Goal: Task Accomplishment & Management: Complete application form

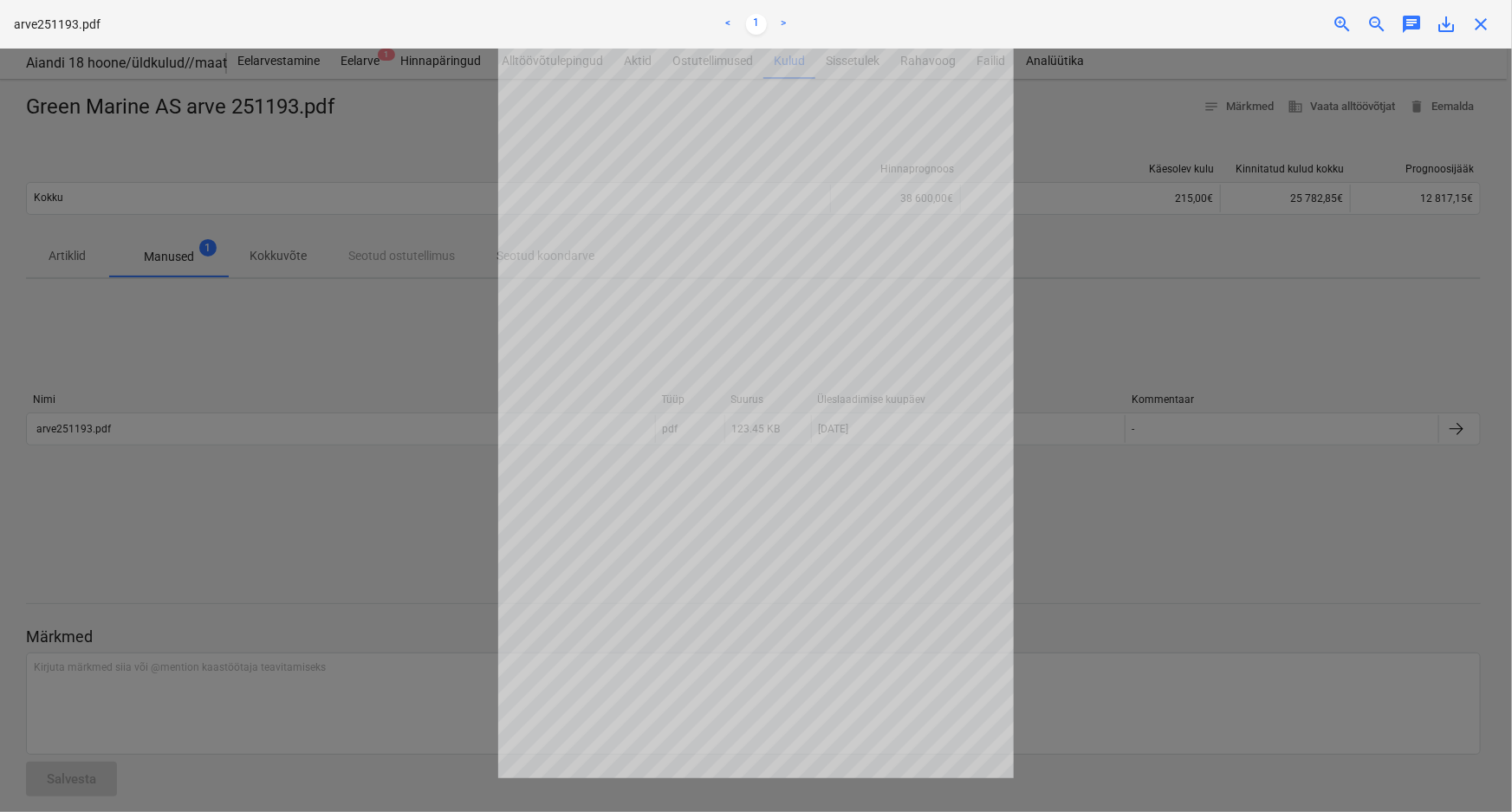
click at [423, 363] on div at bounding box center [756, 430] width 1512 height 764
click at [1483, 22] on span "close" at bounding box center [1481, 25] width 21 height 21
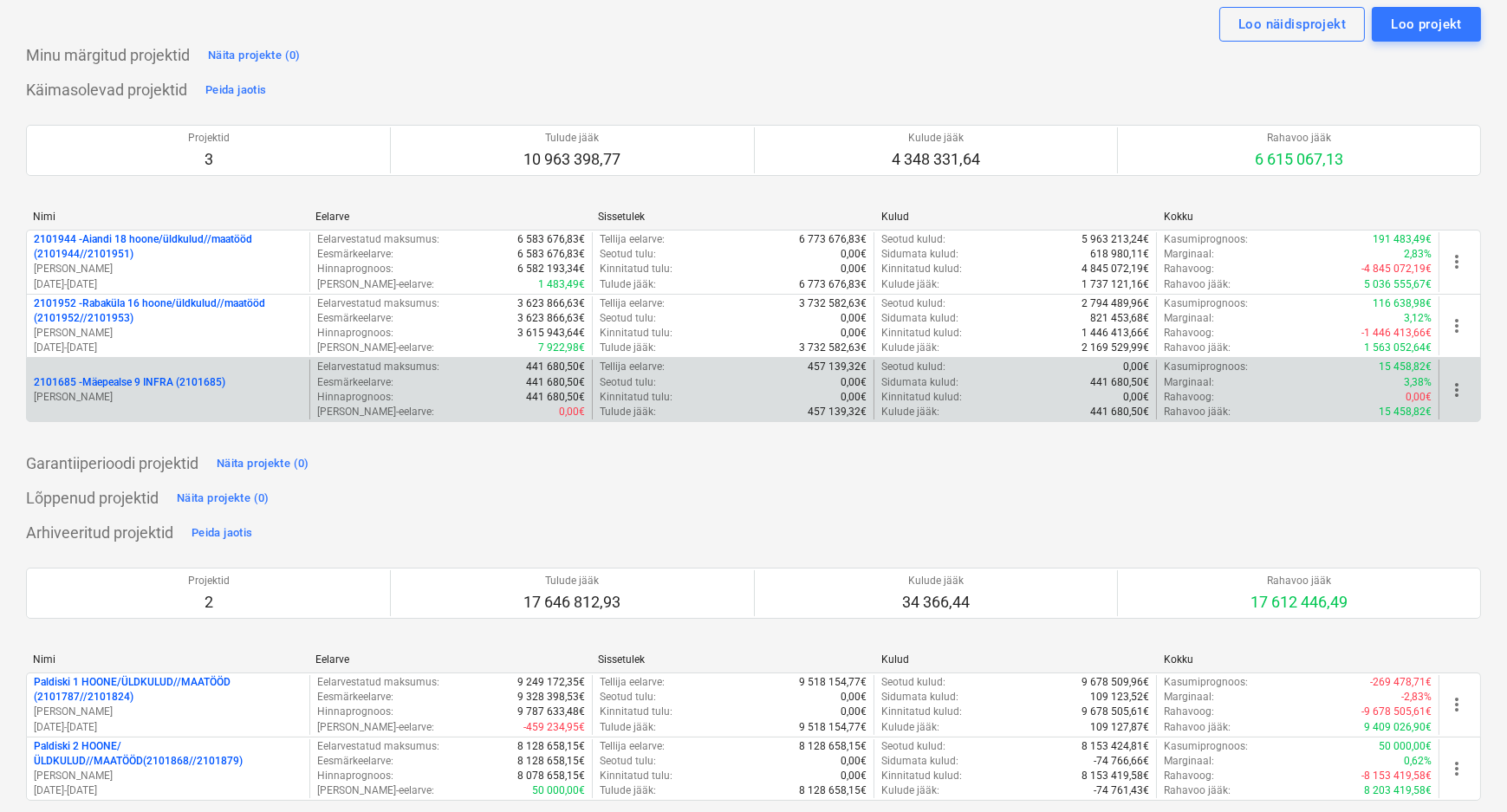
scroll to position [74, 0]
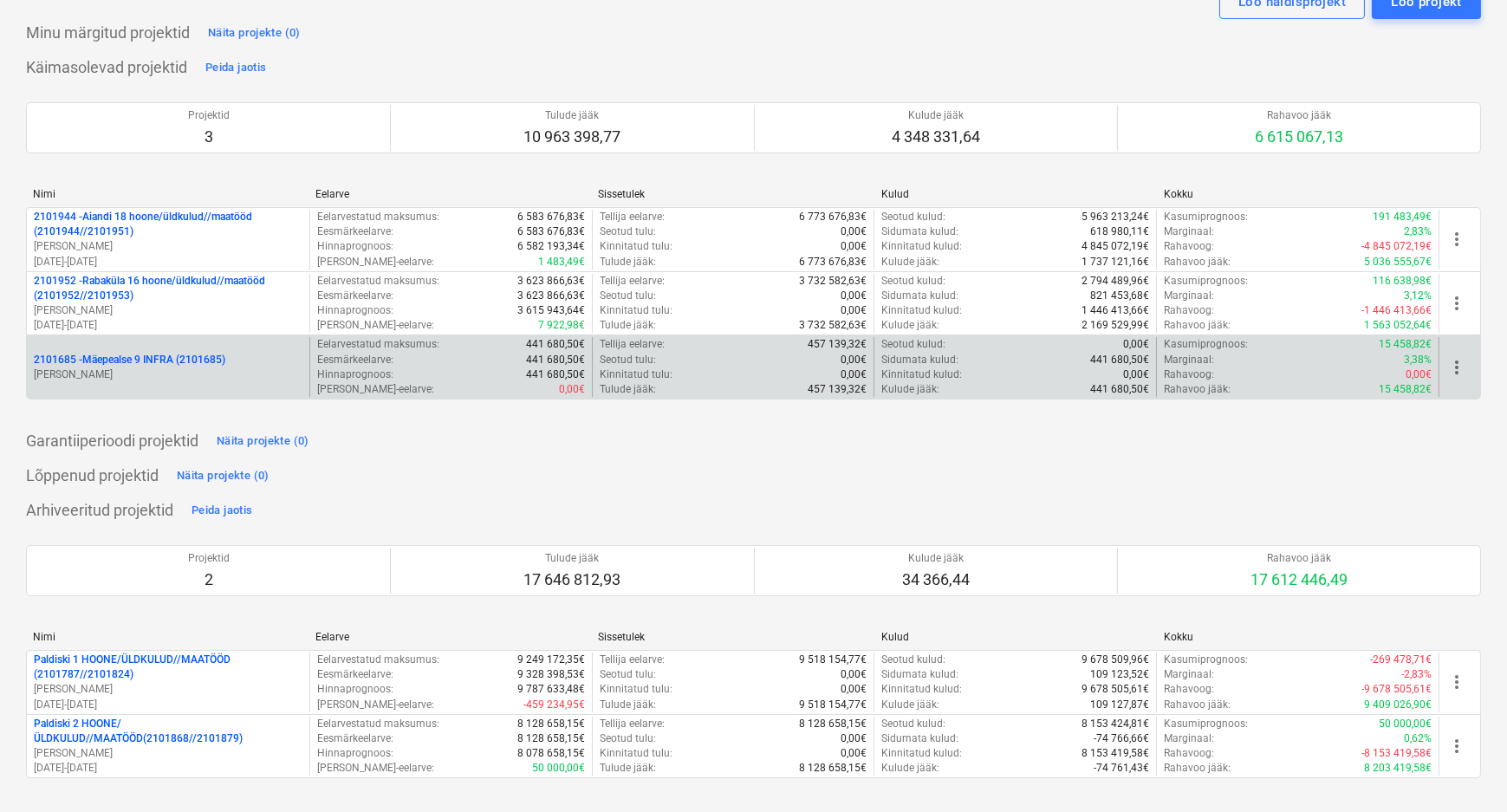
click at [126, 354] on p "2101685 - Mäepealse 9 INFRA (2101685)" at bounding box center [130, 360] width 192 height 15
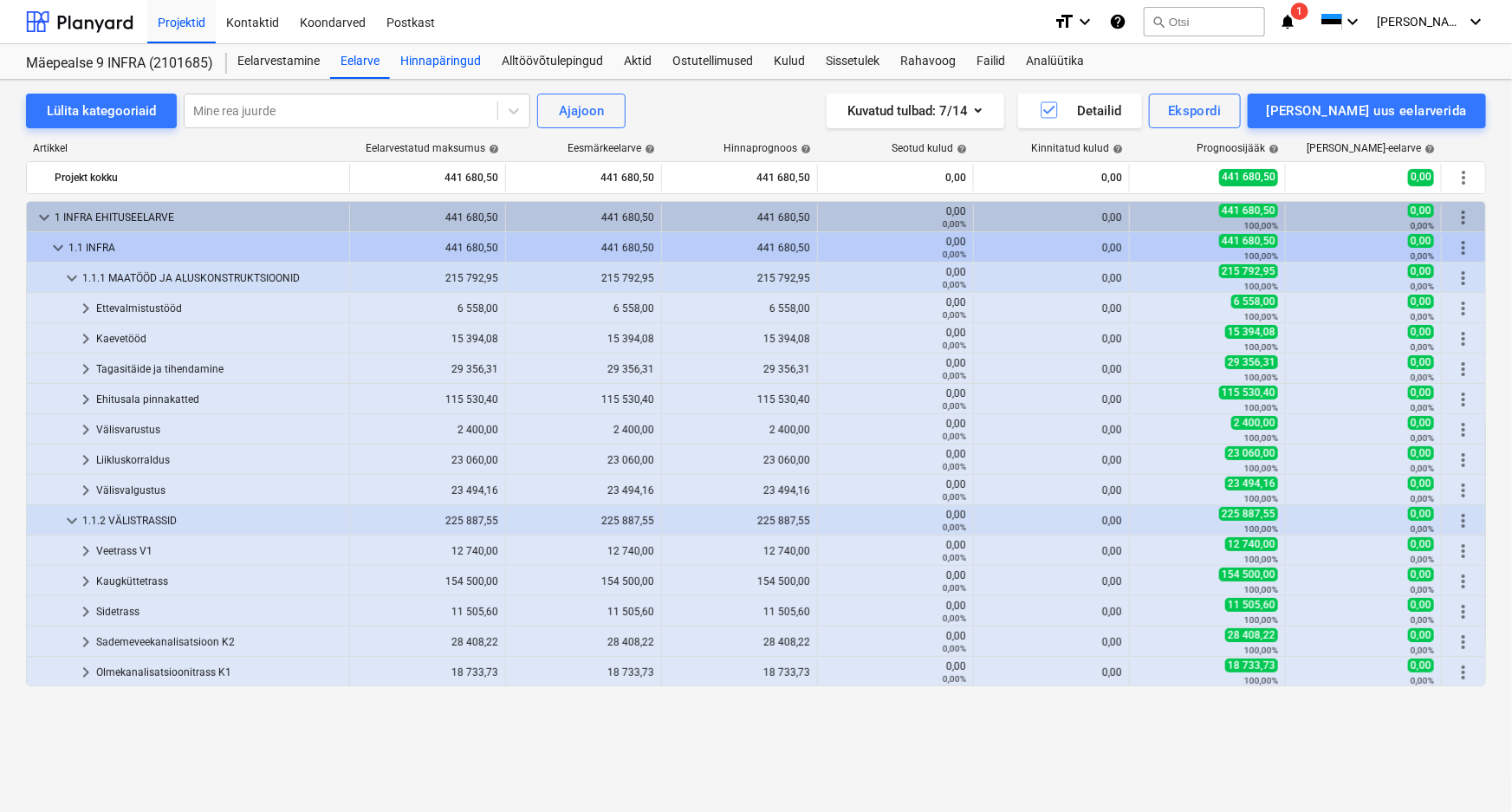
click at [436, 58] on div "Hinnapäringud" at bounding box center [440, 62] width 101 height 35
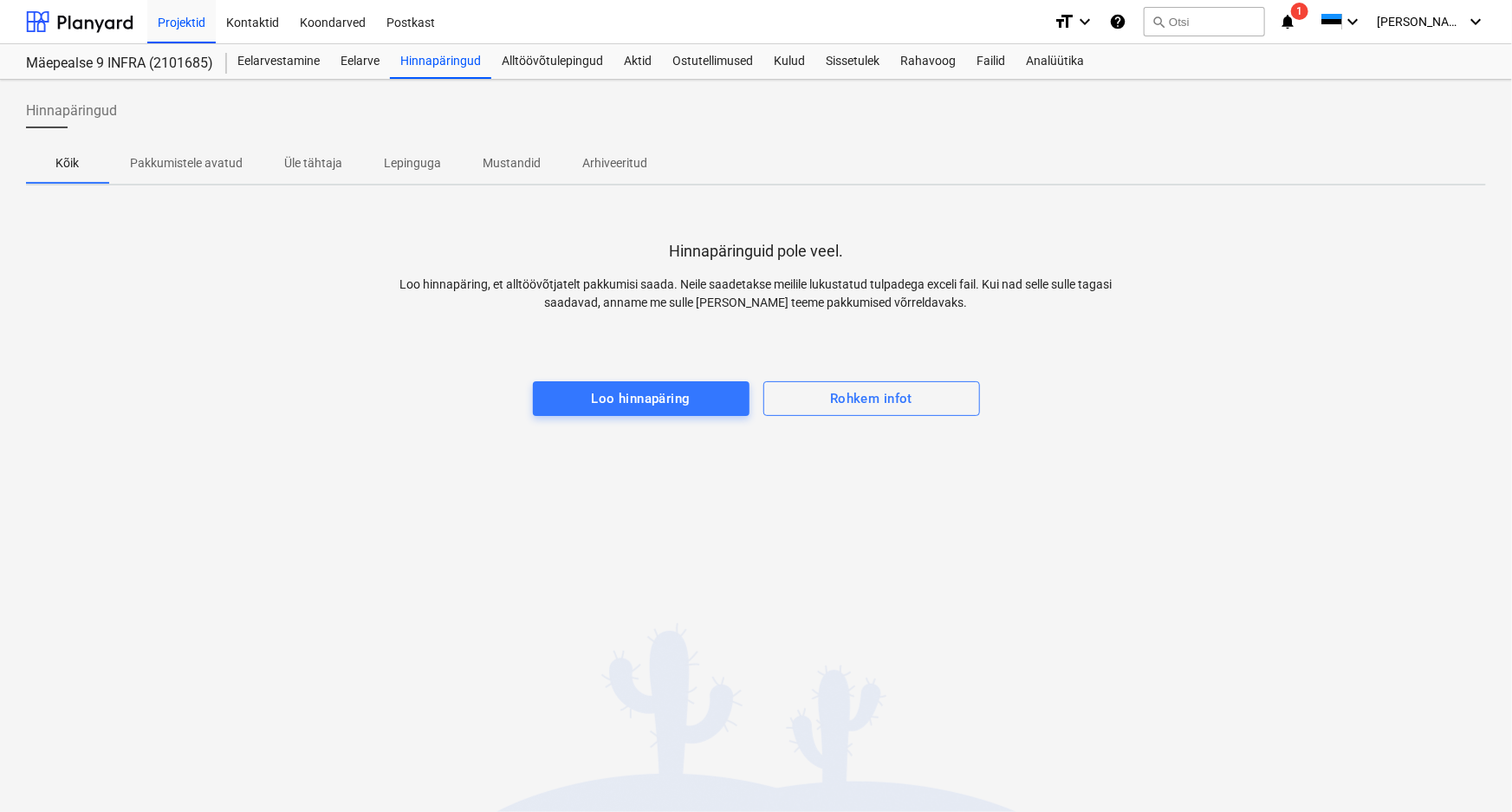
click at [193, 157] on p "Pakkumistele avatud" at bounding box center [186, 163] width 113 height 18
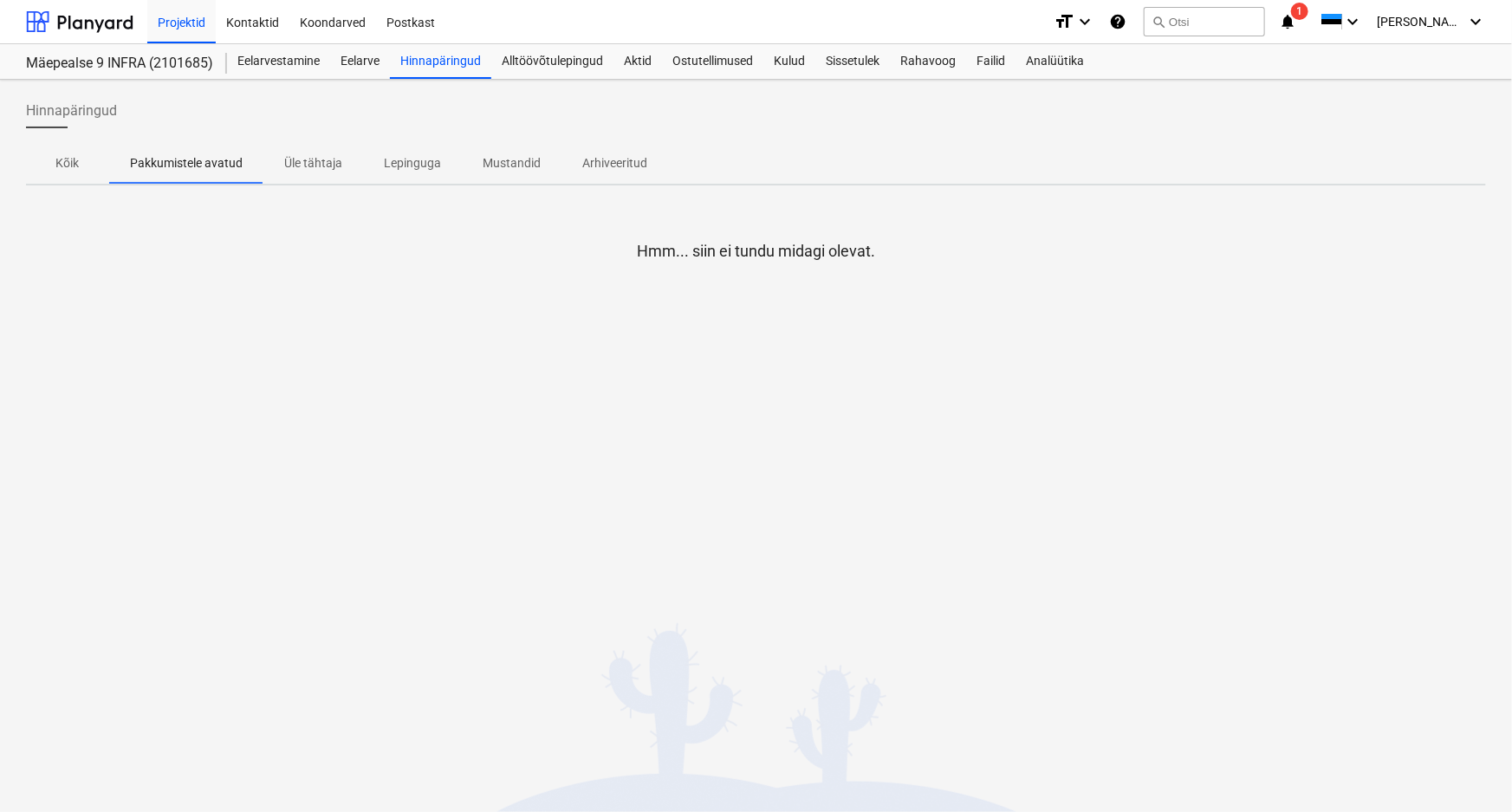
click at [66, 159] on p "Kõik" at bounding box center [67, 163] width 42 height 18
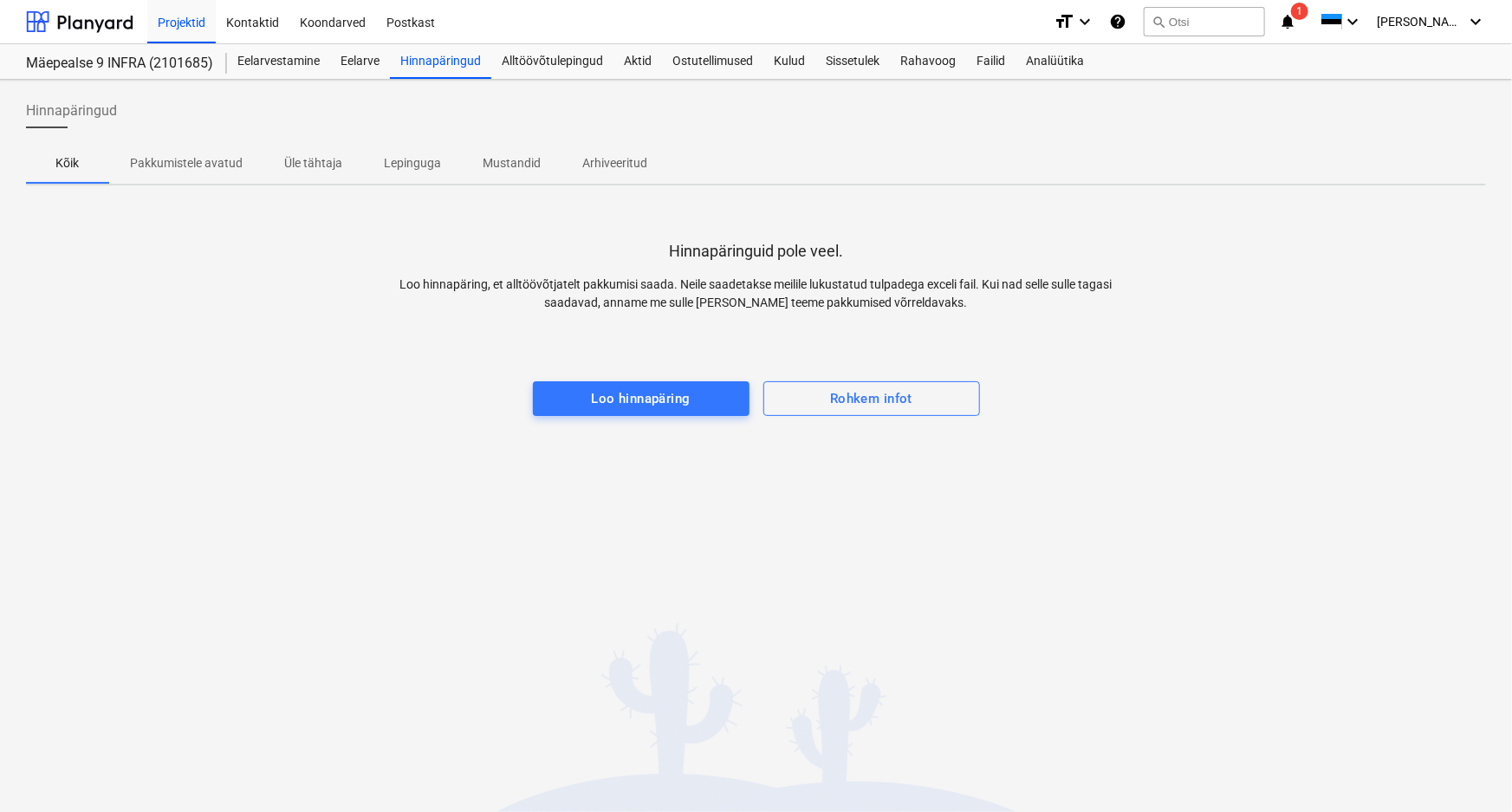
click at [528, 162] on p "Mustandid" at bounding box center [511, 163] width 58 height 18
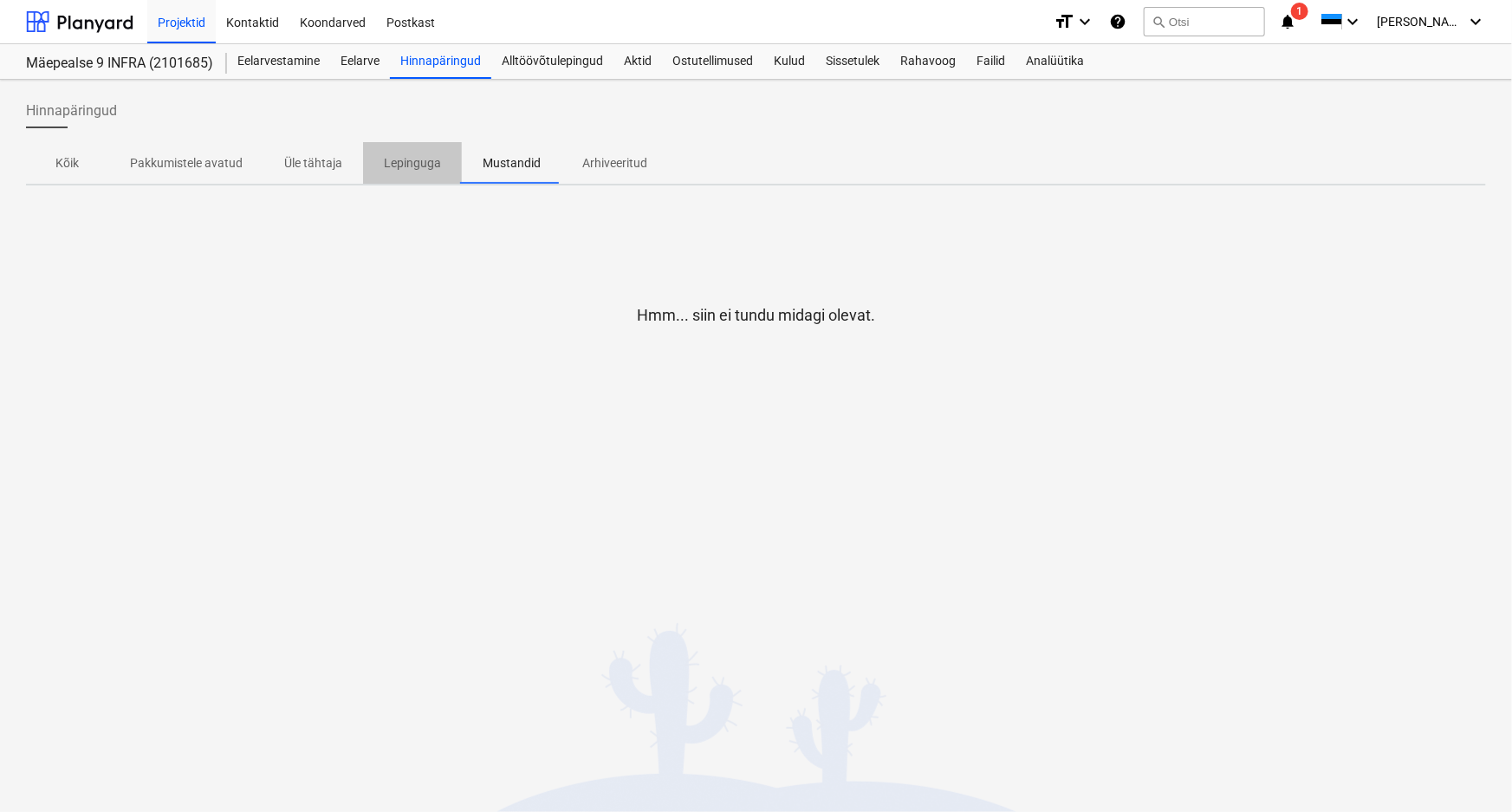
click at [417, 157] on p "Lepinguga" at bounding box center [413, 163] width 57 height 18
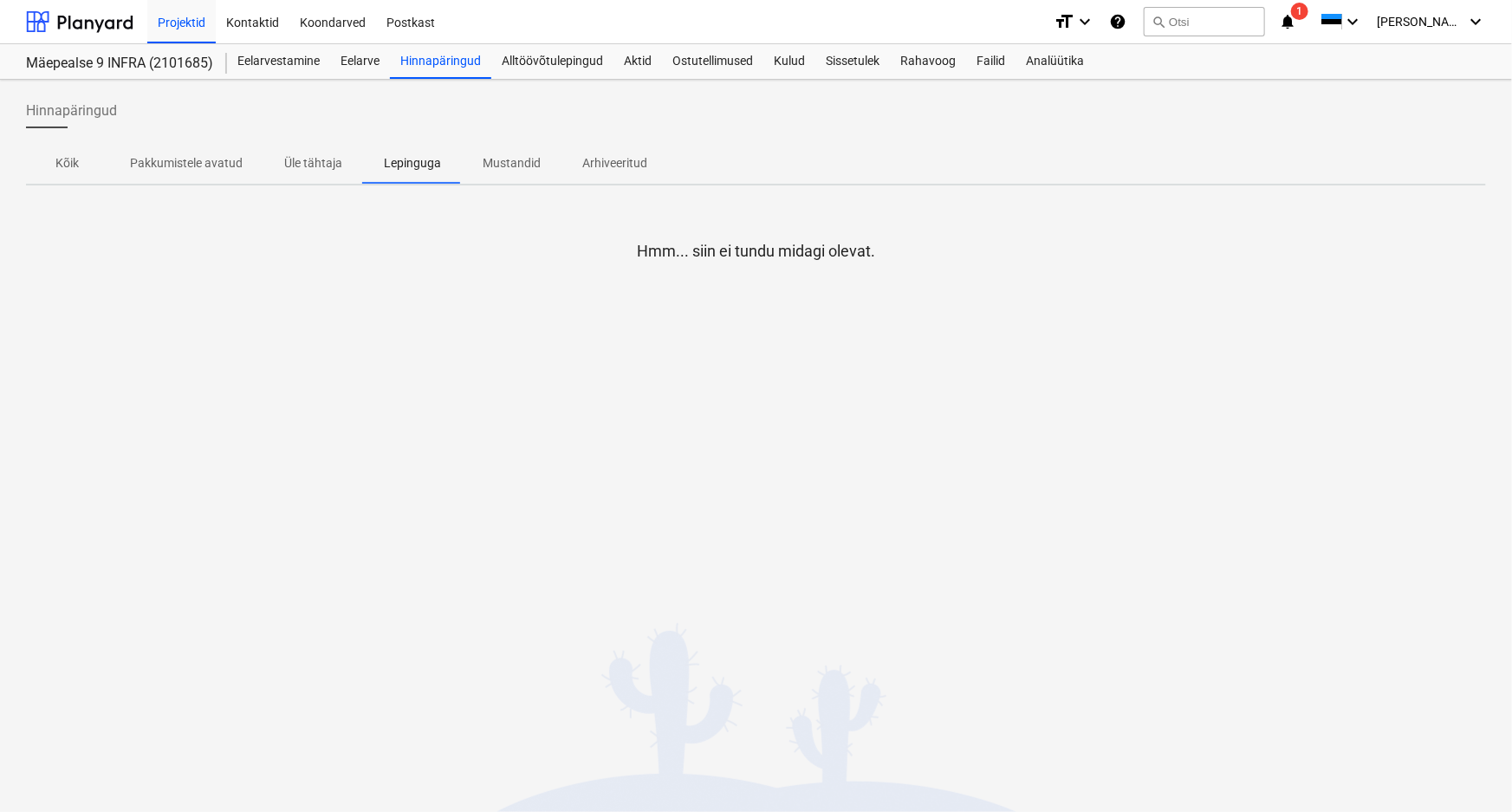
click at [318, 163] on p "Üle tähtaja" at bounding box center [313, 163] width 58 height 18
click at [169, 162] on p "Pakkumistele avatud" at bounding box center [186, 163] width 113 height 18
click at [181, 20] on div "Projektid" at bounding box center [181, 21] width 68 height 45
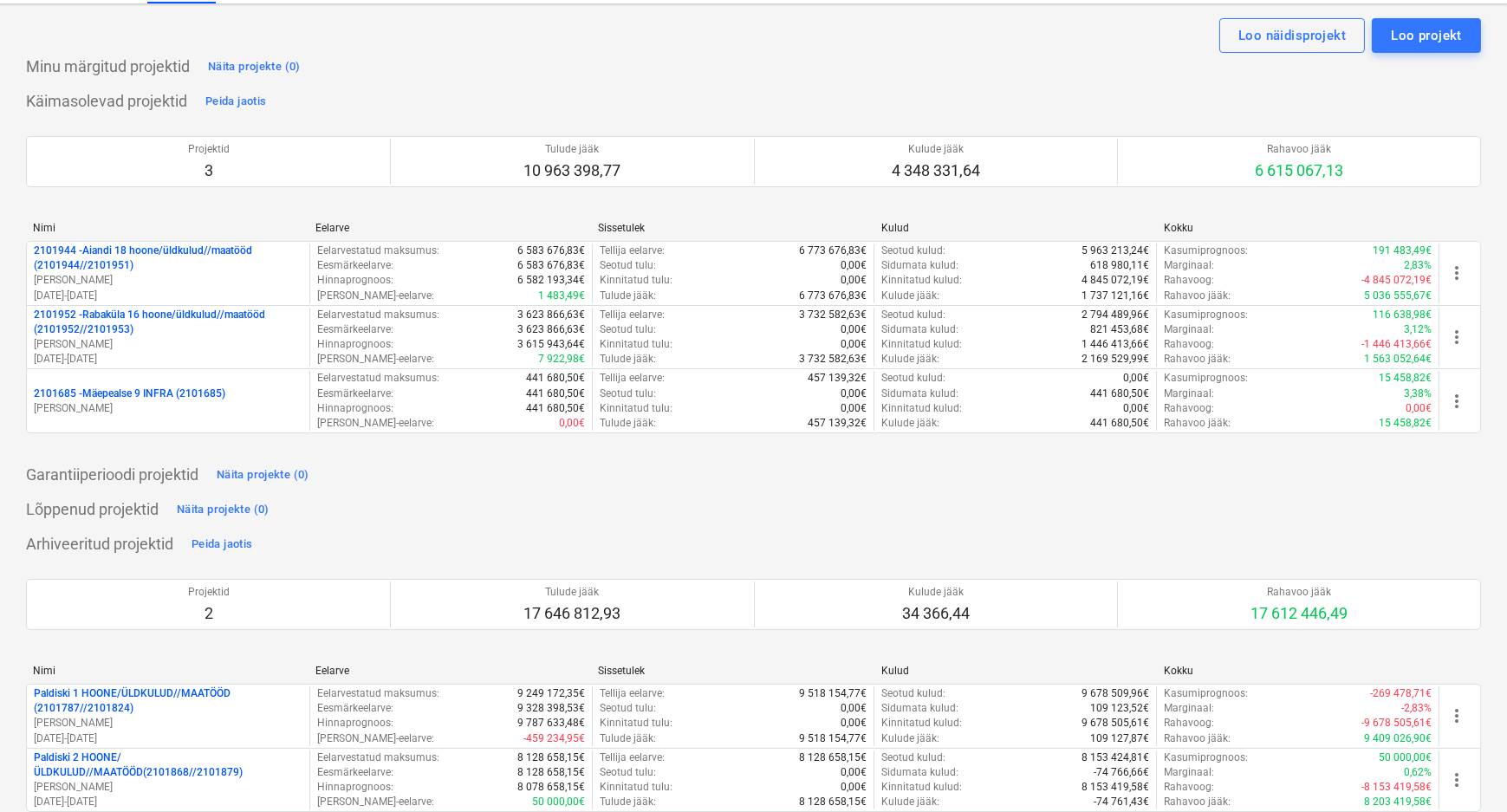
scroll to position [74, 0]
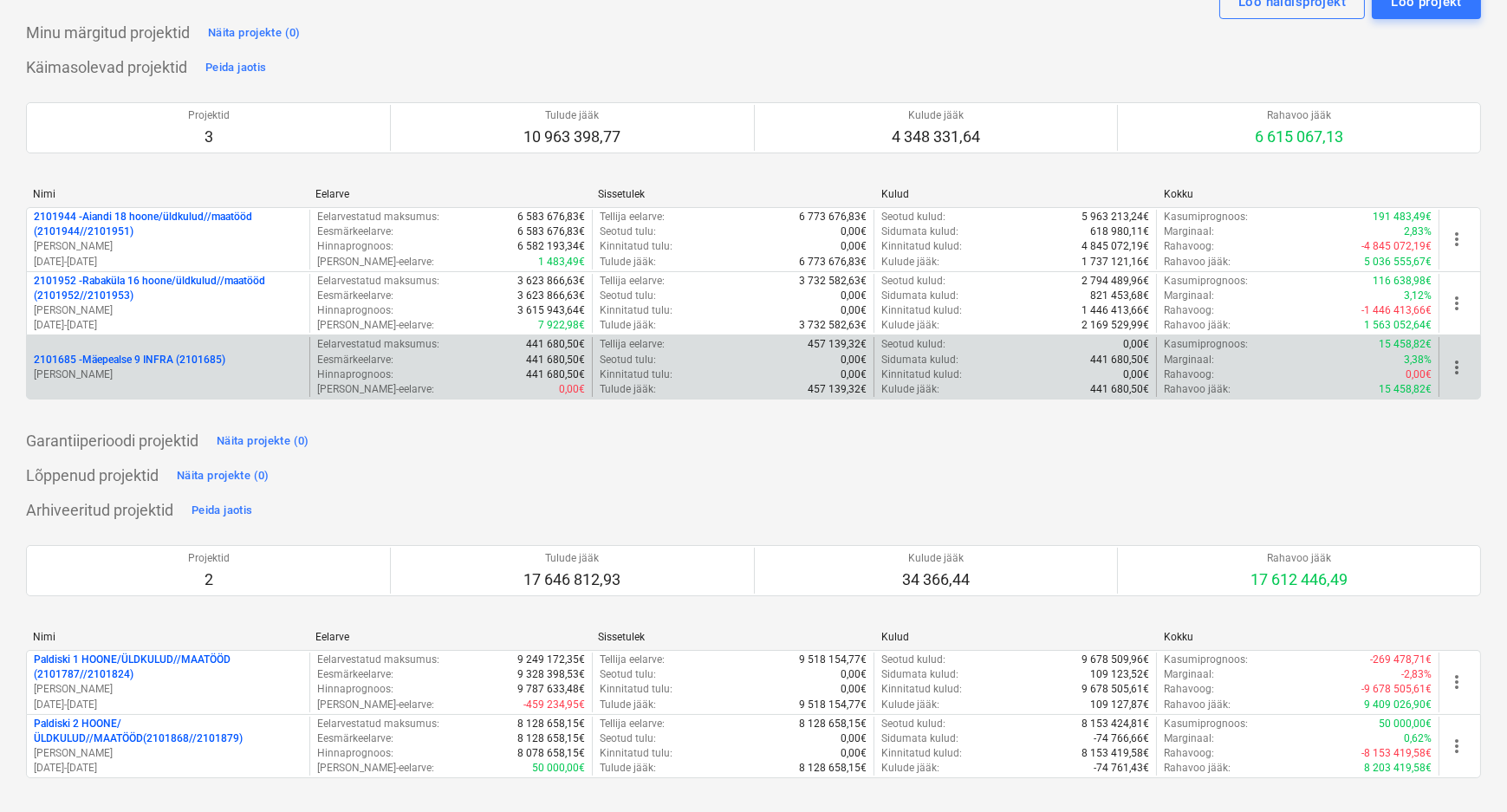
click at [144, 357] on p "2101685 - Mäepealse 9 INFRA (2101685)" at bounding box center [130, 360] width 192 height 15
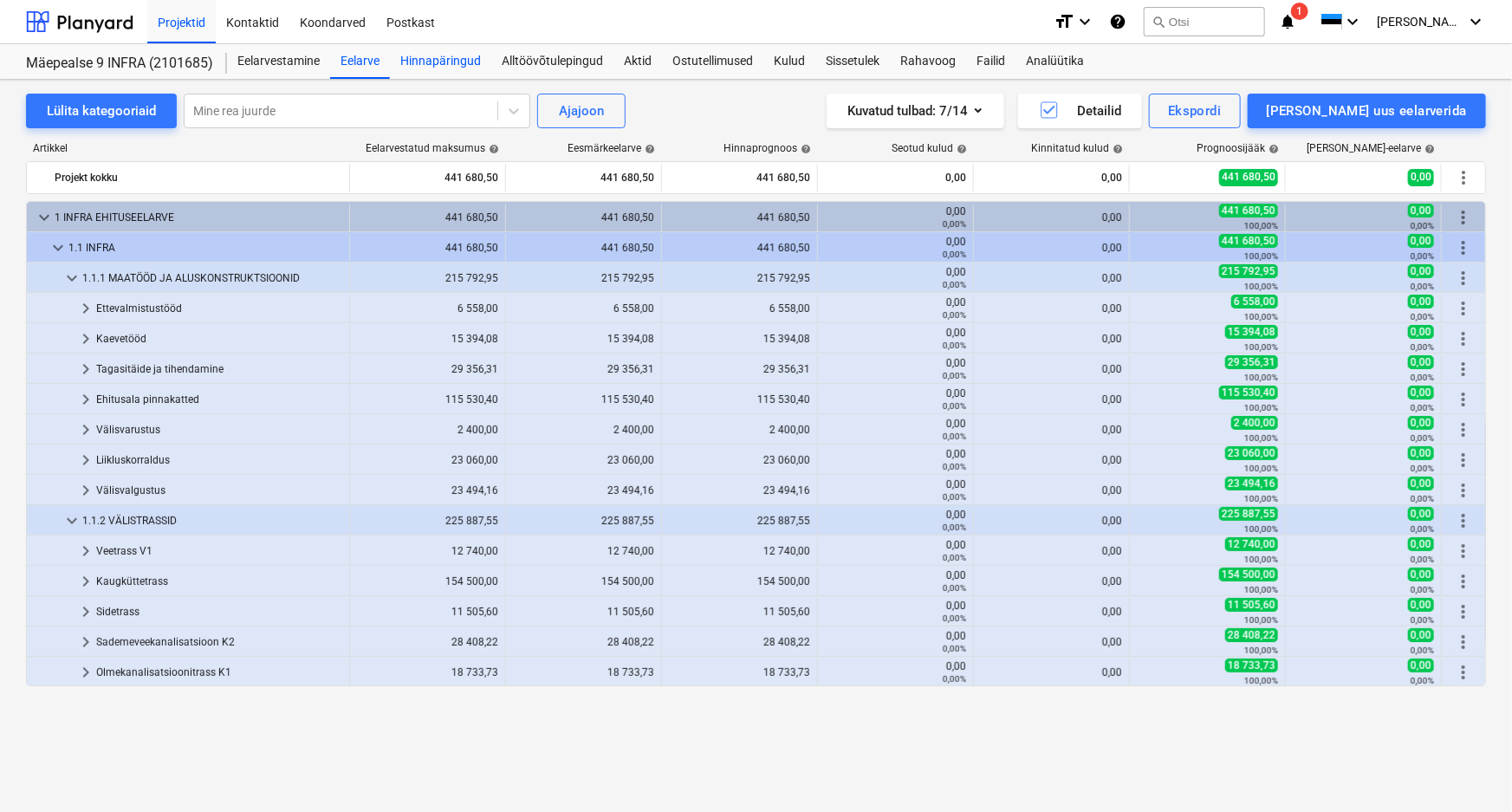
click at [434, 65] on div "Hinnapäringud" at bounding box center [440, 62] width 101 height 35
click at [115, 19] on div at bounding box center [79, 22] width 107 height 44
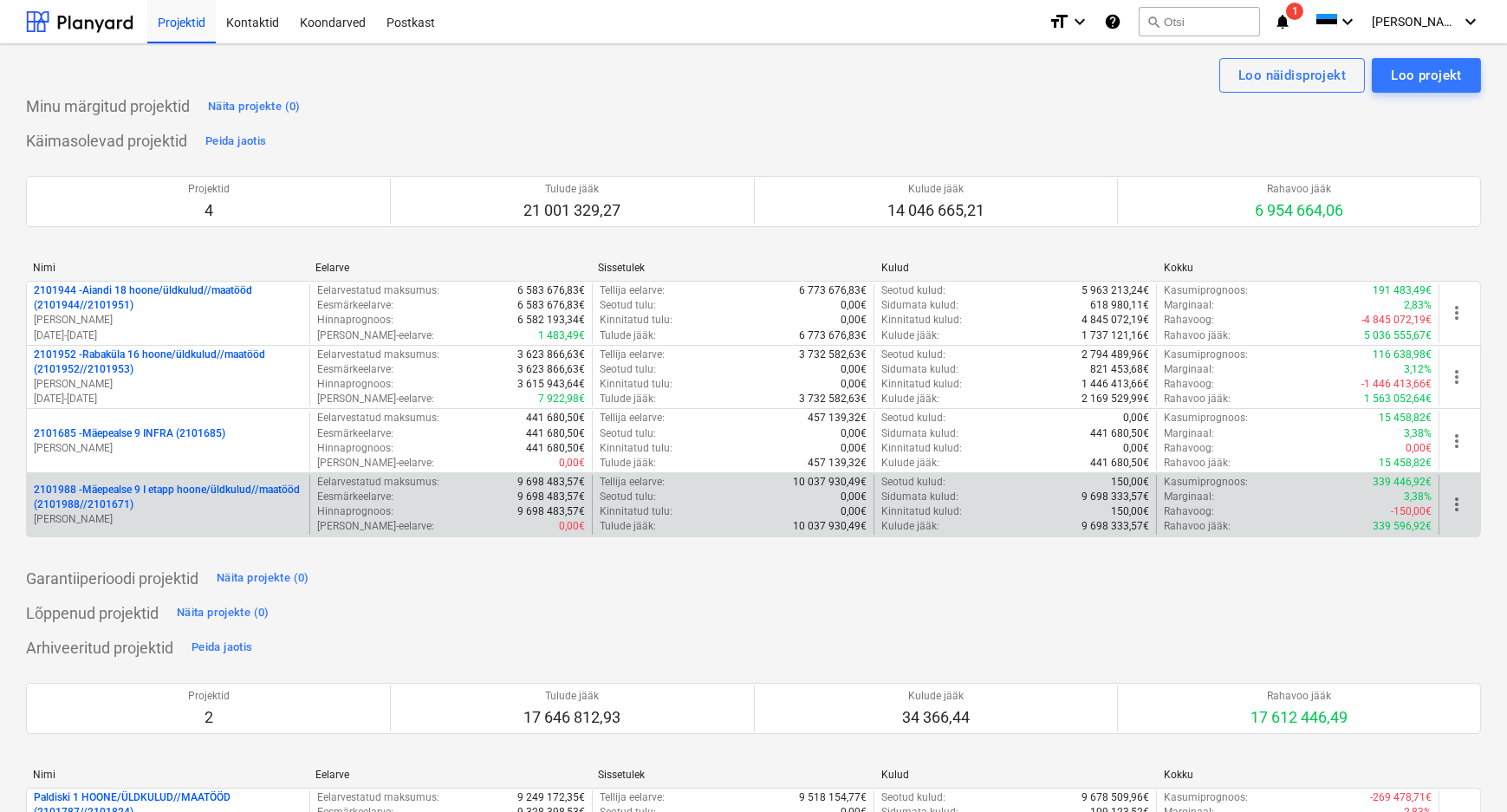
click at [192, 489] on p "2101988 - Mäepealse 9 I etapp hoone/üldkulud//maatööd (2101988//2101671)" at bounding box center [168, 497] width 269 height 29
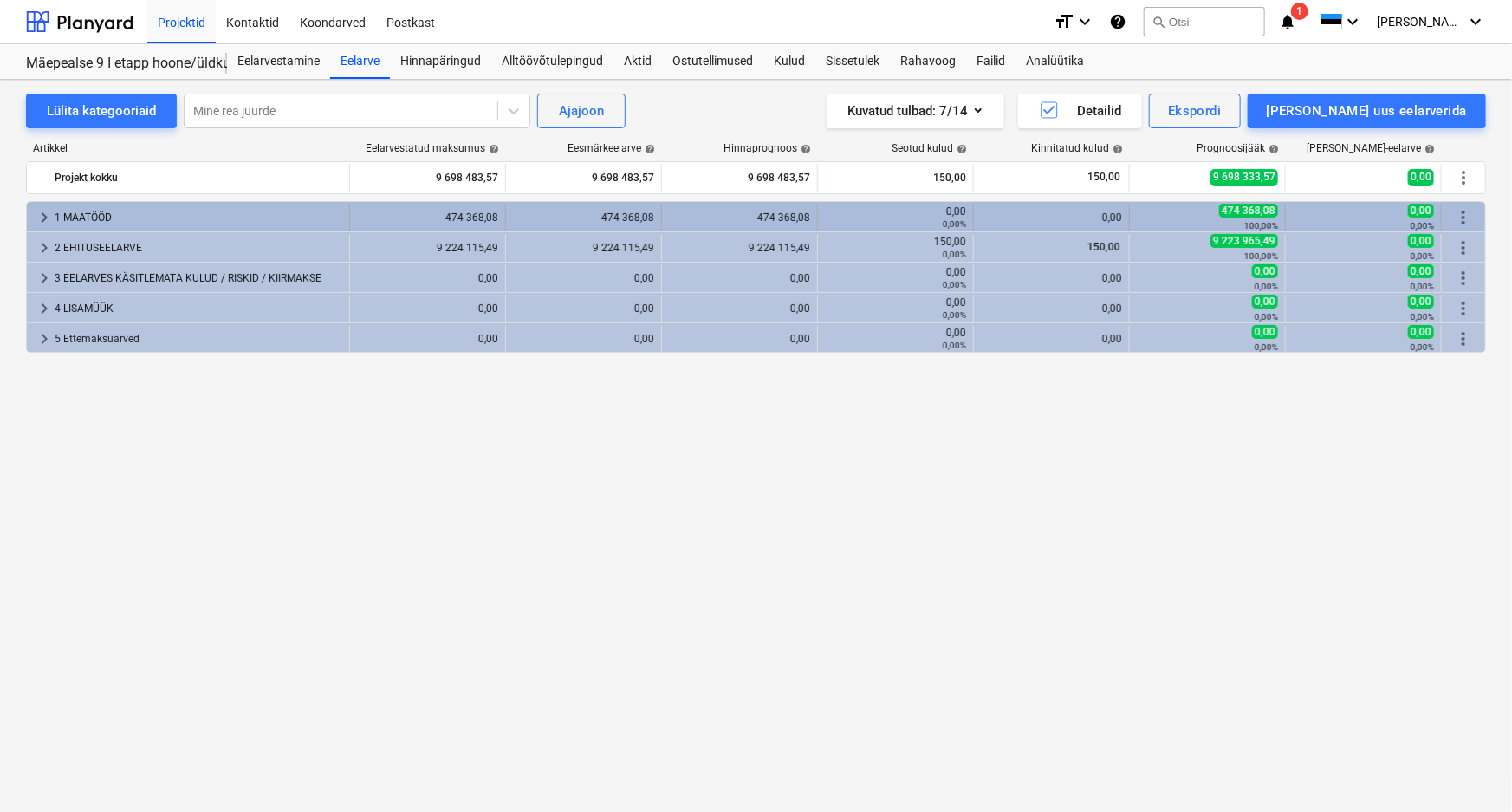
click at [70, 216] on div "1 MAATÖÖD" at bounding box center [198, 217] width 287 height 28
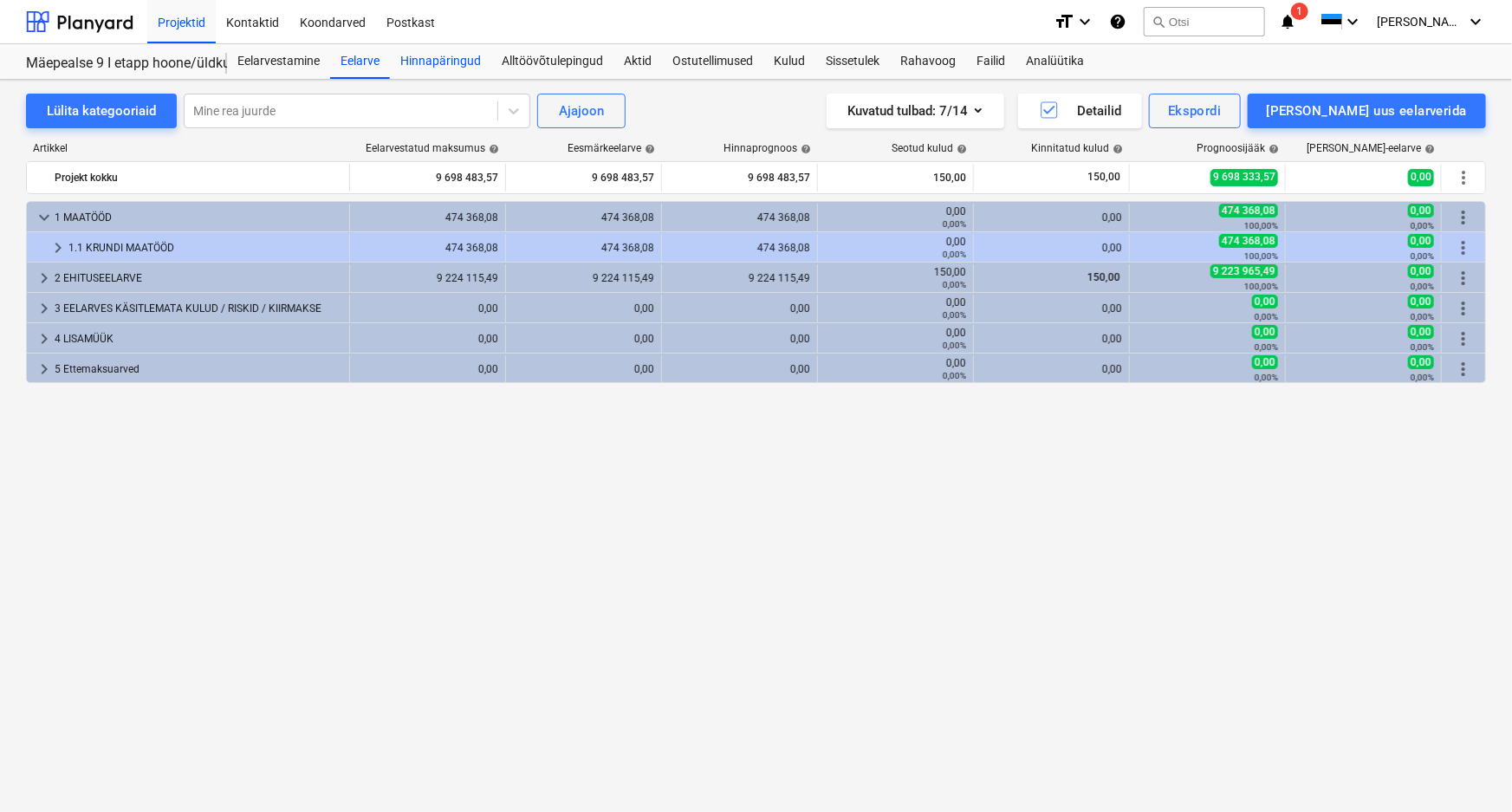
click at [450, 54] on div "Hinnapäringud" at bounding box center [440, 62] width 101 height 35
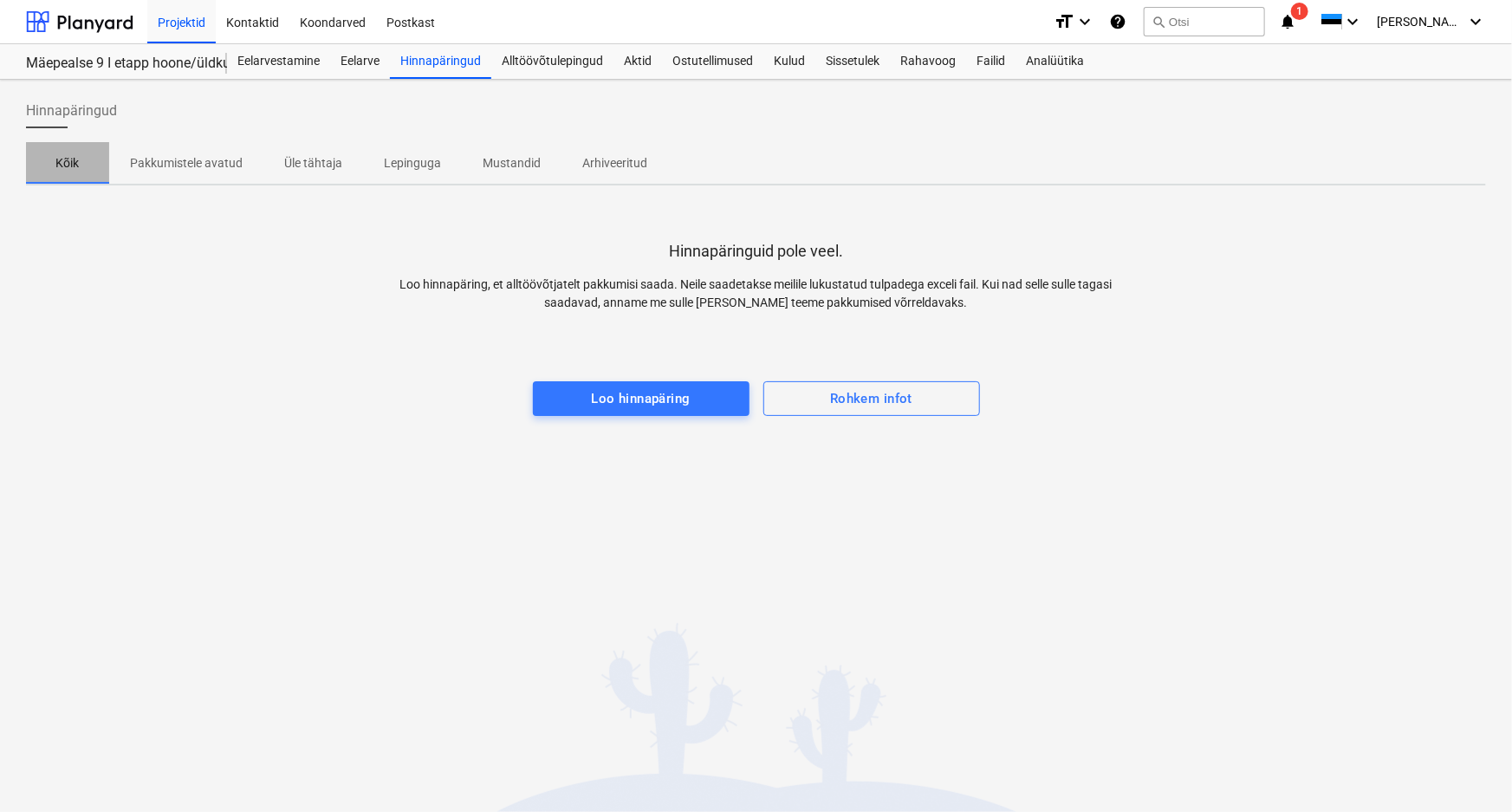
click at [61, 163] on p "Kõik" at bounding box center [67, 163] width 42 height 18
click at [566, 60] on div "Alltöövõtulepingud" at bounding box center [552, 62] width 122 height 35
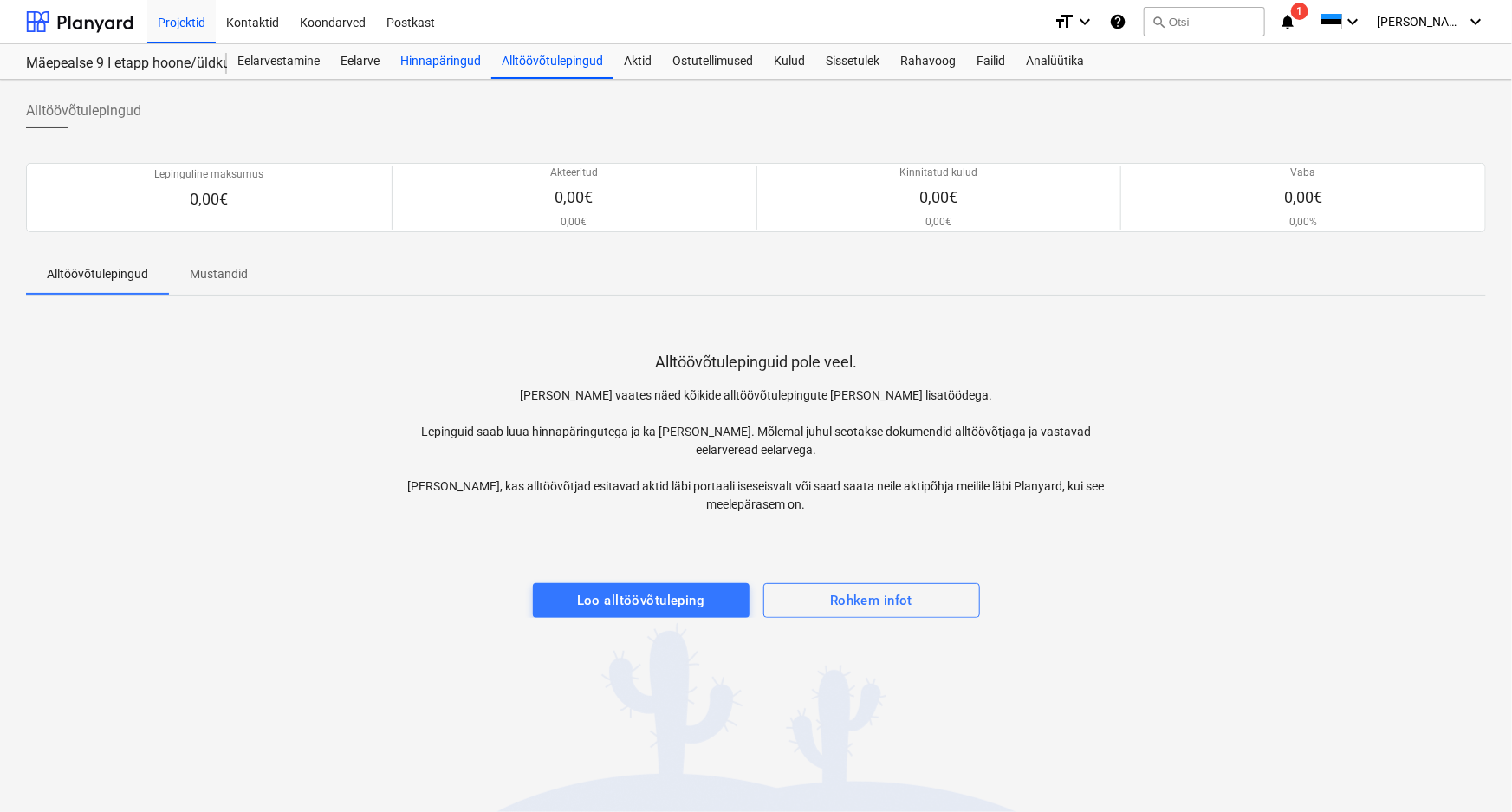
click at [433, 61] on div "Hinnapäringud" at bounding box center [440, 62] width 101 height 35
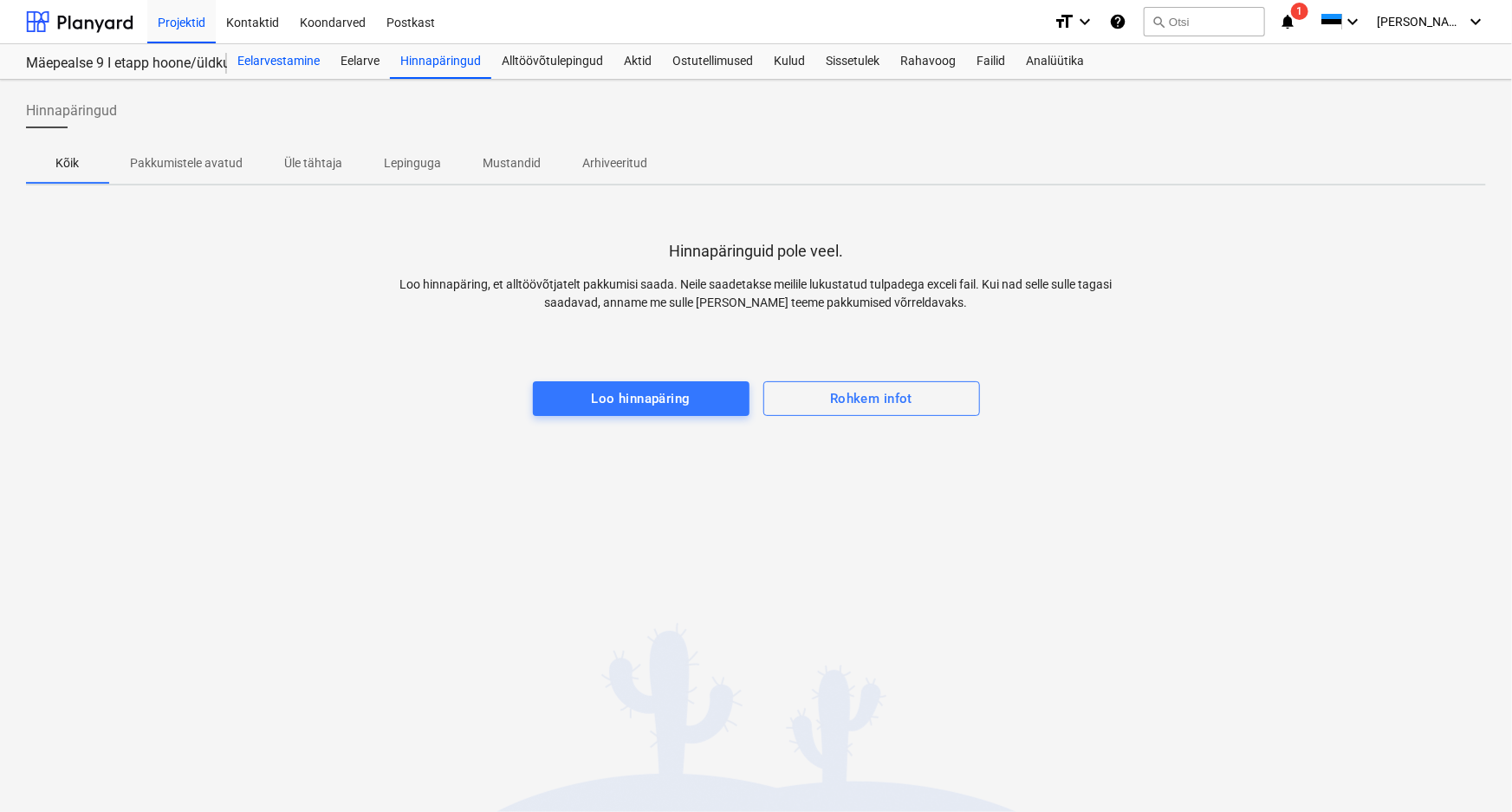
click at [287, 60] on div "Eelarvestamine" at bounding box center [278, 62] width 103 height 35
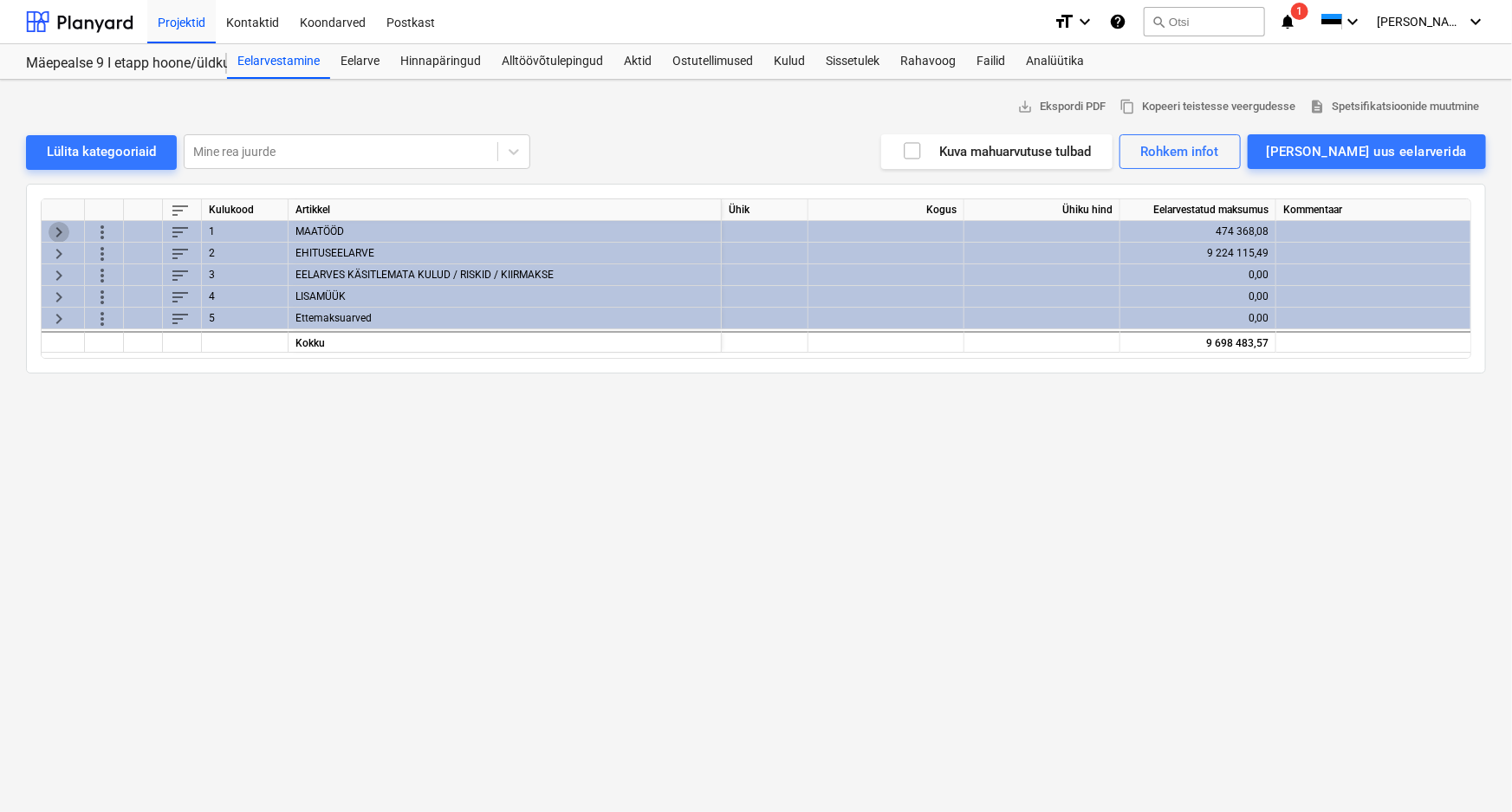
click at [53, 226] on span "keyboard_arrow_right" at bounding box center [59, 231] width 21 height 21
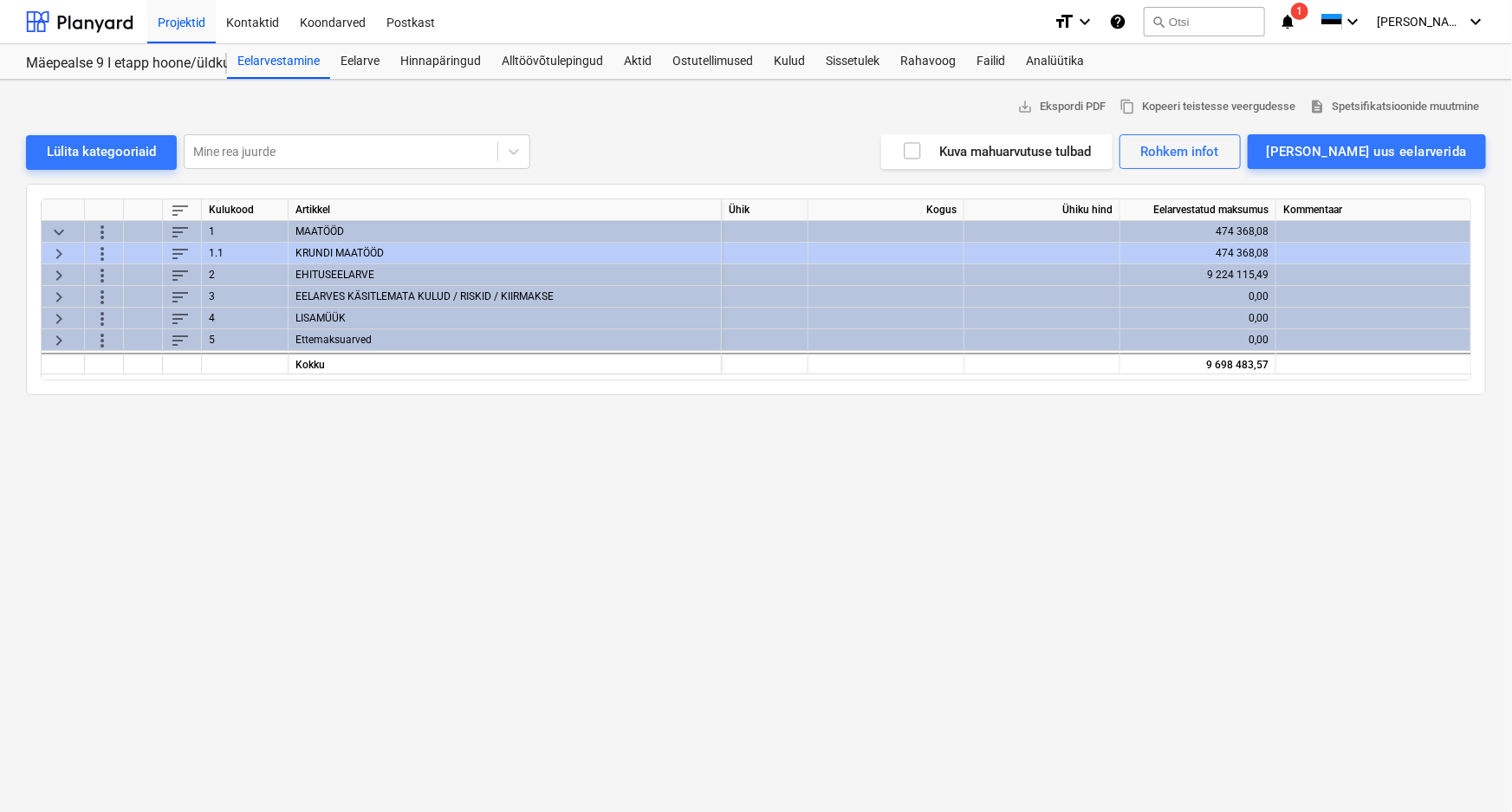
click at [59, 251] on span "keyboard_arrow_right" at bounding box center [59, 253] width 21 height 21
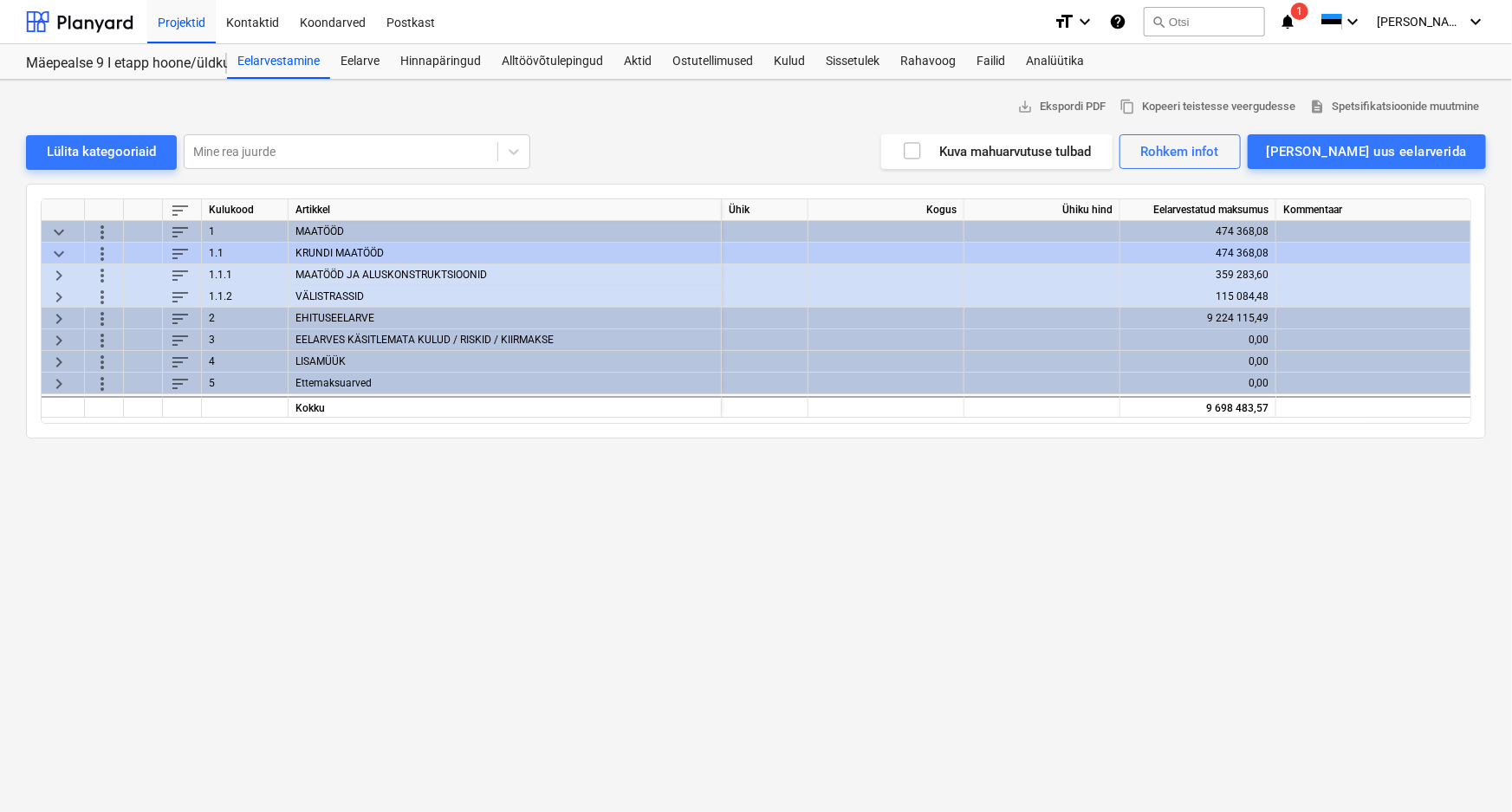
click at [56, 272] on span "keyboard_arrow_right" at bounding box center [59, 275] width 21 height 21
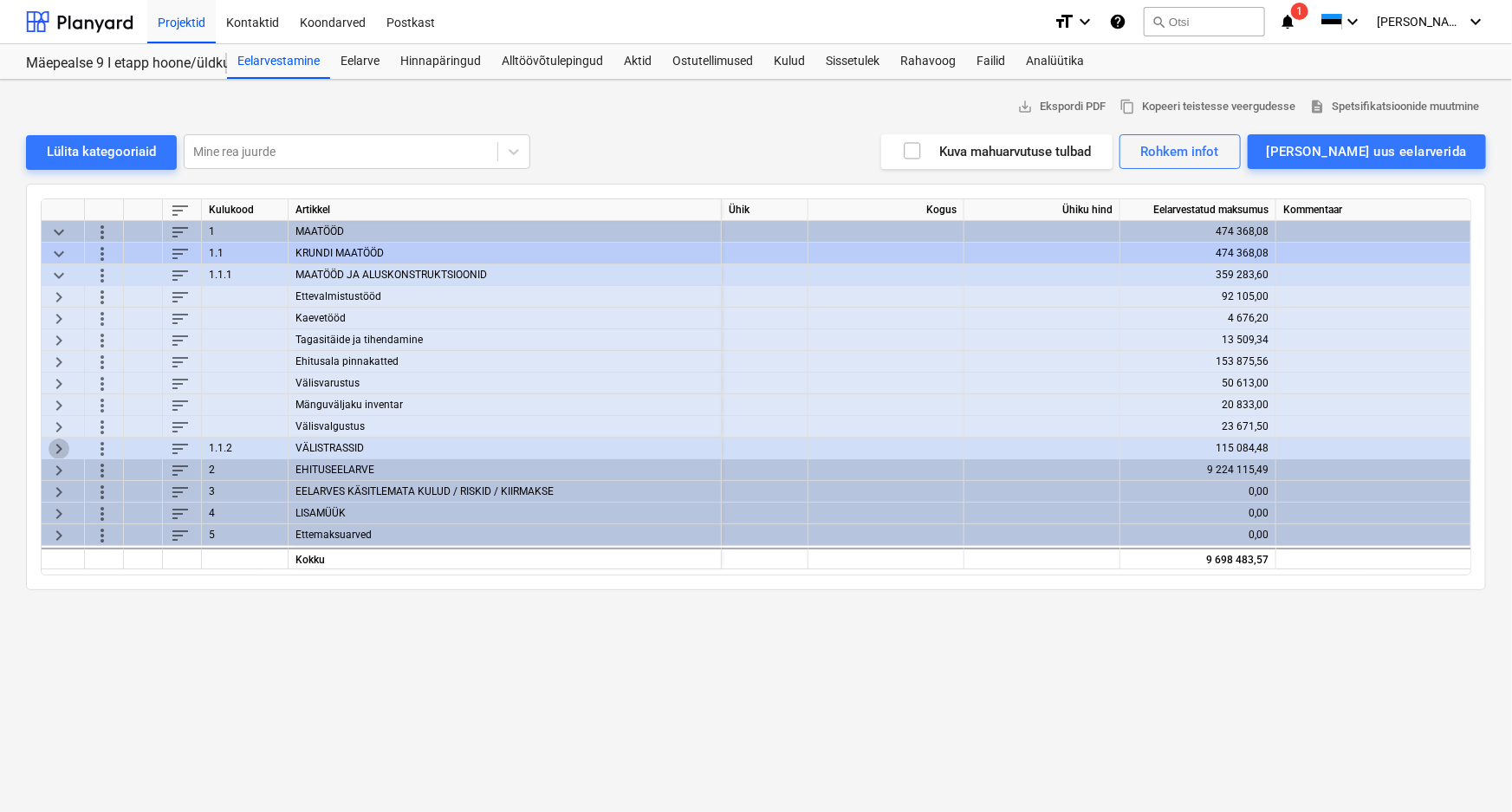
click at [54, 446] on span "keyboard_arrow_right" at bounding box center [59, 448] width 21 height 21
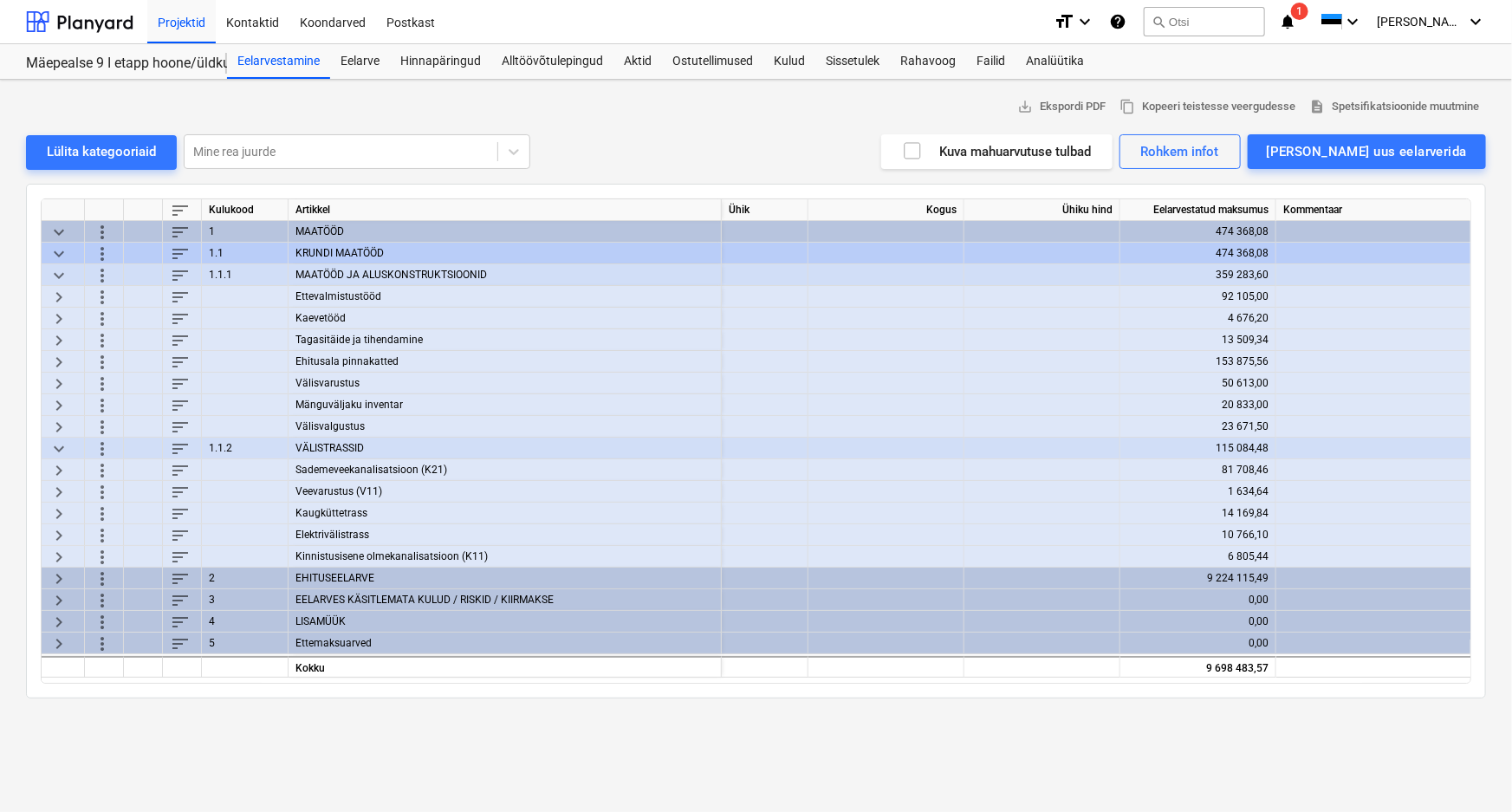
click at [56, 577] on span "keyboard_arrow_right" at bounding box center [59, 578] width 21 height 21
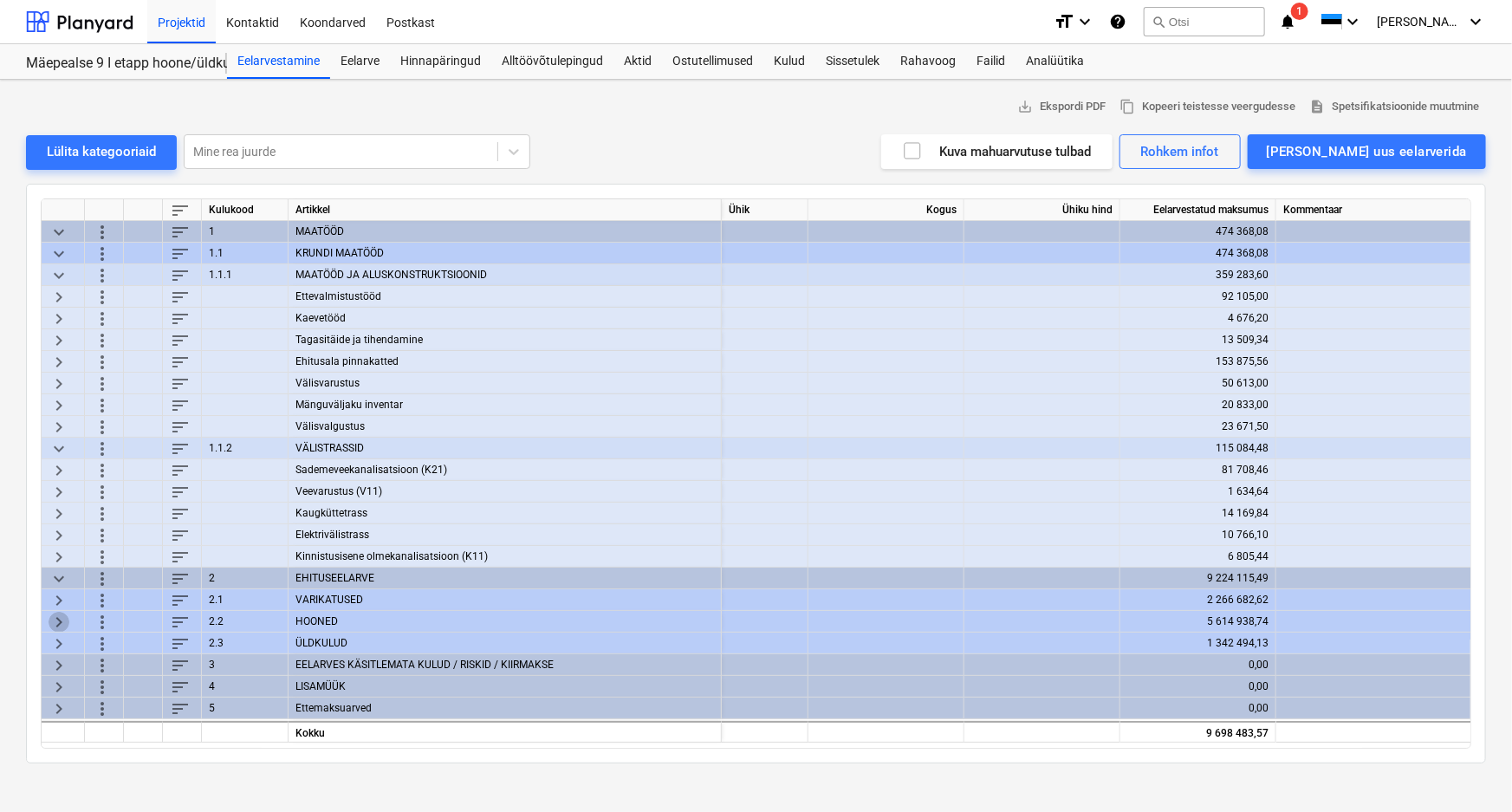
click at [57, 615] on span "keyboard_arrow_right" at bounding box center [59, 621] width 21 height 21
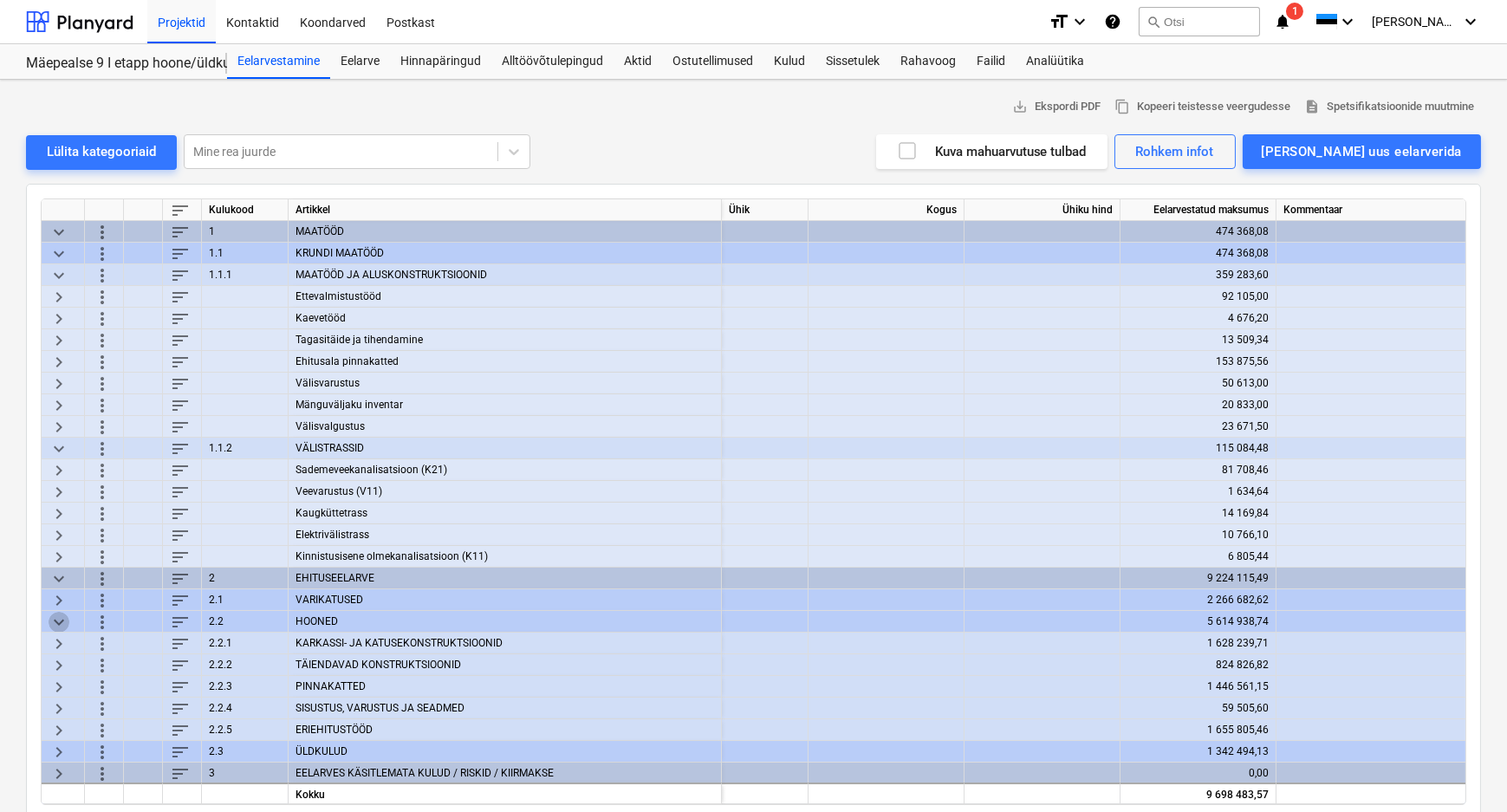
click at [57, 615] on span "keyboard_arrow_down" at bounding box center [59, 621] width 21 height 21
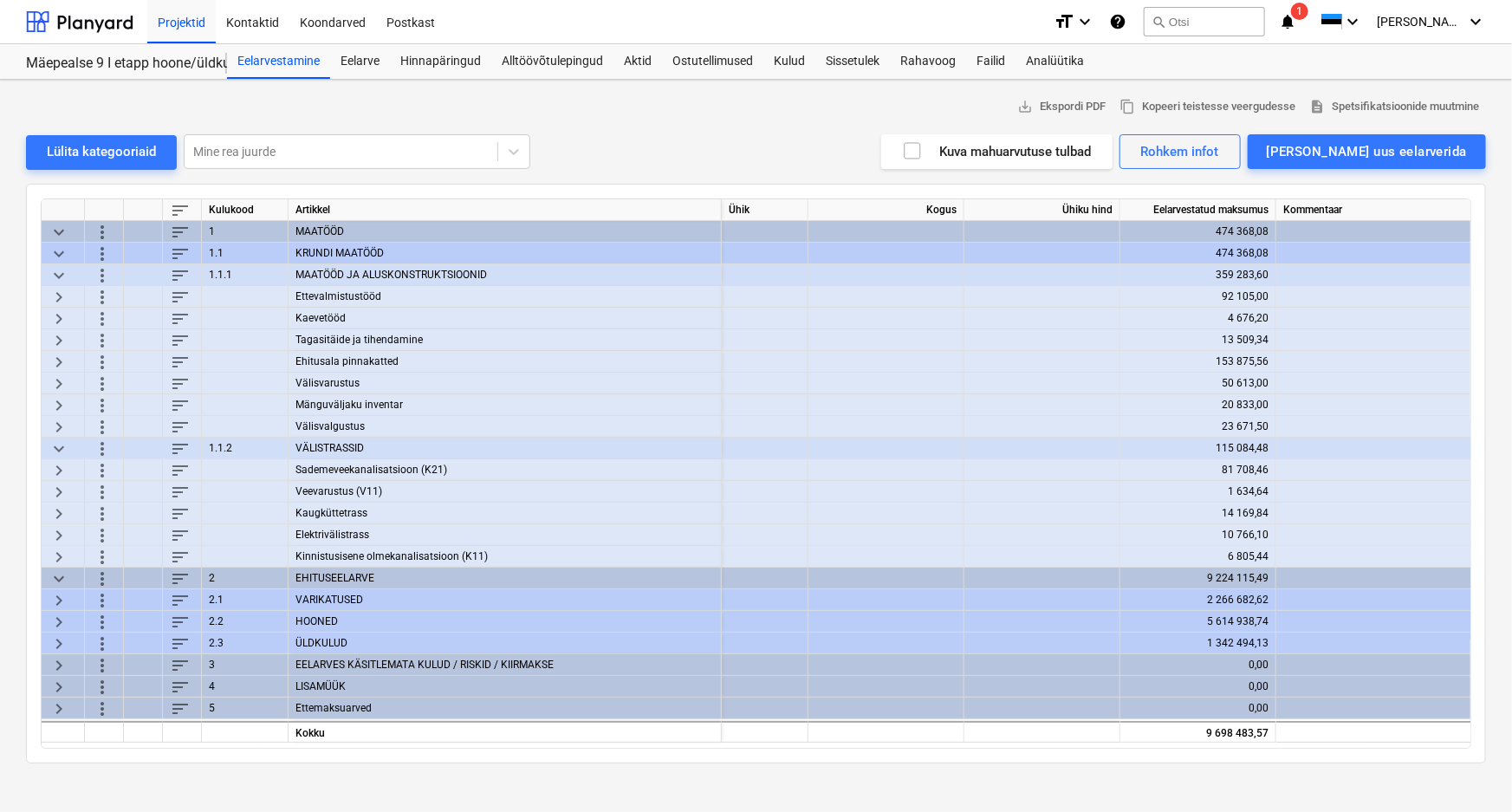
click at [52, 574] on span "keyboard_arrow_down" at bounding box center [59, 578] width 21 height 21
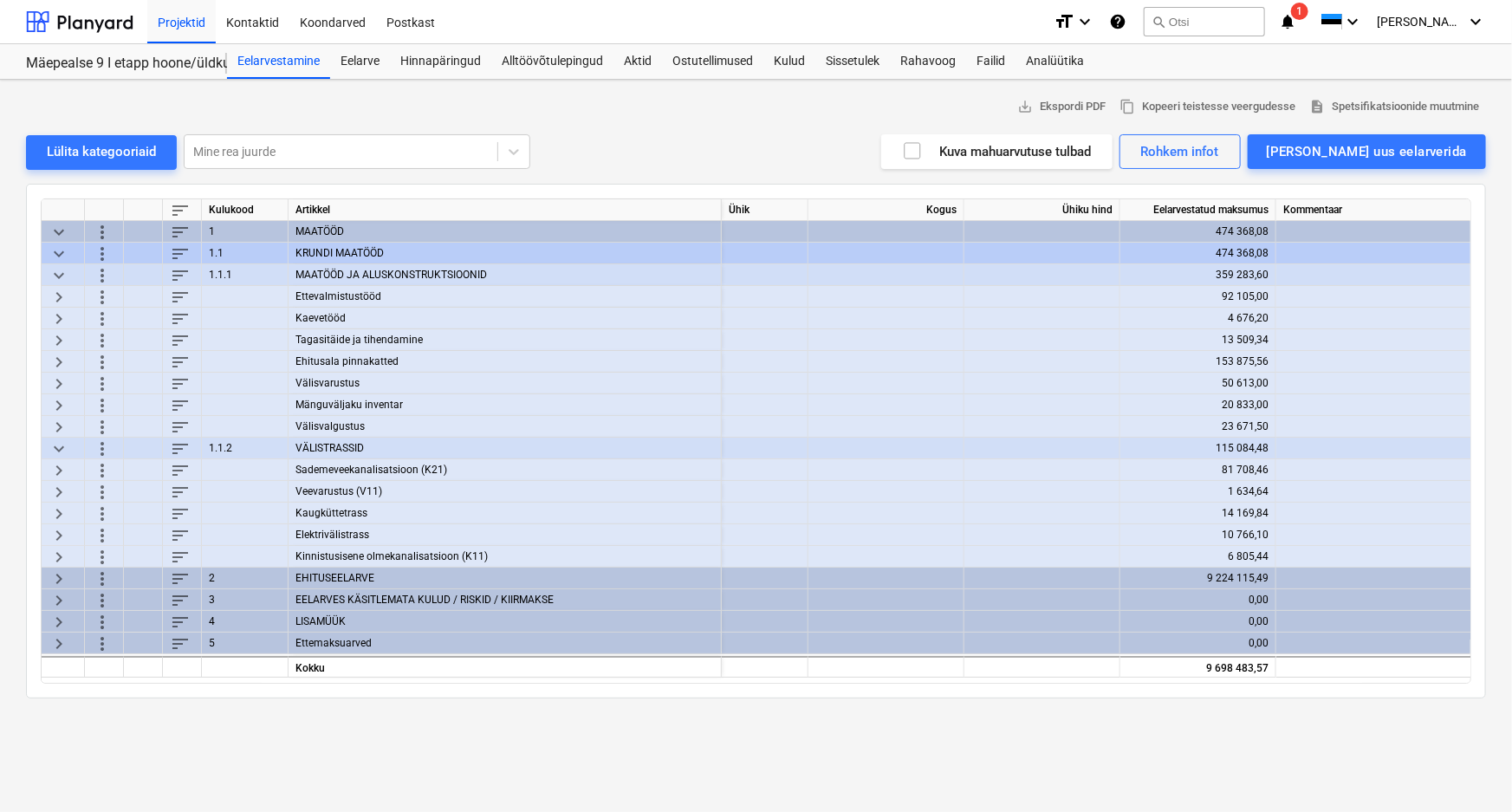
click at [57, 274] on span "keyboard_arrow_down" at bounding box center [59, 275] width 21 height 21
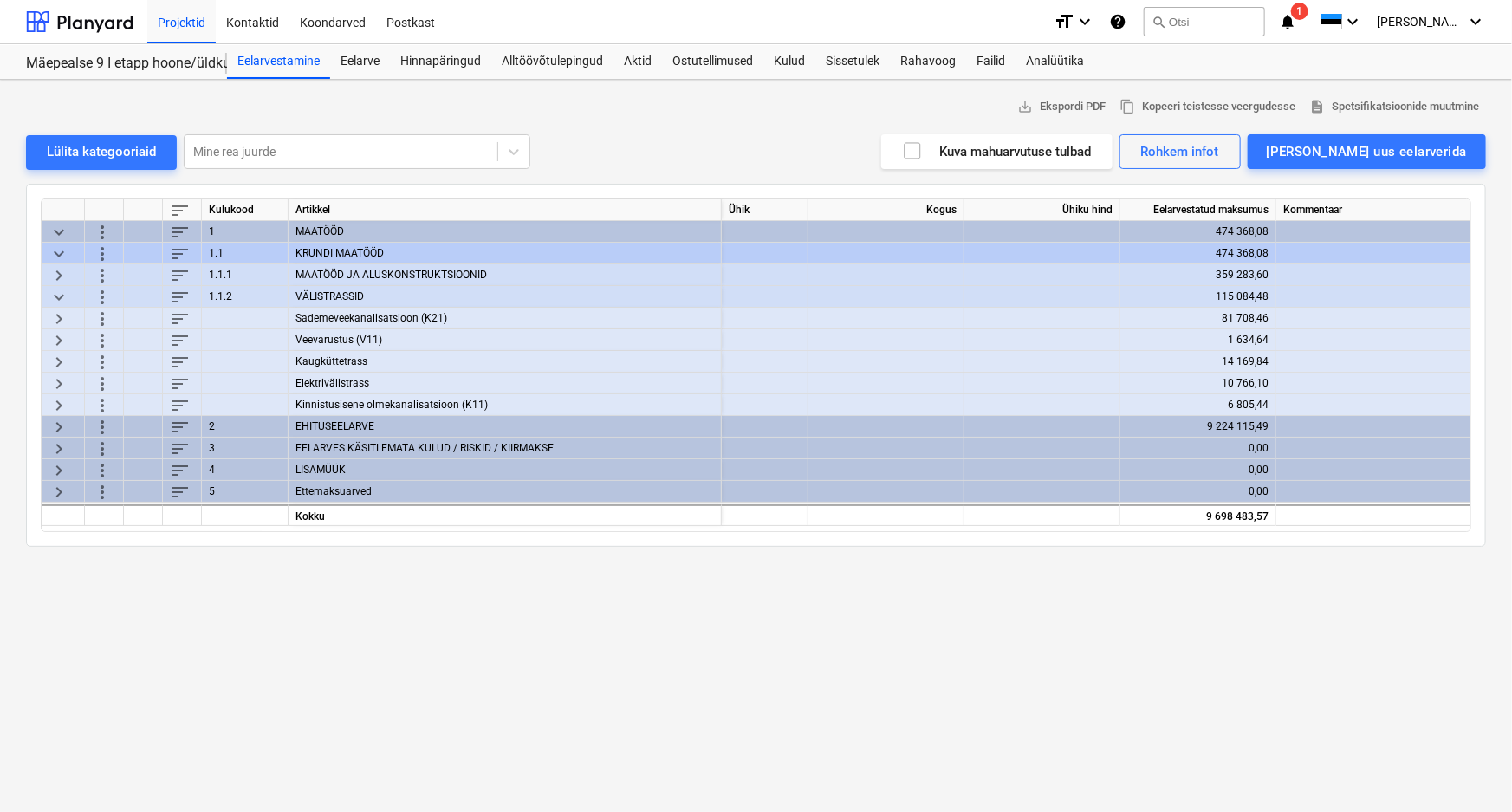
click at [56, 246] on span "keyboard_arrow_down" at bounding box center [59, 253] width 21 height 21
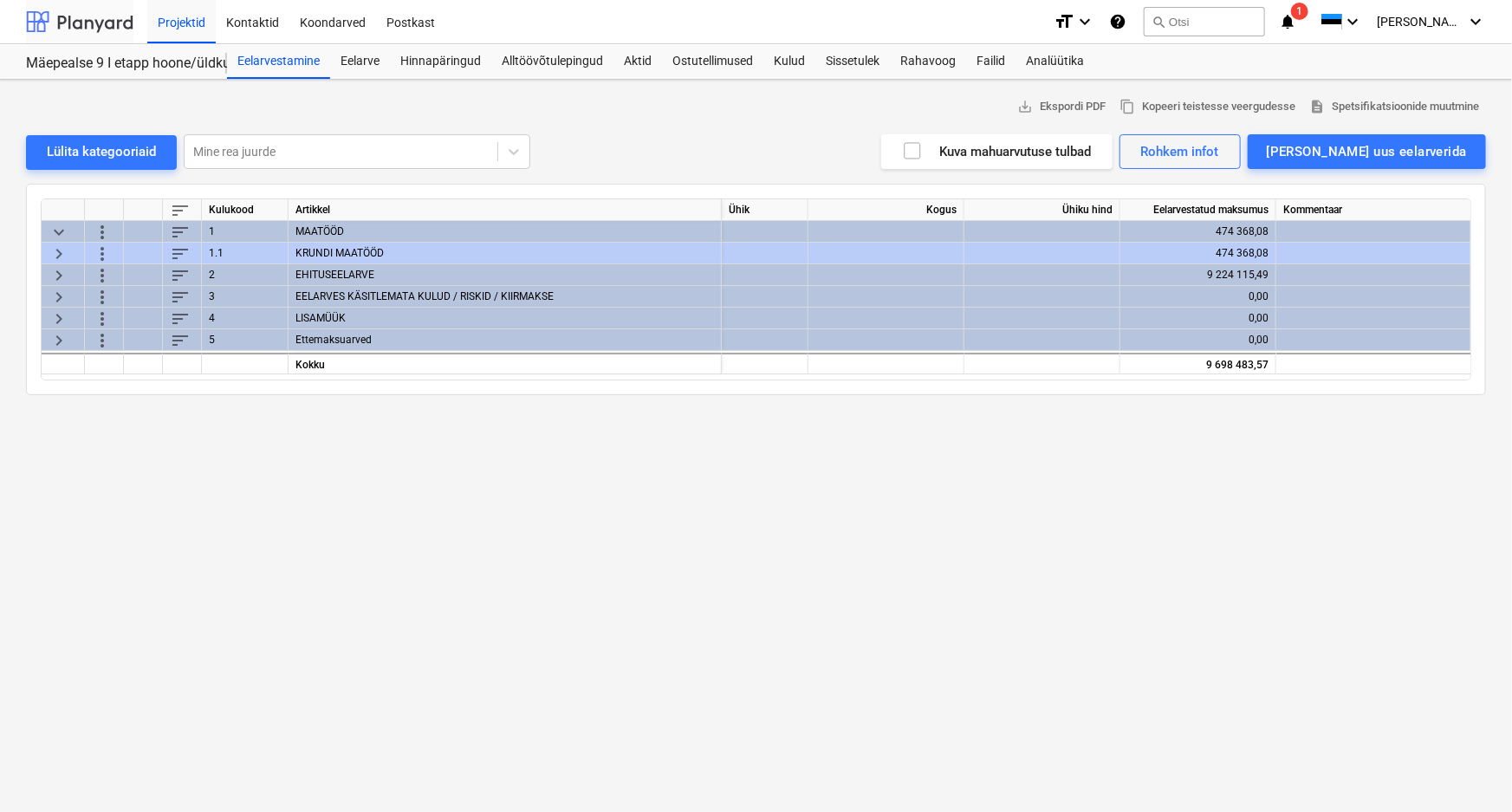
click at [95, 15] on div at bounding box center [79, 22] width 107 height 44
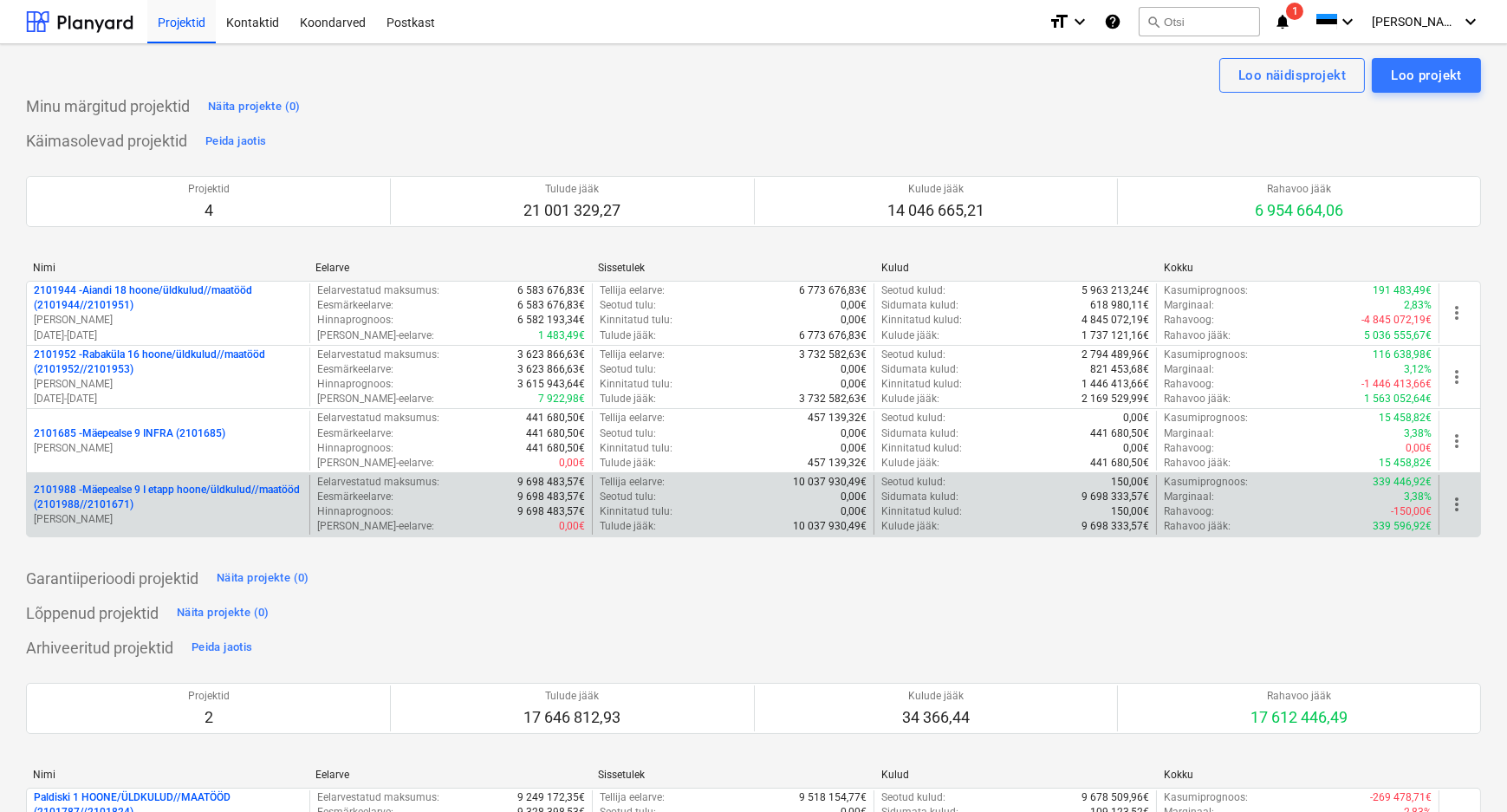
click at [151, 485] on p "2101988 - Mäepealse 9 I etapp hoone/üldkulud//maatööd (2101988//2101671)" at bounding box center [168, 497] width 269 height 29
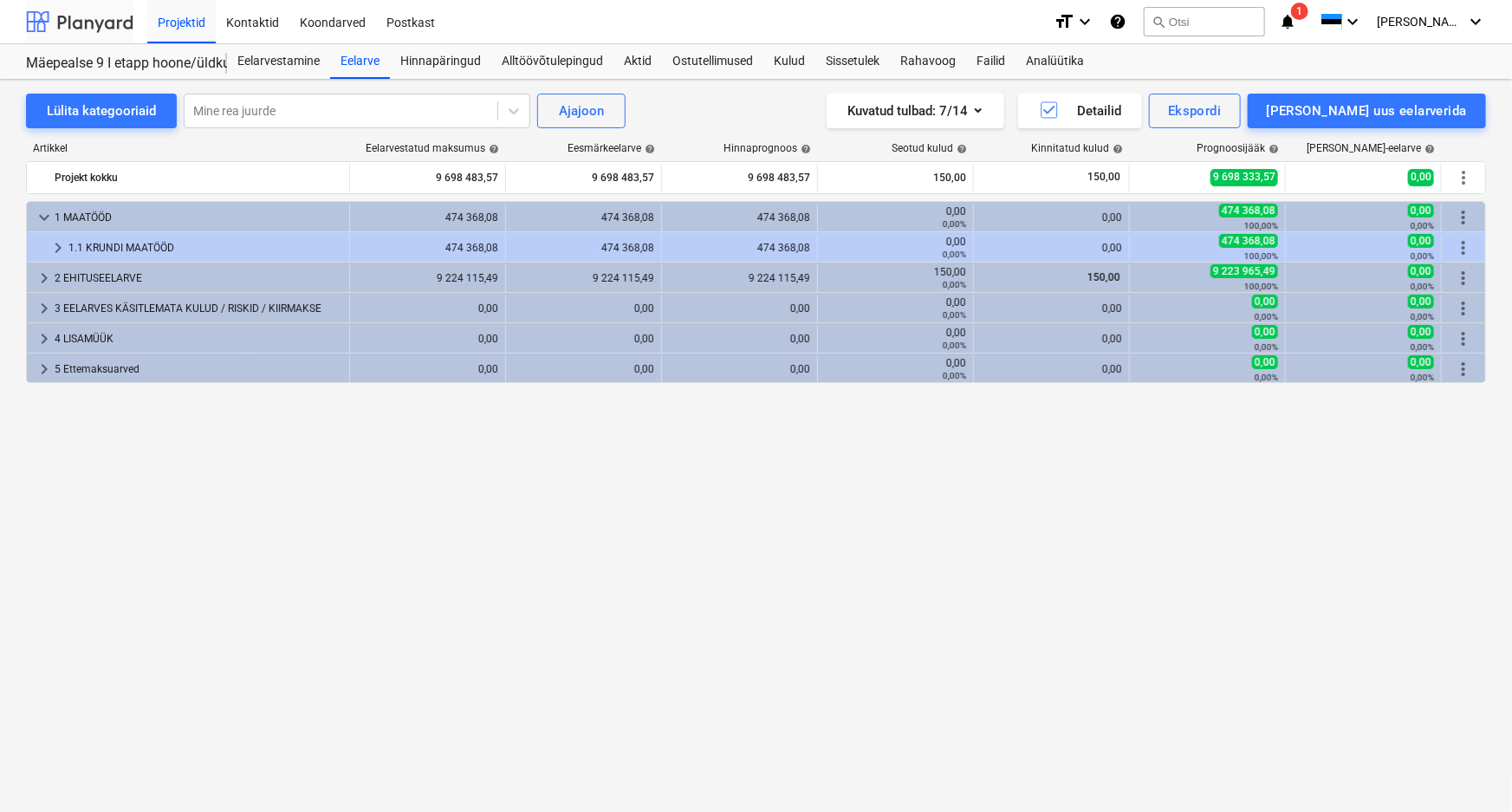
click at [83, 19] on div at bounding box center [79, 22] width 107 height 44
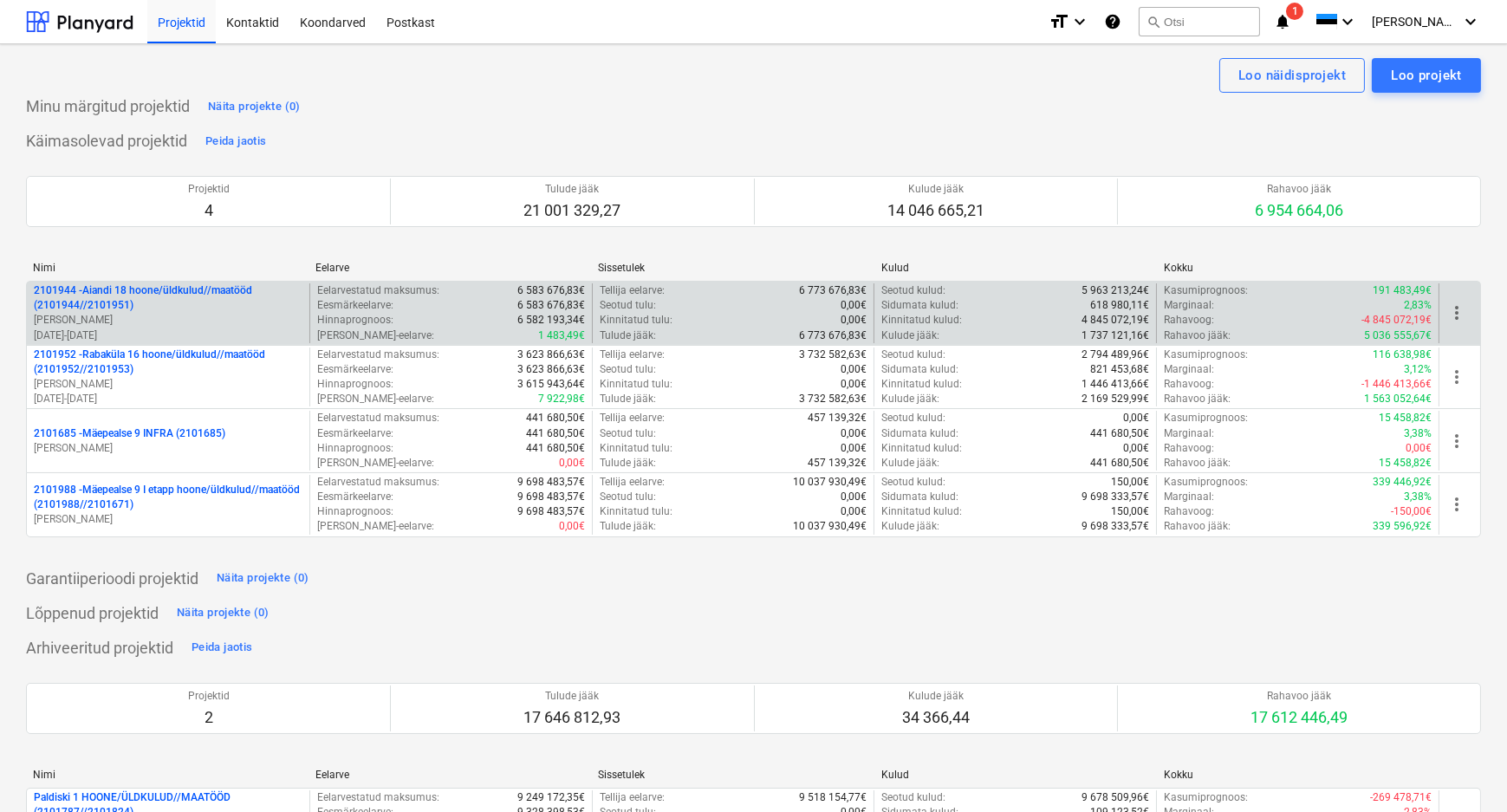
click at [138, 307] on p "2101944 - Aiandi 18 hoone/üldkulud//maatööd (2101944//2101951)" at bounding box center [168, 298] width 269 height 29
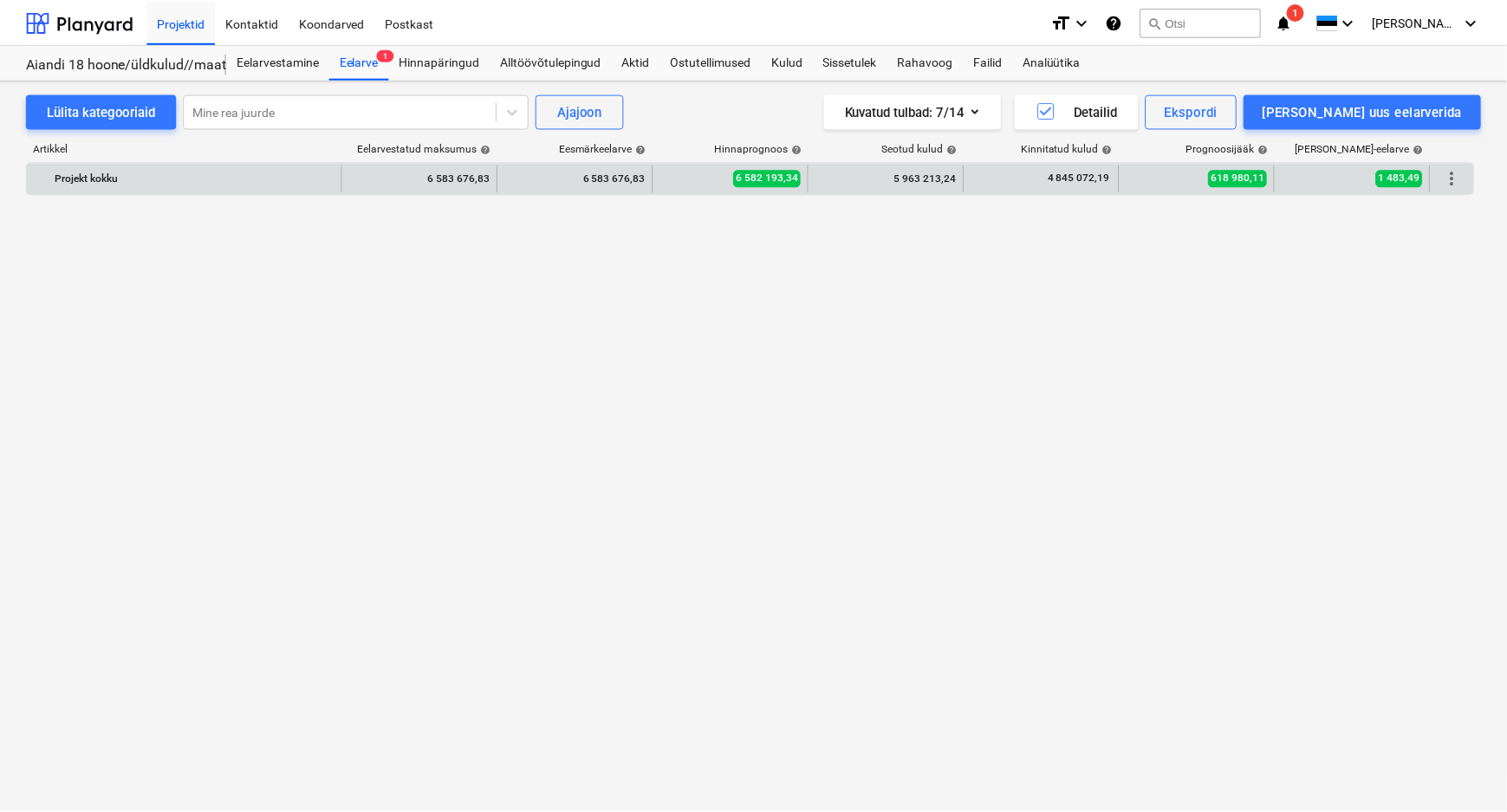
scroll to position [157, 0]
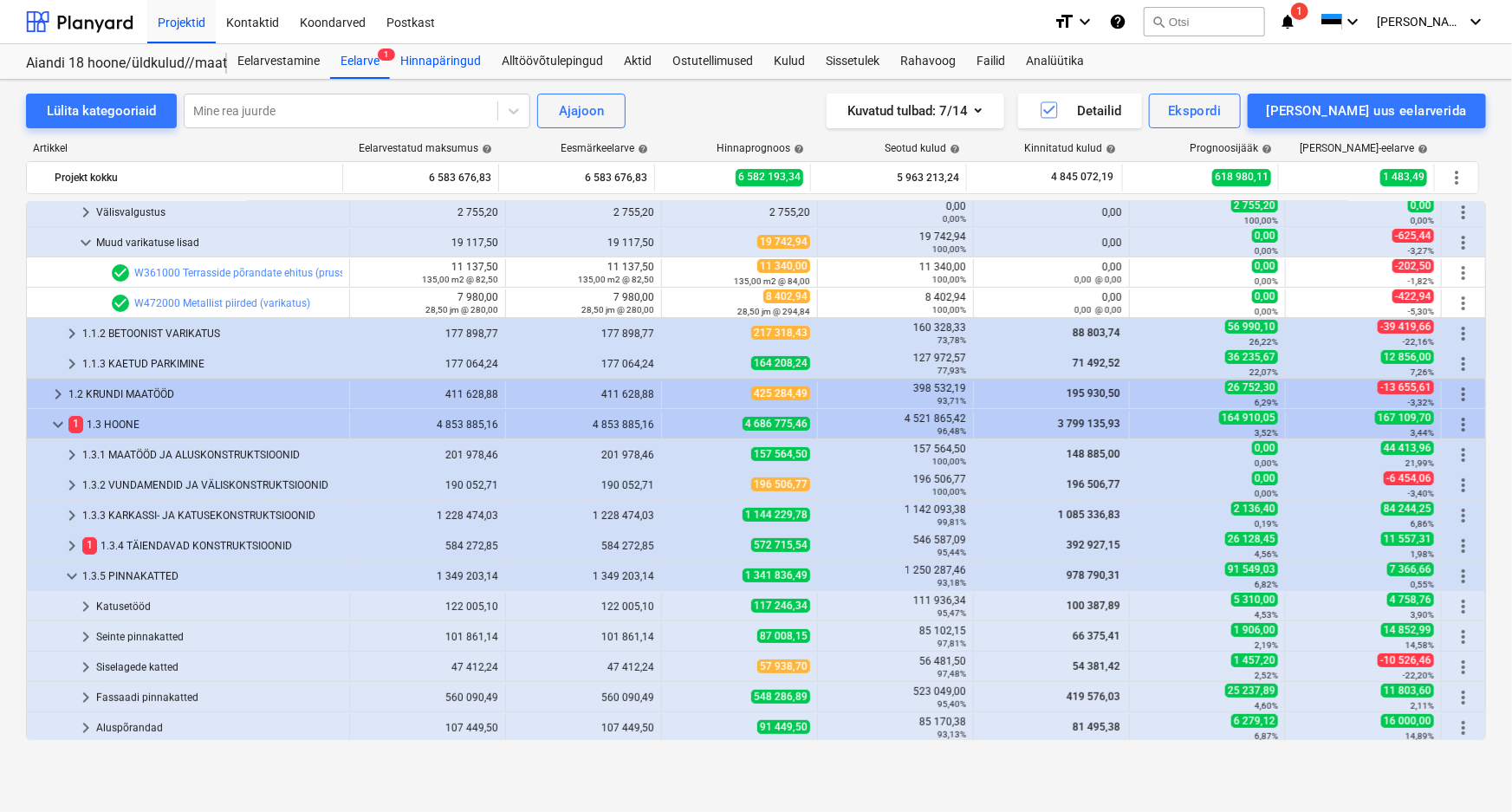
click at [467, 58] on div "Hinnapäringud" at bounding box center [440, 62] width 101 height 35
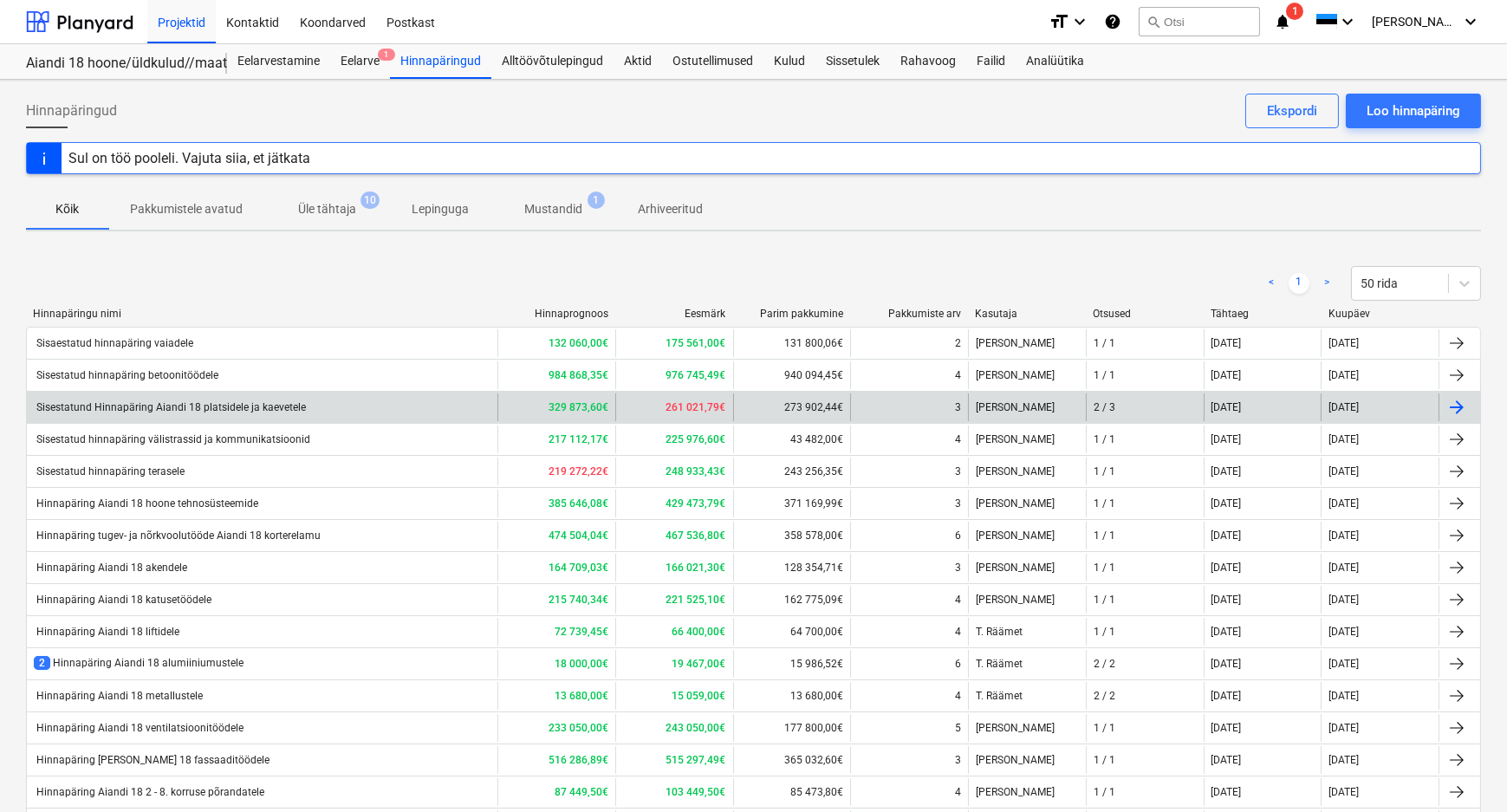
click at [214, 406] on div "Sisestatund Hinnapäring Aiandi 18 platsidele ja kaevetele" at bounding box center [170, 407] width 272 height 12
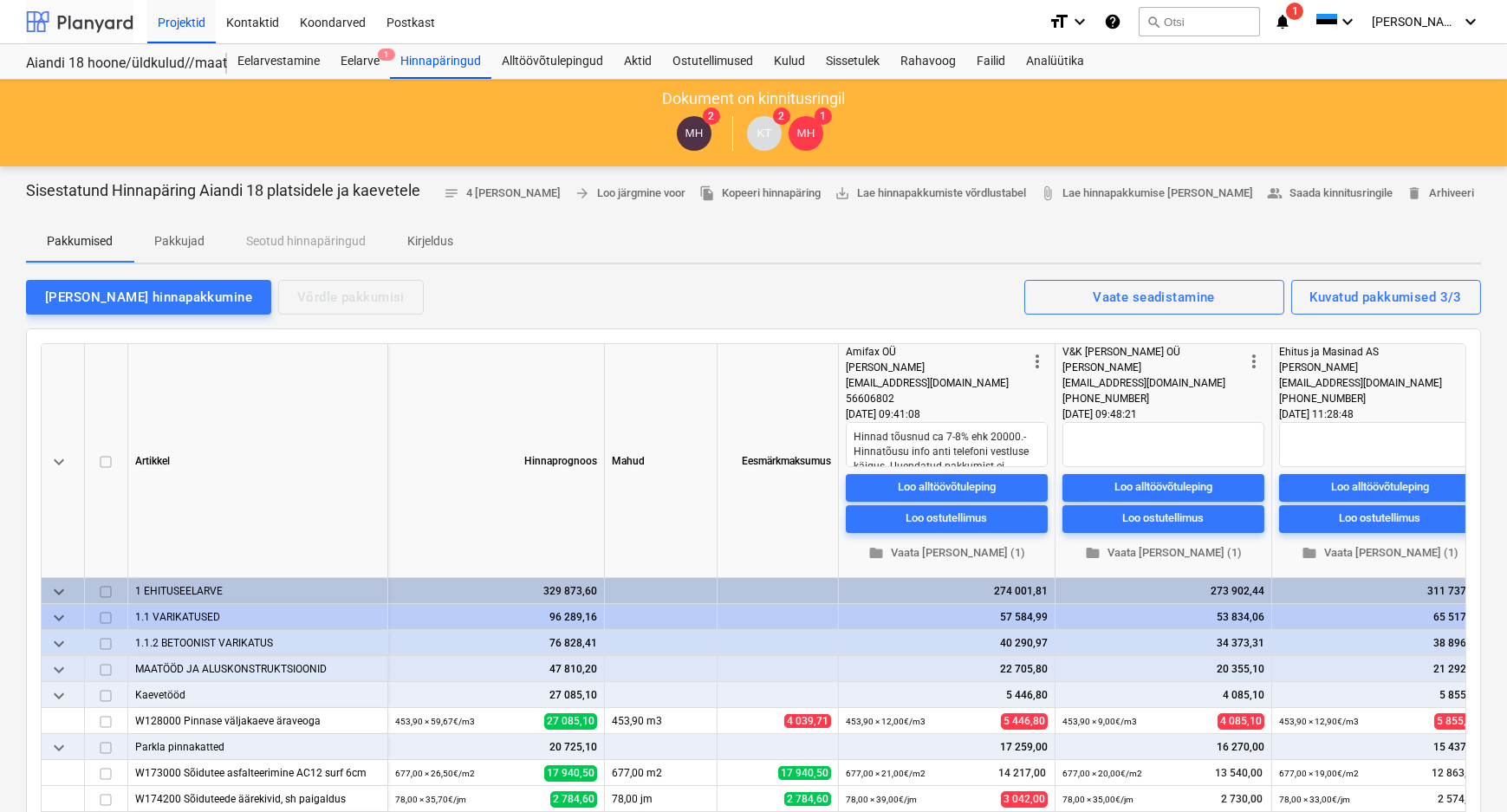
click at [103, 22] on div at bounding box center [79, 22] width 107 height 44
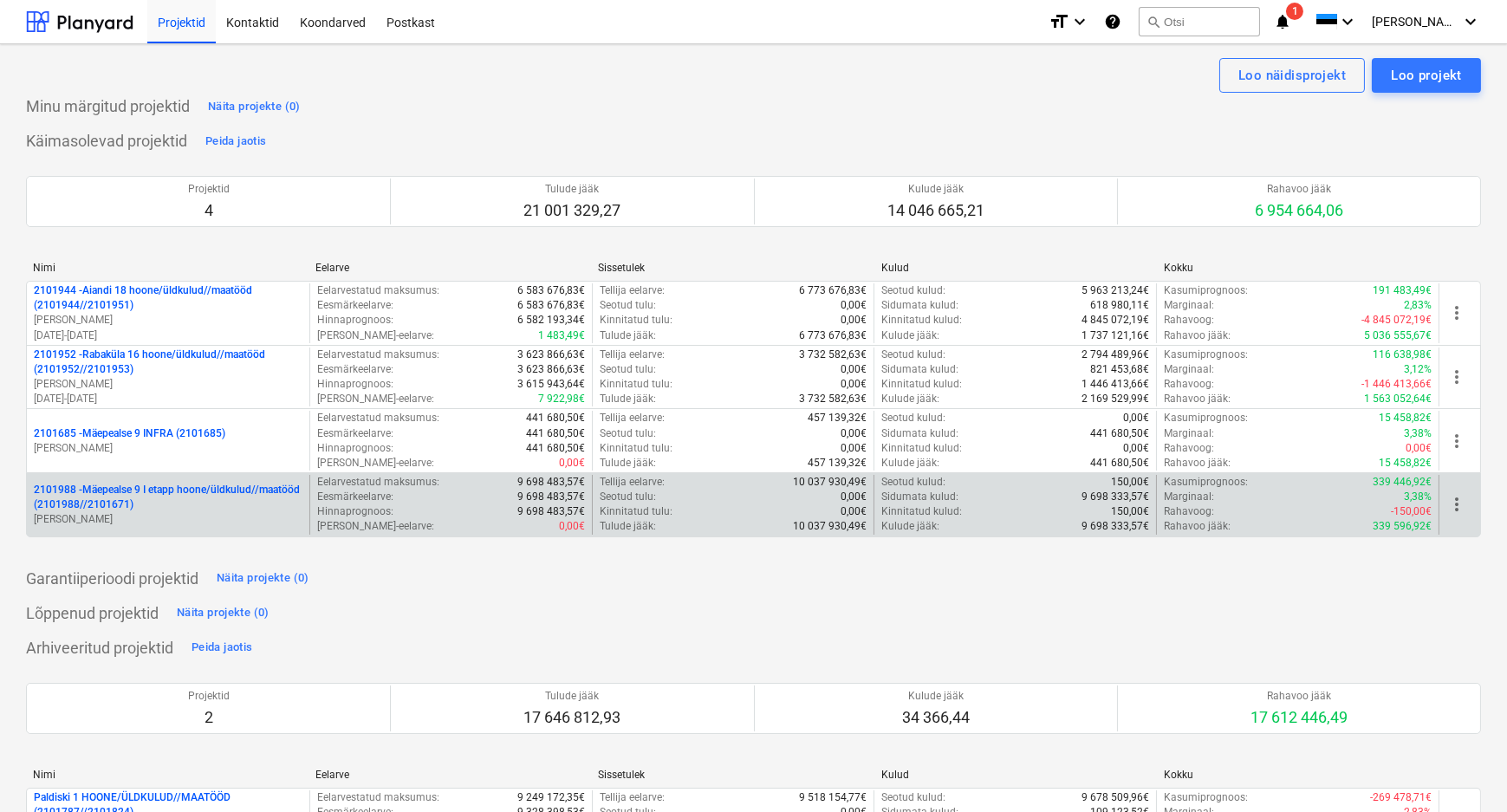
click at [127, 493] on p "2101988 - Mäepealse 9 I etapp hoone/üldkulud//maatööd (2101988//2101671)" at bounding box center [168, 497] width 269 height 29
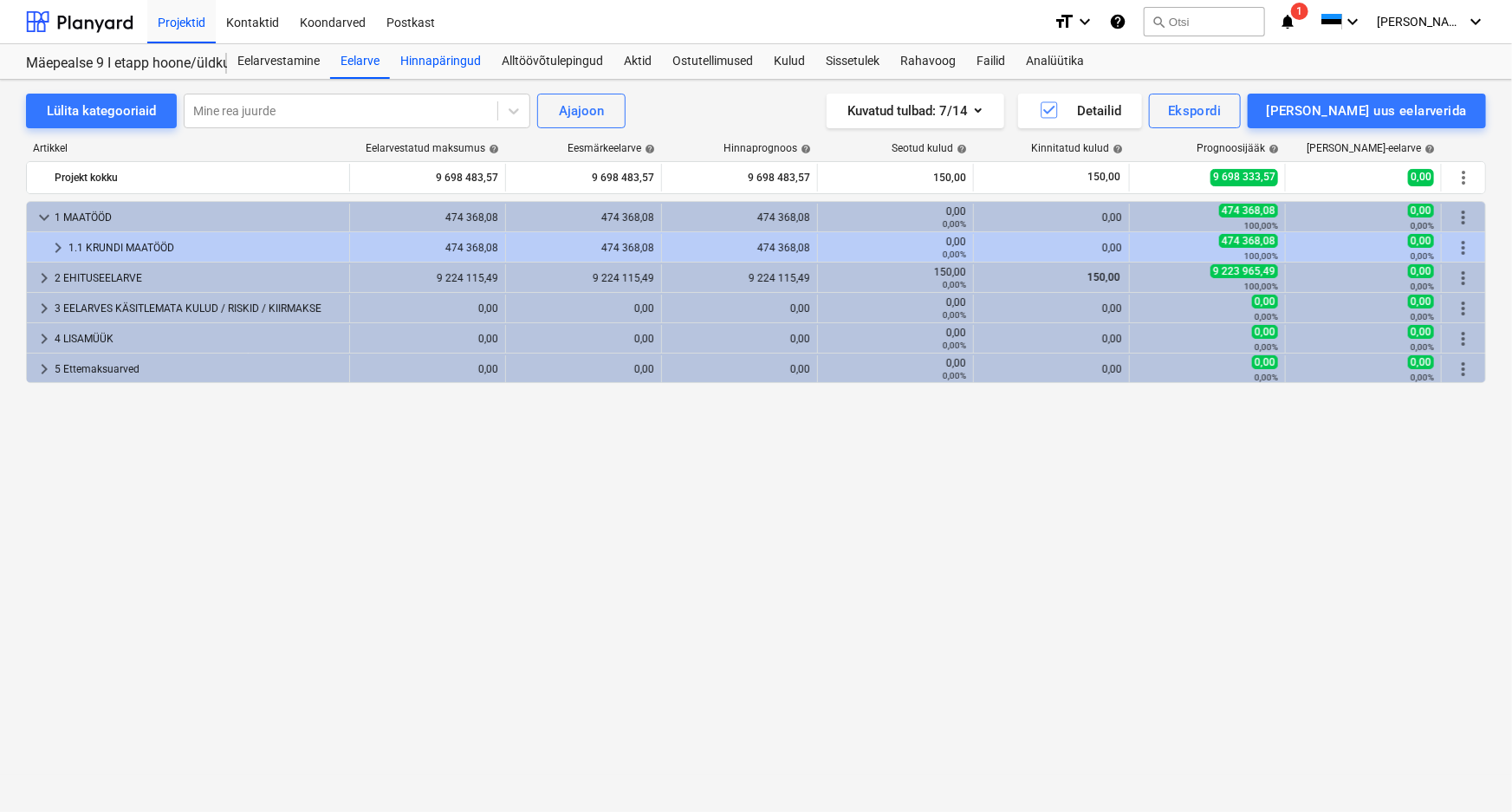
click at [433, 53] on div "Hinnapäringud" at bounding box center [440, 62] width 101 height 35
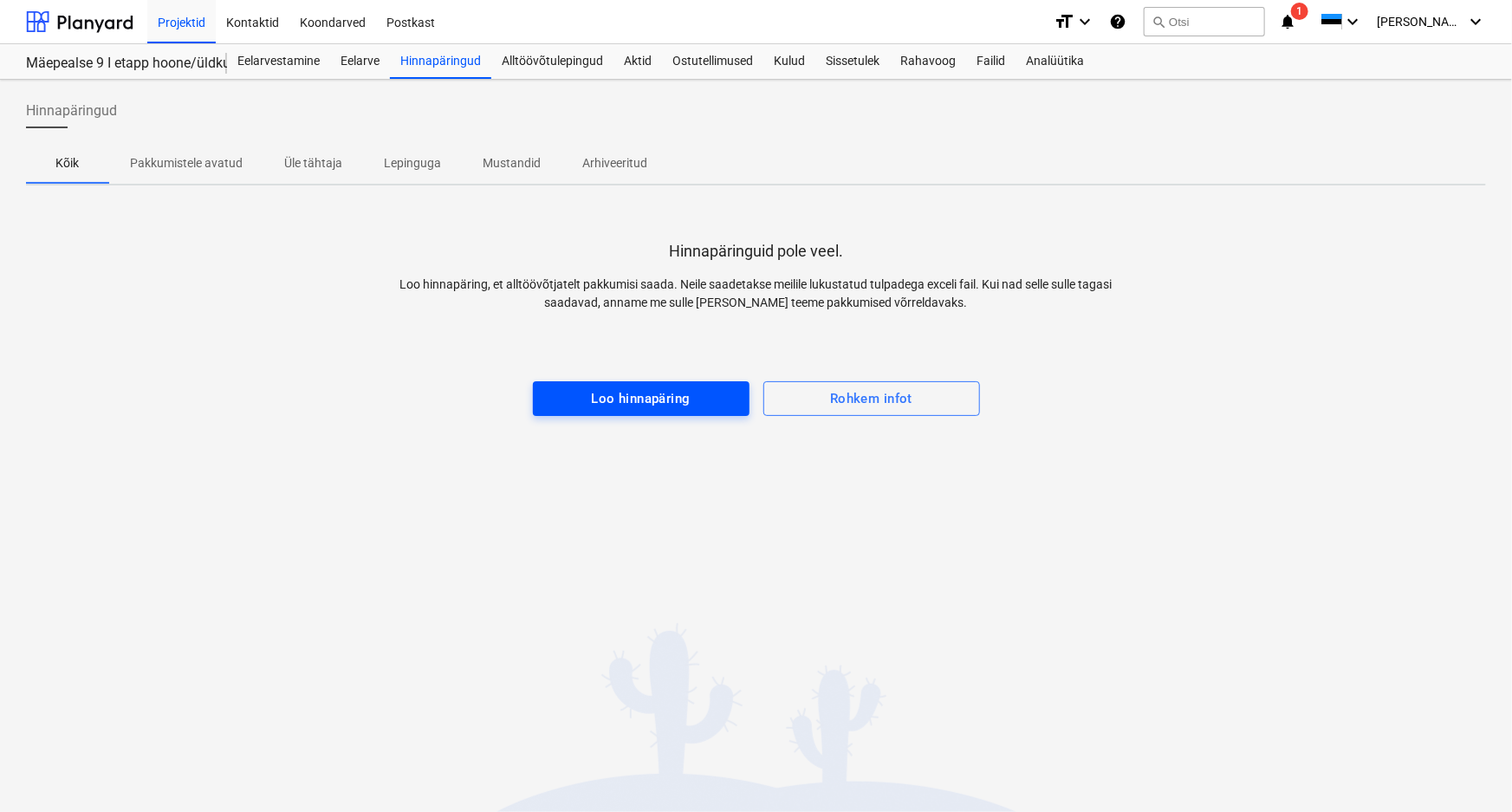
click at [634, 395] on div "Loo hinnapäring" at bounding box center [640, 398] width 99 height 23
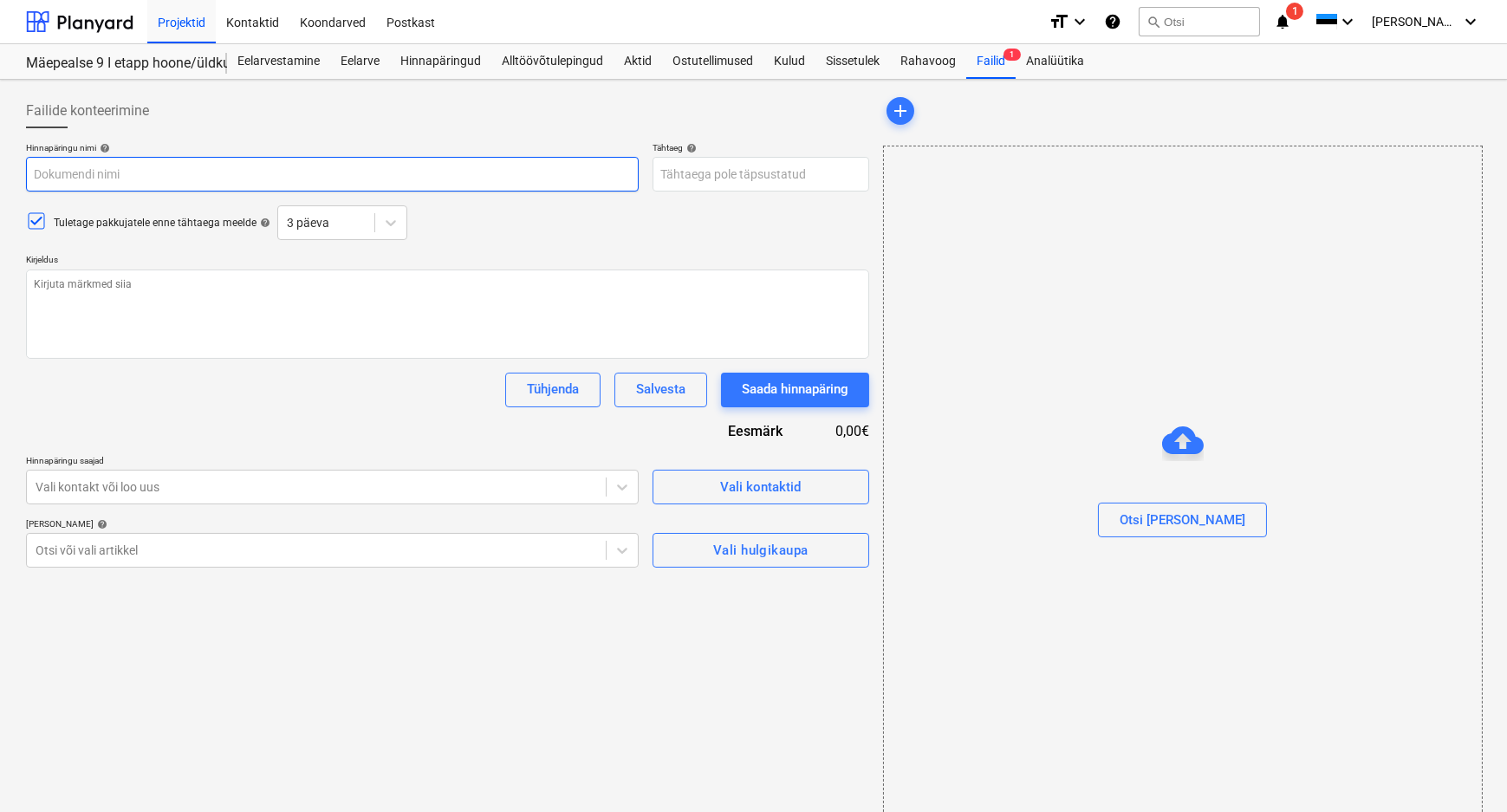
click at [263, 177] on input "text" at bounding box center [332, 174] width 613 height 35
type textarea "x"
type input "M"
type textarea "x"
type input "Mä"
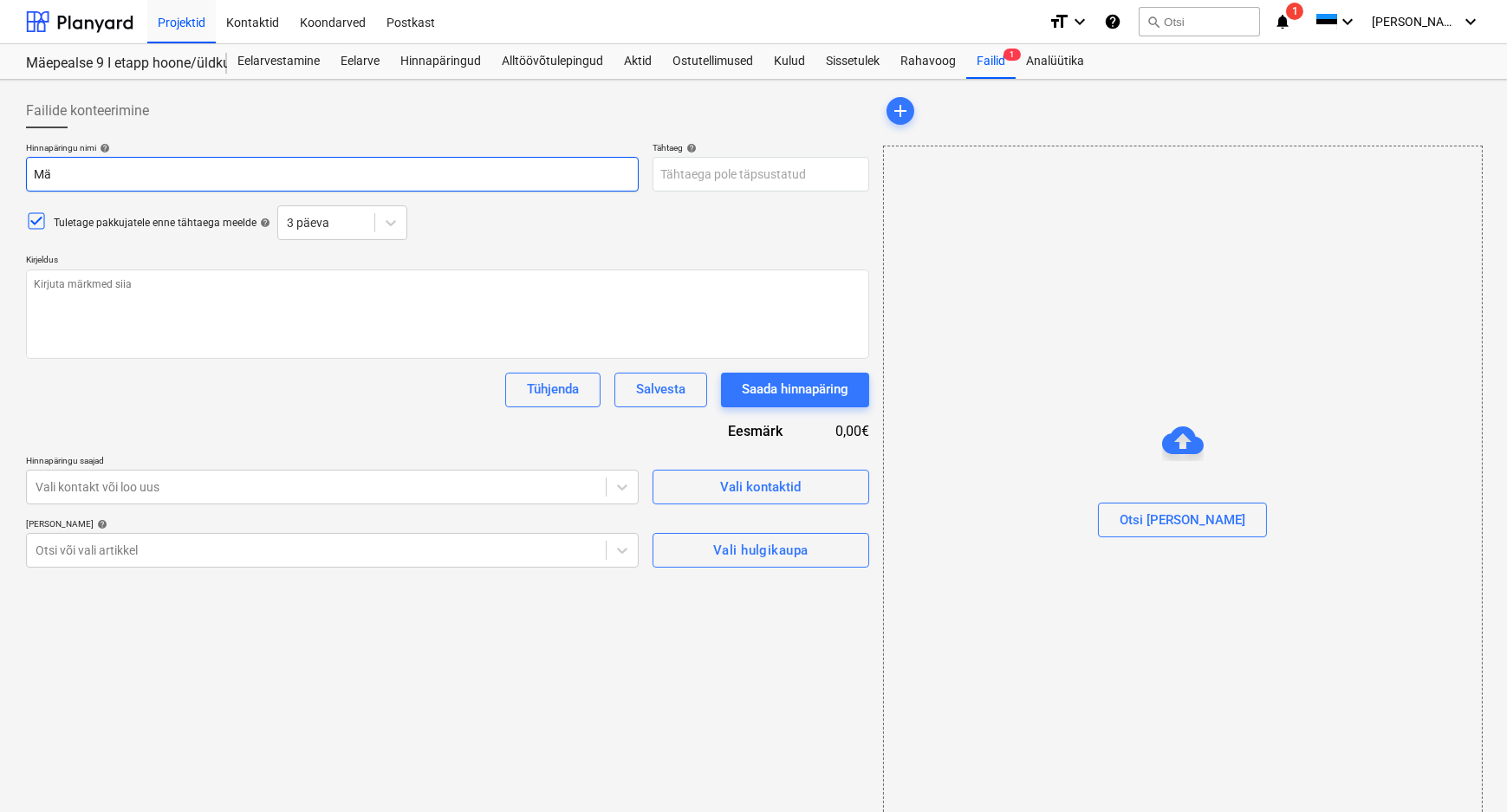
type textarea "x"
type input "Mäe"
type textarea "x"
type input "Mäep"
type textarea "x"
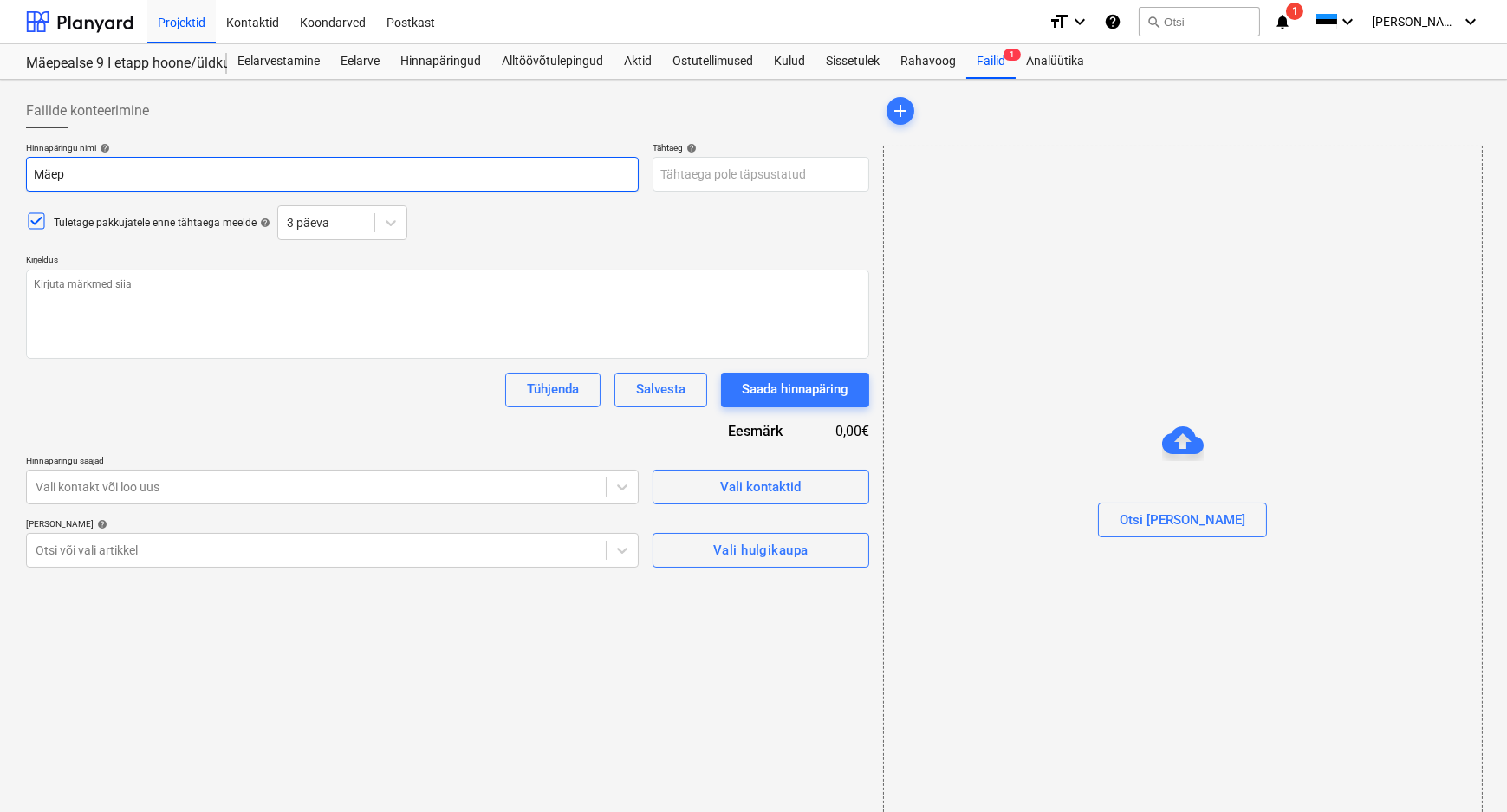
type input "Mäepe"
type textarea "x"
type input "Mäepea"
type textarea "x"
type input "Mäepeal"
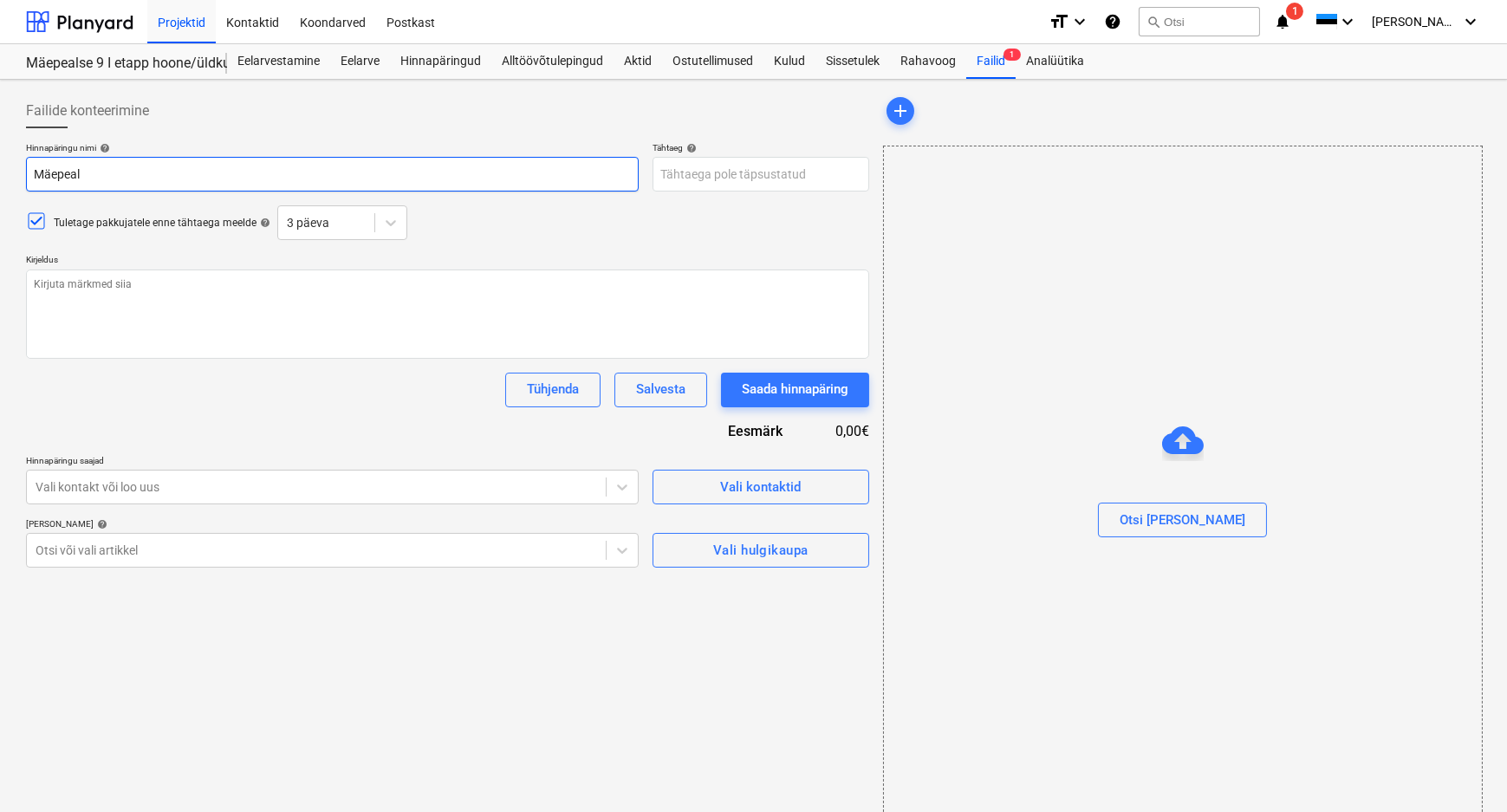
type textarea "x"
type input "Mäepeals"
type textarea "x"
type input "Mäepealse"
type textarea "x"
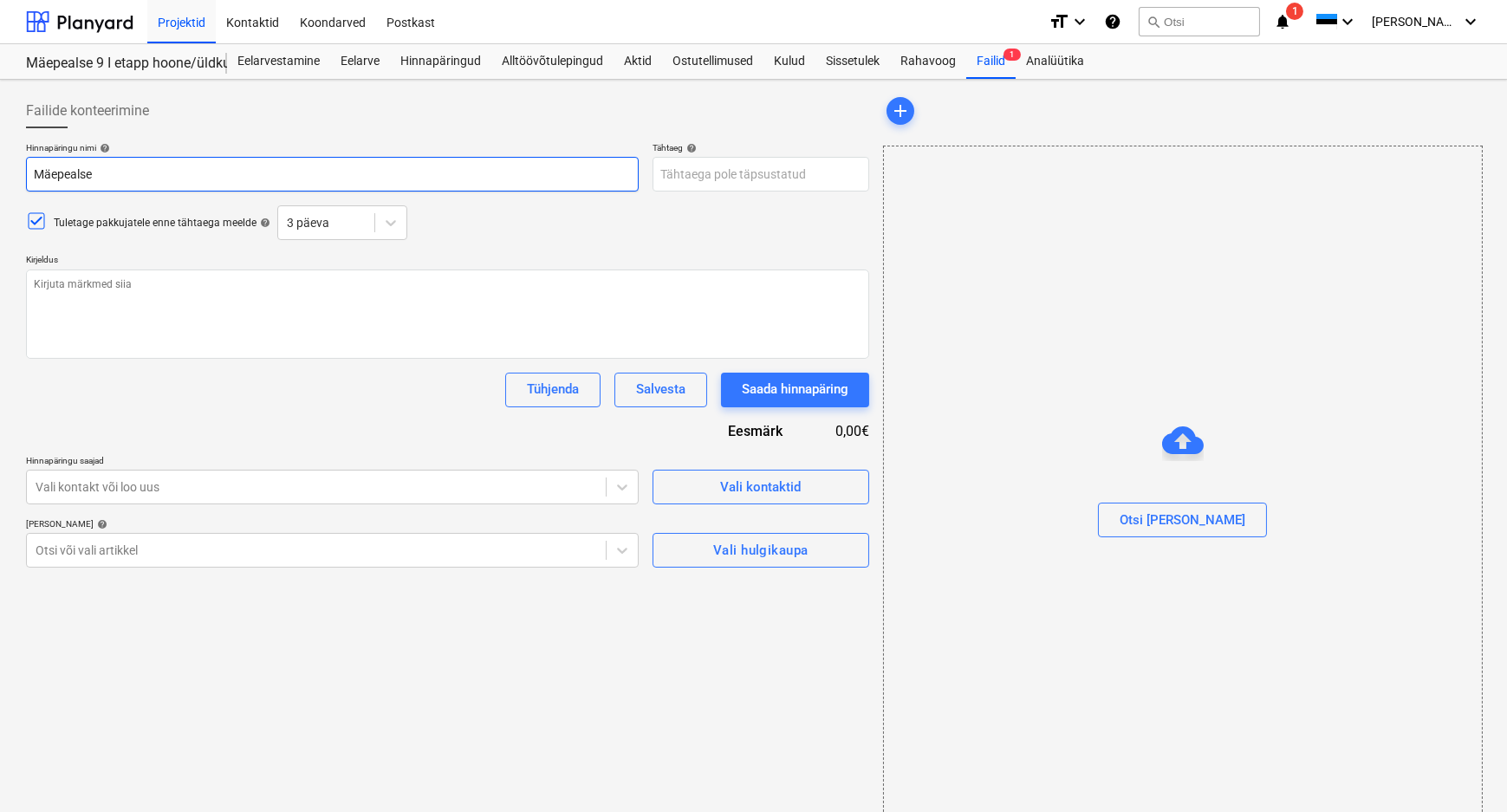
type input "Mäepealse"
type textarea "x"
type input "Mäepealse 9"
type textarea "x"
type input "Mäepealse 9"
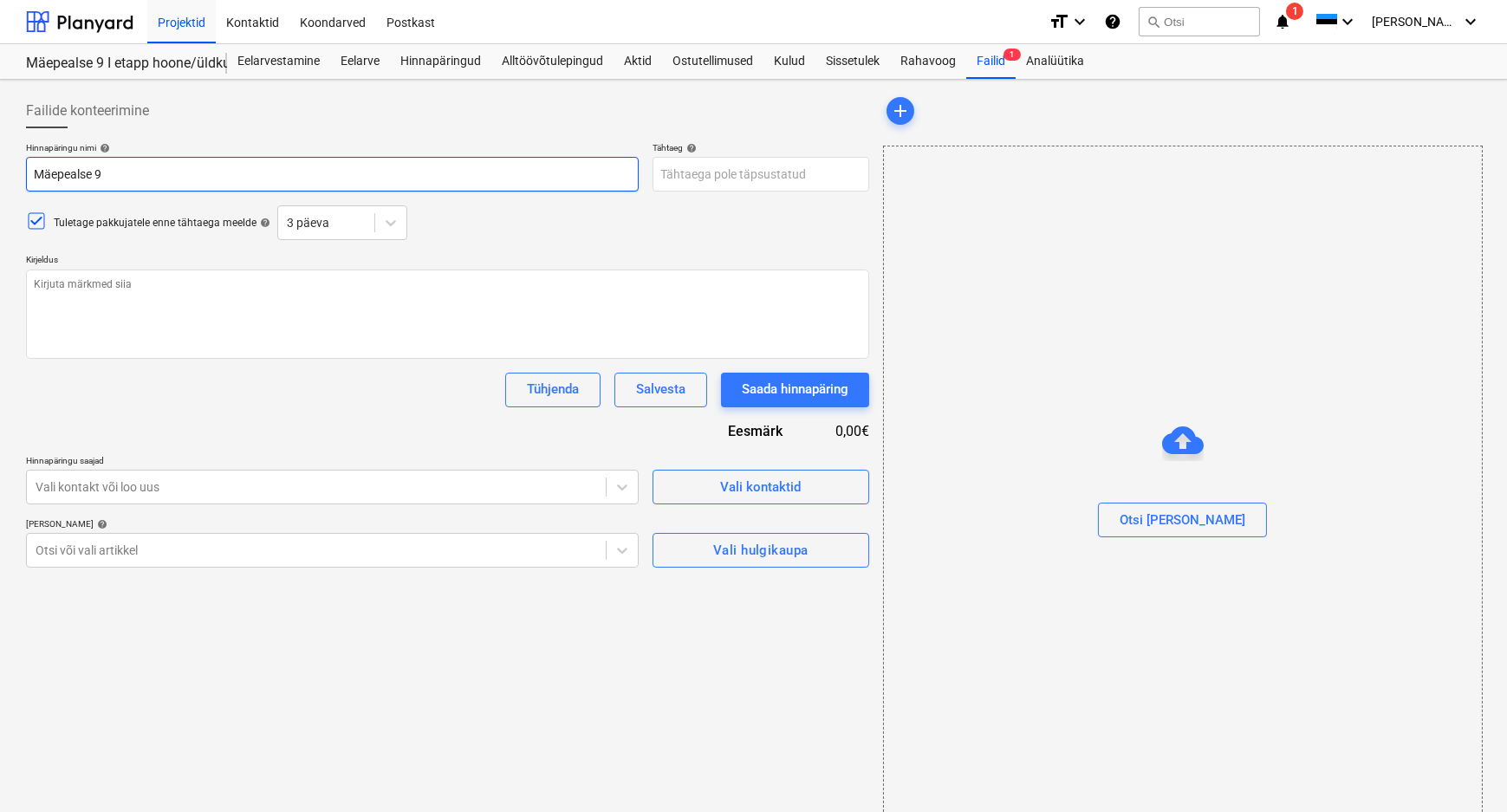
type textarea "x"
type input "Mäepealse 9 k"
type textarea "x"
type input "Mäepealse 9 ka"
type textarea "x"
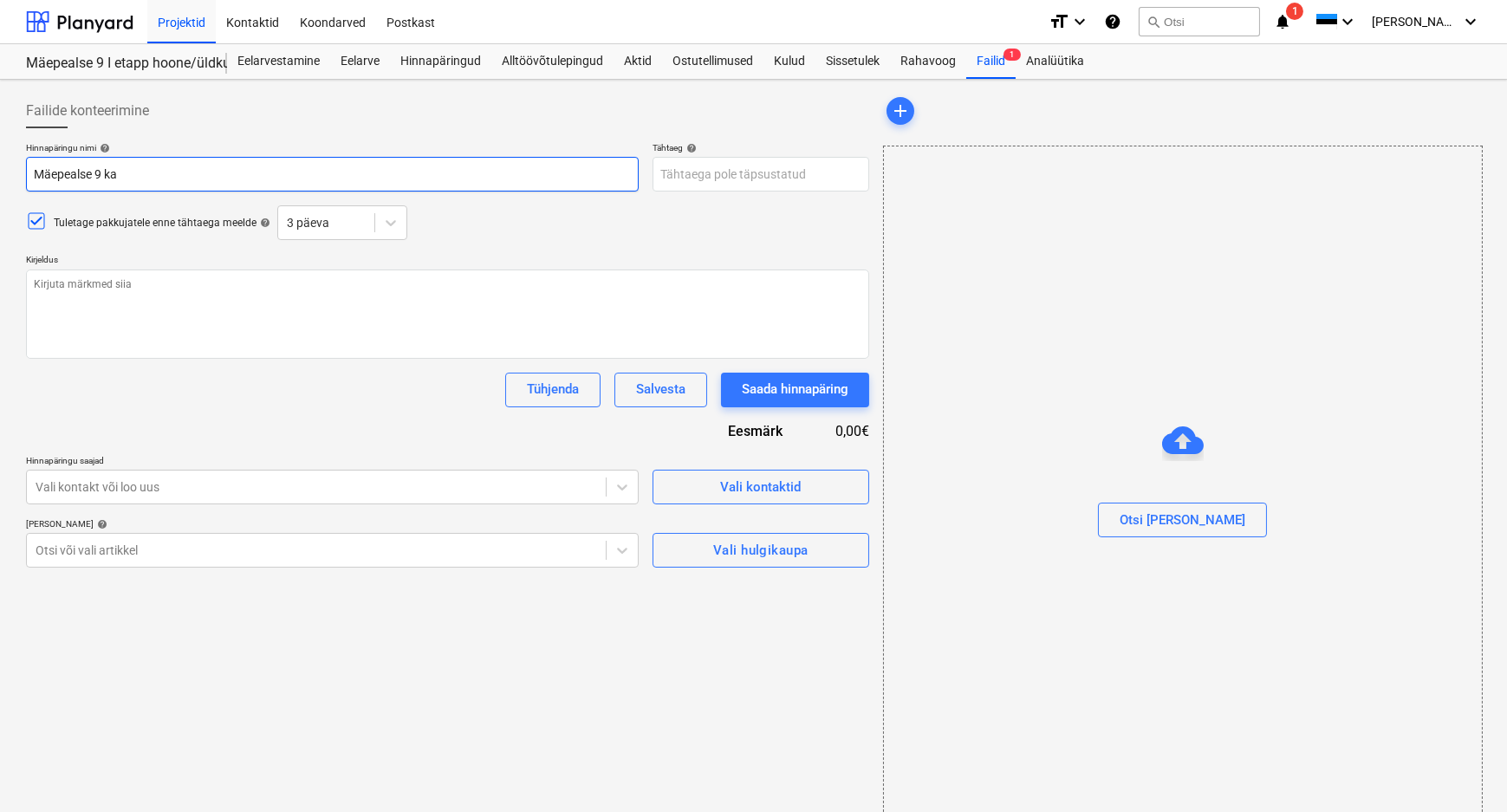
type input "Mäepealse 9 k"
type textarea "x"
type input "Mäepealse 9"
type textarea "x"
type input "Mäepealse 9 h"
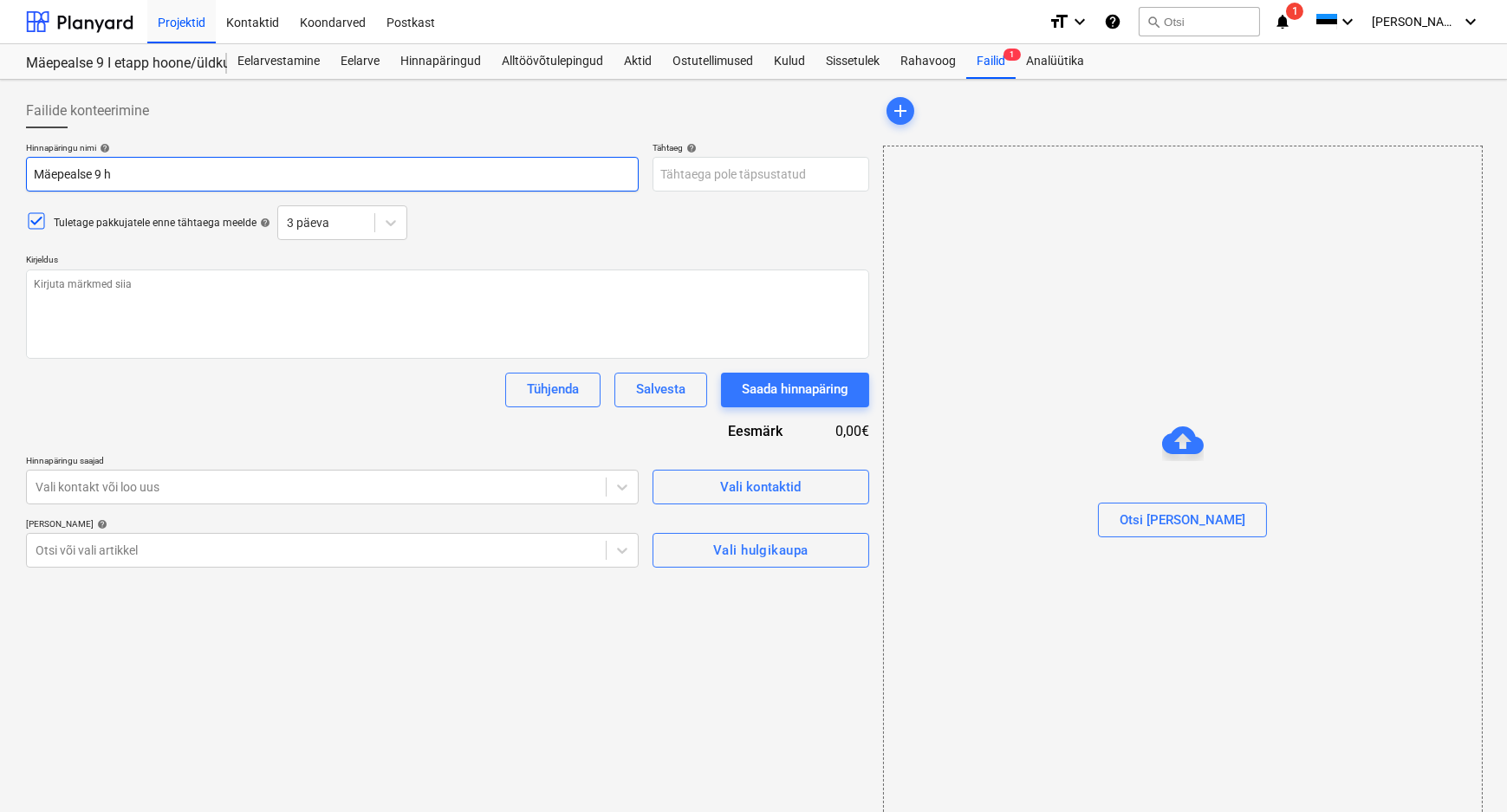
type textarea "x"
type input "Mäepealse 9 hi"
type textarea "x"
type input "Mäepealse 9 hin"
type textarea "x"
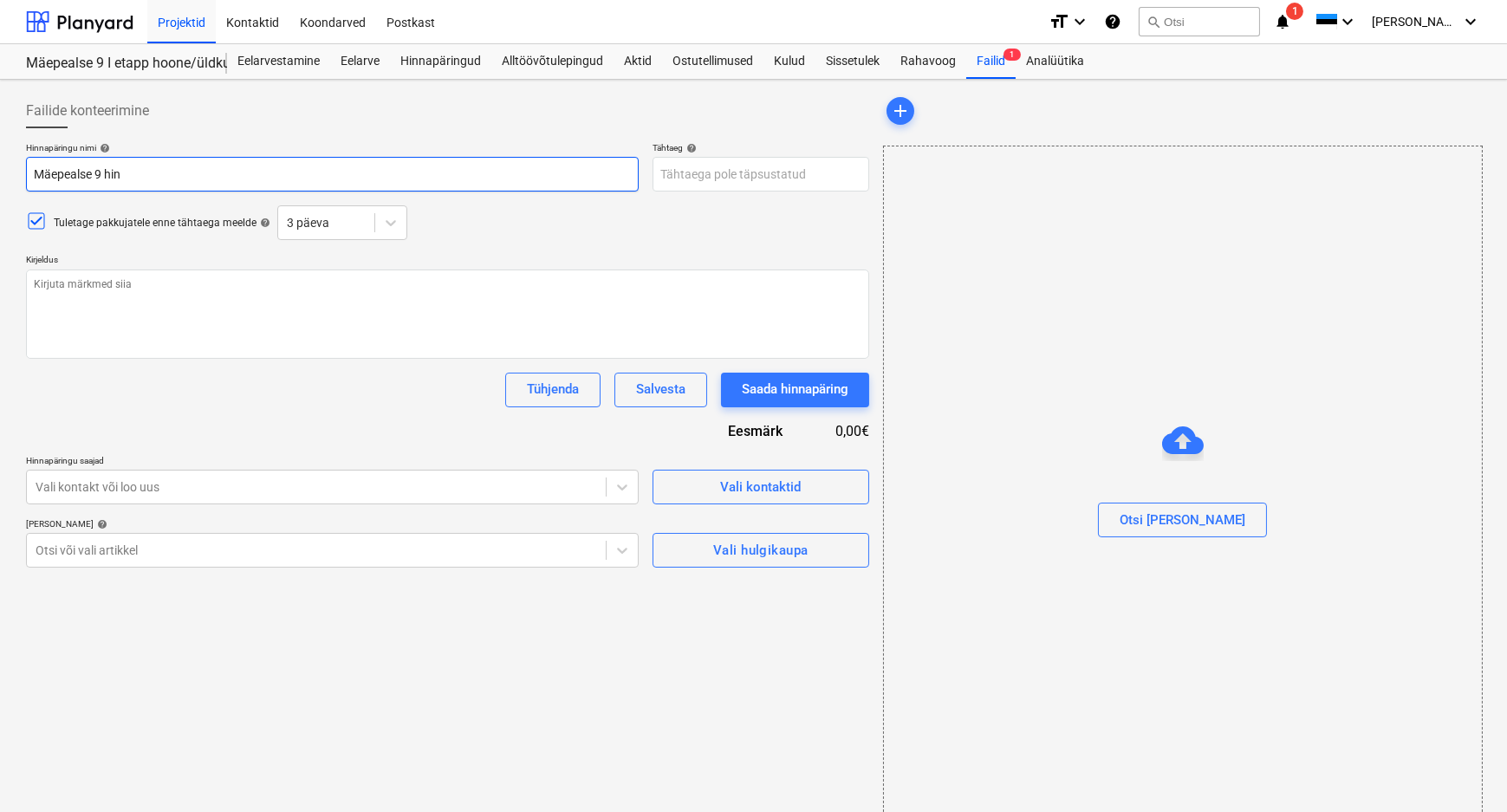
type input "Mäepealse 9 [PERSON_NAME]"
type textarea "x"
type input "Mäepealse 9 hinnap"
type textarea "x"
type input "Mäepealse 9 hinnapä"
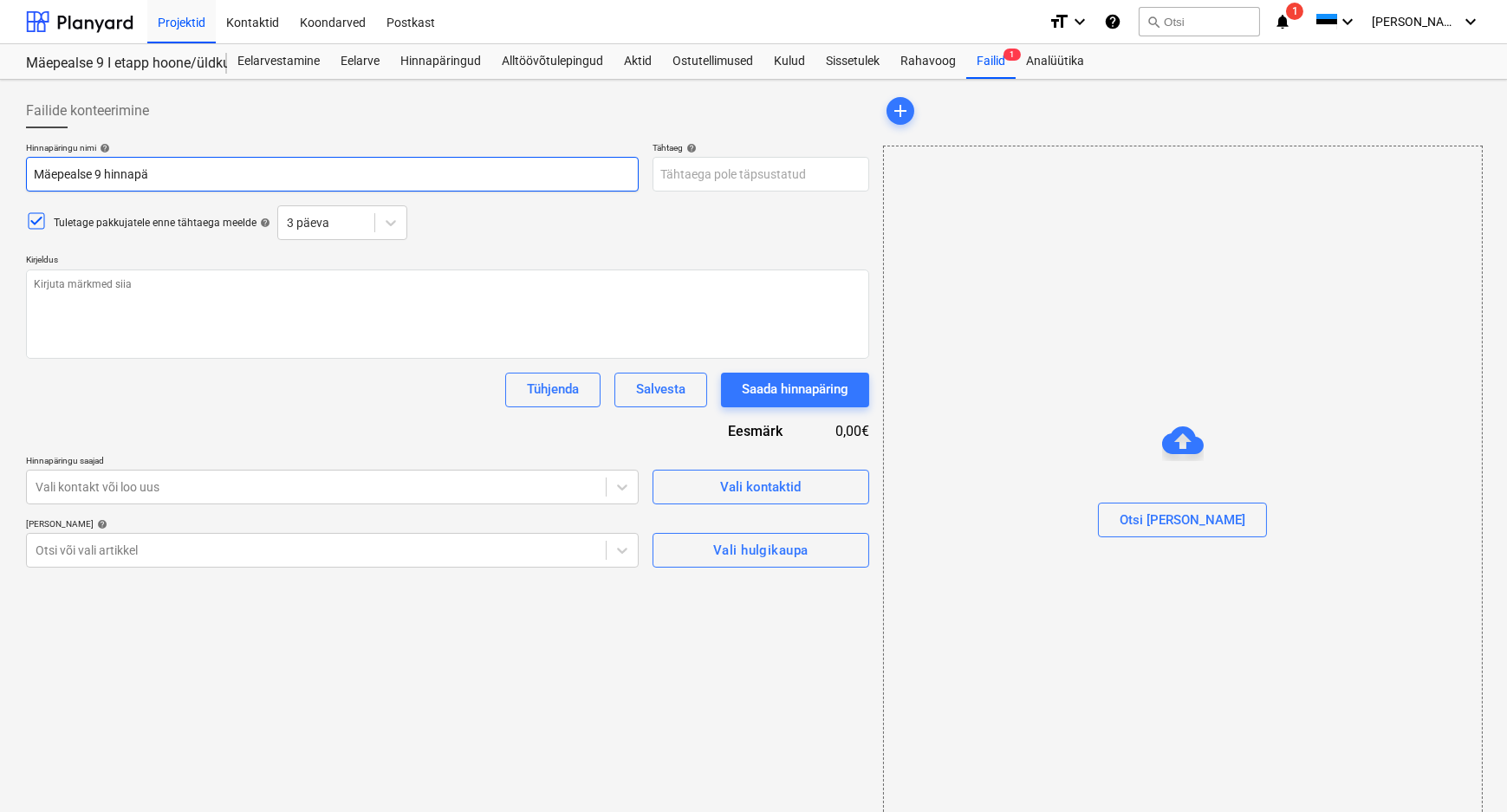
type textarea "x"
type input "Mäepealse 9 hinnapär"
type textarea "x"
type input "Mäepealse 9 hinnapäri"
type textarea "x"
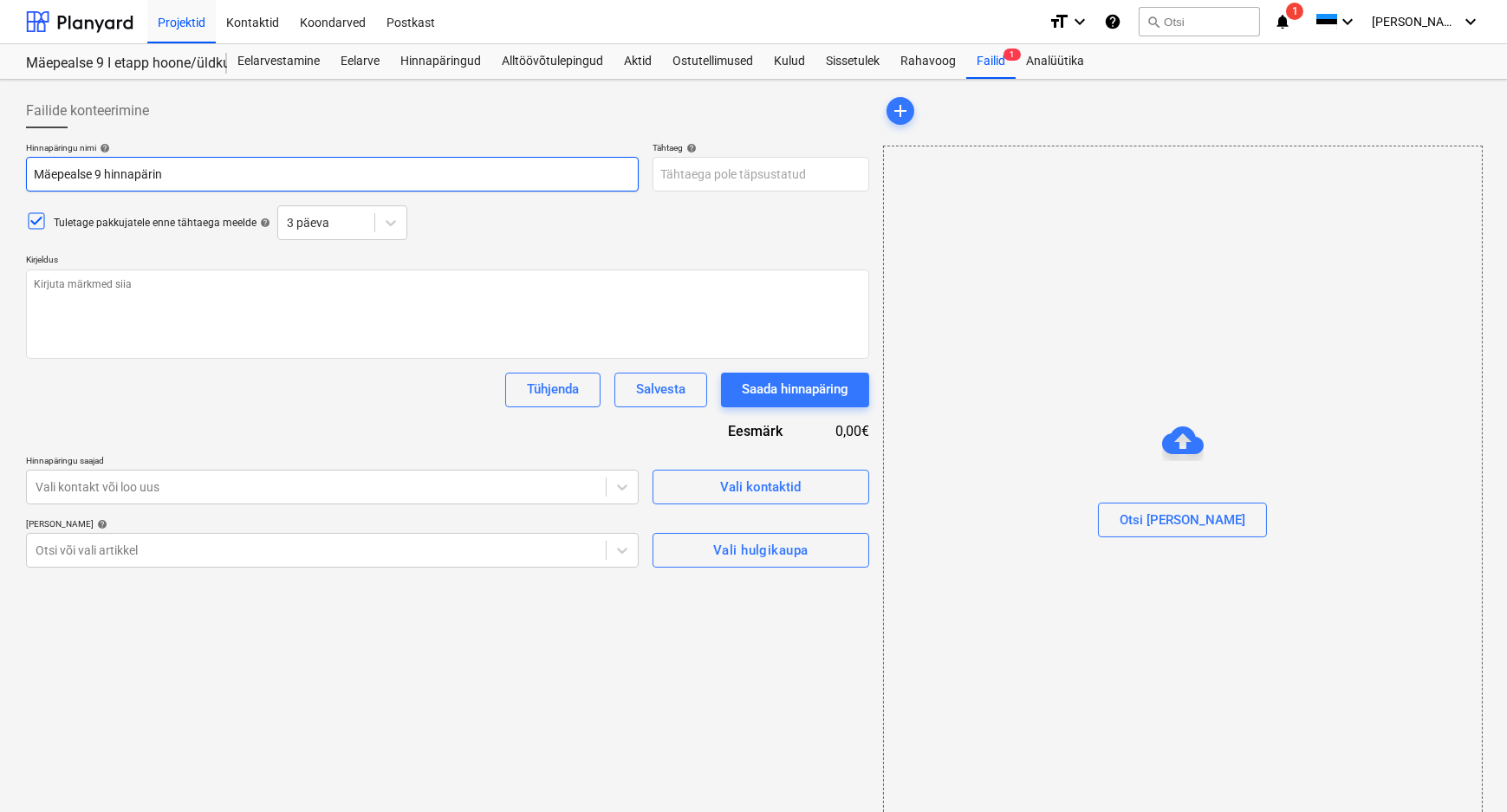
type input "Mäepealse 9 hinnapäring"
type textarea "x"
type input "Mäepealse 9 hinnapäring"
type textarea "x"
type input "Mäepealse 9 hinnapäring ka"
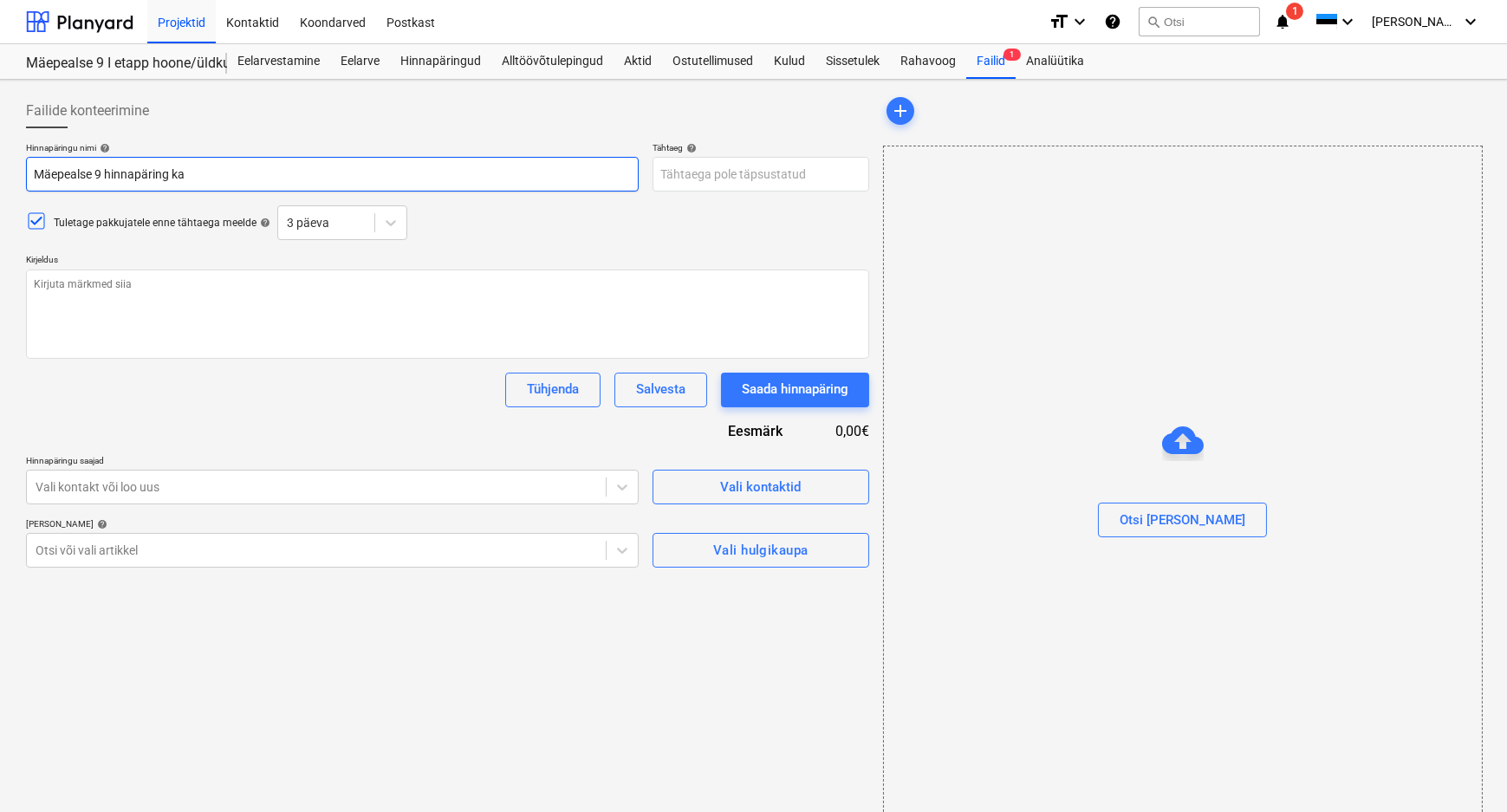
type textarea "x"
type input "Mäepealse 9 hinnapäring kae"
type textarea "x"
type input "Mäepealse 9 hinnapäring kaev"
type textarea "x"
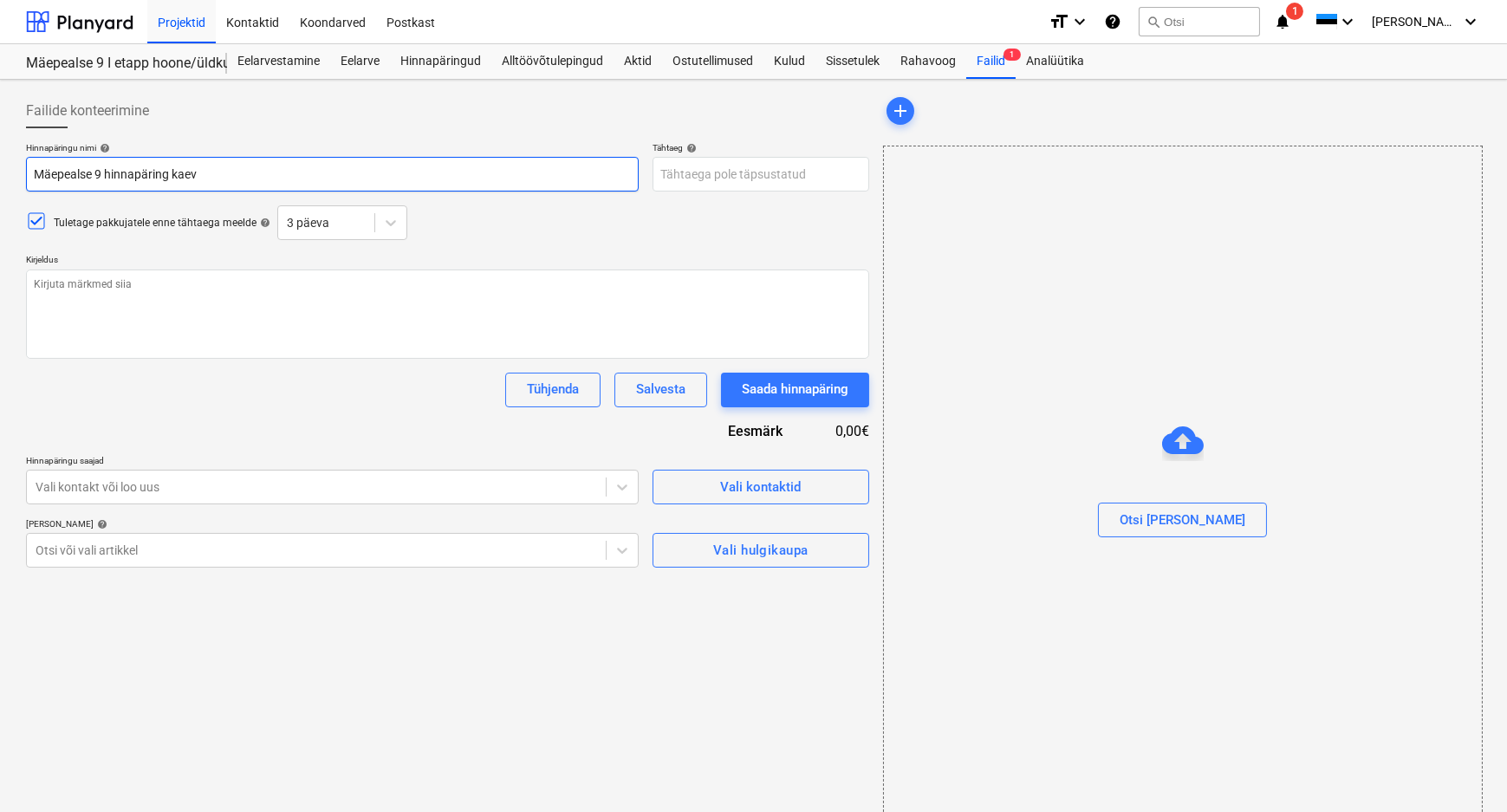
type input "Mäepealse 9 hinnapäring kaeve"
type textarea "x"
type input "Mäepealse 9 hinnapäring kaeved"
type textarea "x"
type input "Mäepealse 9 hinnapäring kaeved j"
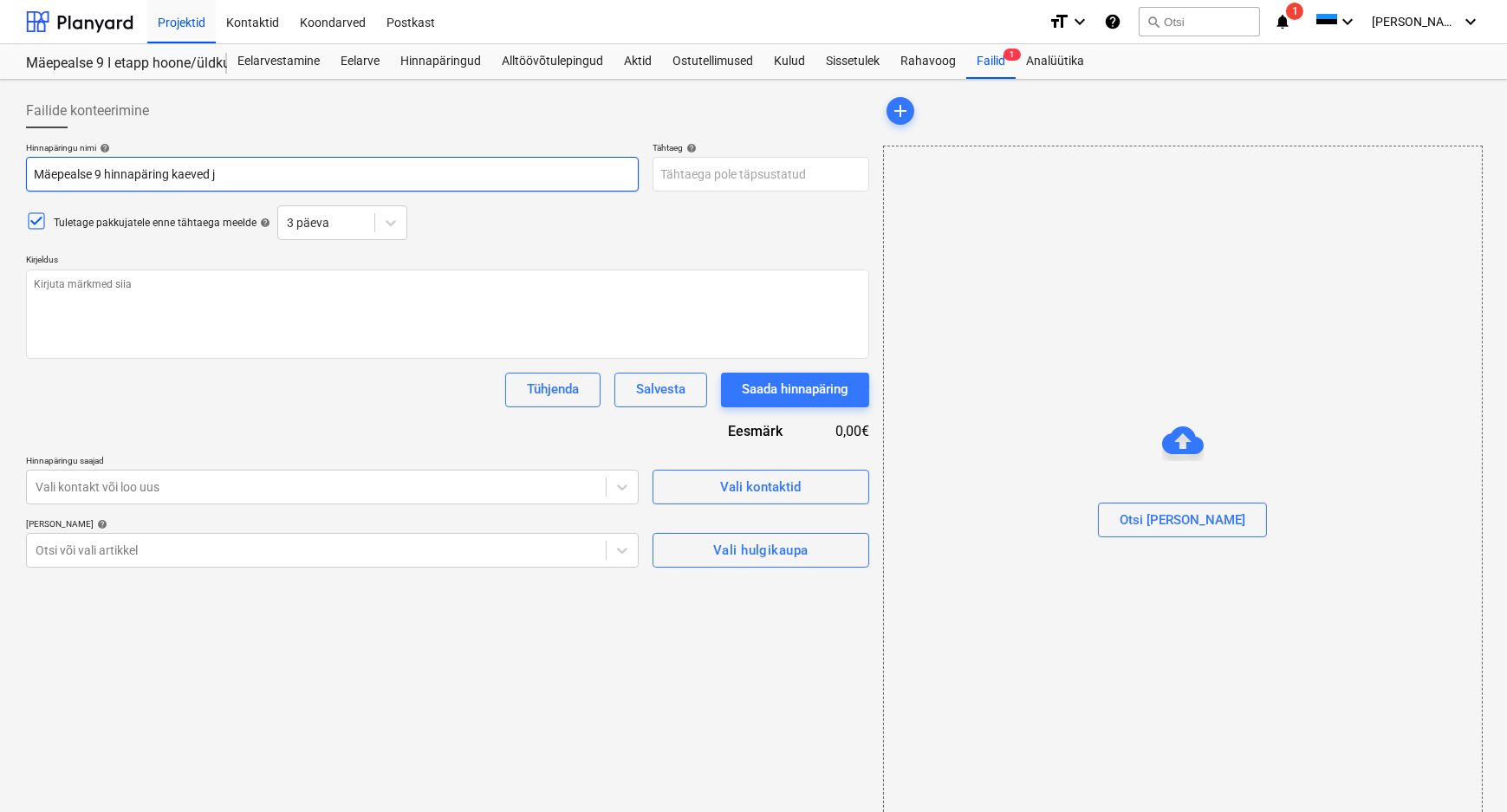
type textarea "x"
type input "Mäepealse 9 hinnapäring kaeved ja"
type textarea "x"
type input "Mäepealse 9 hinnapäring kaeved ja"
type textarea "x"
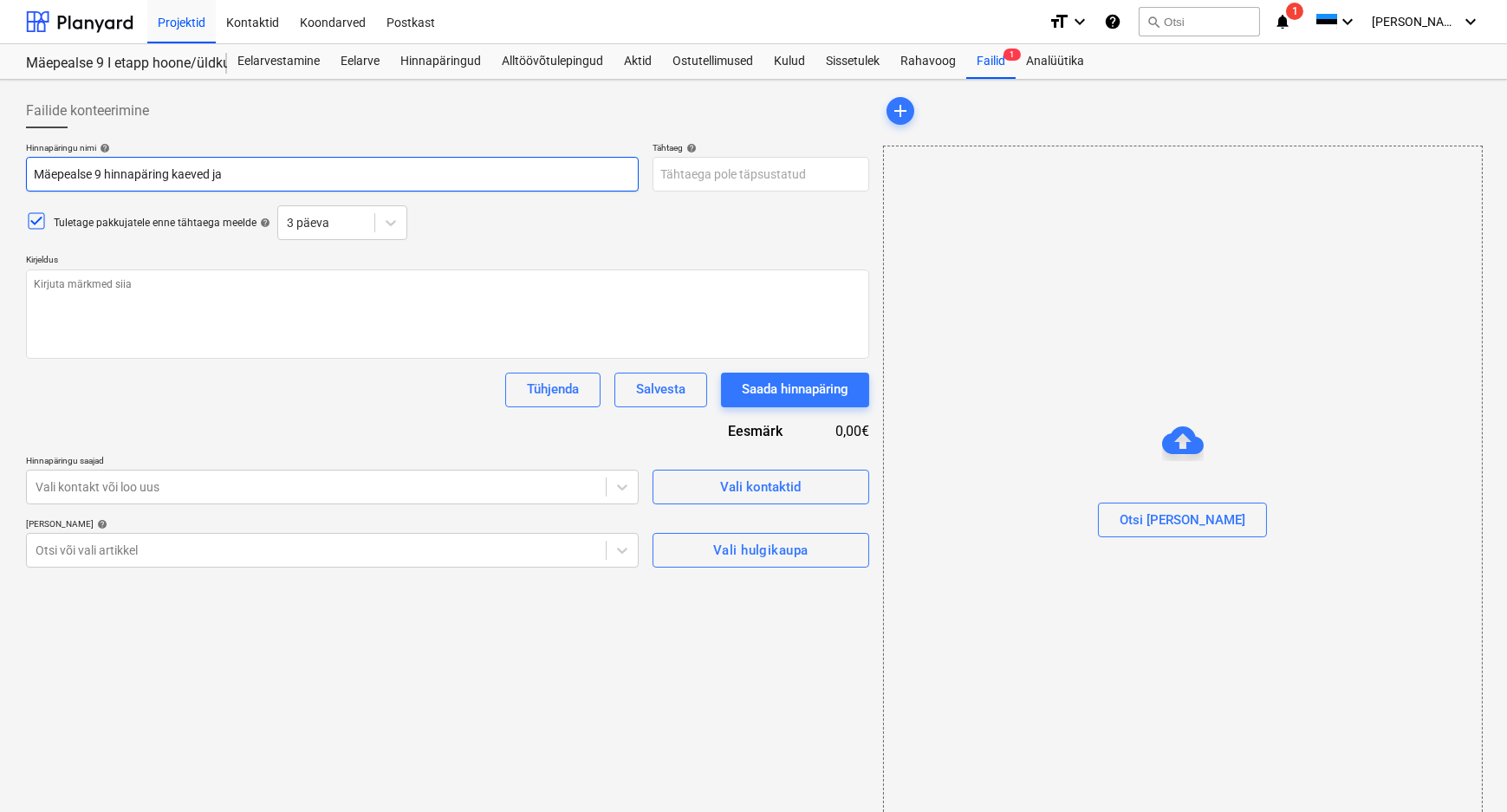
type input "Mäepealse 9 hinnapäring kaeved ja a"
type textarea "x"
type input "Mäepealse 9 hinnapäring kaeved ja al"
type textarea "x"
type input "Mäepealse 9 hinnapäring kaeved ja alu"
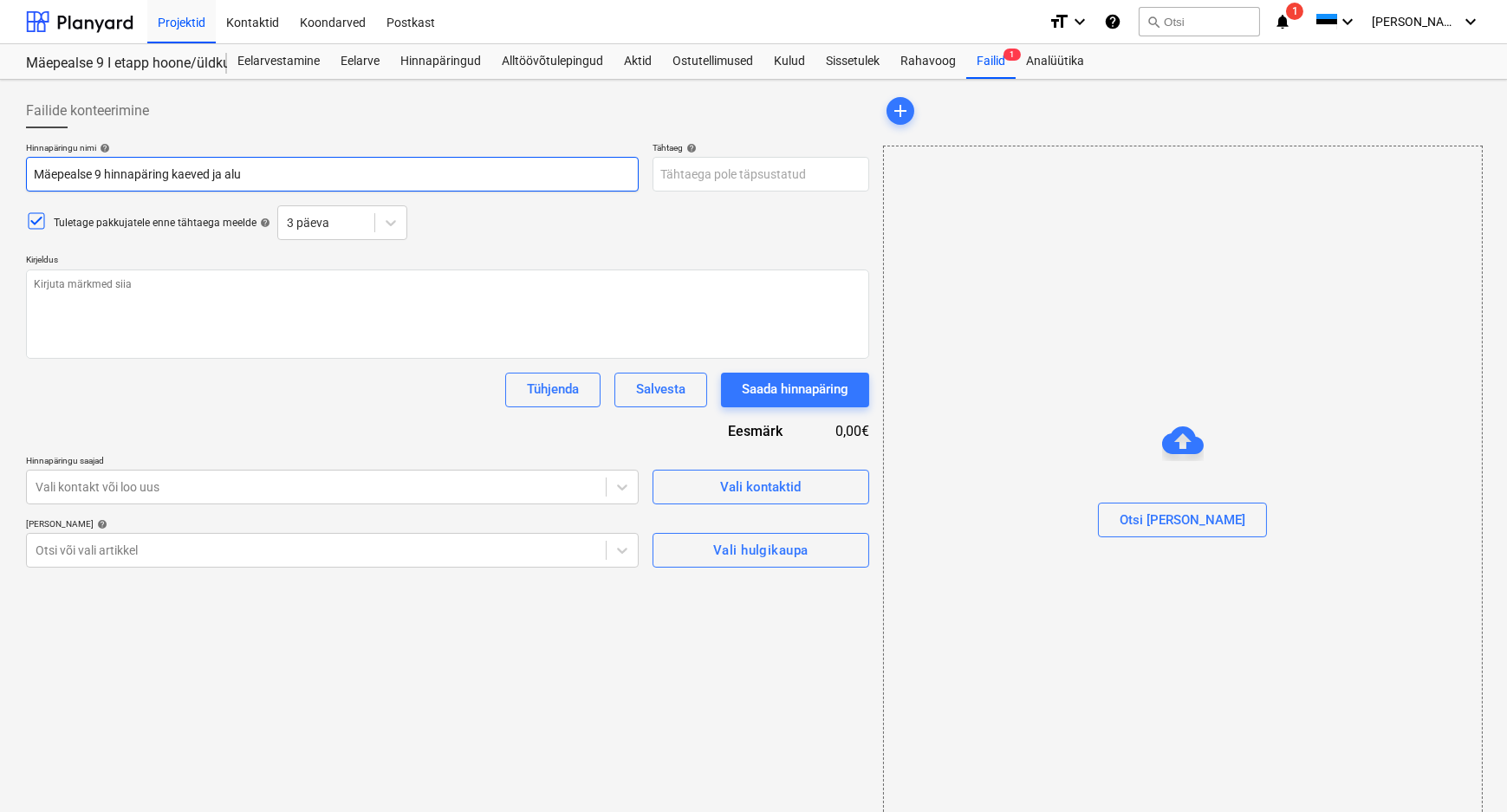
type textarea "x"
type input "Mäepealse 9 hinnapäring kaeved ja alus"
type textarea "x"
type input "Mäepealse 9 hinnapäring kaeved ja aluse"
type textarea "x"
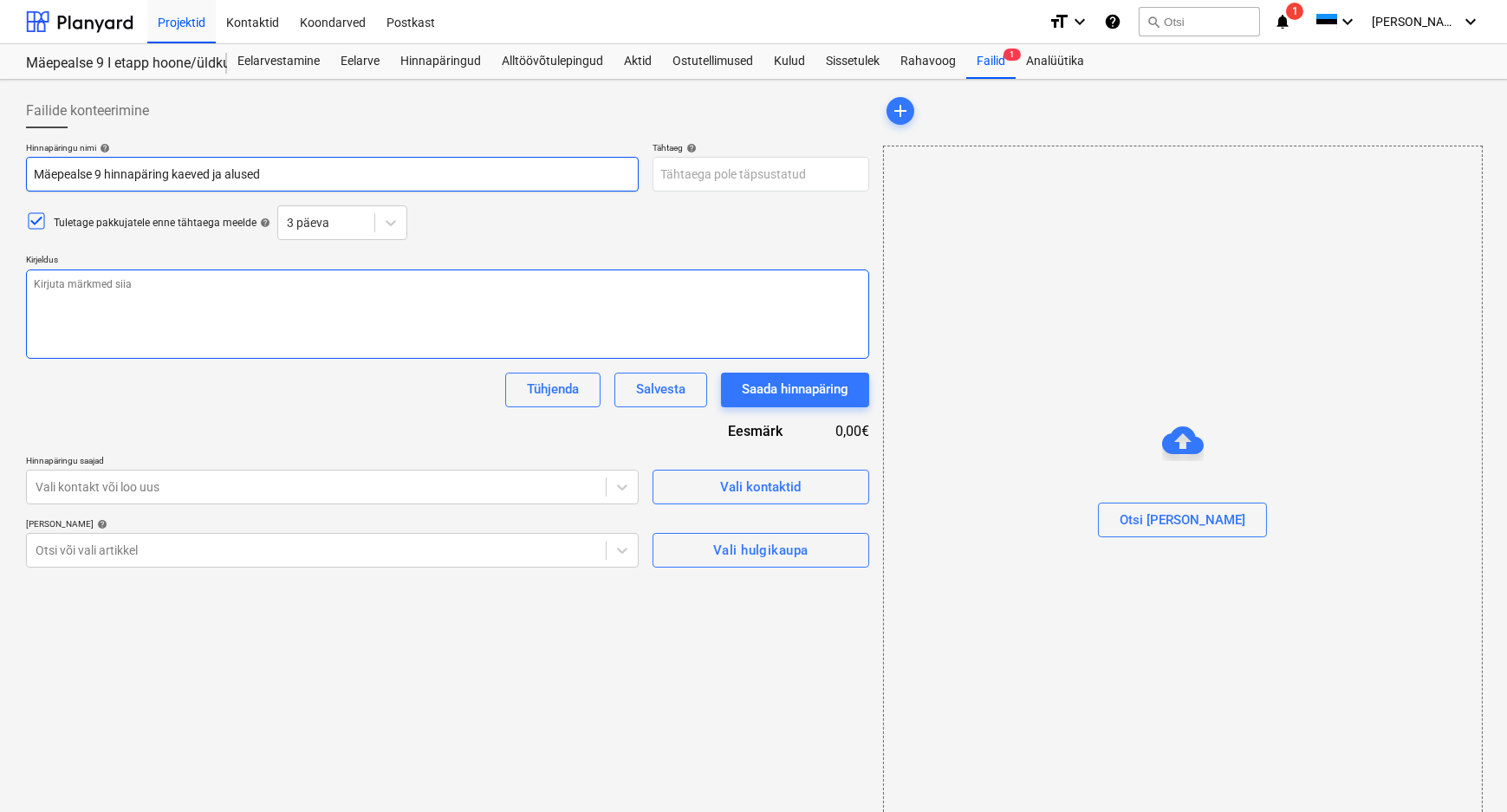
type input "Mäepealse 9 hinnapäring kaeved ja alused"
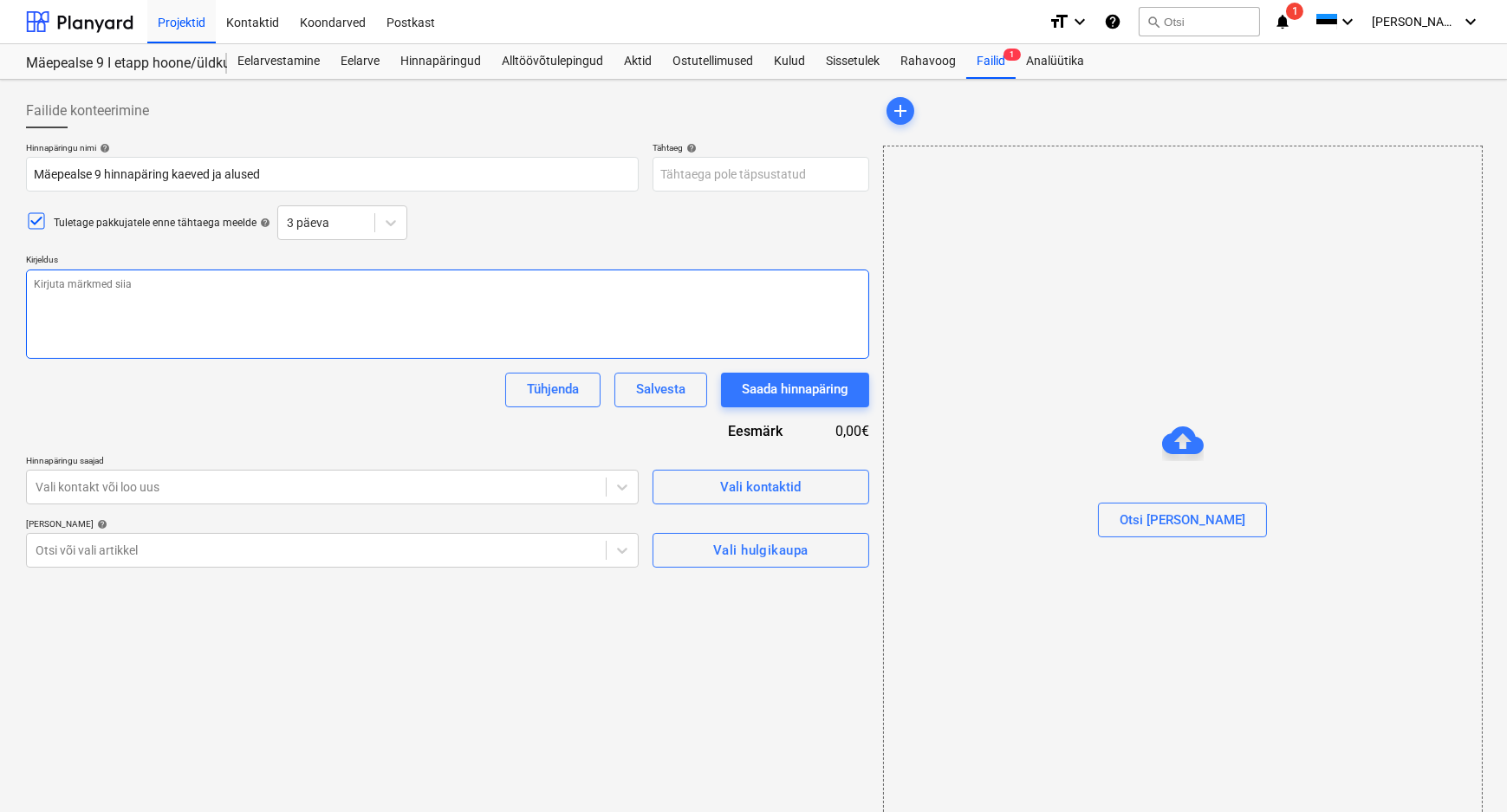
click at [190, 295] on textarea at bounding box center [447, 314] width 844 height 89
type textarea "x"
type textarea "V"
type textarea "x"
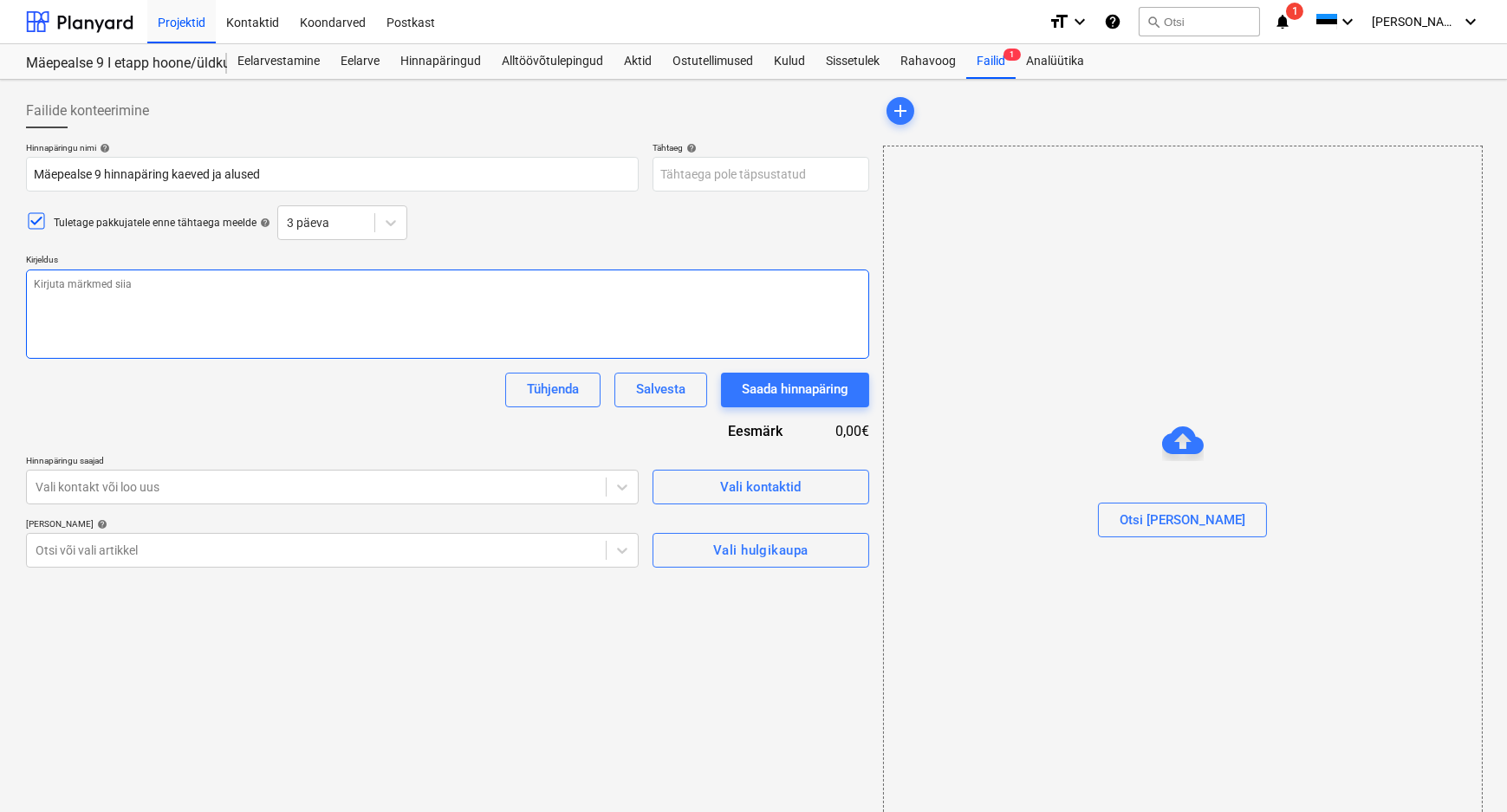
type textarea "H"
type textarea "x"
type textarea "Hi"
type textarea "x"
type textarea "Hin"
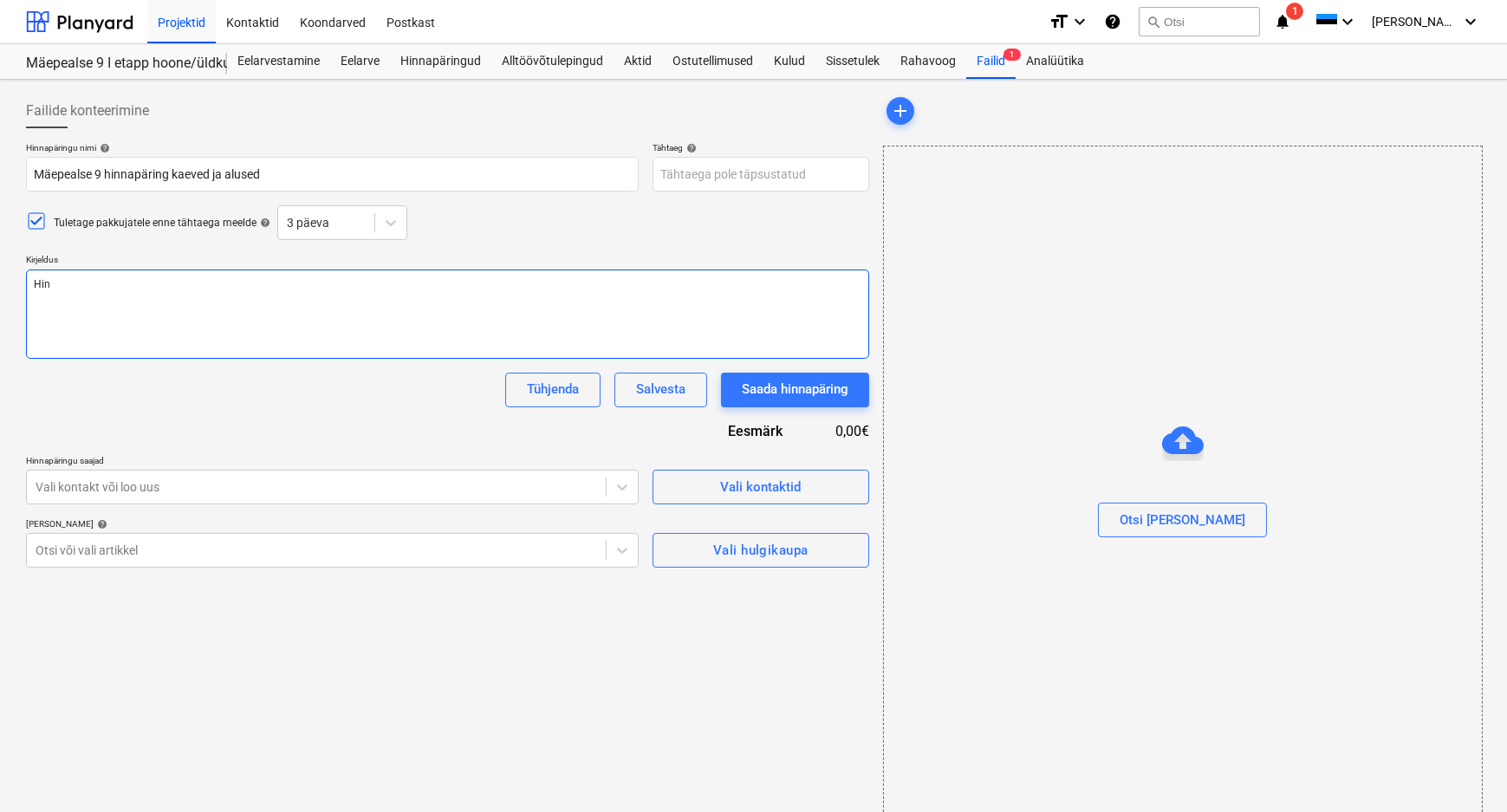
type textarea "x"
type textarea "[PERSON_NAME]"
type textarea "x"
type textarea "Hinna"
type textarea "x"
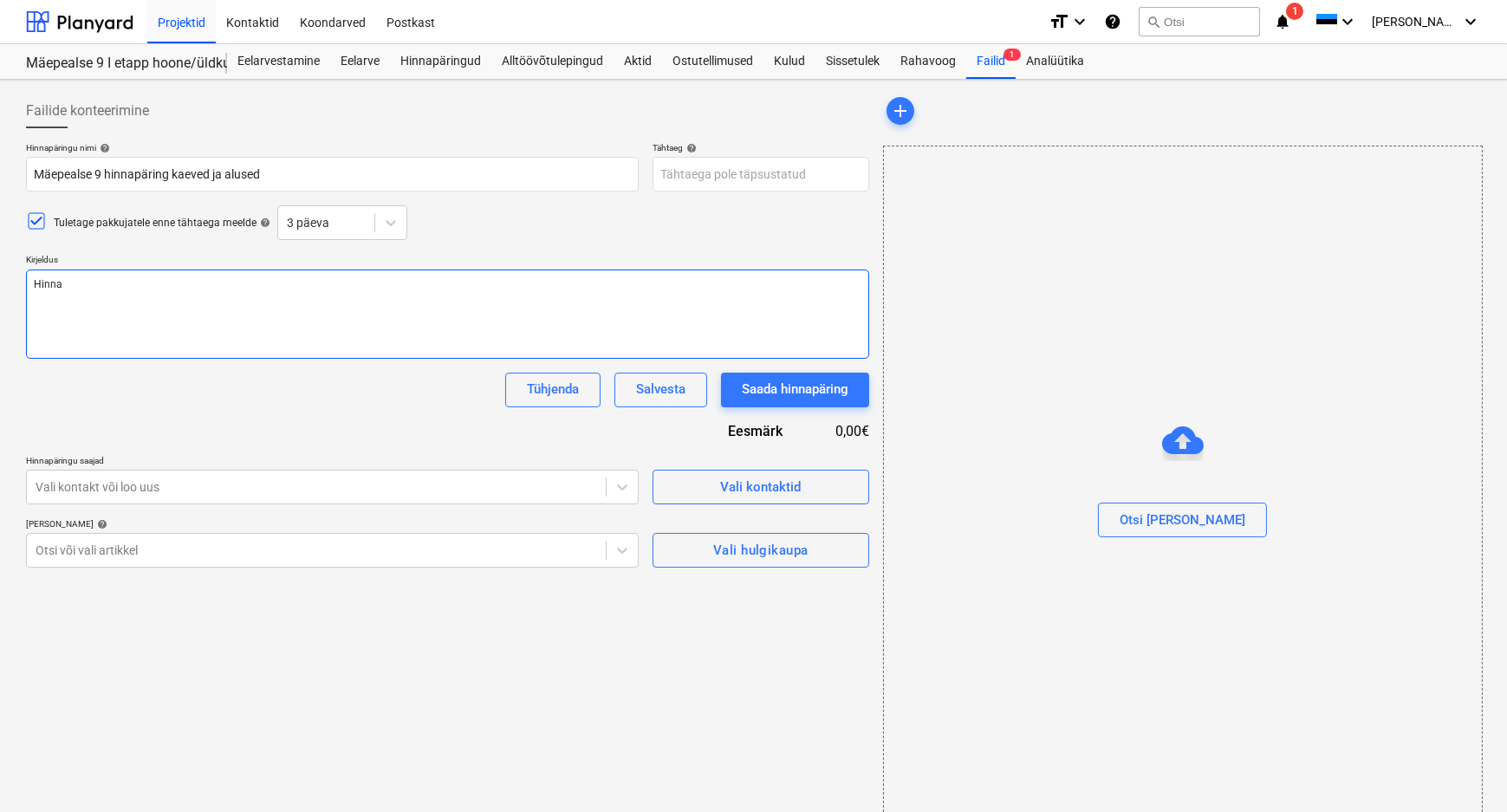
type textarea "Hinnap"
type textarea "x"
type textarea "Hinnapä"
type textarea "x"
type textarea "Hinnapär"
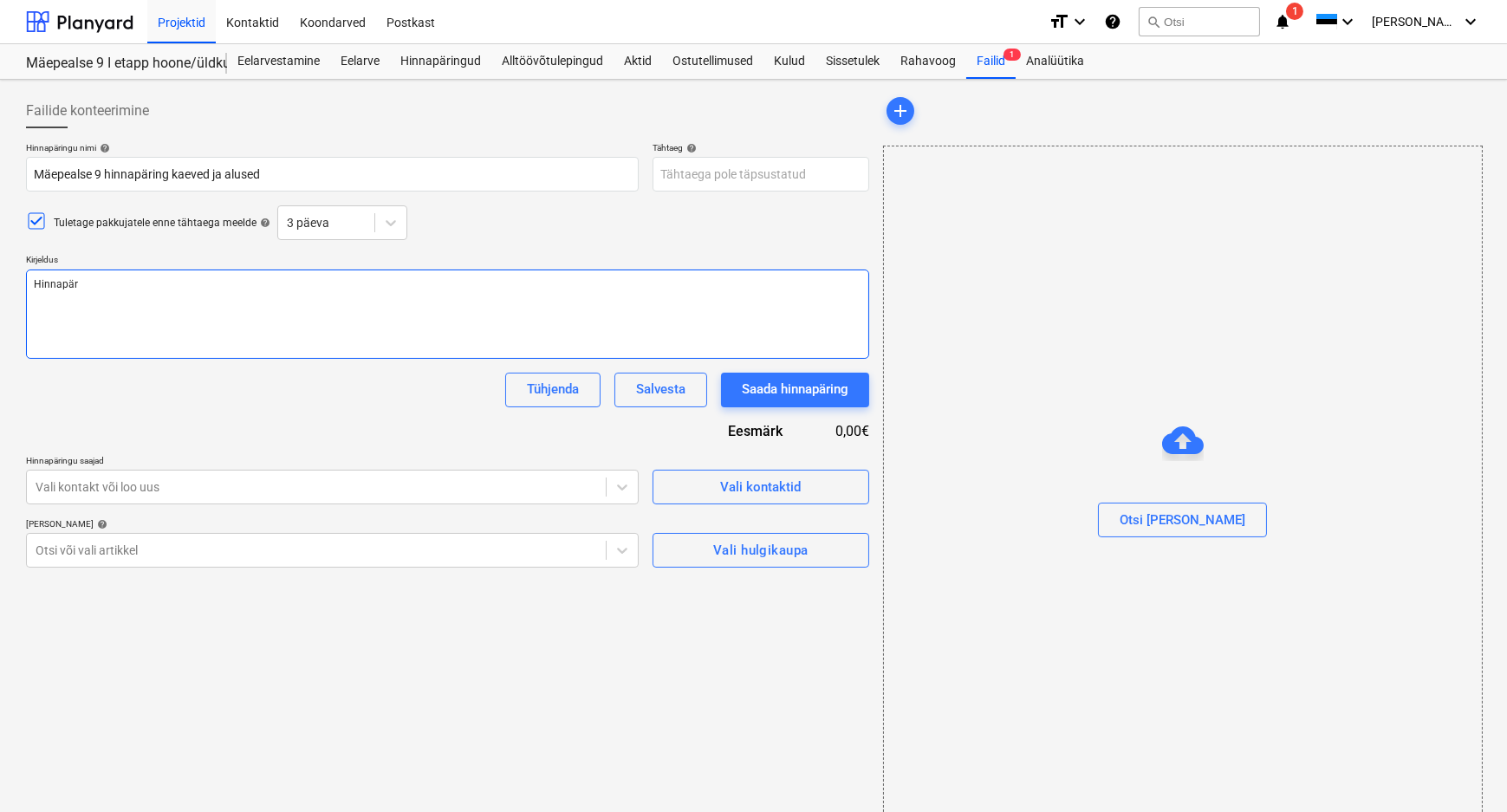
type textarea "x"
type textarea "Hinnapäri"
type textarea "x"
type textarea "Hinnapärin"
type textarea "x"
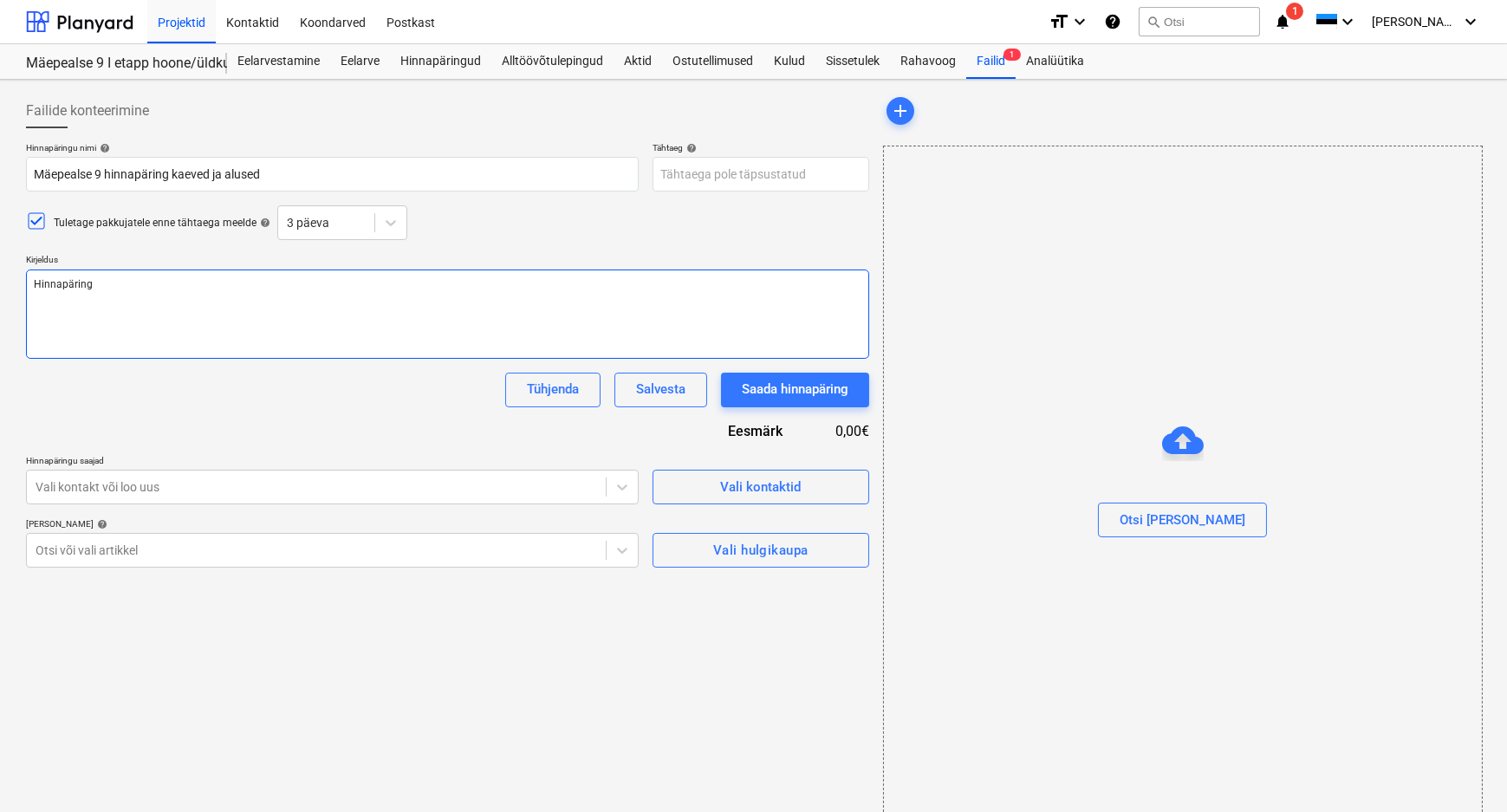
type textarea "Hinnapäring"
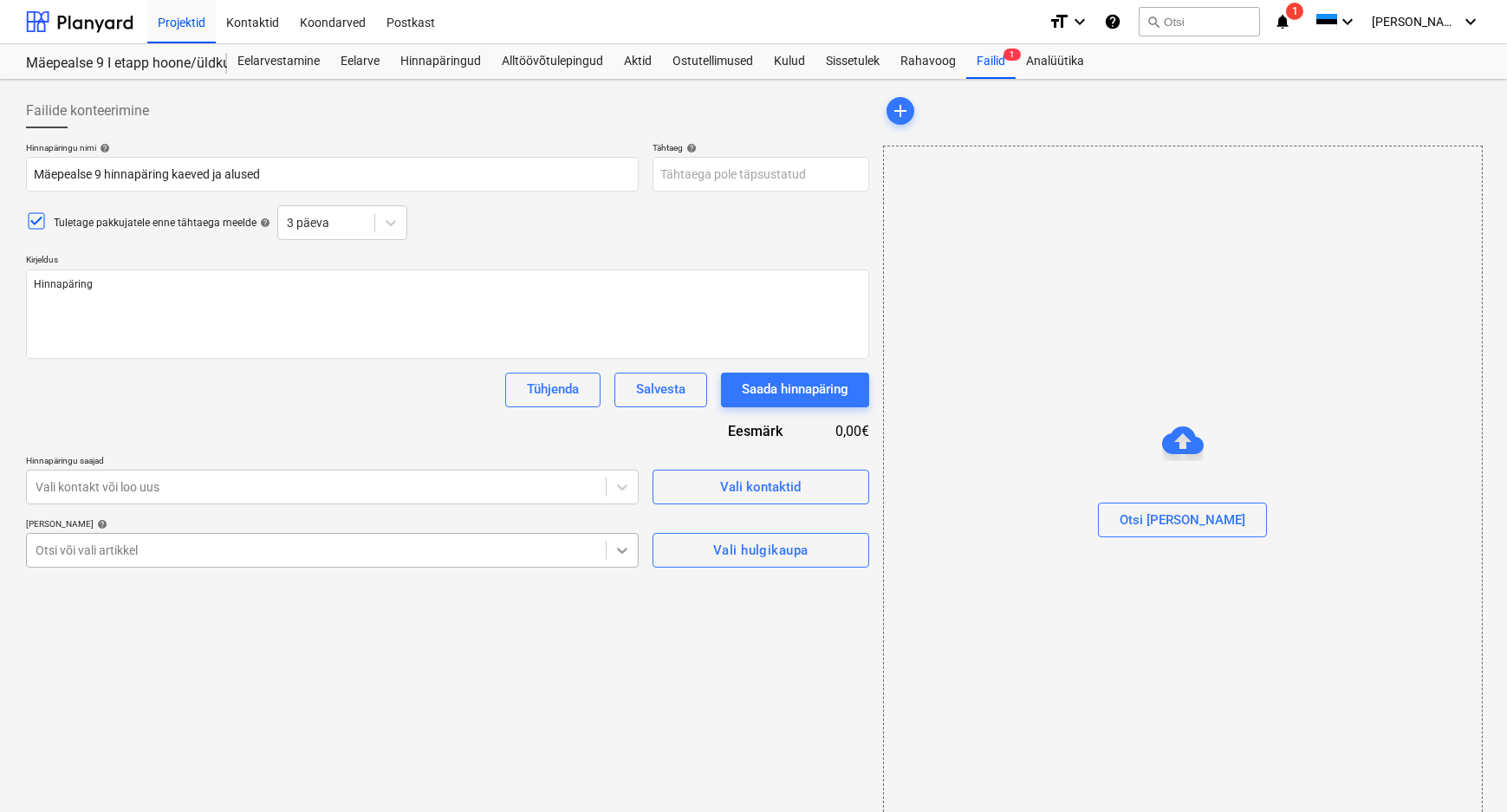
click at [624, 553] on div at bounding box center [622, 549] width 31 height 31
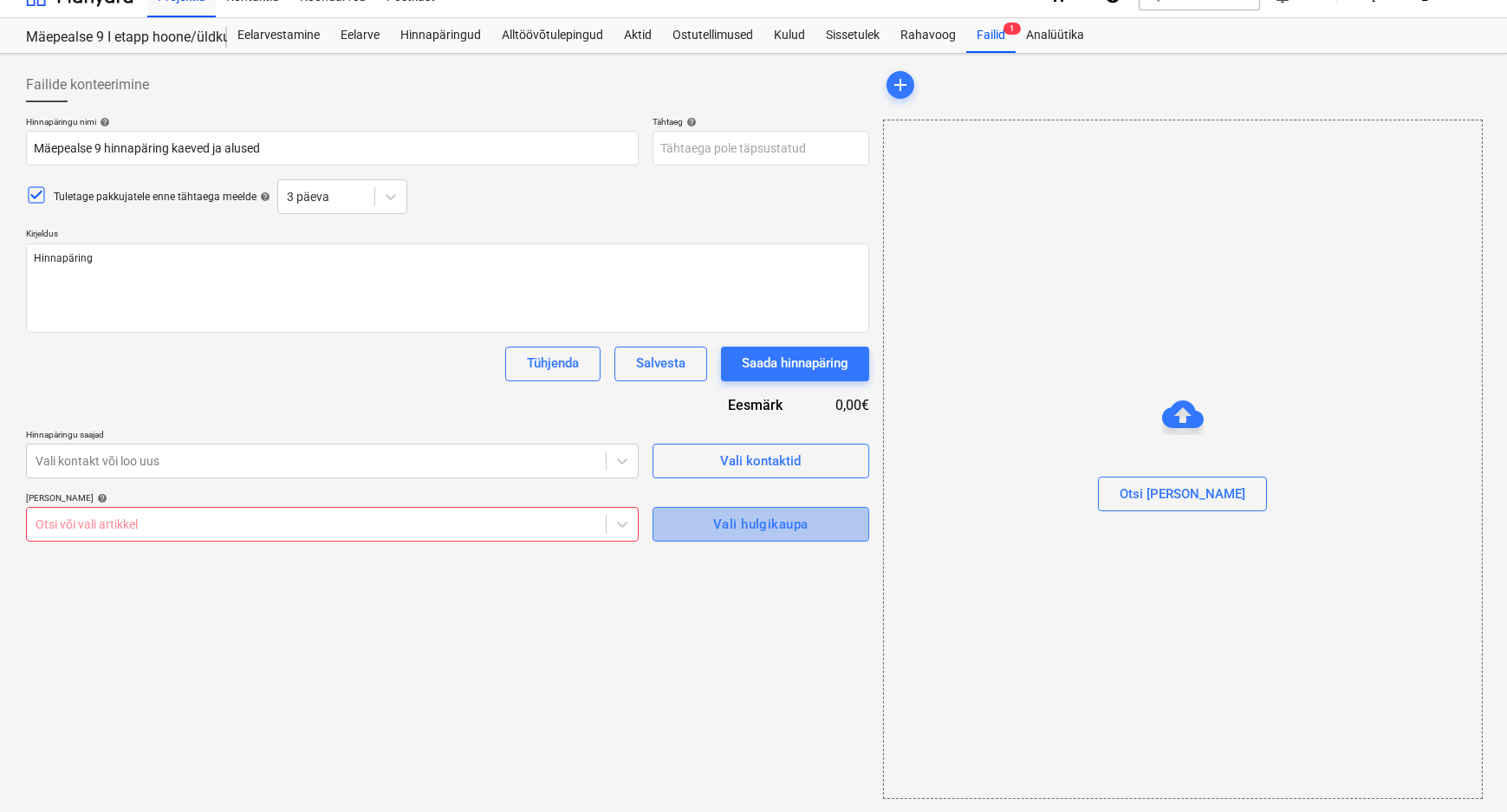
click at [719, 517] on div "Vali hulgikaupa" at bounding box center [761, 525] width 95 height 23
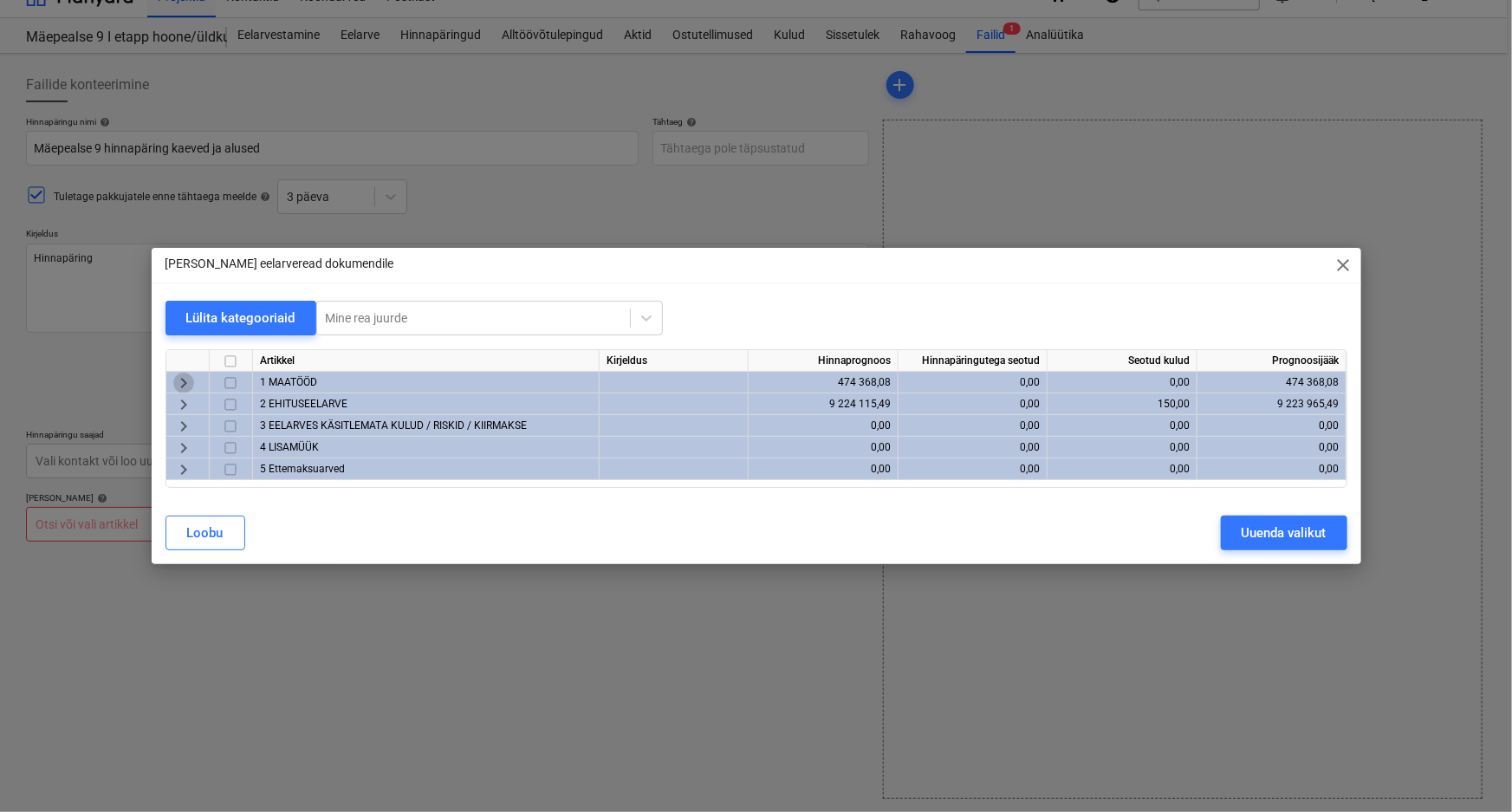
click at [179, 381] on span "keyboard_arrow_right" at bounding box center [184, 383] width 21 height 21
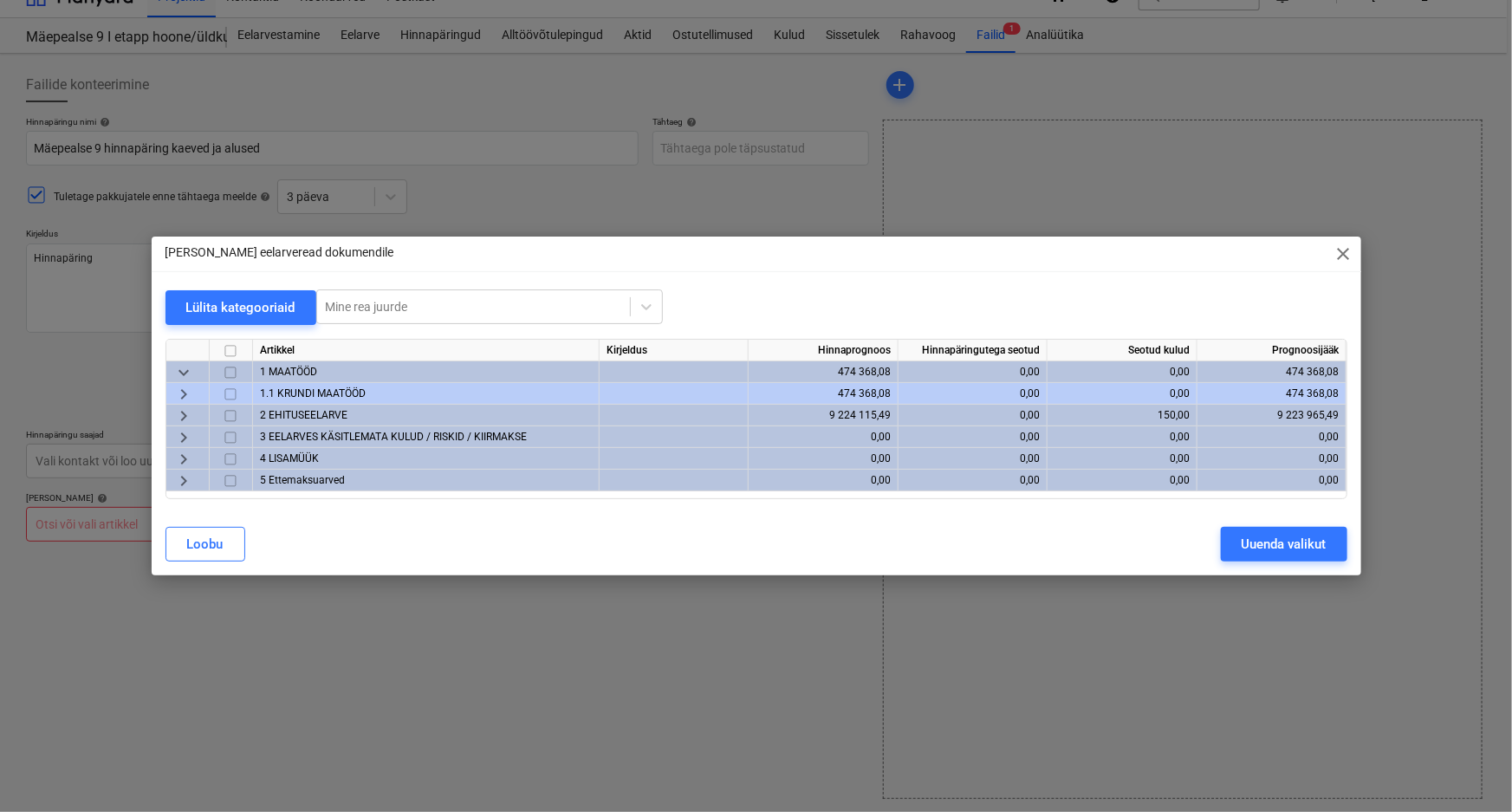
click at [181, 392] on span "keyboard_arrow_right" at bounding box center [184, 395] width 21 height 21
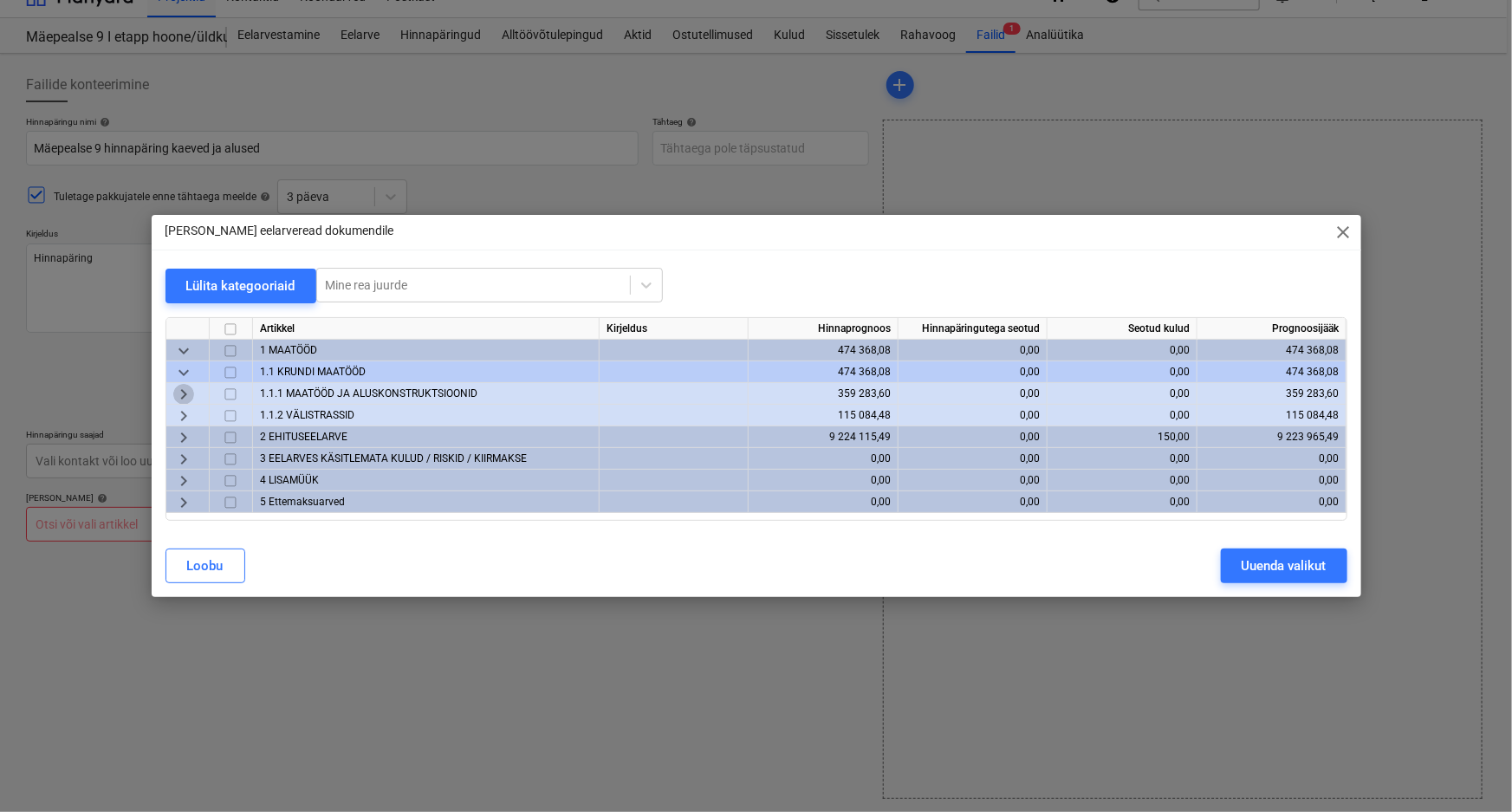
click at [180, 390] on span "keyboard_arrow_right" at bounding box center [184, 395] width 21 height 21
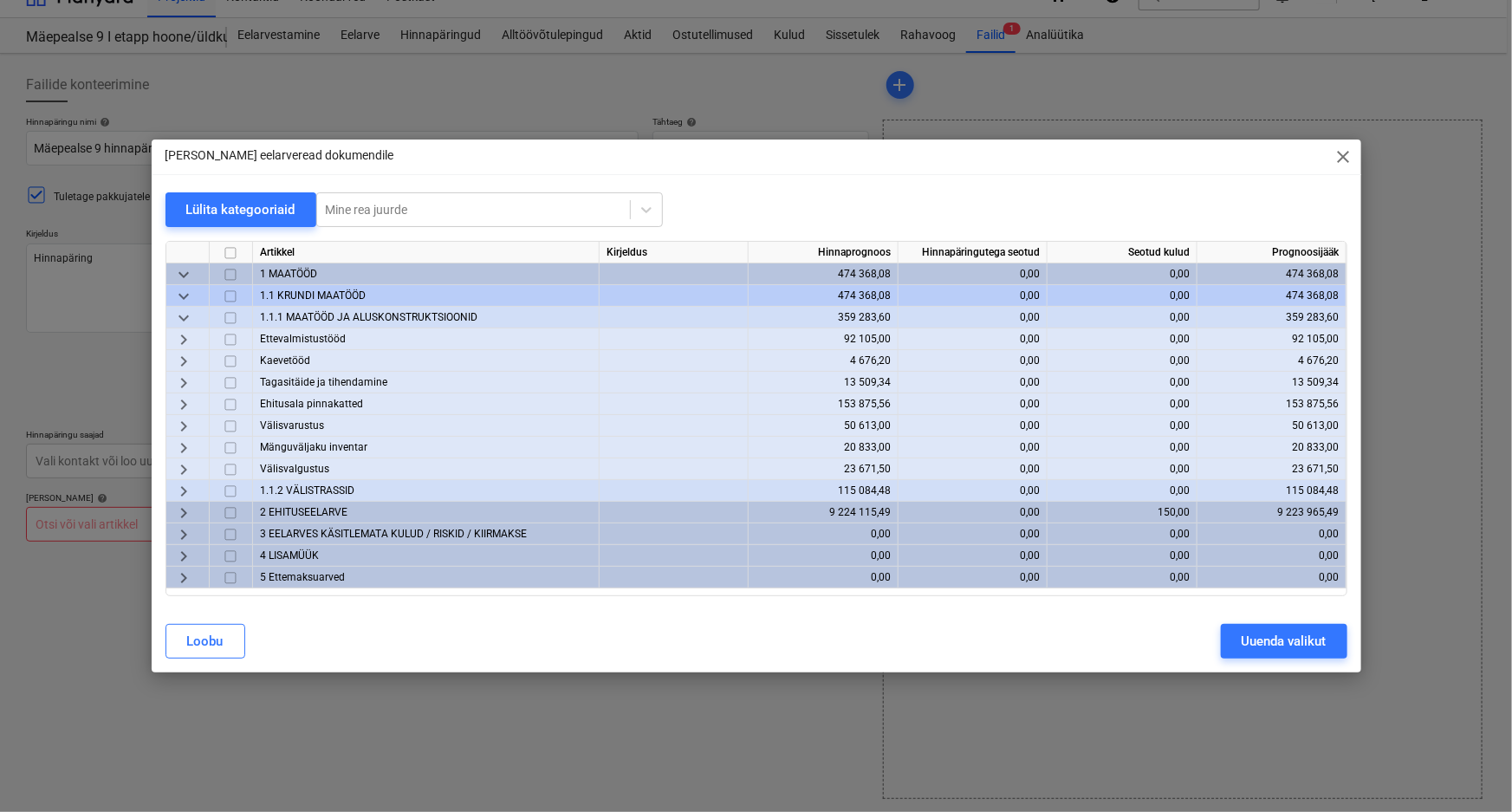
click at [181, 341] on span "keyboard_arrow_right" at bounding box center [184, 340] width 21 height 21
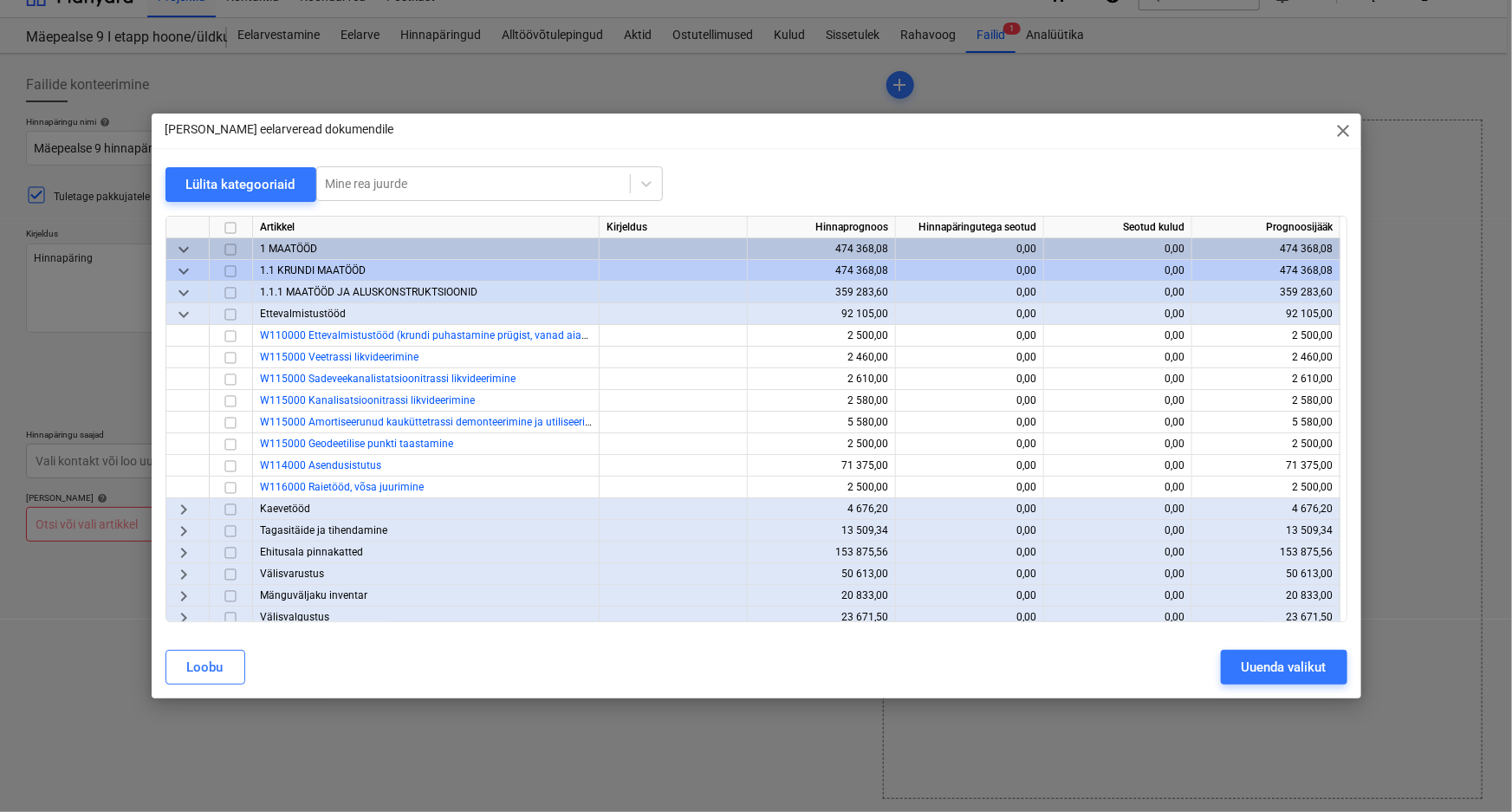
click at [182, 313] on span "keyboard_arrow_down" at bounding box center [184, 315] width 21 height 21
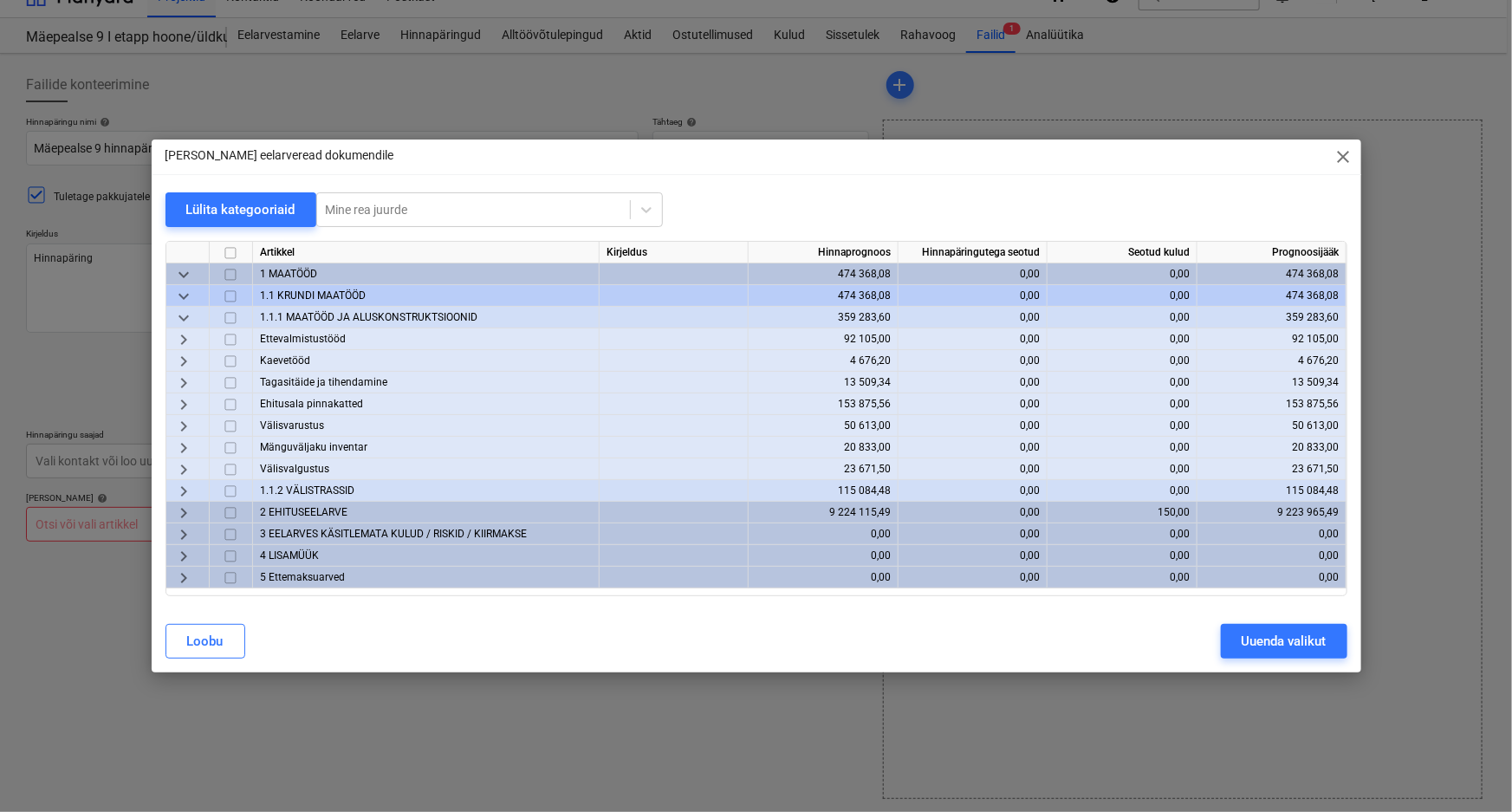
click at [181, 360] on span "keyboard_arrow_right" at bounding box center [184, 361] width 21 height 21
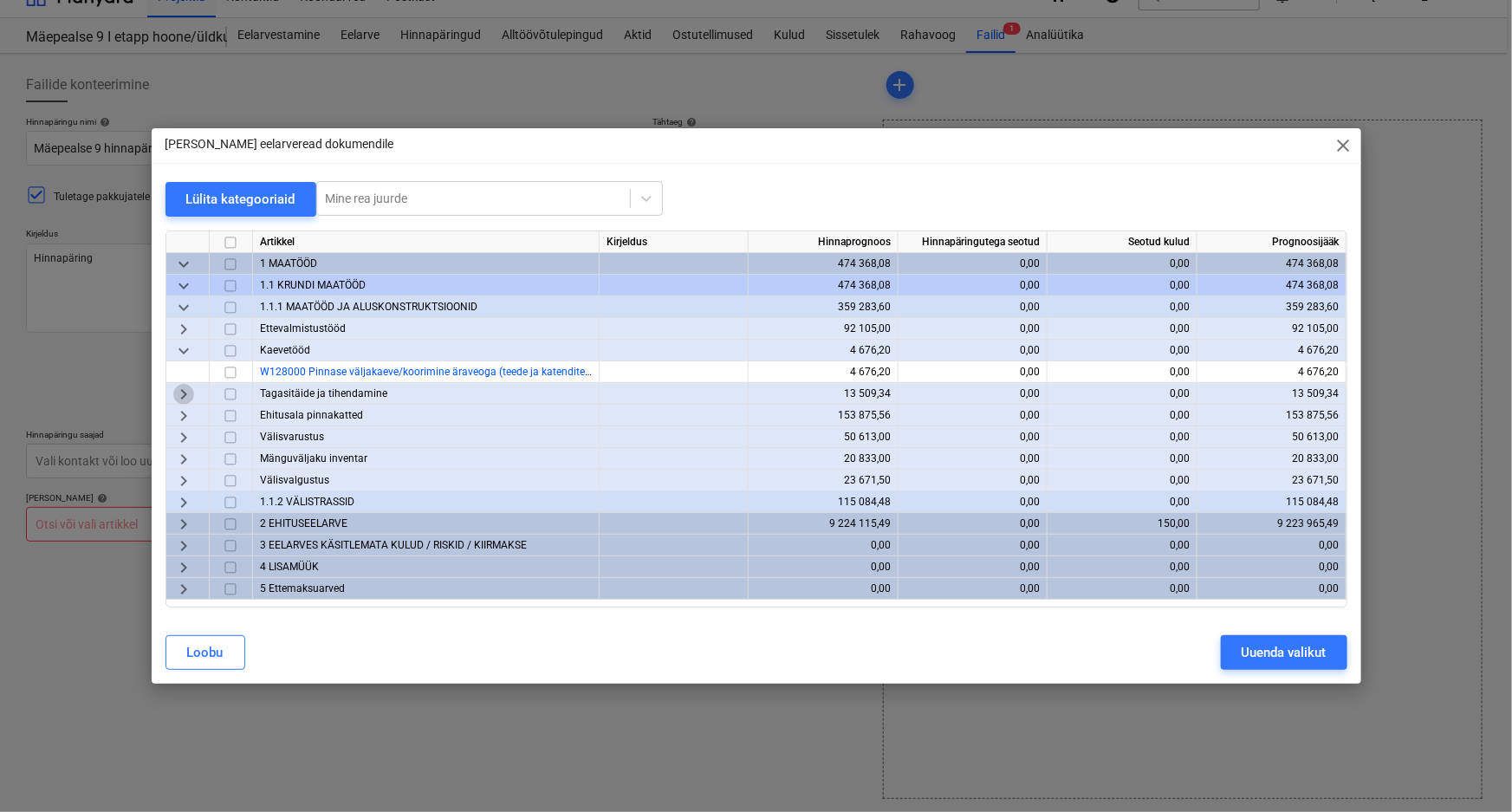
click at [175, 390] on span "keyboard_arrow_right" at bounding box center [184, 395] width 21 height 21
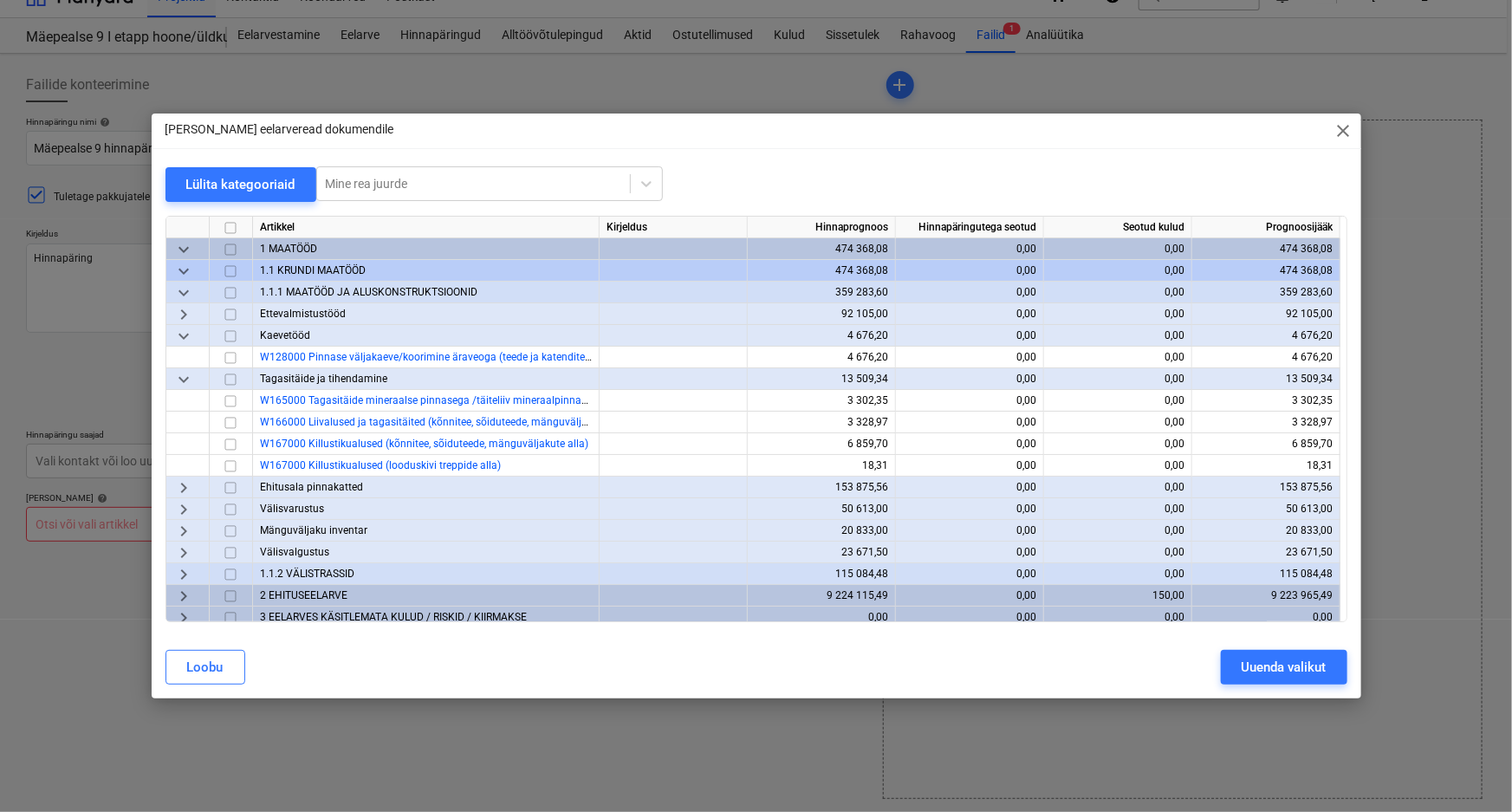
click at [179, 379] on span "keyboard_arrow_down" at bounding box center [184, 379] width 21 height 21
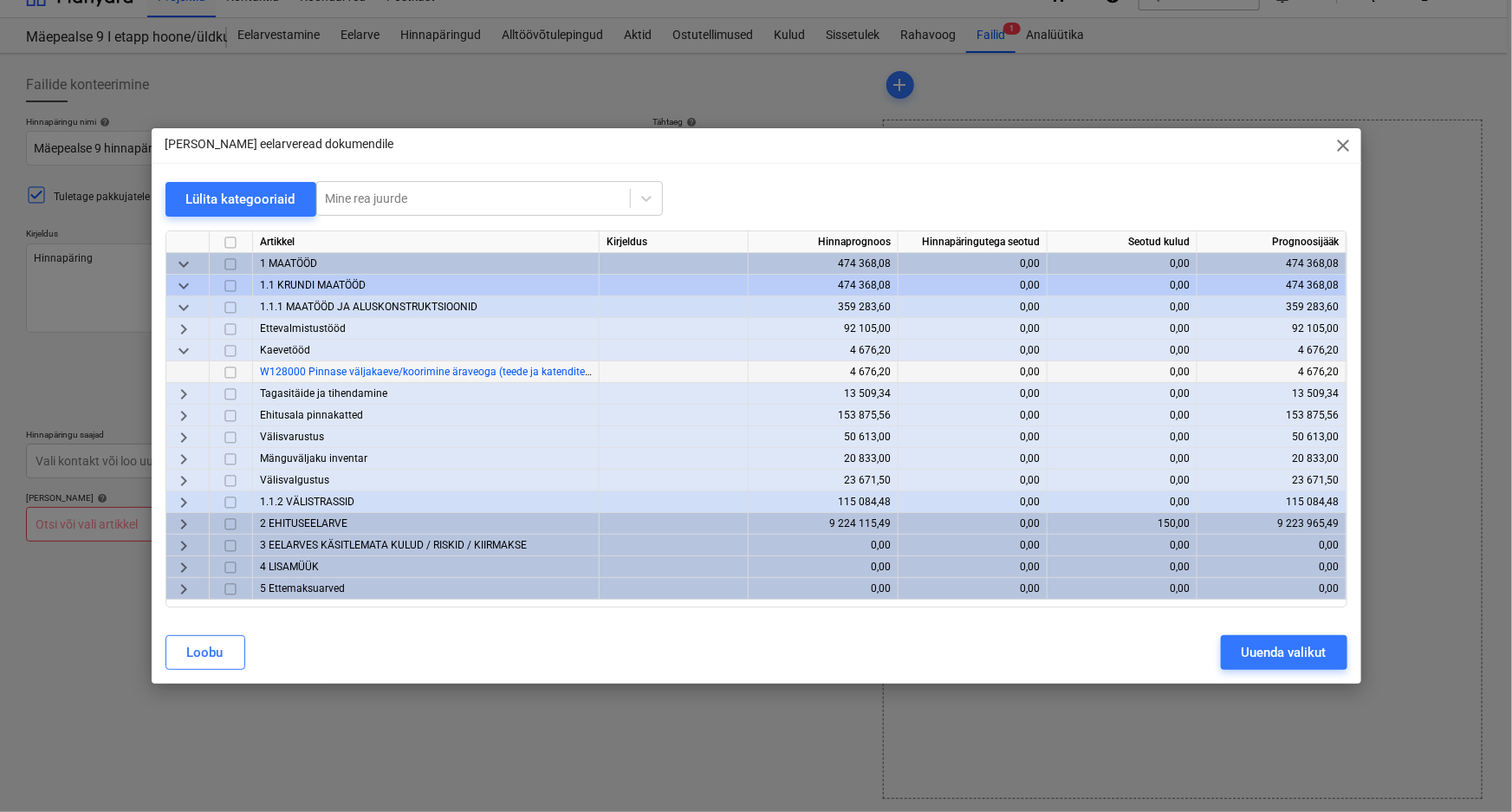
click at [229, 373] on input "checkbox" at bounding box center [230, 373] width 21 height 21
click at [182, 394] on span "keyboard_arrow_right" at bounding box center [184, 395] width 21 height 21
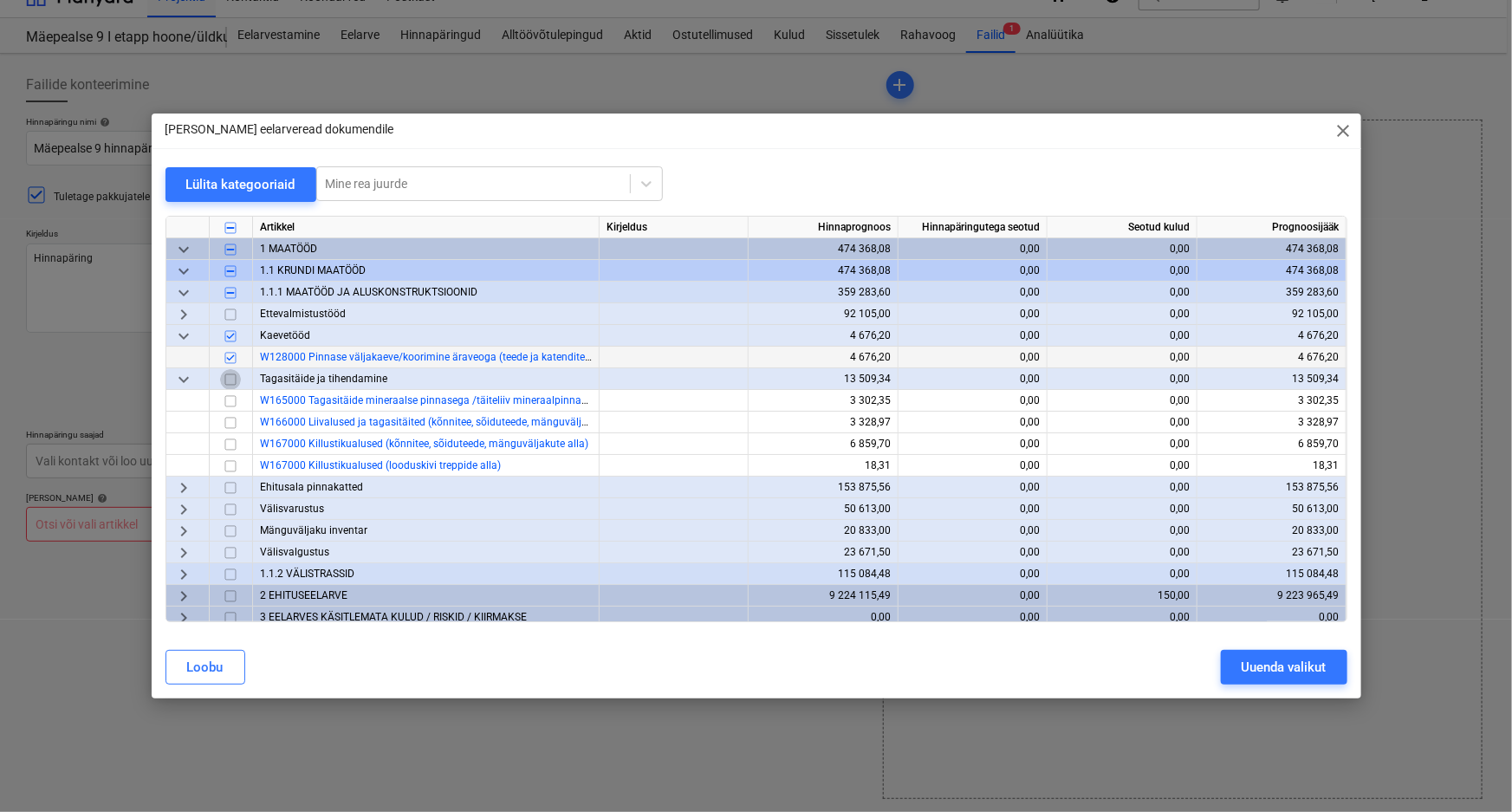
click at [231, 378] on input "checkbox" at bounding box center [230, 379] width 21 height 21
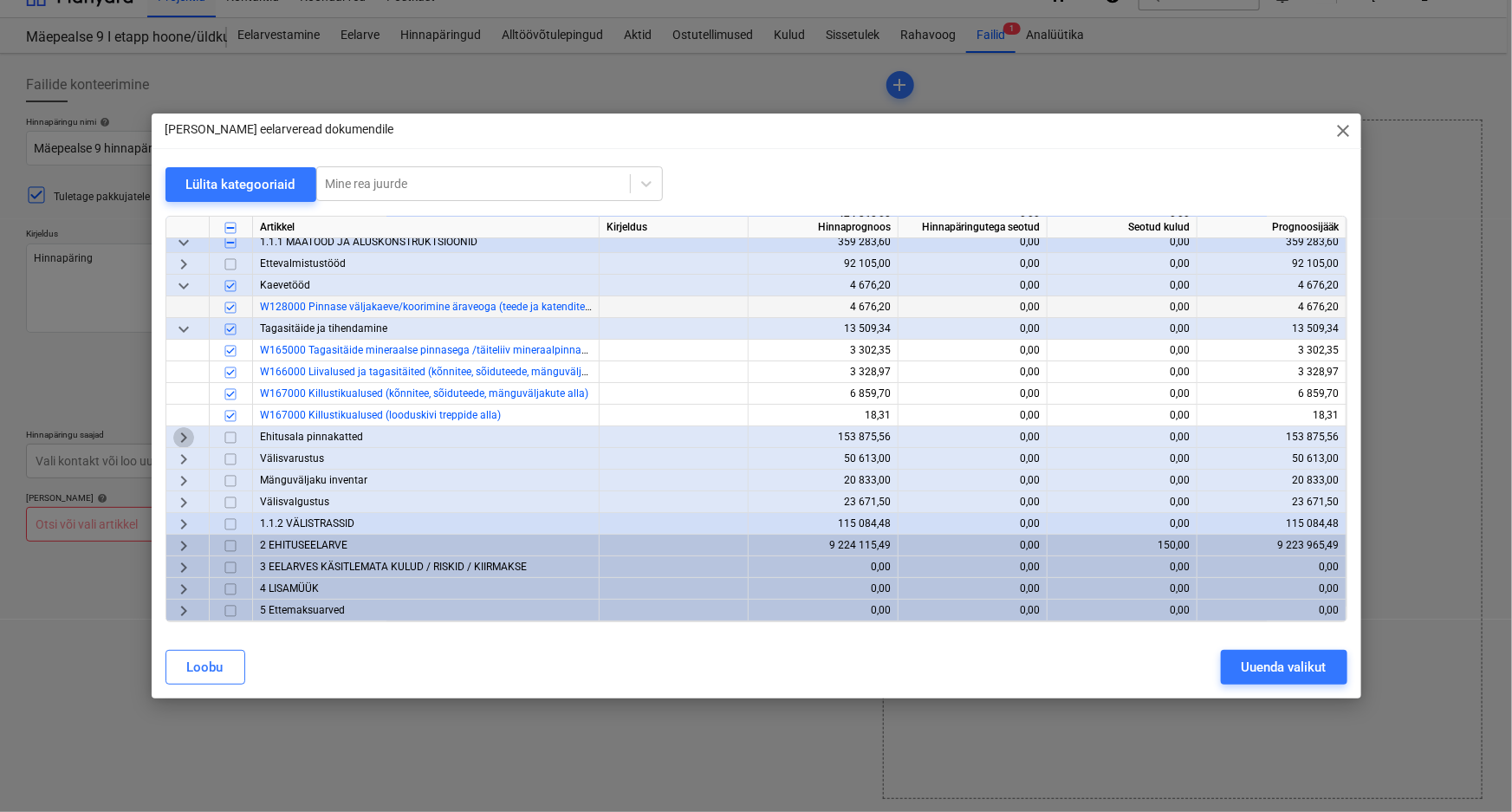
click at [185, 429] on span "keyboard_arrow_right" at bounding box center [184, 437] width 21 height 21
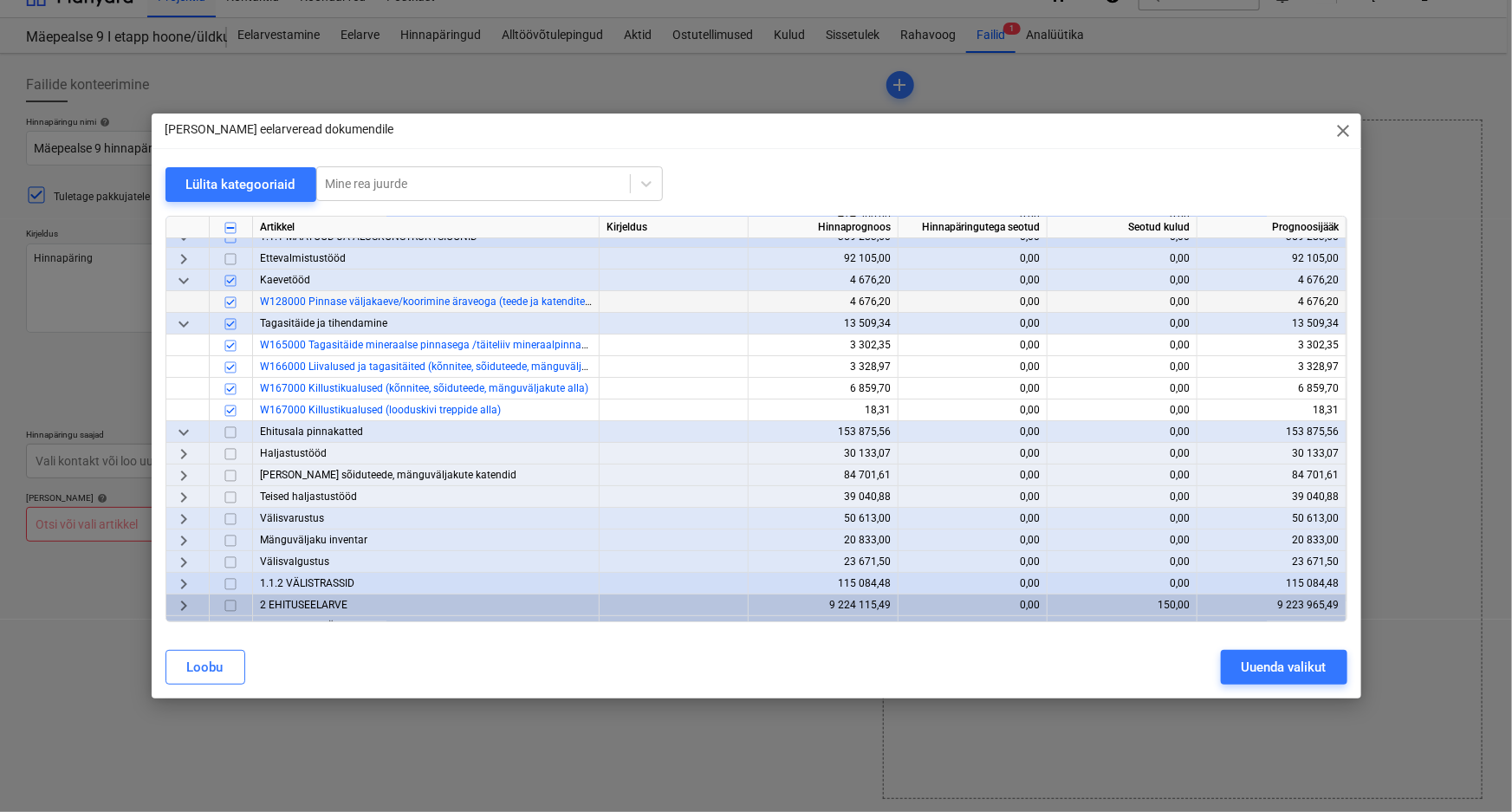
click at [175, 452] on span "keyboard_arrow_right" at bounding box center [184, 454] width 21 height 21
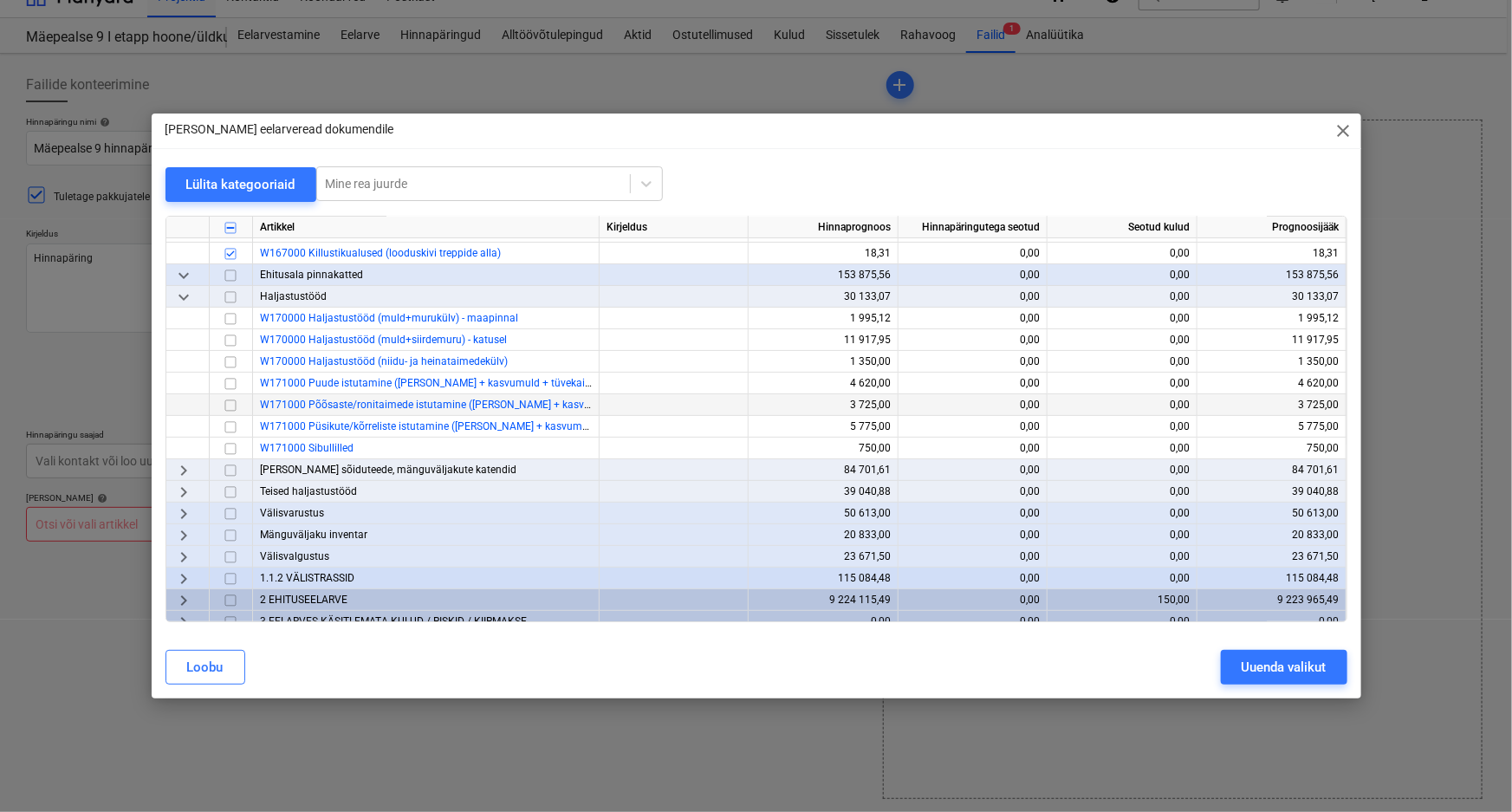
scroll to position [213, 0]
click at [227, 314] on input "checkbox" at bounding box center [230, 318] width 21 height 21
click at [182, 468] on span "keyboard_arrow_right" at bounding box center [184, 470] width 21 height 21
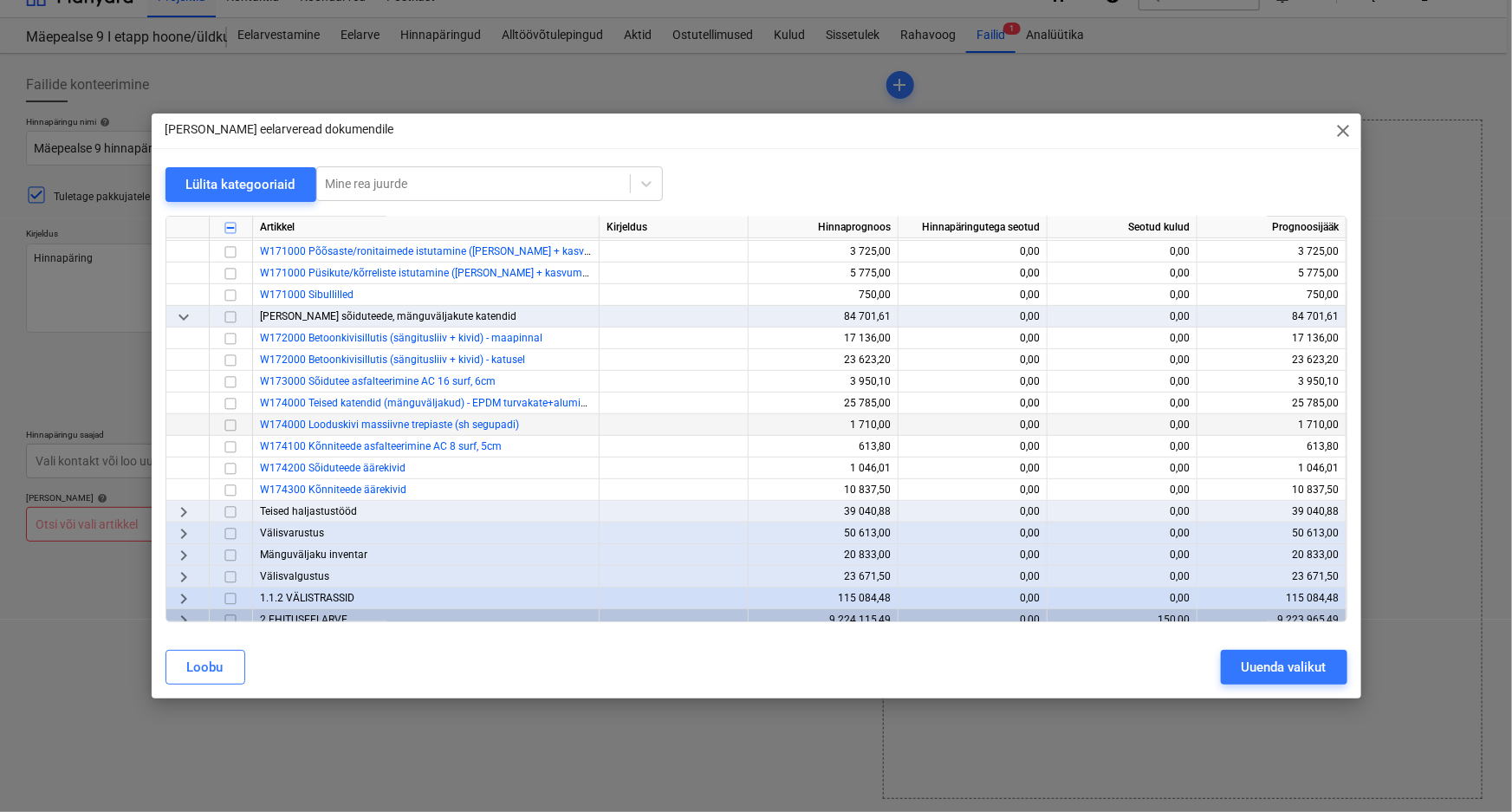
scroll to position [371, 0]
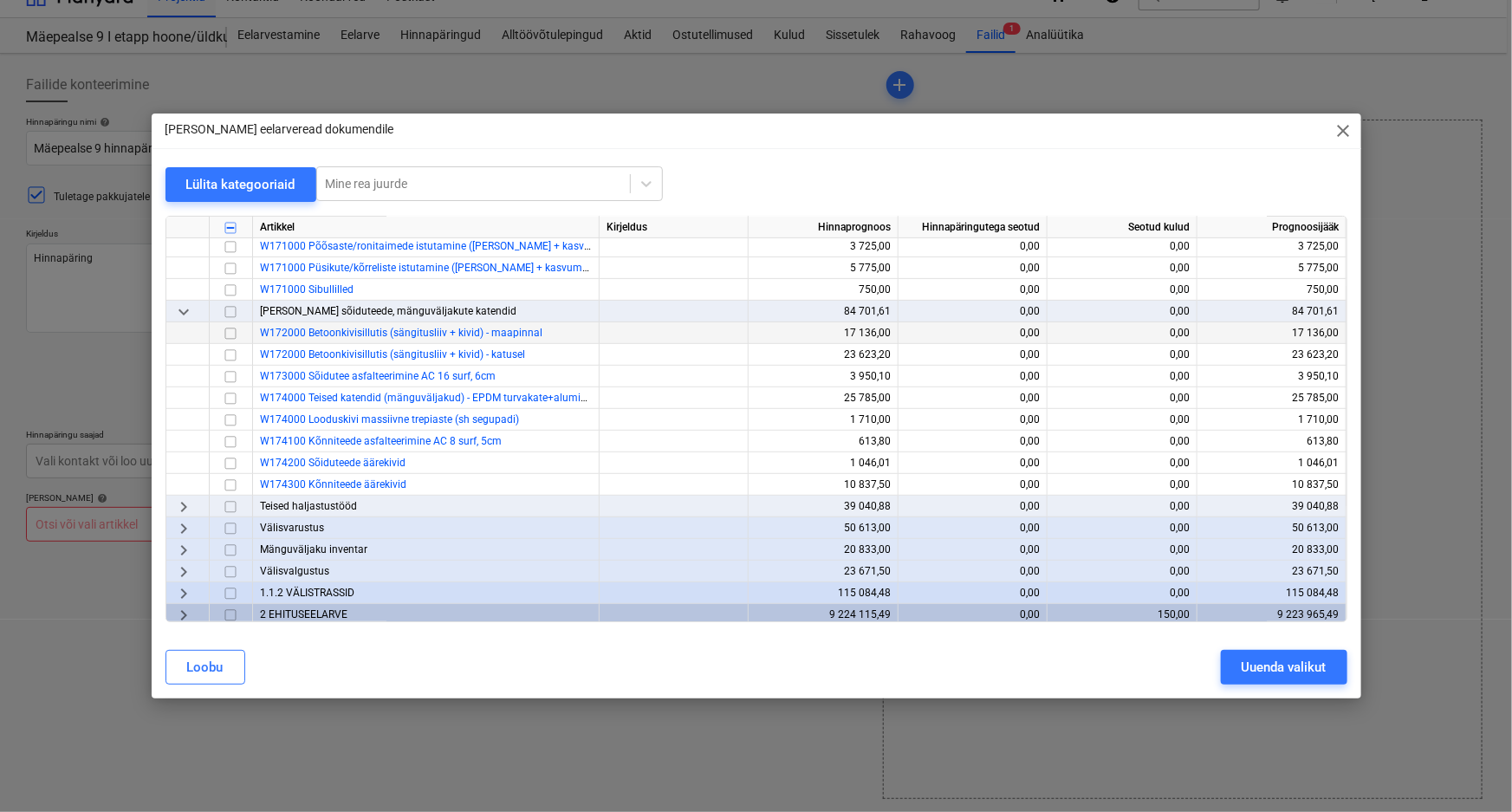
click at [229, 333] on input "checkbox" at bounding box center [230, 334] width 21 height 21
click at [228, 354] on input "checkbox" at bounding box center [230, 355] width 21 height 21
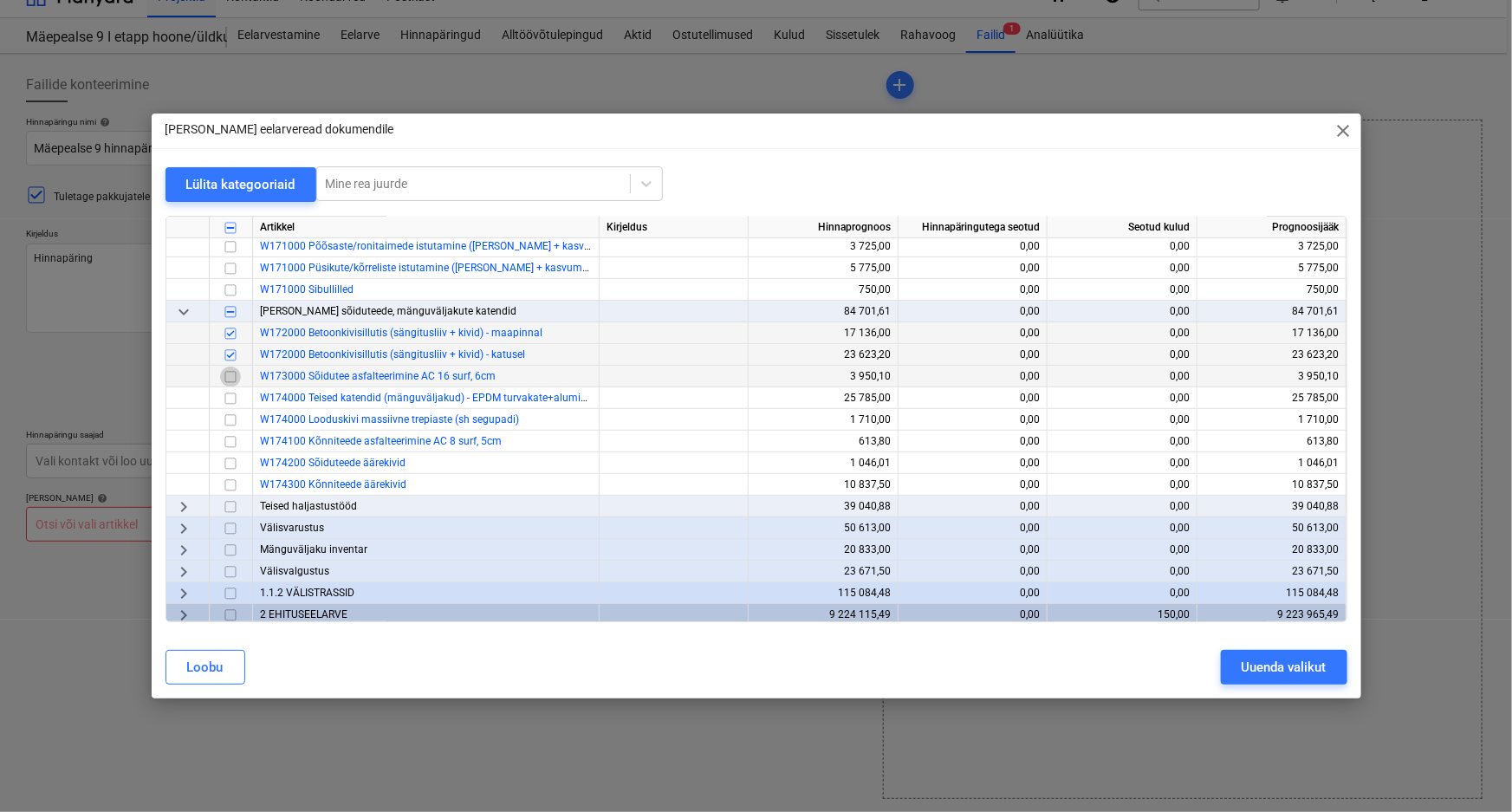
click at [230, 375] on input "checkbox" at bounding box center [230, 377] width 21 height 21
click at [230, 419] on input "checkbox" at bounding box center [230, 420] width 21 height 21
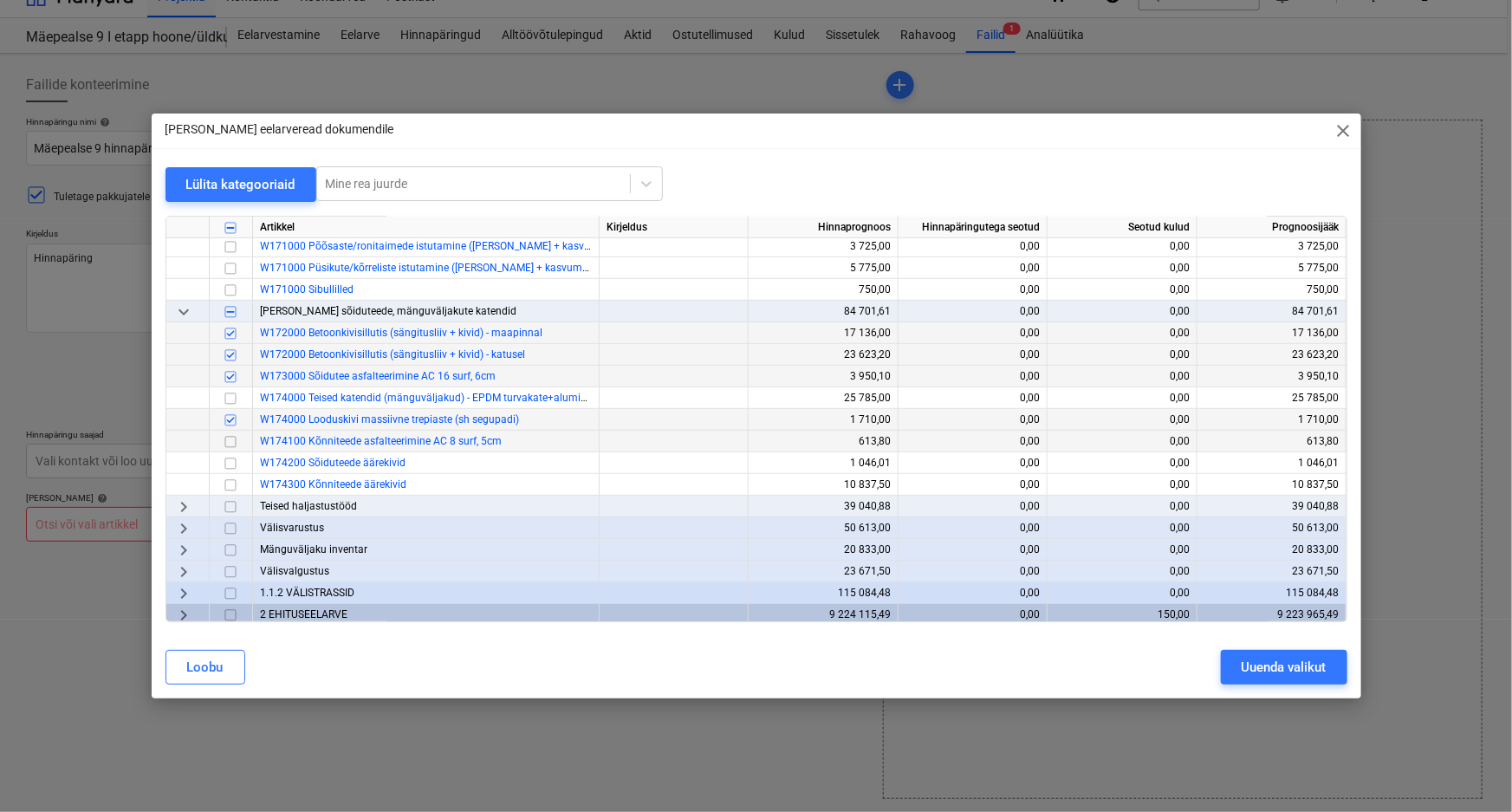
click at [230, 440] on input "checkbox" at bounding box center [230, 442] width 21 height 21
click at [230, 463] on input "checkbox" at bounding box center [230, 464] width 21 height 21
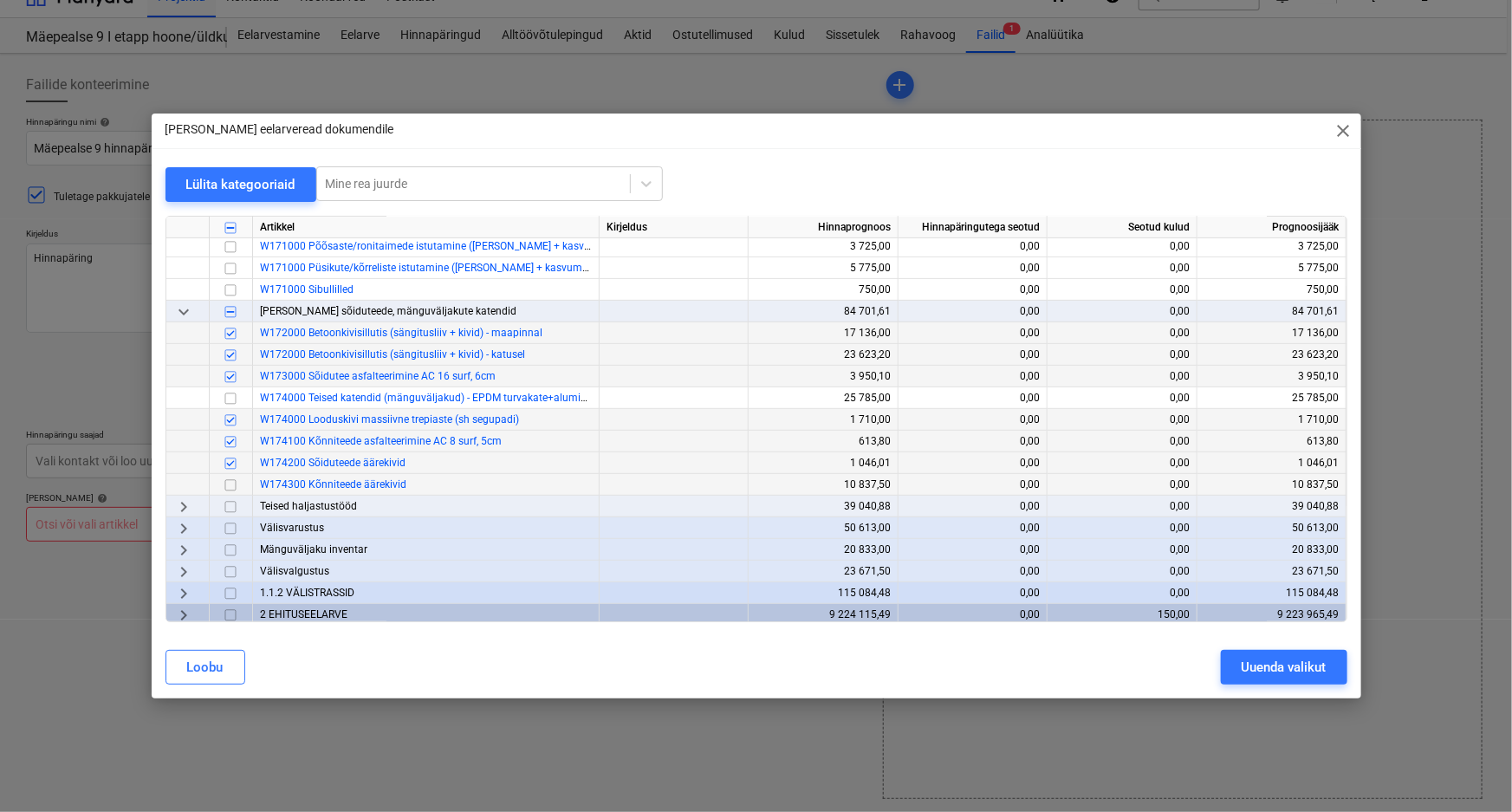
click at [229, 485] on input "checkbox" at bounding box center [230, 485] width 21 height 21
click at [230, 417] on input "checkbox" at bounding box center [230, 420] width 21 height 21
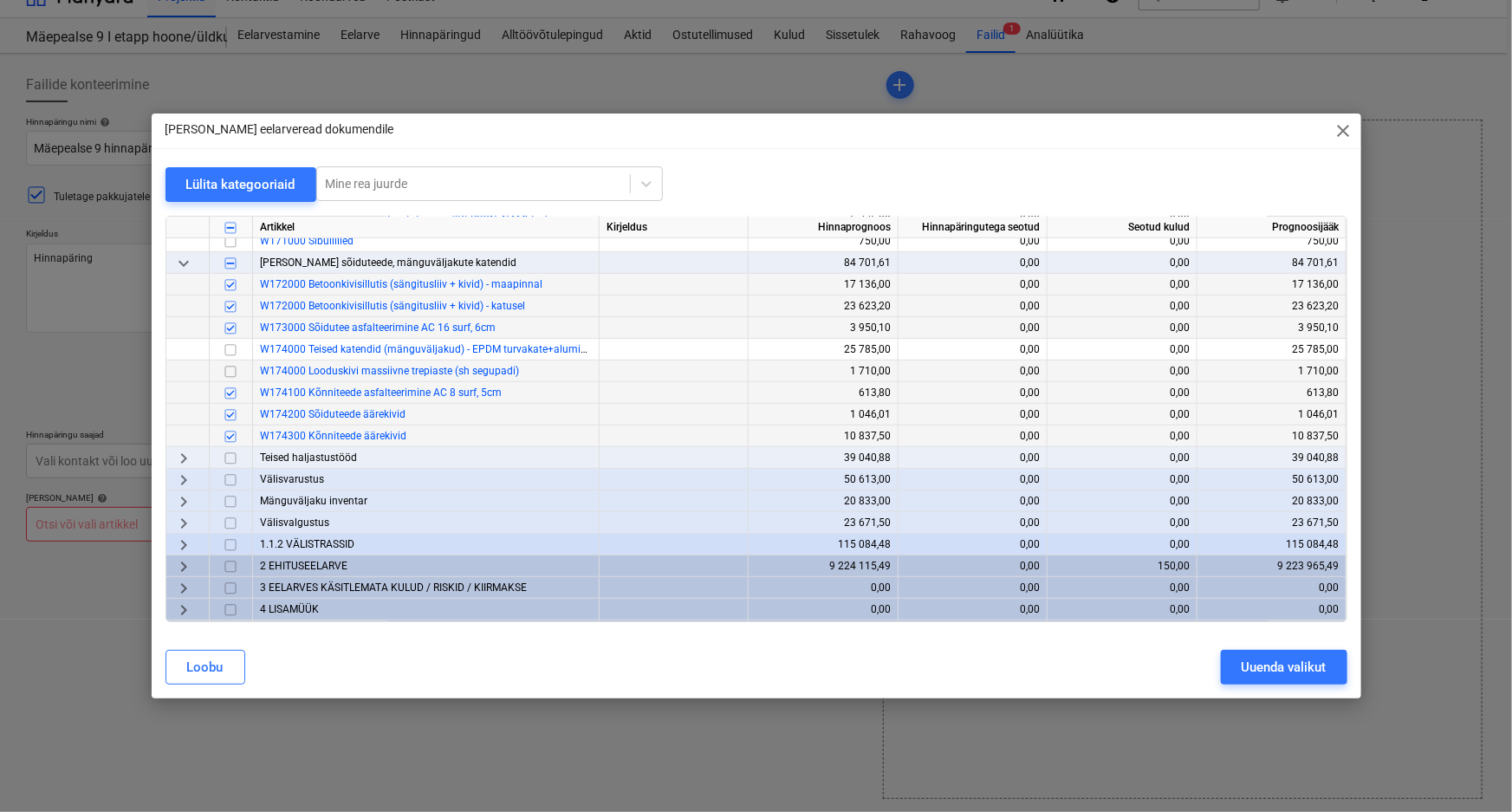
scroll to position [445, 0]
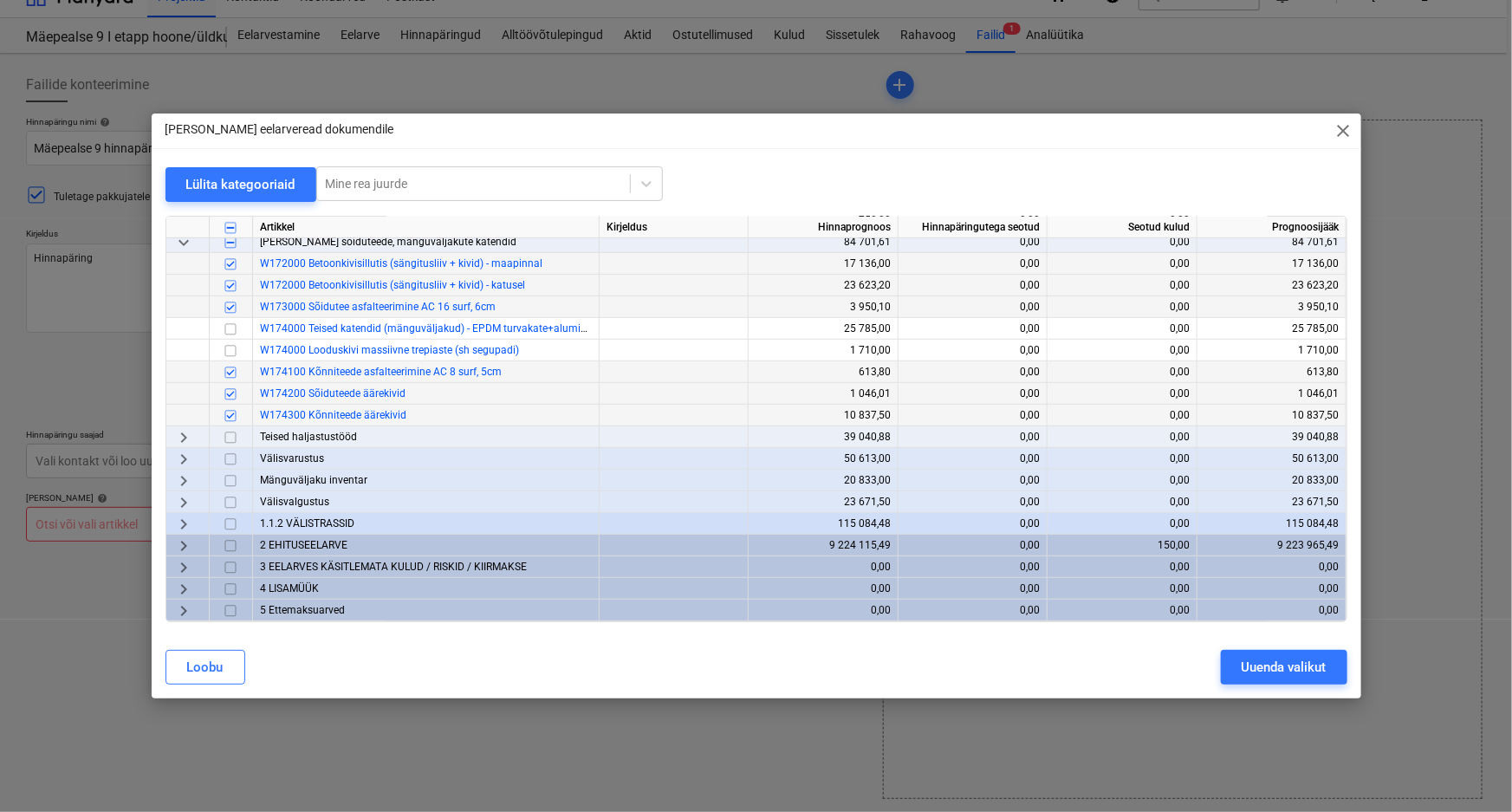
click at [184, 430] on span "keyboard_arrow_right" at bounding box center [184, 437] width 21 height 21
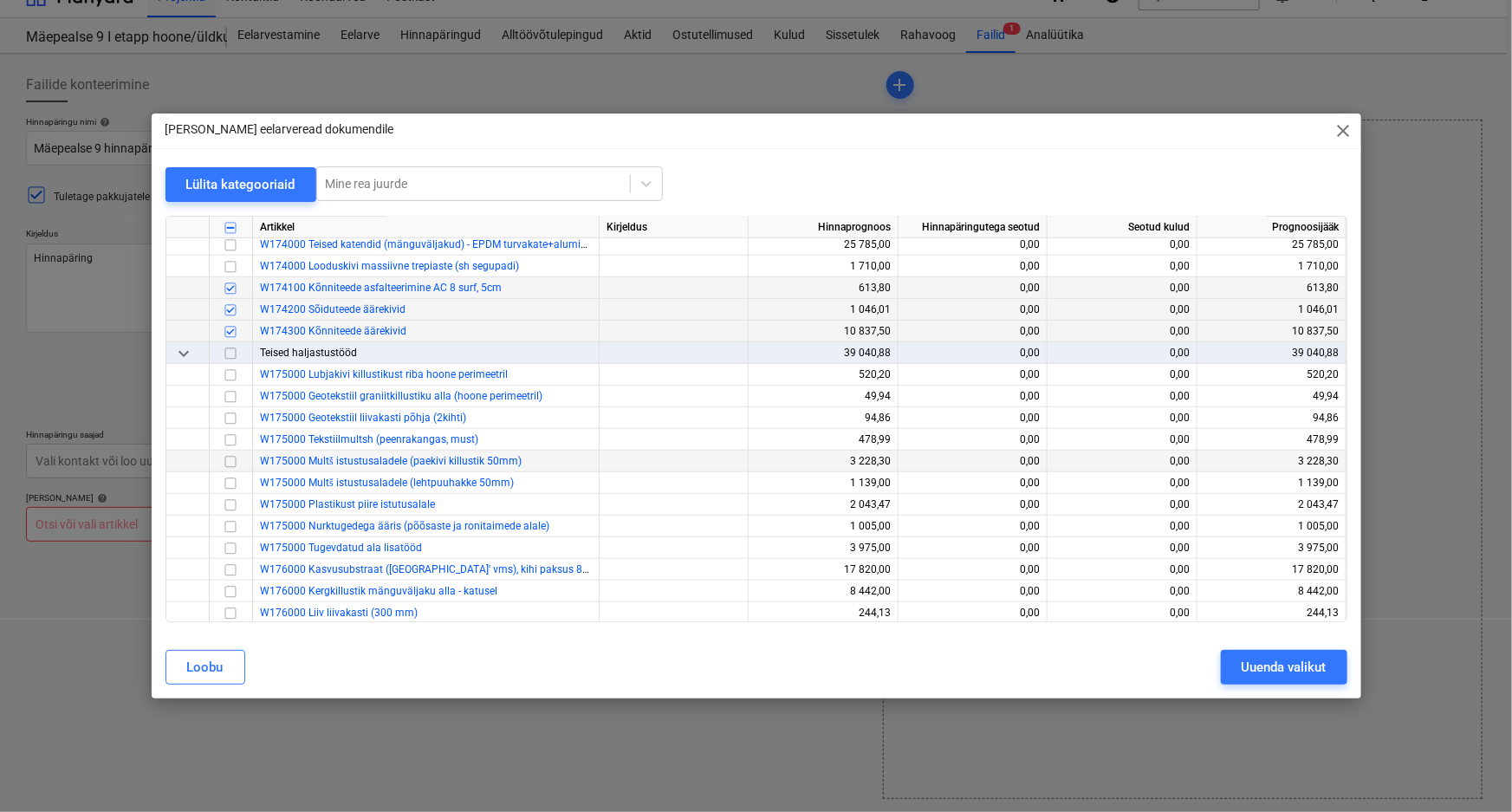
scroll to position [603, 0]
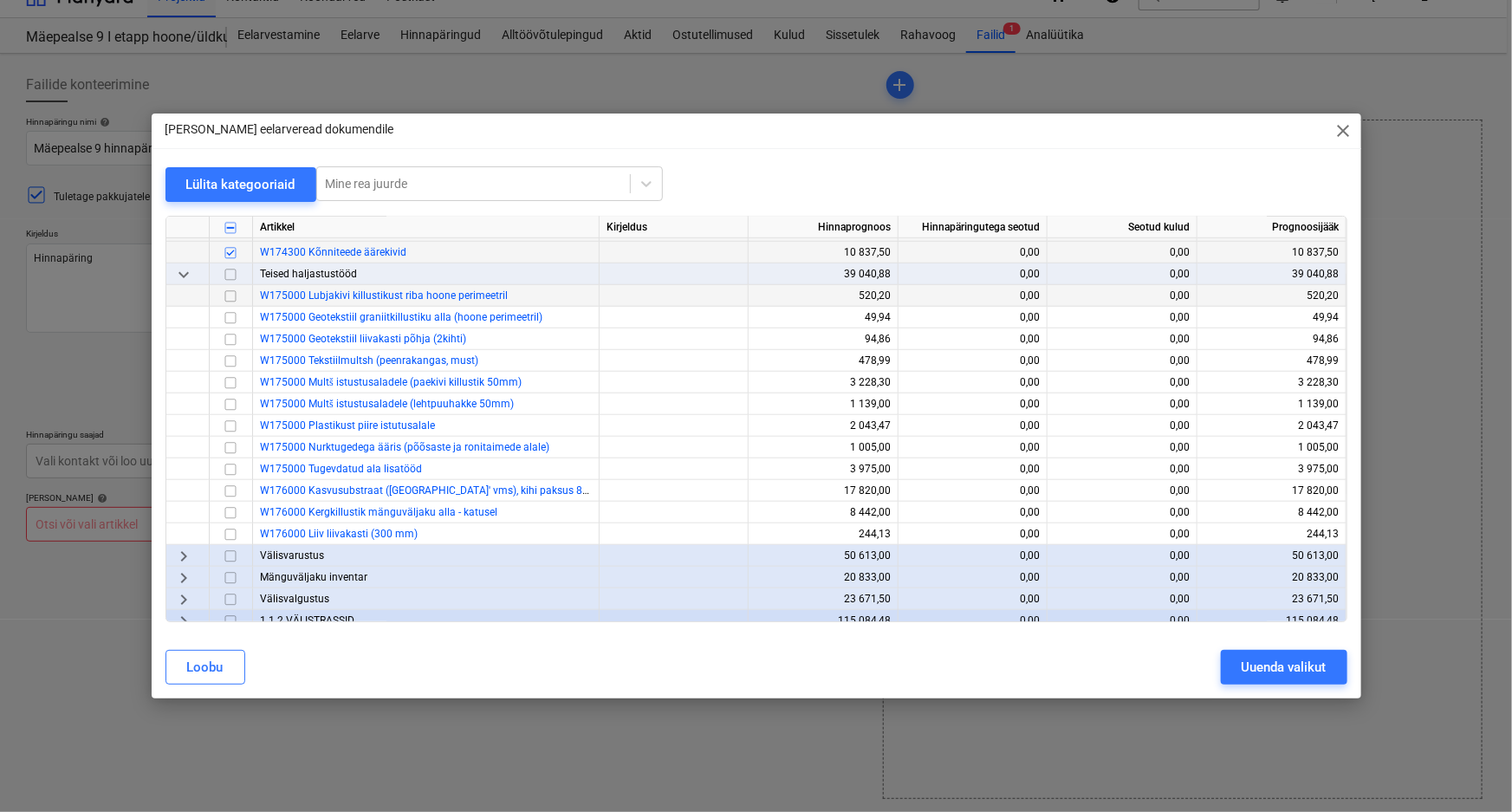
click at [231, 295] on input "checkbox" at bounding box center [230, 296] width 21 height 21
click at [229, 317] on input "checkbox" at bounding box center [230, 318] width 21 height 21
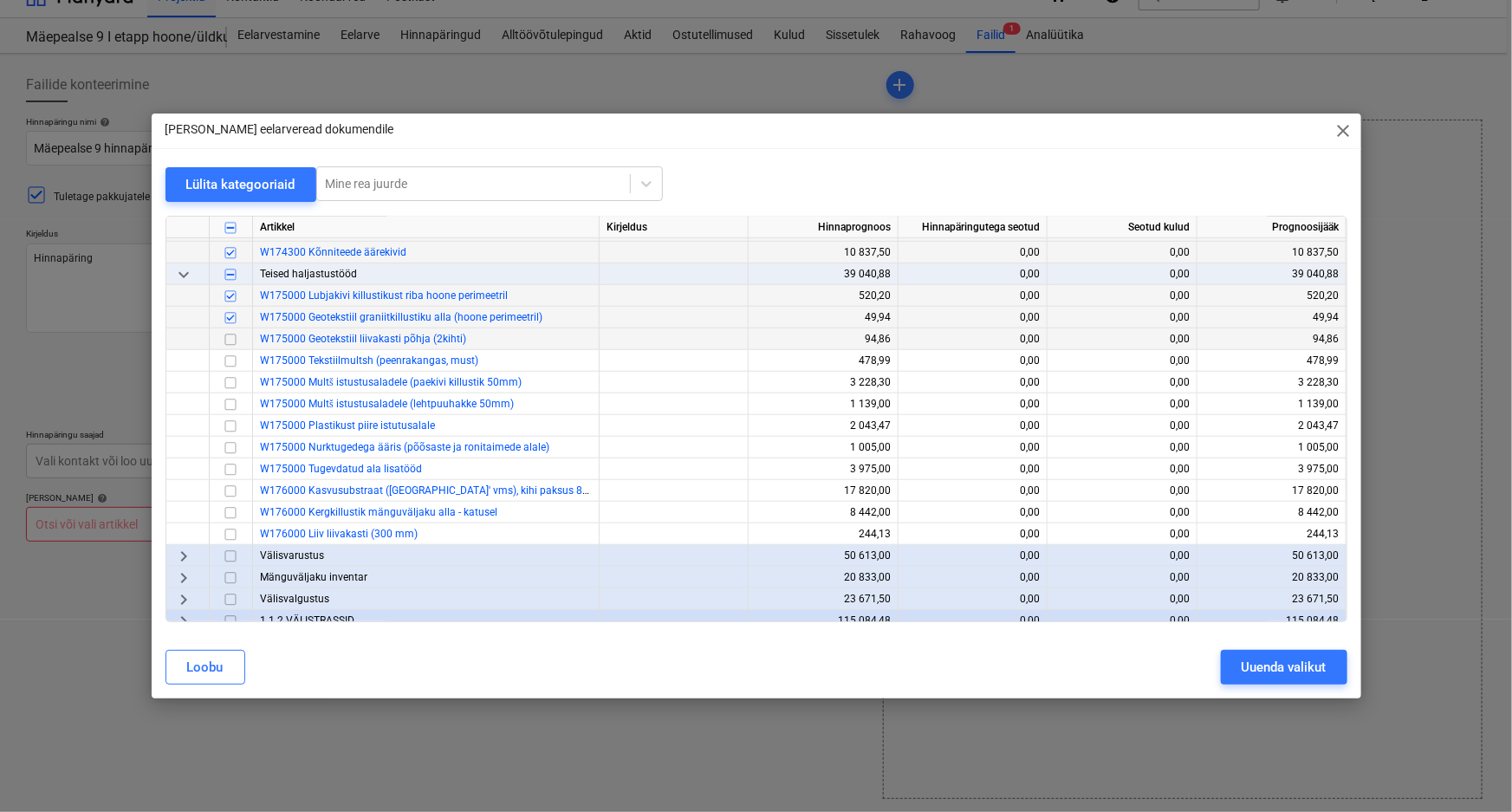
click at [233, 338] on input "checkbox" at bounding box center [230, 340] width 21 height 21
click at [227, 534] on input "checkbox" at bounding box center [230, 534] width 21 height 21
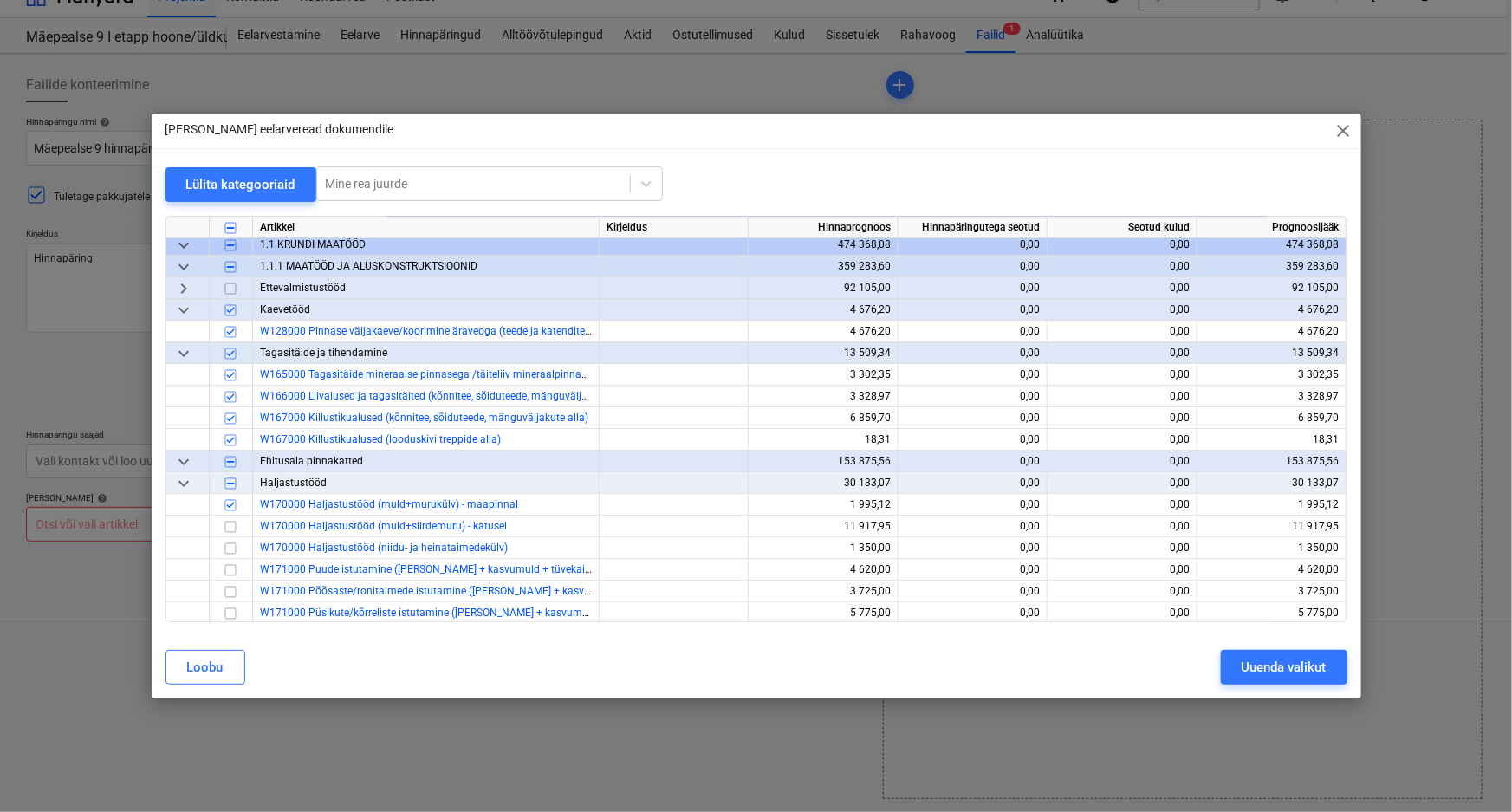
scroll to position [0, 0]
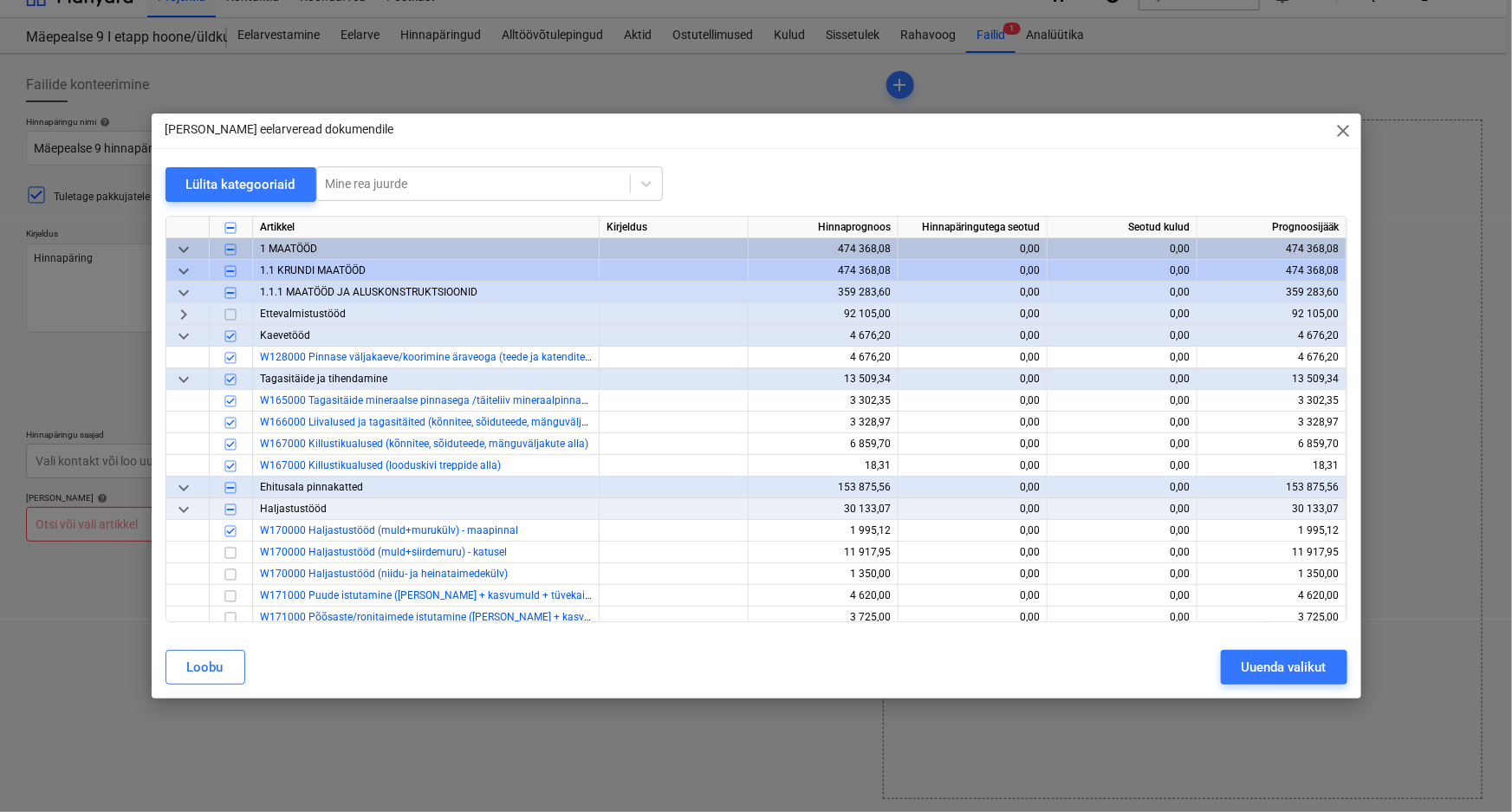
click at [182, 248] on span "keyboard_arrow_down" at bounding box center [184, 249] width 21 height 21
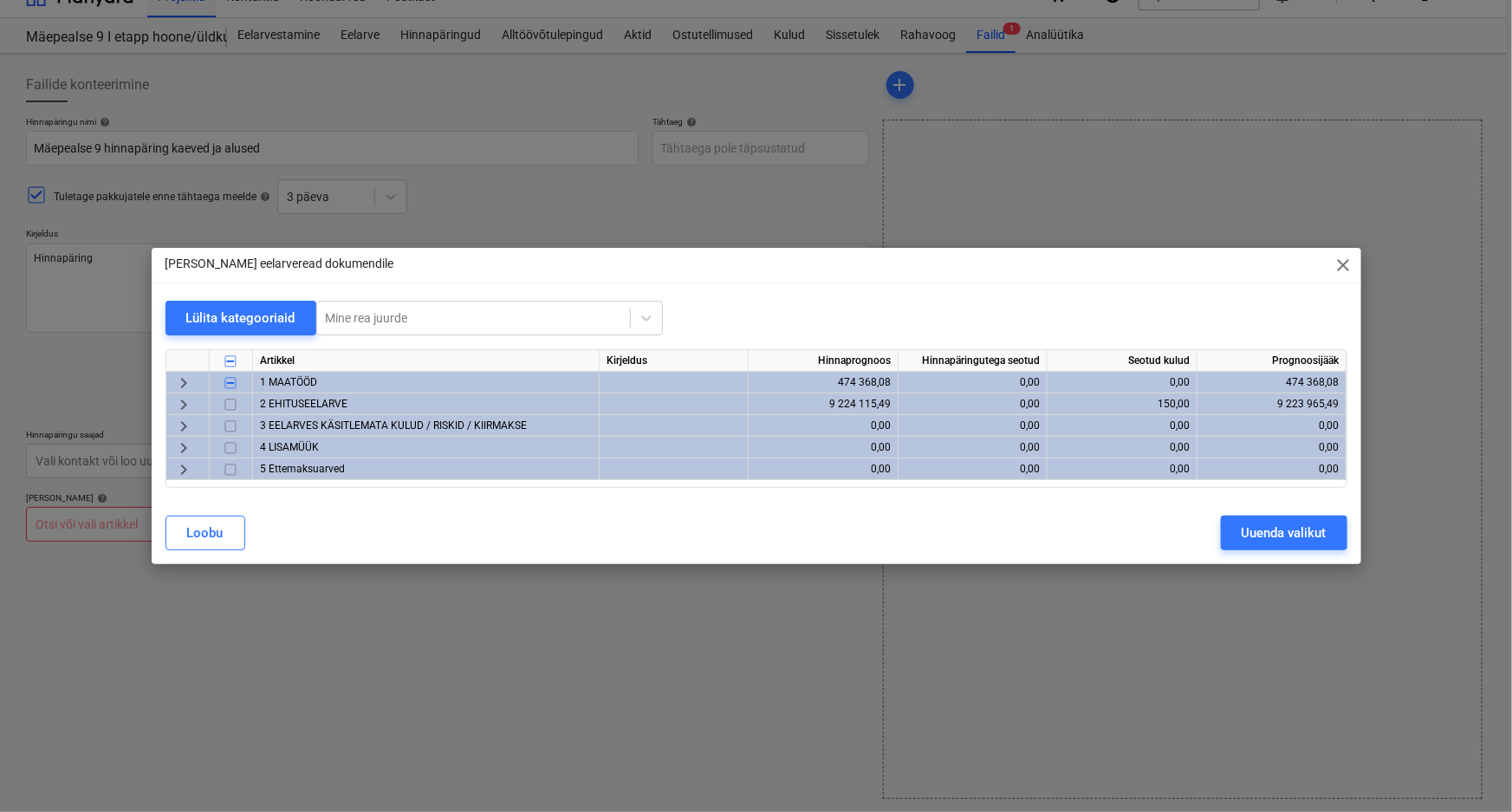
click at [184, 406] on span "keyboard_arrow_right" at bounding box center [184, 405] width 21 height 21
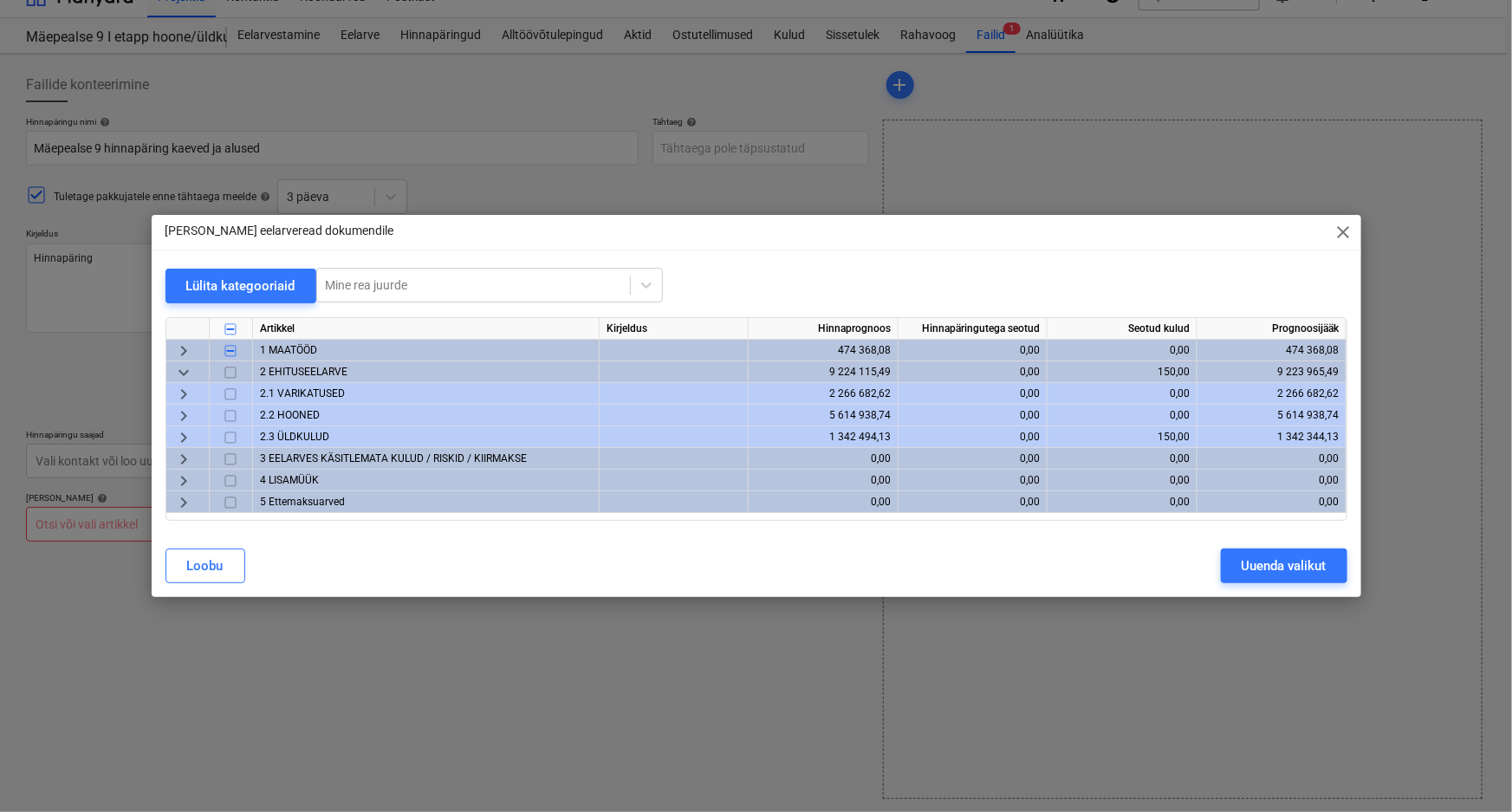
click at [182, 394] on span "keyboard_arrow_right" at bounding box center [184, 395] width 21 height 21
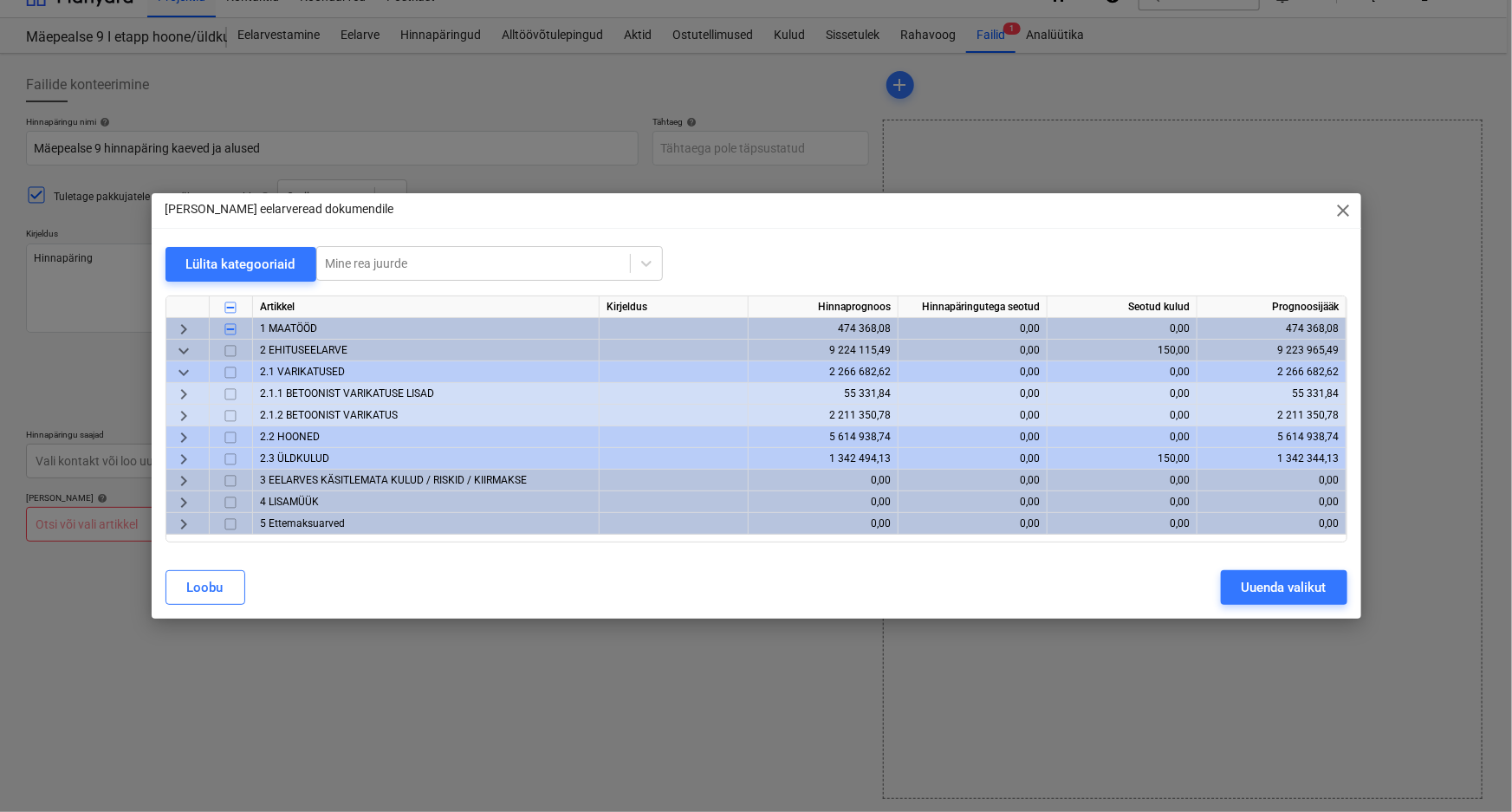
click at [183, 415] on span "keyboard_arrow_right" at bounding box center [184, 415] width 21 height 21
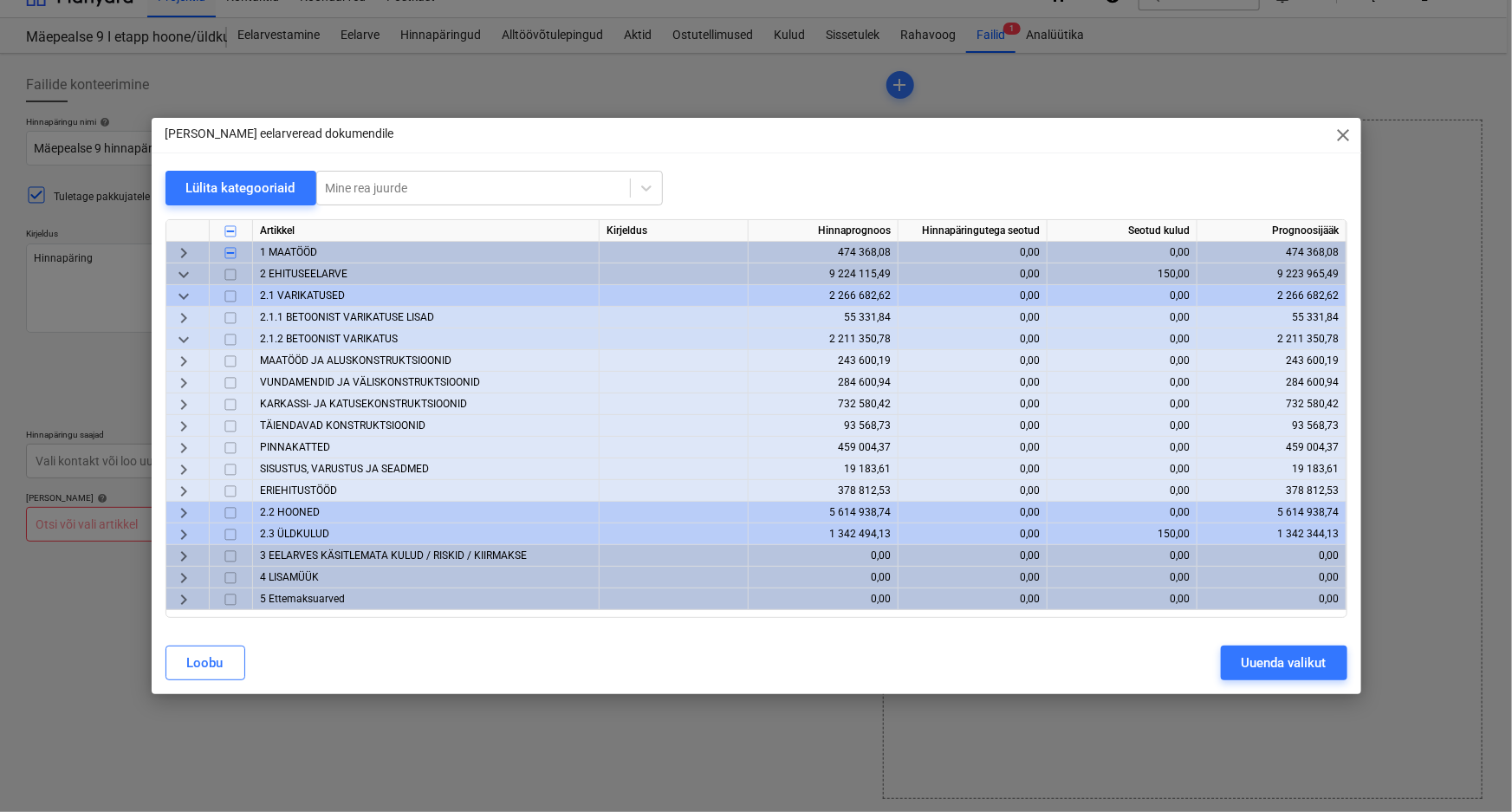
click at [182, 359] on span "keyboard_arrow_right" at bounding box center [184, 361] width 21 height 21
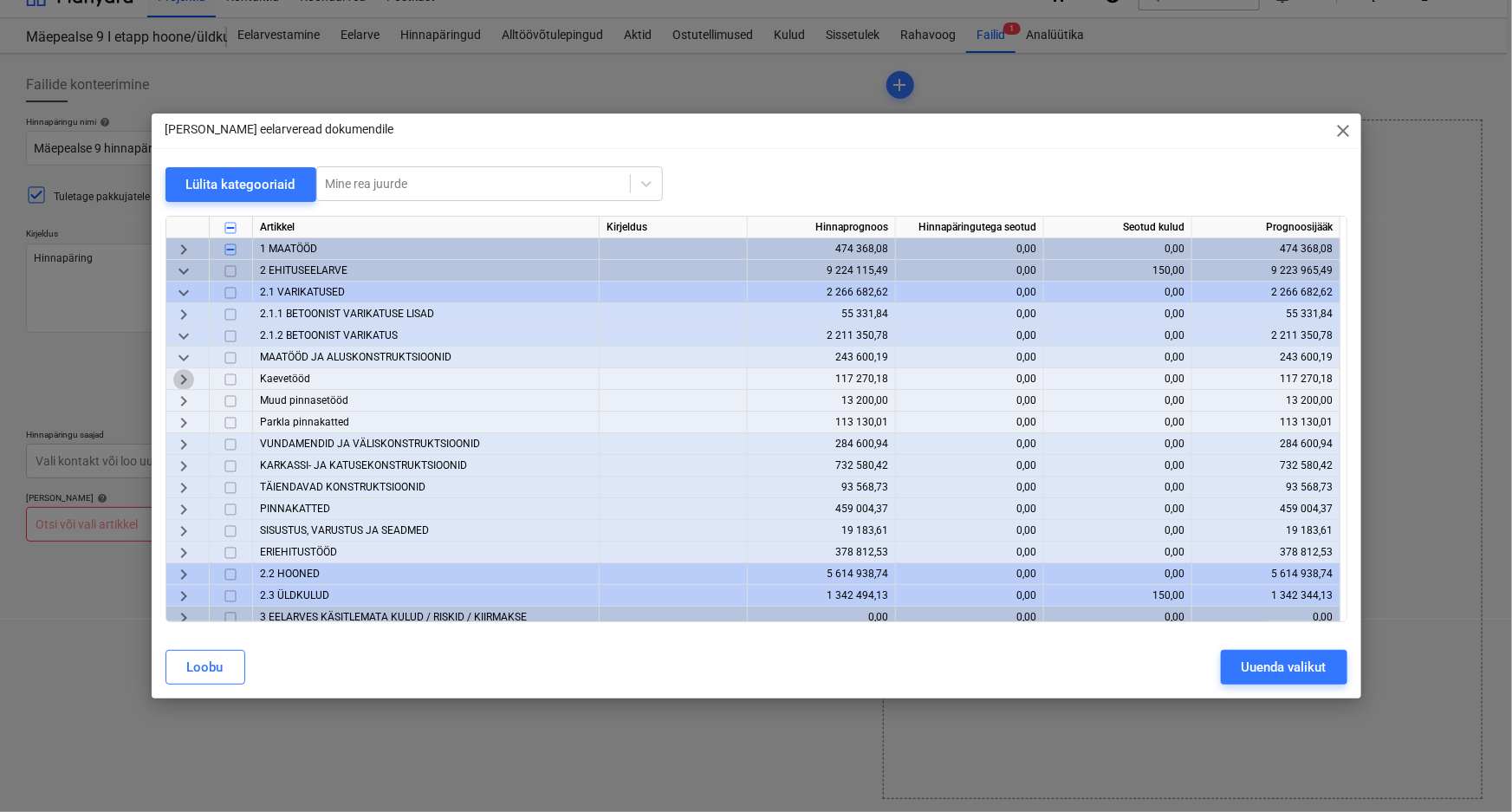
click at [181, 377] on span "keyboard_arrow_right" at bounding box center [184, 379] width 21 height 21
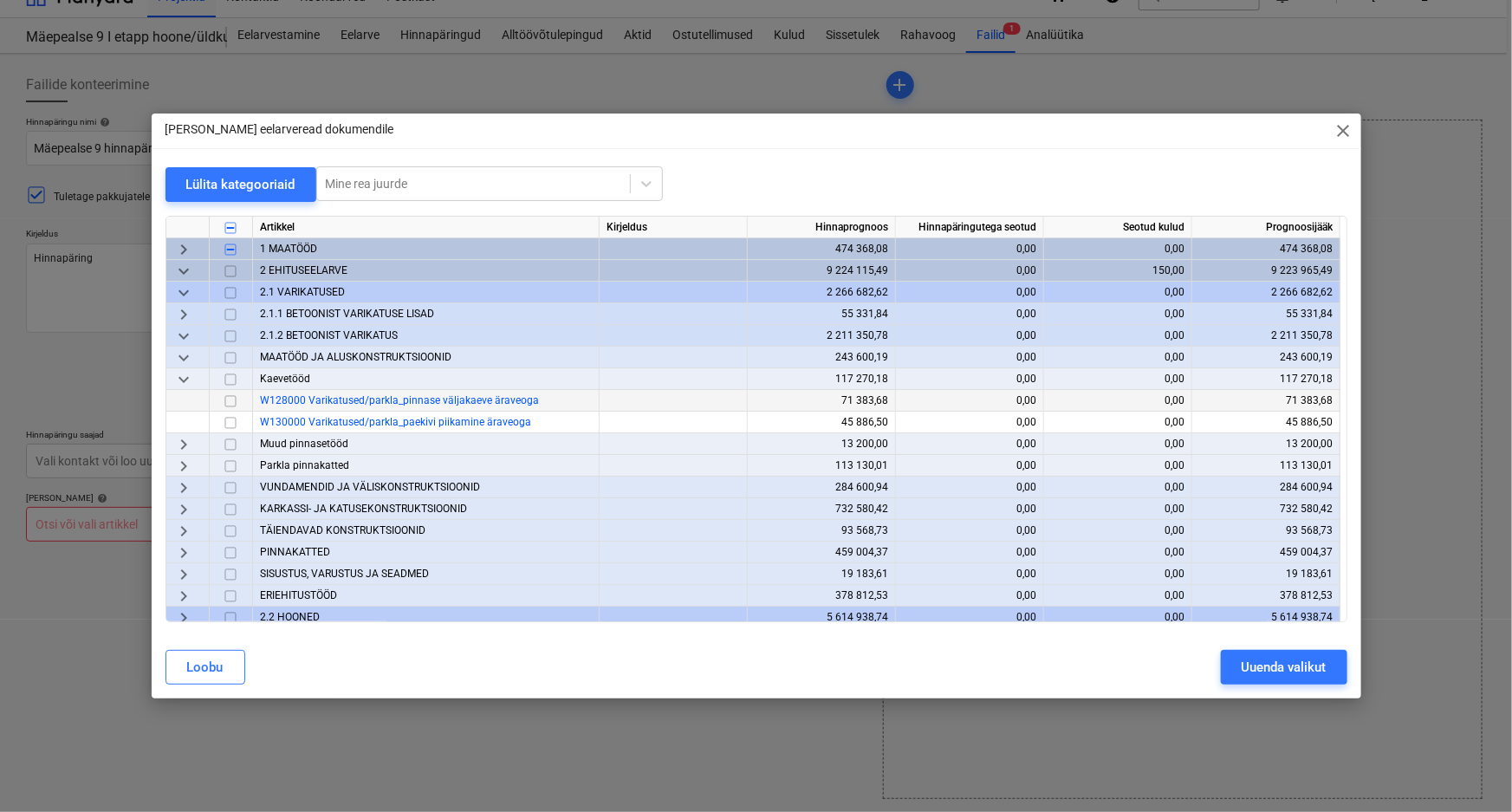
click at [232, 398] on input "checkbox" at bounding box center [230, 401] width 21 height 21
click at [230, 424] on input "checkbox" at bounding box center [230, 423] width 21 height 21
click at [182, 444] on span "keyboard_arrow_right" at bounding box center [184, 445] width 21 height 21
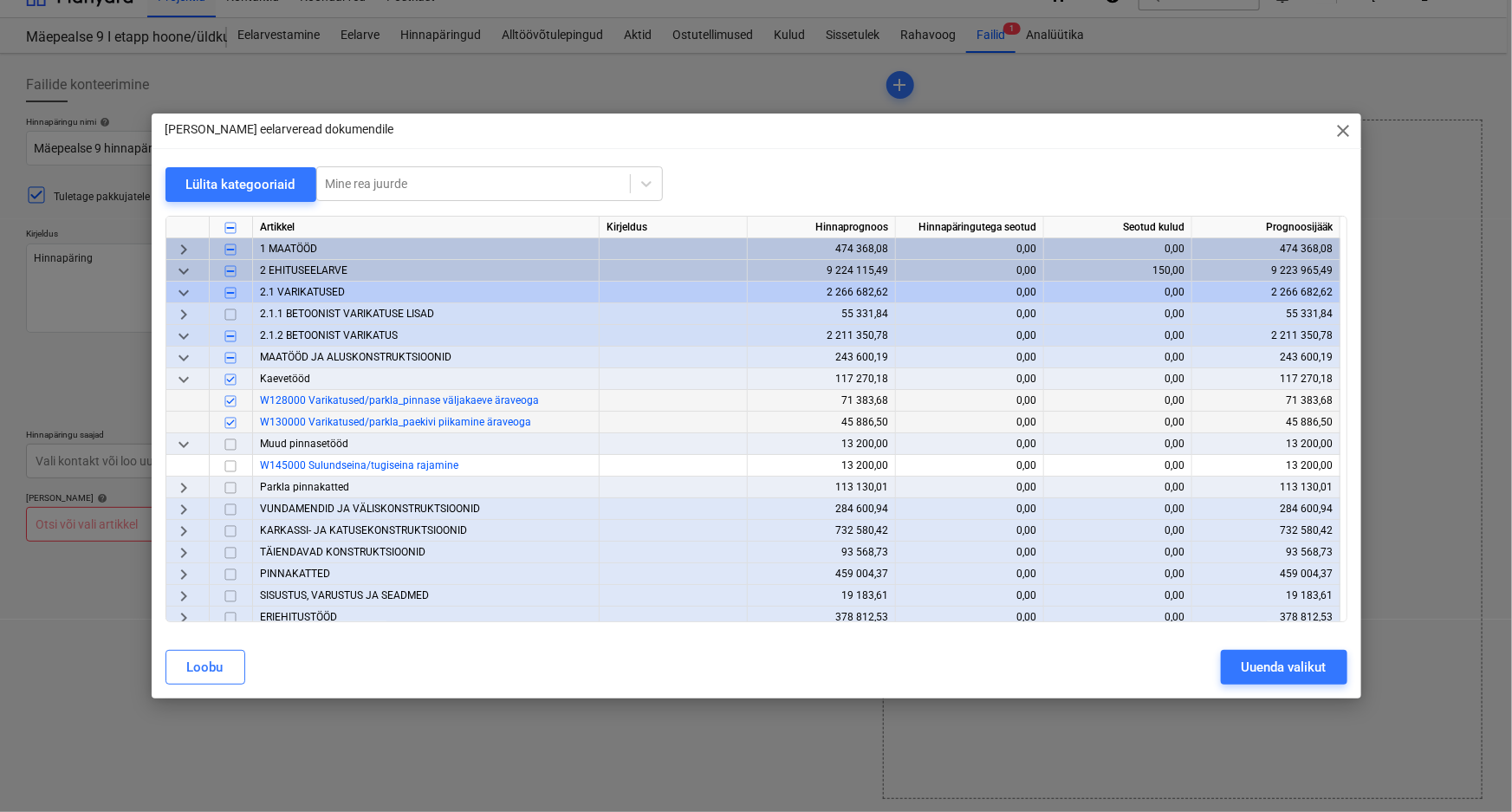
click at [183, 489] on span "keyboard_arrow_right" at bounding box center [184, 488] width 21 height 21
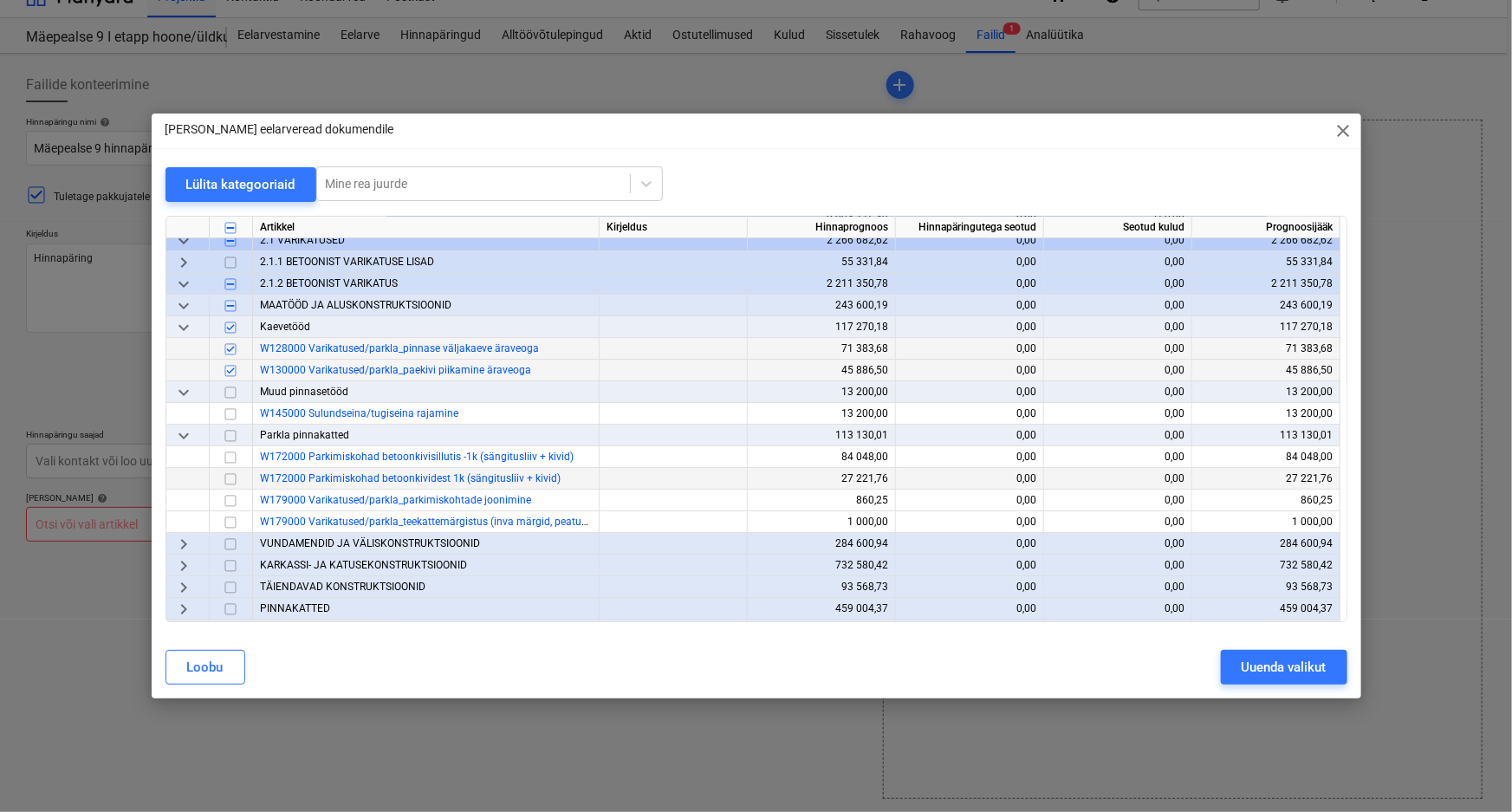
scroll to position [78, 0]
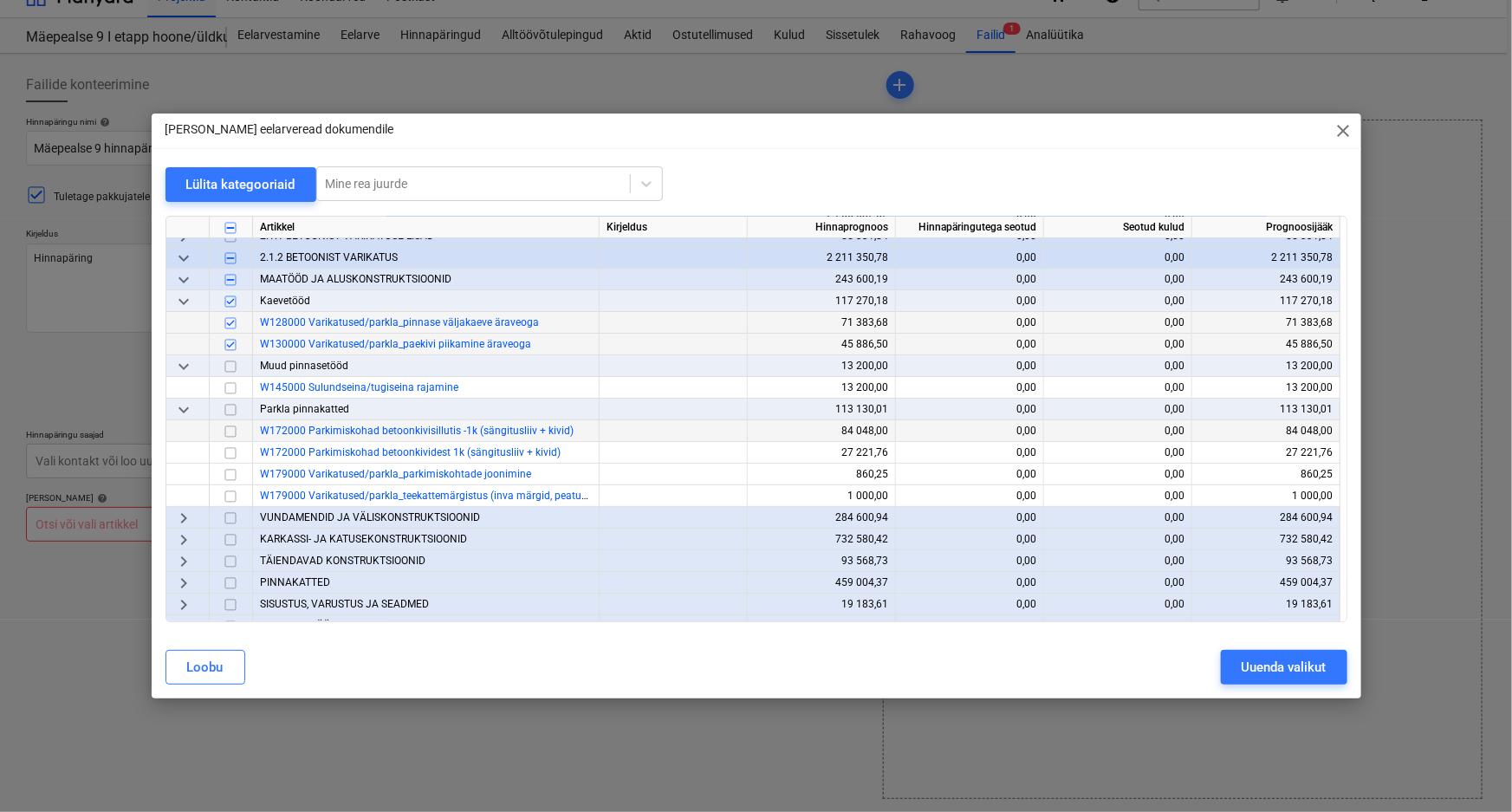
click at [230, 428] on input "checkbox" at bounding box center [230, 432] width 21 height 21
click at [230, 448] on input "checkbox" at bounding box center [230, 453] width 21 height 21
click at [182, 515] on span "keyboard_arrow_right" at bounding box center [184, 518] width 21 height 21
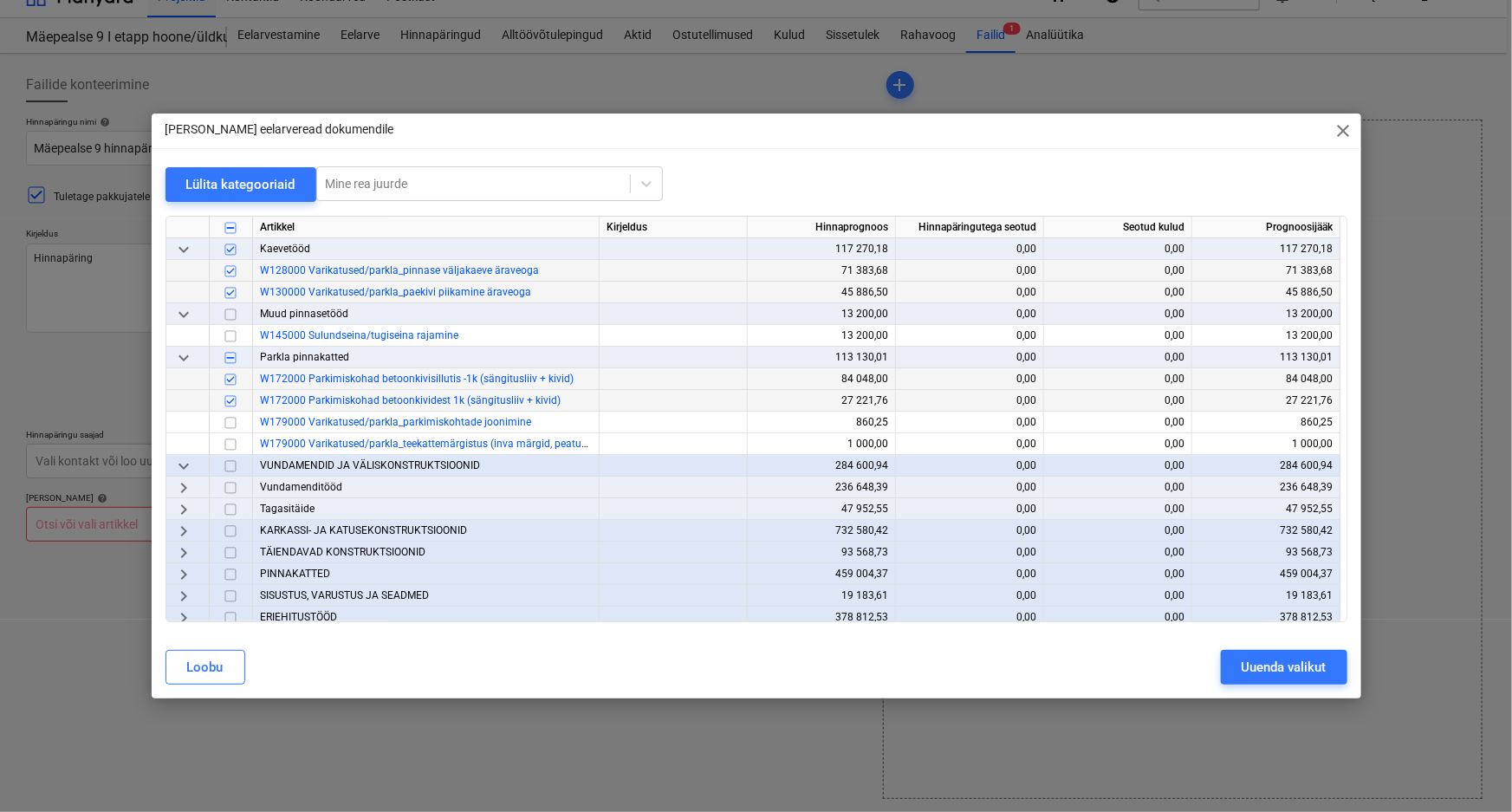
scroll to position [157, 0]
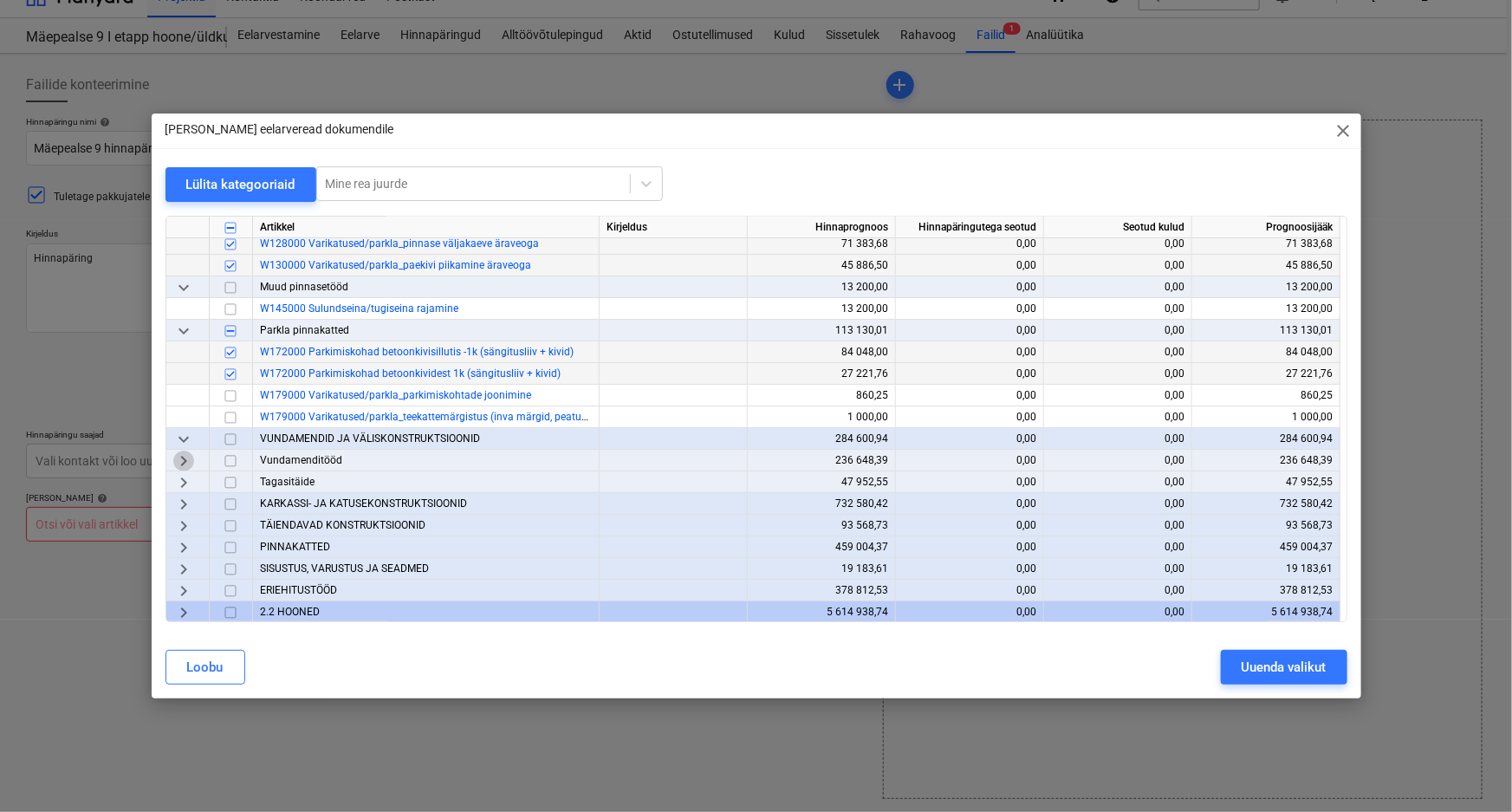
click at [183, 454] on span "keyboard_arrow_right" at bounding box center [184, 461] width 21 height 21
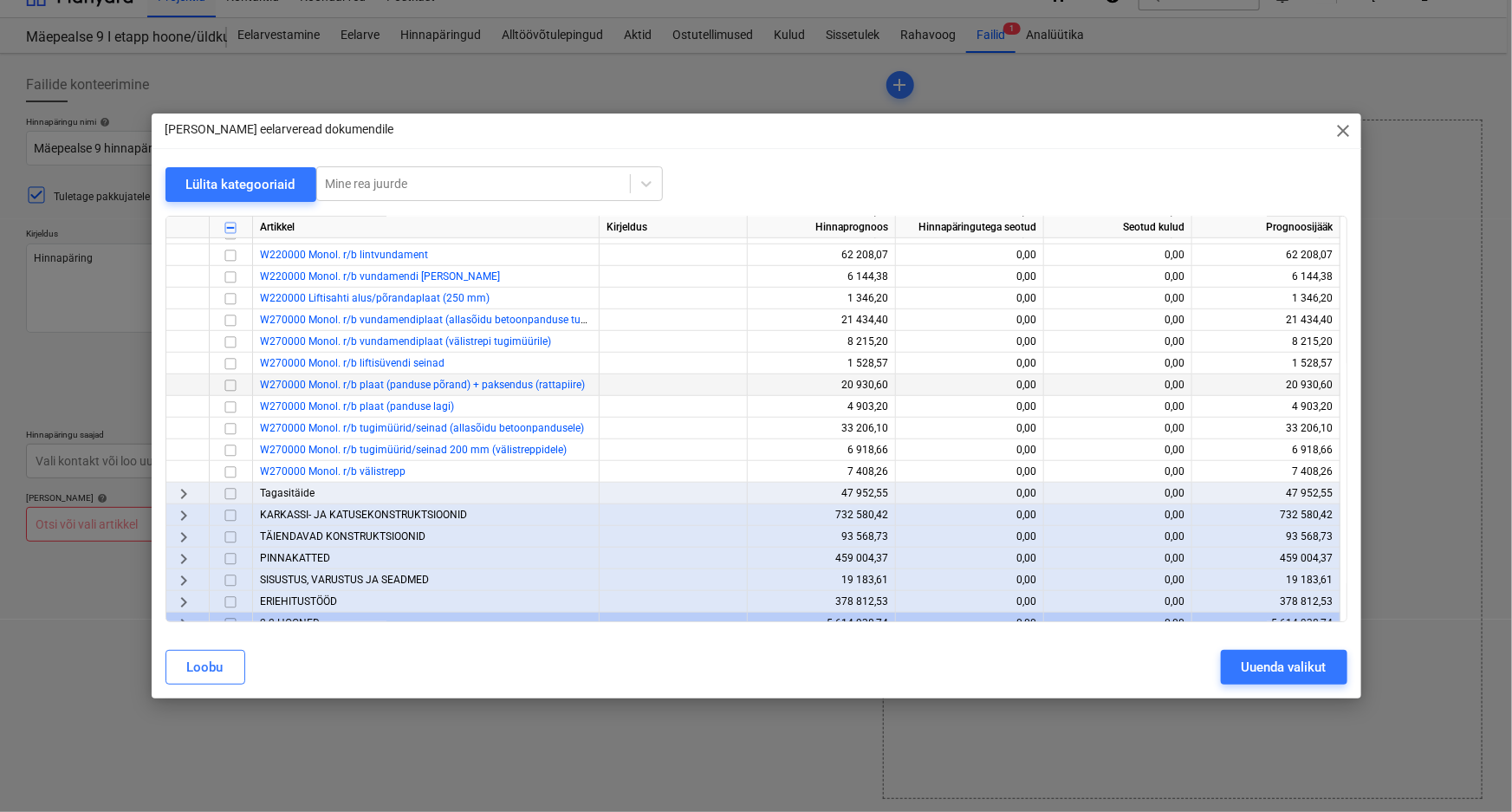
scroll to position [551, 0]
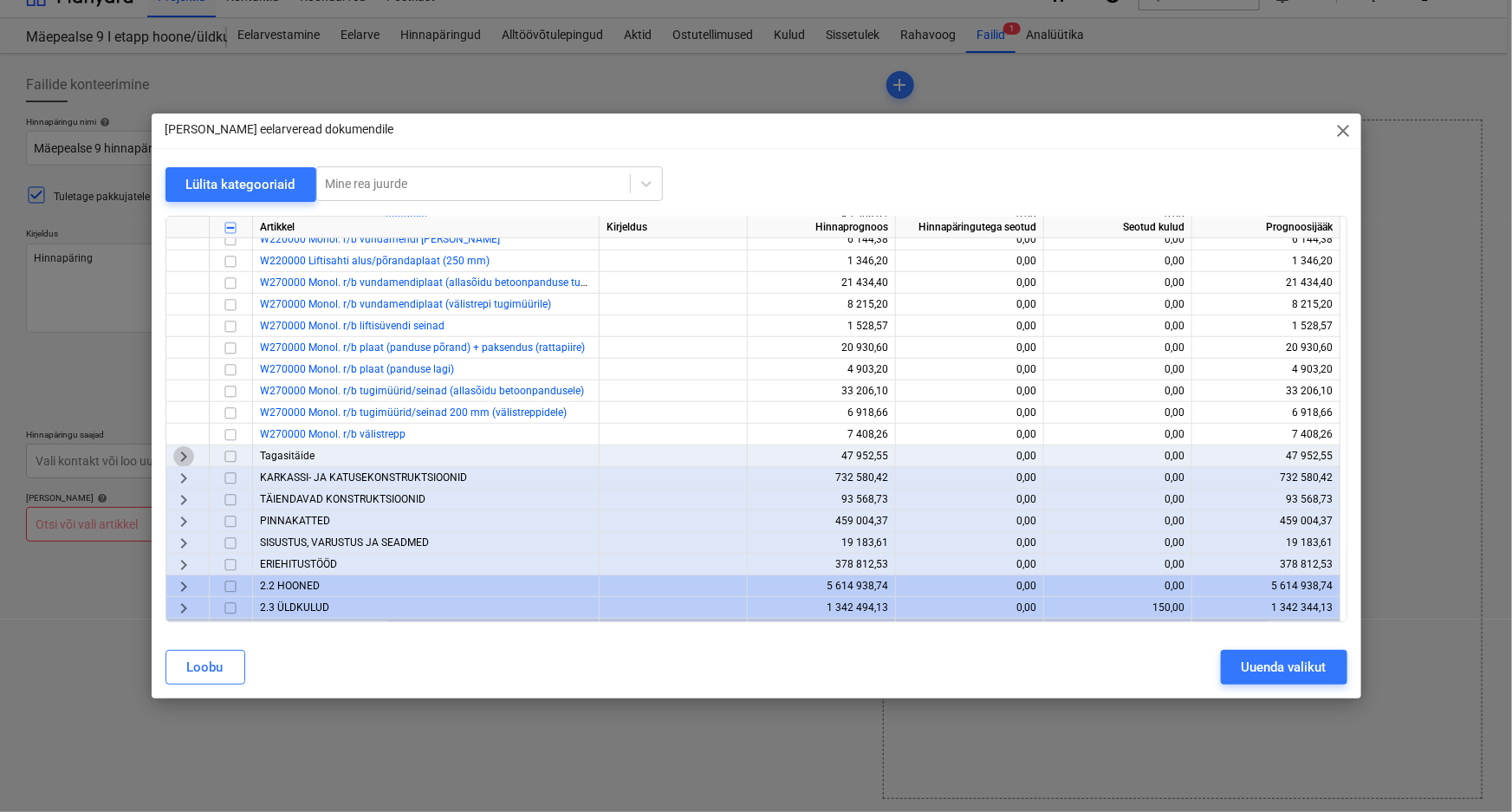
click at [182, 453] on span "keyboard_arrow_right" at bounding box center [184, 456] width 21 height 21
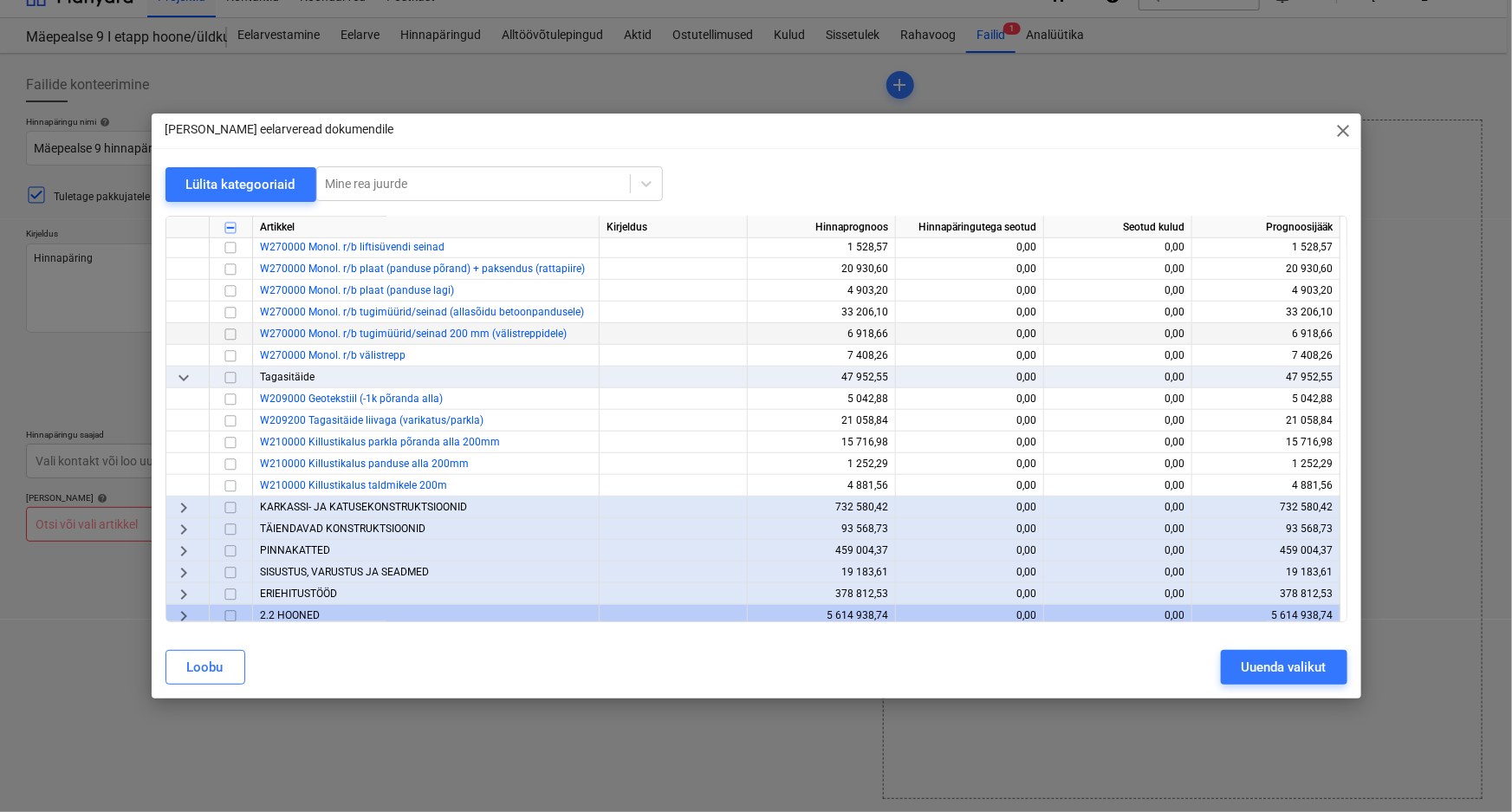
scroll to position [709, 0]
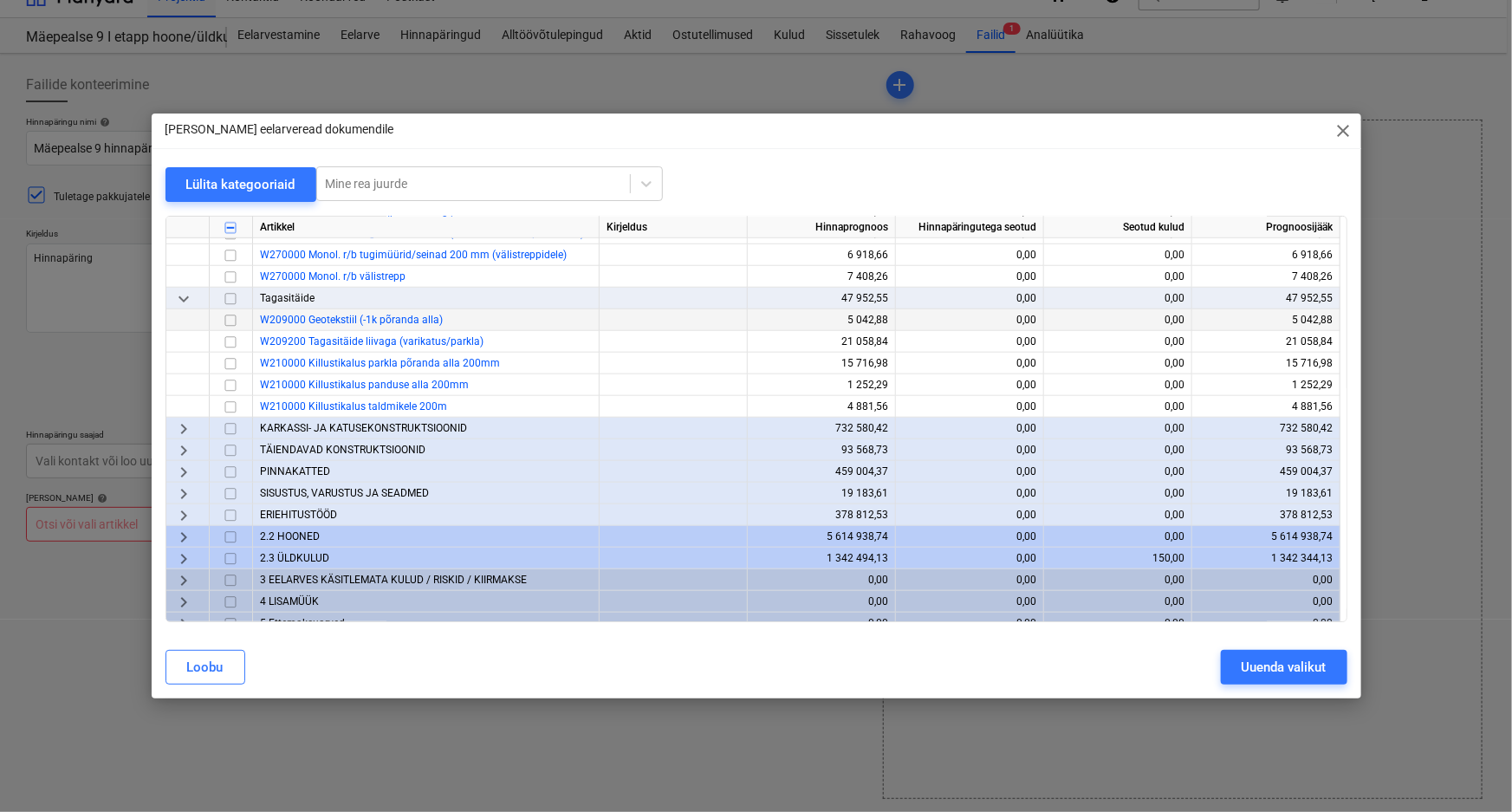
click at [230, 321] on input "checkbox" at bounding box center [230, 321] width 21 height 21
click at [233, 341] on input "checkbox" at bounding box center [230, 342] width 21 height 21
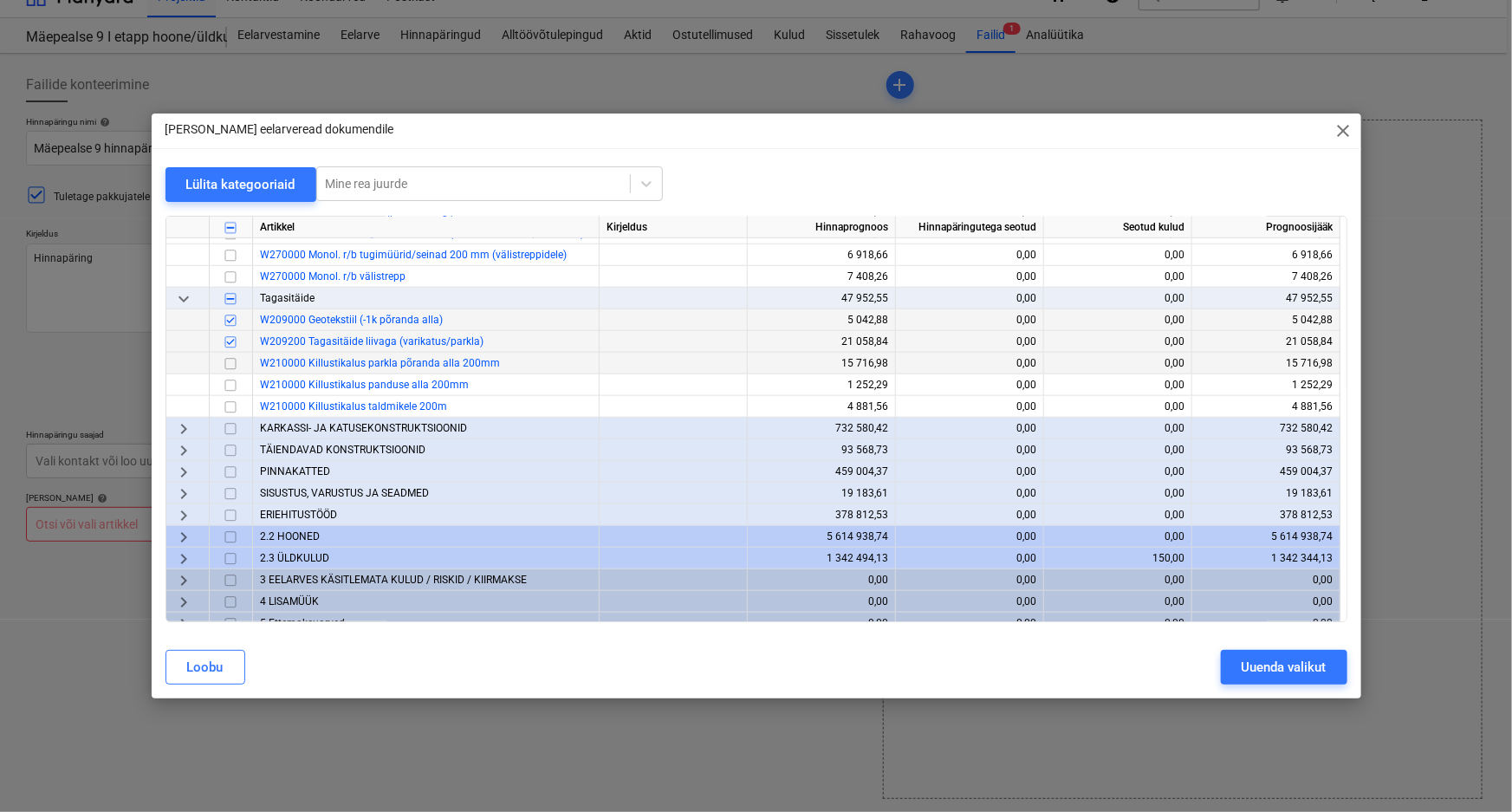
click at [230, 364] on input "checkbox" at bounding box center [230, 364] width 21 height 21
click at [229, 384] on input "checkbox" at bounding box center [230, 385] width 21 height 21
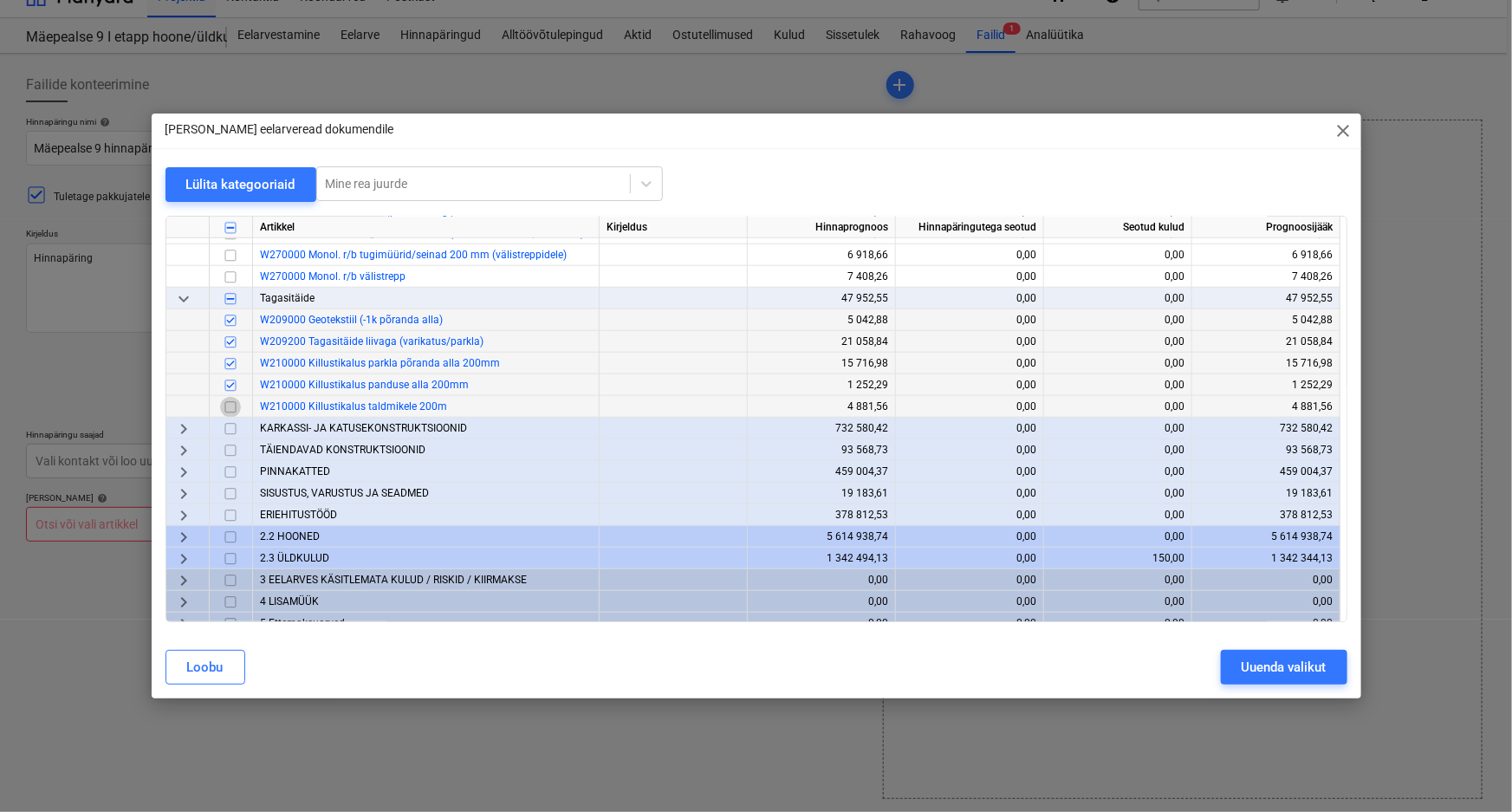
click at [230, 411] on input "checkbox" at bounding box center [230, 407] width 21 height 21
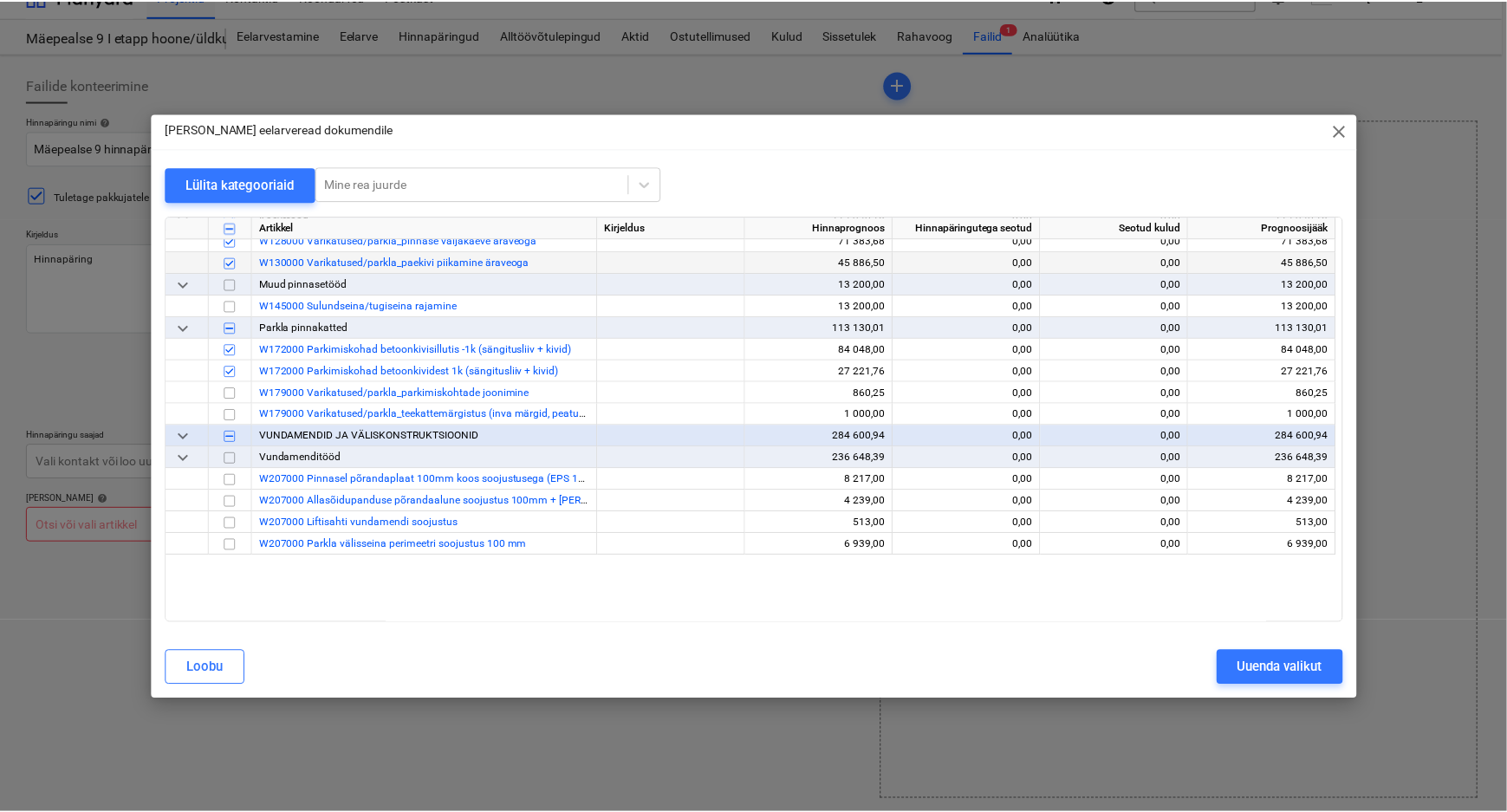
scroll to position [721, 0]
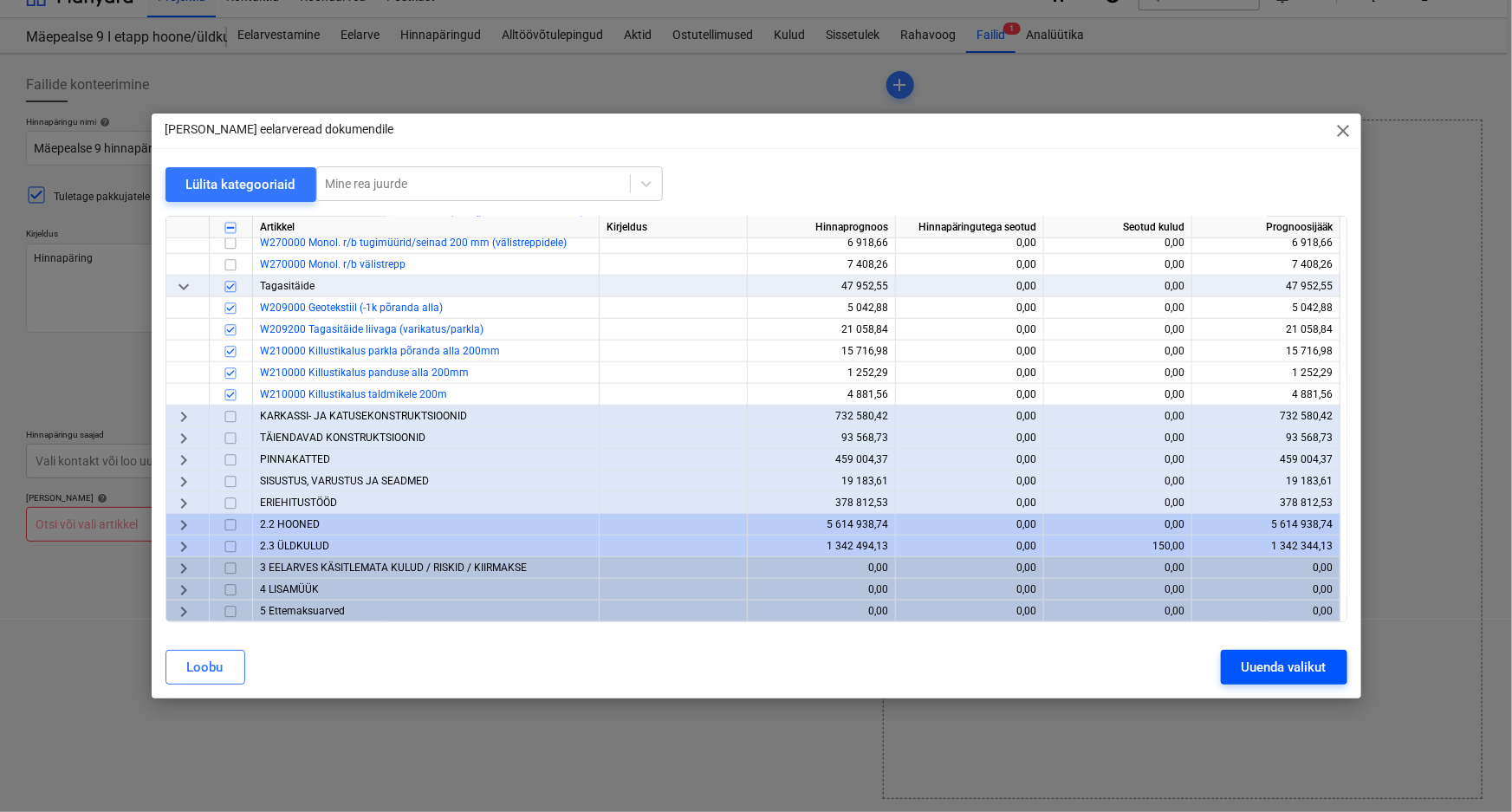
click at [1292, 658] on div "Uuenda valikut" at bounding box center [1283, 667] width 84 height 23
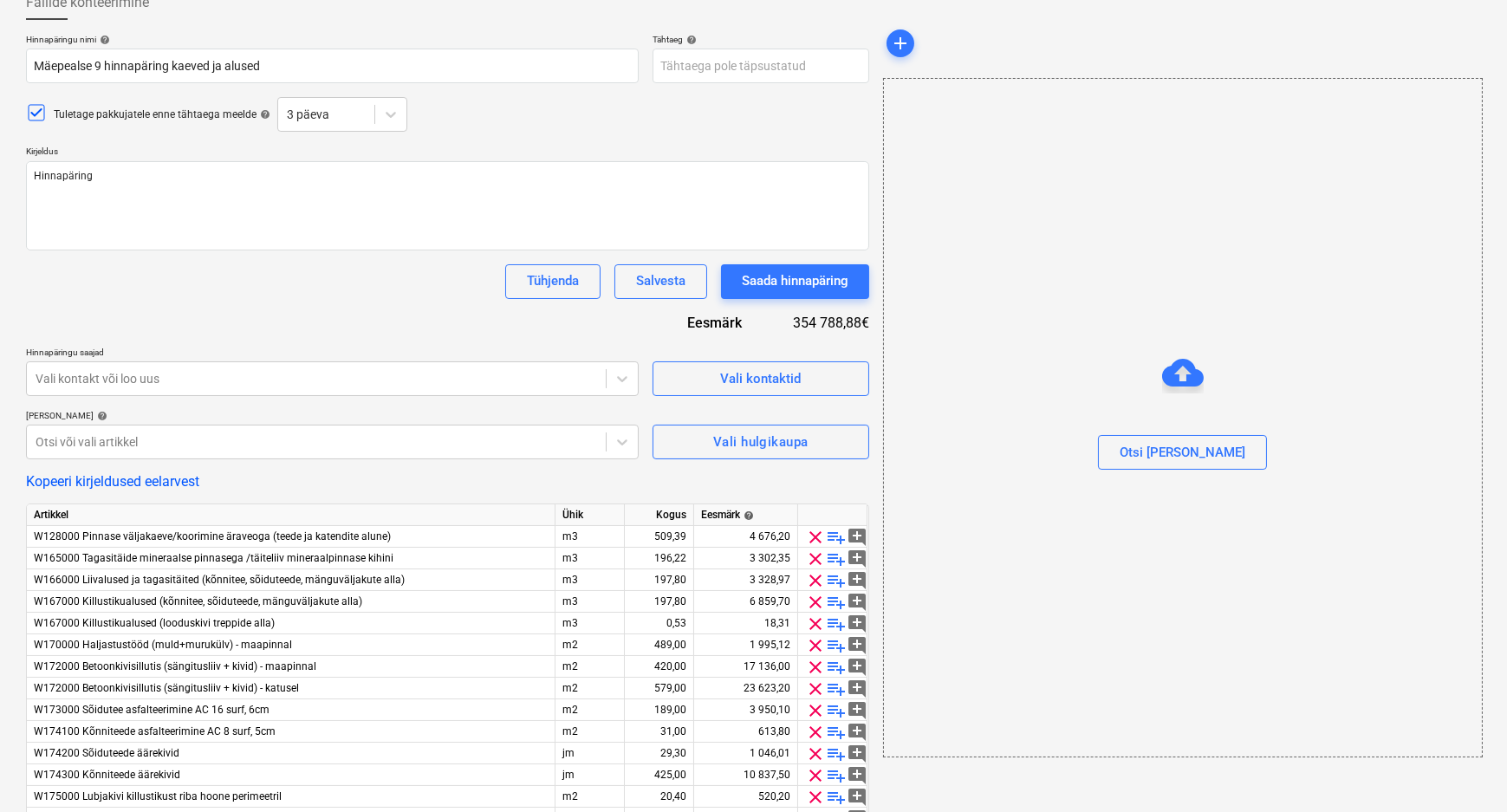
scroll to position [197, 0]
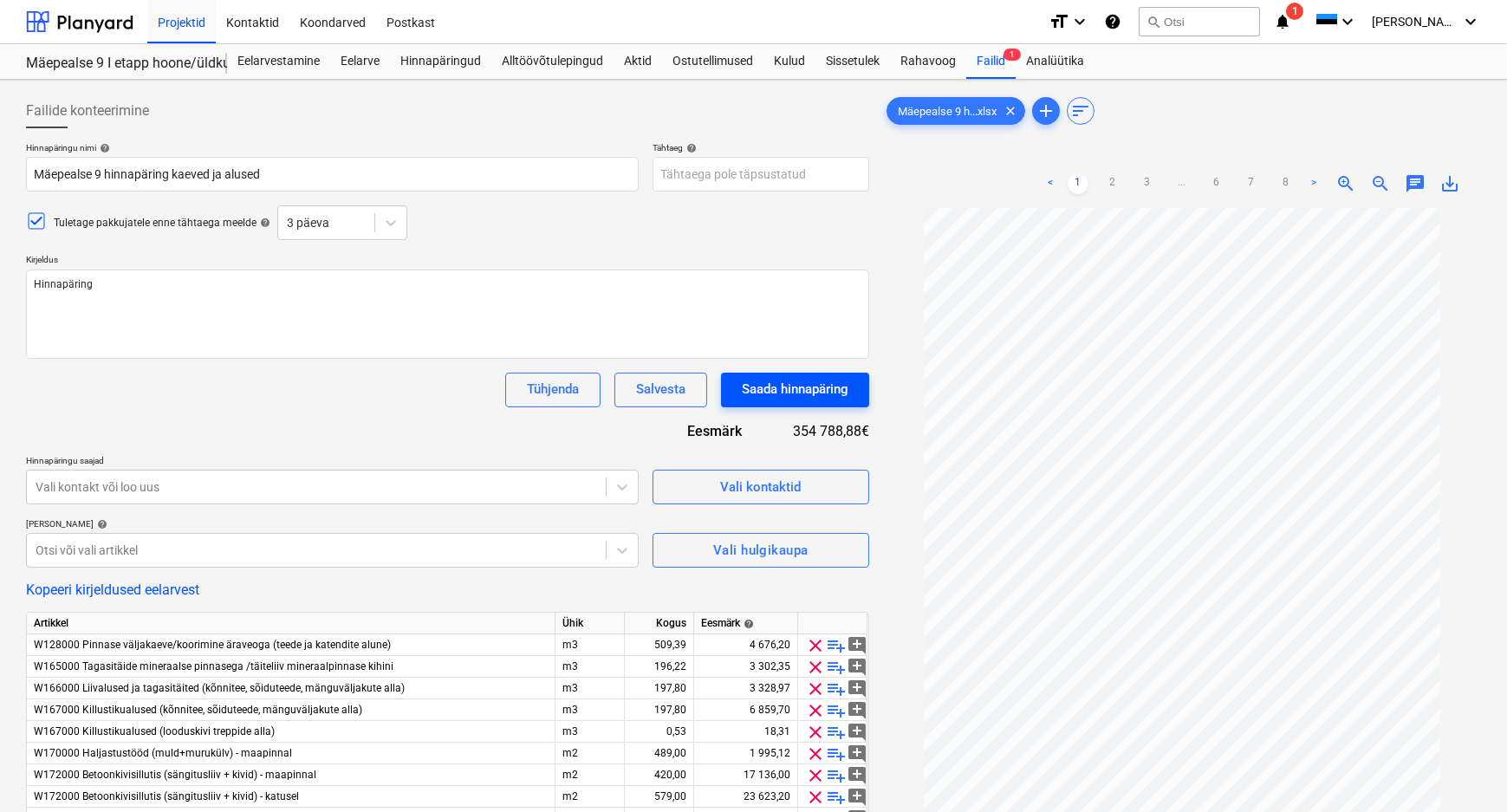
click at [809, 389] on div "Saada hinnapäring" at bounding box center [795, 389] width 106 height 23
click at [751, 178] on body "Projektid Kontaktid Koondarved Postkast format_size keyboard_arrow_down help se…" at bounding box center [754, 406] width 1507 height 812
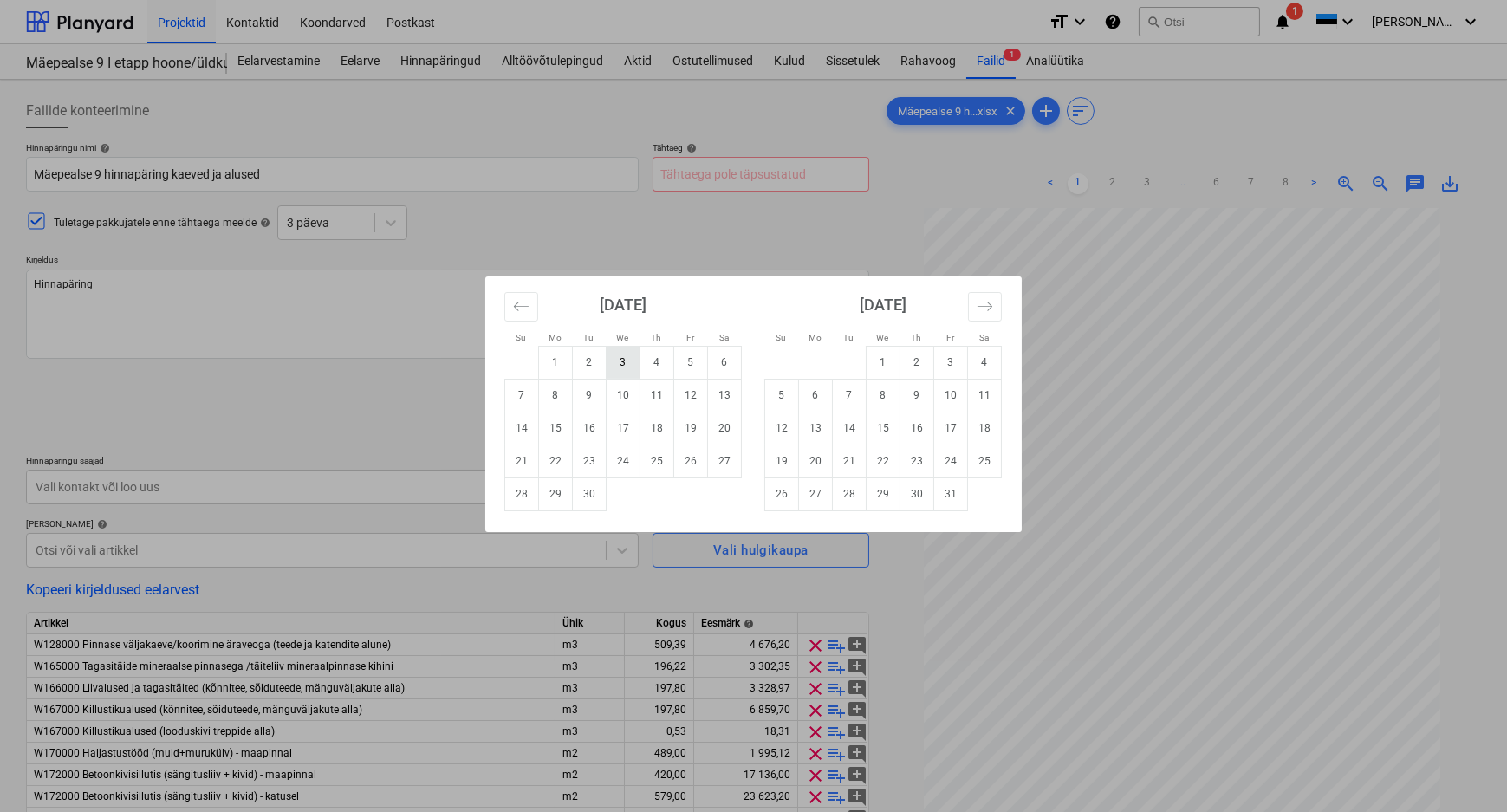
click at [615, 360] on td "3" at bounding box center [623, 361] width 34 height 33
type textarea "x"
type input "[DATE]"
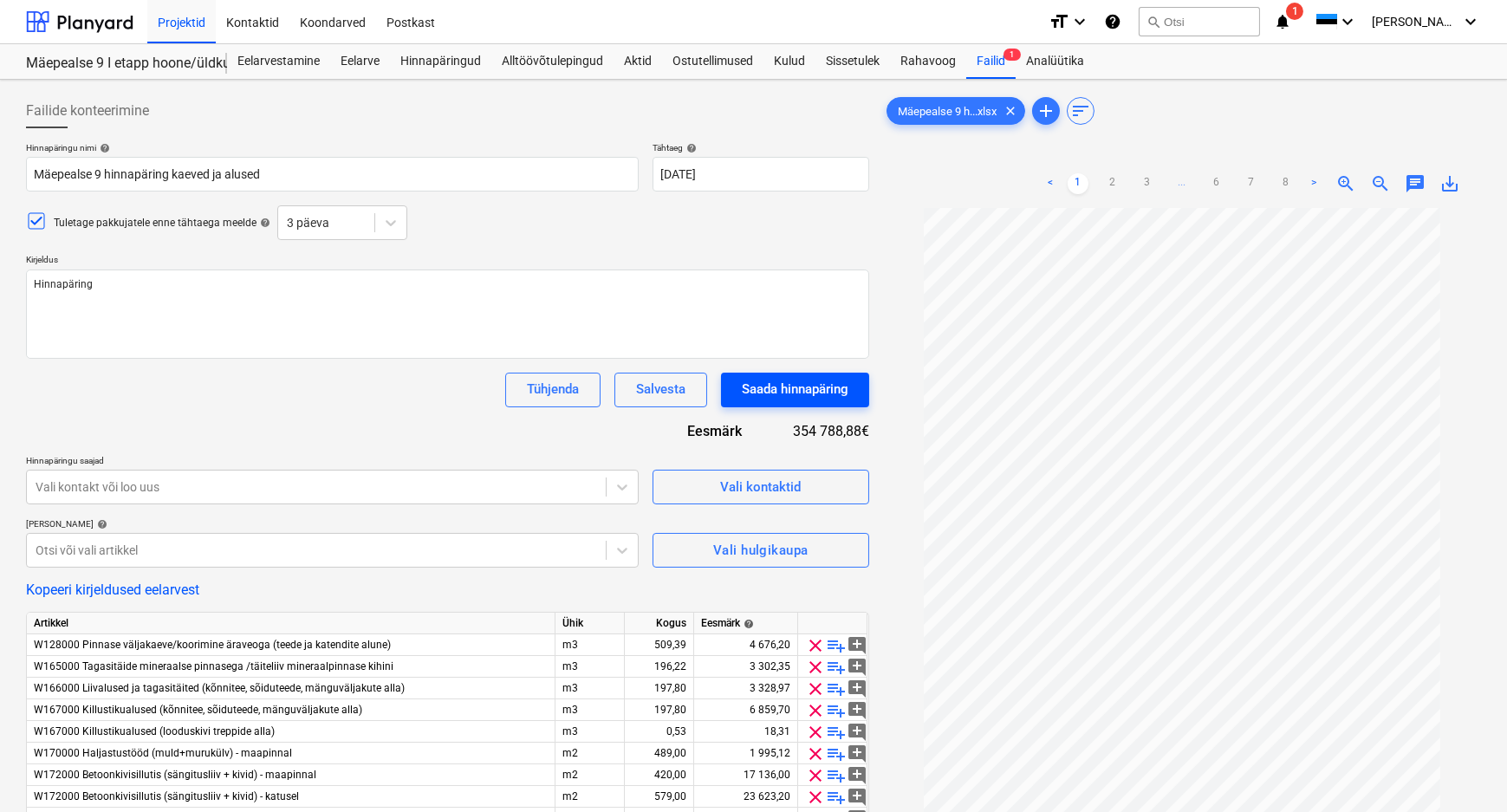
click at [796, 384] on div "Saada hinnapäring" at bounding box center [795, 389] width 106 height 23
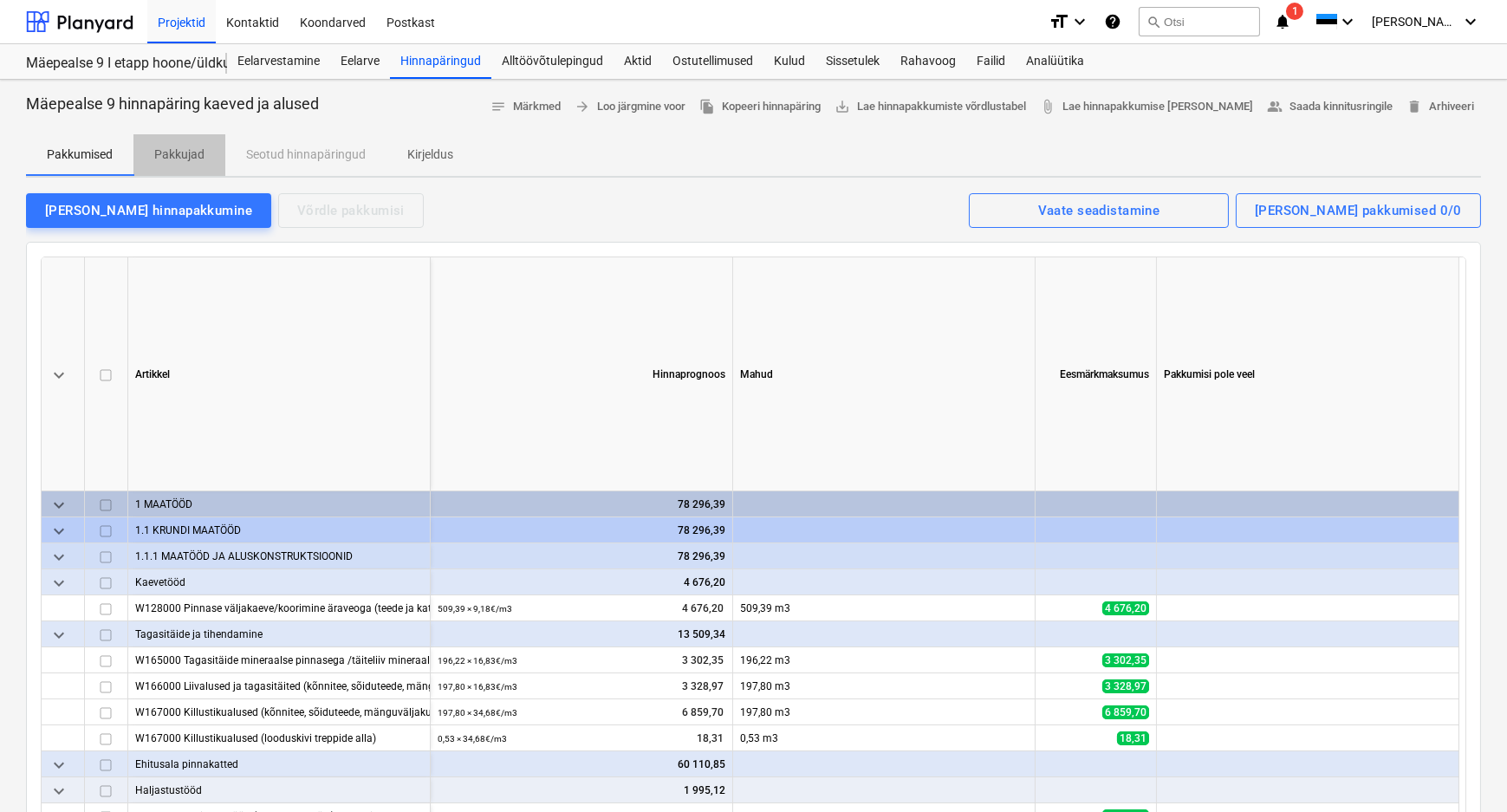
click at [190, 158] on p "Pakkujad" at bounding box center [179, 154] width 50 height 18
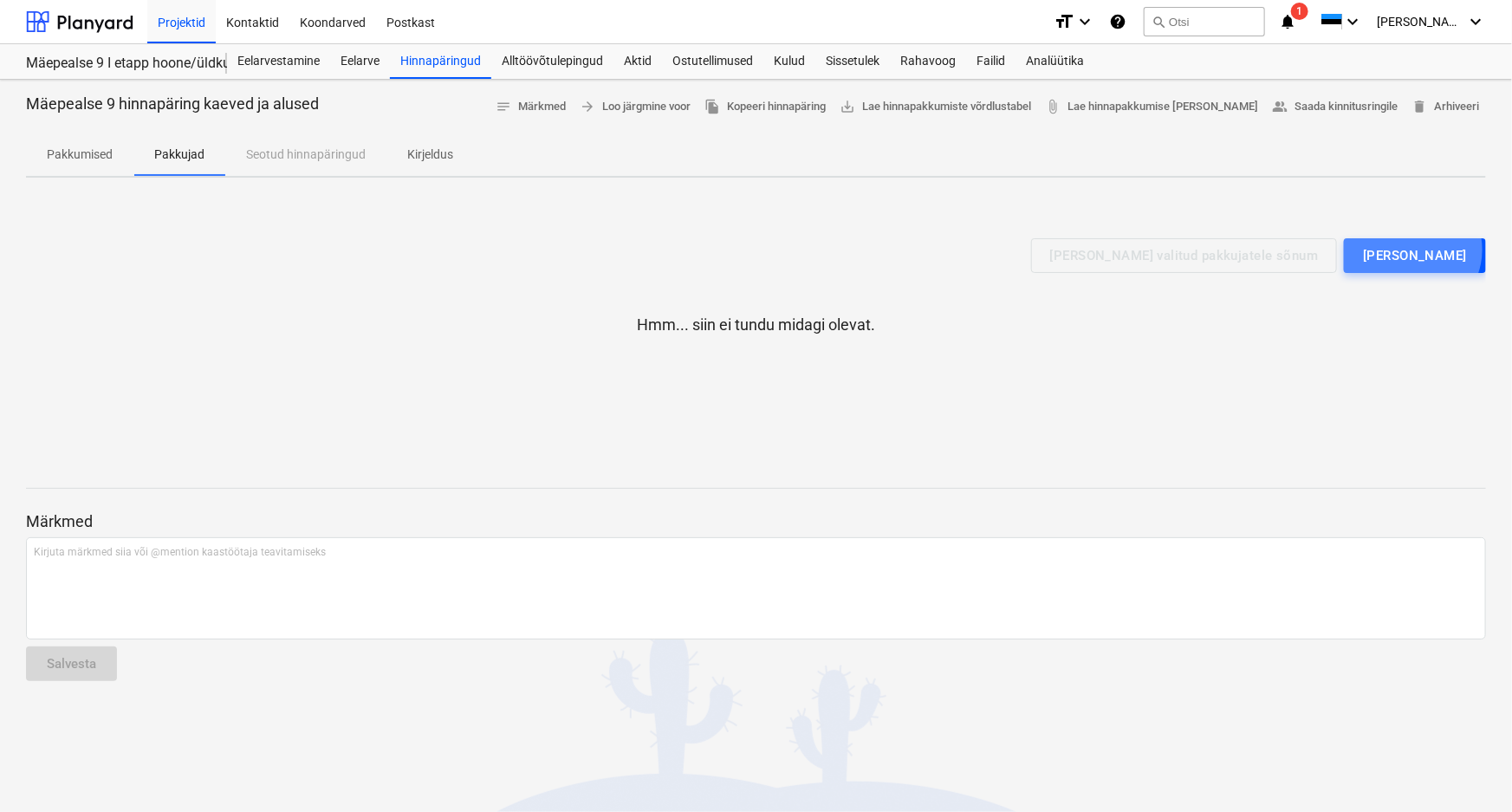
click at [1438, 249] on div "[PERSON_NAME]" at bounding box center [1414, 256] width 104 height 23
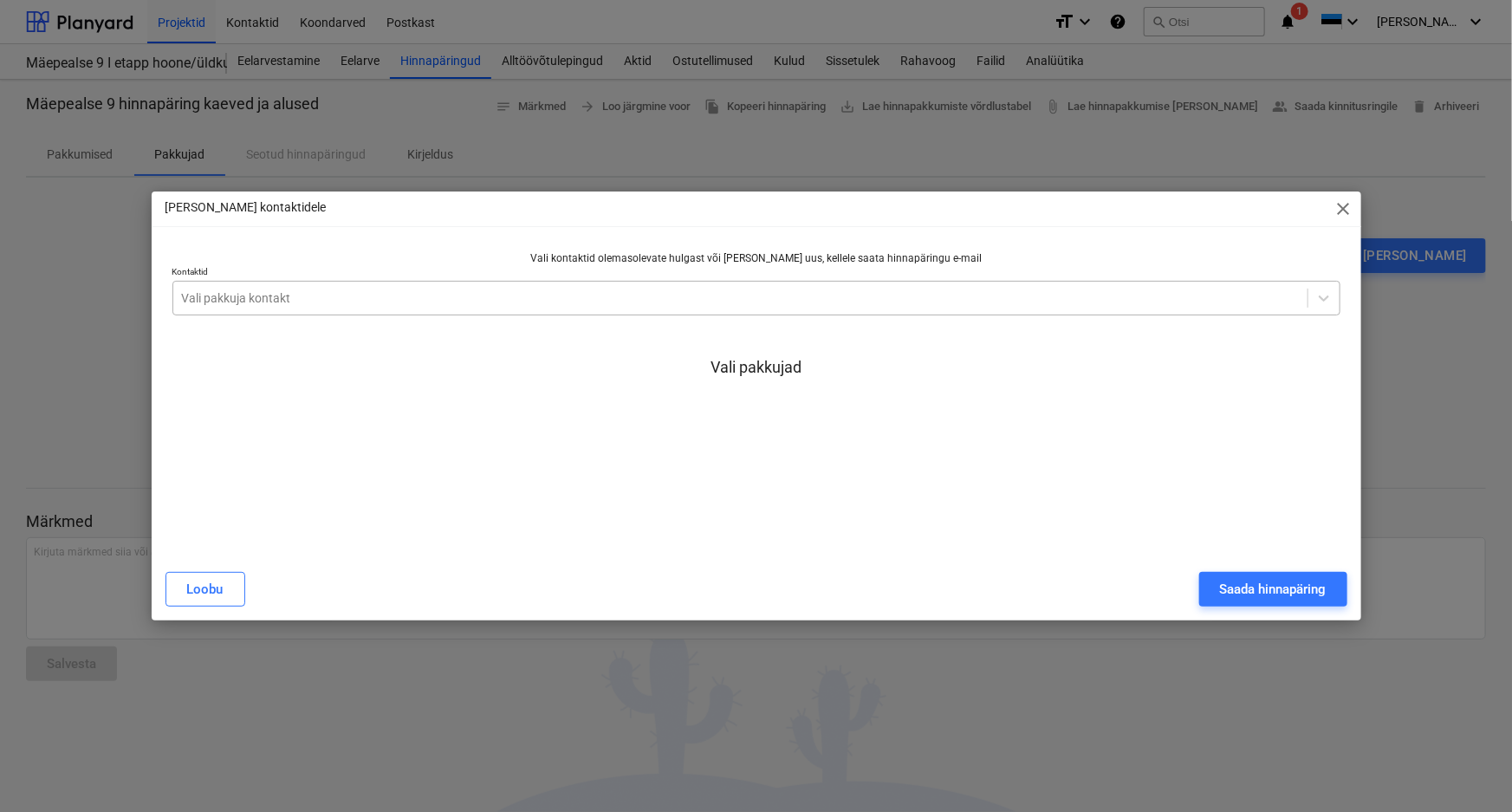
click at [372, 292] on div at bounding box center [740, 298] width 1116 height 17
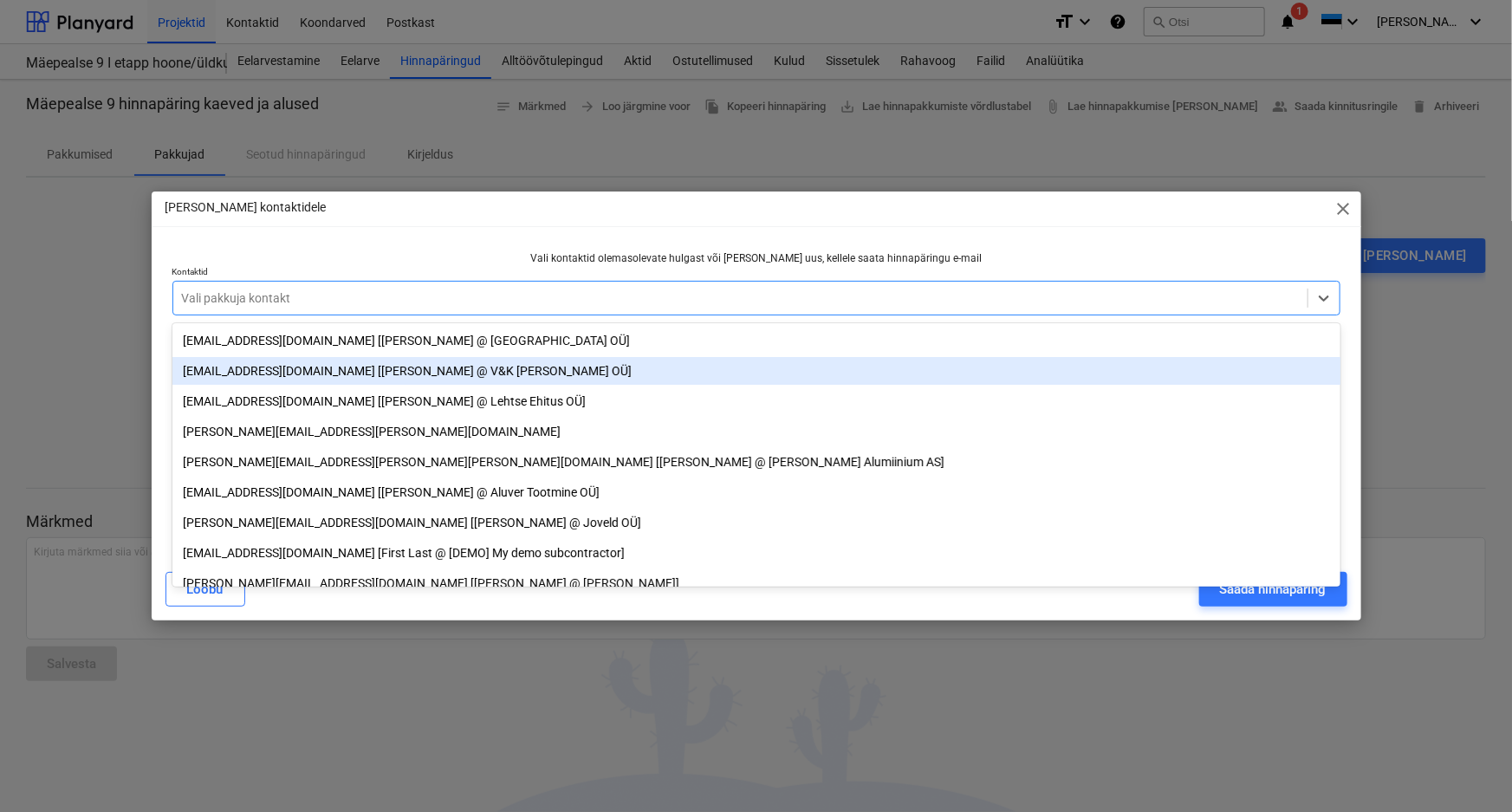
click at [225, 365] on div "[EMAIL_ADDRESS][DOMAIN_NAME] [[PERSON_NAME] @ V&K [PERSON_NAME] OÜ]" at bounding box center [756, 370] width 1168 height 28
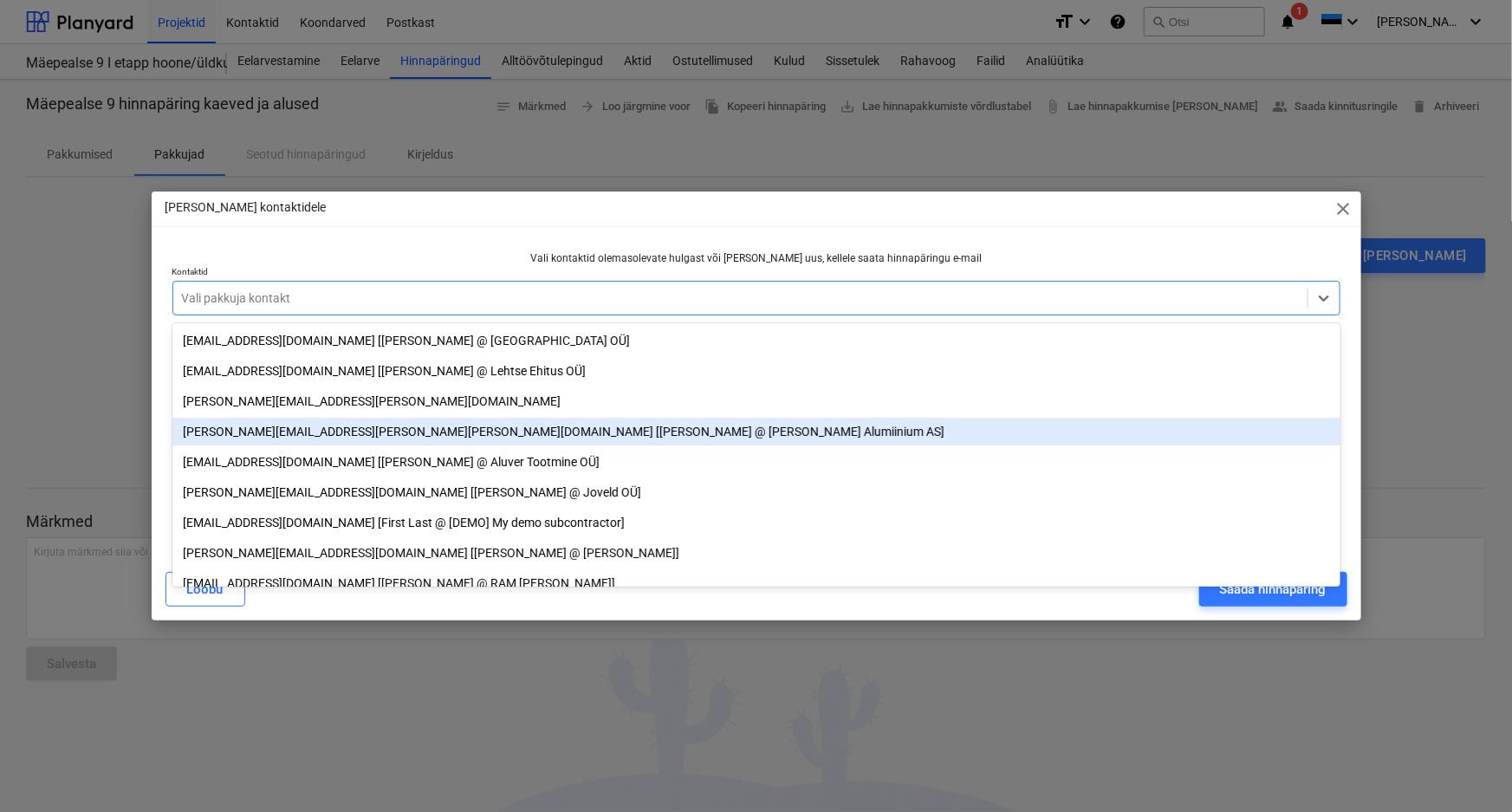
click at [1350, 301] on div "Vali kontaktid olemasolevate hulgast või [PERSON_NAME] uus, kellele saata hinna…" at bounding box center [756, 401] width 1209 height 314
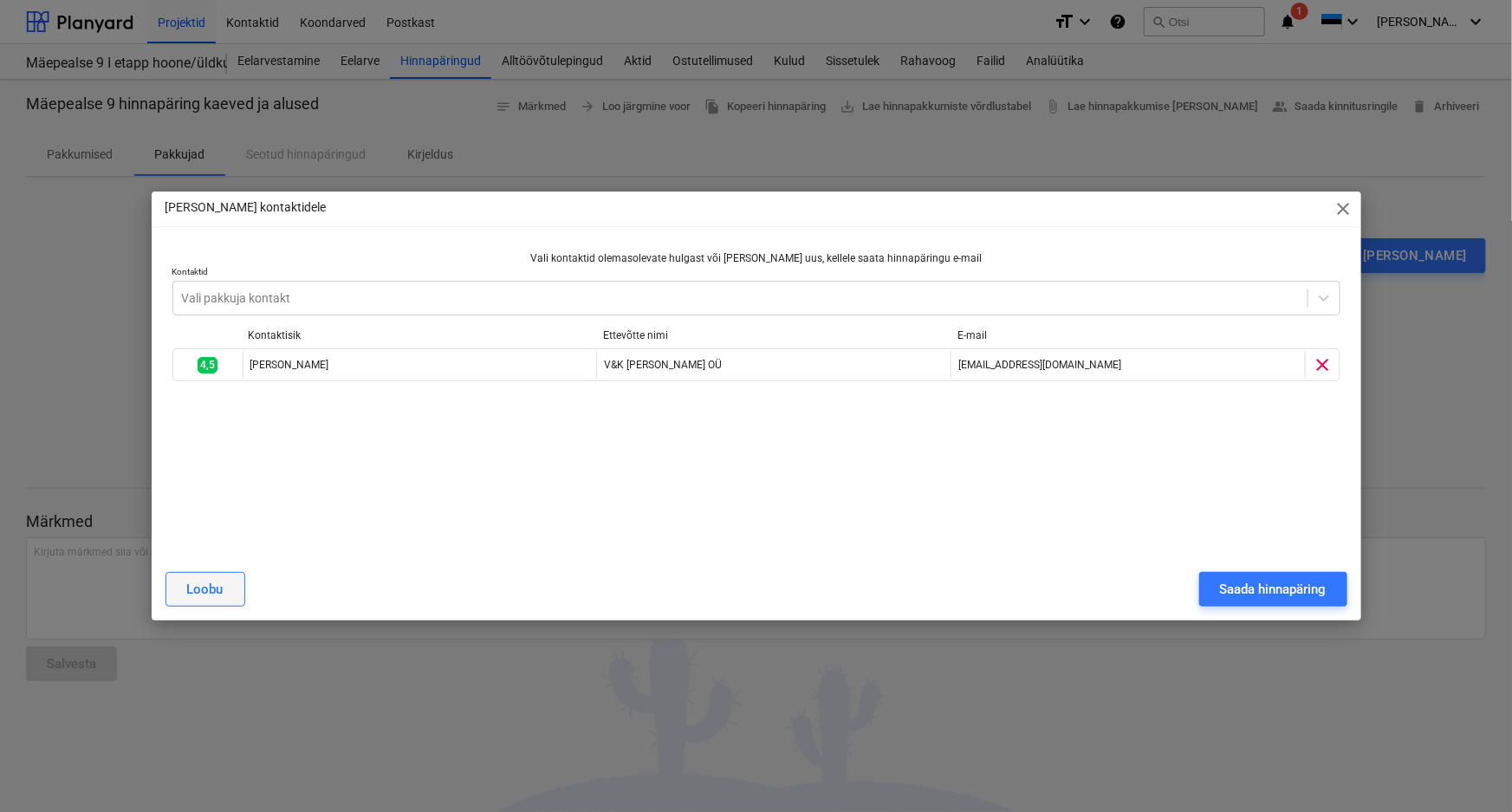
click at [208, 586] on div "Loobu" at bounding box center [205, 589] width 36 height 23
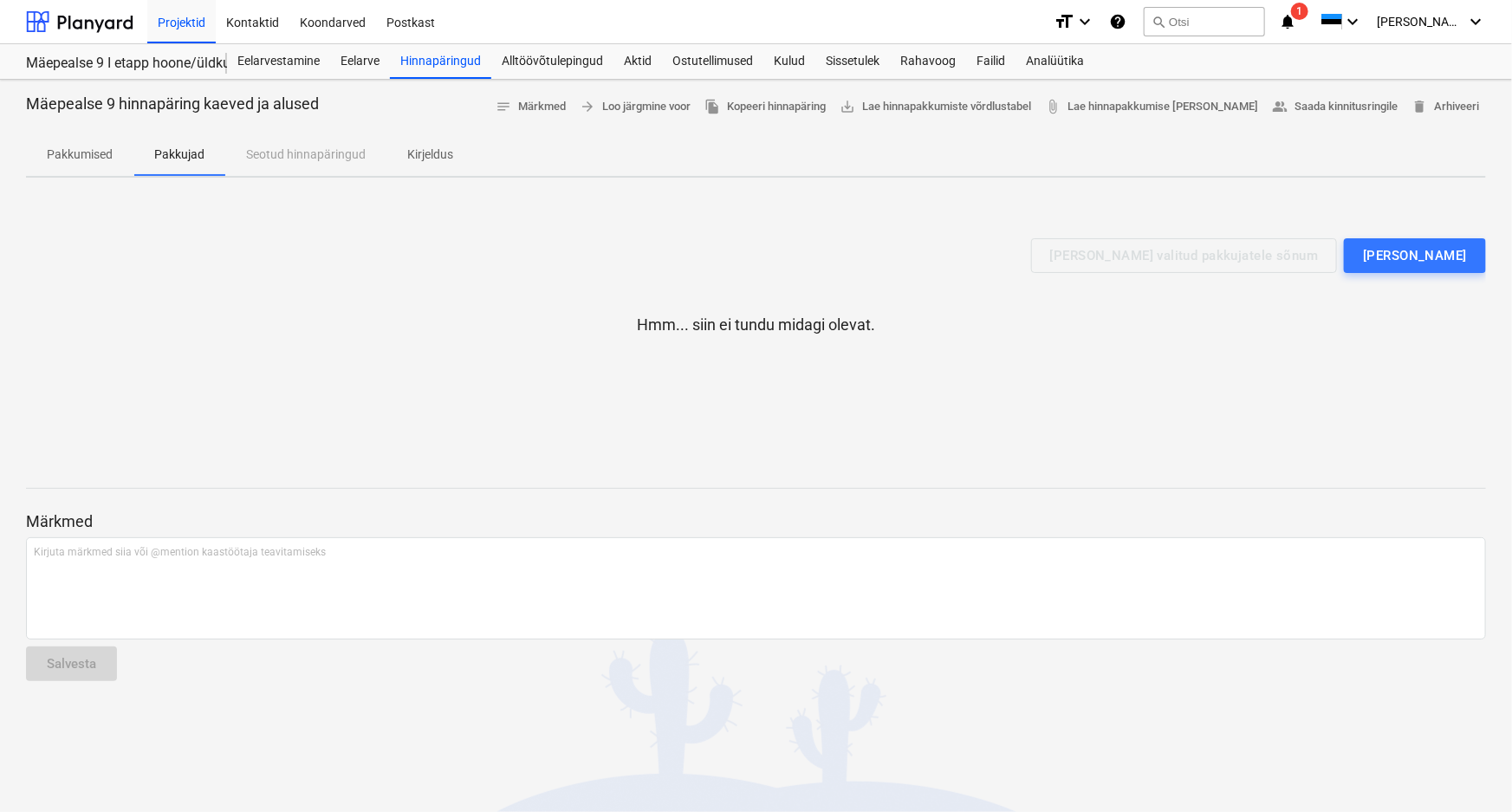
click at [431, 148] on p "Kirjeldus" at bounding box center [430, 154] width 46 height 18
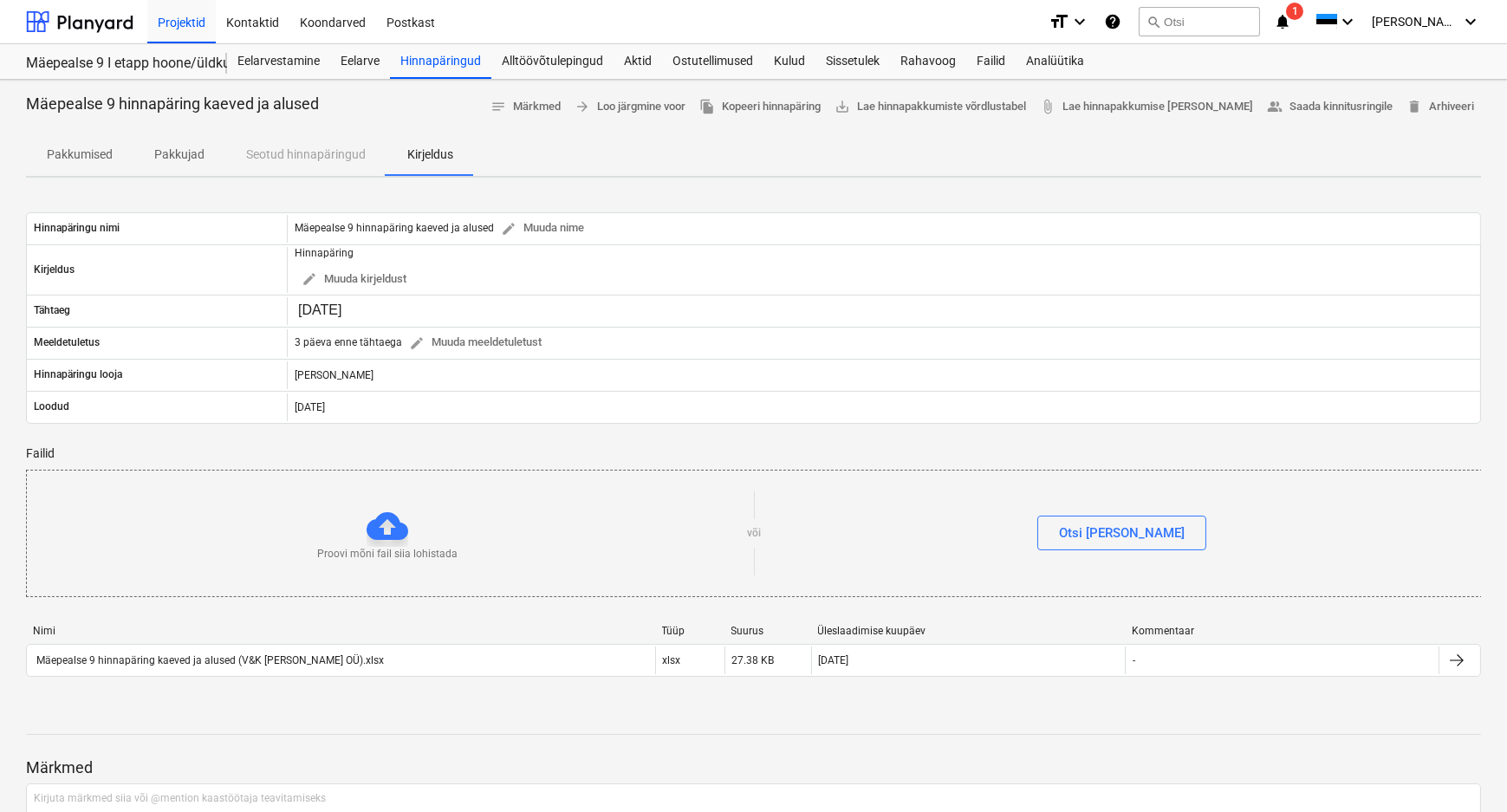
click at [78, 159] on p "Pakkumised" at bounding box center [79, 154] width 65 height 18
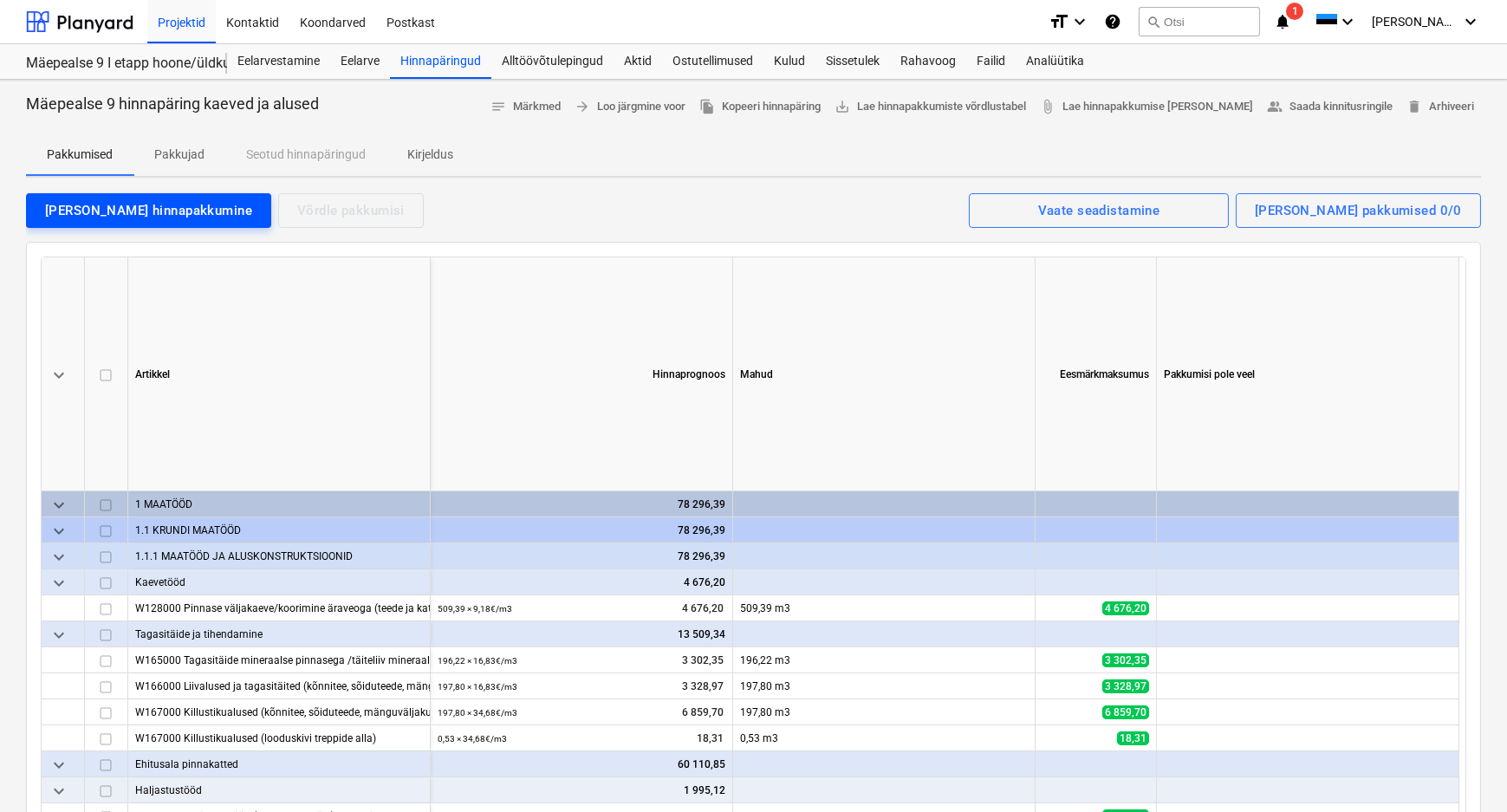
click at [115, 205] on div "[PERSON_NAME] hinnapakkumine" at bounding box center [148, 211] width 207 height 23
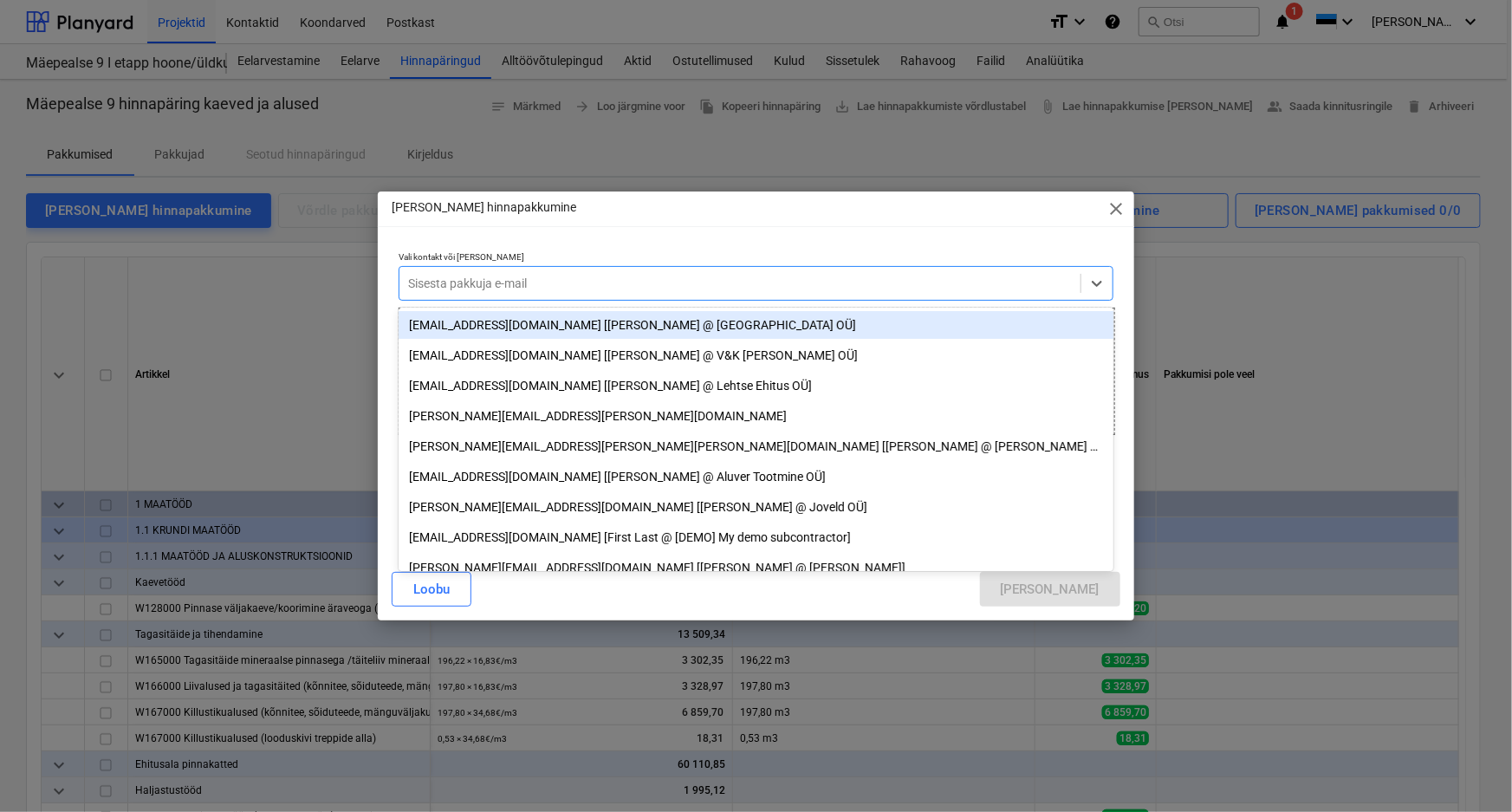
click at [611, 288] on div at bounding box center [740, 283] width 664 height 17
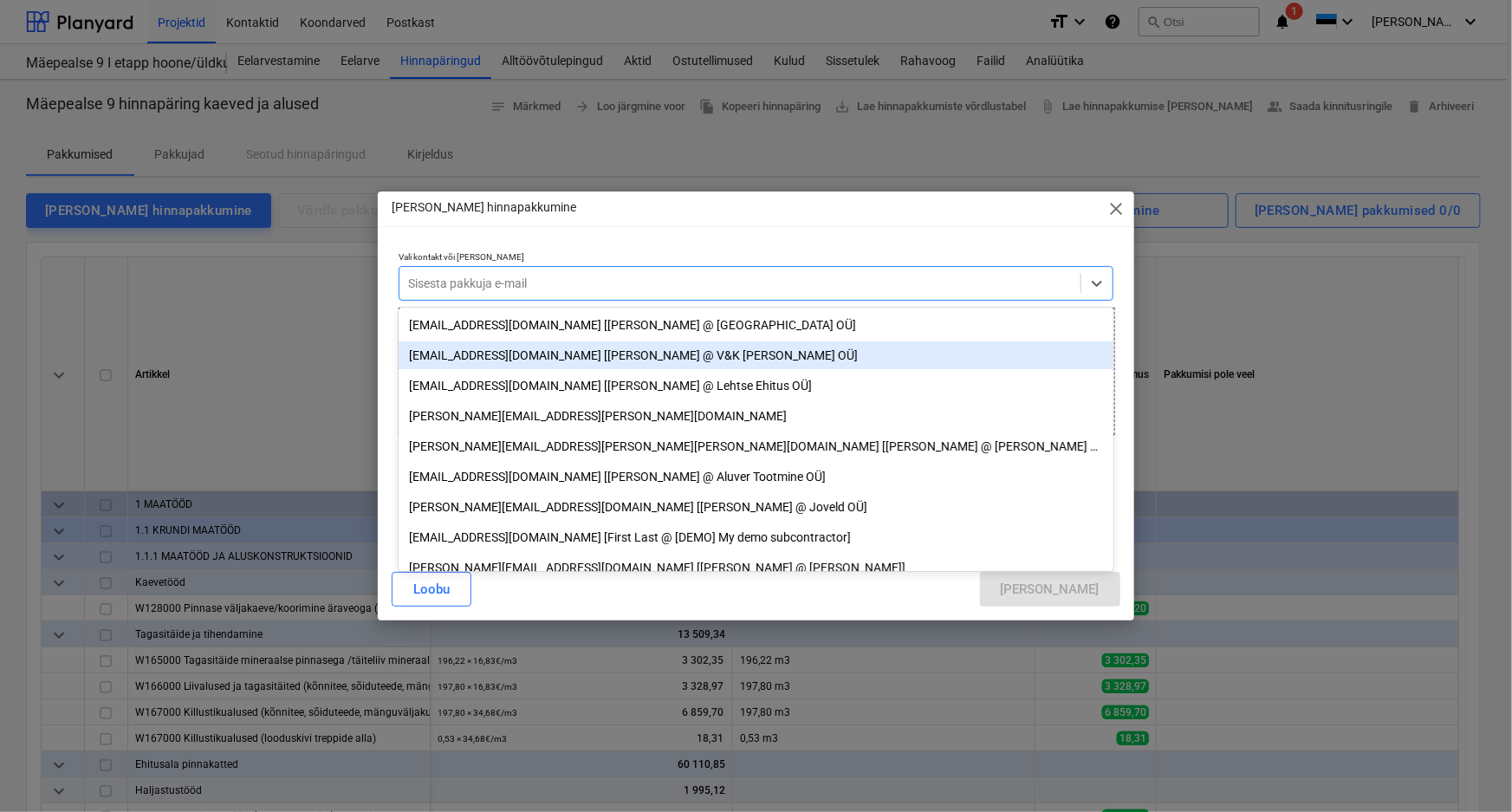
click at [445, 353] on div "[EMAIL_ADDRESS][DOMAIN_NAME] [[PERSON_NAME] @ V&K [PERSON_NAME] OÜ]" at bounding box center [755, 355] width 714 height 28
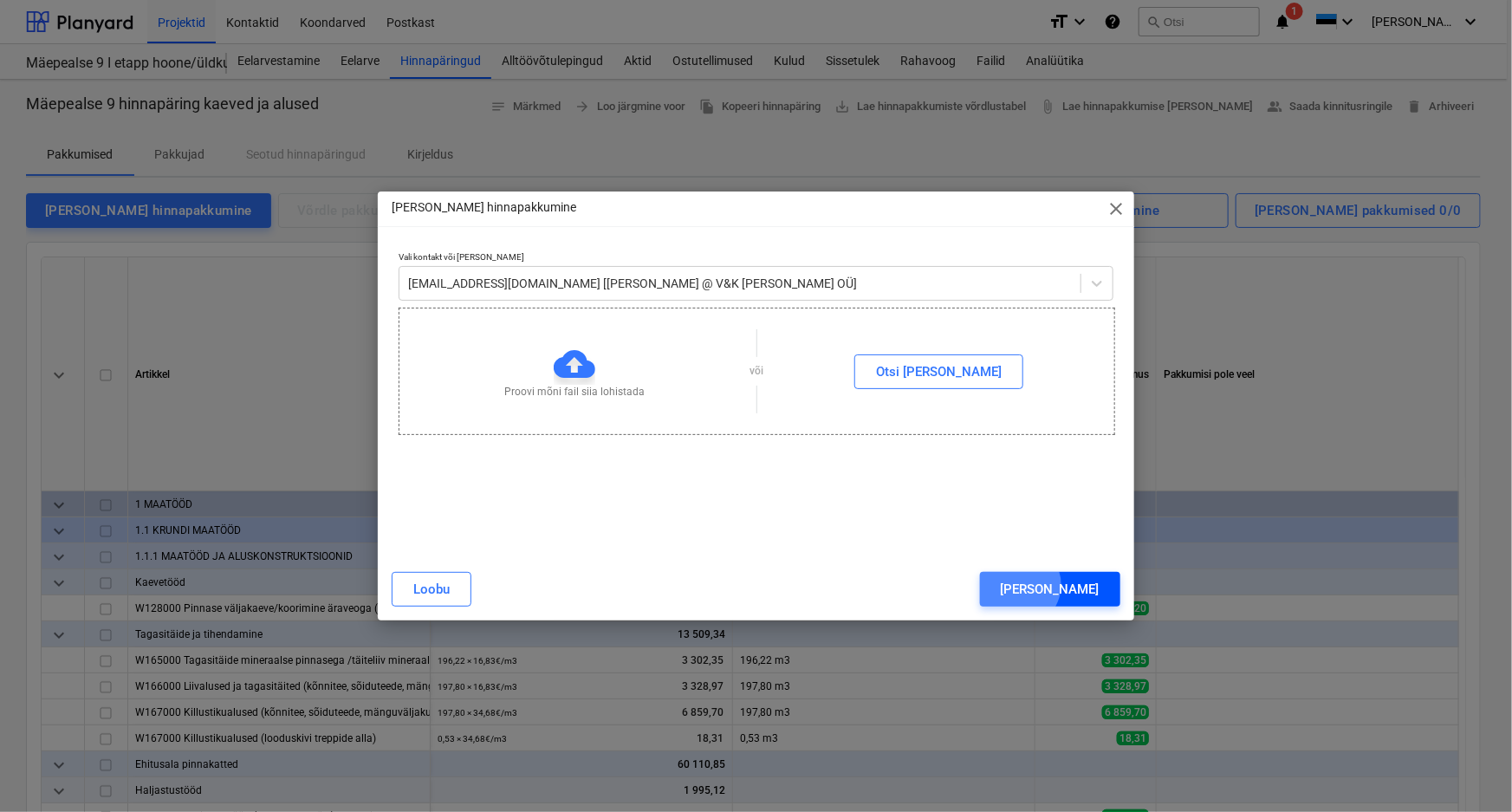
click at [1092, 584] on div "[PERSON_NAME]" at bounding box center [1050, 589] width 99 height 23
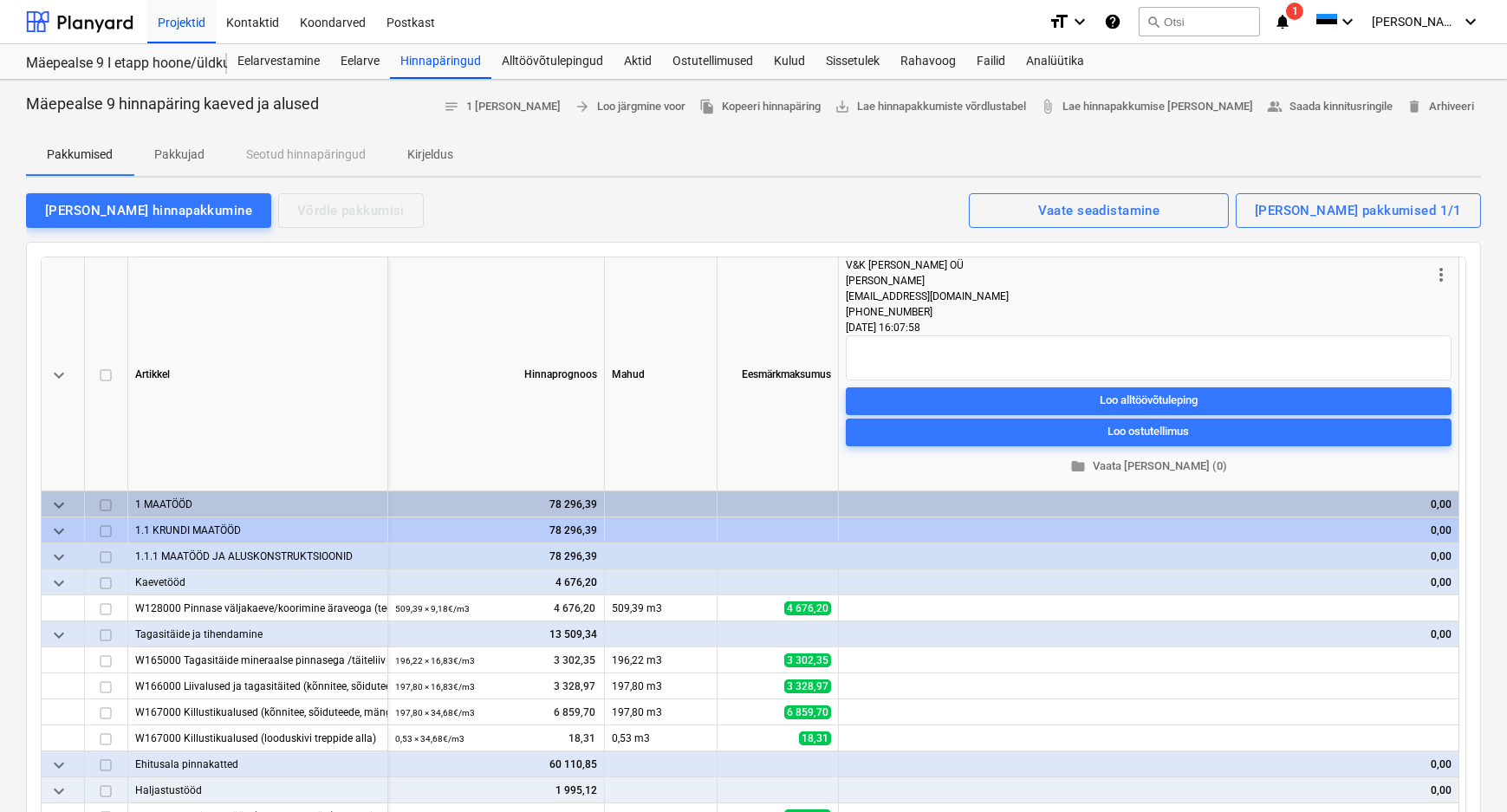
click at [75, 146] on p "Pakkumised" at bounding box center [79, 154] width 65 height 18
click at [429, 152] on p "Kirjeldus" at bounding box center [430, 154] width 46 height 18
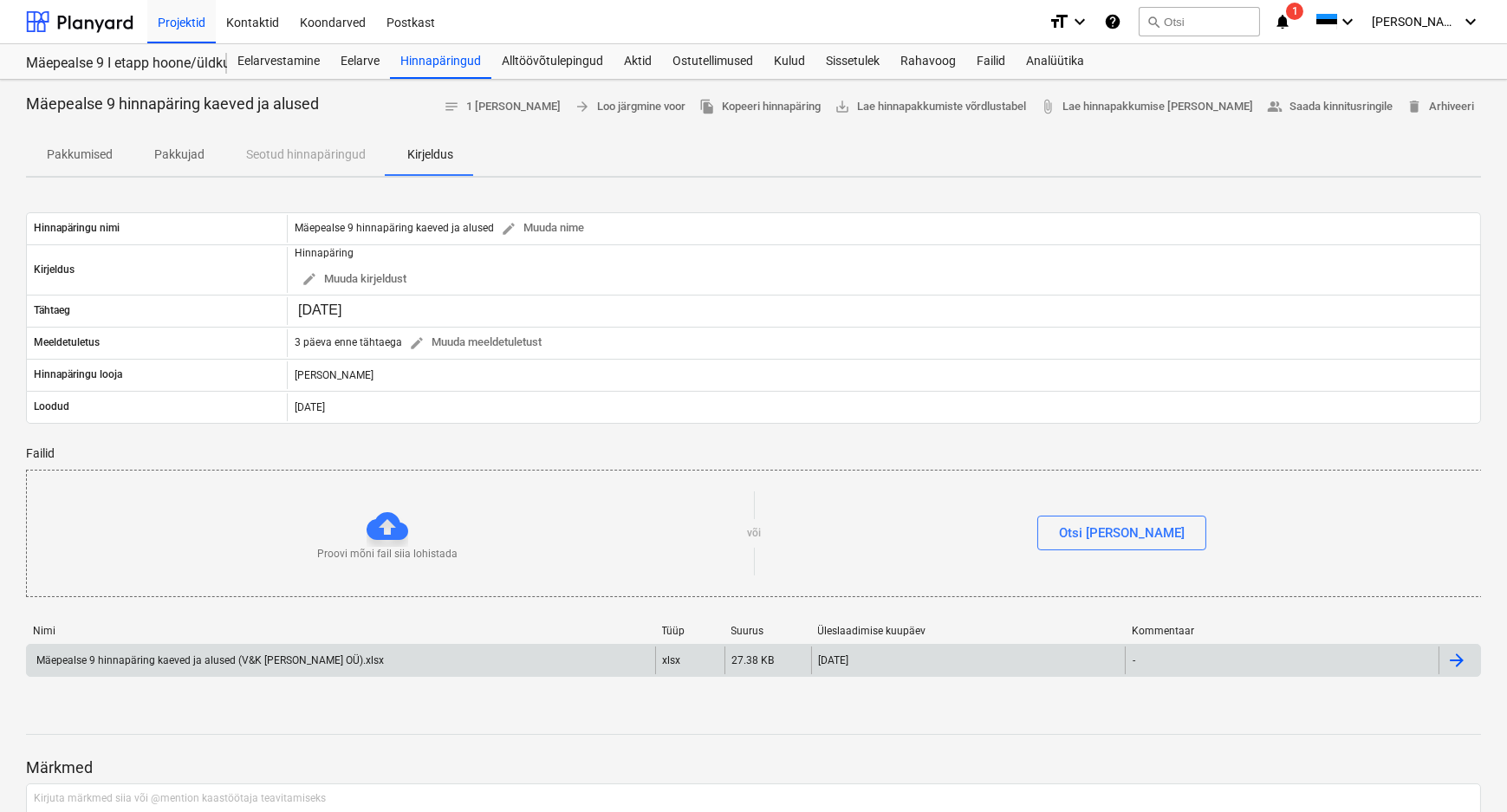
click at [1463, 661] on div at bounding box center [1457, 660] width 21 height 21
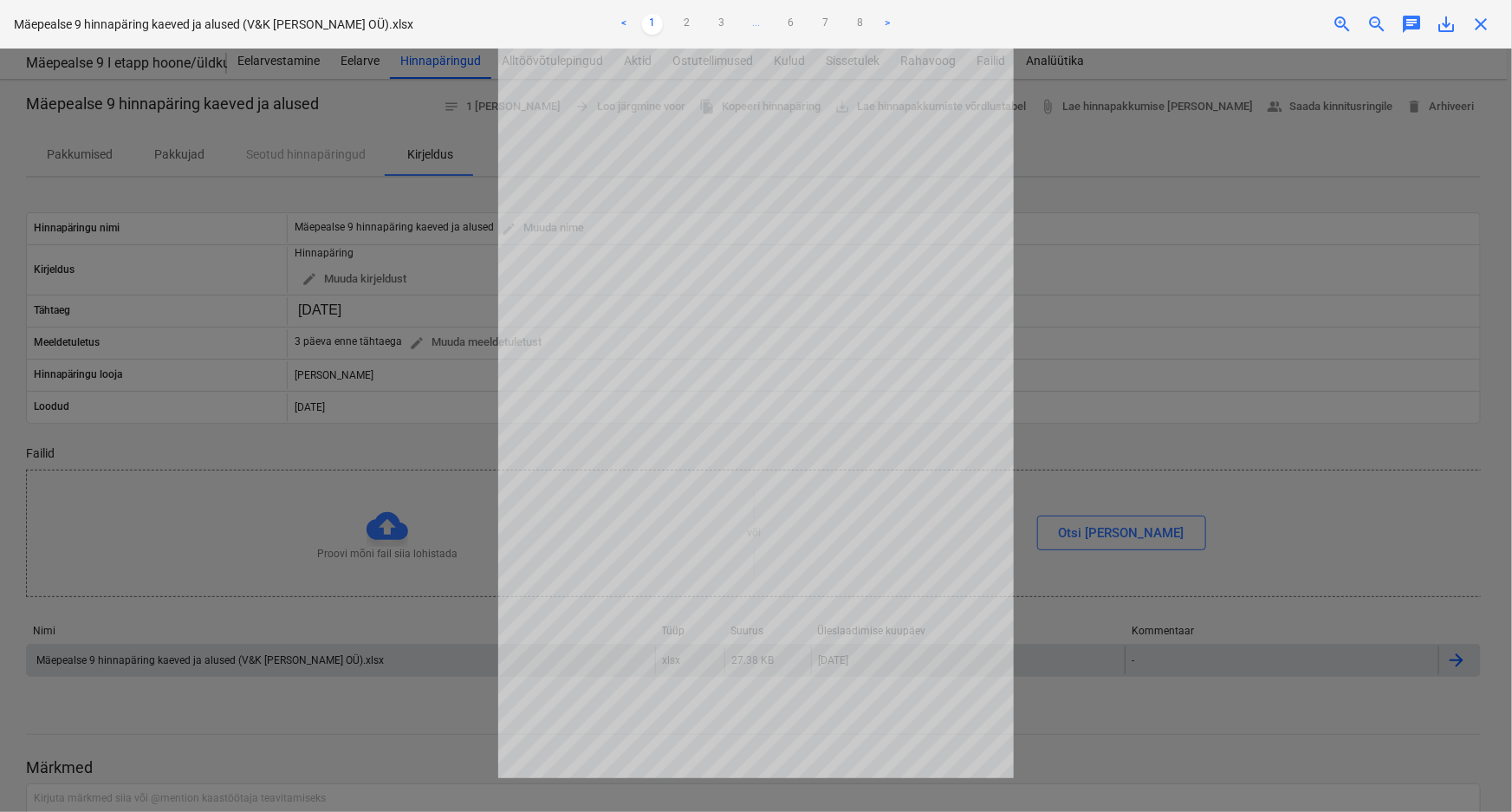
click at [1478, 20] on span "close" at bounding box center [1481, 25] width 21 height 21
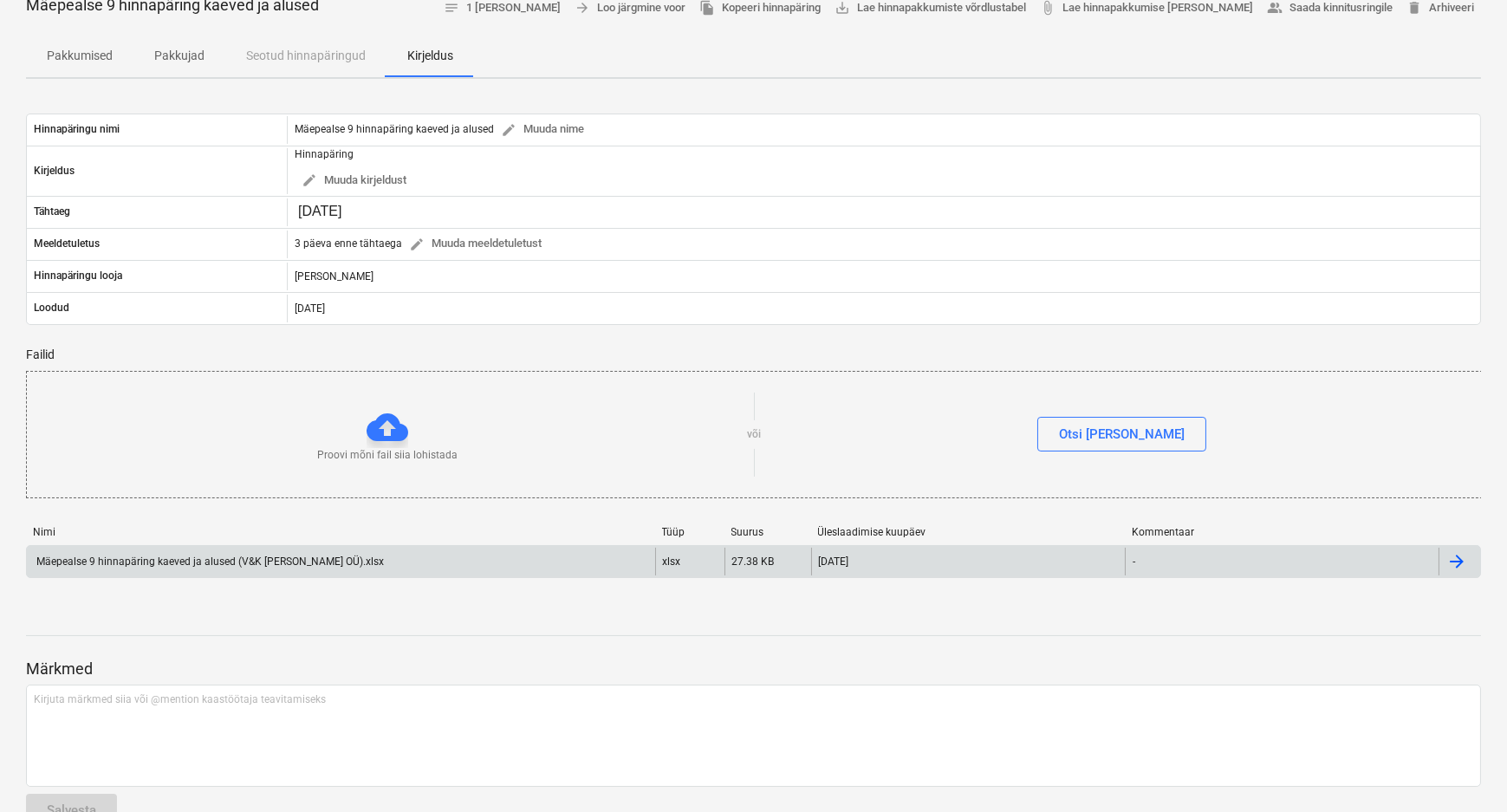
scroll to position [95, 0]
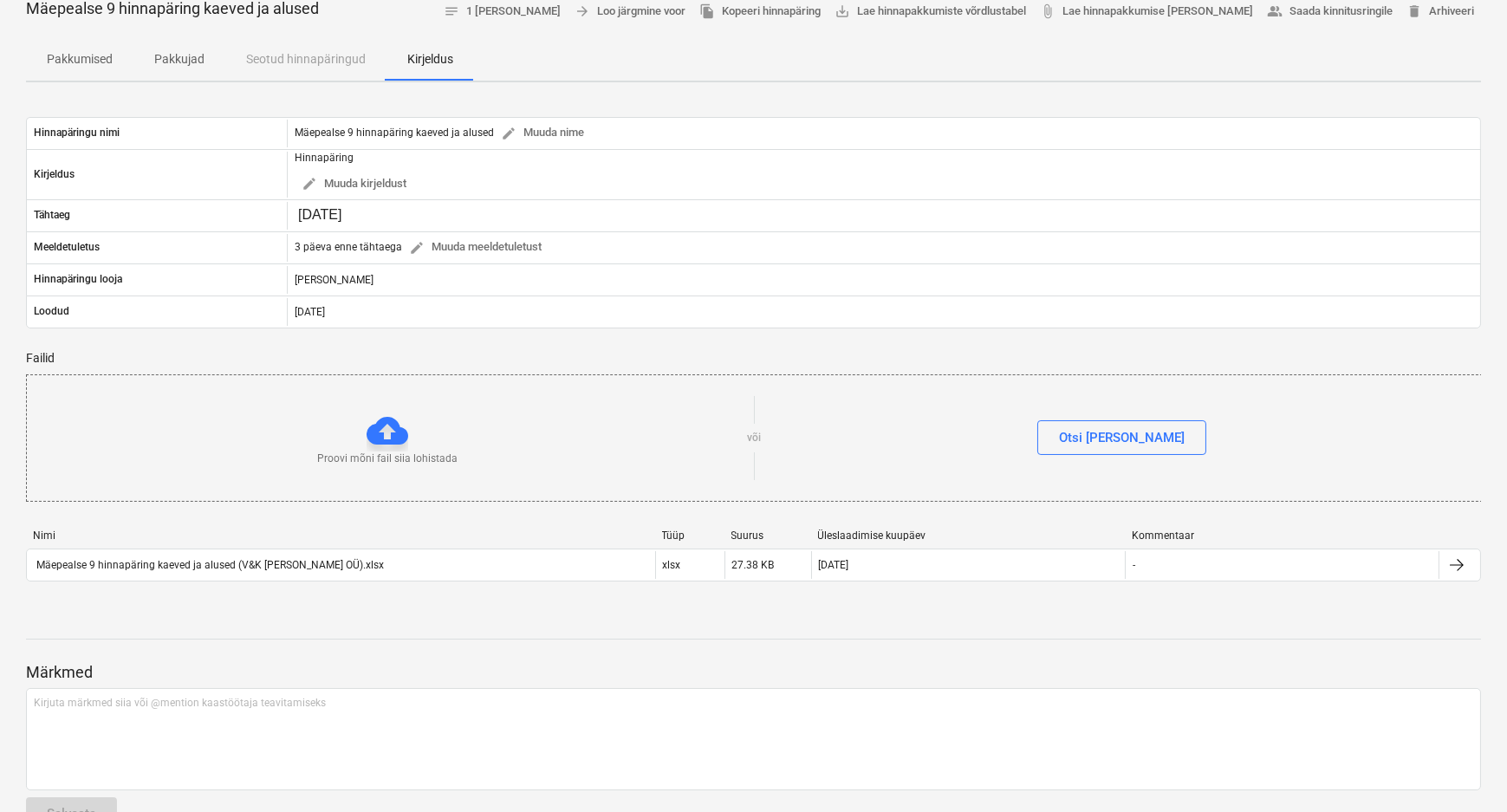
drag, startPoint x: 274, startPoint y: 563, endPoint x: 411, endPoint y: 615, distance: 146.5
click at [411, 616] on div at bounding box center [753, 622] width 1455 height 14
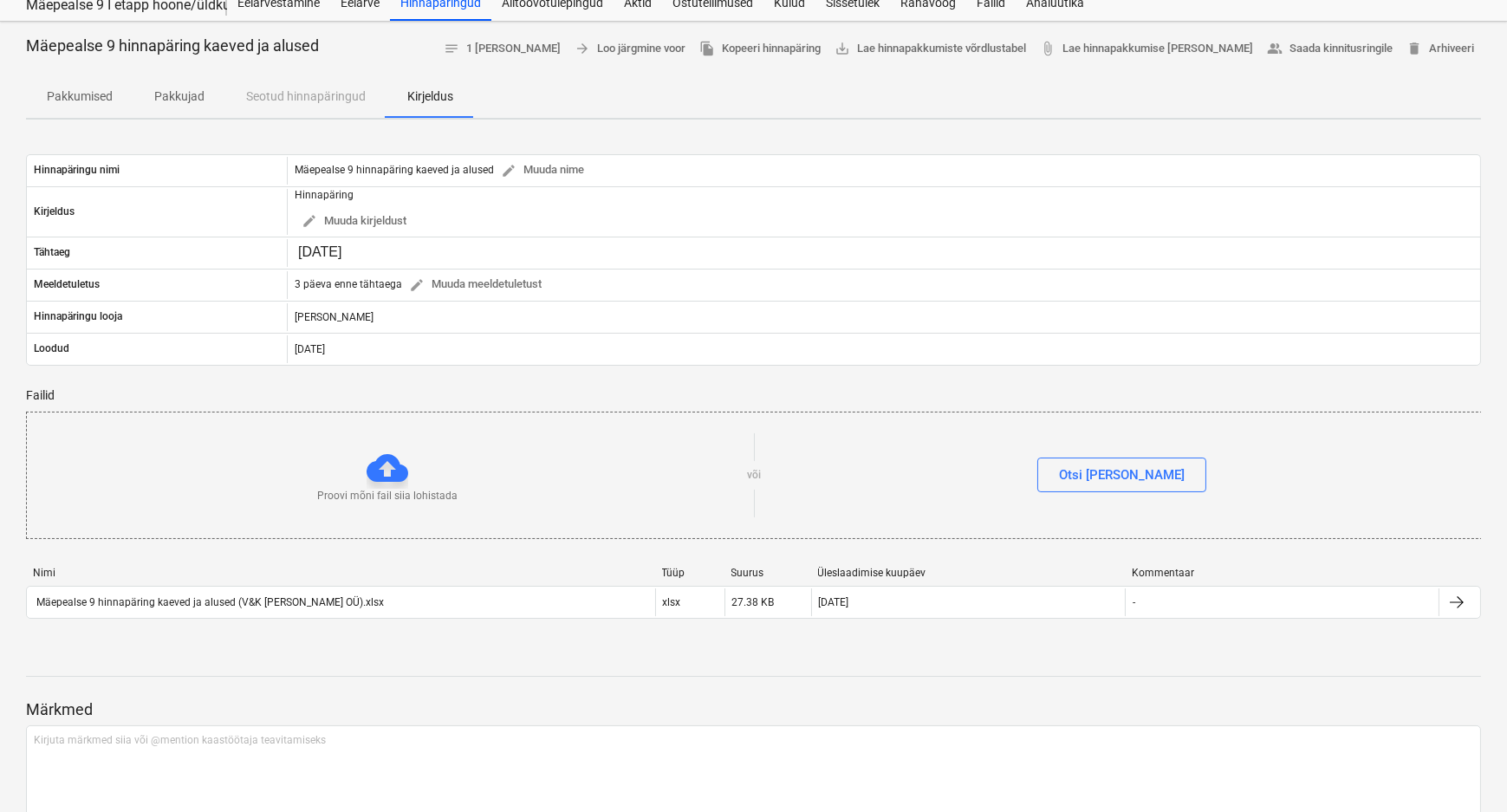
scroll to position [0, 0]
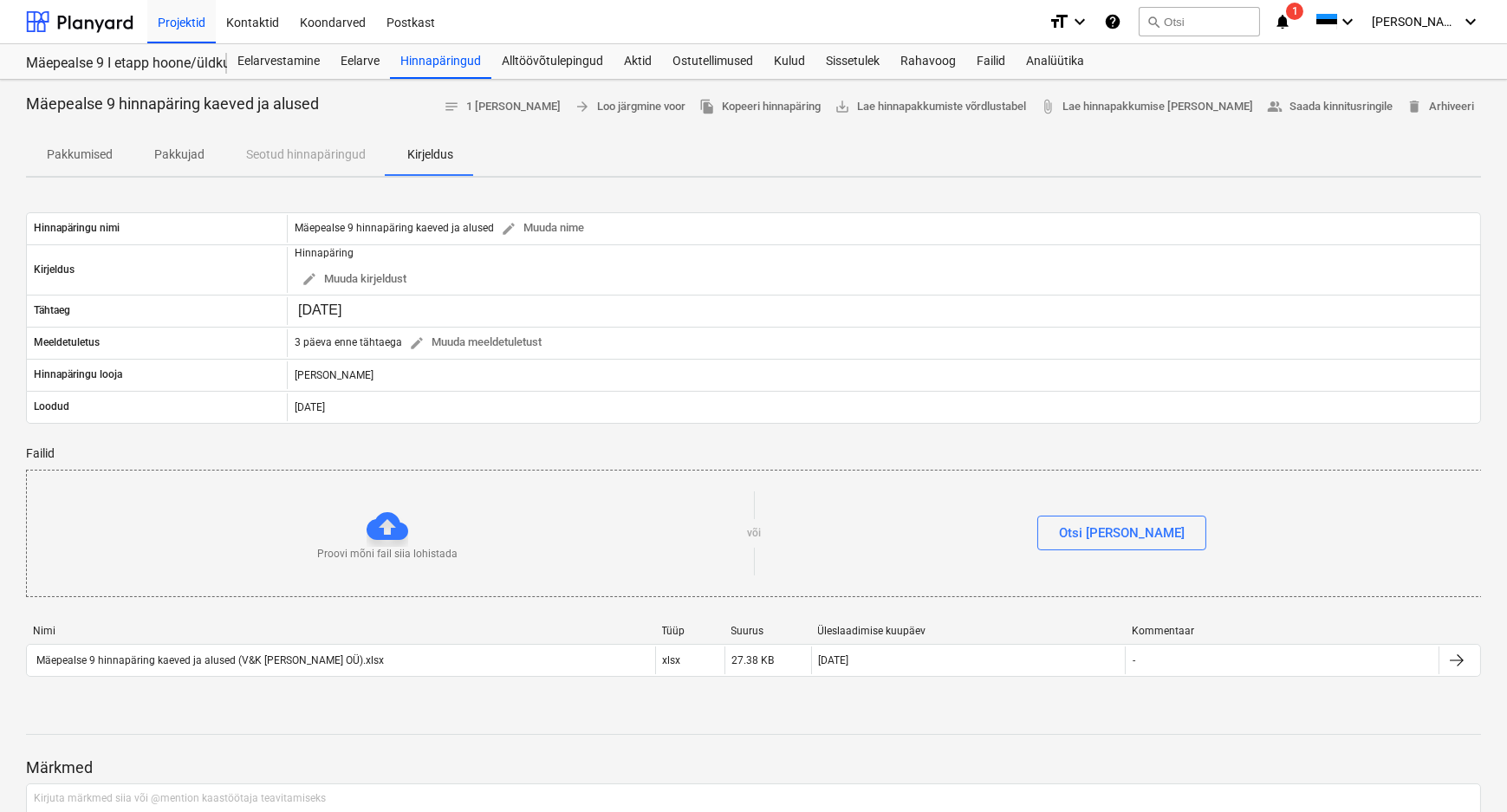
click at [185, 156] on p "Pakkujad" at bounding box center [179, 154] width 50 height 18
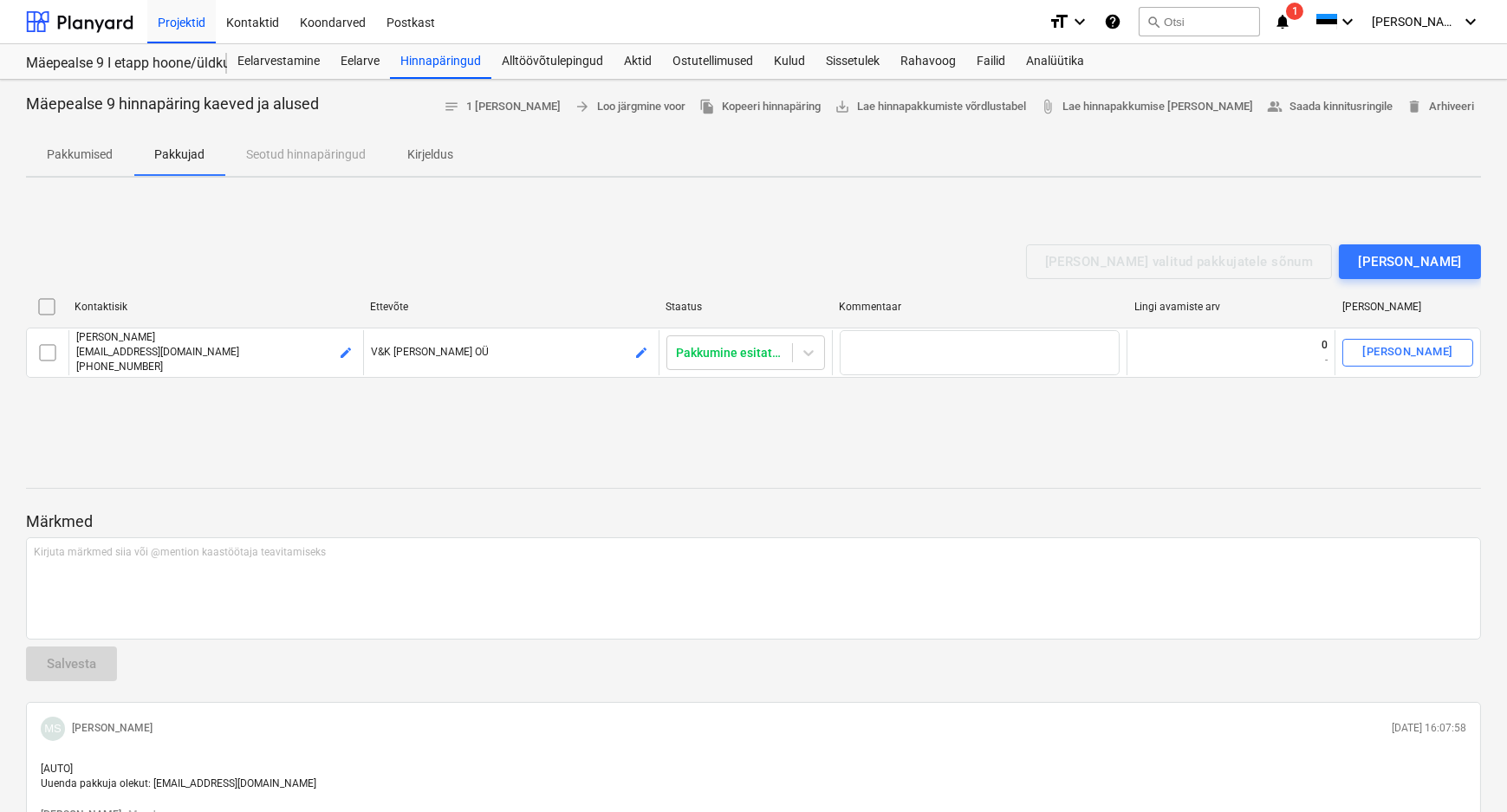
click at [95, 151] on p "Pakkumised" at bounding box center [79, 154] width 65 height 18
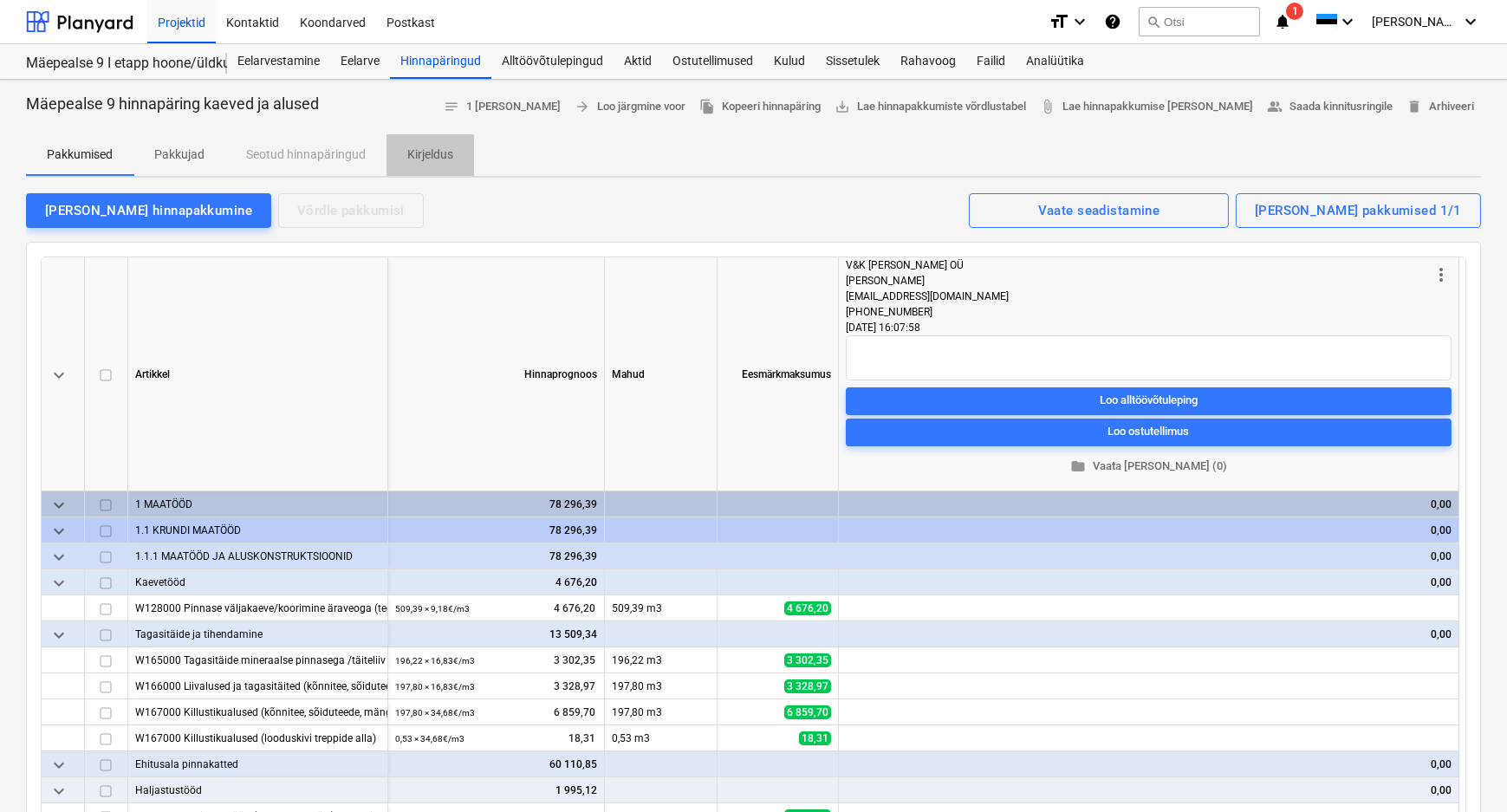
click at [433, 151] on p "Kirjeldus" at bounding box center [430, 154] width 46 height 18
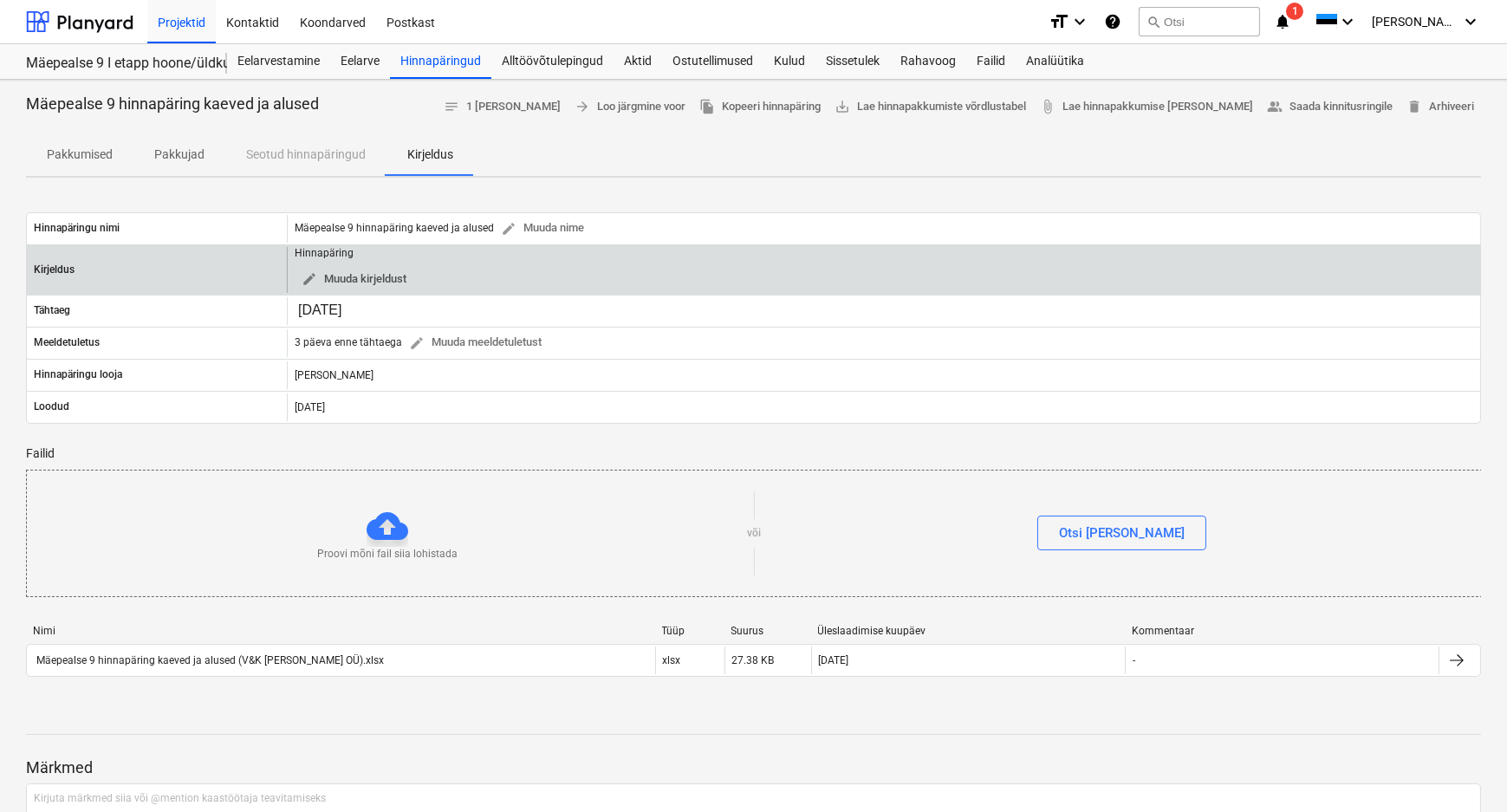
click at [372, 277] on span "edit Muuda kirjeldust" at bounding box center [354, 279] width 104 height 20
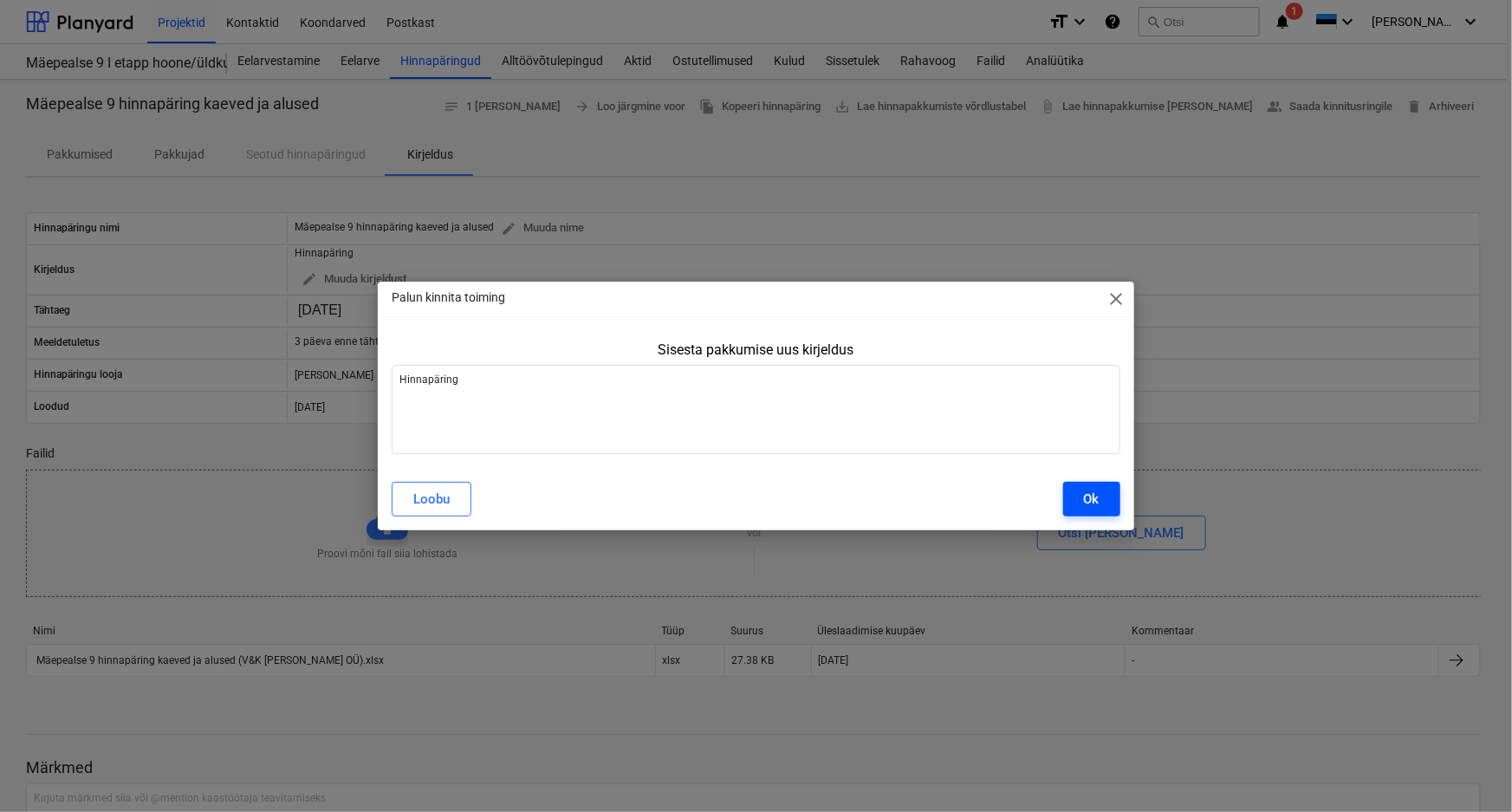
click at [1092, 494] on div "Ok" at bounding box center [1091, 499] width 15 height 23
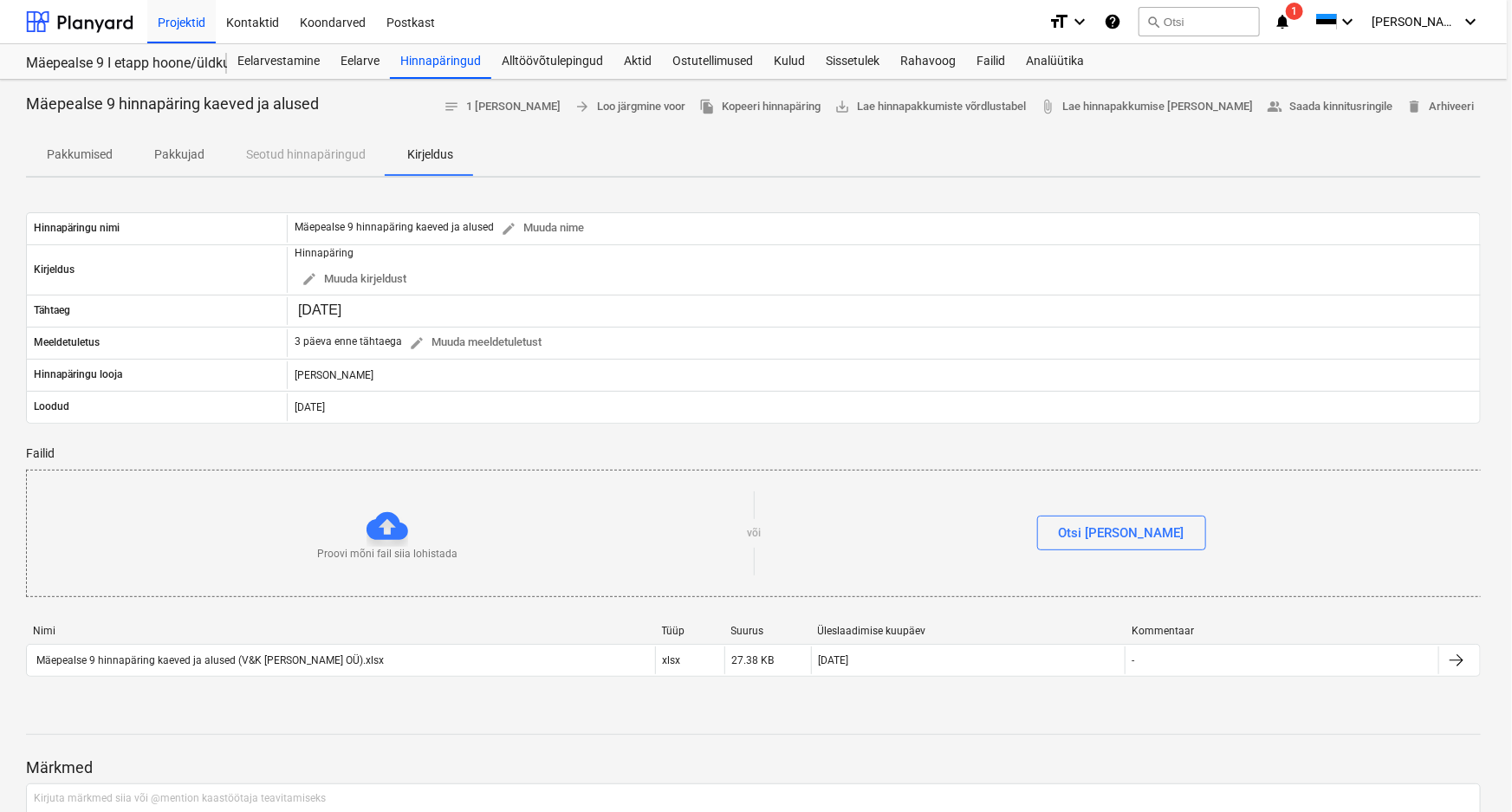
type textarea "x"
drag, startPoint x: 600, startPoint y: 654, endPoint x: 552, endPoint y: 612, distance: 63.8
click at [552, 612] on div "Nimi Tüüp Suurus Üleslaadimise kuupäev Kommentaar Mäepealse 9 hinnapäring kaeve…" at bounding box center [752, 654] width 1454 height 86
click at [196, 151] on p "Pakkujad" at bounding box center [179, 154] width 50 height 18
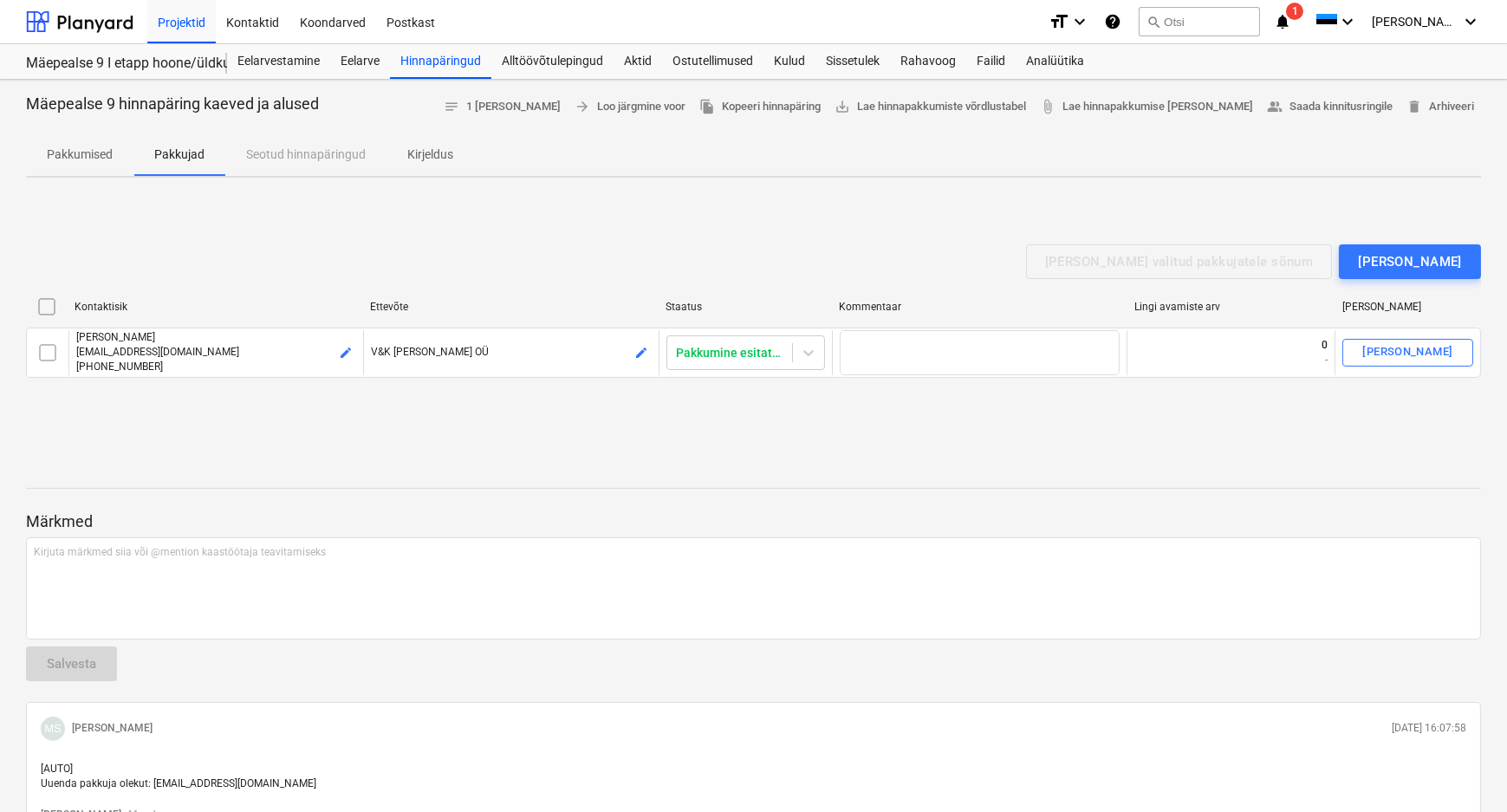
click at [89, 151] on p "Pakkumised" at bounding box center [79, 154] width 65 height 18
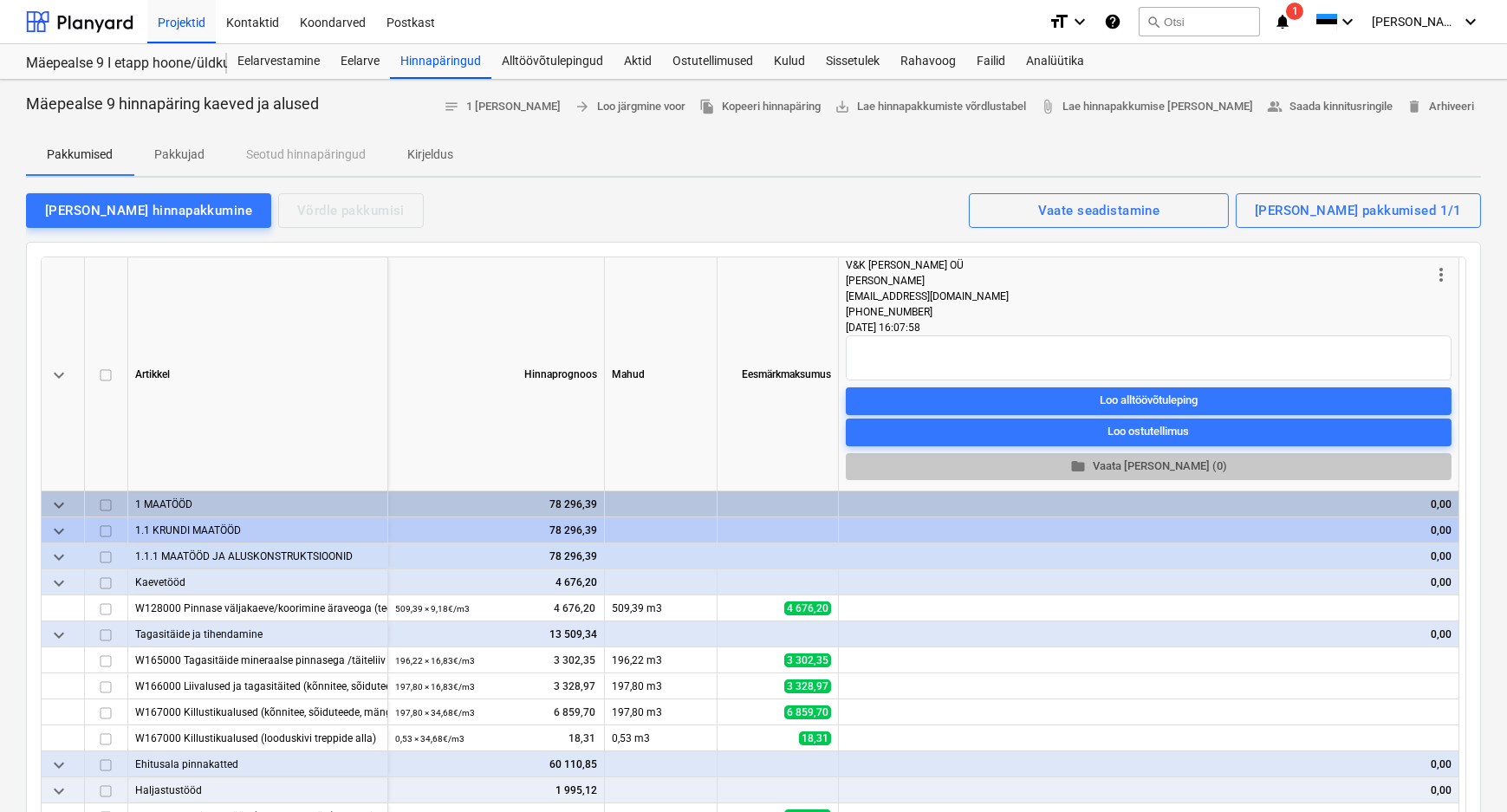
click at [1172, 464] on span "folder Vaata [PERSON_NAME] (0)" at bounding box center [1149, 466] width 592 height 20
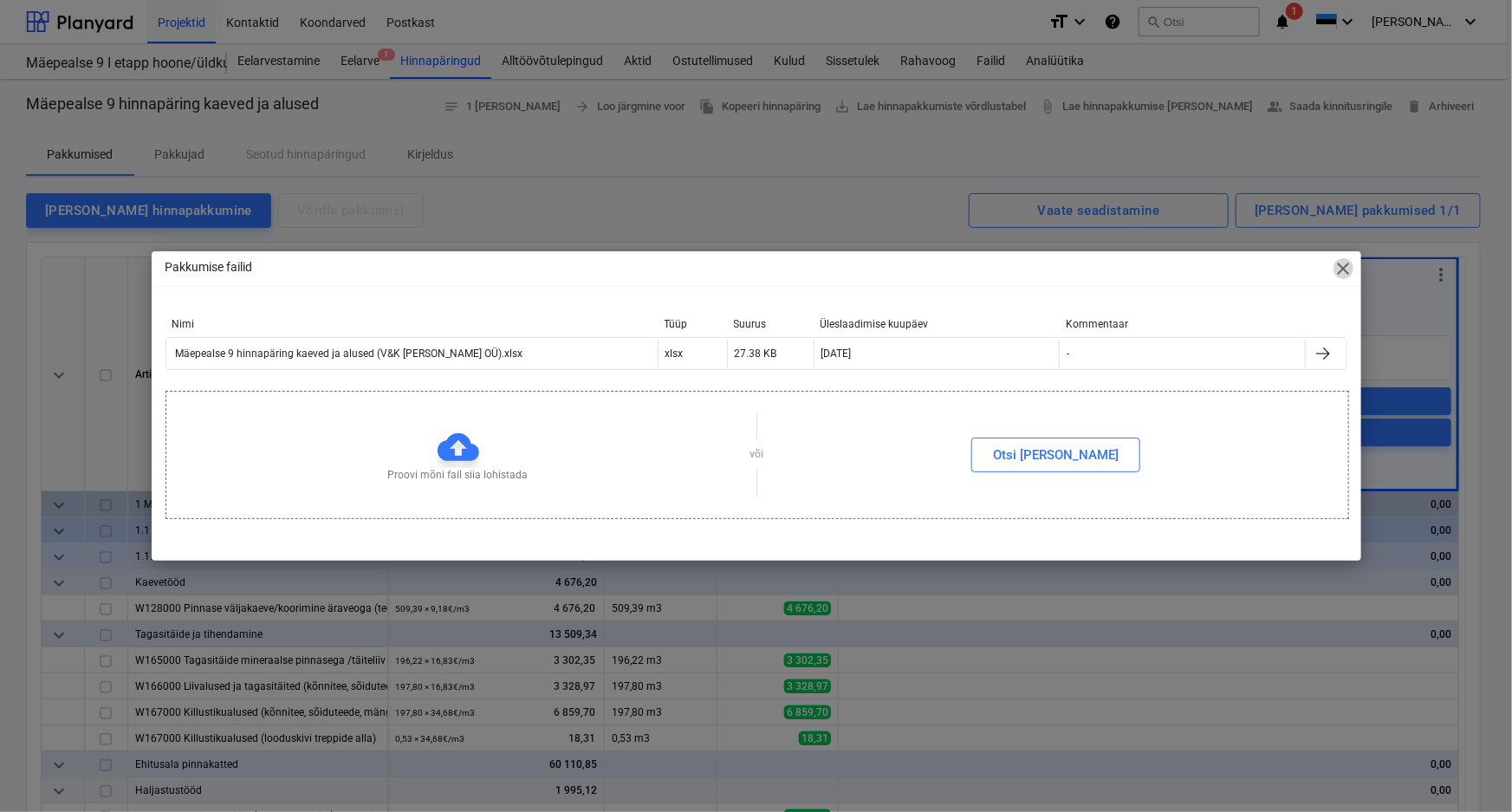
click at [1343, 265] on span "close" at bounding box center [1343, 268] width 21 height 21
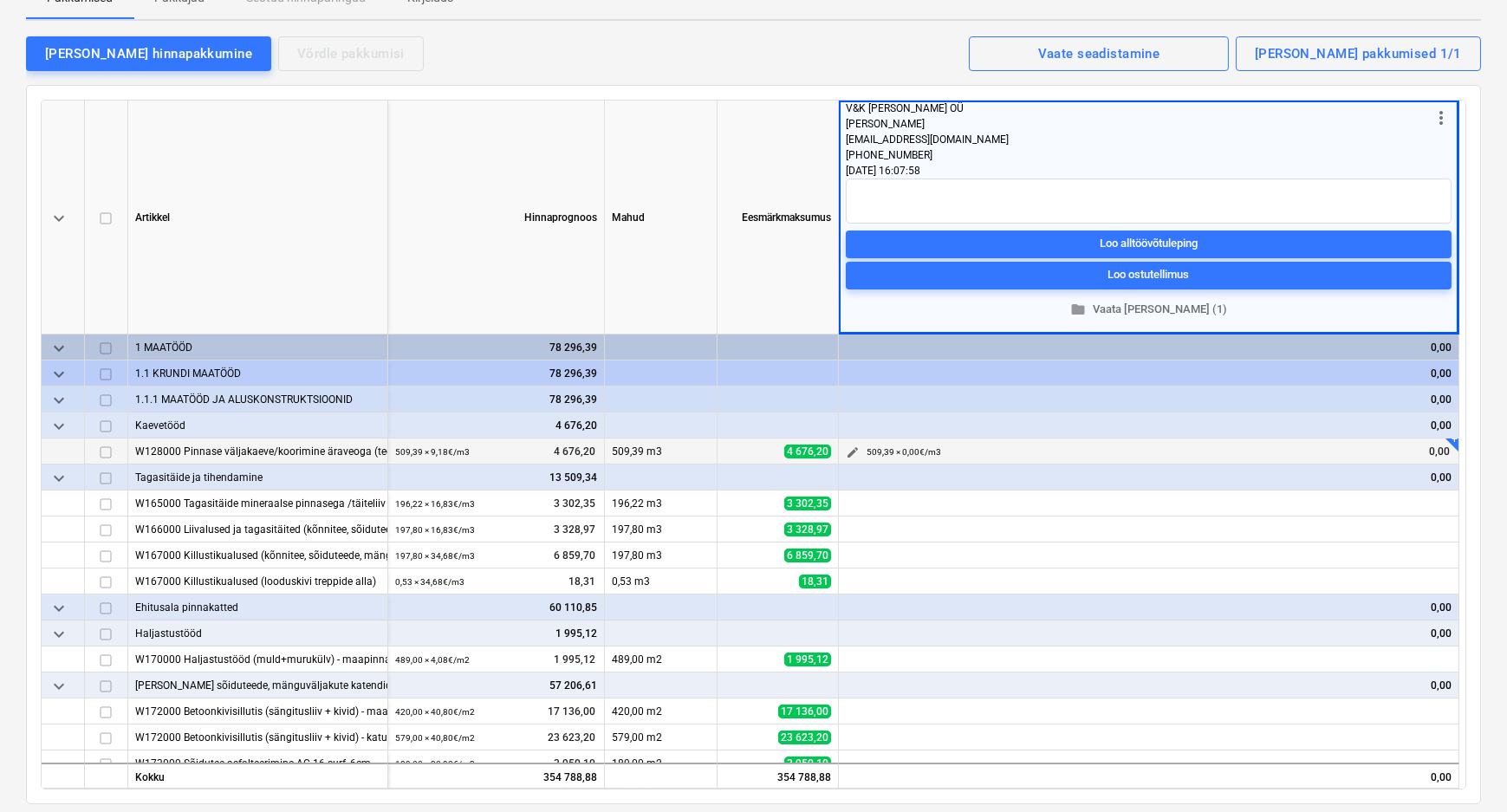
click at [854, 445] on span "edit" at bounding box center [852, 452] width 14 height 14
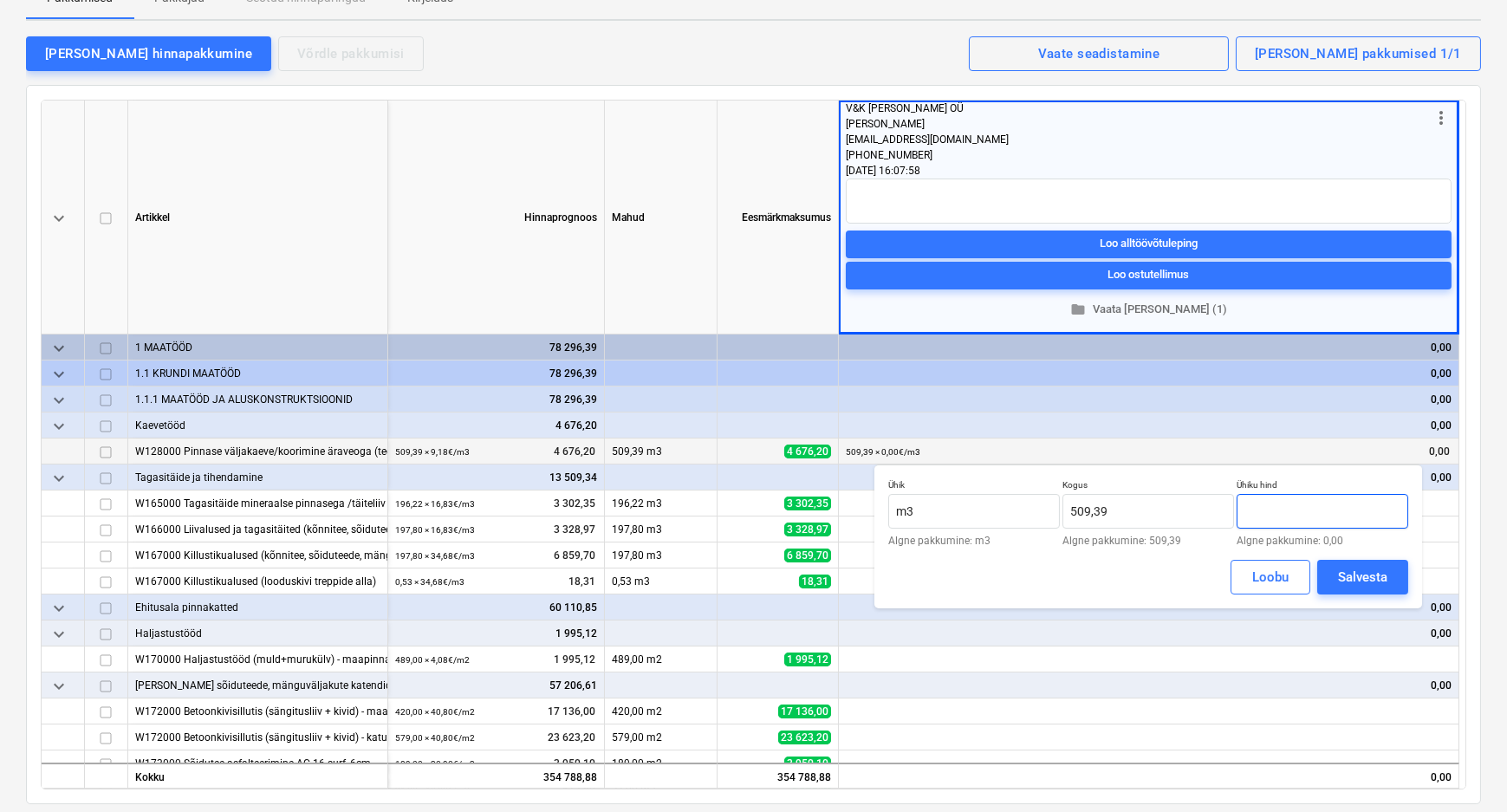
drag, startPoint x: 1266, startPoint y: 507, endPoint x: 1239, endPoint y: 514, distance: 27.9
click at [1239, 514] on input "text" at bounding box center [1322, 511] width 172 height 35
type input "9,50"
click at [1350, 570] on div "Salvesta" at bounding box center [1363, 577] width 49 height 23
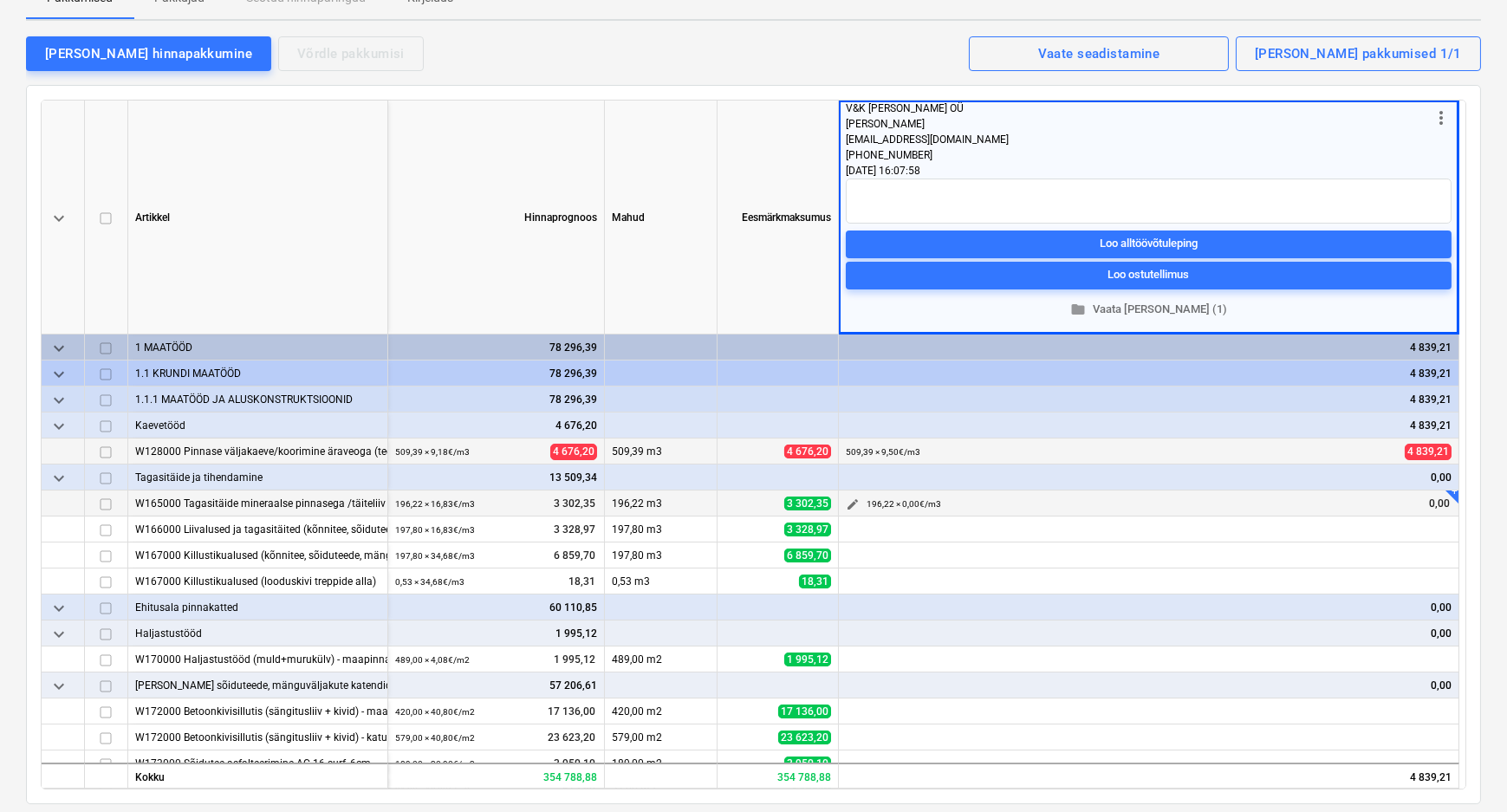
click at [854, 500] on span "edit" at bounding box center [852, 504] width 14 height 14
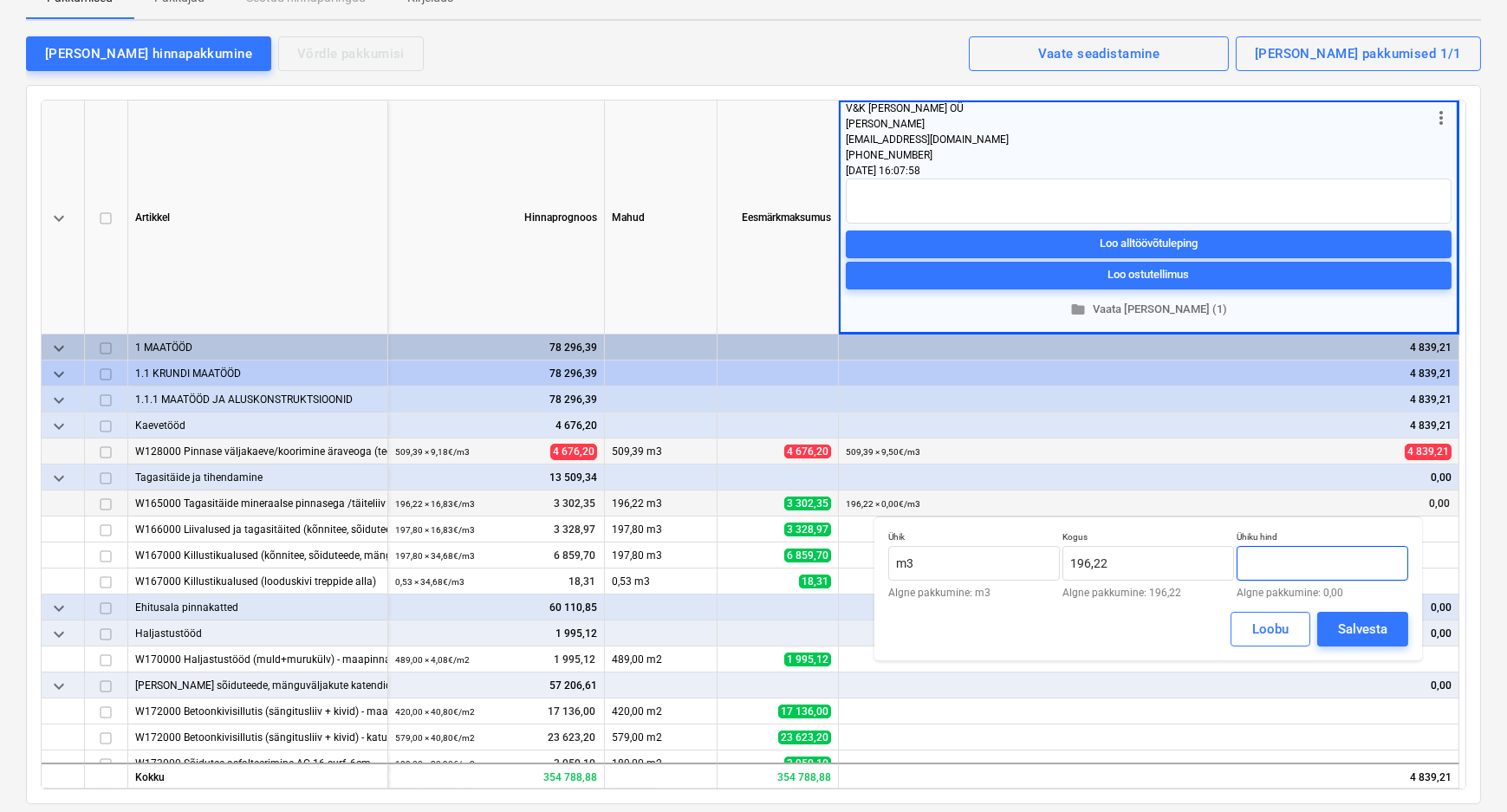
drag, startPoint x: 1288, startPoint y: 563, endPoint x: 1239, endPoint y: 564, distance: 49.0
click at [1239, 564] on input "text" at bounding box center [1322, 563] width 172 height 35
type input "18,00"
click at [1350, 627] on div "Salvesta" at bounding box center [1363, 629] width 49 height 23
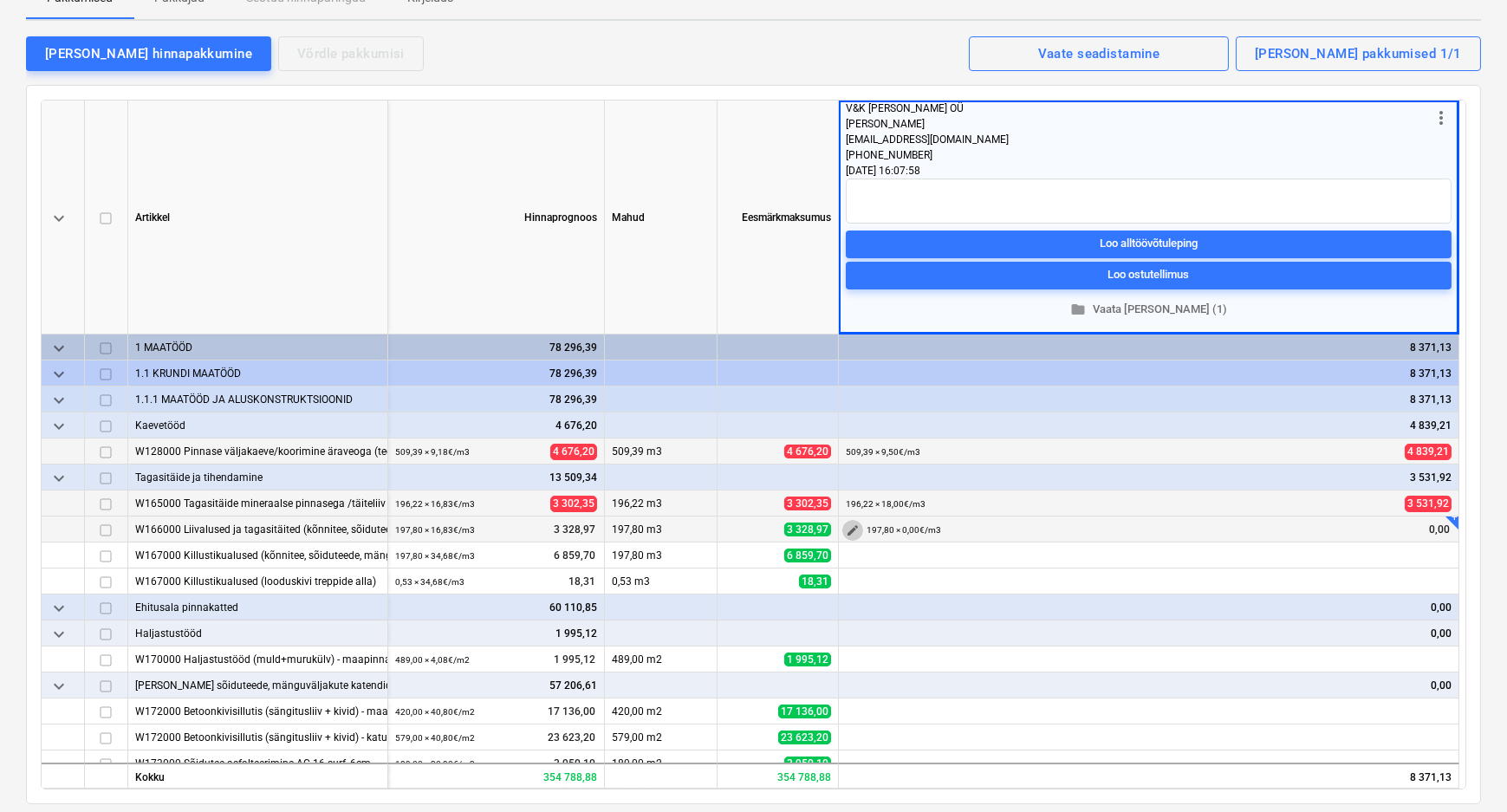
click at [848, 528] on span "edit" at bounding box center [852, 530] width 14 height 14
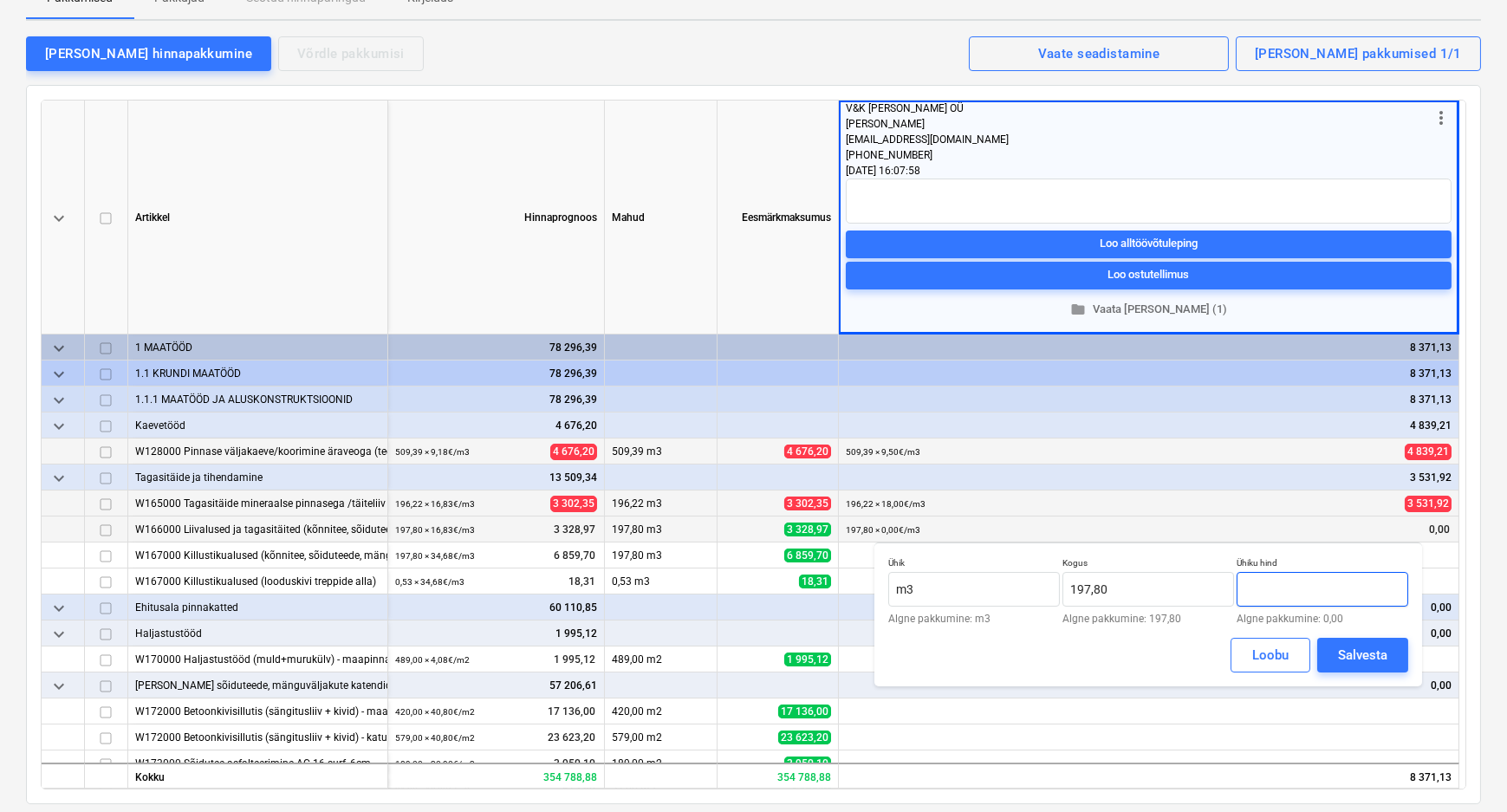
drag, startPoint x: 1275, startPoint y: 588, endPoint x: 1234, endPoint y: 588, distance: 41.0
click at [1234, 588] on div "Ühik m3 Algne pakkumine: m3 Kogus 197,80 Algne pakkumine: 197,80 Ühiku hind Alg…" at bounding box center [1148, 590] width 520 height 66
type input "18,00"
click at [1363, 652] on div "Salvesta" at bounding box center [1363, 655] width 49 height 23
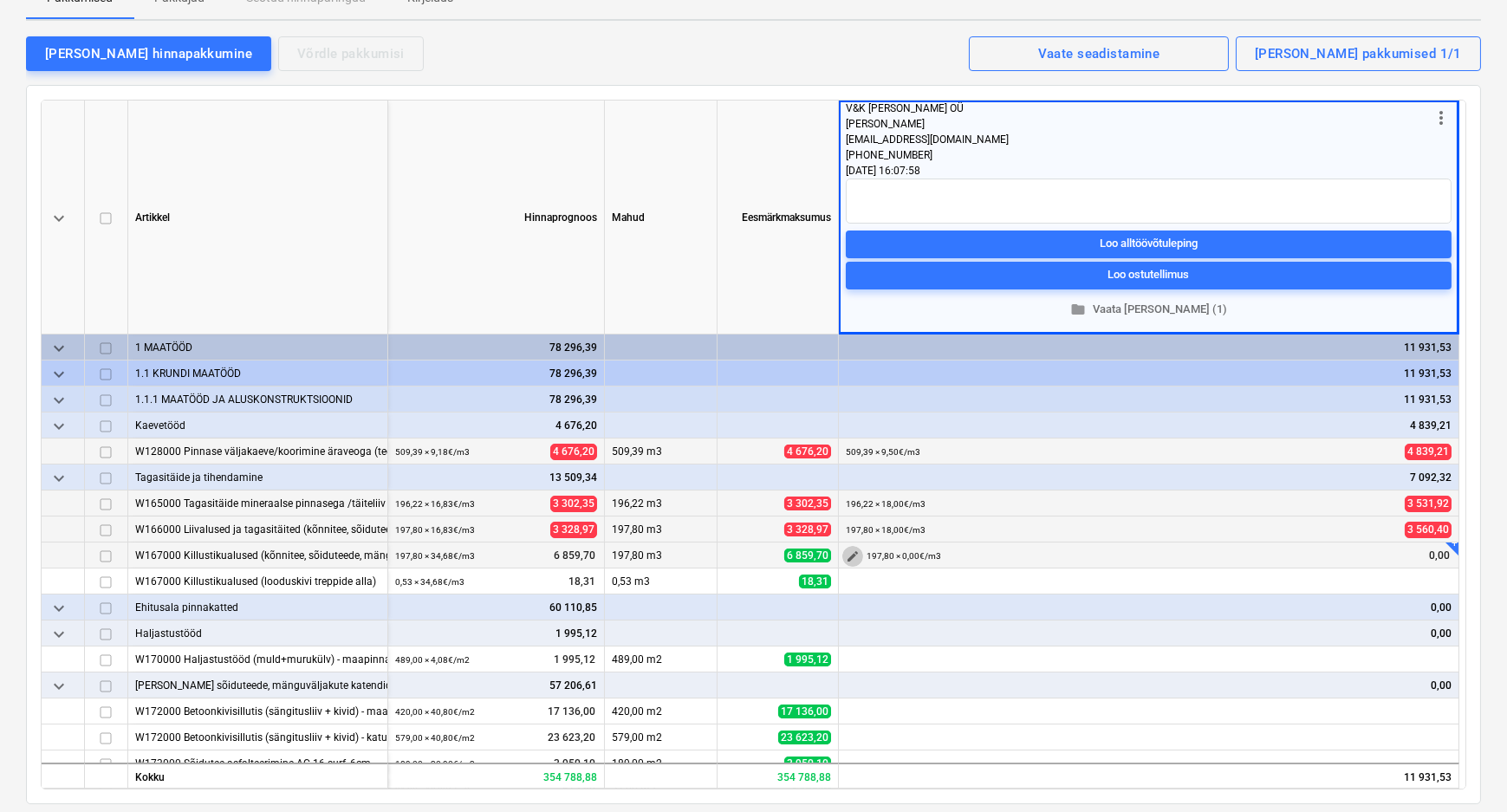
click at [847, 551] on span "edit" at bounding box center [852, 556] width 14 height 14
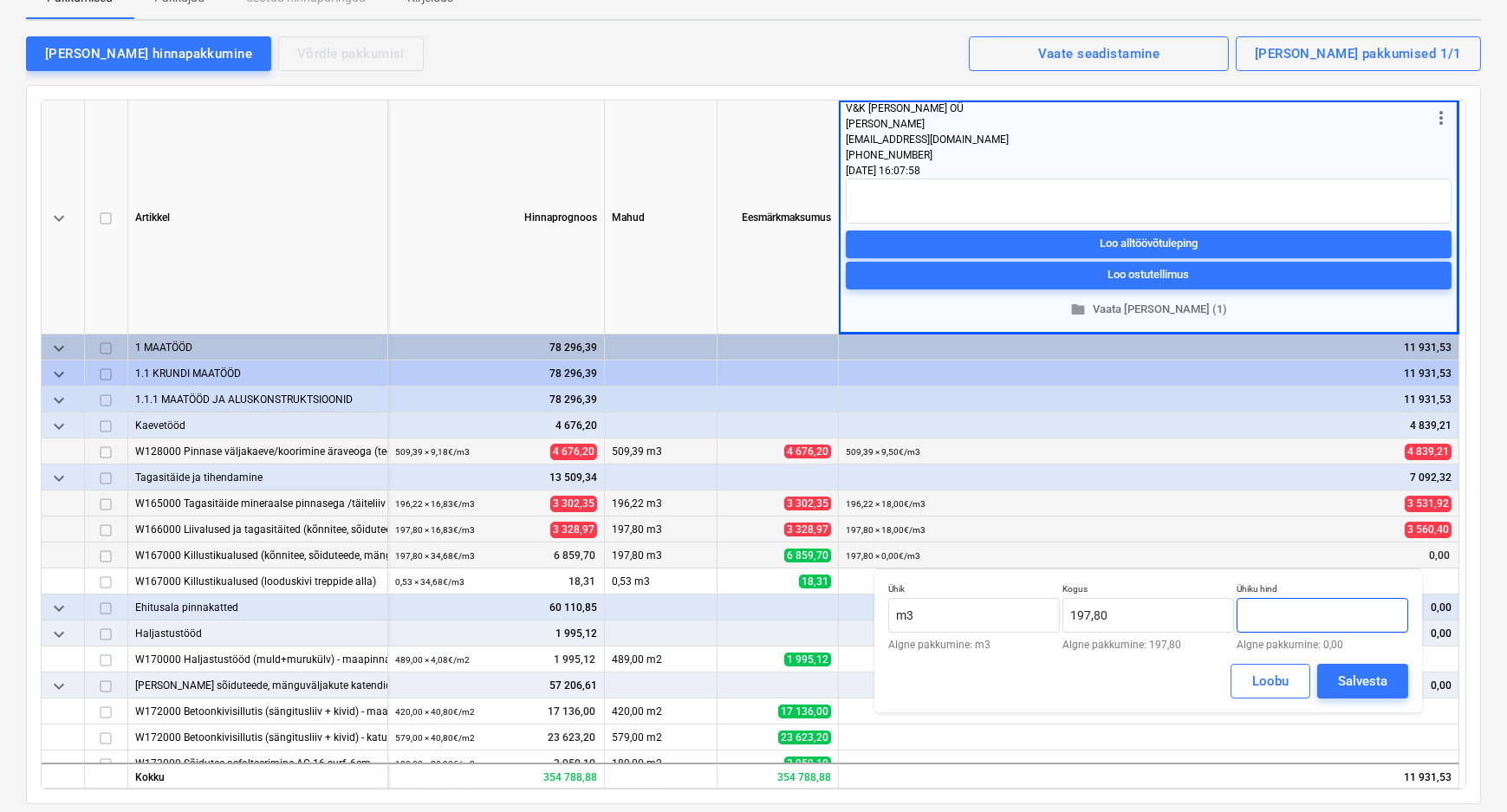
drag, startPoint x: 1274, startPoint y: 606, endPoint x: 1243, endPoint y: 616, distance: 32.6
click at [1243, 616] on input "text" at bounding box center [1322, 615] width 172 height 35
type input "36,00"
click at [1345, 678] on div "Salvesta" at bounding box center [1363, 681] width 49 height 23
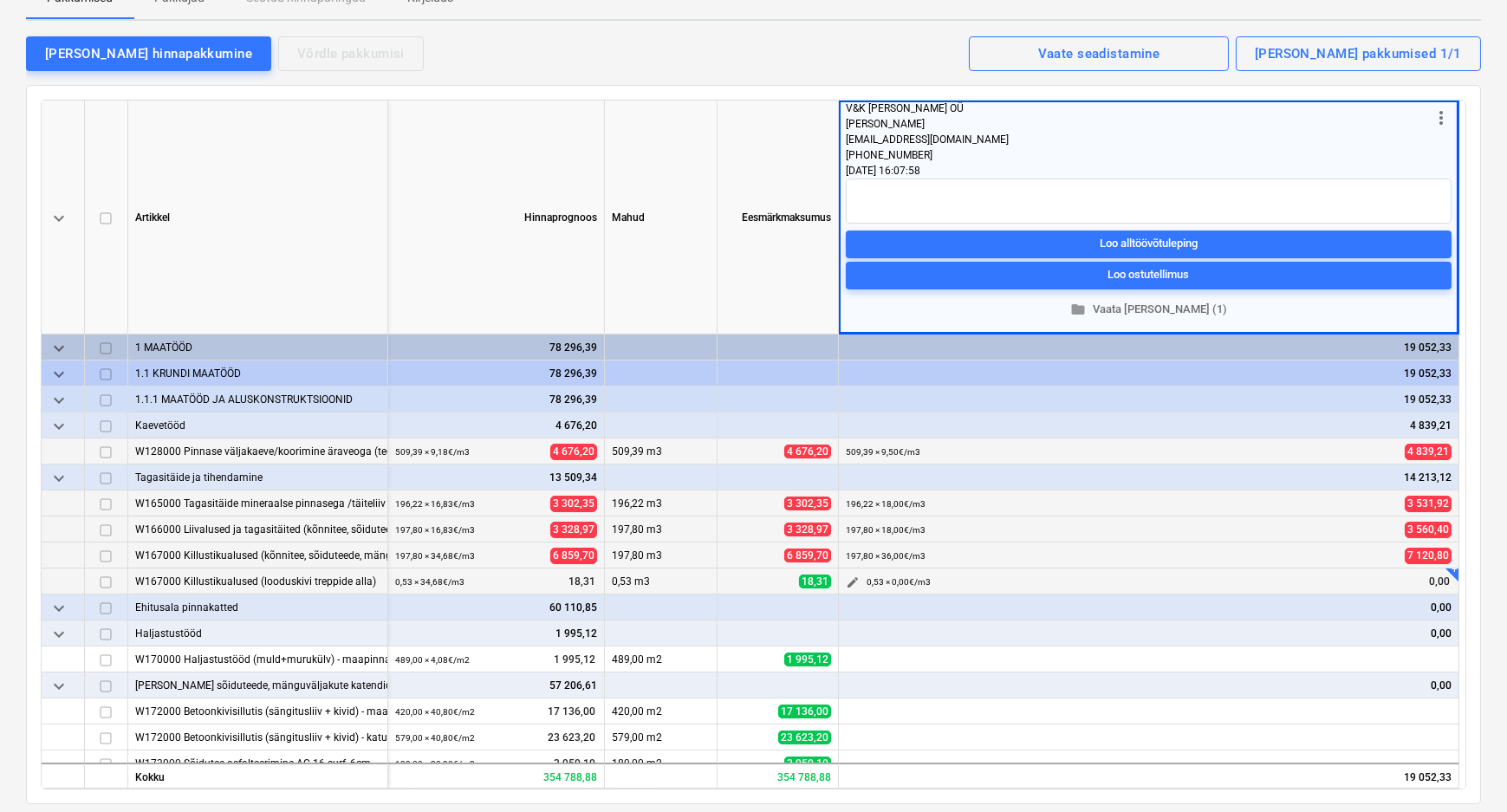
click at [854, 579] on span "edit" at bounding box center [852, 581] width 14 height 14
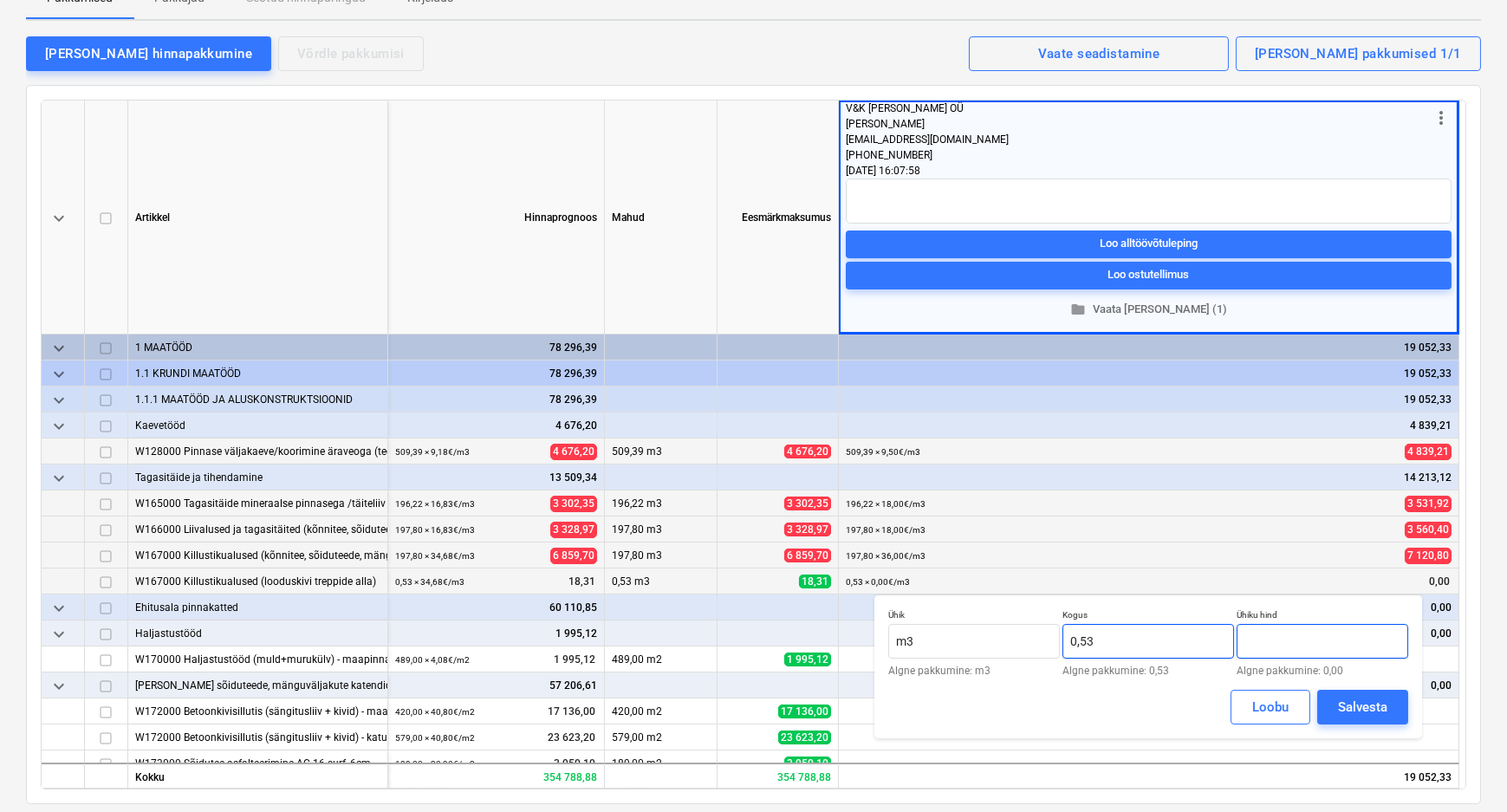
drag, startPoint x: 1283, startPoint y: 634, endPoint x: 1234, endPoint y: 638, distance: 49.2
click at [1234, 638] on div "Ühik m3 Algne pakkumine: m3 Kogus 0,53 Algne pakkumine: 0,53 Ühiku hind Algne p…" at bounding box center [1148, 642] width 520 height 66
type input "36,00"
click at [1341, 698] on div "Salvesta" at bounding box center [1363, 707] width 49 height 23
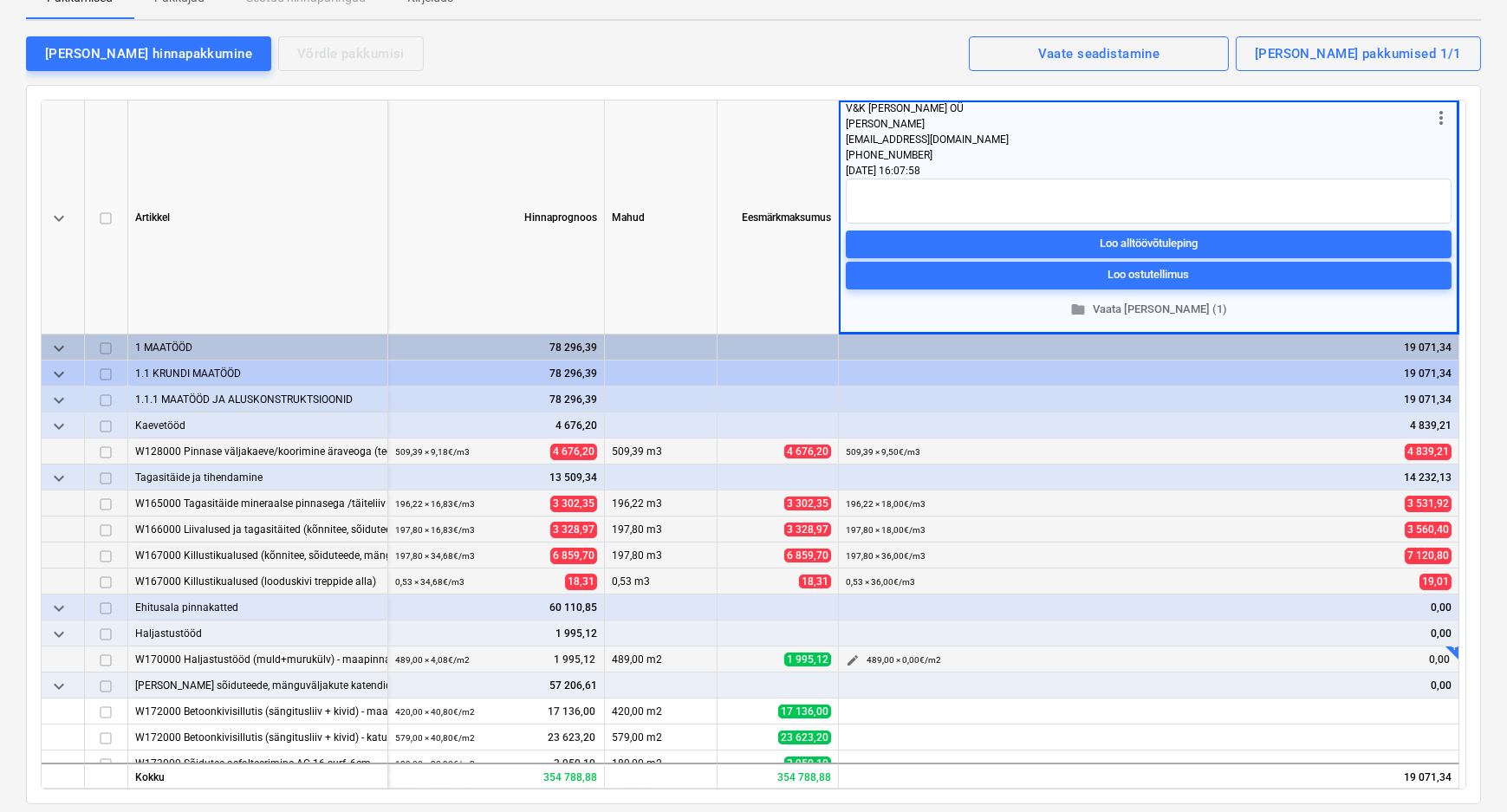
click at [848, 655] on span "edit" at bounding box center [852, 660] width 14 height 14
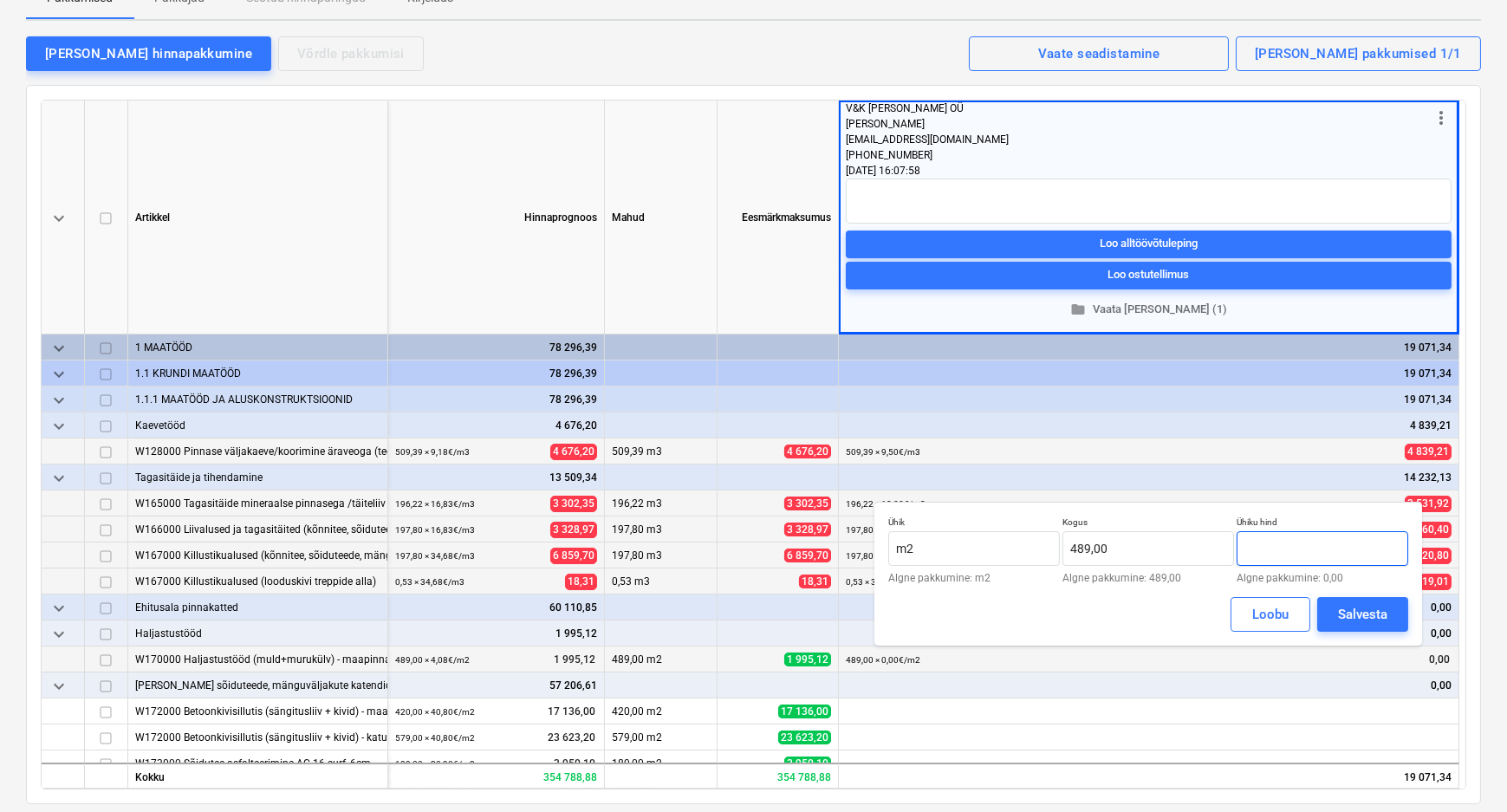
click at [1237, 547] on input "text" at bounding box center [1322, 548] width 172 height 35
type input "4,00"
click at [1343, 604] on div "Salvesta" at bounding box center [1363, 615] width 49 height 23
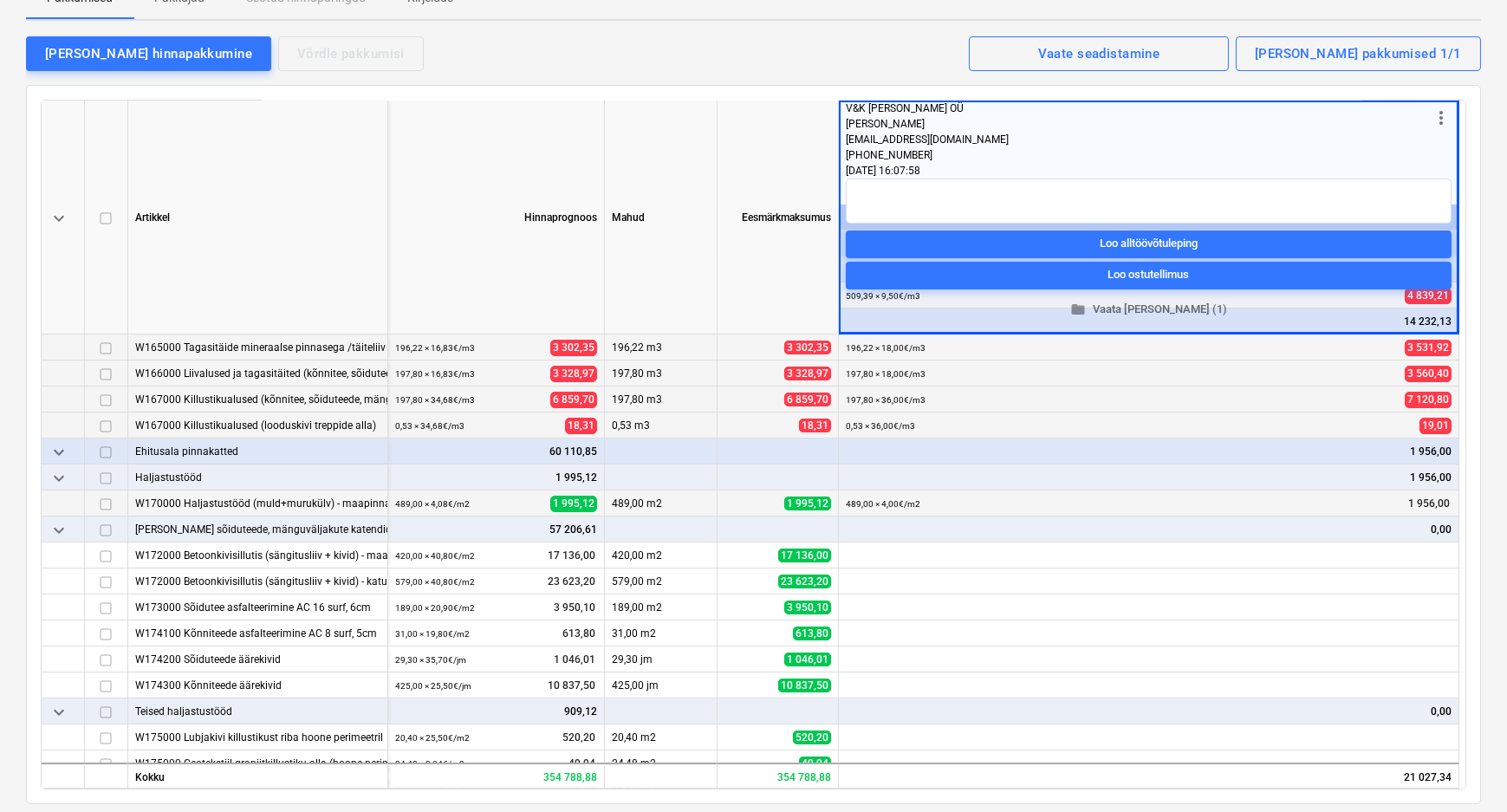
scroll to position [157, 0]
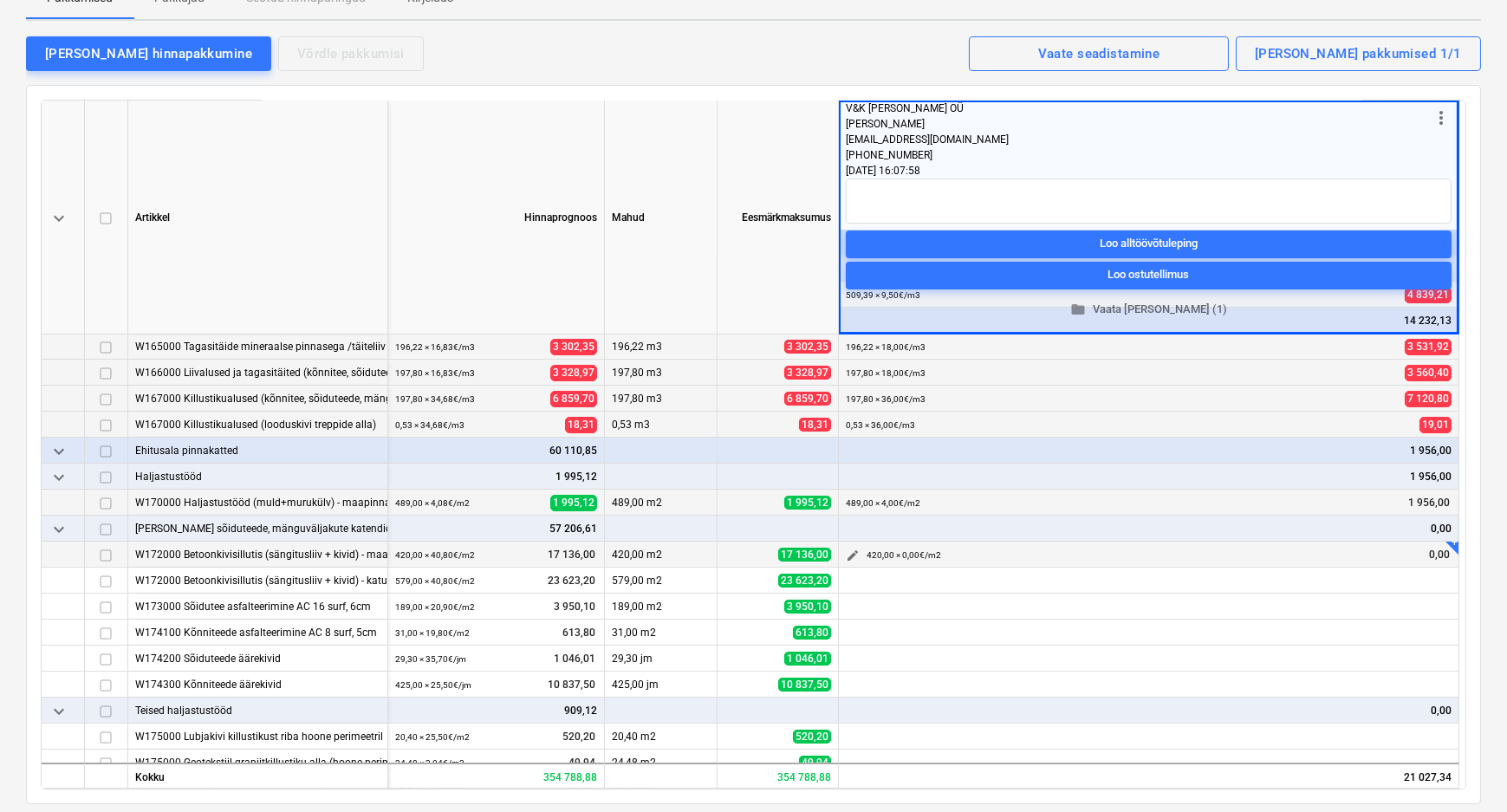
click at [850, 552] on span "edit" at bounding box center [852, 555] width 14 height 14
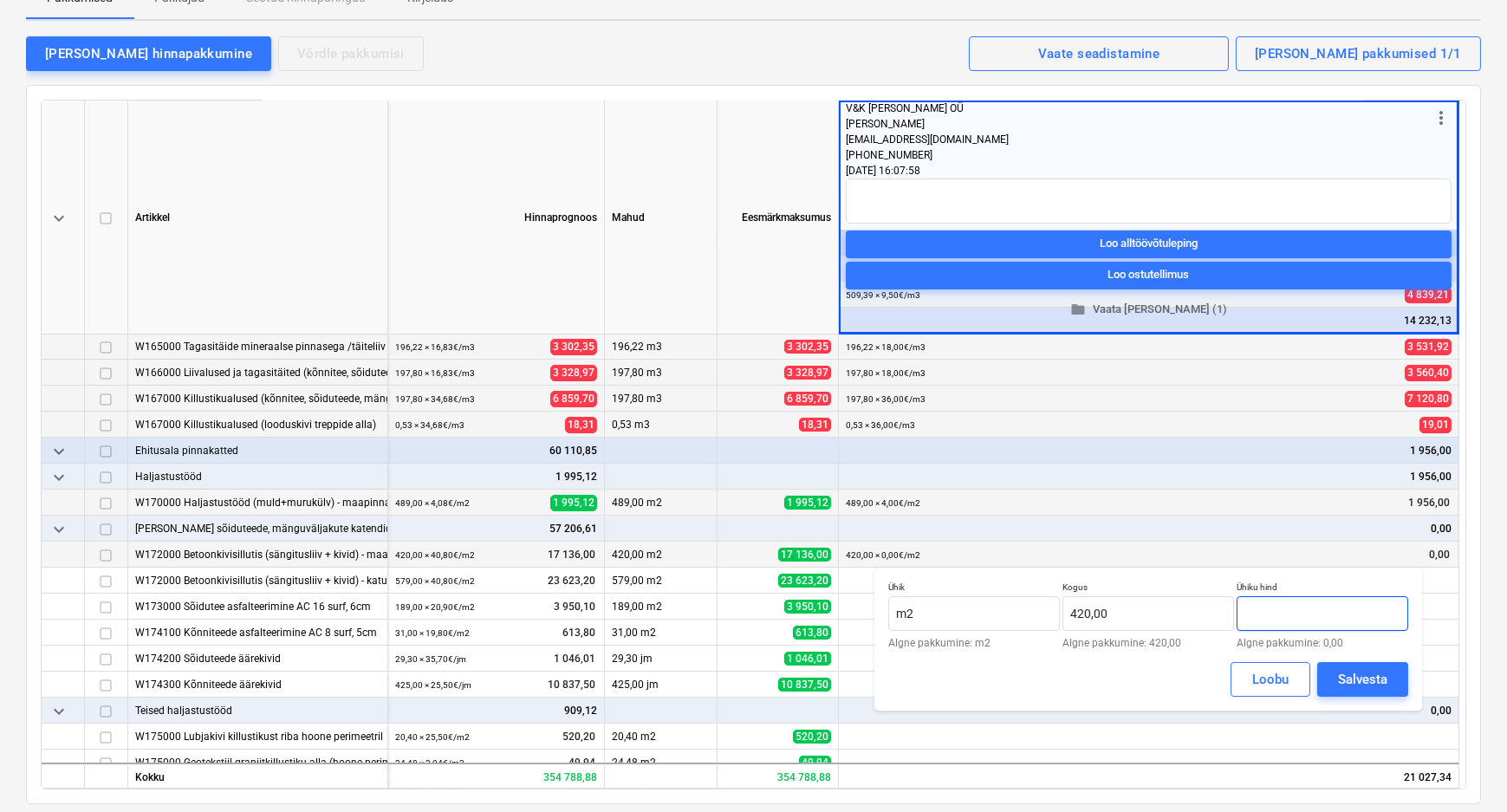
drag, startPoint x: 1274, startPoint y: 615, endPoint x: 1256, endPoint y: 616, distance: 18.0
click at [1256, 616] on input "text" at bounding box center [1322, 613] width 172 height 35
type input "35,00"
click at [1359, 679] on div "Salvesta" at bounding box center [1363, 679] width 49 height 23
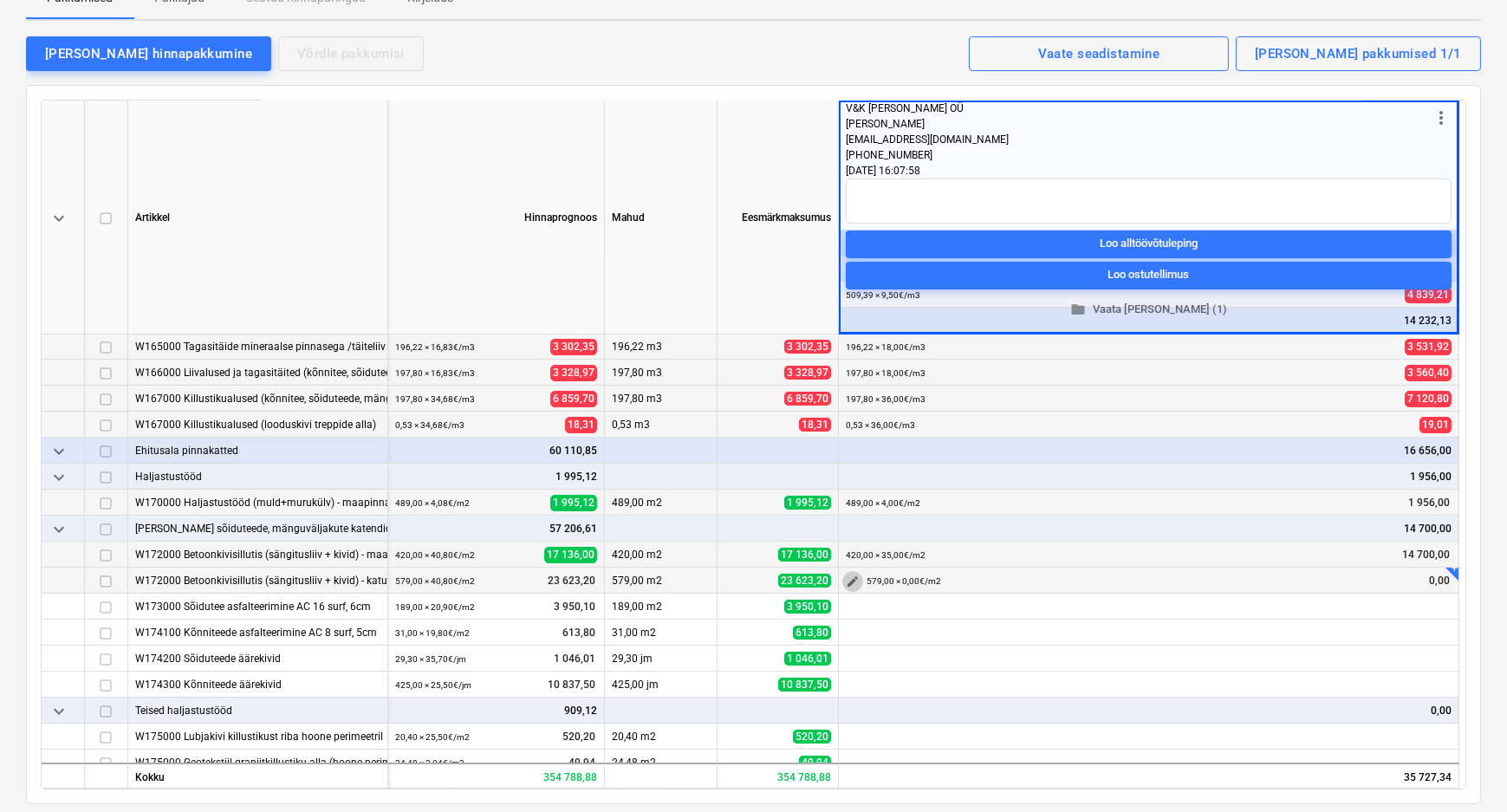
click at [854, 577] on span "edit" at bounding box center [852, 581] width 14 height 14
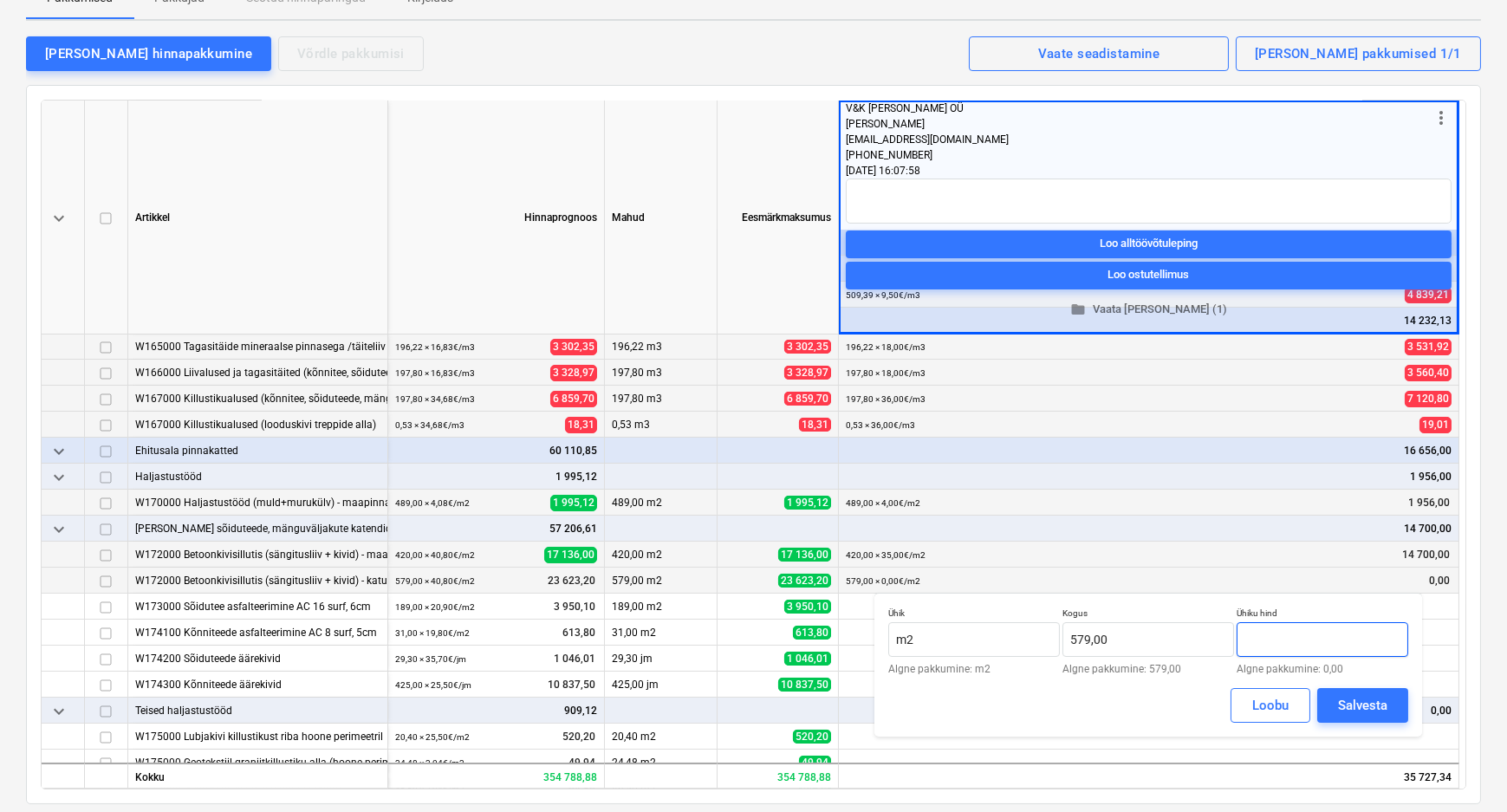
drag, startPoint x: 1263, startPoint y: 637, endPoint x: 1239, endPoint y: 644, distance: 25.0
click at [1239, 644] on input "text" at bounding box center [1322, 639] width 172 height 35
type input "35,00"
click at [1353, 708] on div "Salvesta" at bounding box center [1363, 705] width 49 height 23
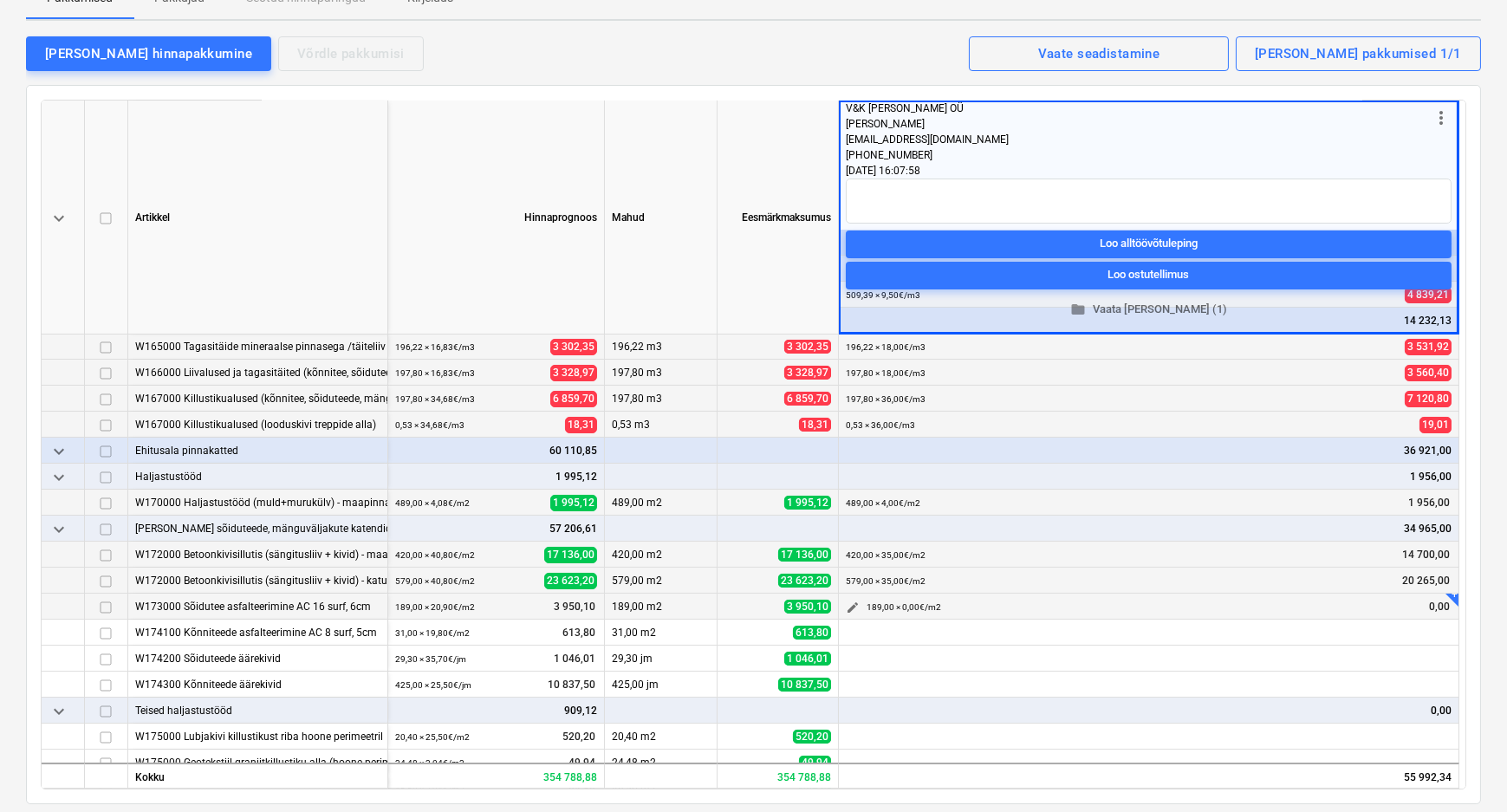
click at [854, 602] on span "edit" at bounding box center [852, 607] width 14 height 14
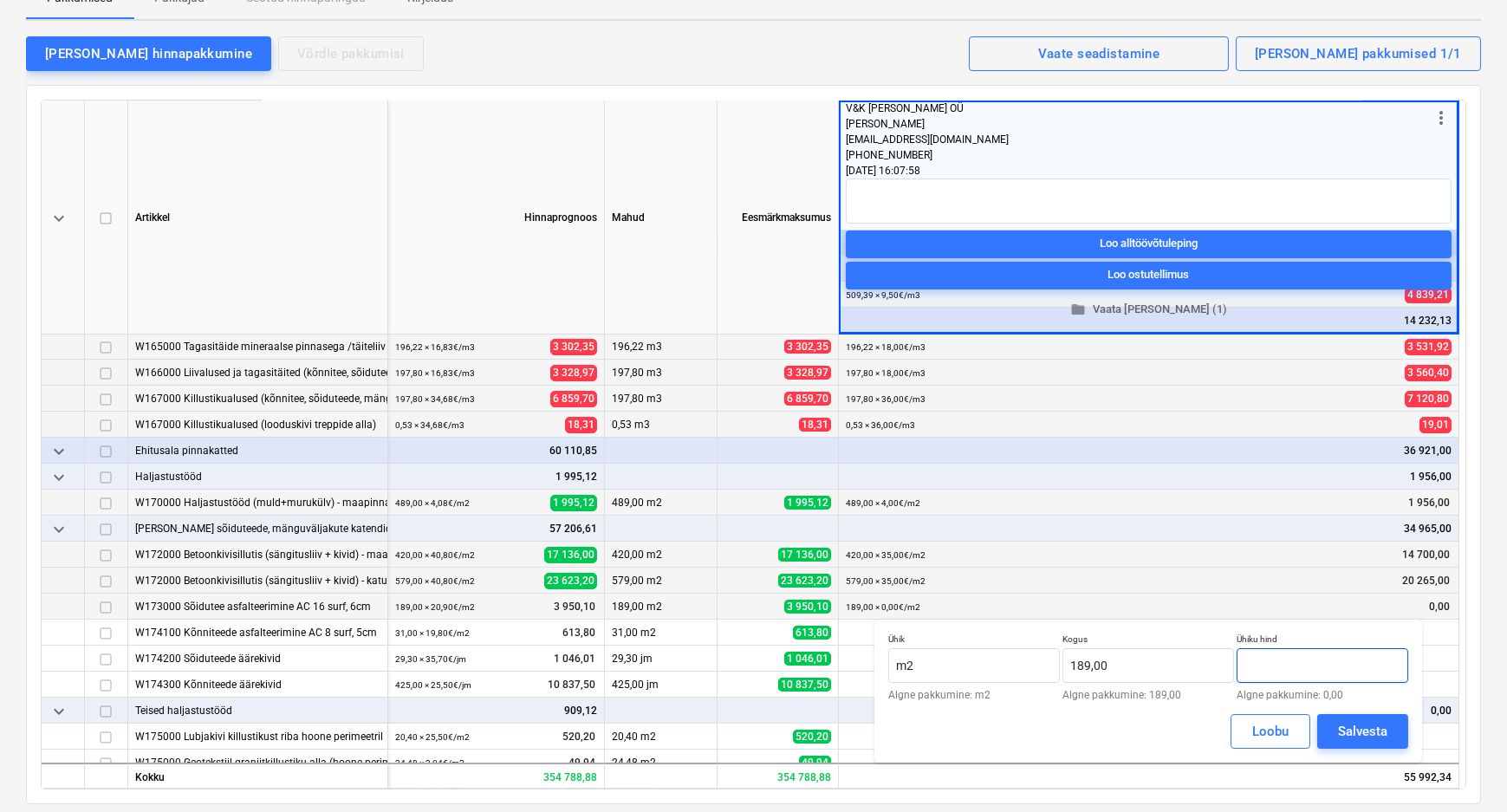
drag, startPoint x: 1283, startPoint y: 665, endPoint x: 1242, endPoint y: 664, distance: 41.0
click at [1242, 664] on input "text" at bounding box center [1322, 665] width 172 height 35
type input "20,00"
click at [1349, 727] on div "Salvesta" at bounding box center [1363, 731] width 49 height 23
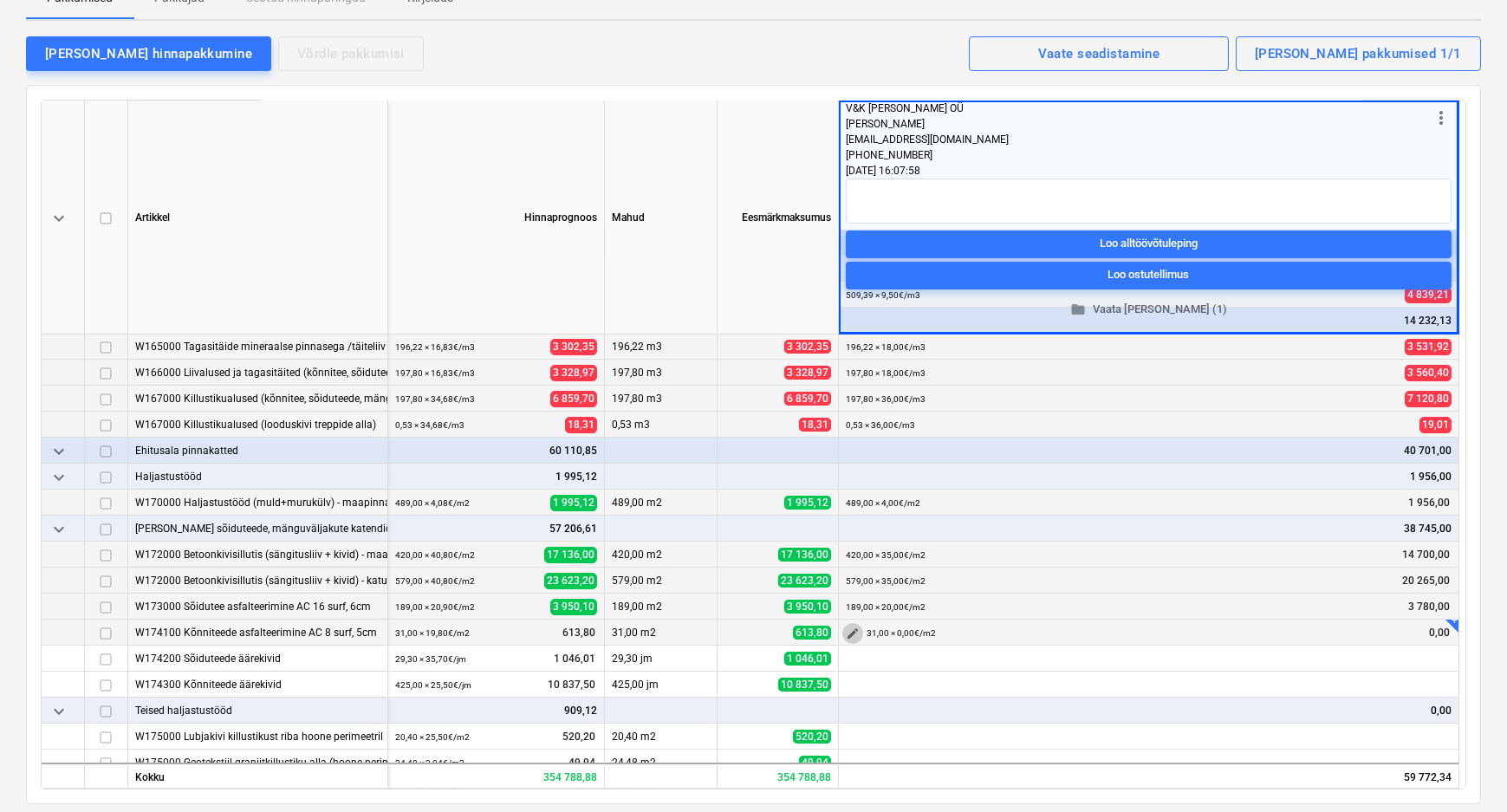
click at [851, 629] on span "edit" at bounding box center [852, 633] width 14 height 14
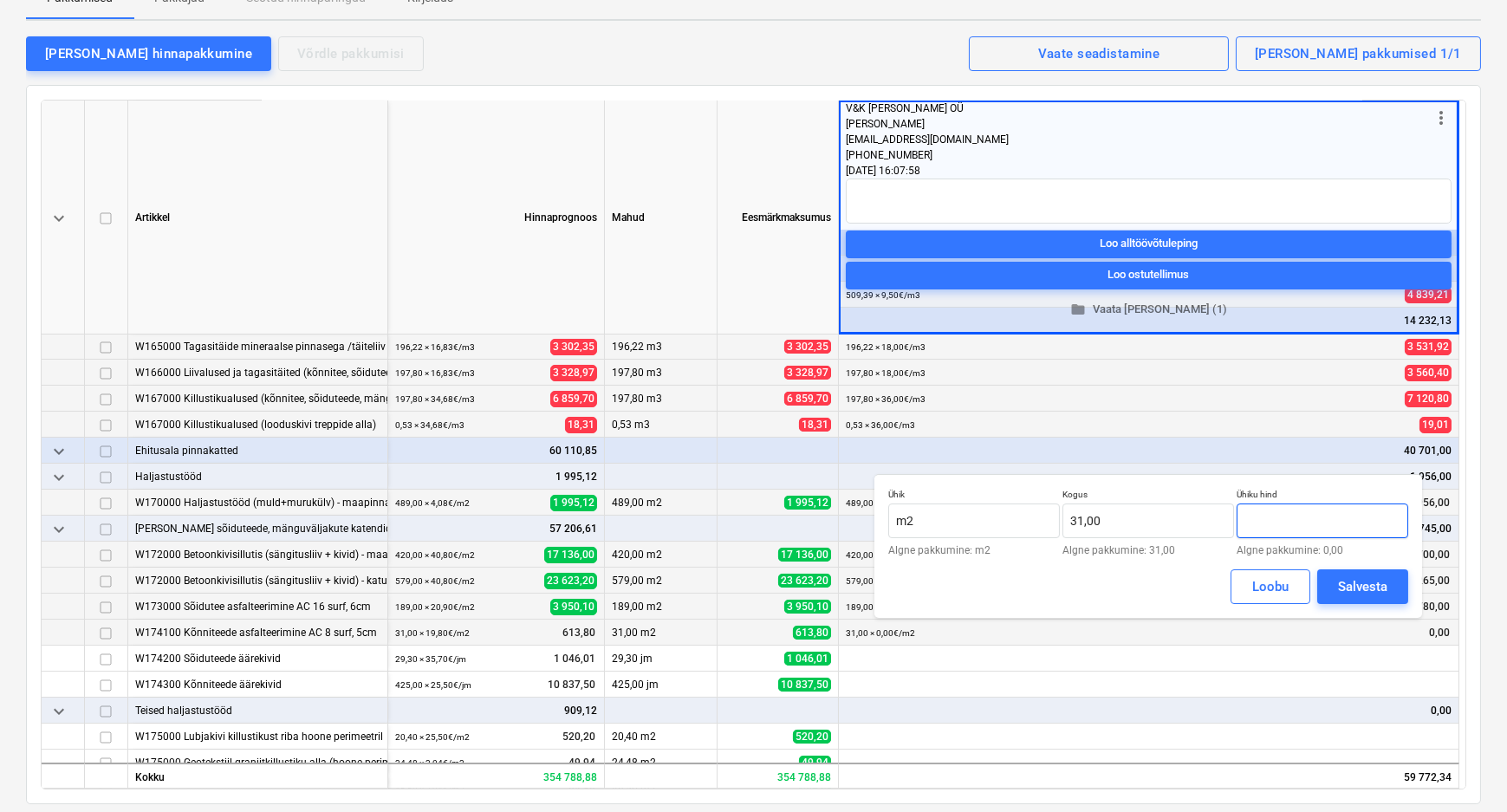
drag, startPoint x: 1274, startPoint y: 522, endPoint x: 1246, endPoint y: 522, distance: 28.0
click at [1246, 522] on input "text" at bounding box center [1322, 521] width 172 height 35
type input "15,00"
click at [1366, 584] on div "Salvesta" at bounding box center [1363, 586] width 49 height 23
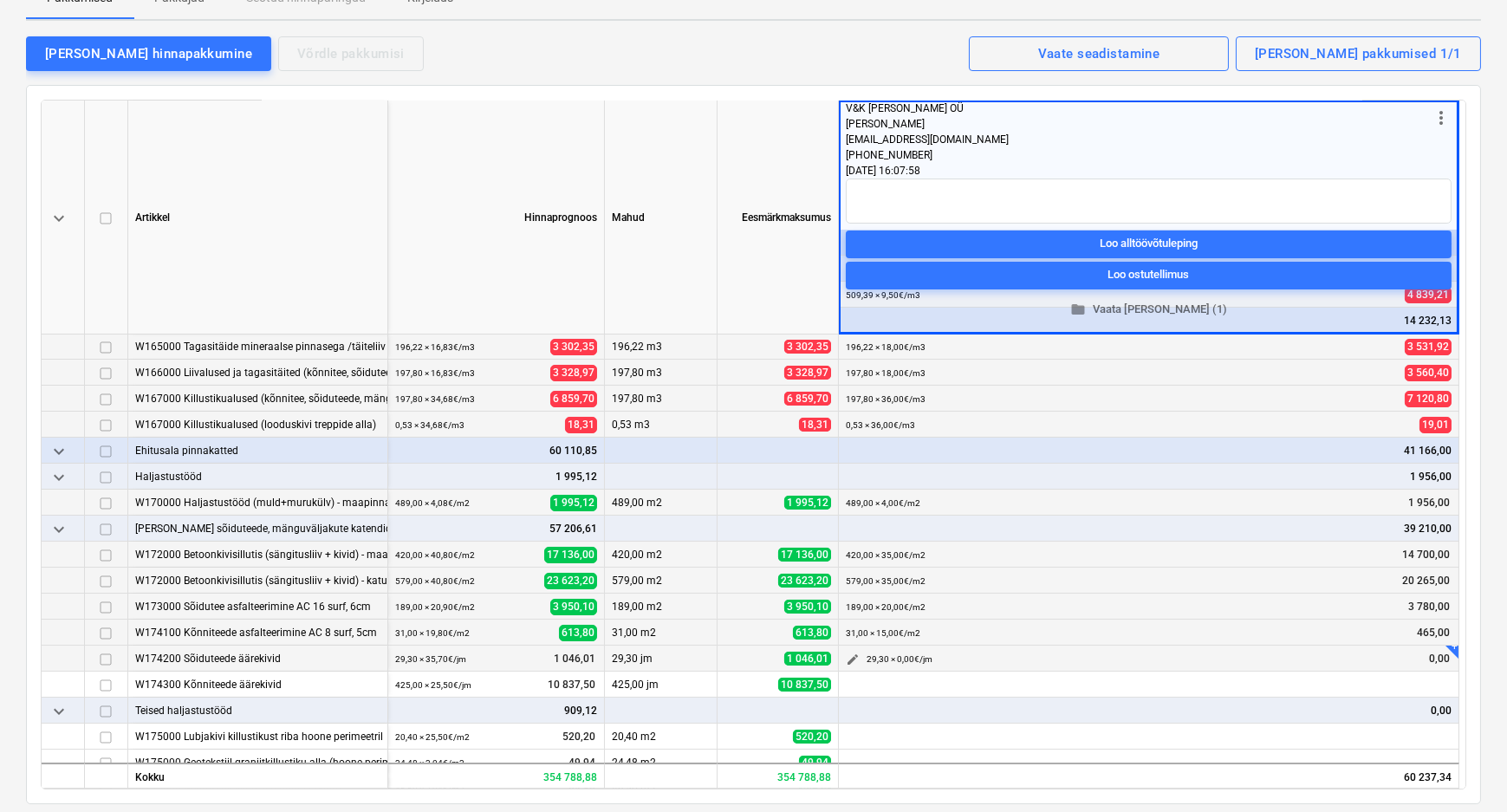
click at [851, 657] on span "edit" at bounding box center [852, 659] width 14 height 14
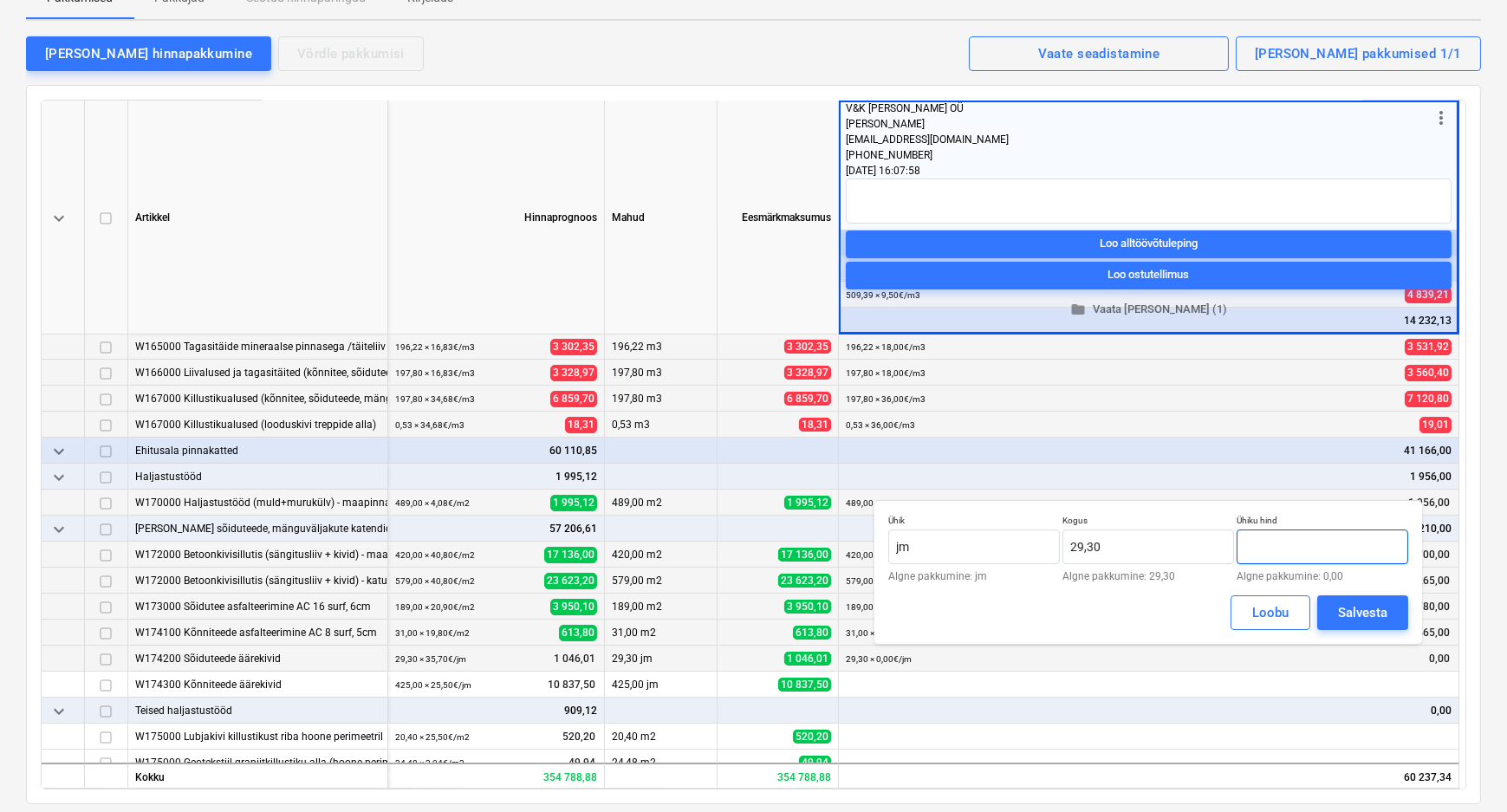
drag, startPoint x: 1282, startPoint y: 550, endPoint x: 1245, endPoint y: 550, distance: 37.0
click at [1245, 550] on input "text" at bounding box center [1322, 546] width 172 height 35
type input "35,00"
drag, startPoint x: 1363, startPoint y: 607, endPoint x: 1362, endPoint y: 616, distance: 9.1
click at [1362, 606] on div "Salvesta" at bounding box center [1363, 613] width 49 height 23
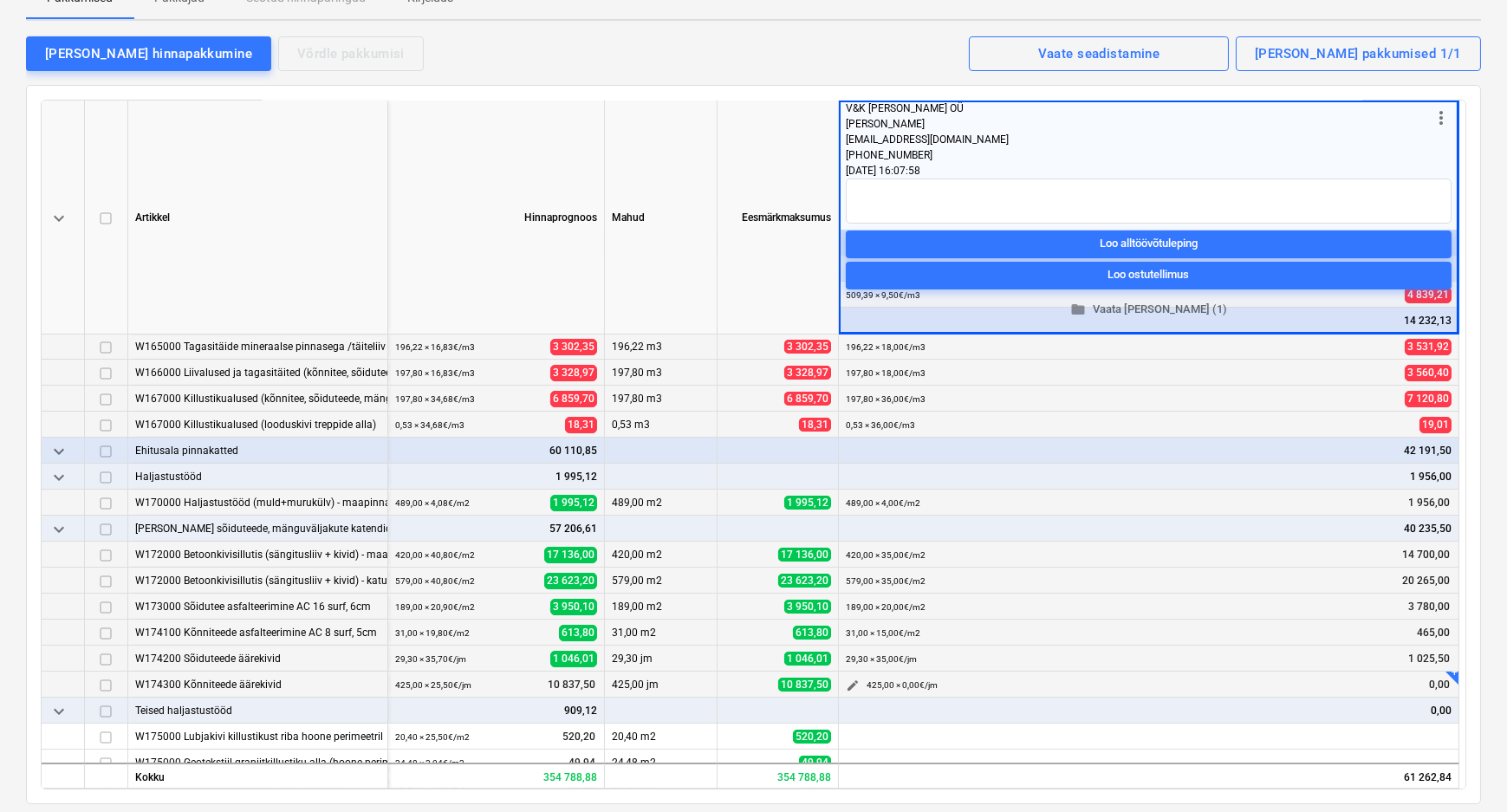
click at [851, 682] on span "edit" at bounding box center [852, 685] width 14 height 14
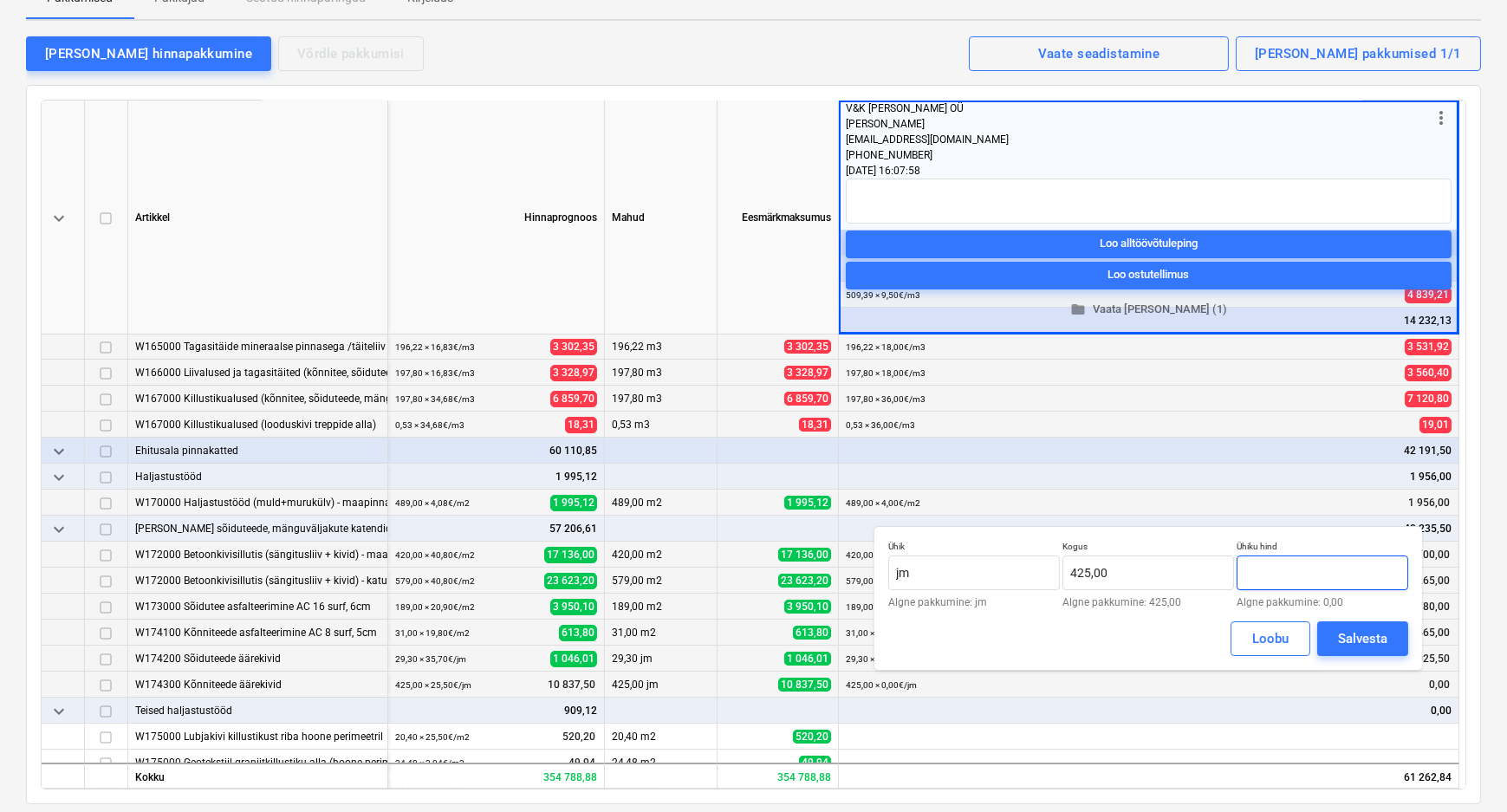
drag, startPoint x: 1274, startPoint y: 571, endPoint x: 1256, endPoint y: 572, distance: 18.0
click at [1256, 572] on input "text" at bounding box center [1322, 572] width 172 height 35
type input "25,00"
click at [1363, 634] on div "Salvesta" at bounding box center [1363, 638] width 49 height 23
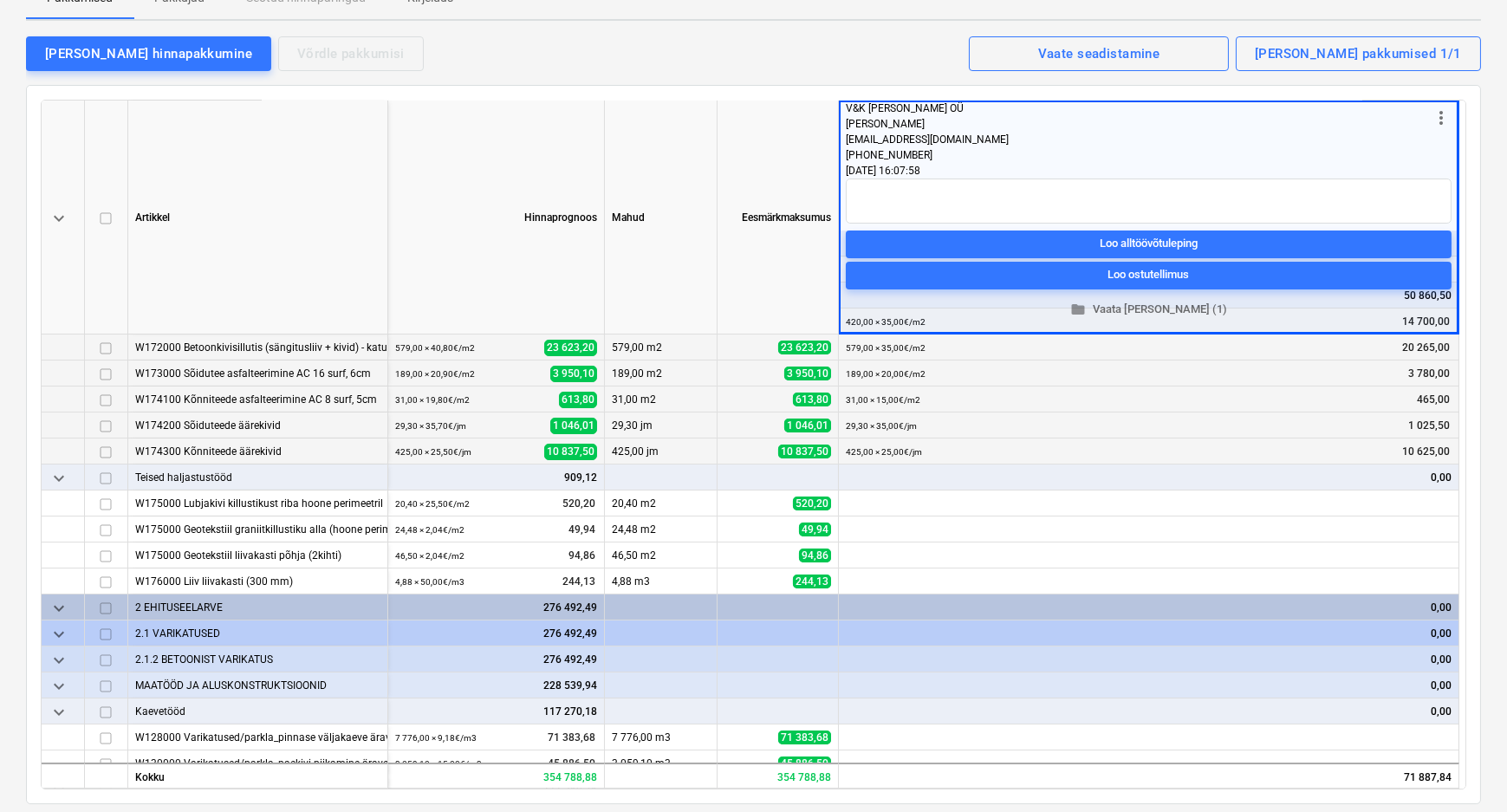
scroll to position [394, 0]
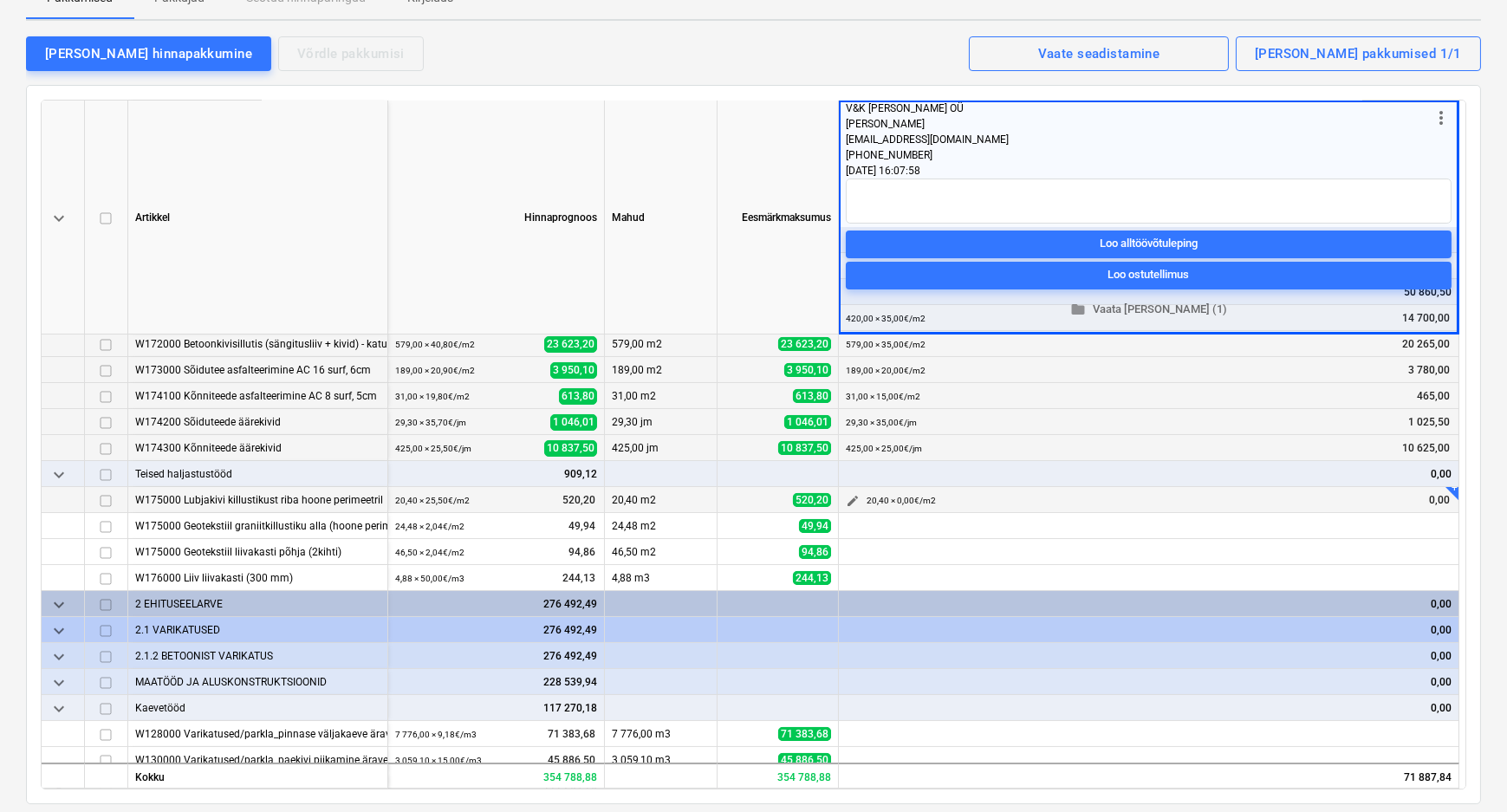
click at [848, 496] on span "edit" at bounding box center [852, 501] width 14 height 14
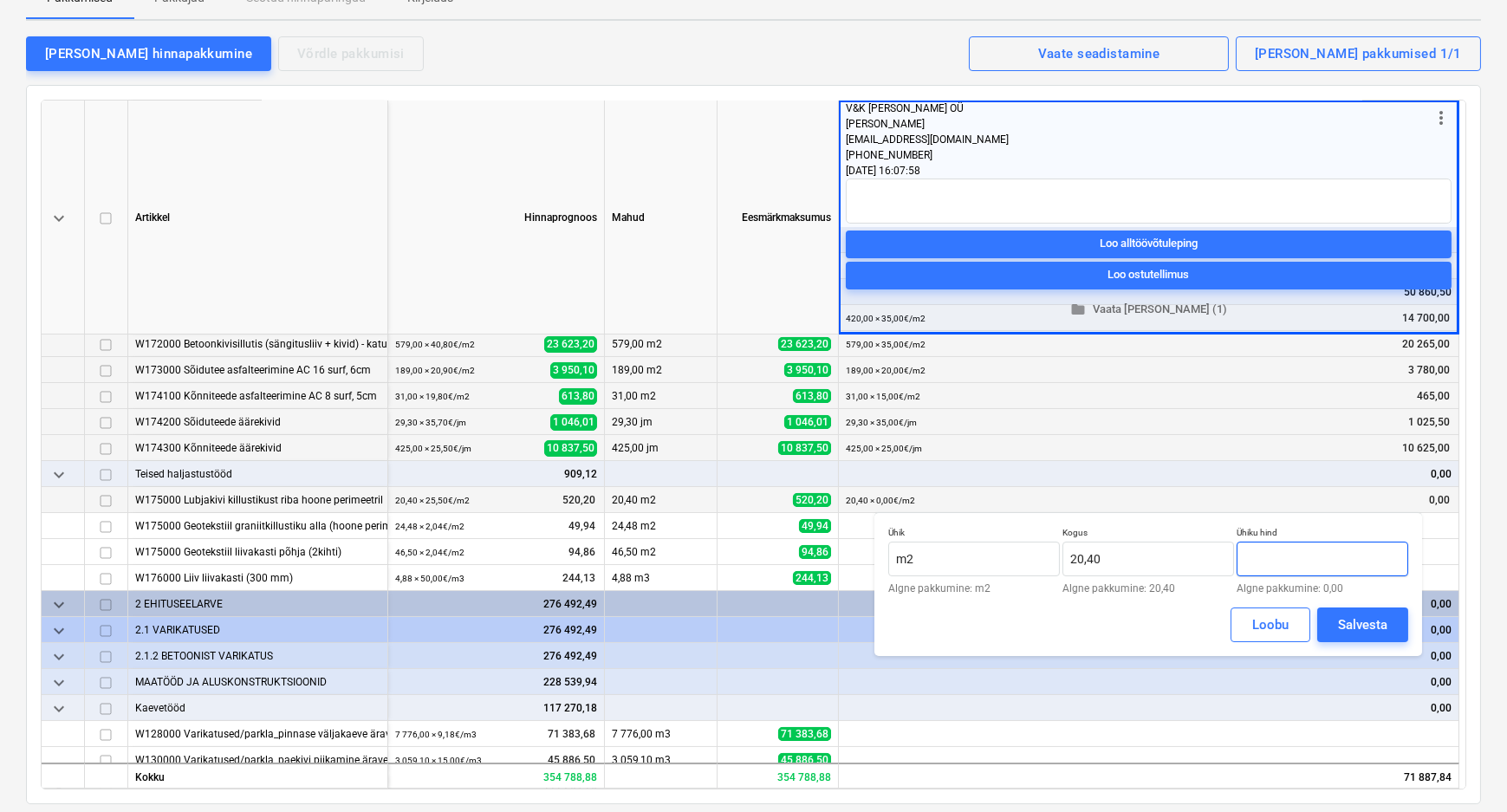
drag, startPoint x: 1286, startPoint y: 551, endPoint x: 1241, endPoint y: 555, distance: 45.2
click at [1241, 555] on input "text" at bounding box center [1322, 559] width 172 height 35
type input "25,00"
click at [1359, 623] on div "Salvesta" at bounding box center [1363, 625] width 49 height 23
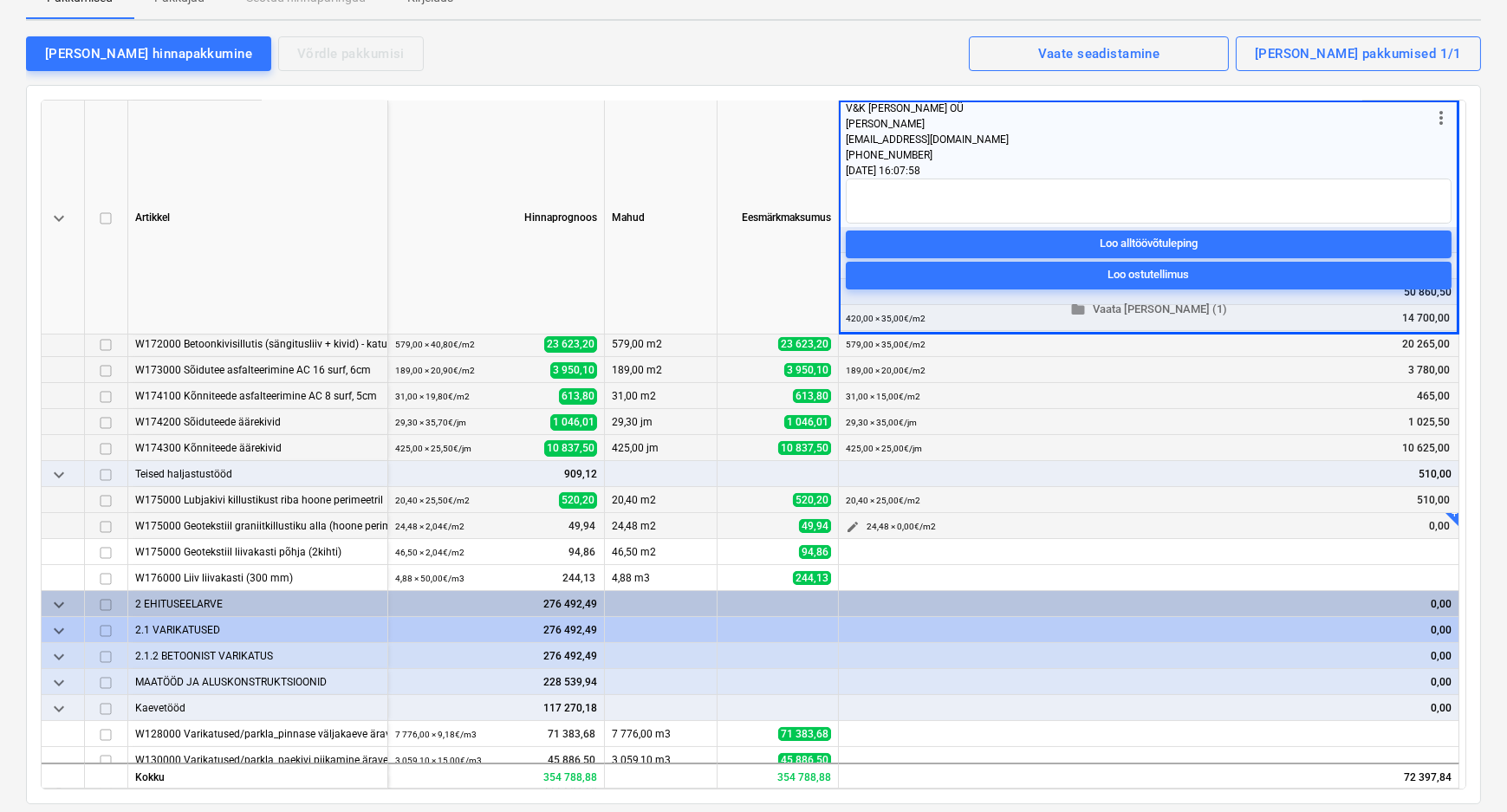
click at [852, 525] on span "edit" at bounding box center [852, 526] width 14 height 14
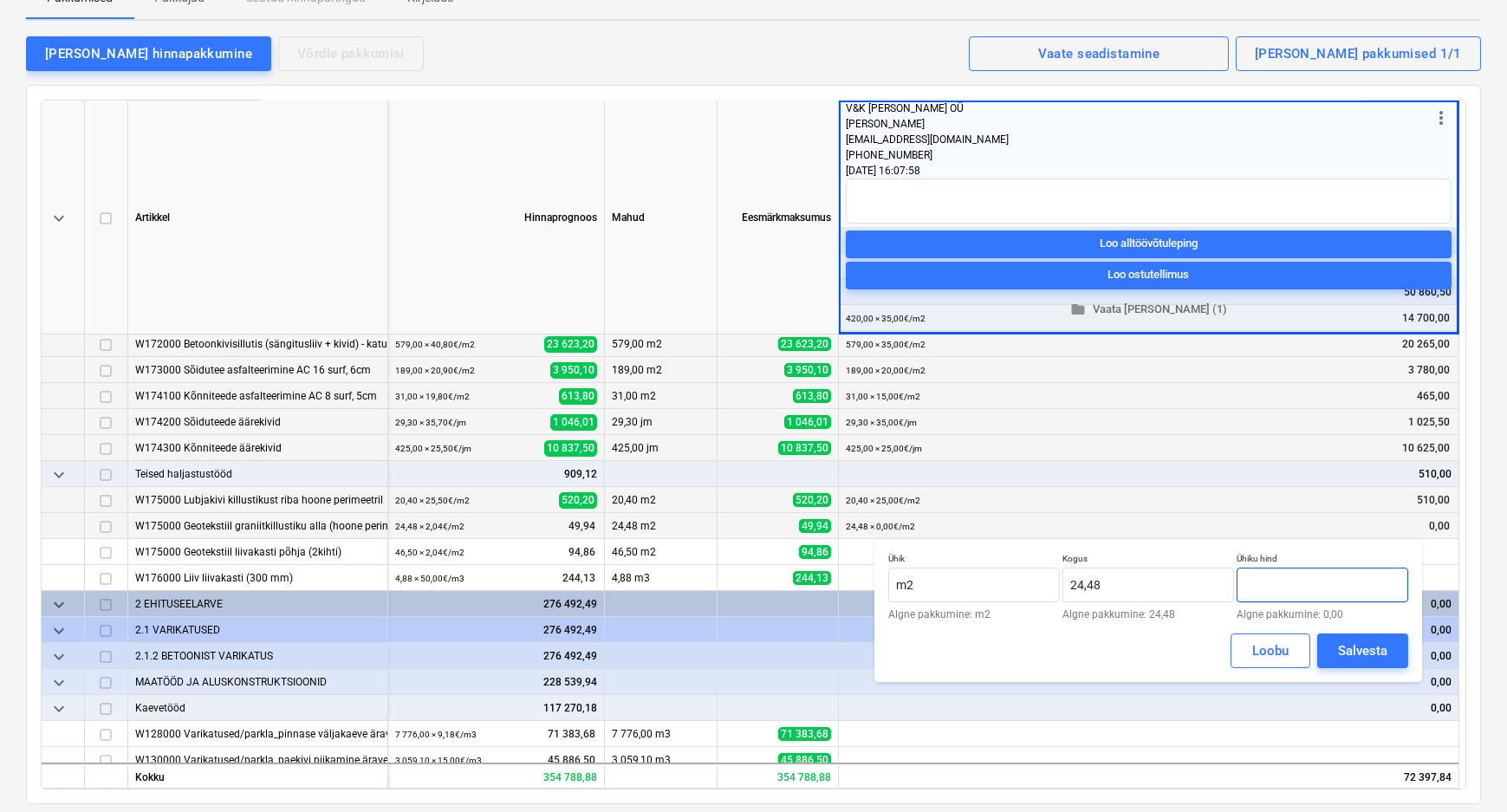
drag, startPoint x: 1290, startPoint y: 584, endPoint x: 1261, endPoint y: 588, distance: 29.3
click at [1261, 588] on input "text" at bounding box center [1322, 584] width 172 height 35
type input "2,00"
click at [1370, 648] on div "Salvesta" at bounding box center [1363, 651] width 49 height 23
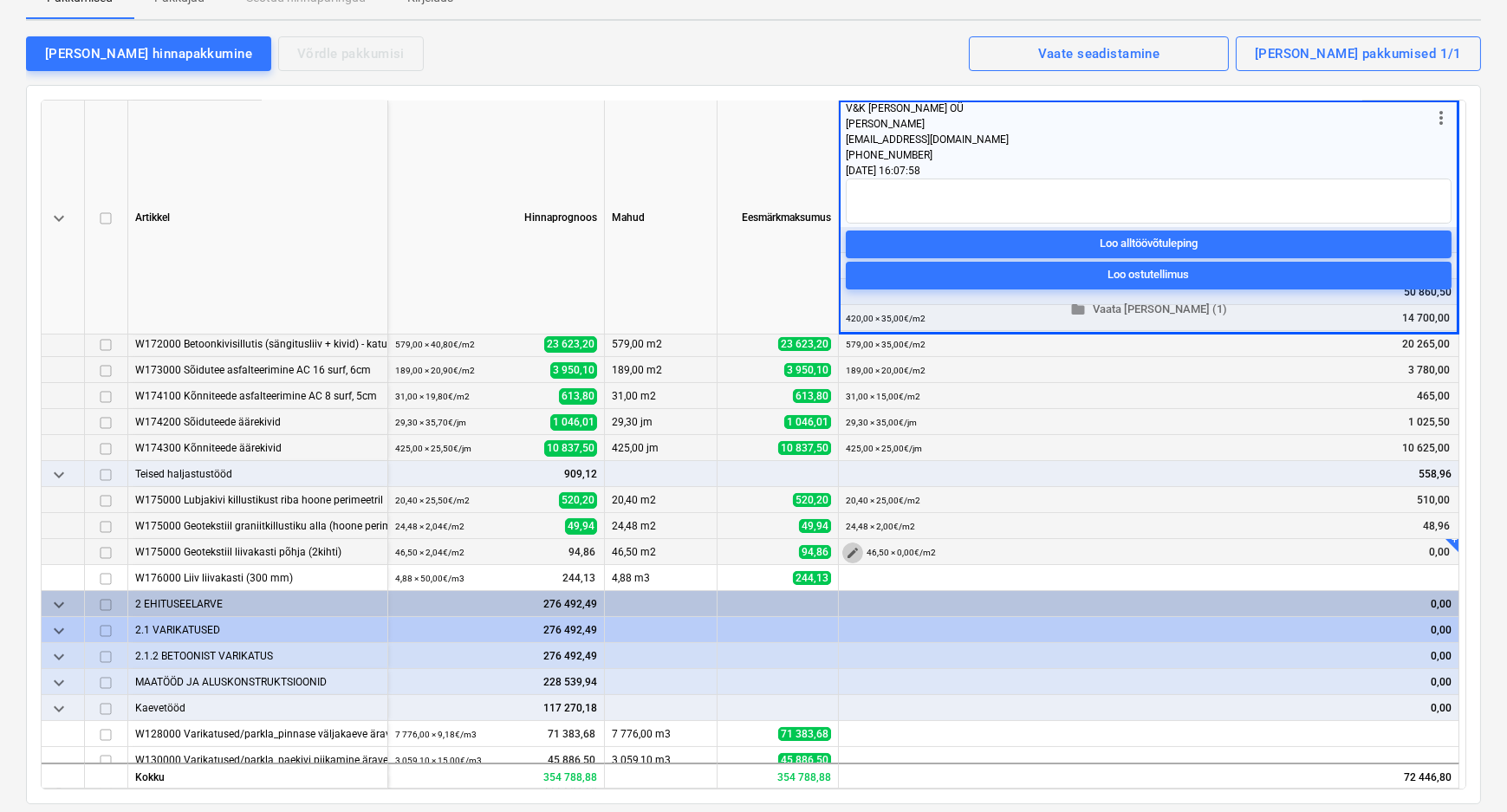
click at [848, 545] on span "edit" at bounding box center [852, 552] width 14 height 14
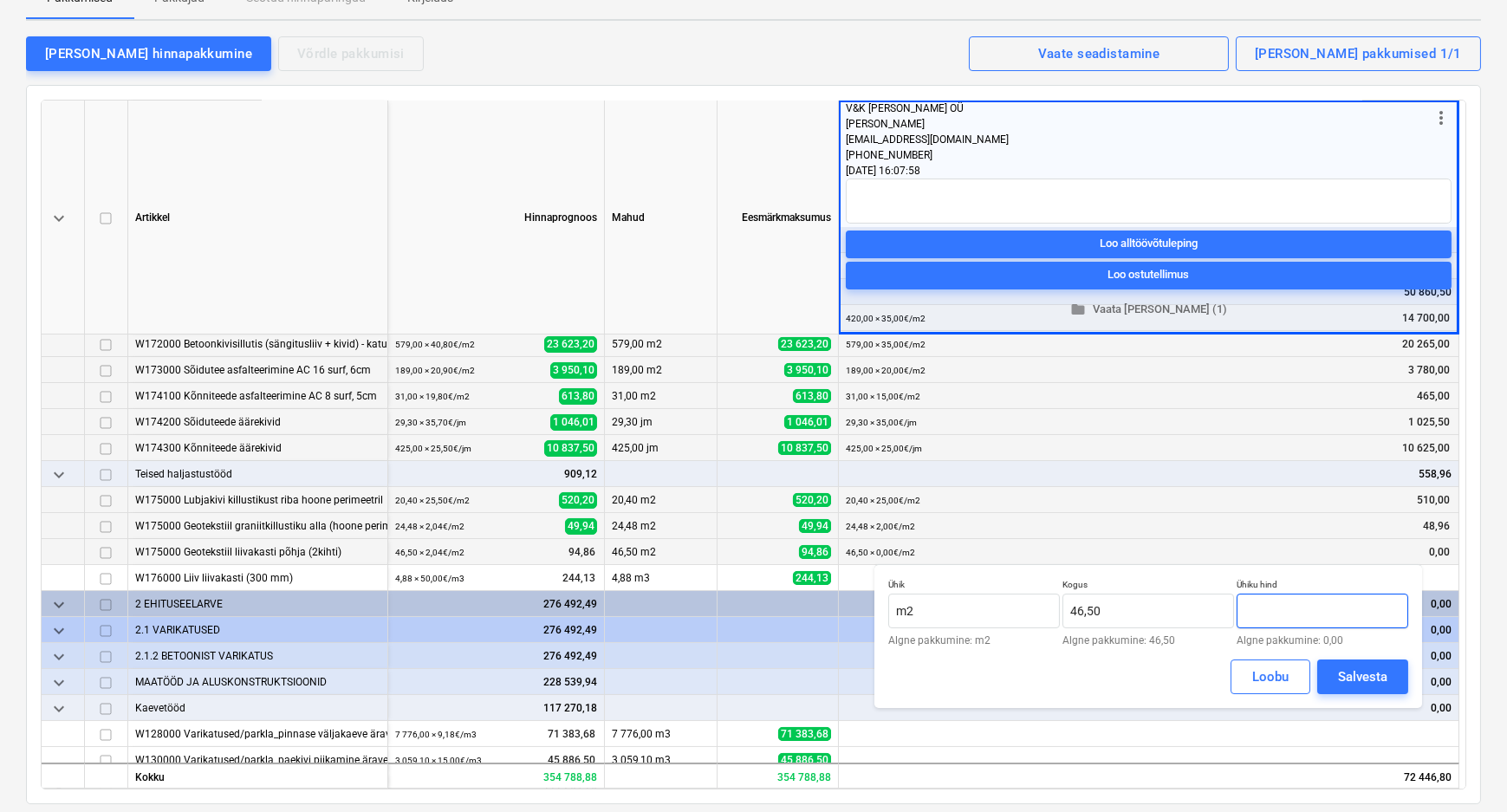
click at [1267, 612] on input "text" at bounding box center [1322, 611] width 172 height 35
type input "2,00"
click at [1355, 675] on div "Salvesta" at bounding box center [1363, 676] width 49 height 23
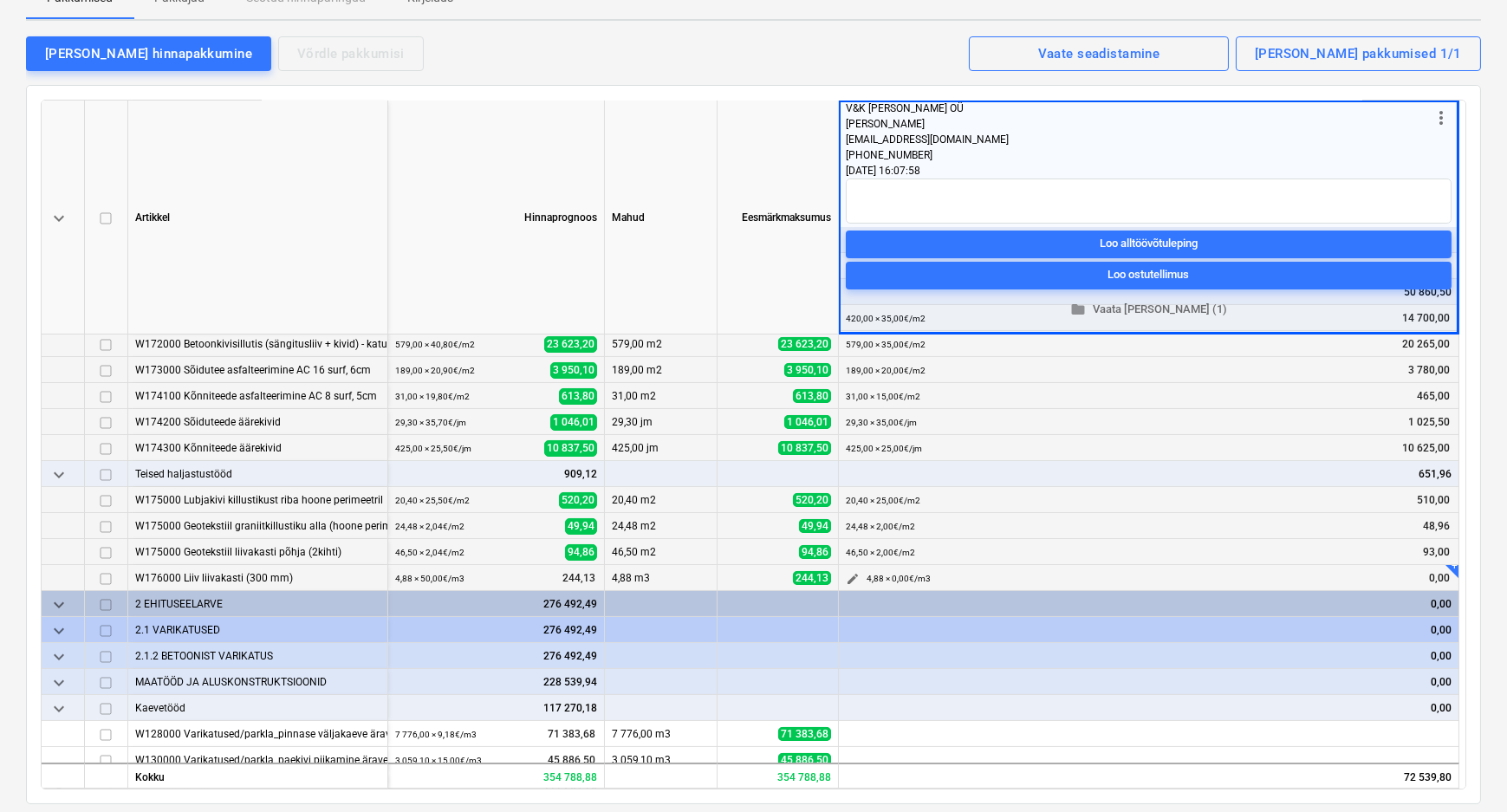
click at [848, 573] on span "edit" at bounding box center [852, 579] width 14 height 14
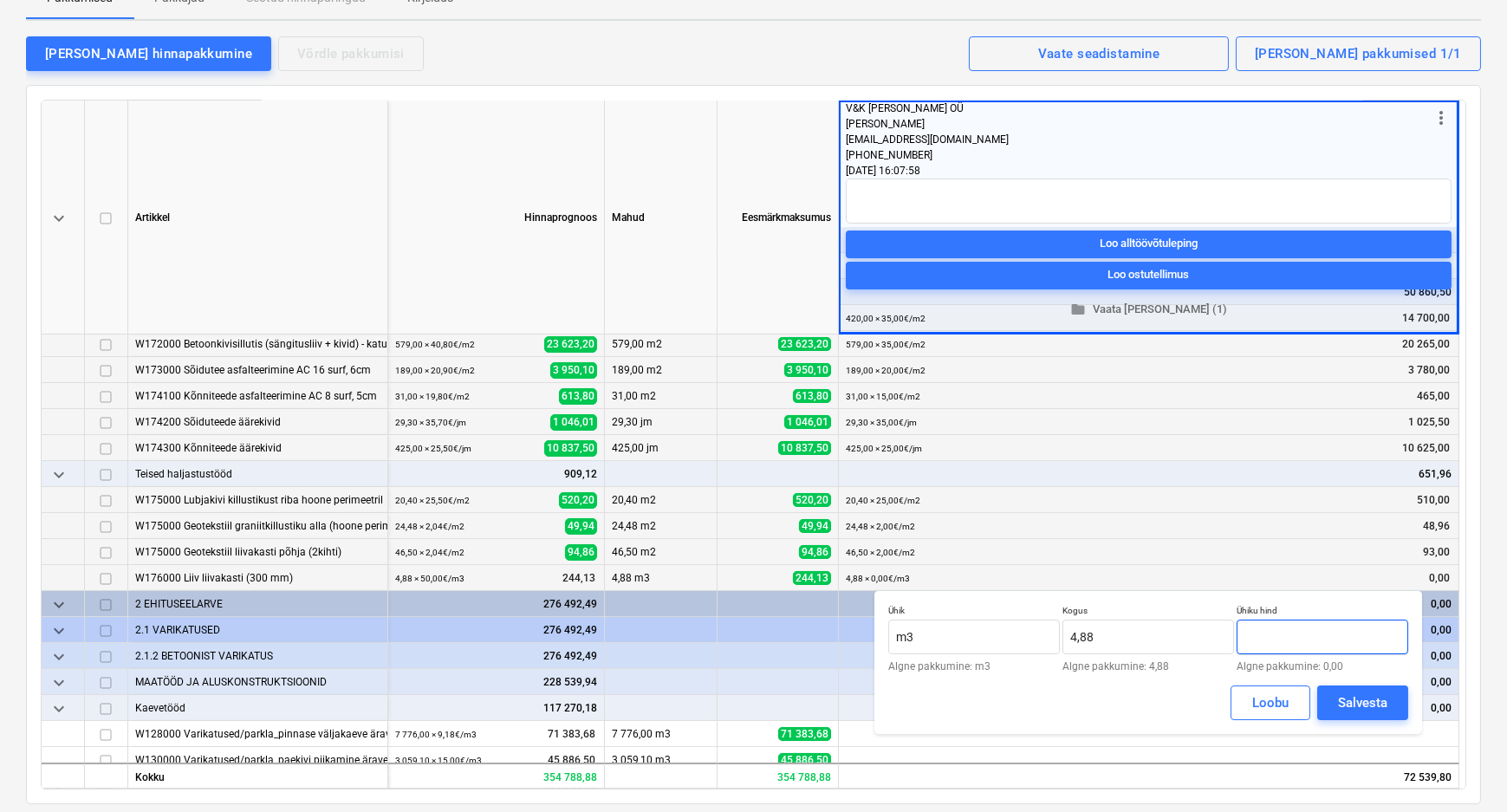
drag, startPoint x: 1287, startPoint y: 630, endPoint x: 1243, endPoint y: 634, distance: 44.2
click at [1245, 633] on input "text" at bounding box center [1322, 637] width 172 height 35
type input "30,00"
click at [1350, 692] on div "Salvesta" at bounding box center [1363, 703] width 49 height 23
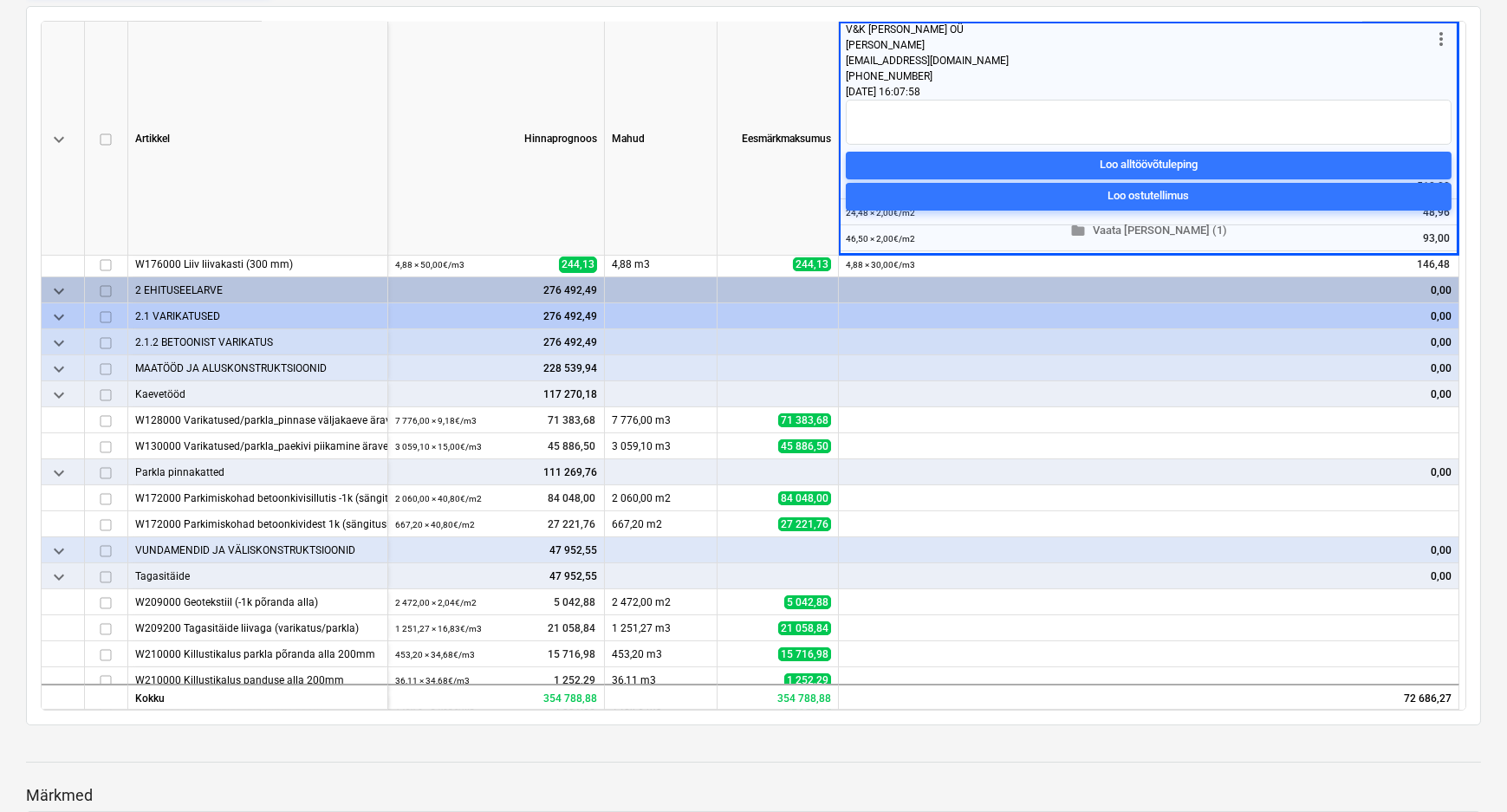
scroll to position [663, 0]
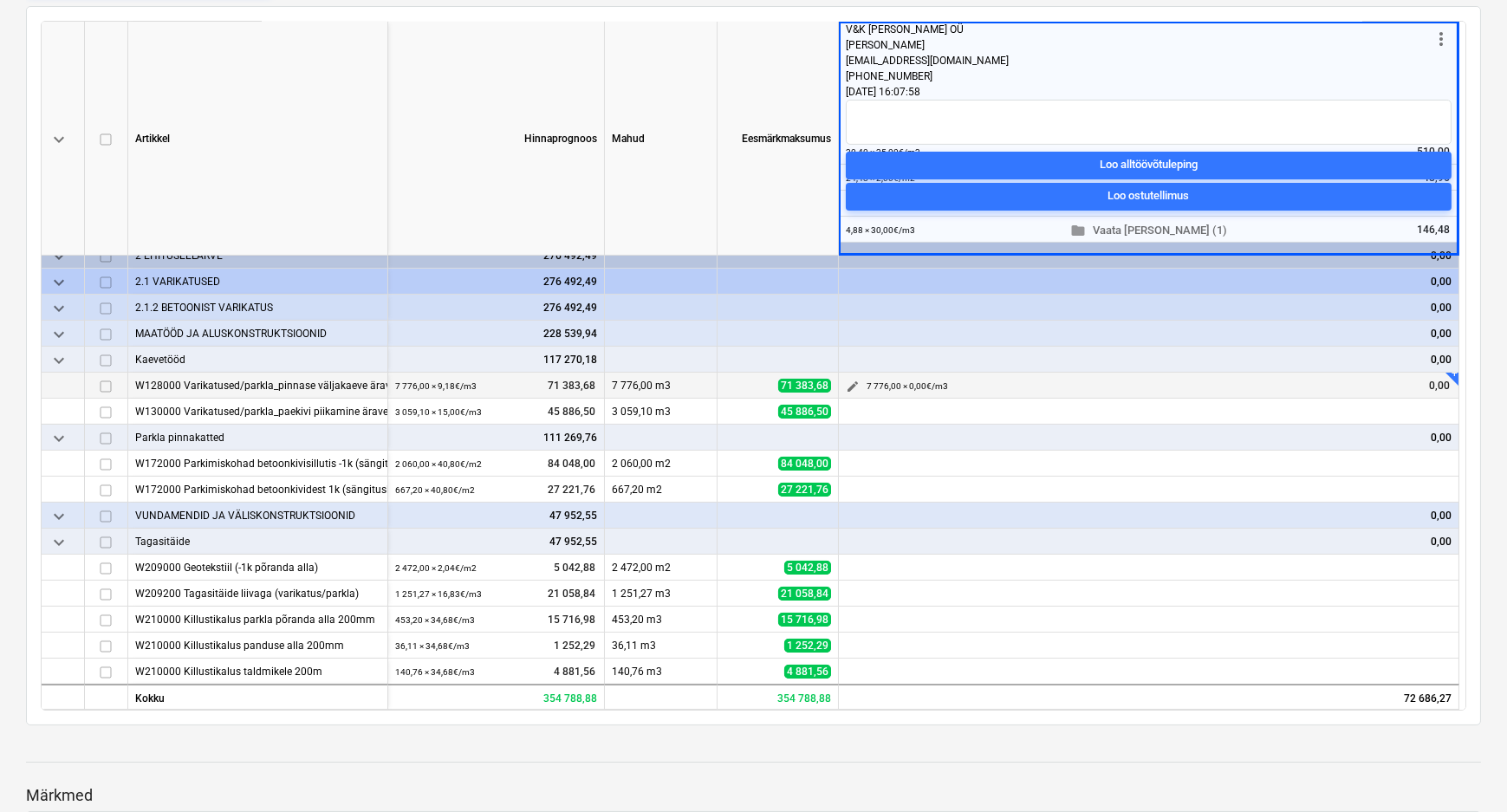
click at [854, 383] on span "edit" at bounding box center [852, 386] width 14 height 14
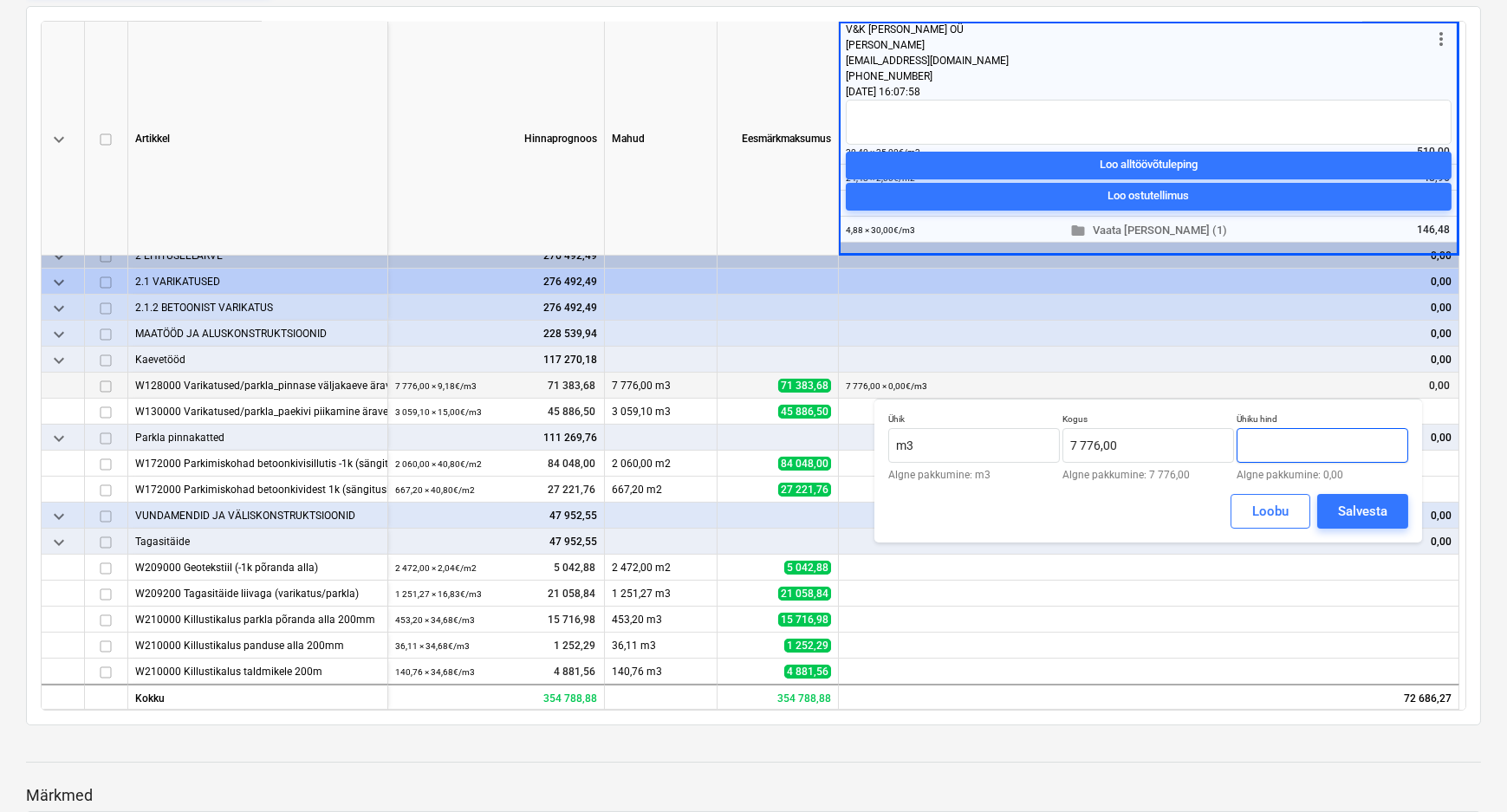
drag, startPoint x: 1265, startPoint y: 451, endPoint x: 1237, endPoint y: 453, distance: 28.1
click at [1237, 453] on input "text" at bounding box center [1322, 445] width 172 height 35
type input "9,50"
click at [1368, 514] on div "Salvesta" at bounding box center [1363, 511] width 49 height 23
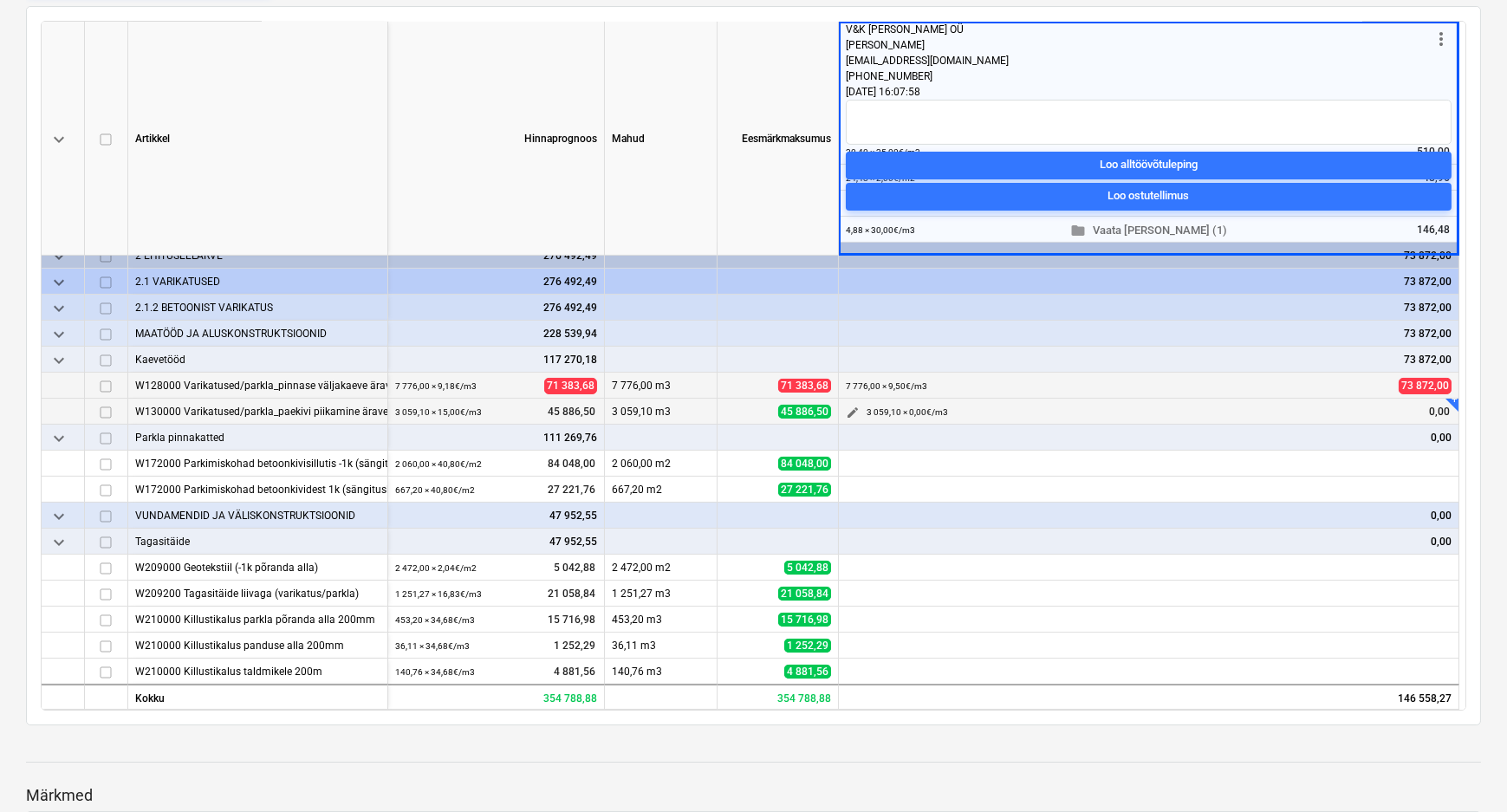
click at [846, 406] on span "edit" at bounding box center [852, 412] width 14 height 14
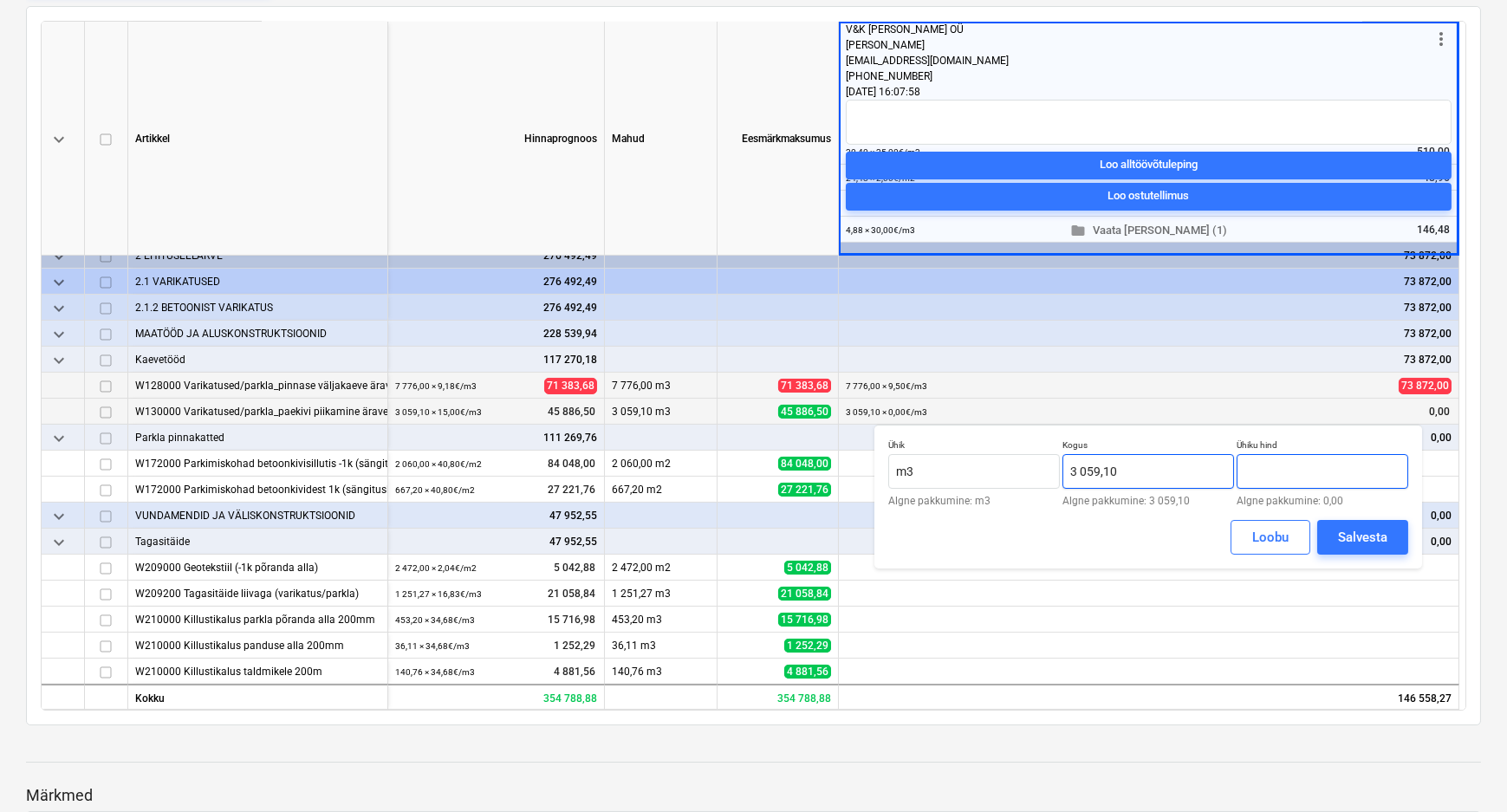
drag, startPoint x: 1274, startPoint y: 471, endPoint x: 1213, endPoint y: 476, distance: 61.2
click at [1213, 476] on div "Ühik m3 Algne pakkumine: m3 Kogus 3 059,10 Algne pakkumine: 3 059,10 Ühiku hind…" at bounding box center [1148, 472] width 520 height 66
type input "16,00"
click at [1355, 538] on div "Salvesta" at bounding box center [1363, 537] width 49 height 23
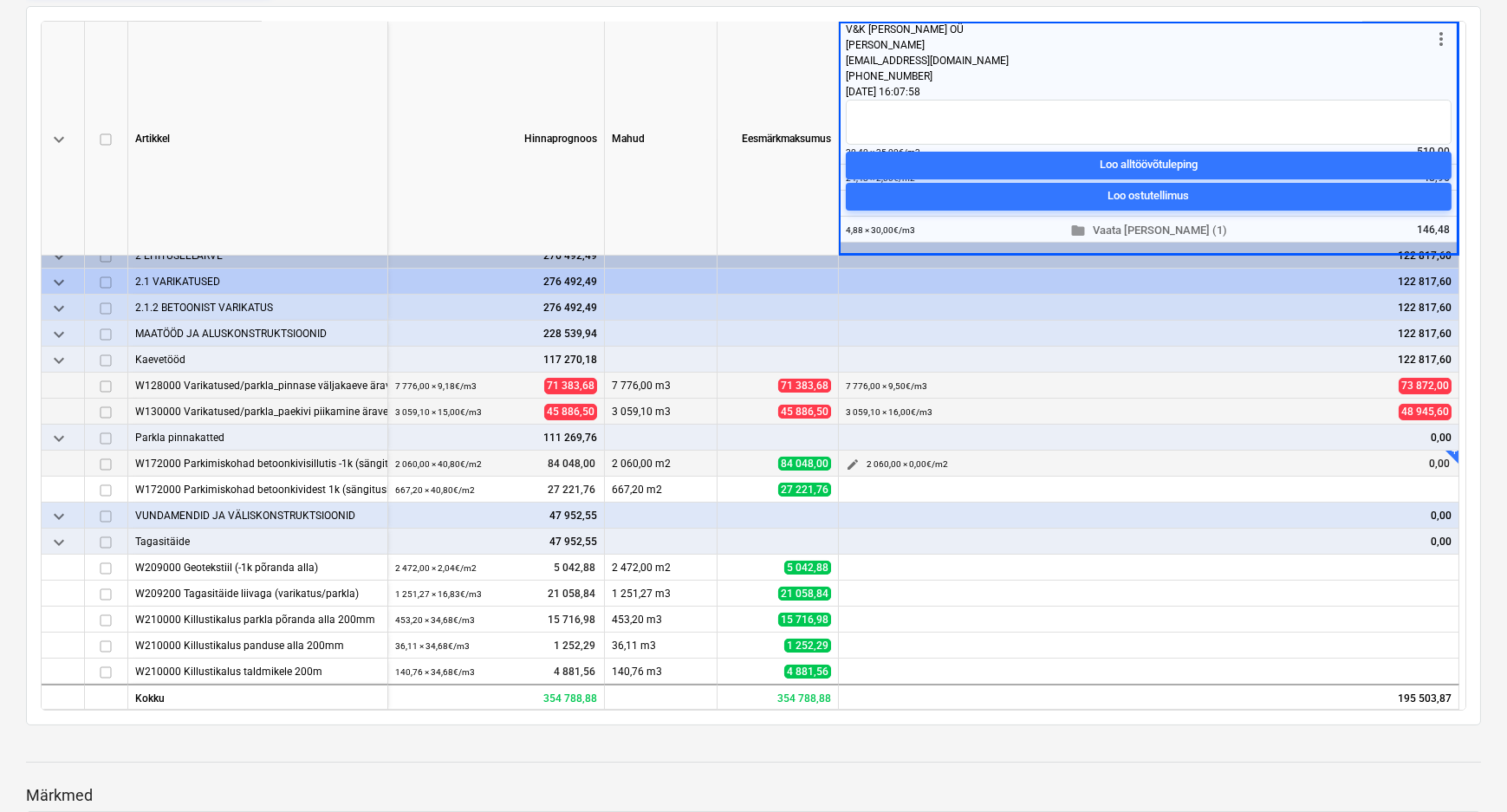
click at [853, 464] on span "edit" at bounding box center [852, 464] width 14 height 14
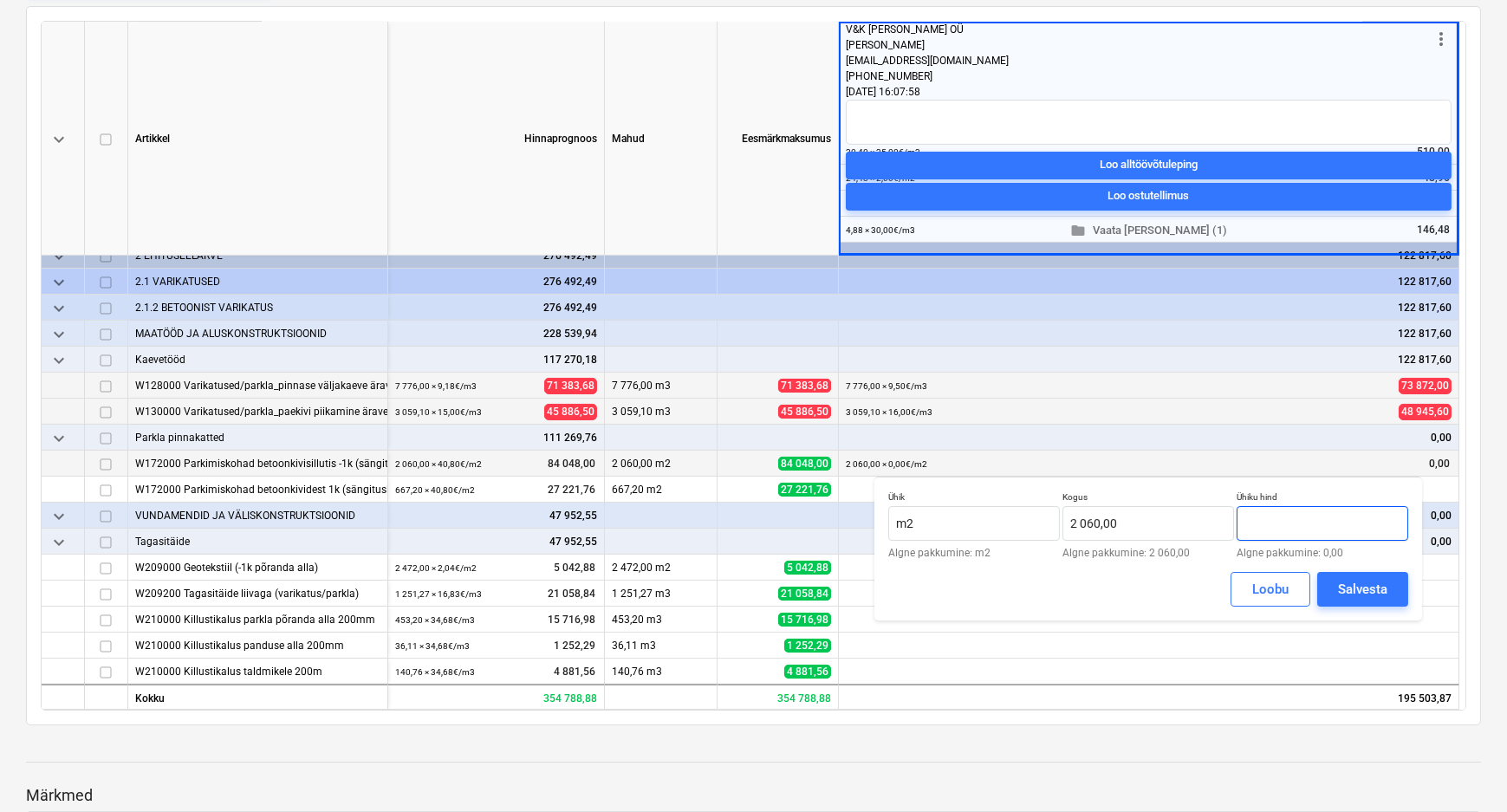
drag, startPoint x: 1286, startPoint y: 526, endPoint x: 1242, endPoint y: 524, distance: 44.0
click at [1242, 524] on input "text" at bounding box center [1322, 523] width 172 height 35
type input "35,00"
click at [1345, 585] on div "Salvesta" at bounding box center [1363, 589] width 49 height 23
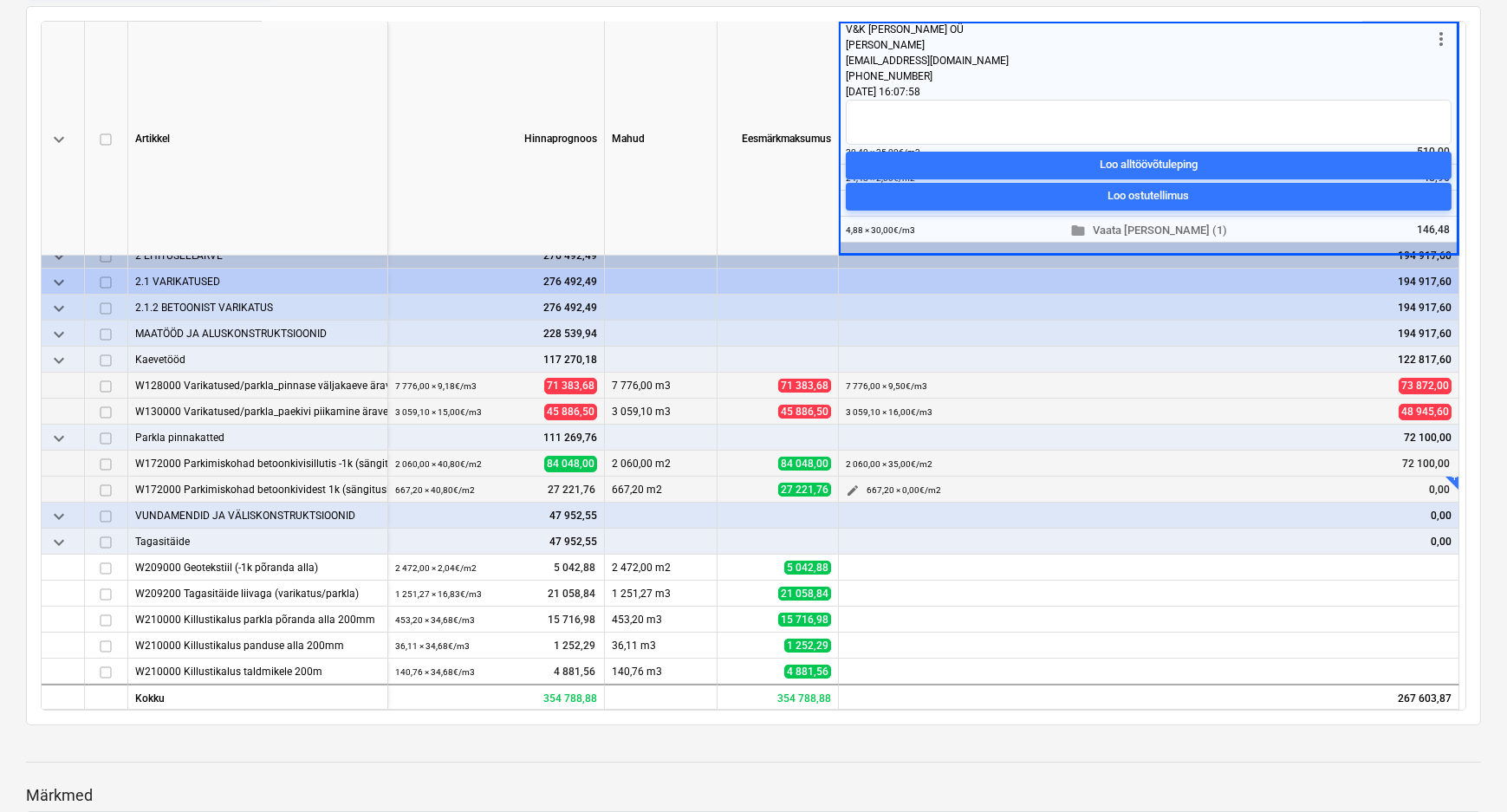
click at [852, 484] on span "edit" at bounding box center [852, 490] width 14 height 14
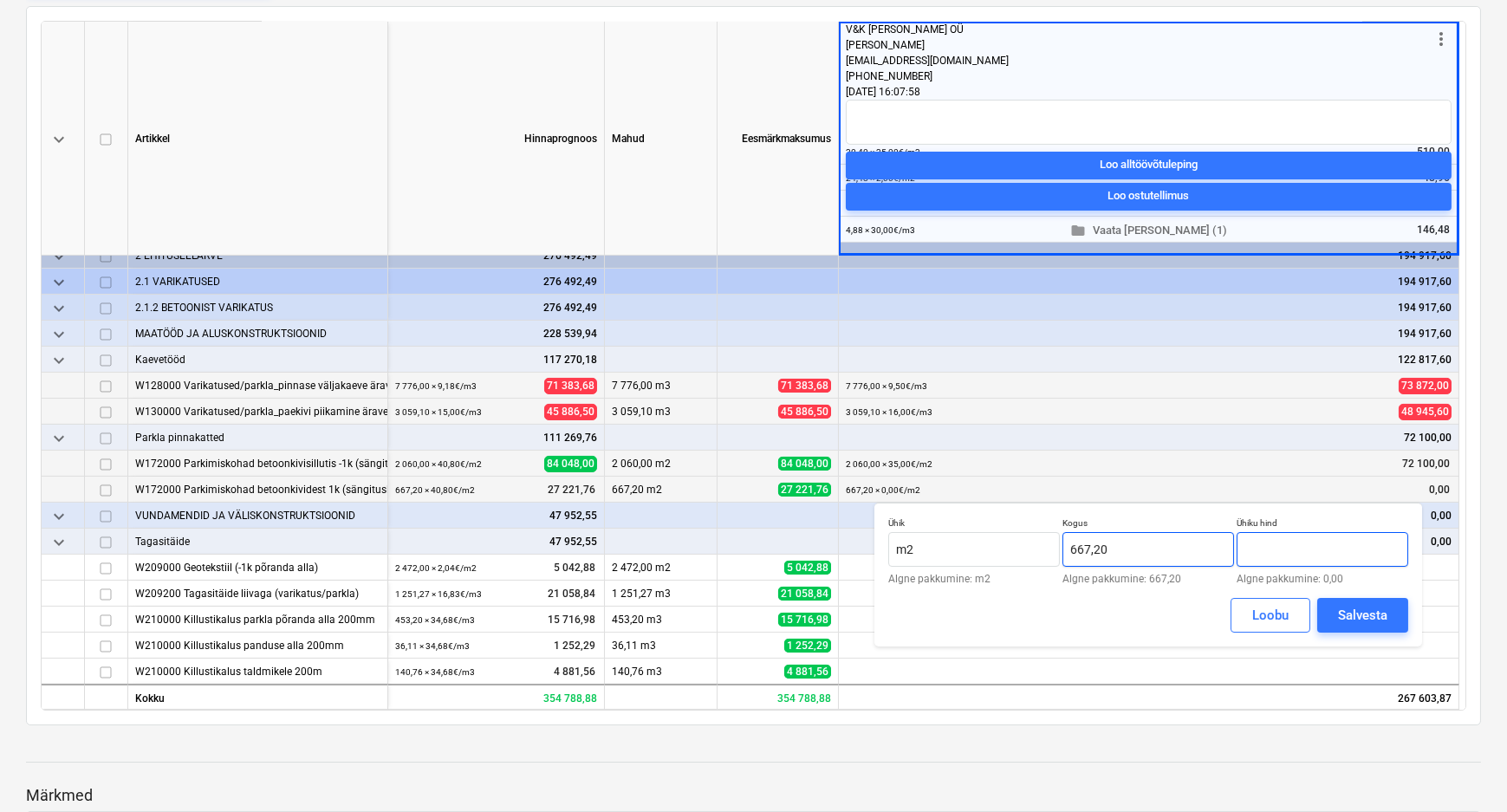
drag, startPoint x: 1278, startPoint y: 545, endPoint x: 1229, endPoint y: 552, distance: 49.5
click at [1229, 552] on div "Ühik m2 Algne pakkumine: m2 Kogus 667,20 Algne pakkumine: 667,20 Ühiku hind Alg…" at bounding box center [1148, 550] width 520 height 66
type input "35,00"
click at [1361, 612] on div "Salvesta" at bounding box center [1363, 616] width 49 height 23
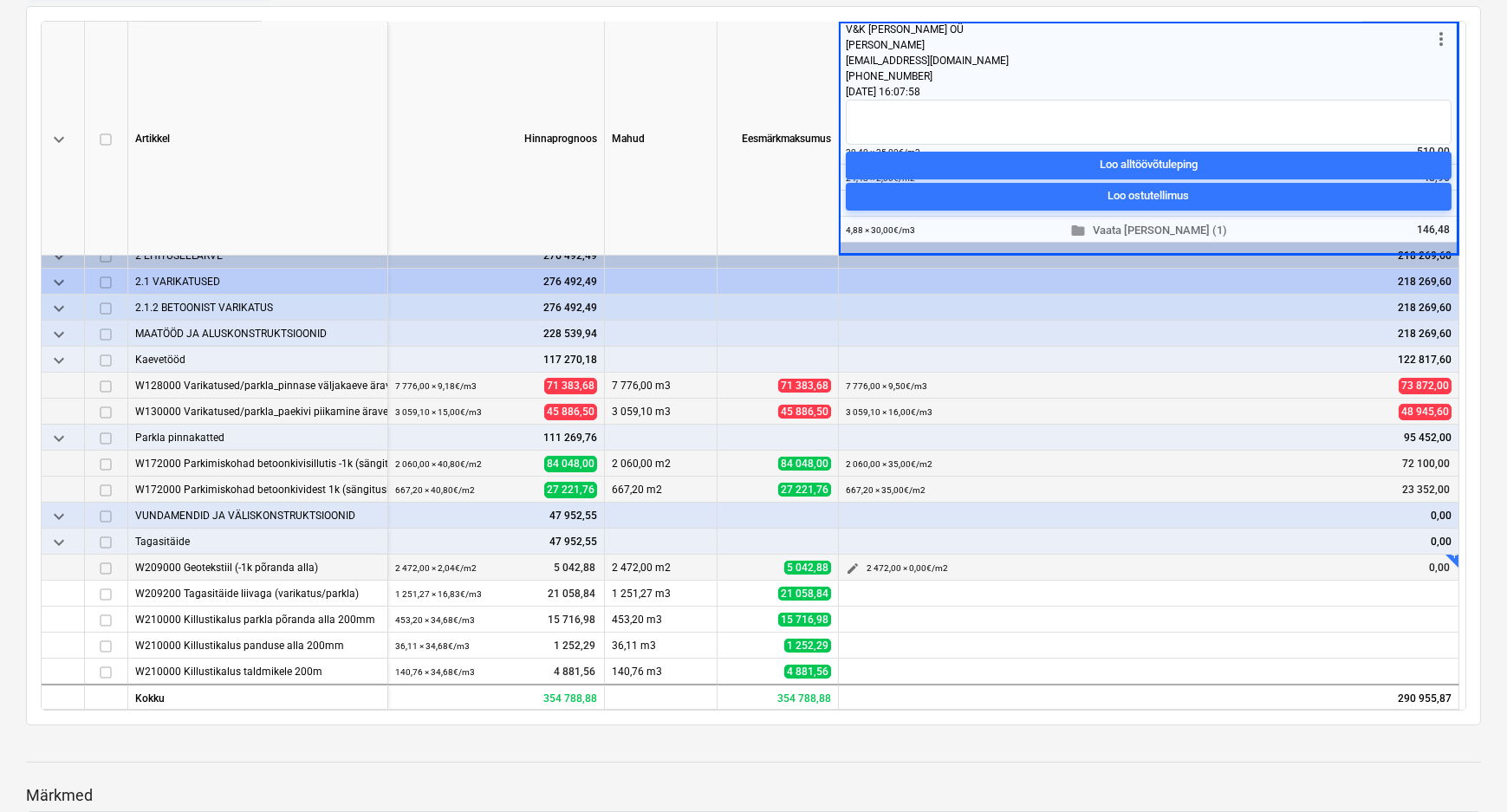
click at [849, 565] on span "edit" at bounding box center [852, 568] width 14 height 14
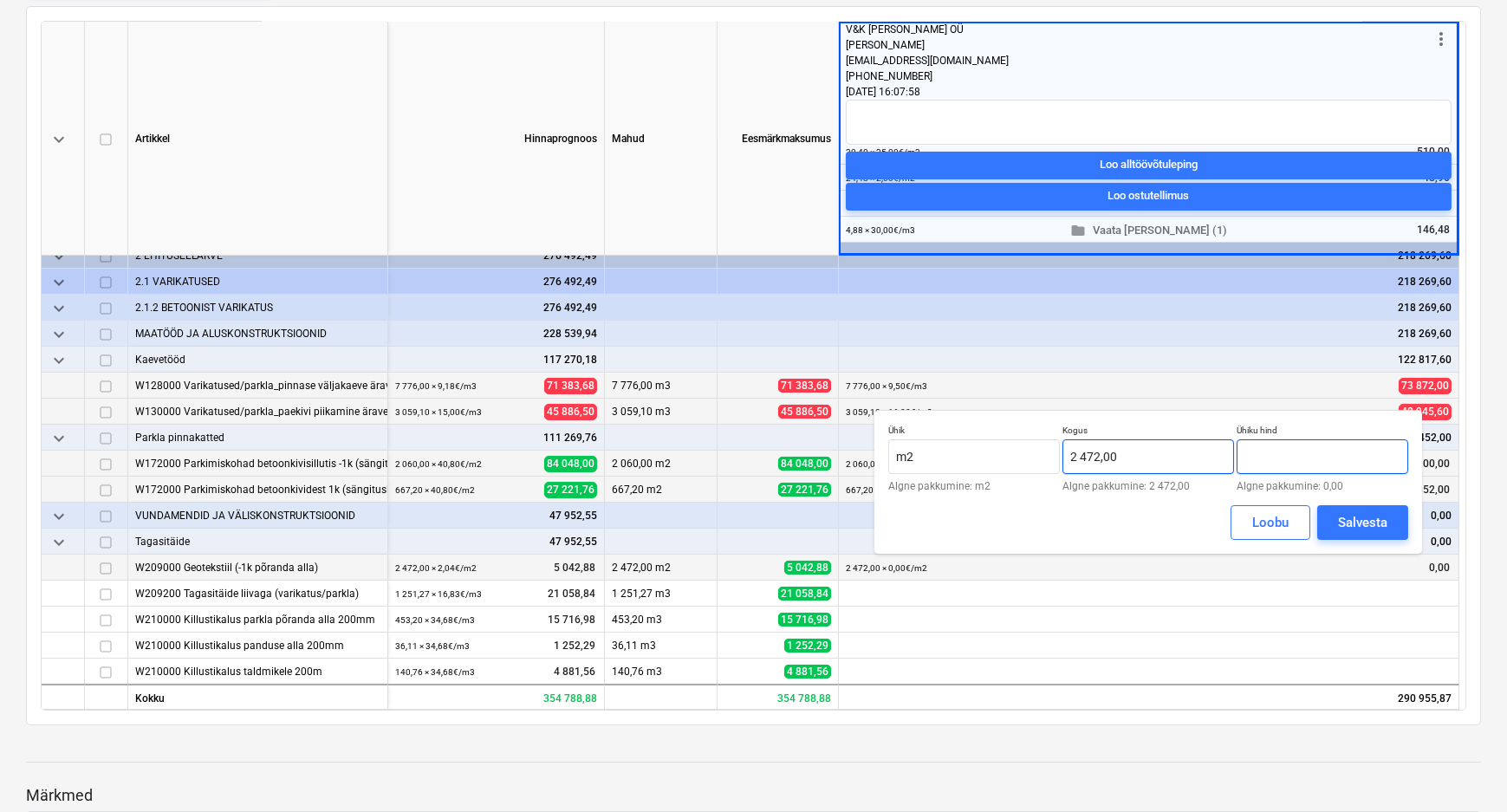
click at [1231, 459] on div "Ühik m2 Algne pakkumine: m2 Kogus 2 472,00 Algne pakkumine: 2 472,00 Ühiku hind…" at bounding box center [1148, 457] width 520 height 66
type input "2,00"
click at [1346, 518] on div "Salvesta" at bounding box center [1363, 523] width 49 height 23
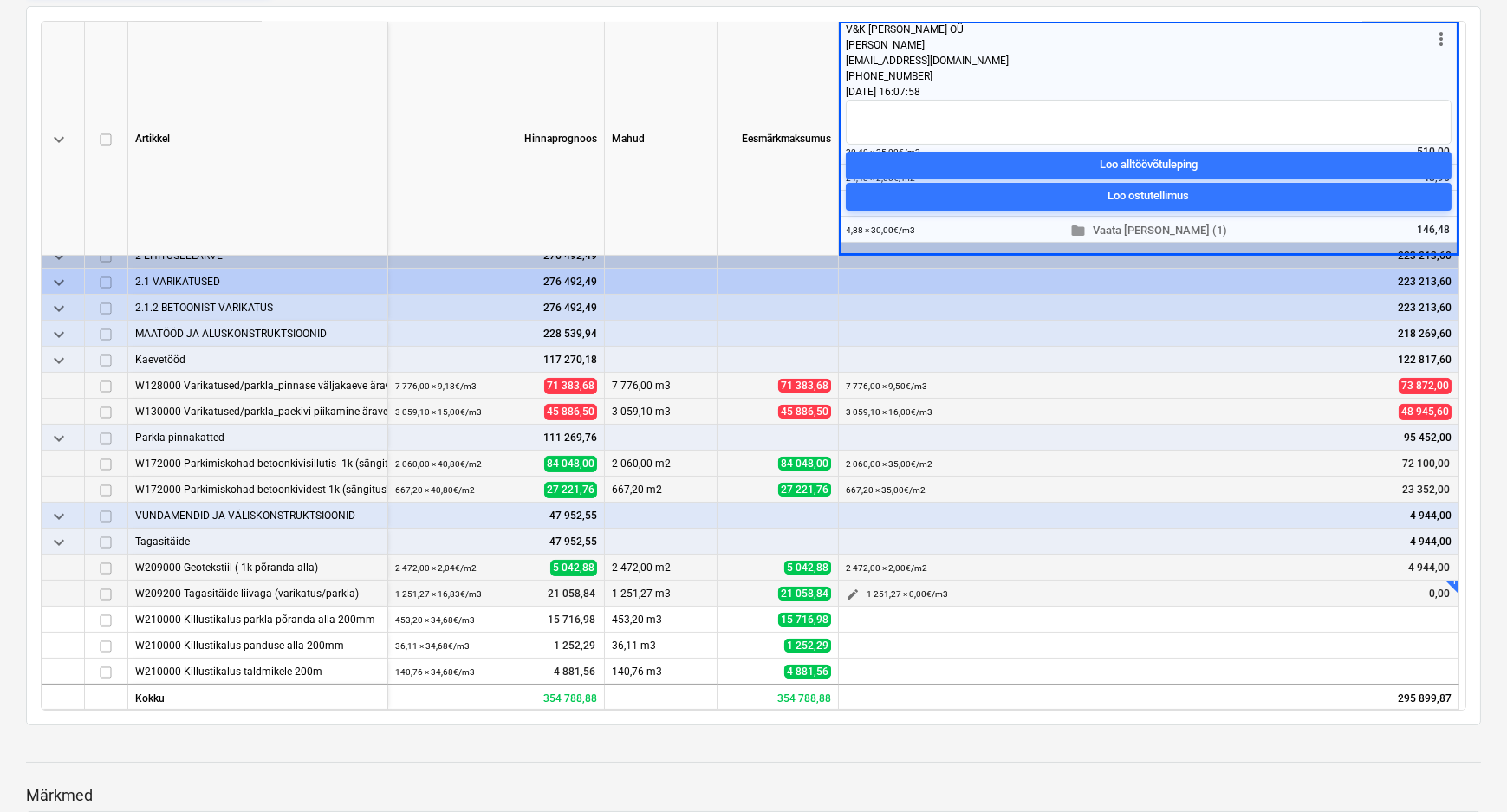
click at [852, 590] on span "edit" at bounding box center [852, 594] width 14 height 14
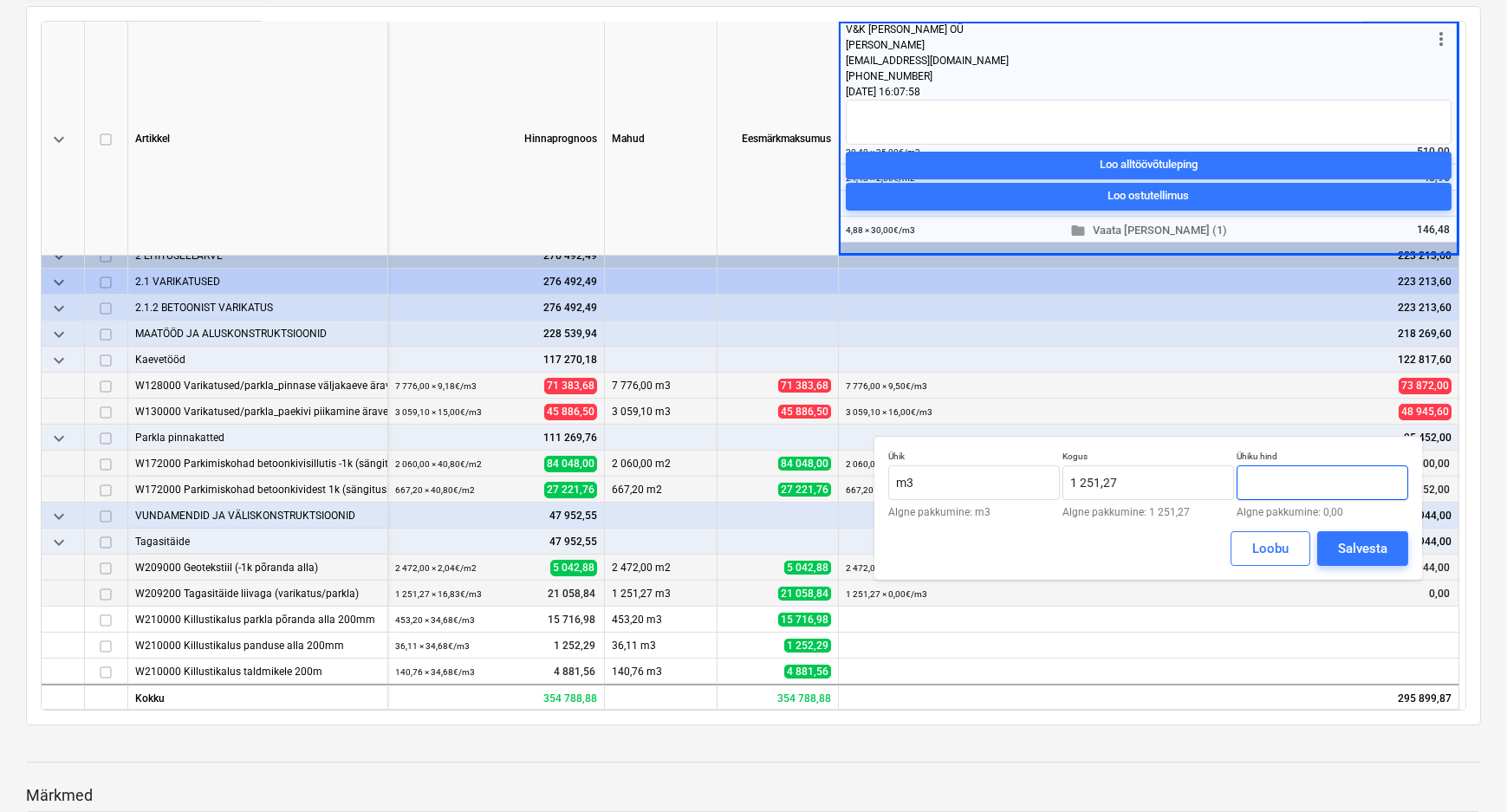
drag, startPoint x: 1279, startPoint y: 480, endPoint x: 1244, endPoint y: 485, distance: 35.4
click at [1244, 485] on input "text" at bounding box center [1322, 482] width 172 height 35
type input "18,00"
click at [1363, 549] on div "Salvesta" at bounding box center [1363, 548] width 49 height 23
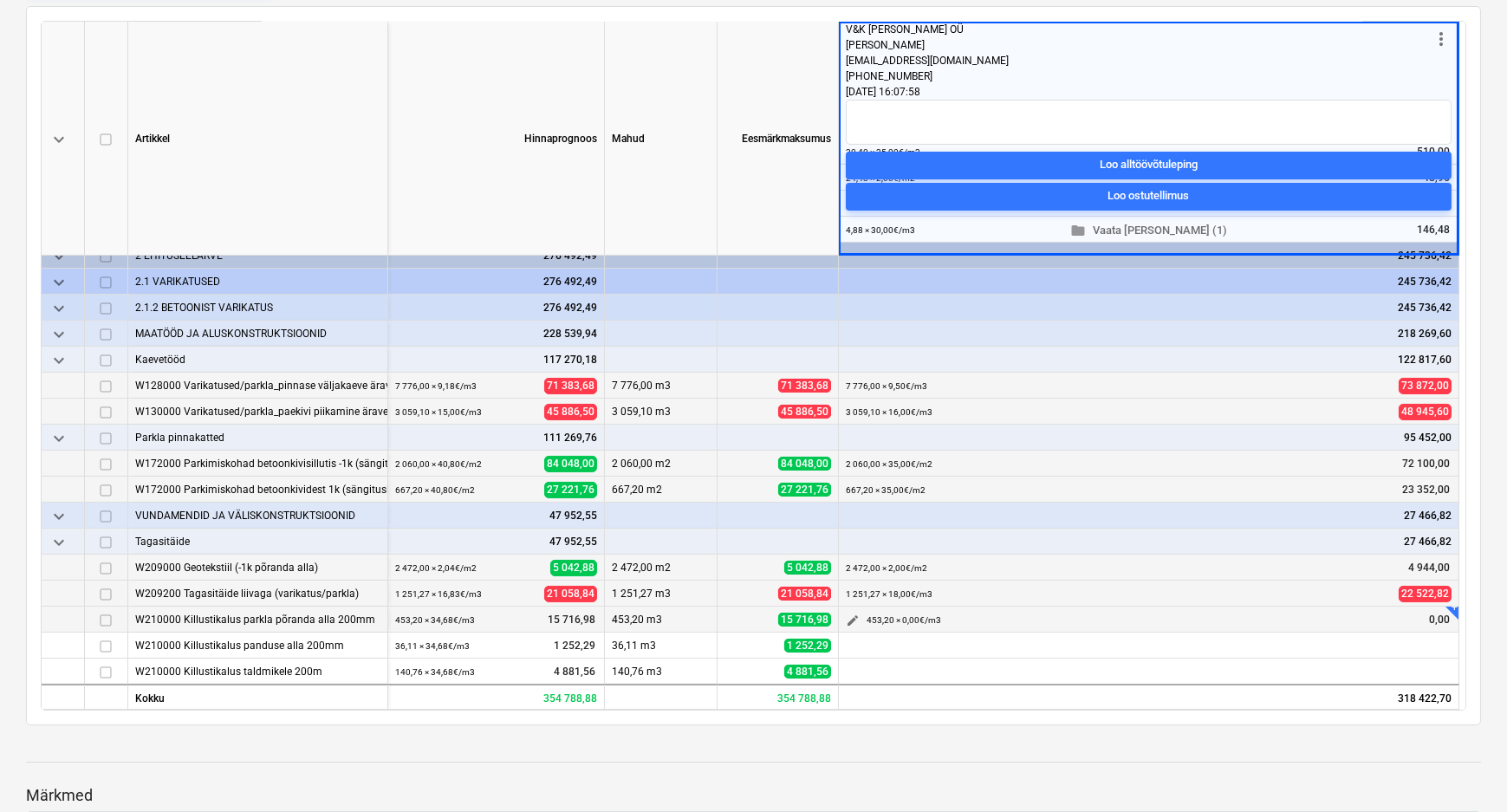
click at [852, 616] on span "edit" at bounding box center [852, 620] width 14 height 14
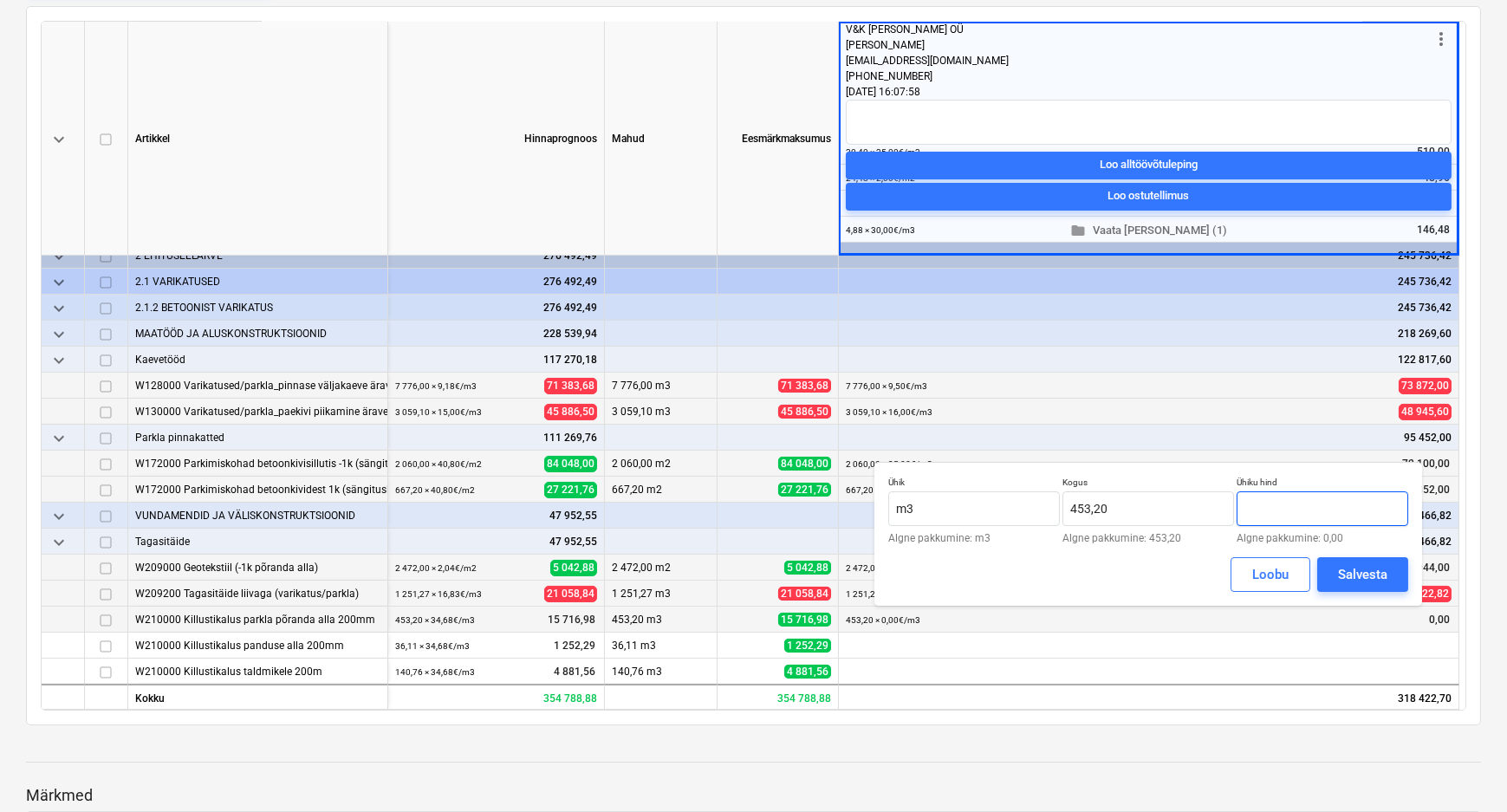
drag, startPoint x: 1257, startPoint y: 496, endPoint x: 1243, endPoint y: 501, distance: 14.9
click at [1243, 501] on input "text" at bounding box center [1322, 508] width 172 height 35
type input "36,00"
click at [1360, 567] on div "Salvesta" at bounding box center [1363, 575] width 49 height 23
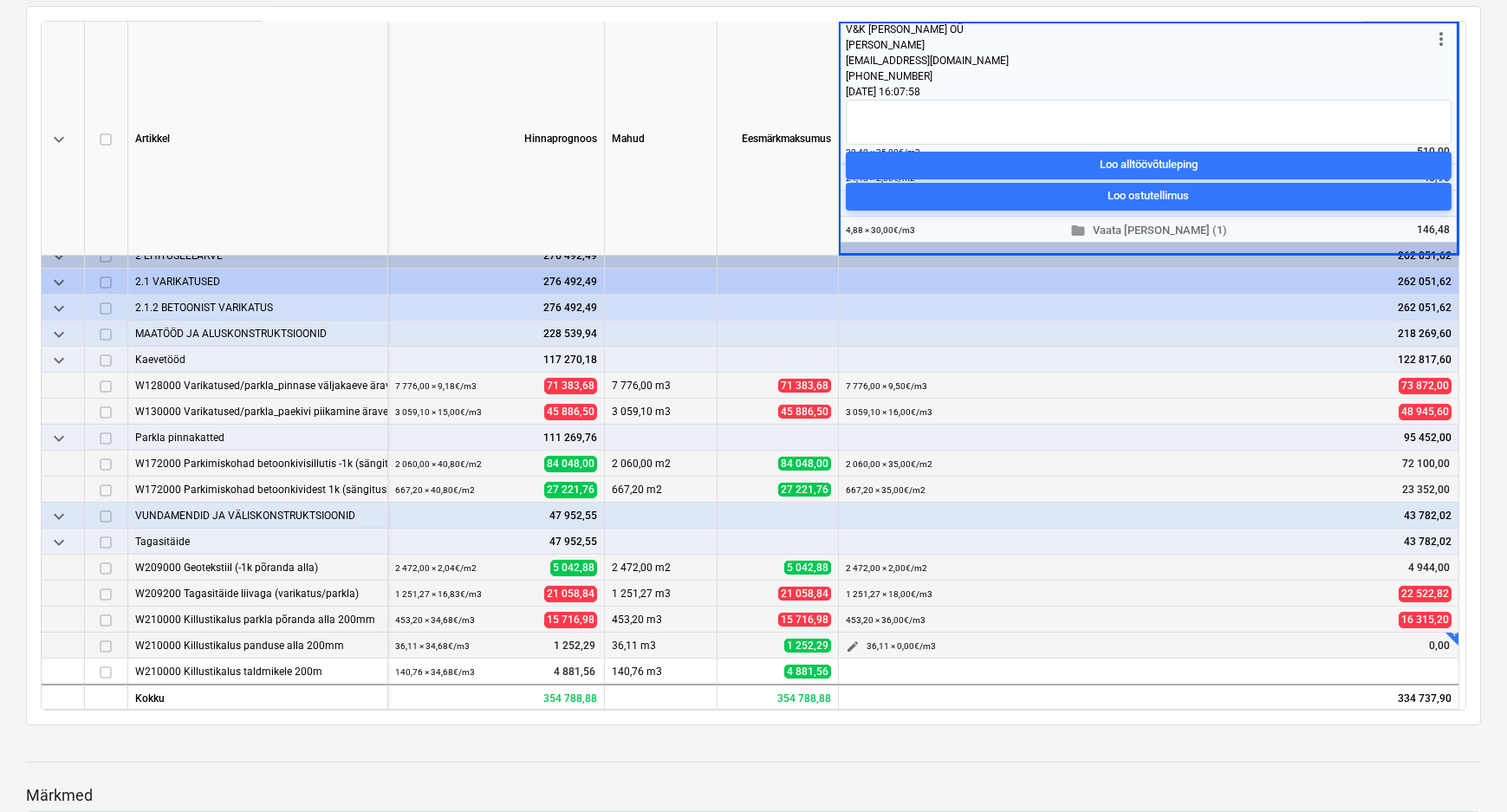
click at [847, 642] on span "edit" at bounding box center [852, 646] width 14 height 14
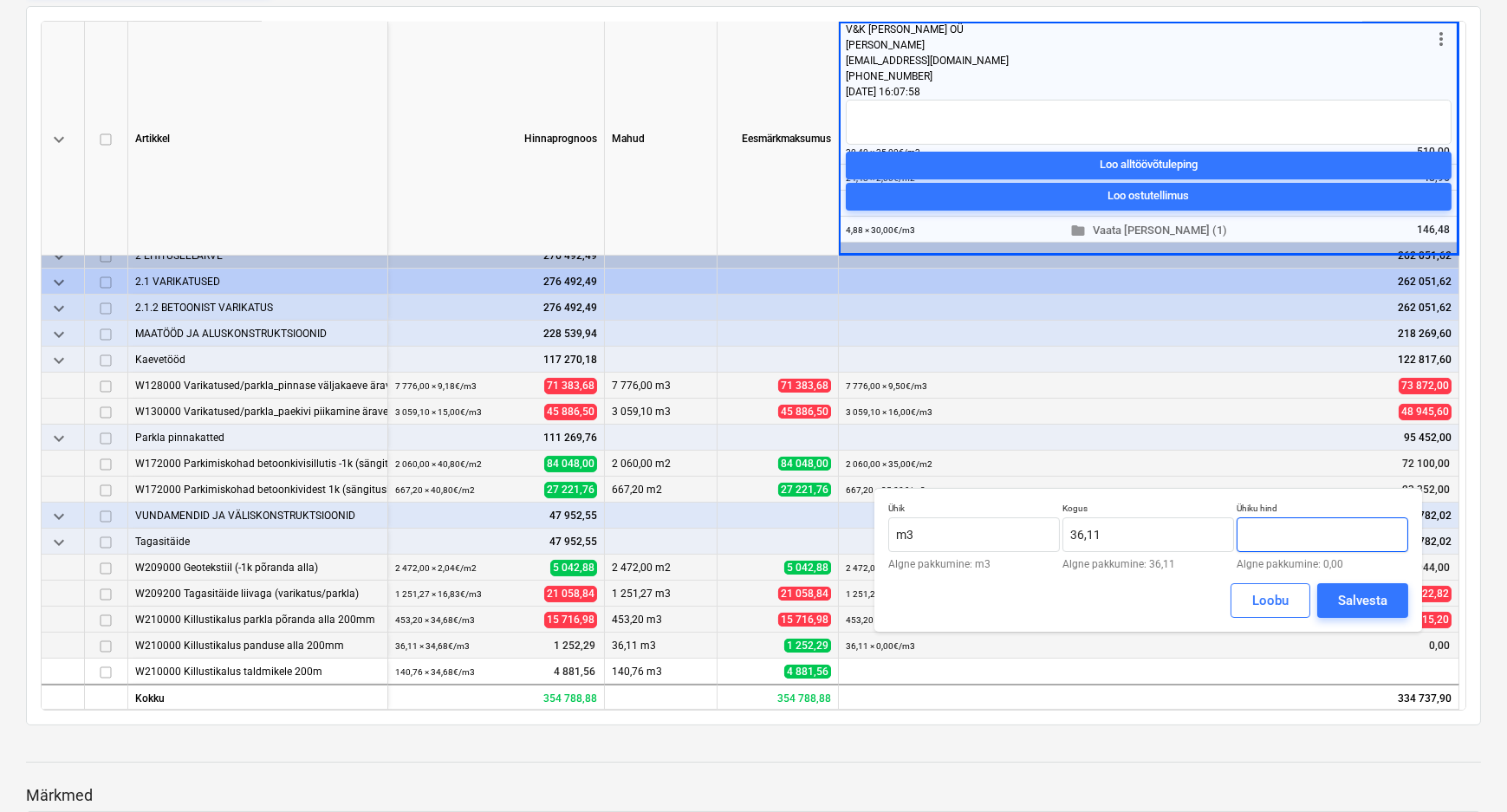
click at [1248, 539] on input "text" at bounding box center [1322, 534] width 172 height 35
type input "36,00"
click at [1352, 596] on div "Salvesta" at bounding box center [1363, 600] width 49 height 23
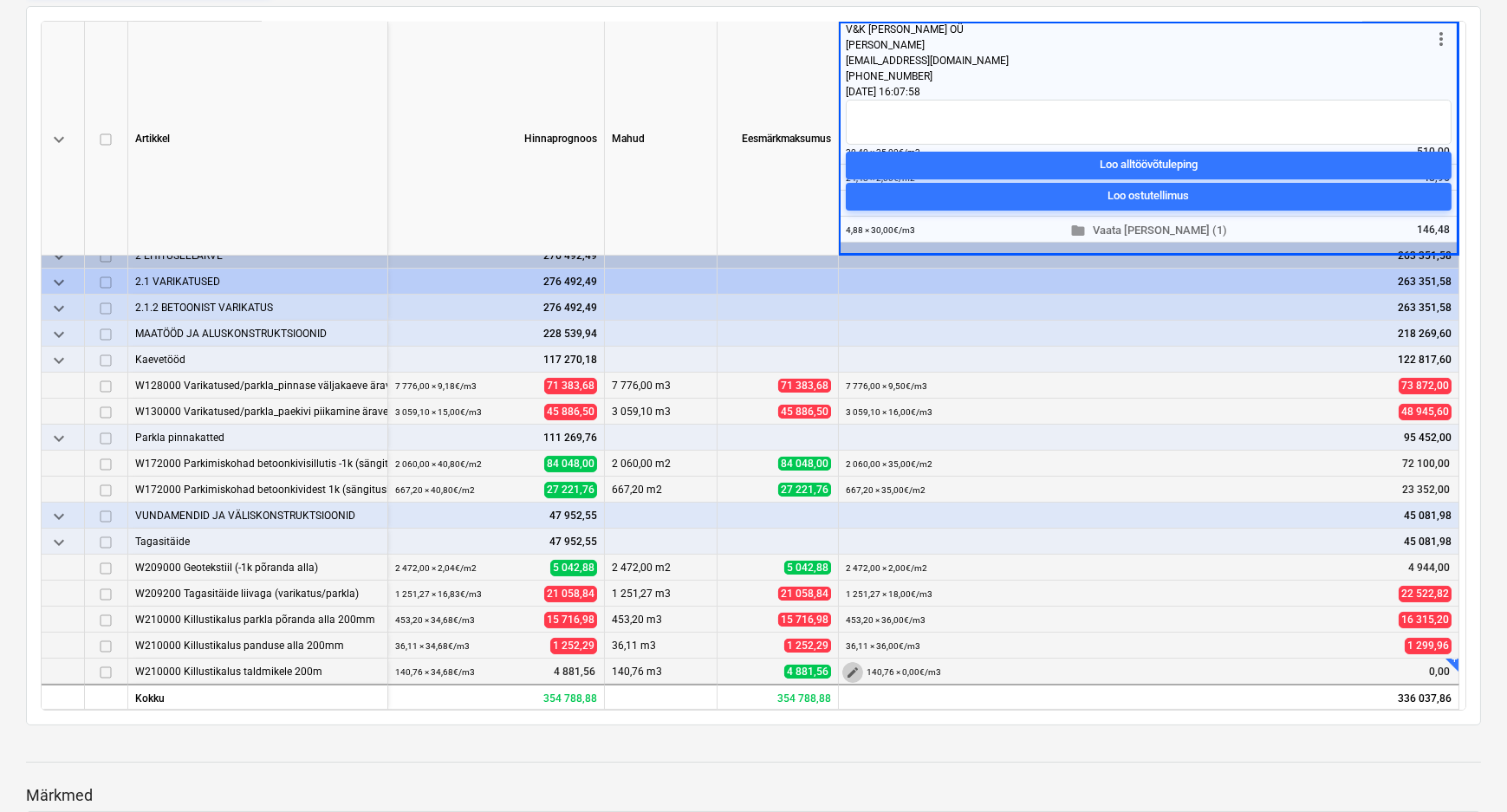
click at [850, 668] on span "edit" at bounding box center [852, 672] width 14 height 14
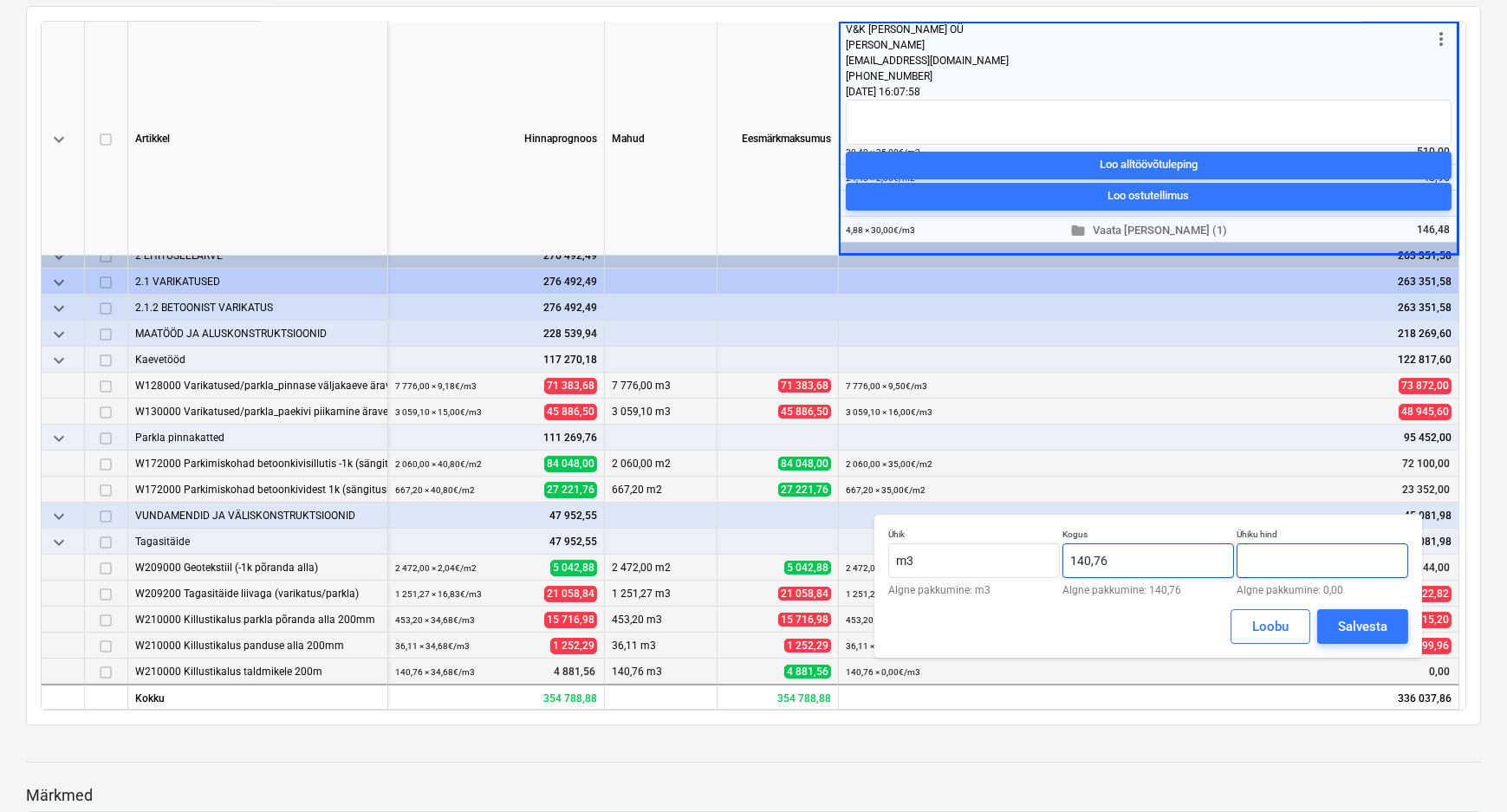
click at [1231, 563] on div "Ühik m3 Algne pakkumine: m3 Kogus 140,76 Algne pakkumine: 140,76 Ühiku hind Alg…" at bounding box center [1148, 562] width 520 height 66
type input "36,00"
click at [1349, 624] on div "Salvesta" at bounding box center [1363, 626] width 49 height 23
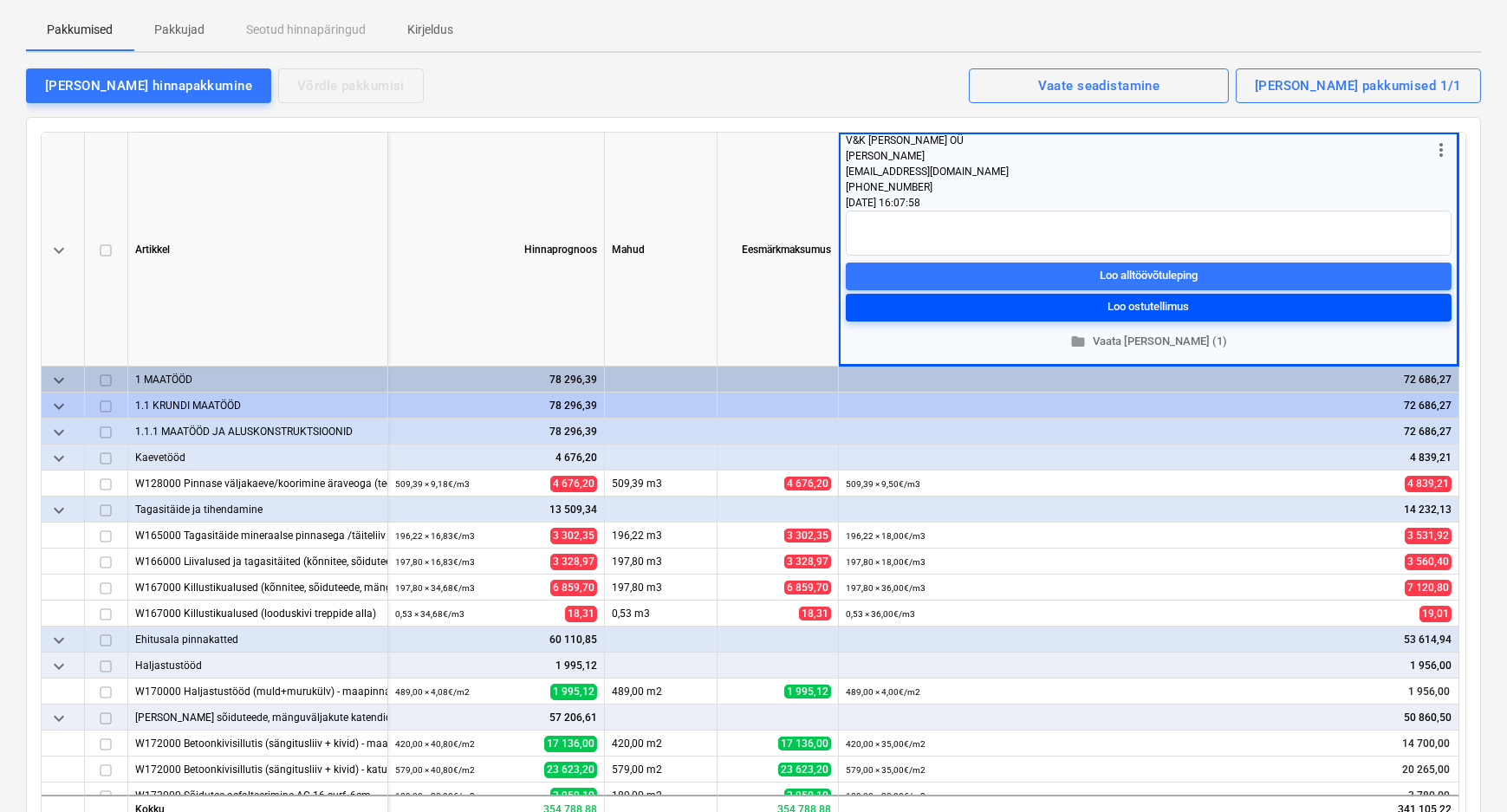
scroll to position [0, 0]
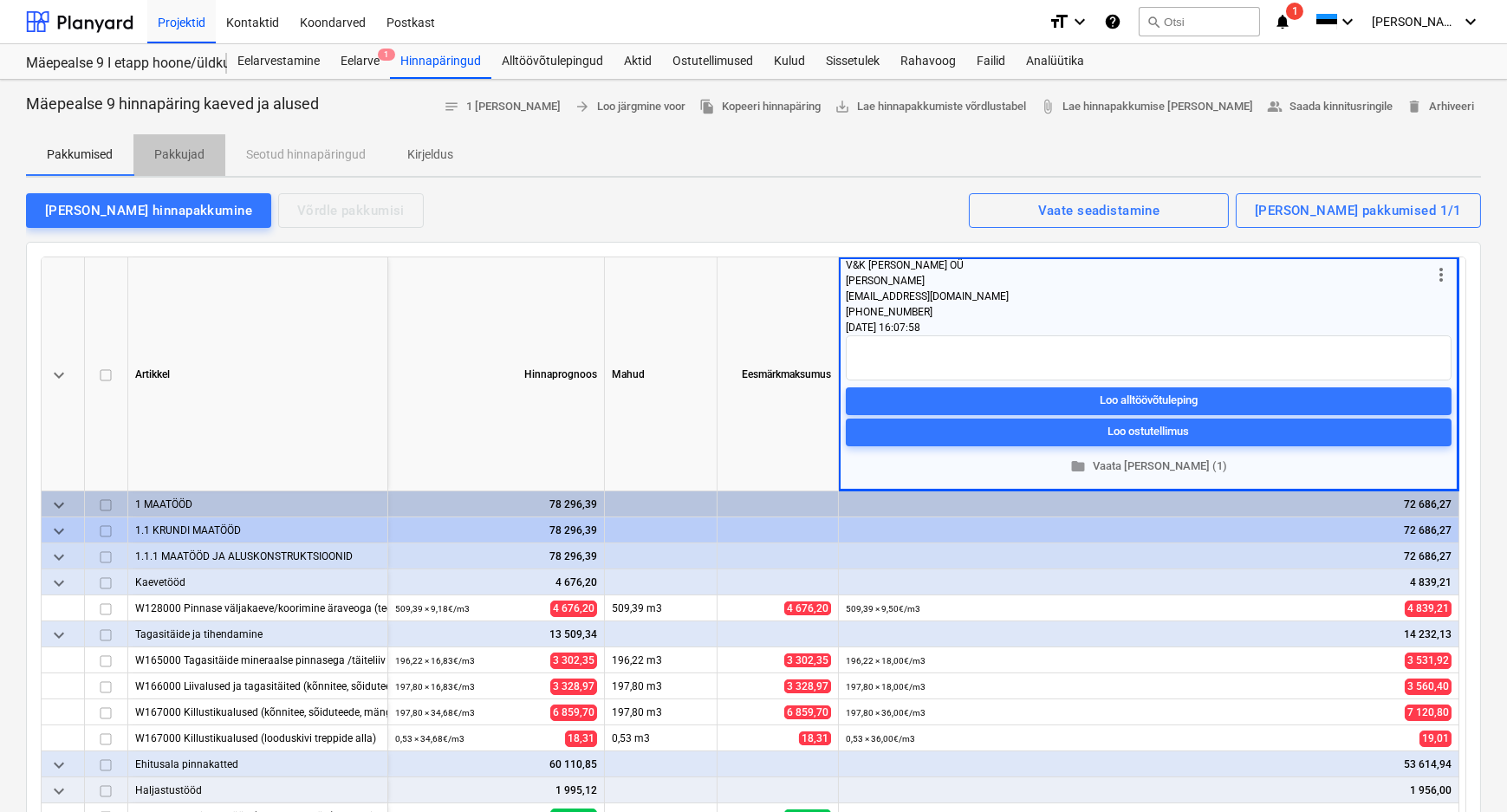
click at [193, 154] on p "Pakkujad" at bounding box center [179, 154] width 50 height 18
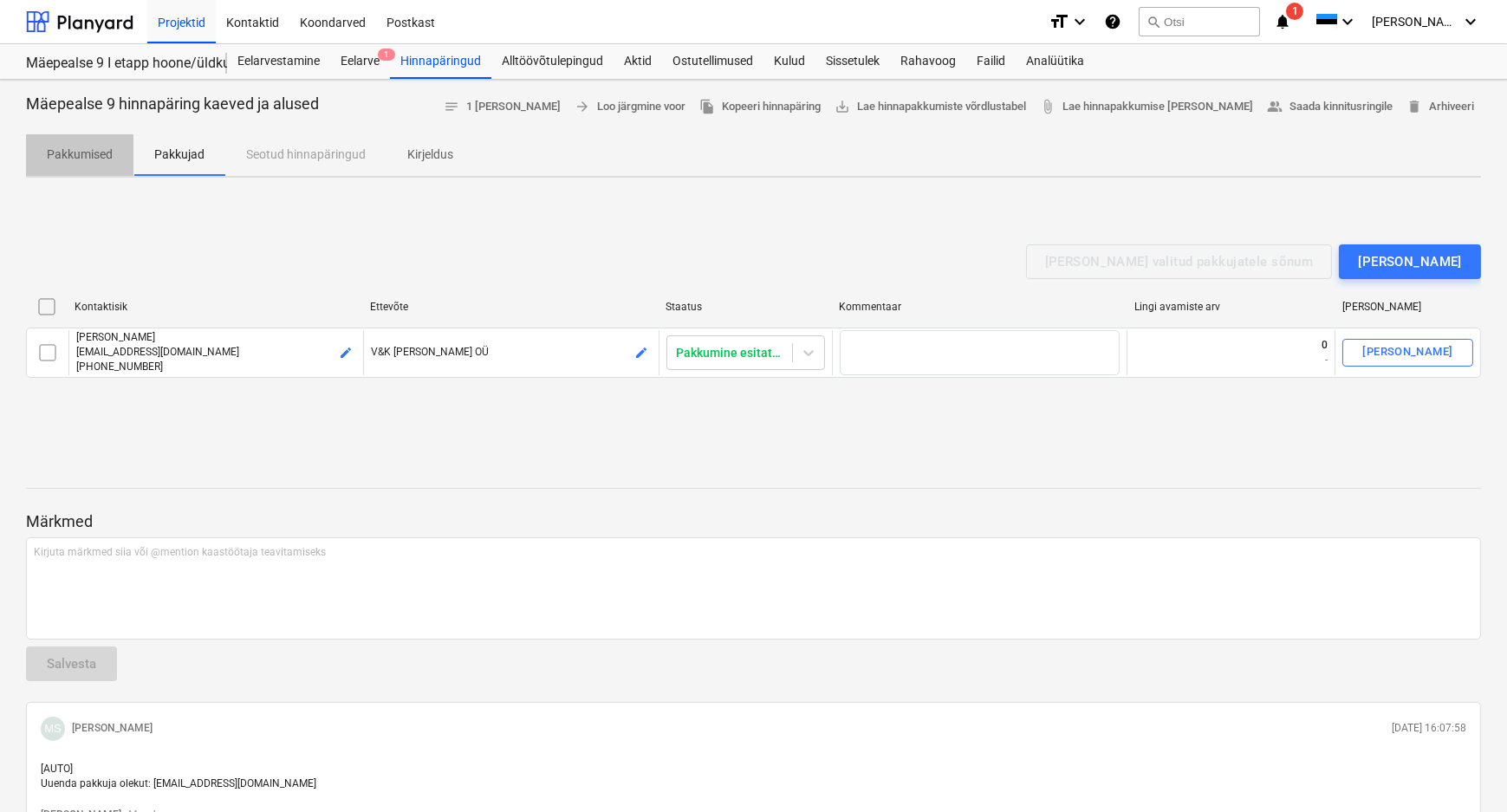
click at [84, 156] on p "Pakkumised" at bounding box center [79, 154] width 65 height 18
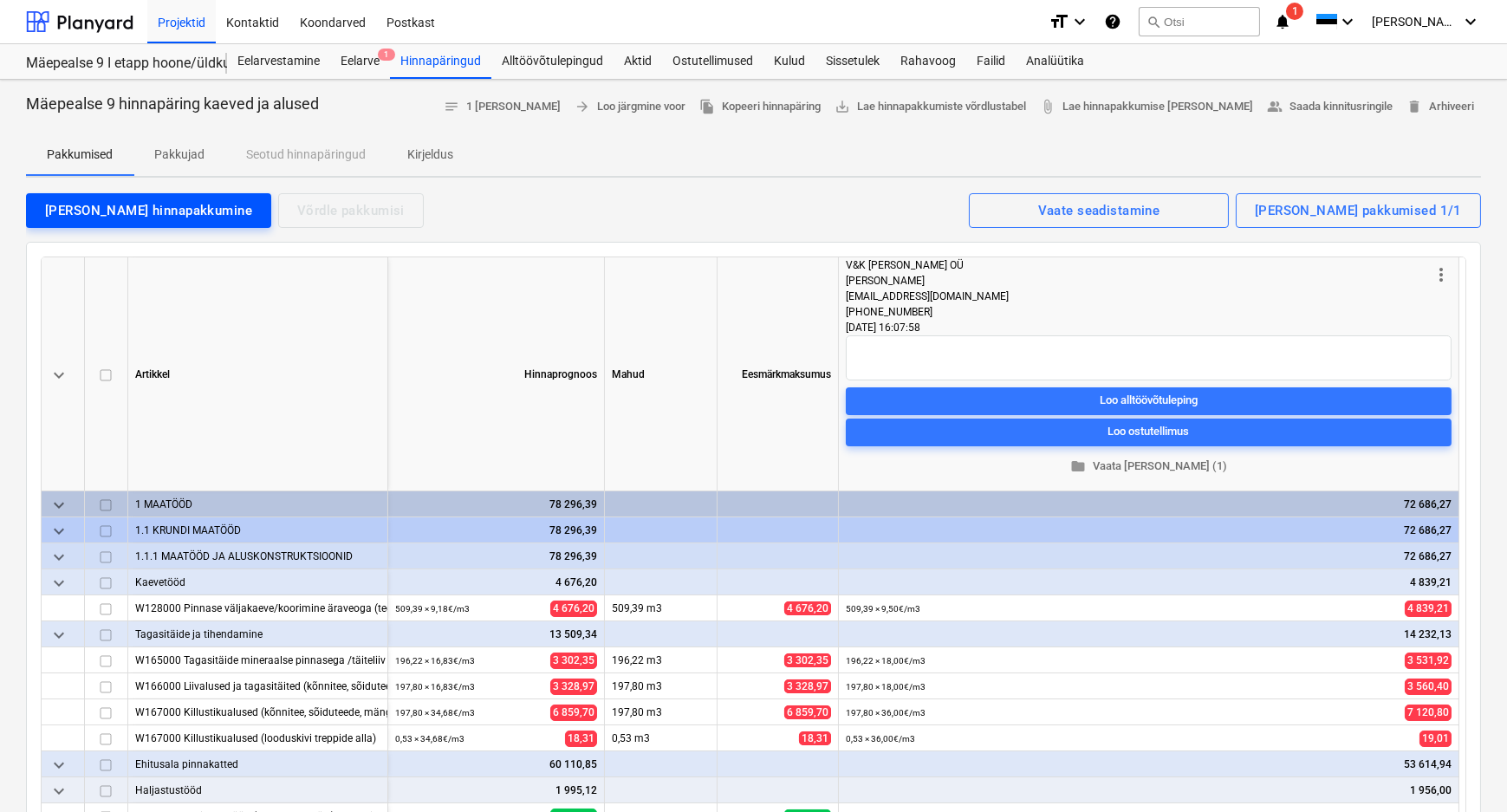
click at [122, 211] on div "[PERSON_NAME] hinnapakkumine" at bounding box center [148, 211] width 207 height 23
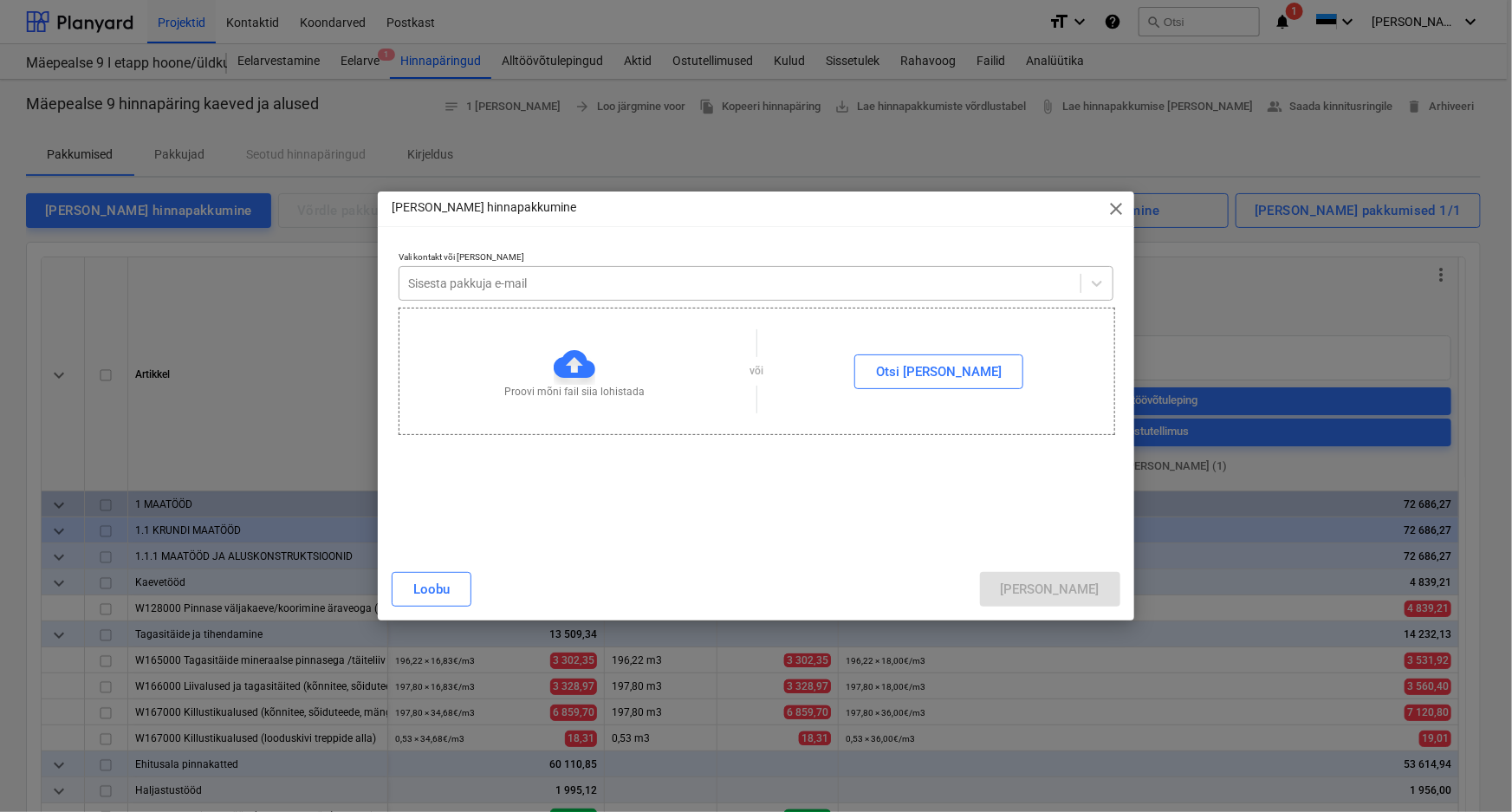
click at [549, 285] on div at bounding box center [740, 283] width 664 height 17
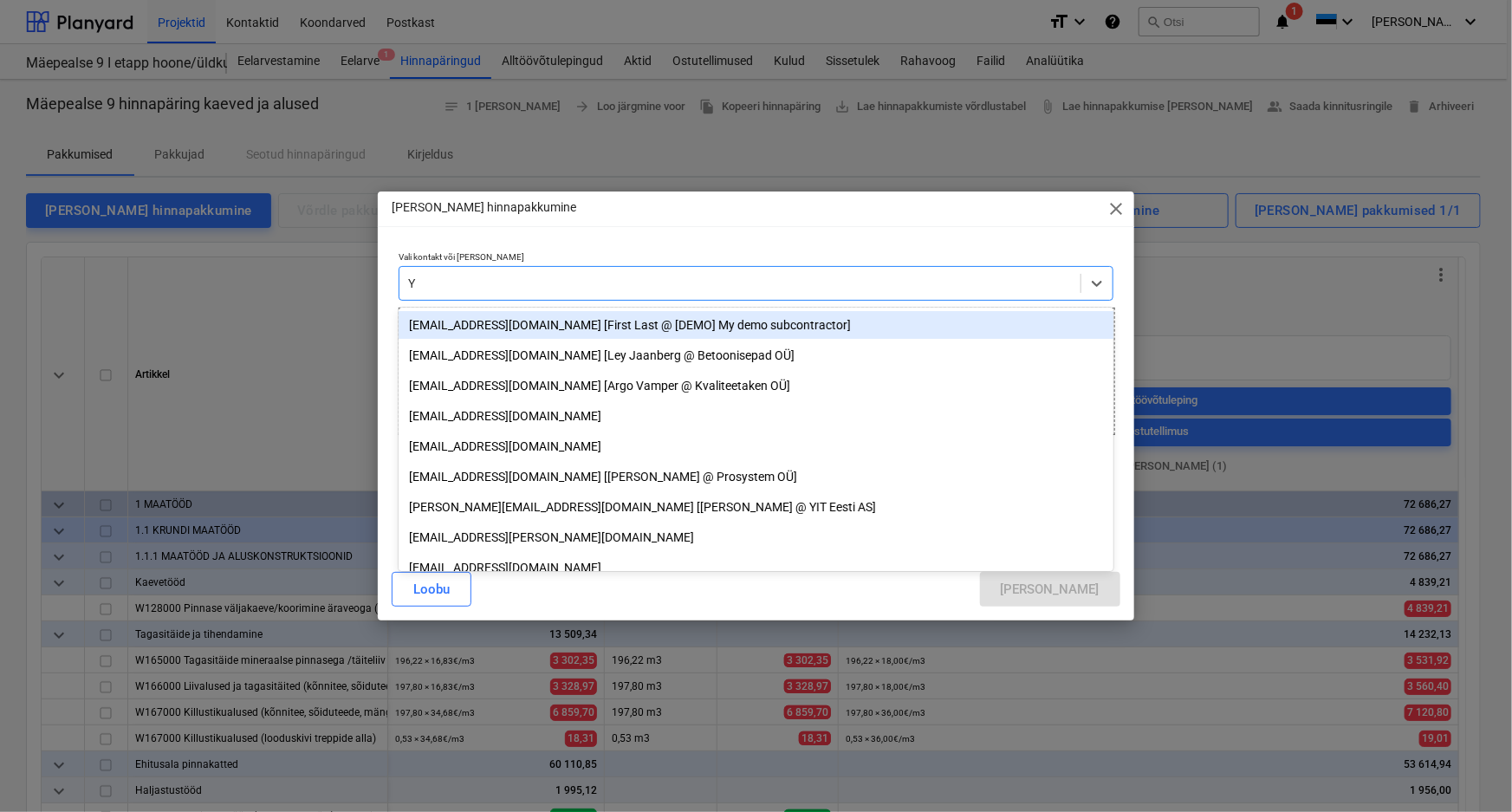
type input "Y T"
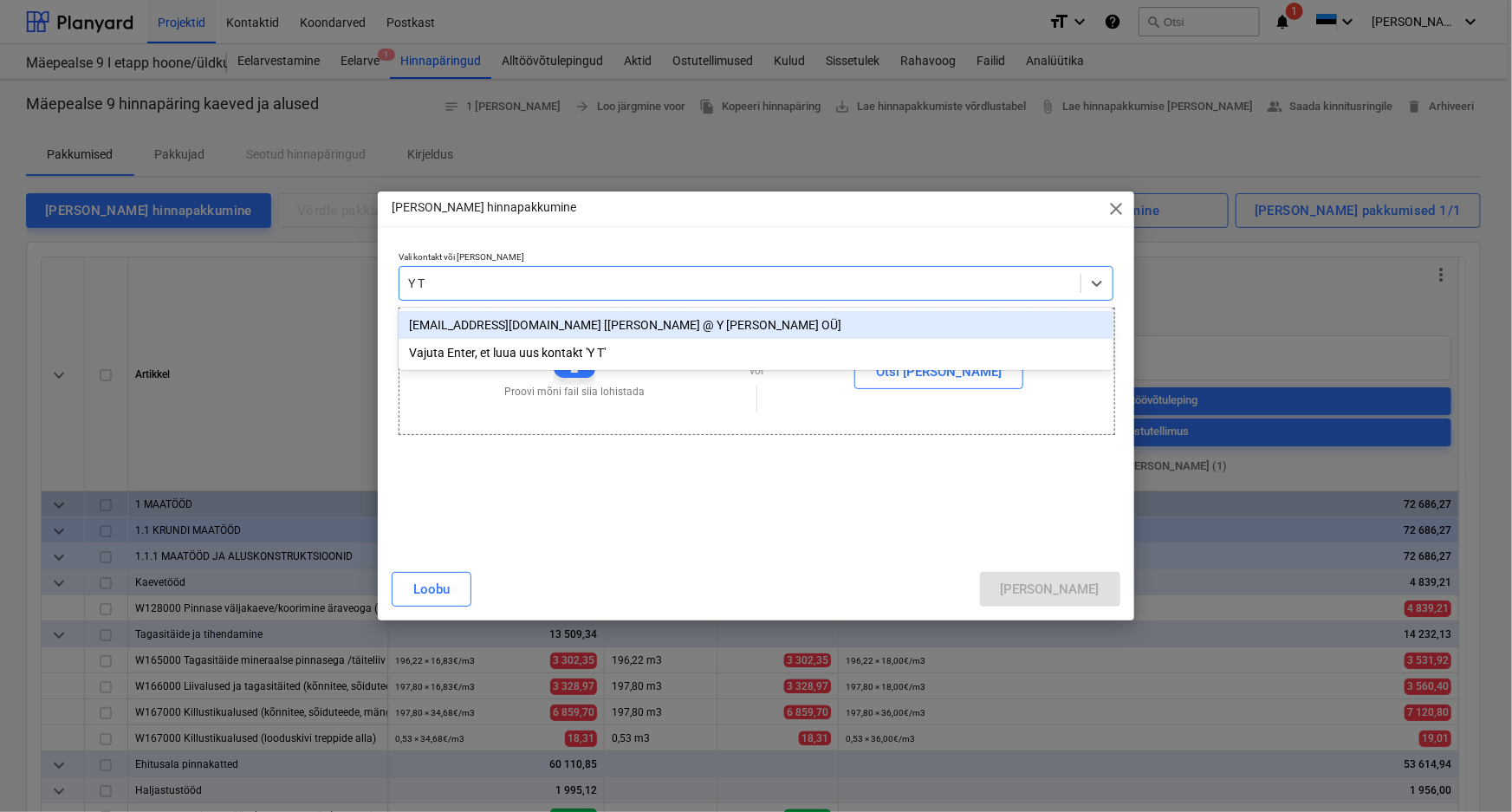
click at [473, 325] on div "[EMAIL_ADDRESS][DOMAIN_NAME] [[PERSON_NAME] @ Y [PERSON_NAME] OÜ]" at bounding box center [755, 324] width 714 height 28
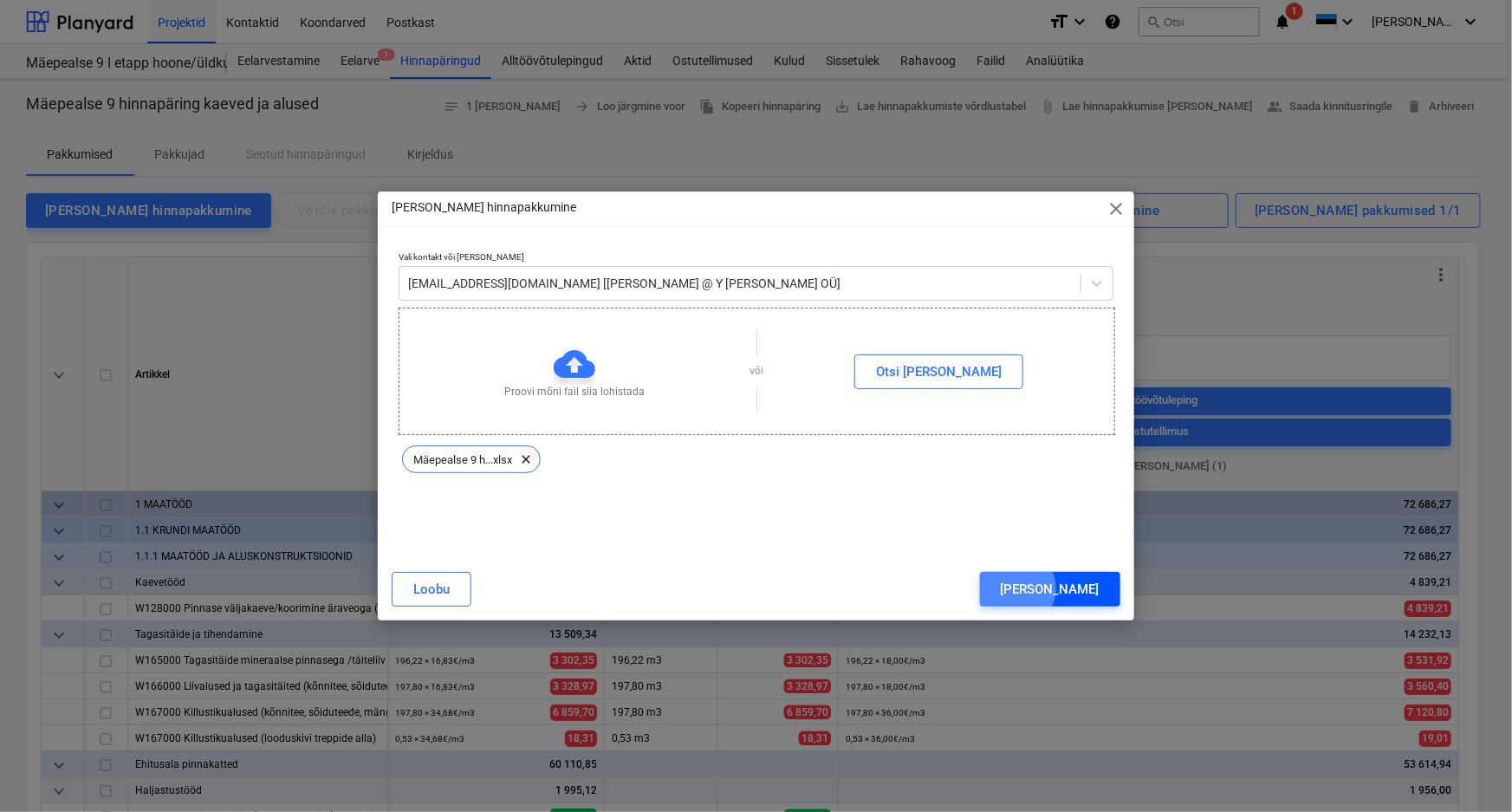
click at [1090, 588] on div "[PERSON_NAME]" at bounding box center [1050, 589] width 99 height 23
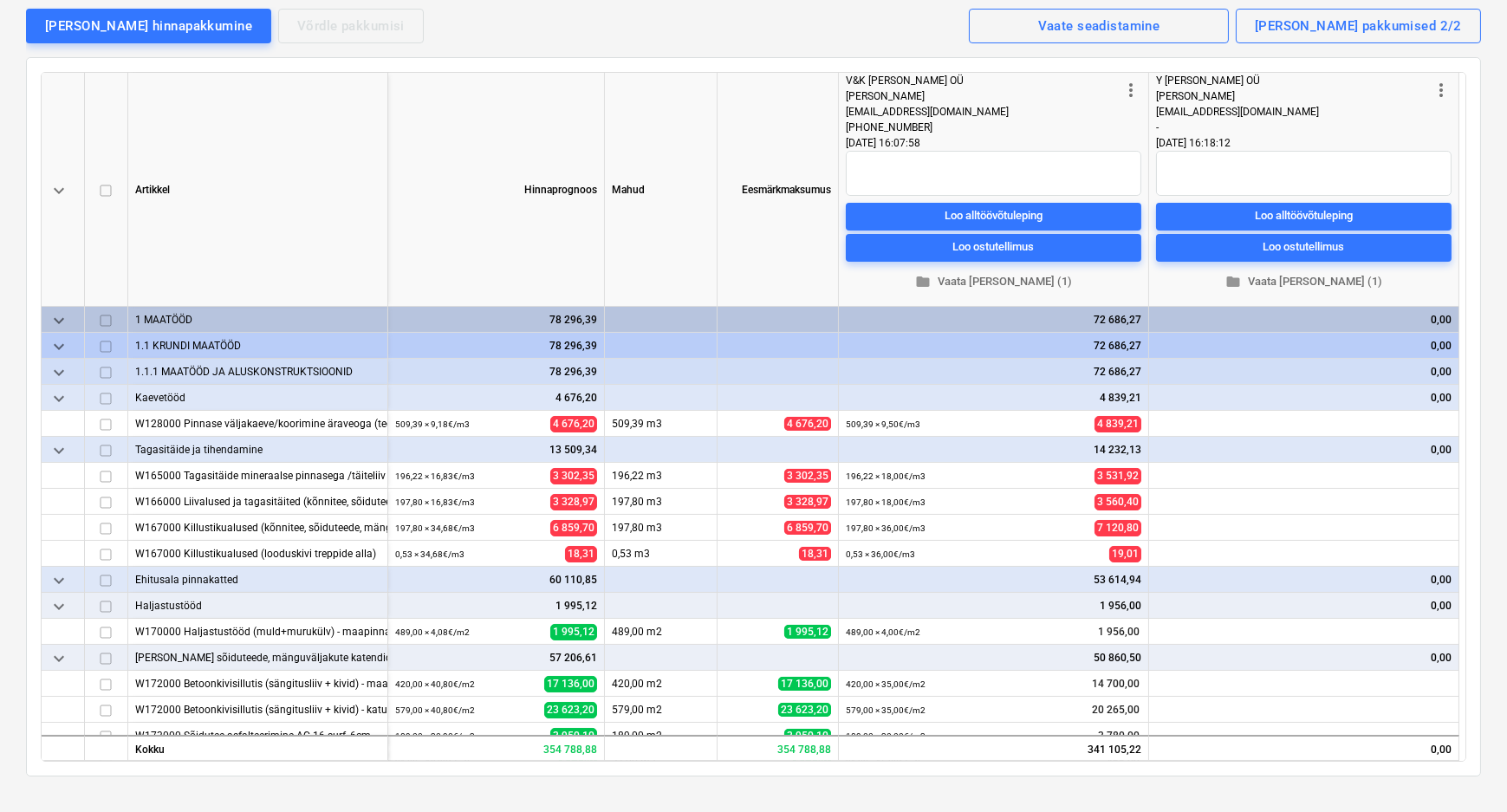
scroll to position [157, 0]
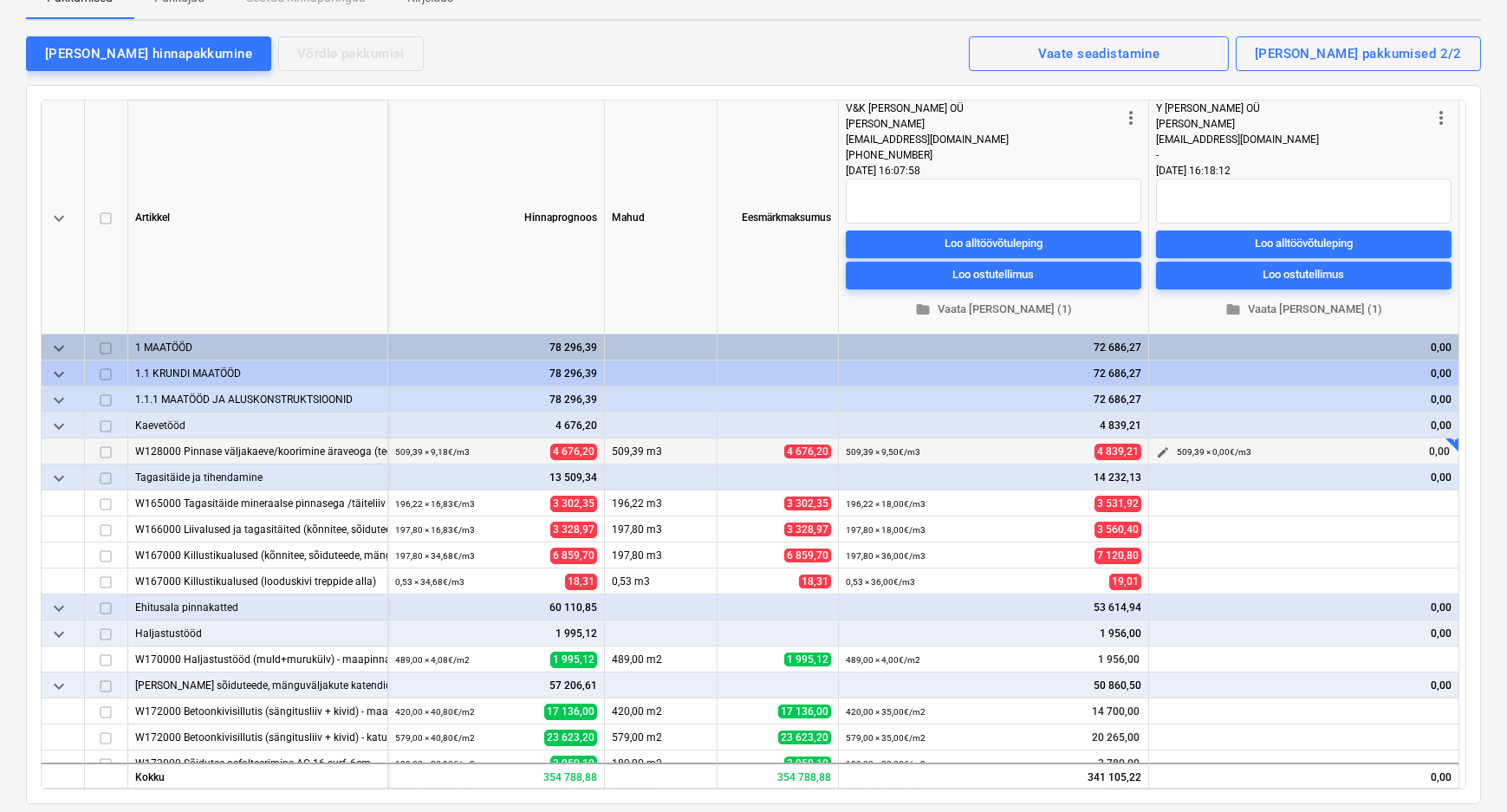
click at [1163, 449] on span "edit" at bounding box center [1163, 452] width 14 height 14
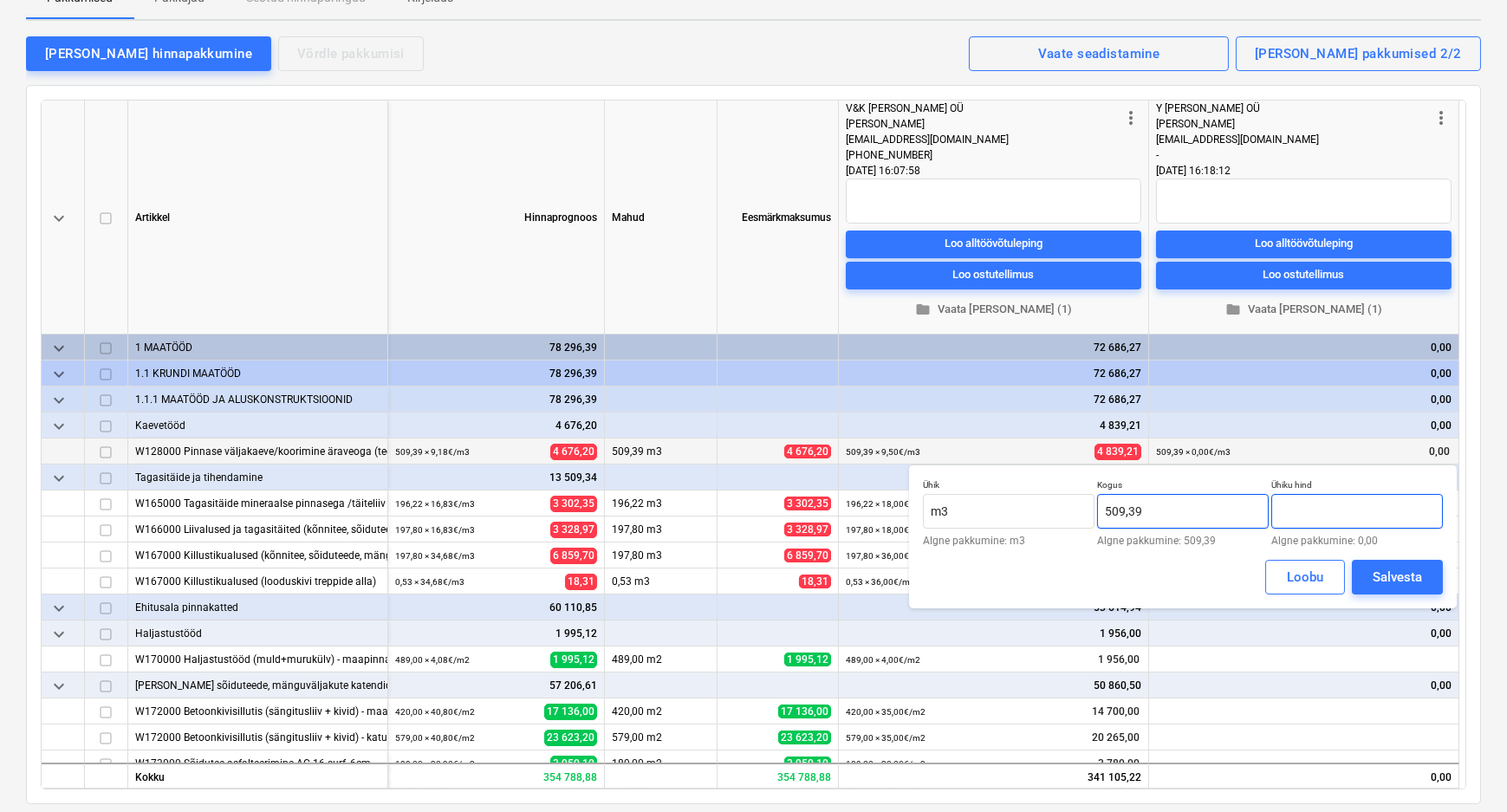
drag, startPoint x: 1292, startPoint y: 515, endPoint x: 1266, endPoint y: 514, distance: 26.0
click at [1266, 514] on div "Ühik m3 Algne pakkumine: m3 Kogus 509,39 Algne pakkumine: 509,39 Ühiku hind Alg…" at bounding box center [1183, 512] width 520 height 66
type input "9,12"
click at [1391, 572] on div "Salvesta" at bounding box center [1398, 577] width 49 height 23
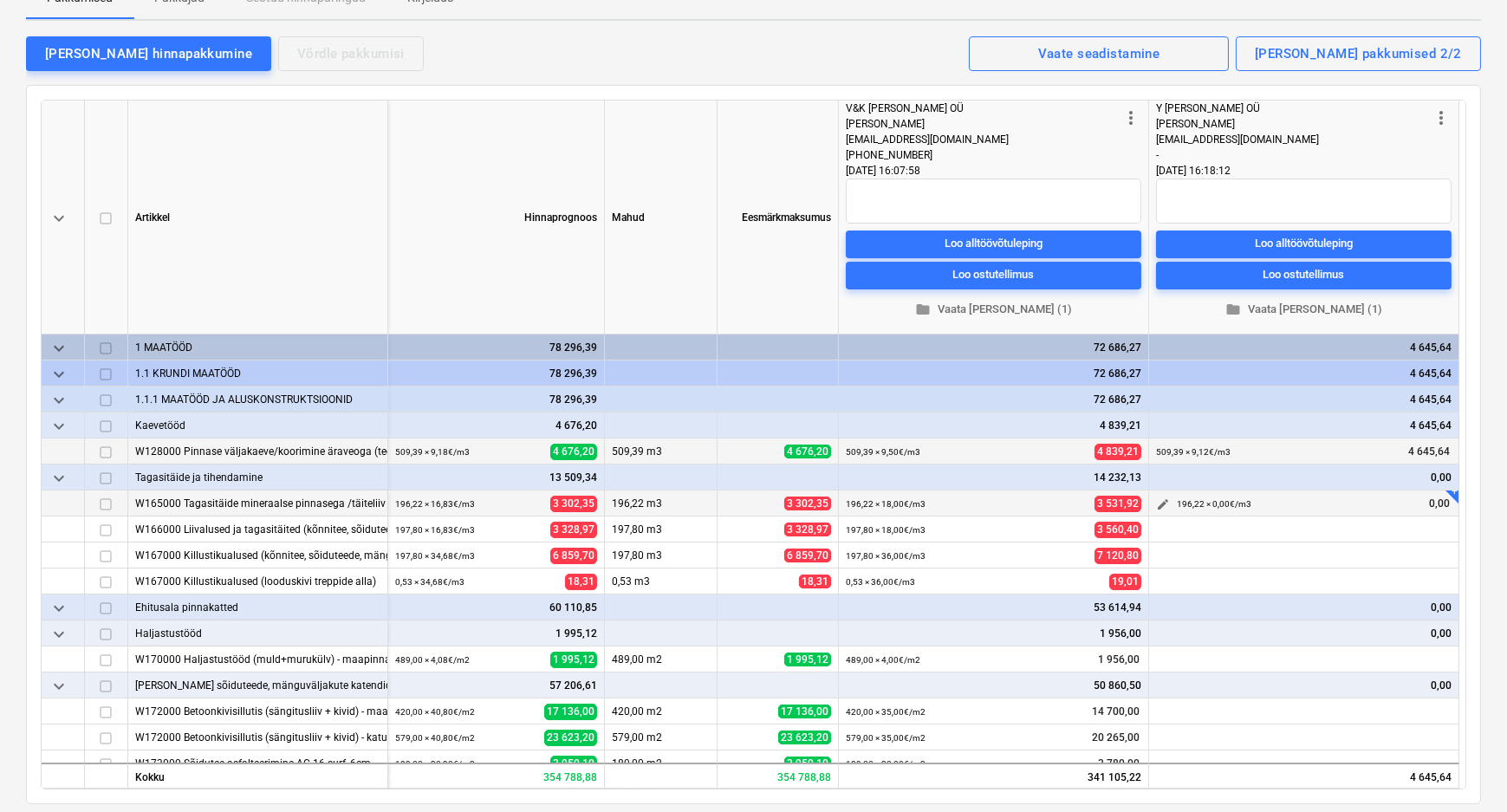
click at [1162, 500] on span "edit" at bounding box center [1163, 504] width 14 height 14
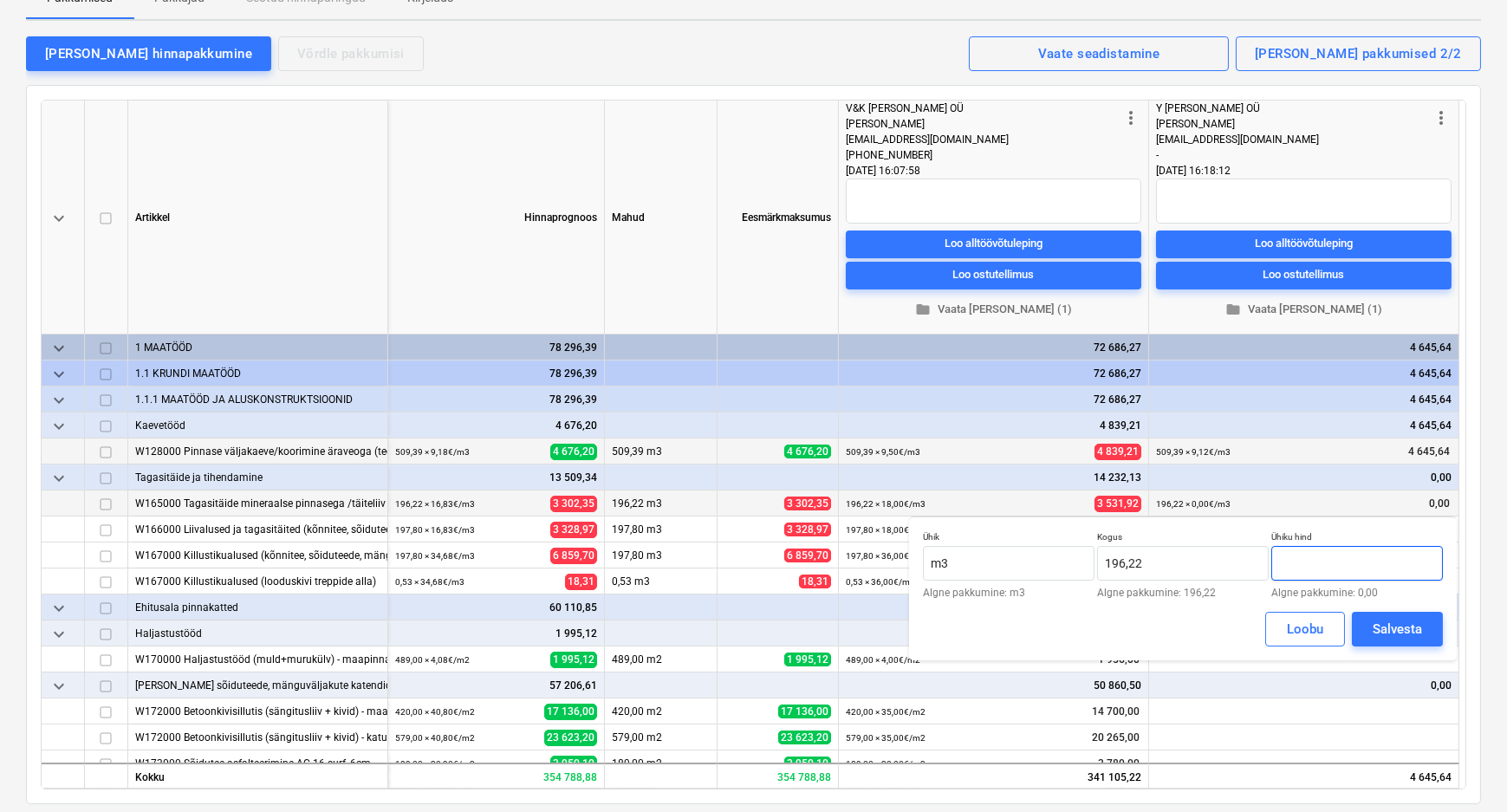
drag, startPoint x: 1330, startPoint y: 564, endPoint x: 1294, endPoint y: 564, distance: 36.0
click at [1294, 564] on input "text" at bounding box center [1357, 563] width 172 height 35
type input "17,05"
click at [1388, 623] on div "Salvesta" at bounding box center [1398, 629] width 49 height 23
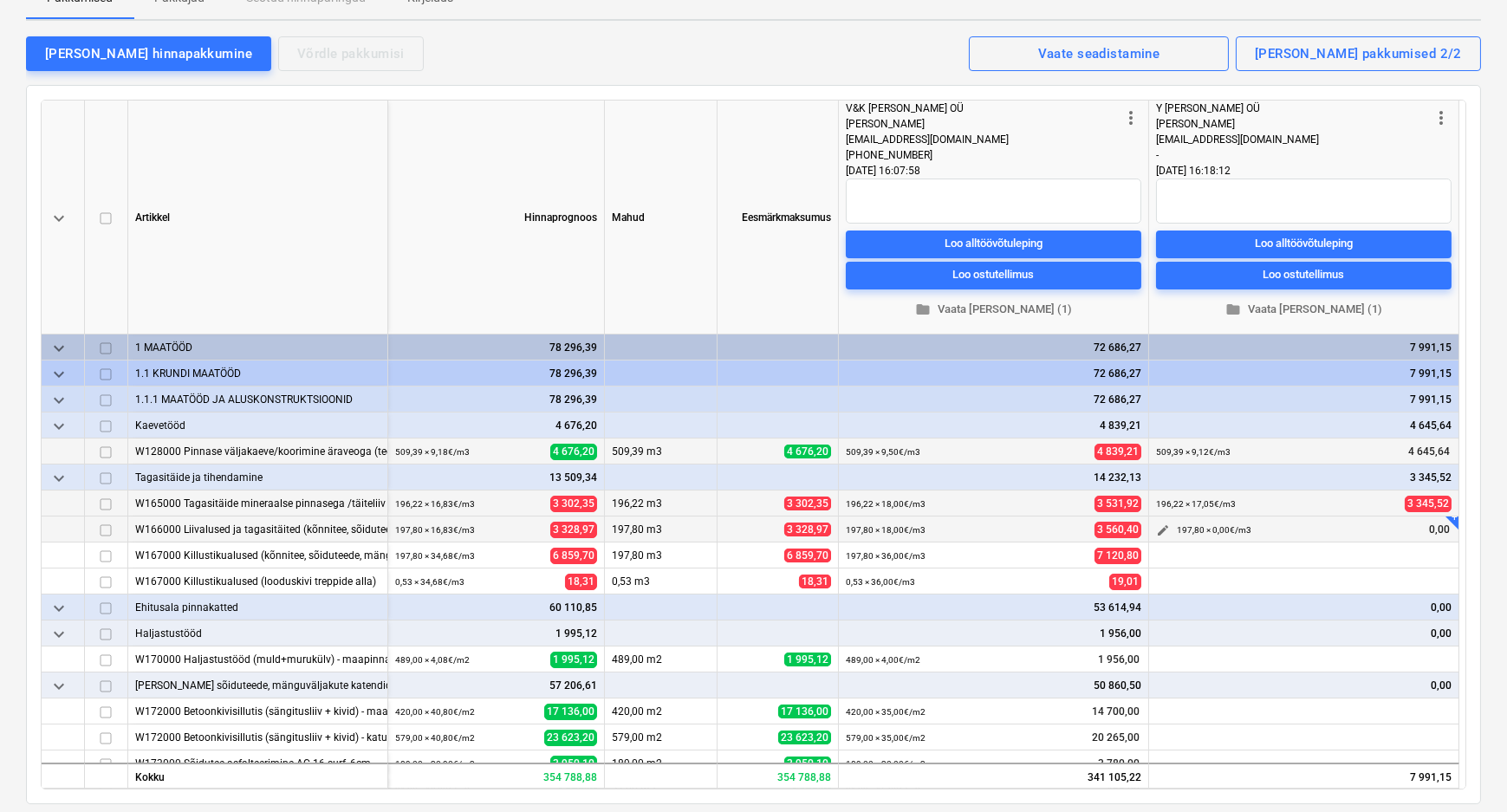
click at [1163, 526] on span "edit" at bounding box center [1163, 530] width 14 height 14
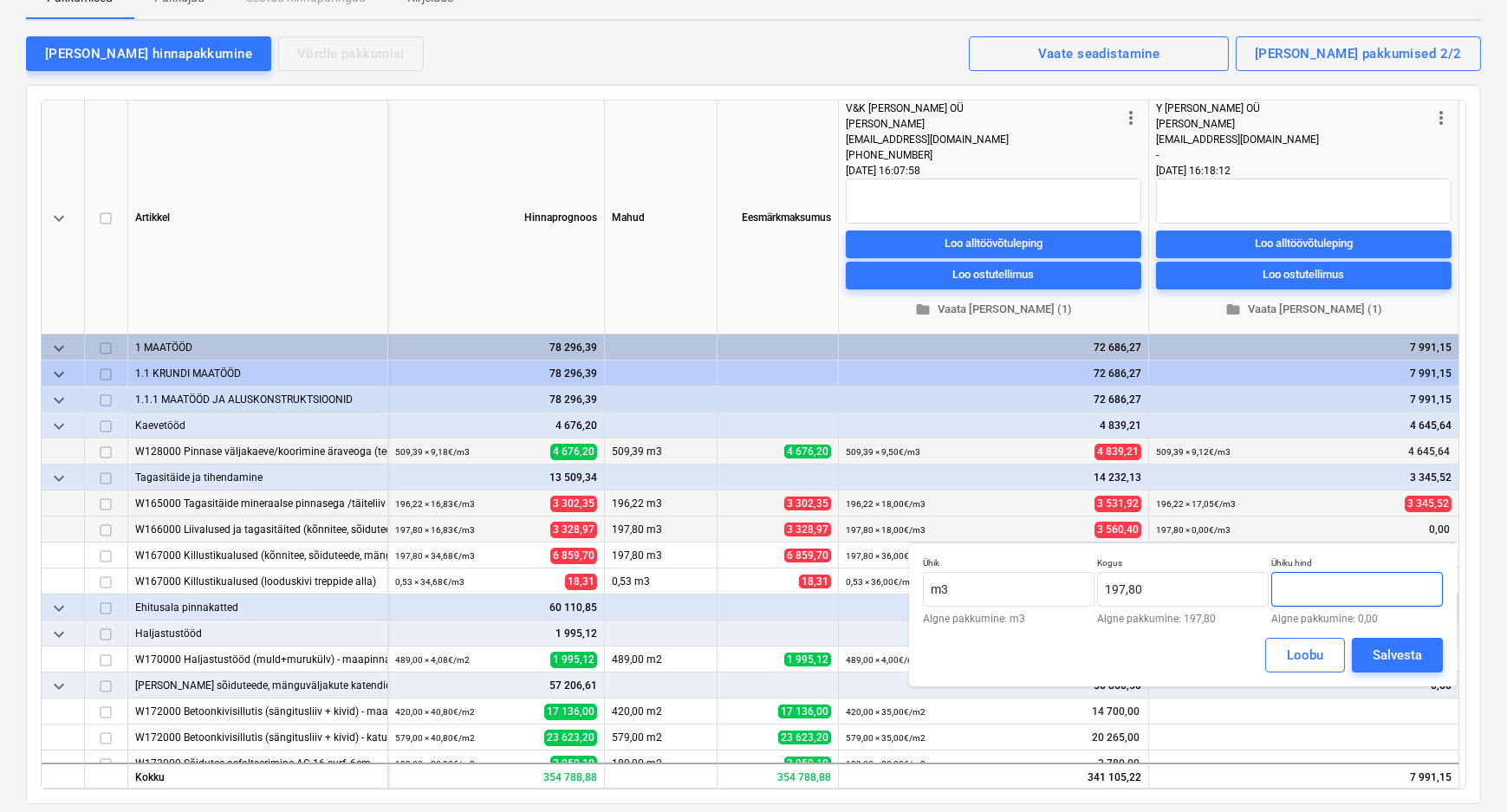
drag, startPoint x: 1316, startPoint y: 584, endPoint x: 1289, endPoint y: 593, distance: 28.5
click at [1289, 593] on input "text" at bounding box center [1357, 589] width 172 height 35
type input "17,05"
click at [1397, 648] on div "Salvesta" at bounding box center [1398, 655] width 49 height 23
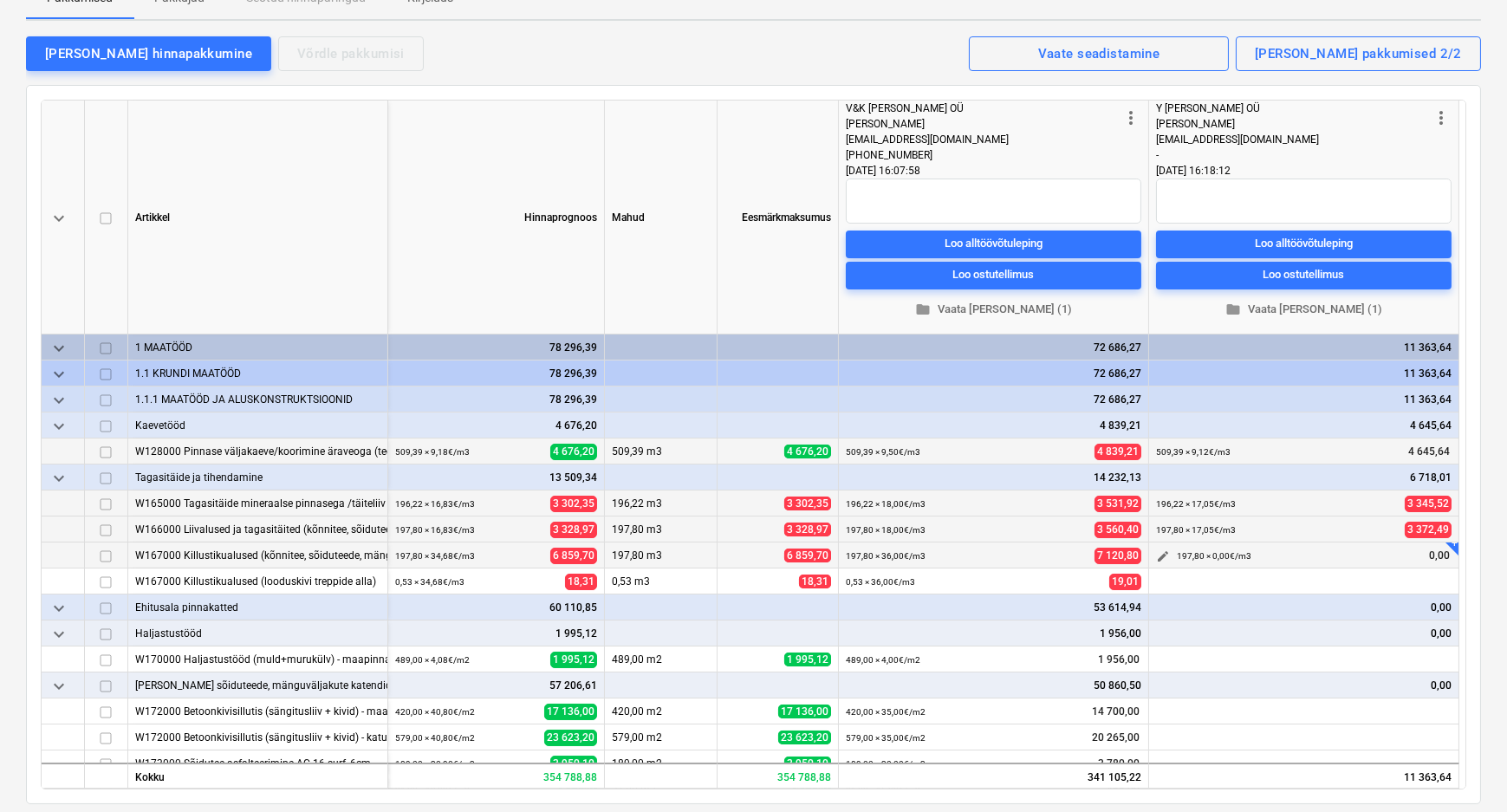
click at [1163, 555] on span "edit" at bounding box center [1163, 556] width 14 height 14
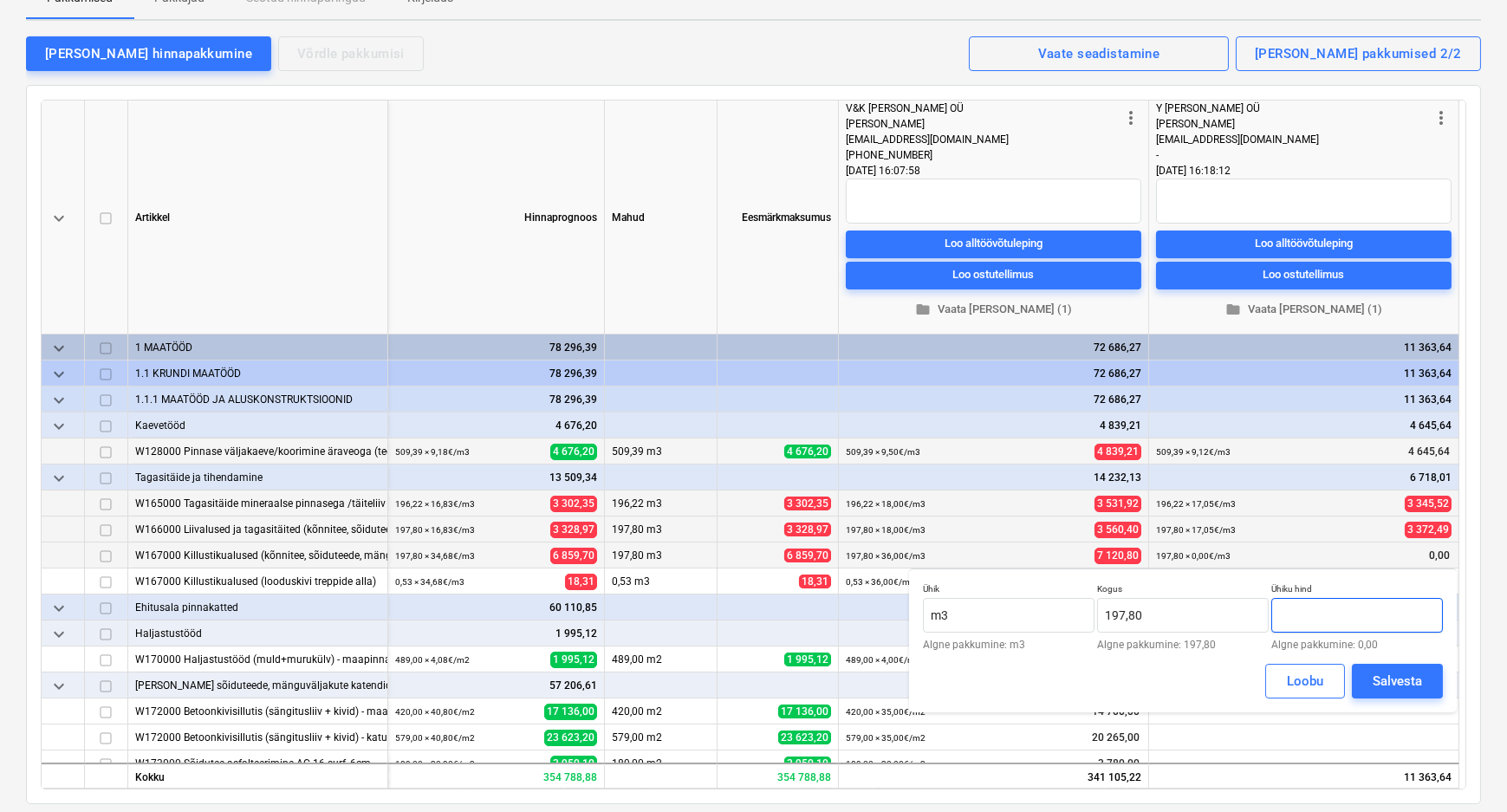
drag, startPoint x: 1348, startPoint y: 617, endPoint x: 1285, endPoint y: 618, distance: 63.0
click at [1285, 618] on input "text" at bounding box center [1357, 615] width 172 height 35
type input "18,03"
click at [1395, 672] on div "Salvesta" at bounding box center [1398, 681] width 49 height 23
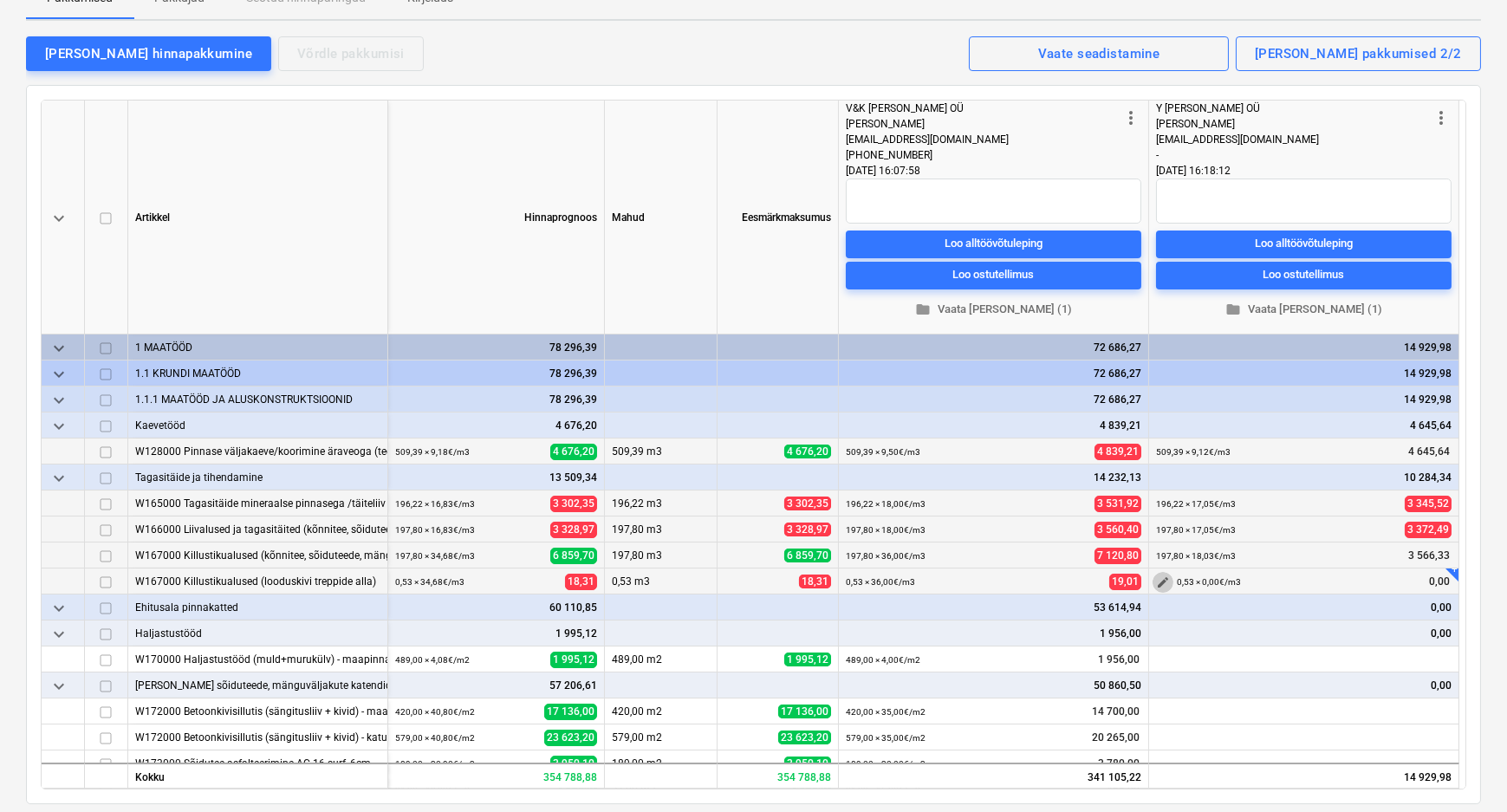
click at [1162, 578] on span "edit" at bounding box center [1163, 581] width 14 height 14
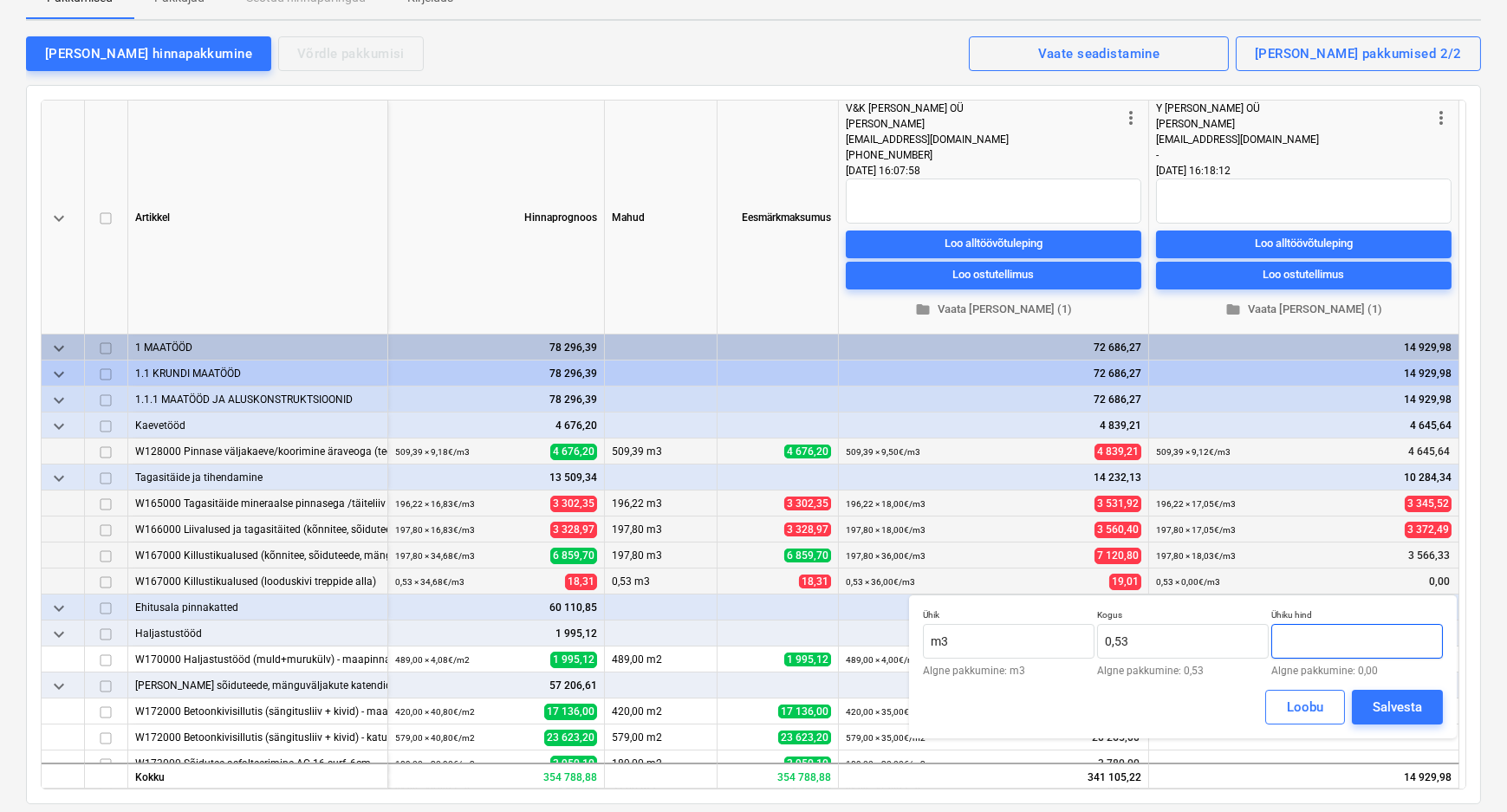
drag, startPoint x: 1309, startPoint y: 643, endPoint x: 1283, endPoint y: 644, distance: 26.0
click at [1283, 644] on input "text" at bounding box center [1357, 641] width 172 height 35
type input "123,30"
click at [1397, 708] on div "Salvesta" at bounding box center [1398, 707] width 49 height 23
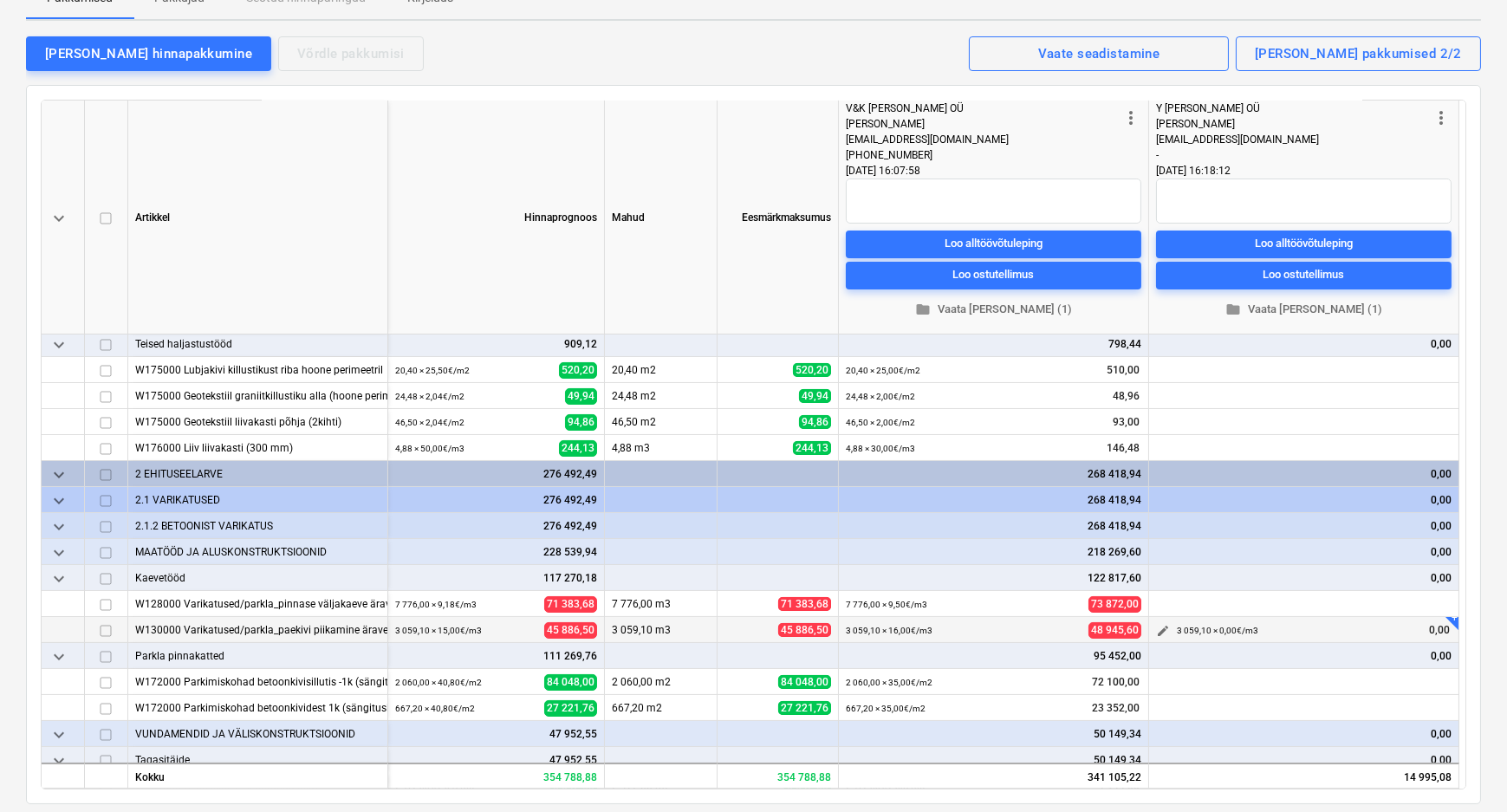
scroll to position [551, 0]
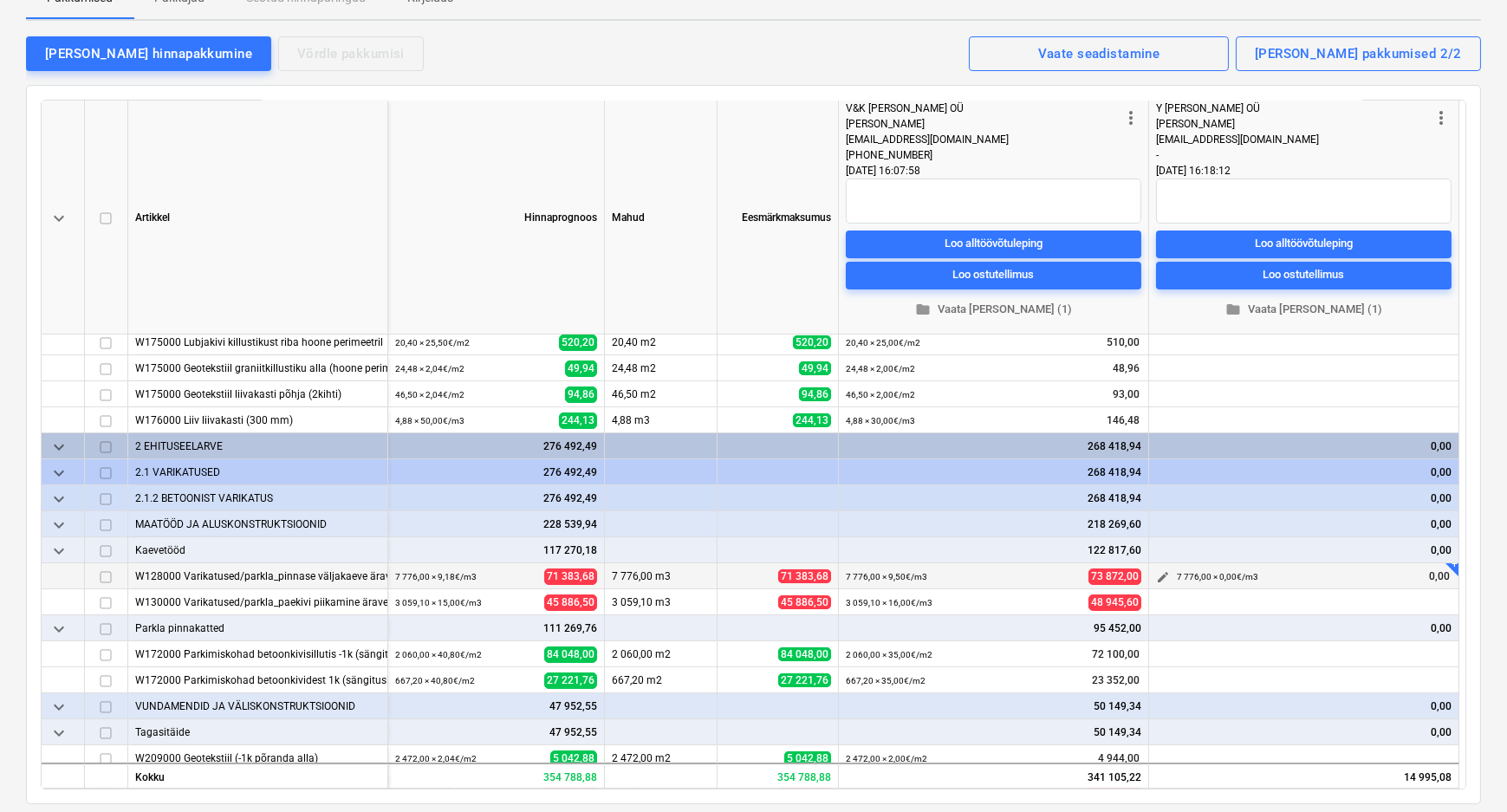
click at [1163, 573] on span "edit" at bounding box center [1163, 577] width 14 height 14
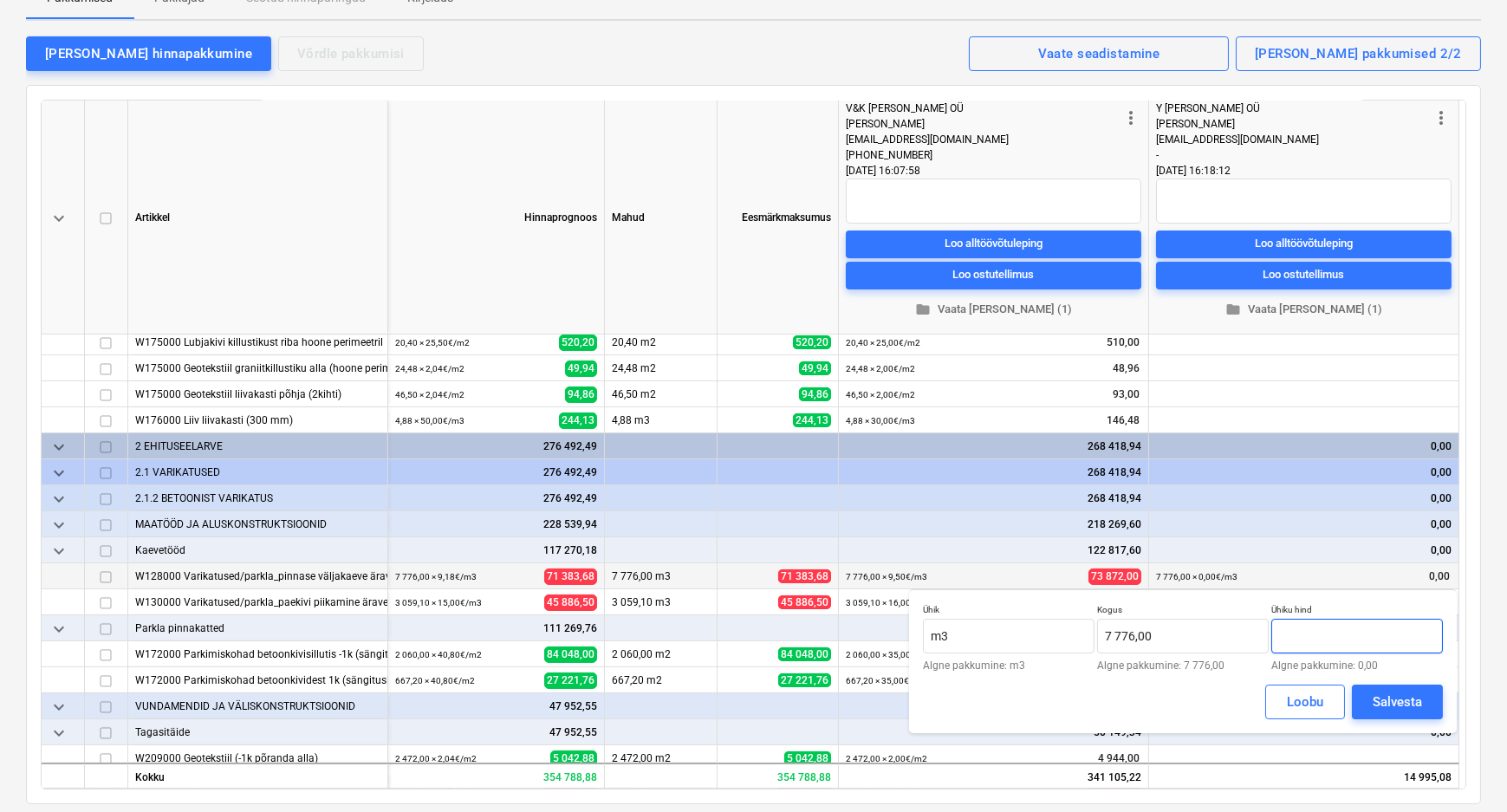
click at [1297, 635] on input "text" at bounding box center [1357, 636] width 172 height 35
type input "9,12"
click at [1394, 698] on div "Salvesta" at bounding box center [1398, 702] width 49 height 23
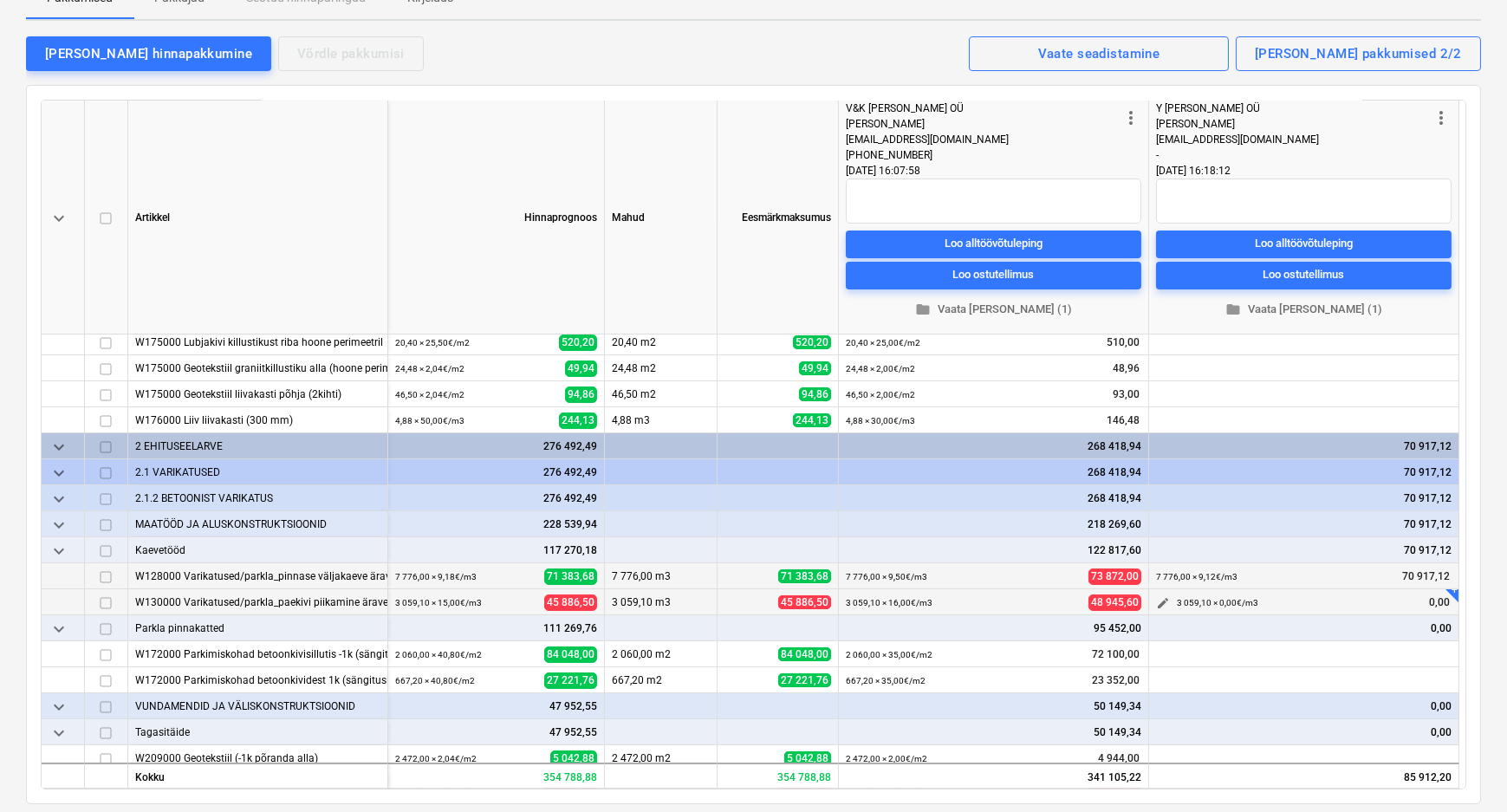
click at [1163, 598] on span "edit" at bounding box center [1163, 602] width 14 height 14
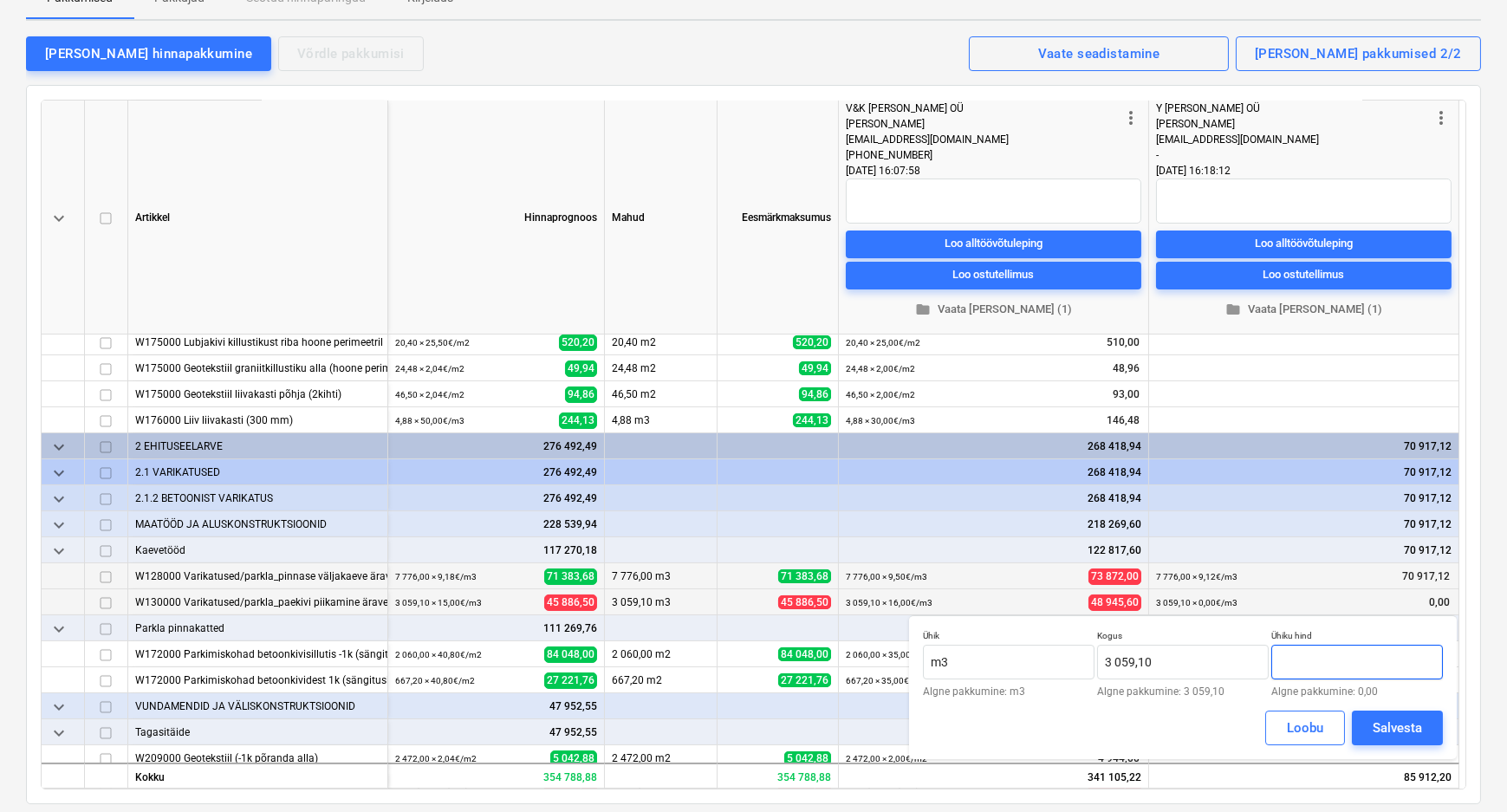
drag, startPoint x: 1302, startPoint y: 673, endPoint x: 1278, endPoint y: 669, distance: 24.3
click at [1278, 669] on input "text" at bounding box center [1357, 661] width 172 height 35
type input "19,11"
click at [1411, 727] on div "Salvesta" at bounding box center [1398, 728] width 49 height 23
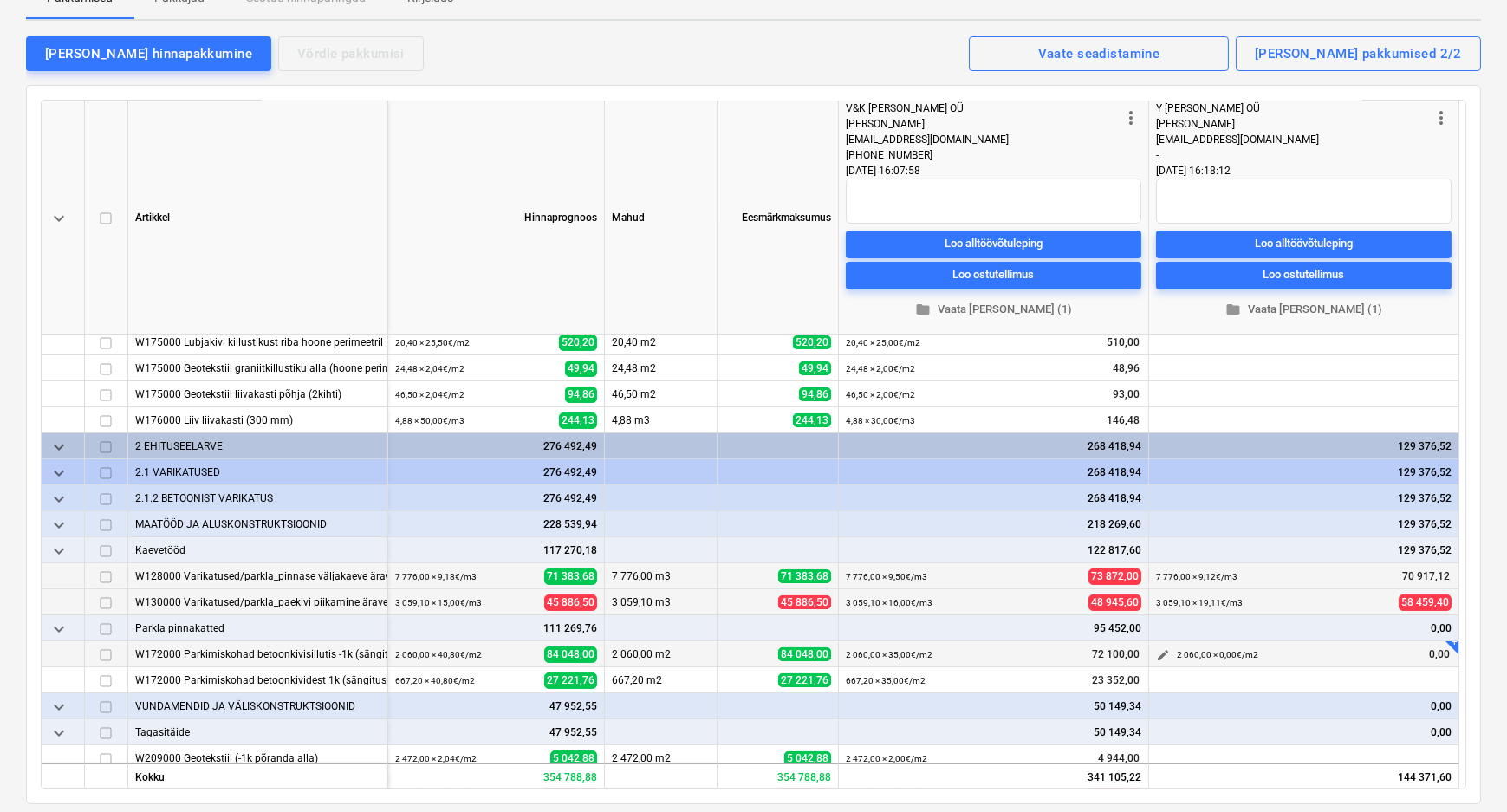
click at [1163, 652] on span "edit" at bounding box center [1163, 655] width 14 height 14
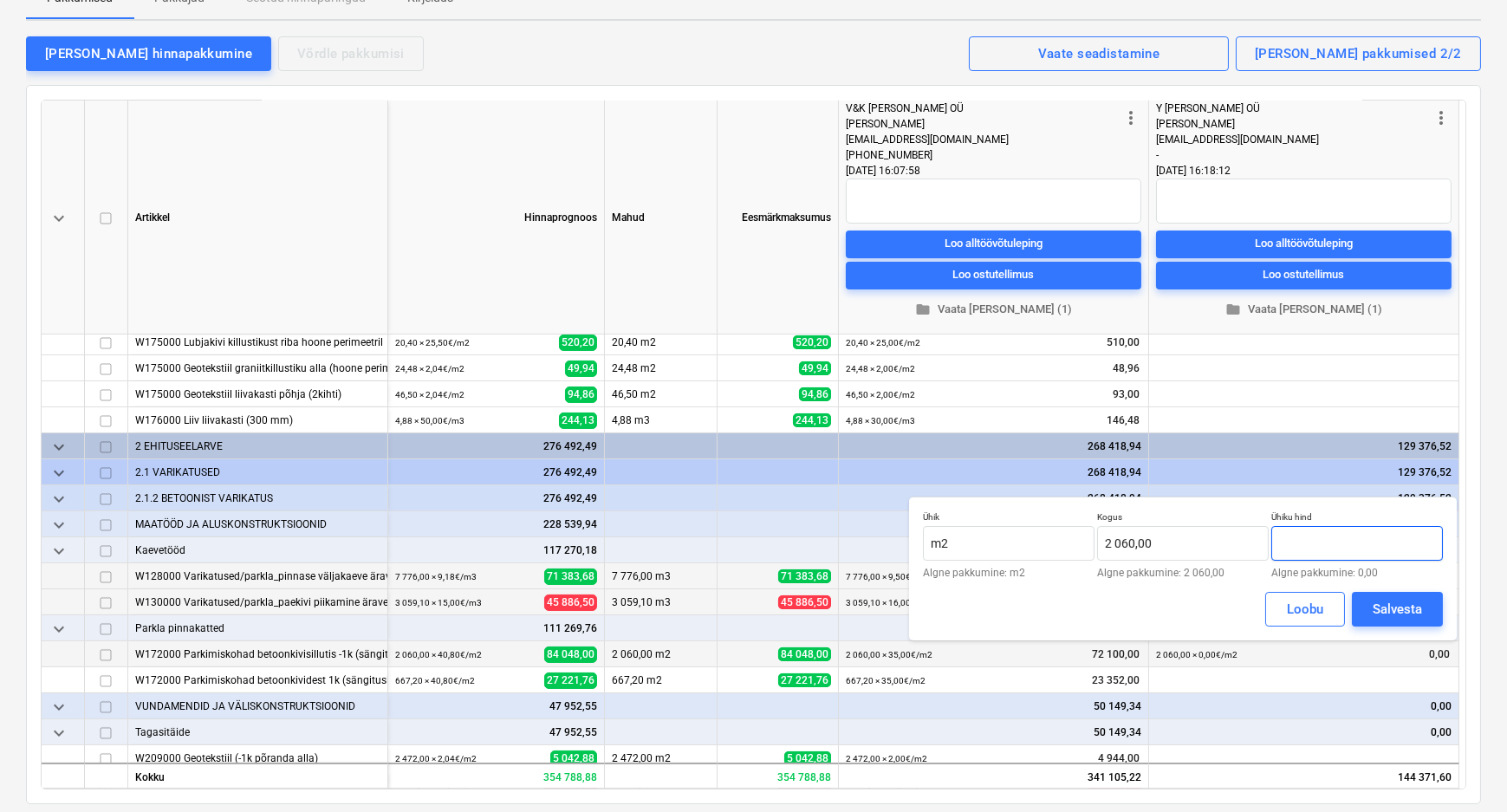
drag, startPoint x: 1304, startPoint y: 543, endPoint x: 1289, endPoint y: 544, distance: 15.0
click at [1289, 544] on input "text" at bounding box center [1357, 543] width 172 height 35
type input "0,00"
click at [1314, 605] on div "Loobu" at bounding box center [1305, 609] width 36 height 23
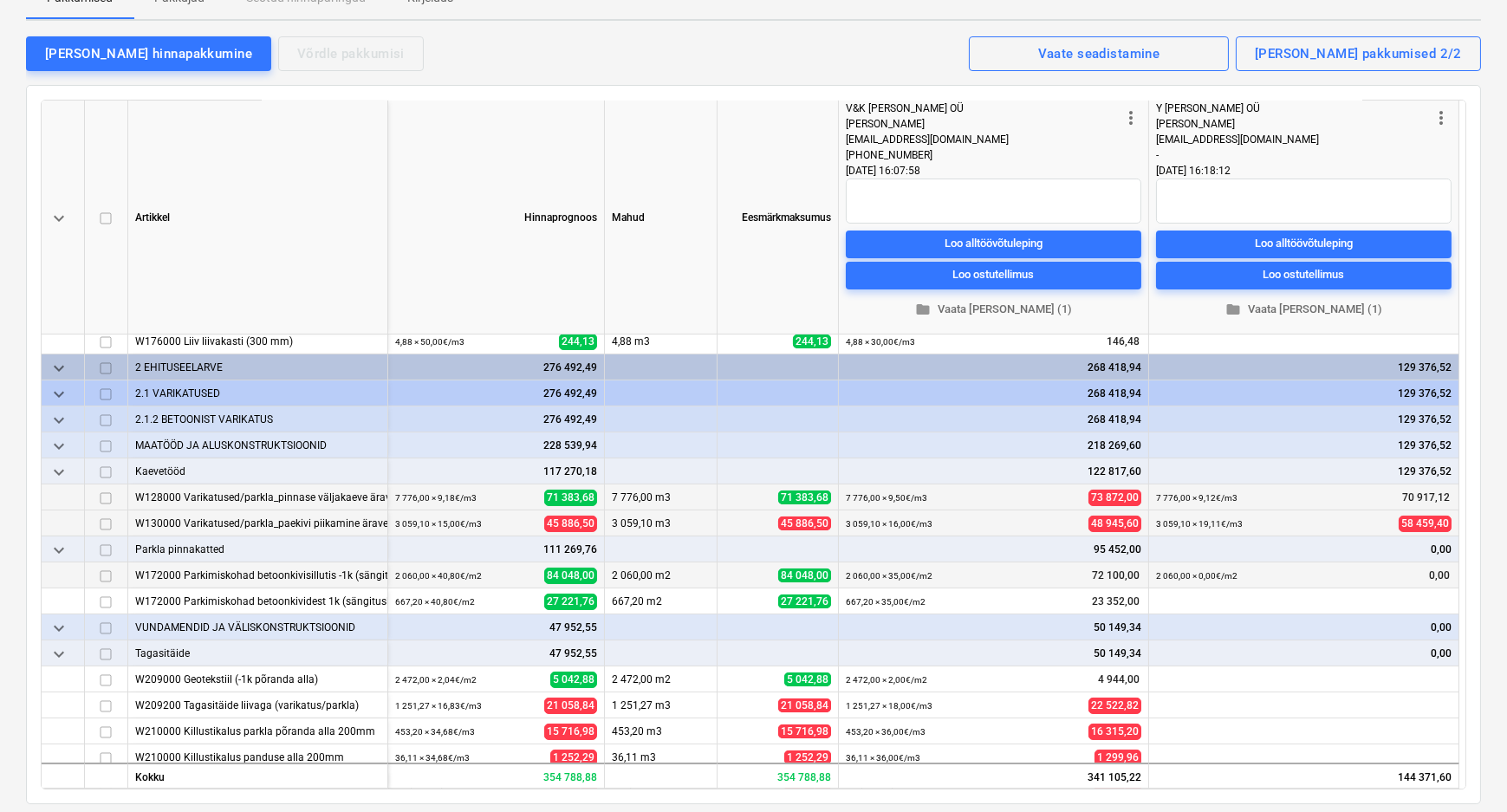
scroll to position [663, 0]
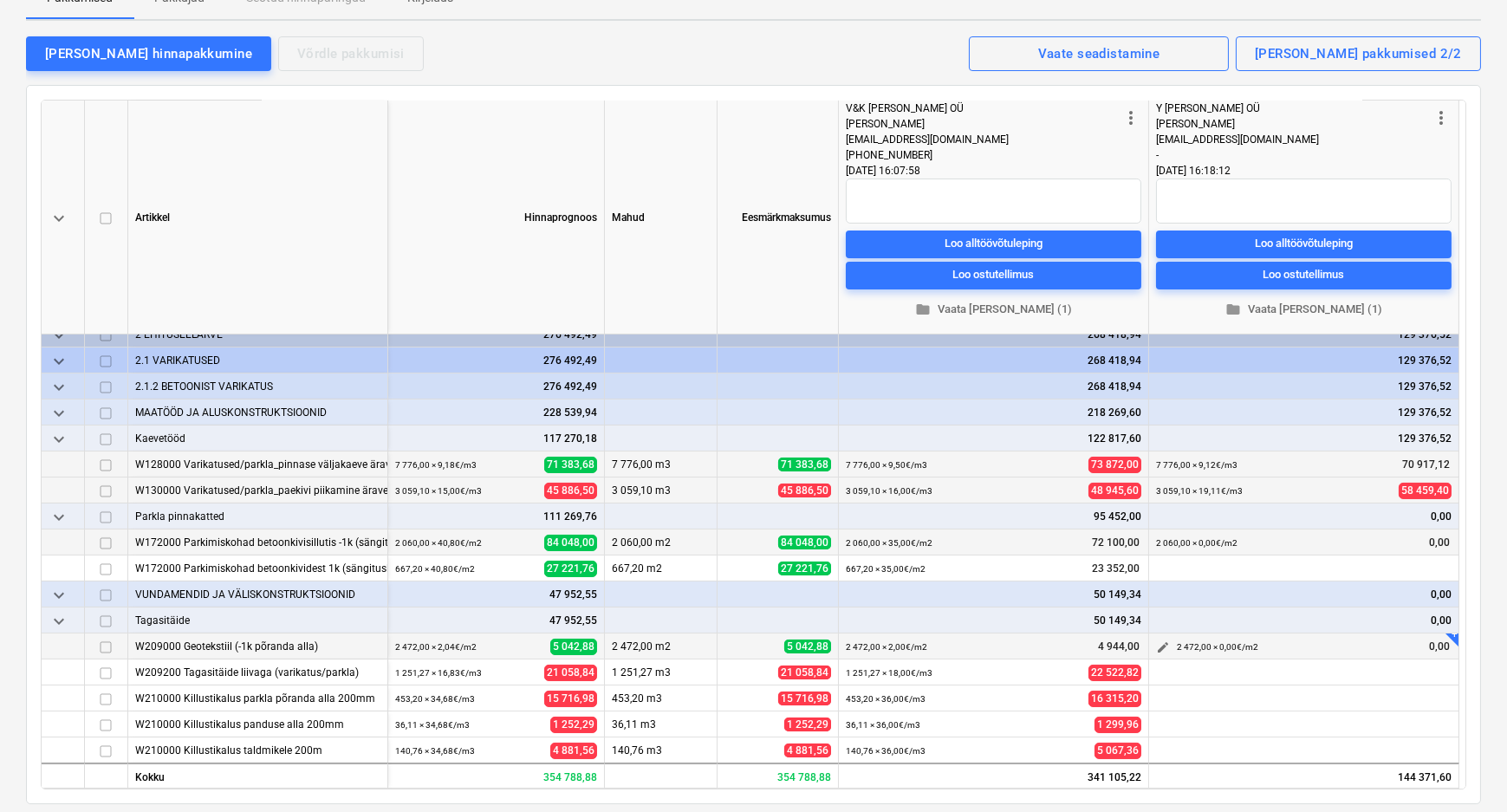
click at [1161, 644] on span "edit" at bounding box center [1163, 647] width 14 height 14
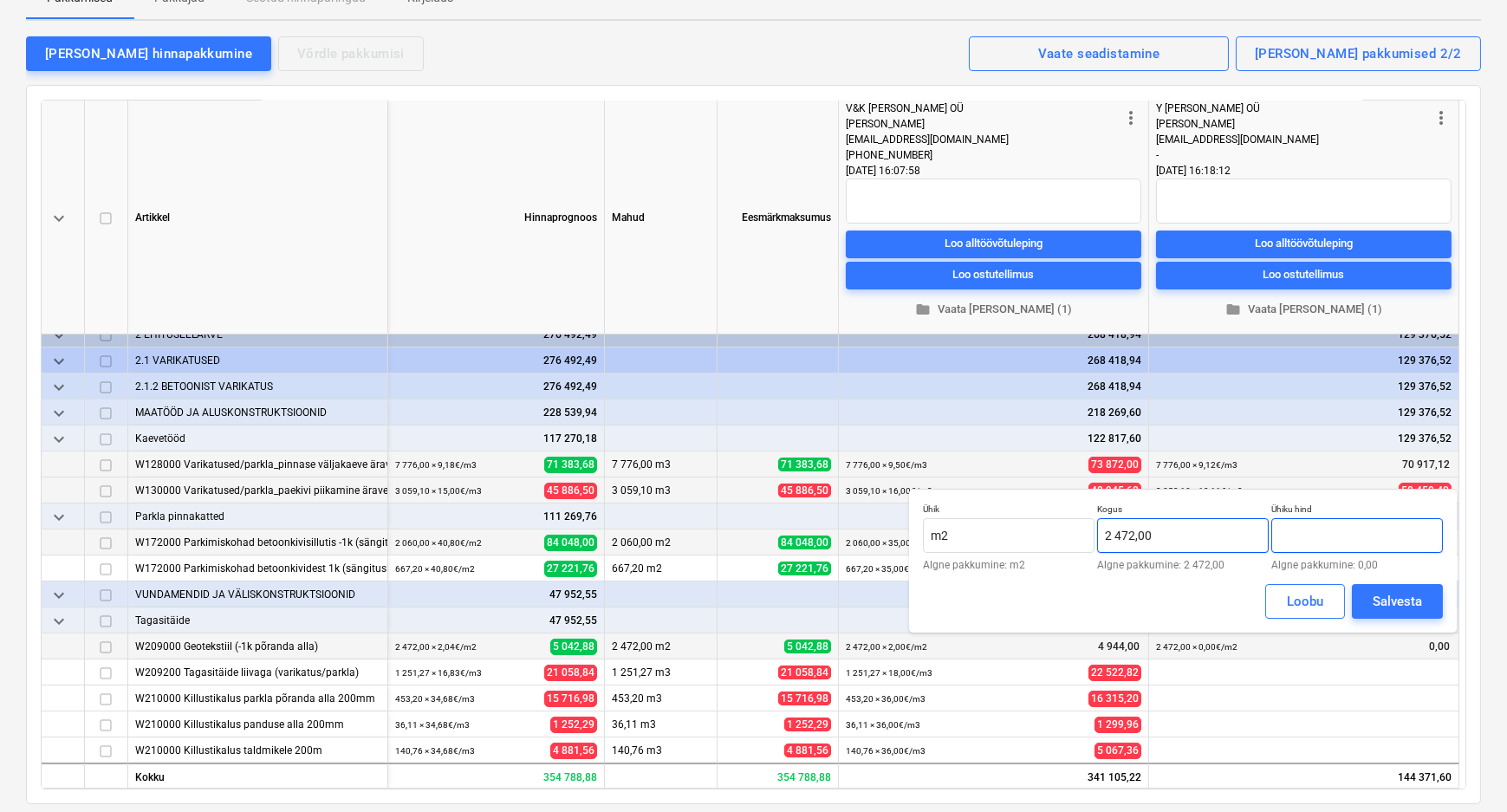
drag, startPoint x: 1310, startPoint y: 534, endPoint x: 1263, endPoint y: 534, distance: 47.0
click at [1263, 534] on div "Ühik m2 Algne pakkumine: m2 Kogus 2 472,00 Algne pakkumine: 2 472,00 Ühiku hind…" at bounding box center [1183, 537] width 520 height 66
type input "0,90"
click at [1406, 596] on div "Salvesta" at bounding box center [1398, 601] width 49 height 23
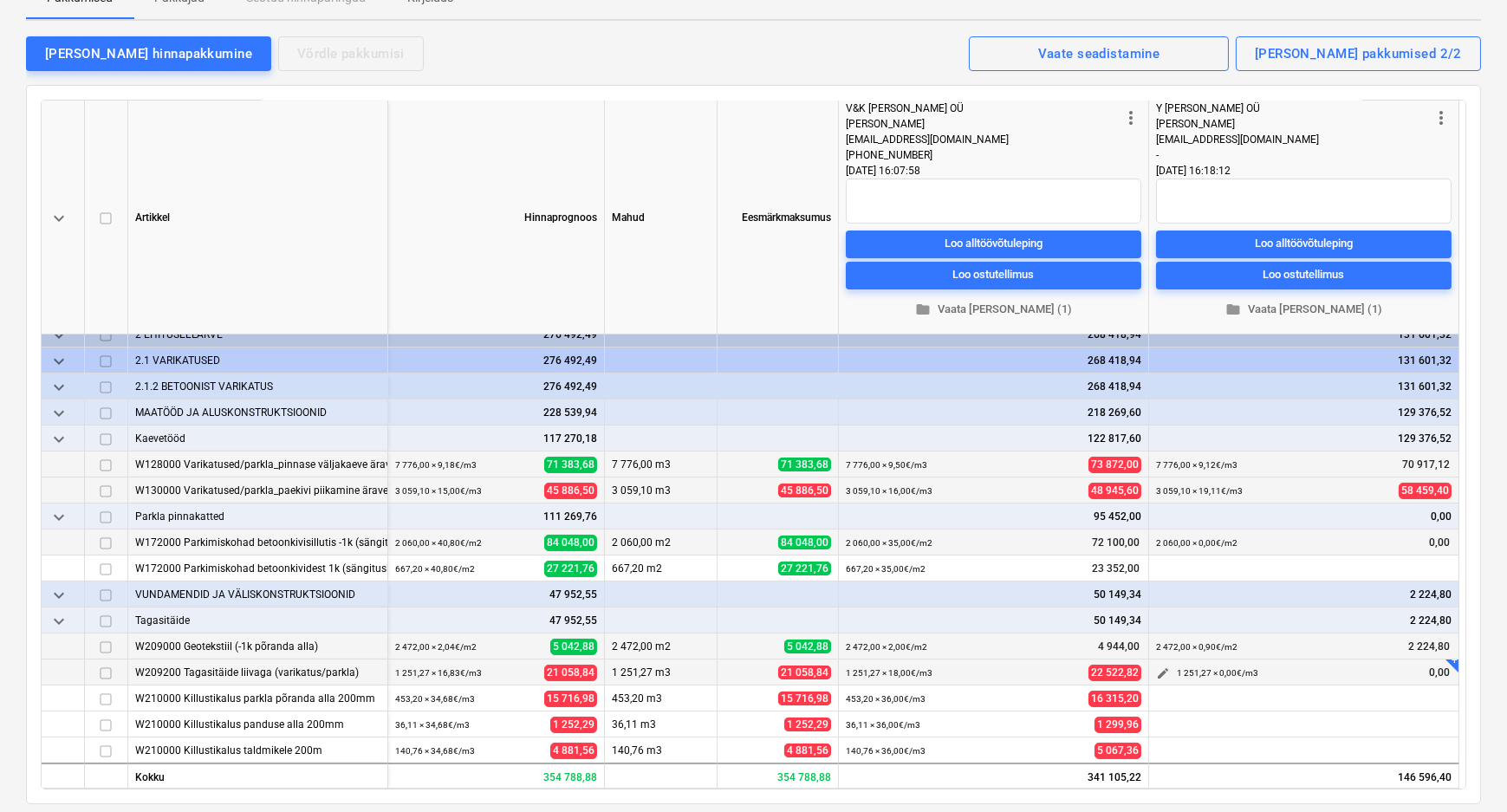
click at [1160, 666] on span "edit" at bounding box center [1163, 673] width 14 height 14
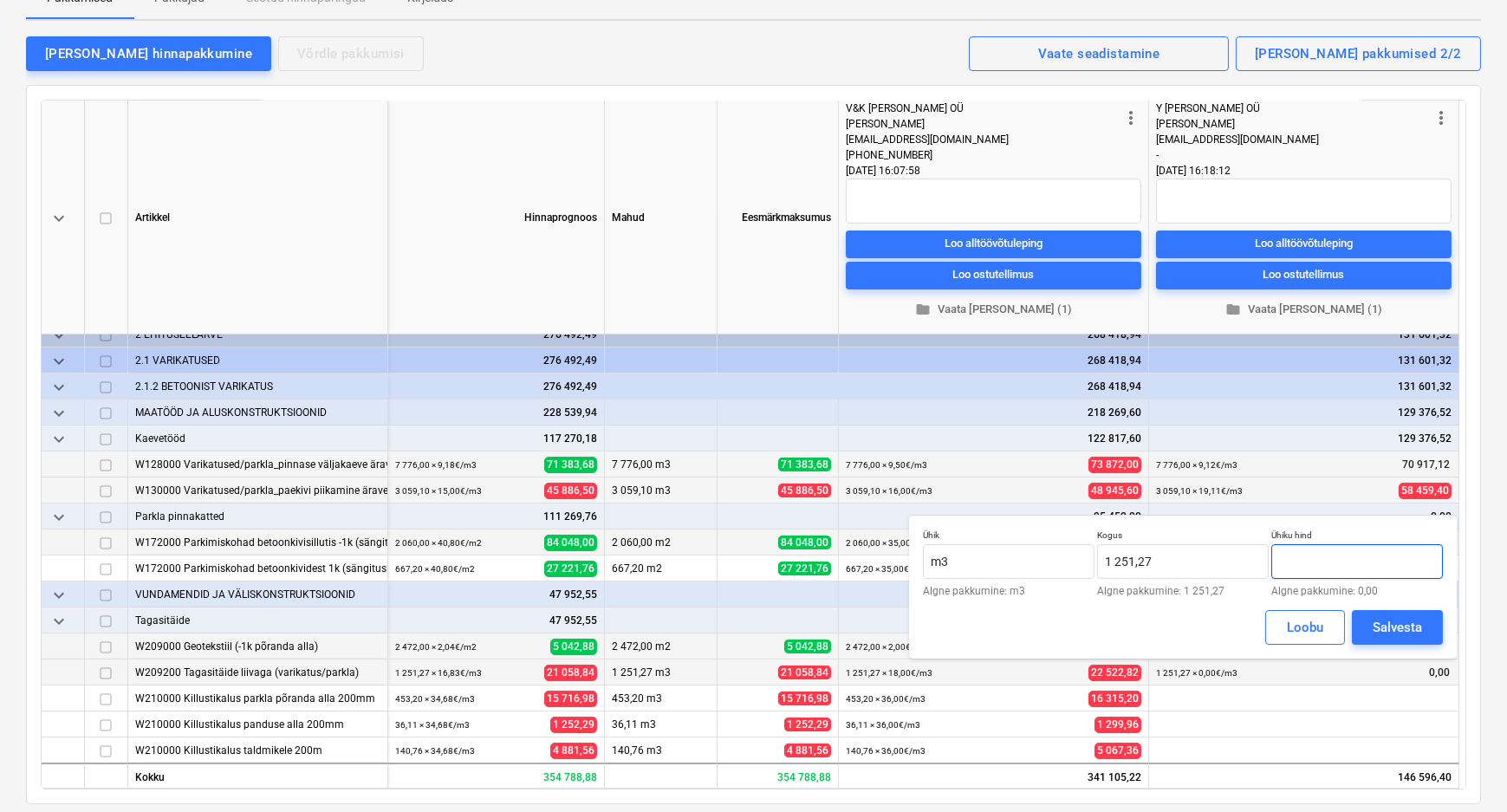
click at [1292, 564] on input "text" at bounding box center [1357, 561] width 172 height 35
type input "17,05"
click at [1400, 625] on div "Salvesta" at bounding box center [1398, 627] width 49 height 23
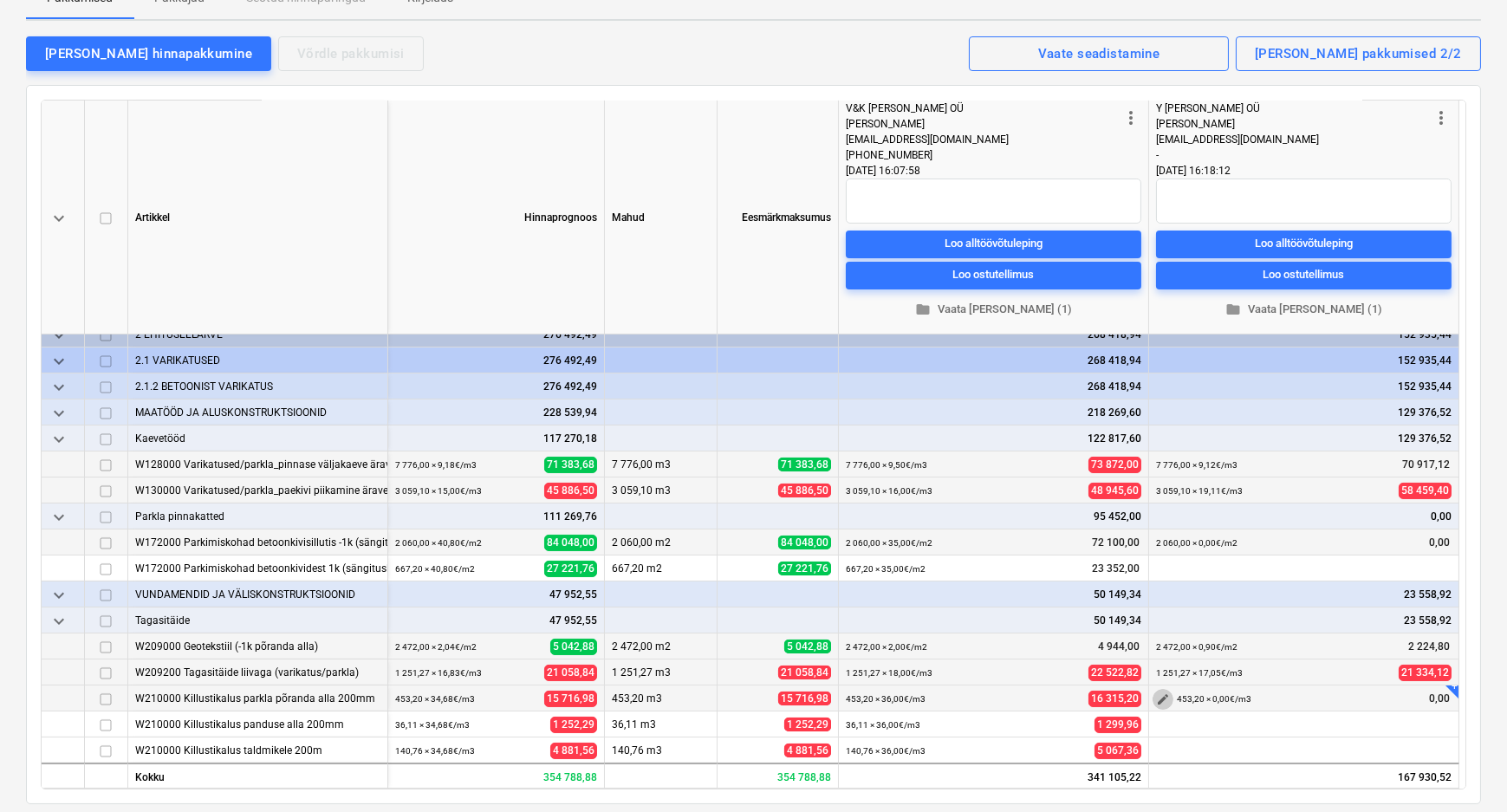
click at [1162, 694] on span "edit" at bounding box center [1163, 699] width 14 height 14
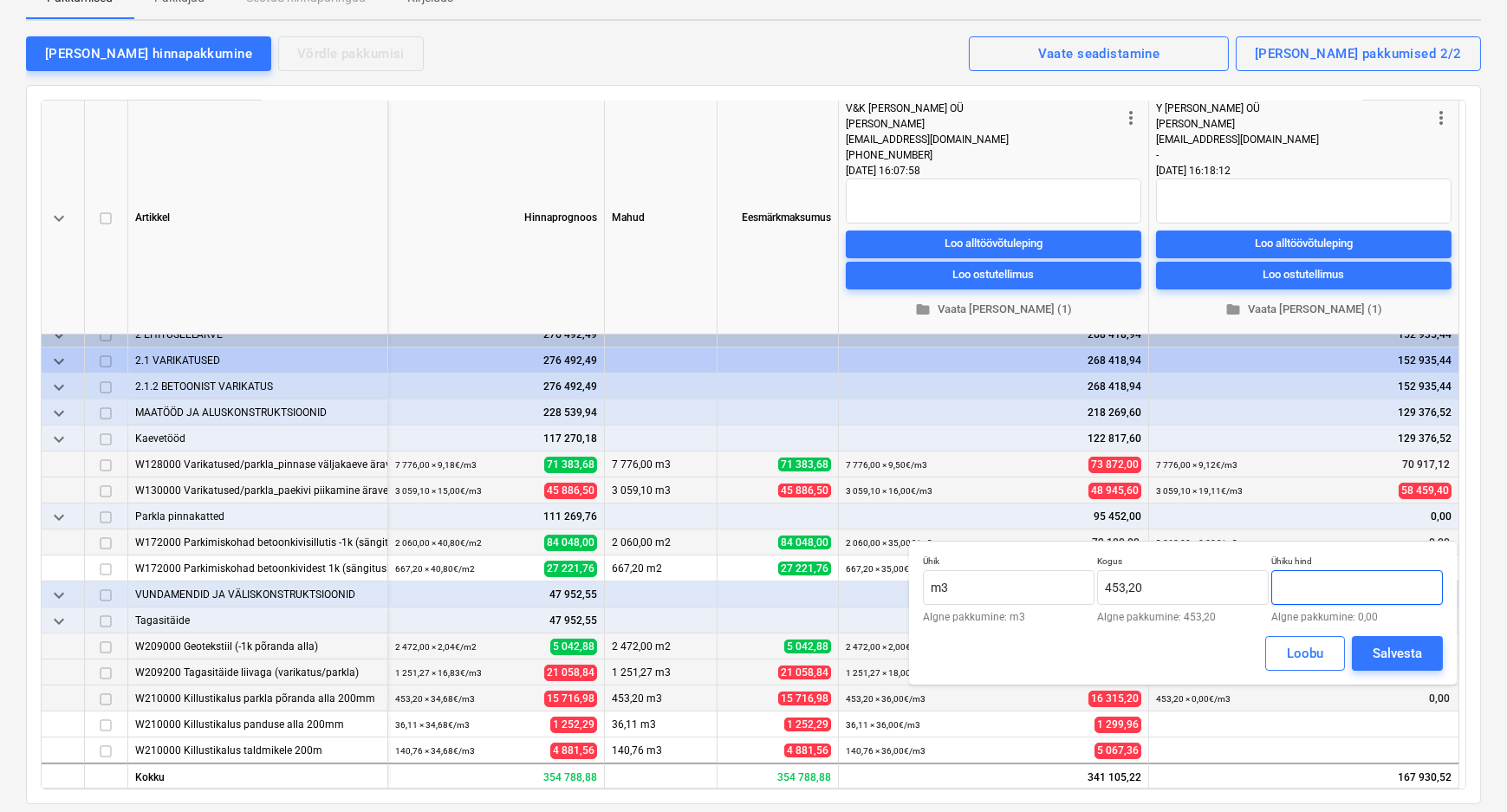
drag, startPoint x: 1323, startPoint y: 582, endPoint x: 1287, endPoint y: 583, distance: 36.0
click at [1287, 583] on input "text" at bounding box center [1357, 587] width 172 height 35
type input "18,03"
click at [1395, 655] on div "Salvesta" at bounding box center [1398, 654] width 49 height 23
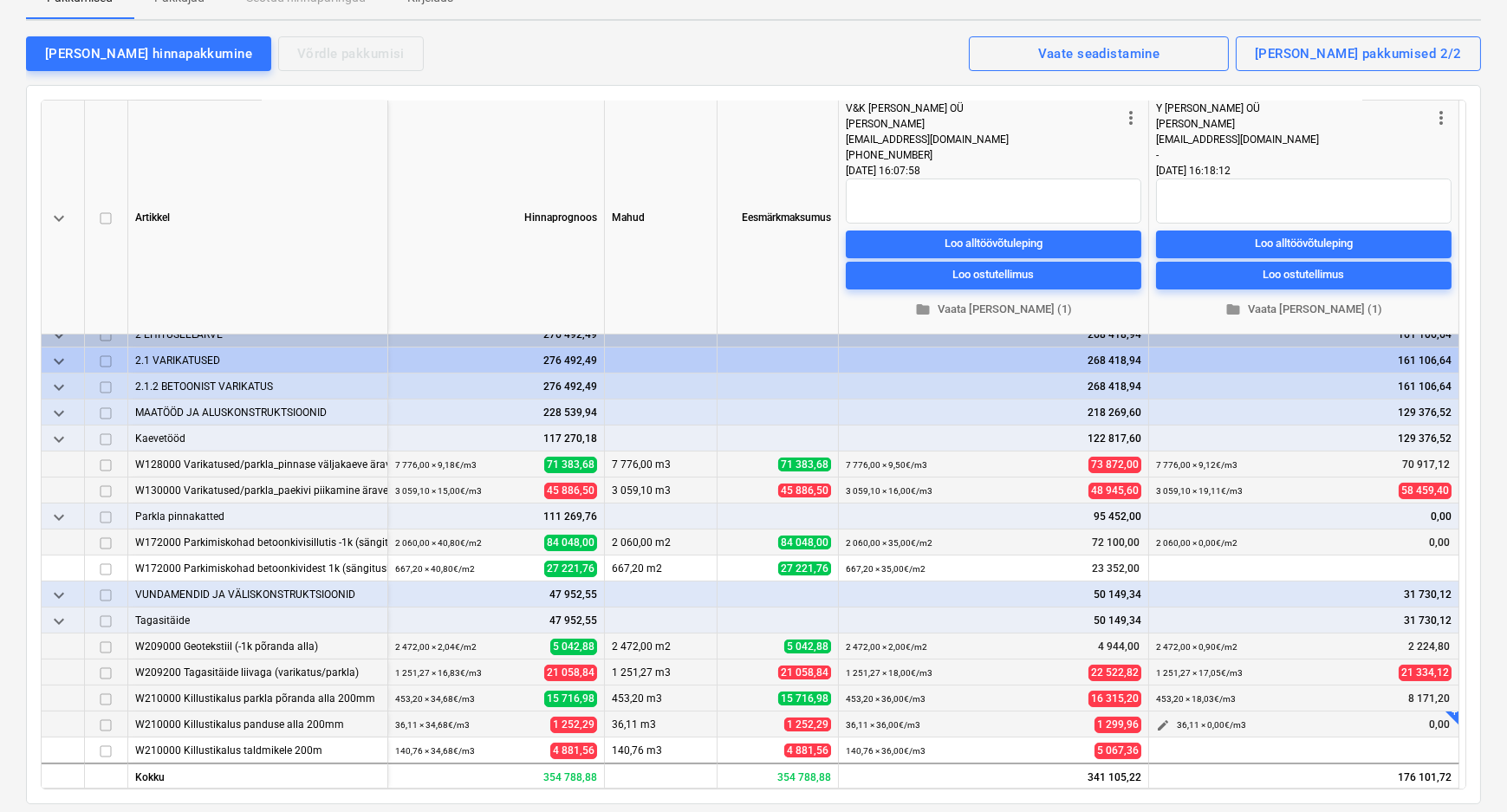
click at [1158, 720] on span "edit" at bounding box center [1163, 725] width 14 height 14
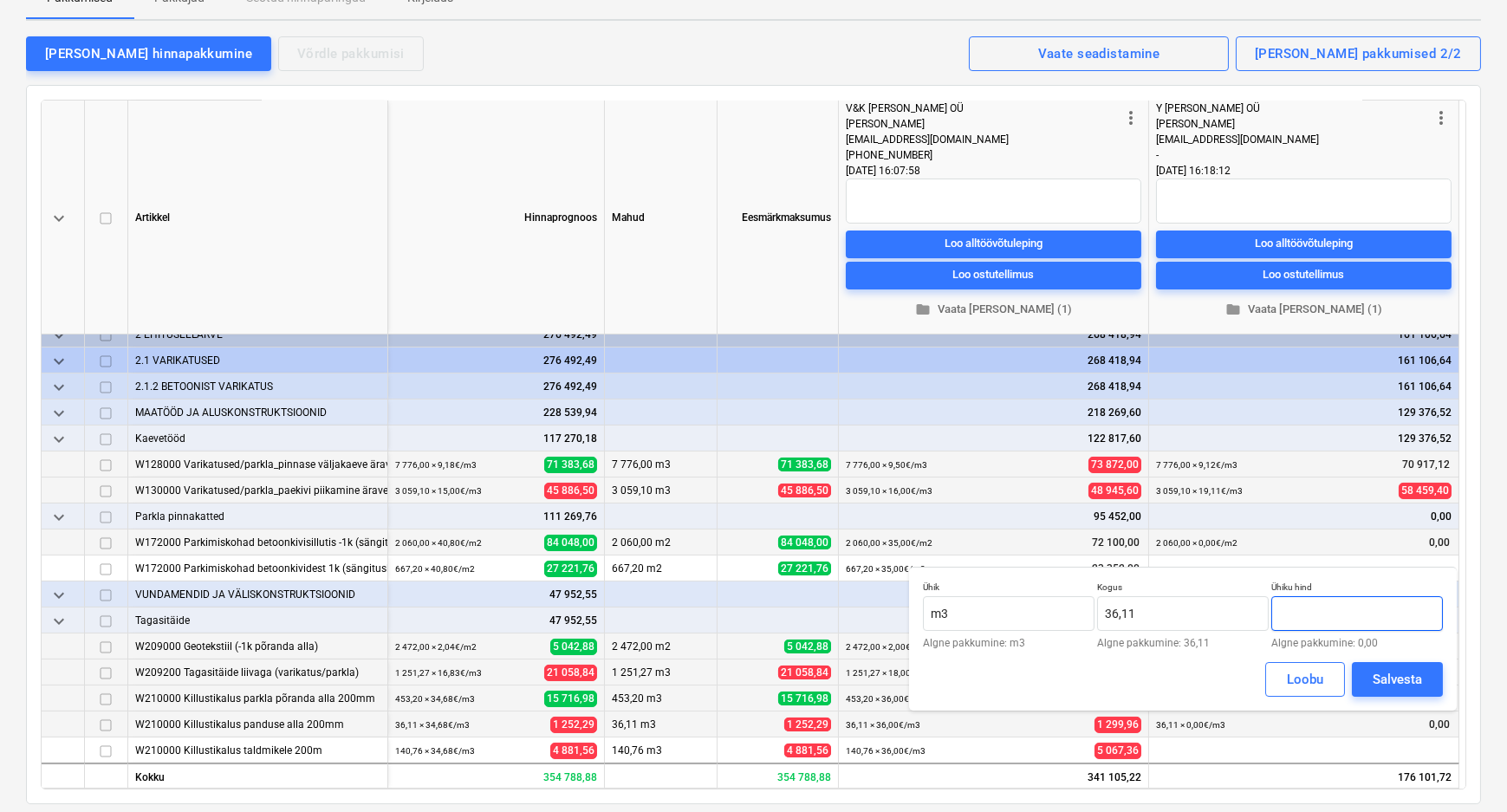
drag, startPoint x: 1317, startPoint y: 612, endPoint x: 1270, endPoint y: 611, distance: 47.0
click at [1272, 611] on input "text" at bounding box center [1357, 613] width 172 height 35
type input "28,40"
click at [1389, 674] on div "Salvesta" at bounding box center [1398, 679] width 49 height 23
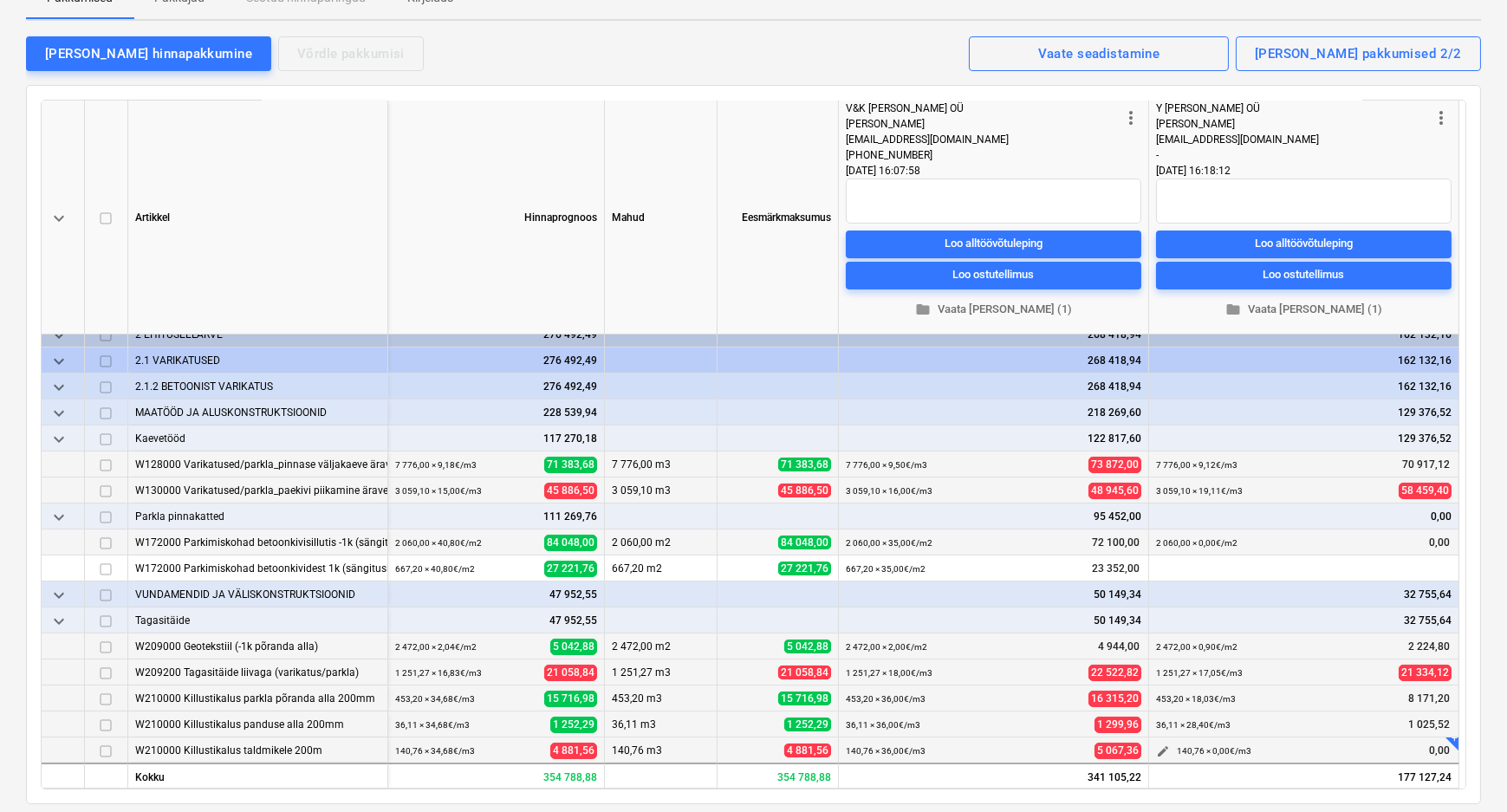
click at [1162, 750] on span "edit" at bounding box center [1163, 750] width 14 height 14
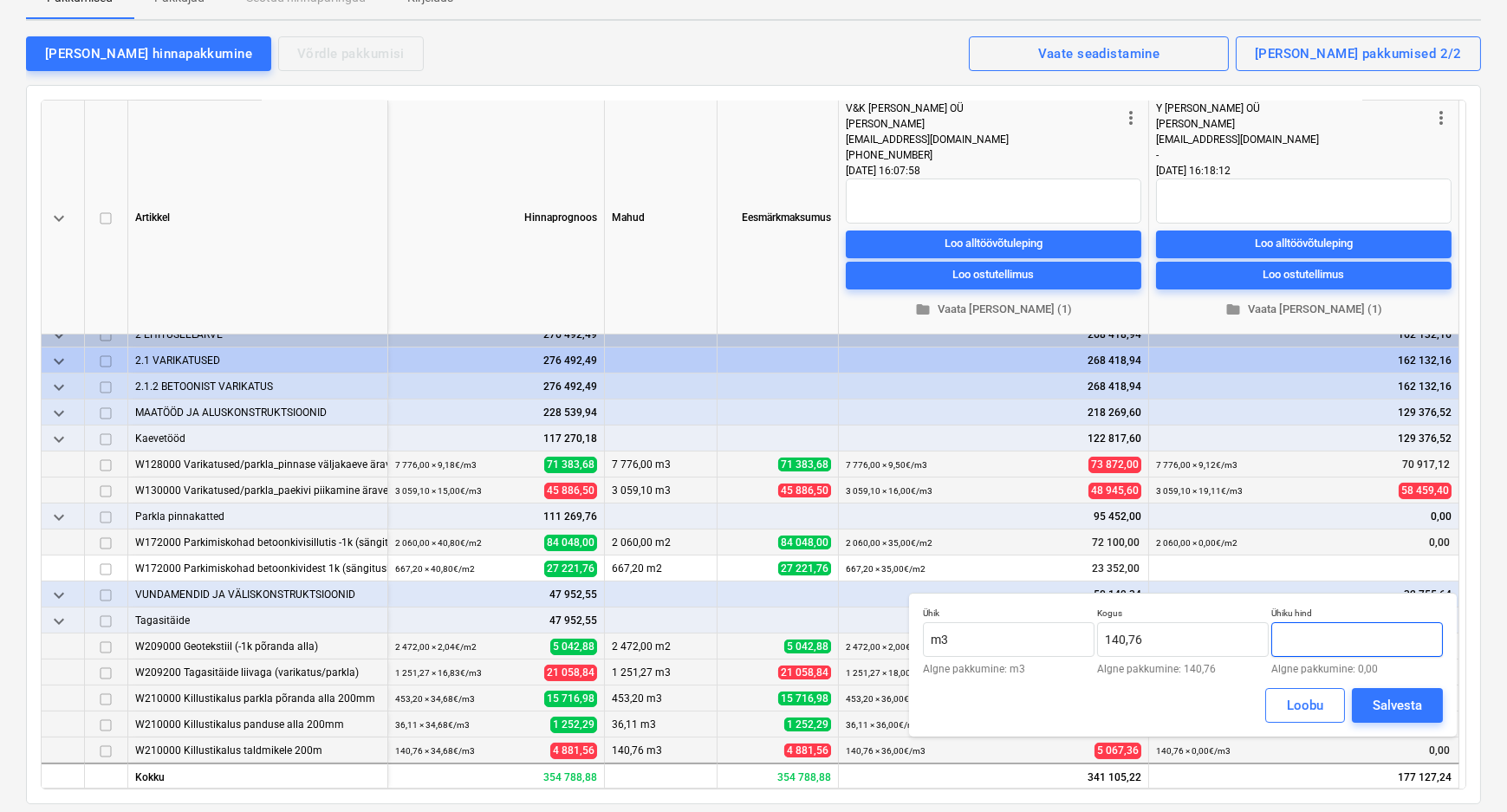
click at [1313, 638] on input "text" at bounding box center [1357, 639] width 172 height 35
type input "28,40"
click at [1386, 704] on div "Salvesta" at bounding box center [1398, 705] width 49 height 23
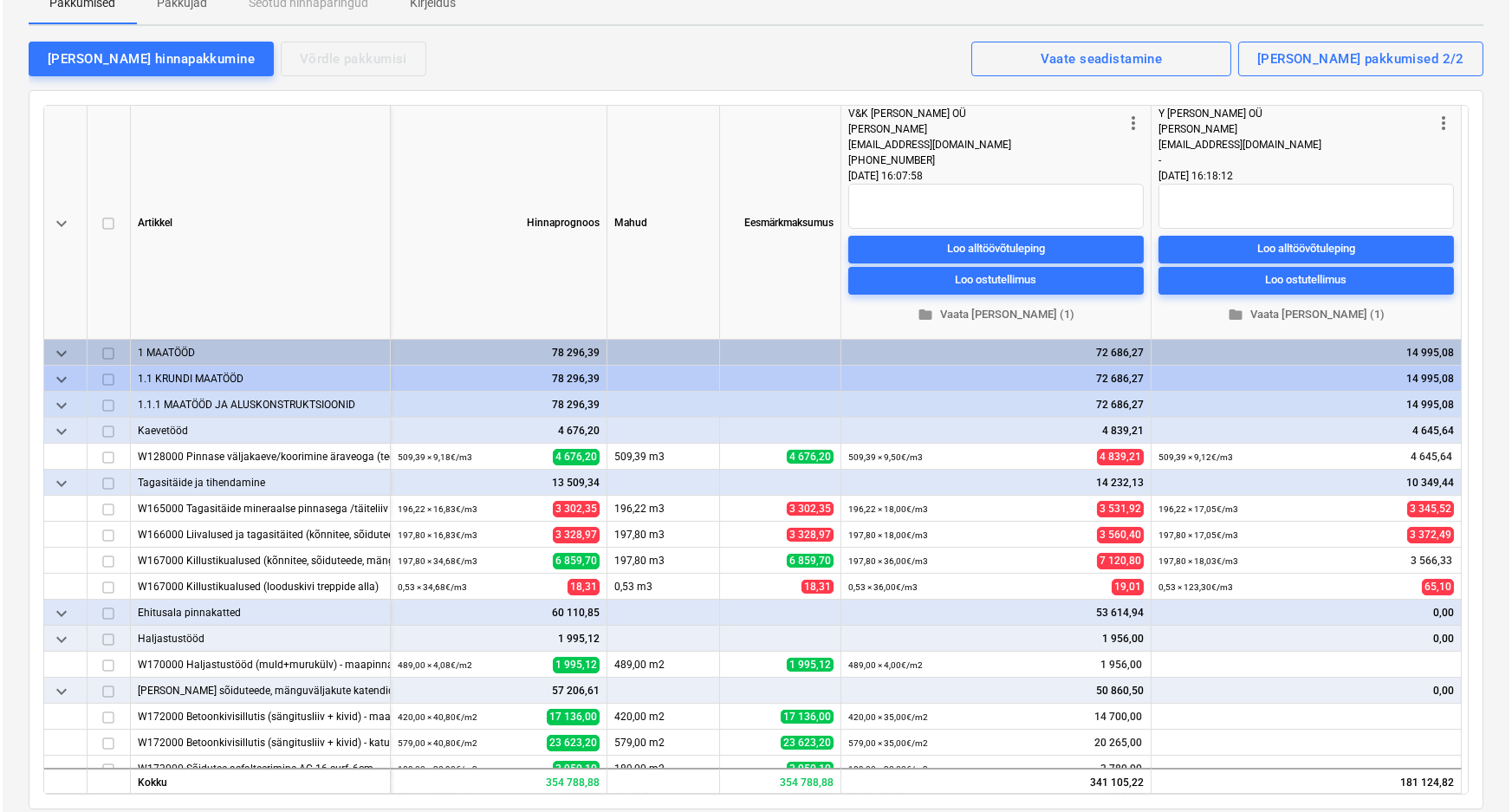
scroll to position [0, 0]
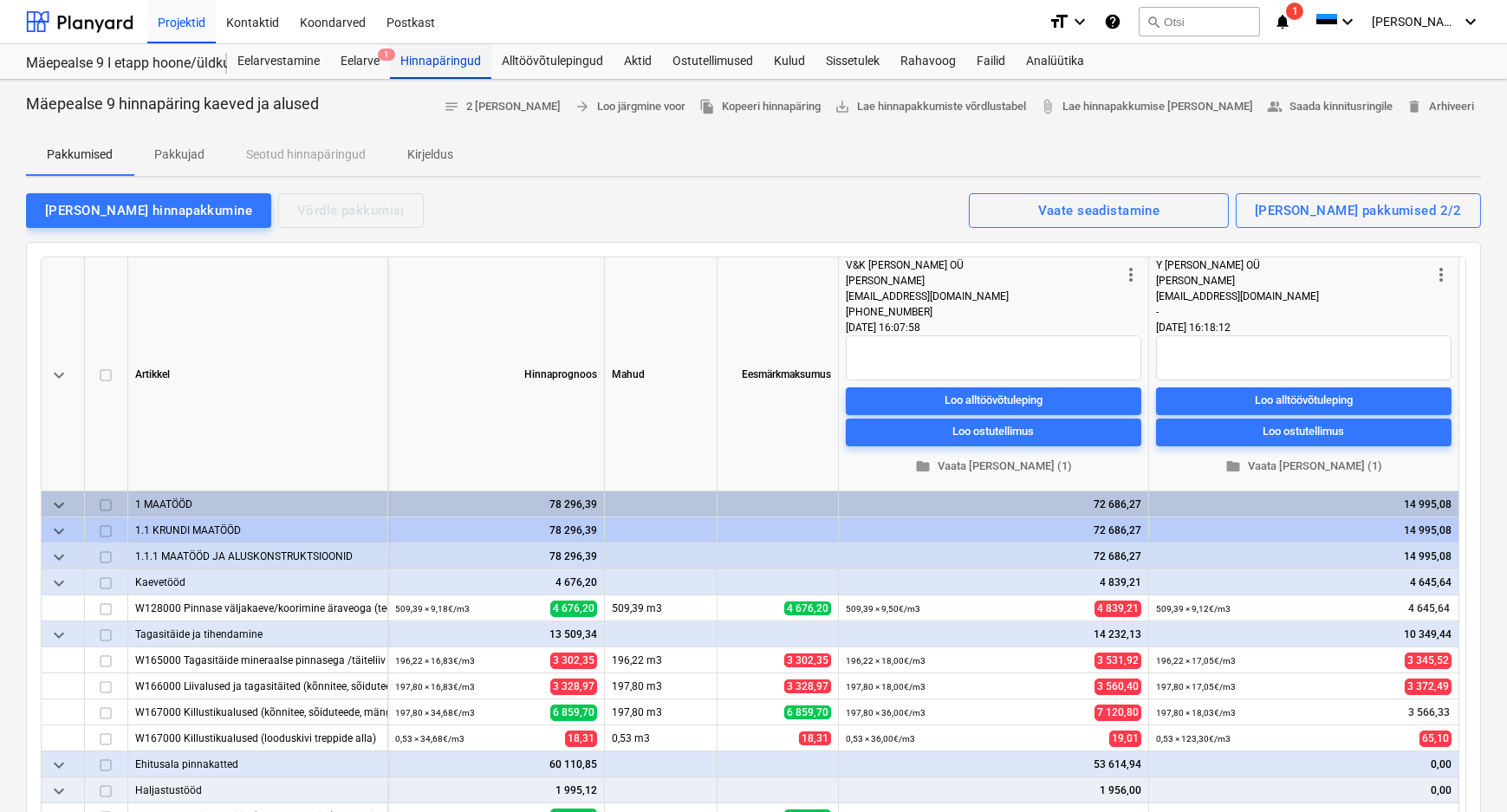
click at [455, 57] on div "Hinnapäringud" at bounding box center [440, 62] width 102 height 35
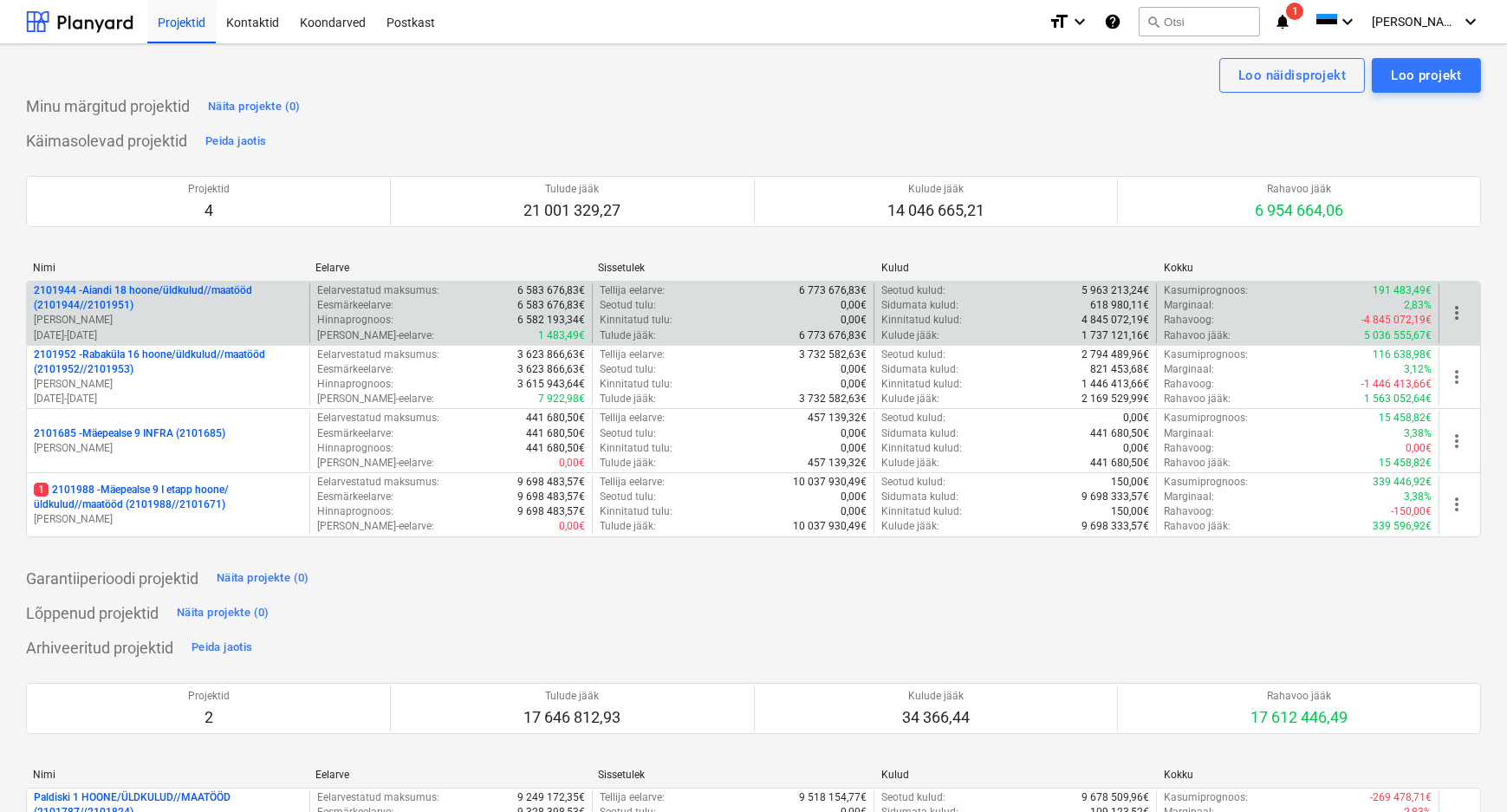
click at [108, 314] on p "[PERSON_NAME]" at bounding box center [168, 321] width 269 height 15
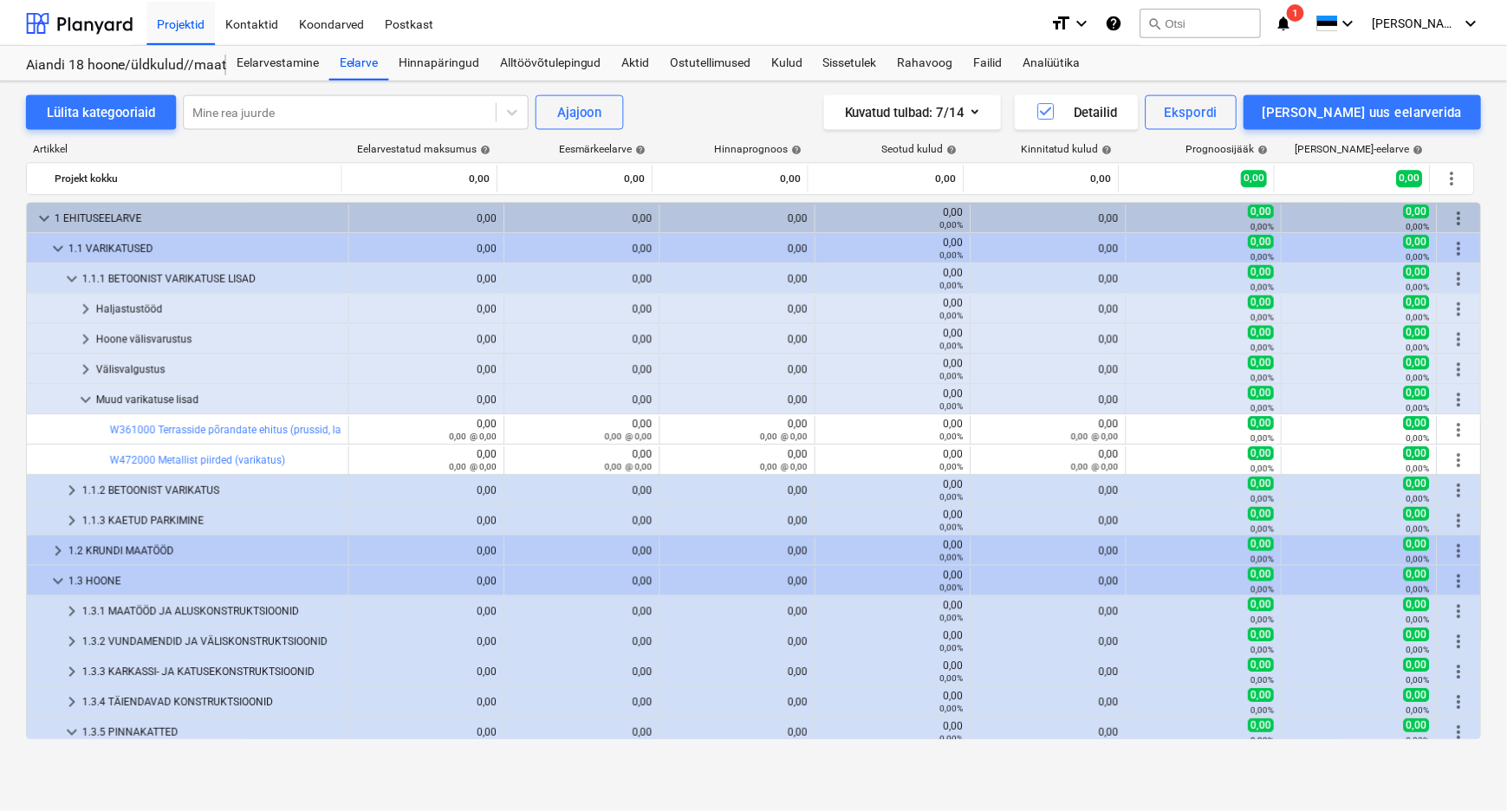
scroll to position [157, 0]
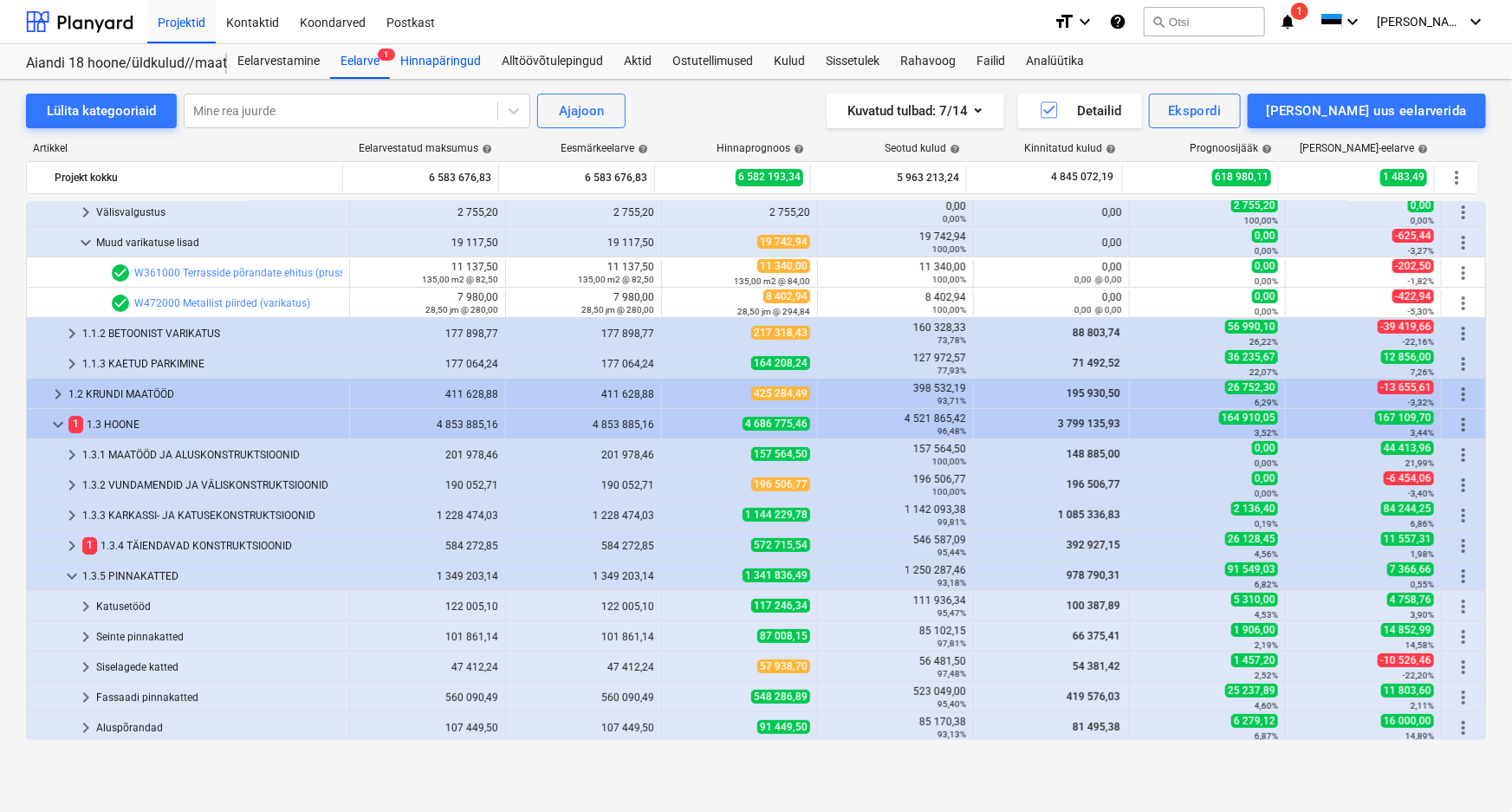
click at [435, 63] on div "Hinnapäringud" at bounding box center [440, 62] width 101 height 35
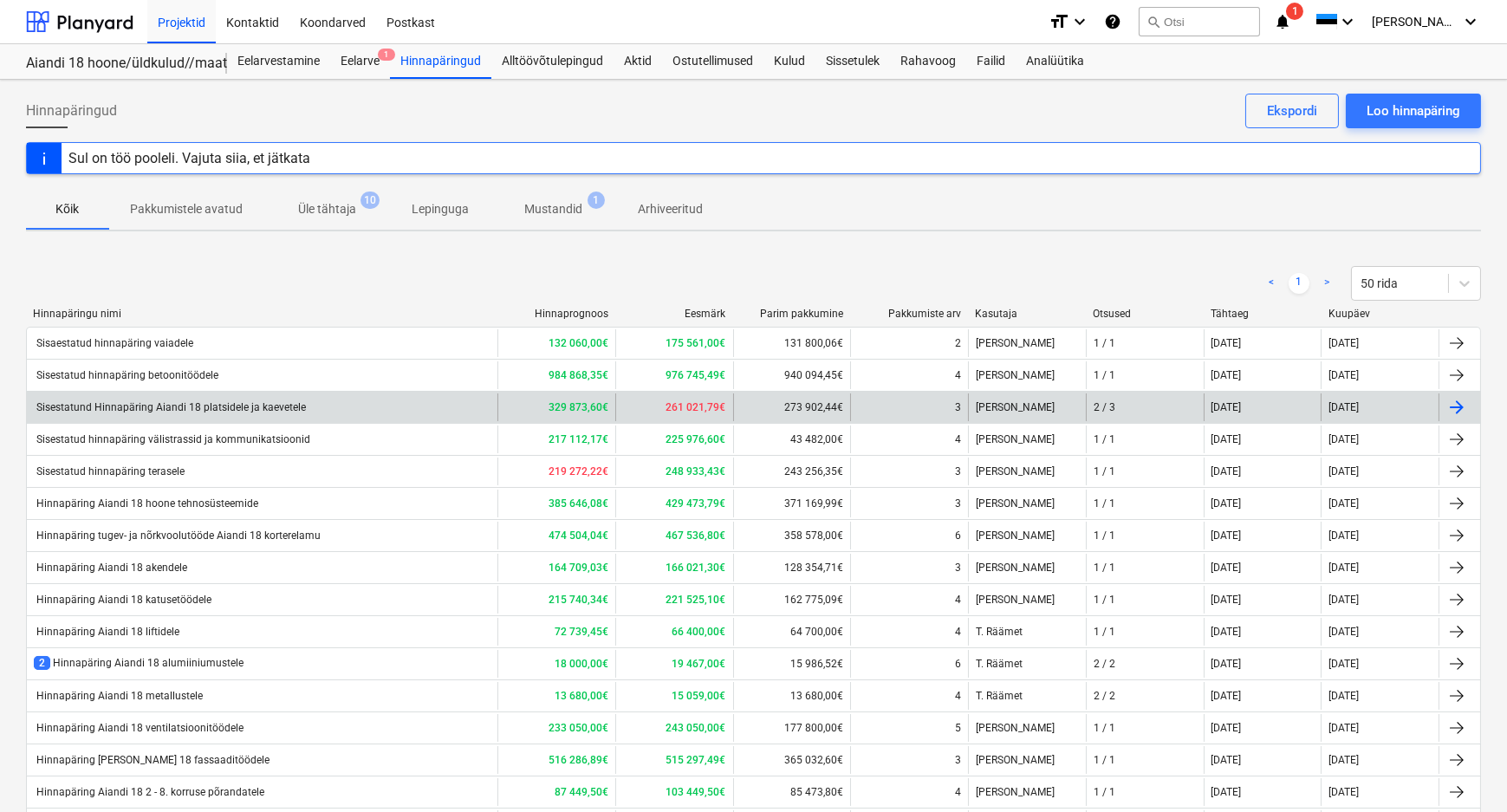
click at [227, 401] on div "Sisestatund Hinnapäring Aiandi 18 platsidele ja kaevetele" at bounding box center [170, 407] width 272 height 12
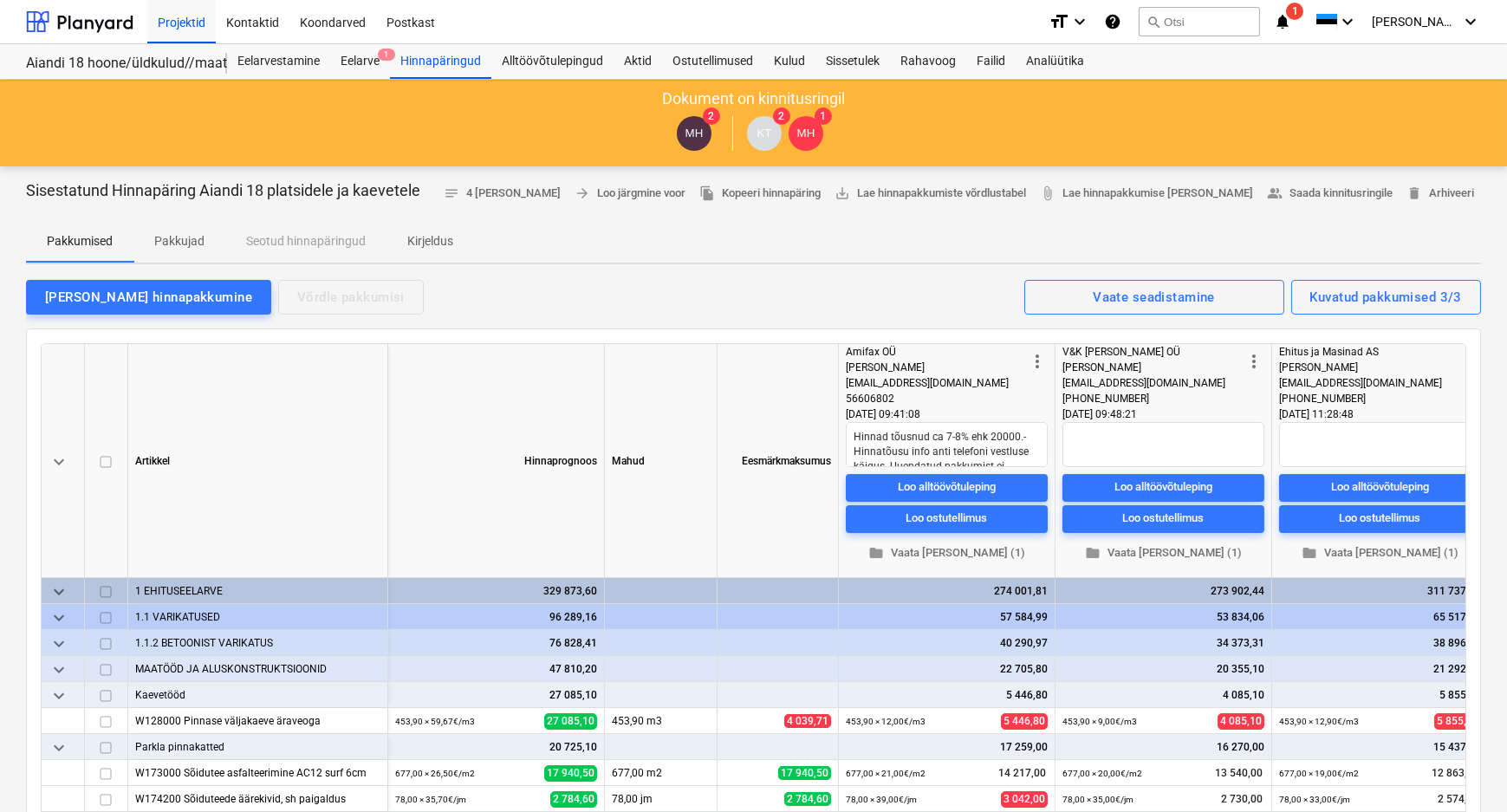
click at [175, 237] on p "Pakkujad" at bounding box center [179, 241] width 50 height 18
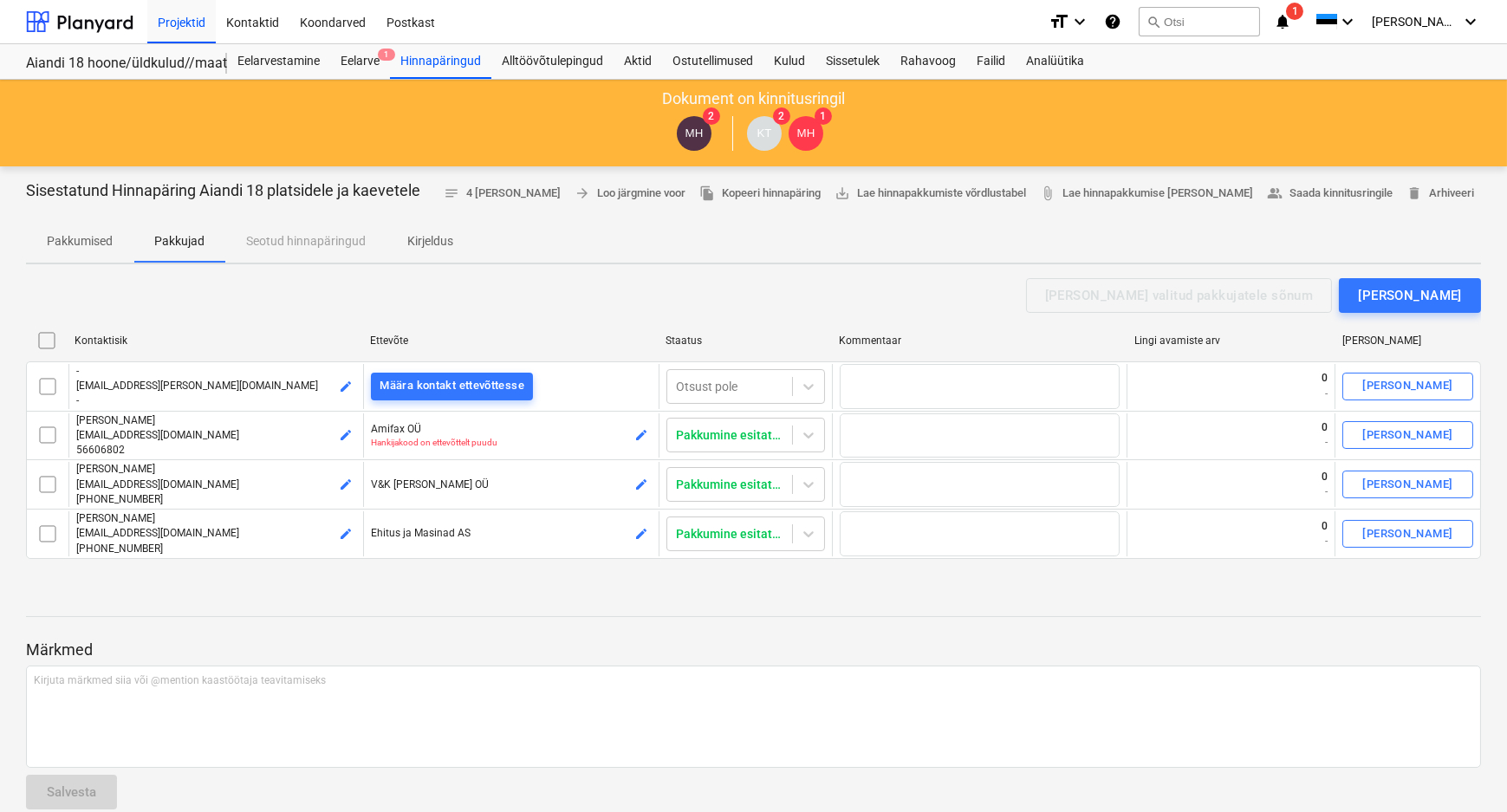
click at [435, 239] on p "Kirjeldus" at bounding box center [430, 241] width 46 height 18
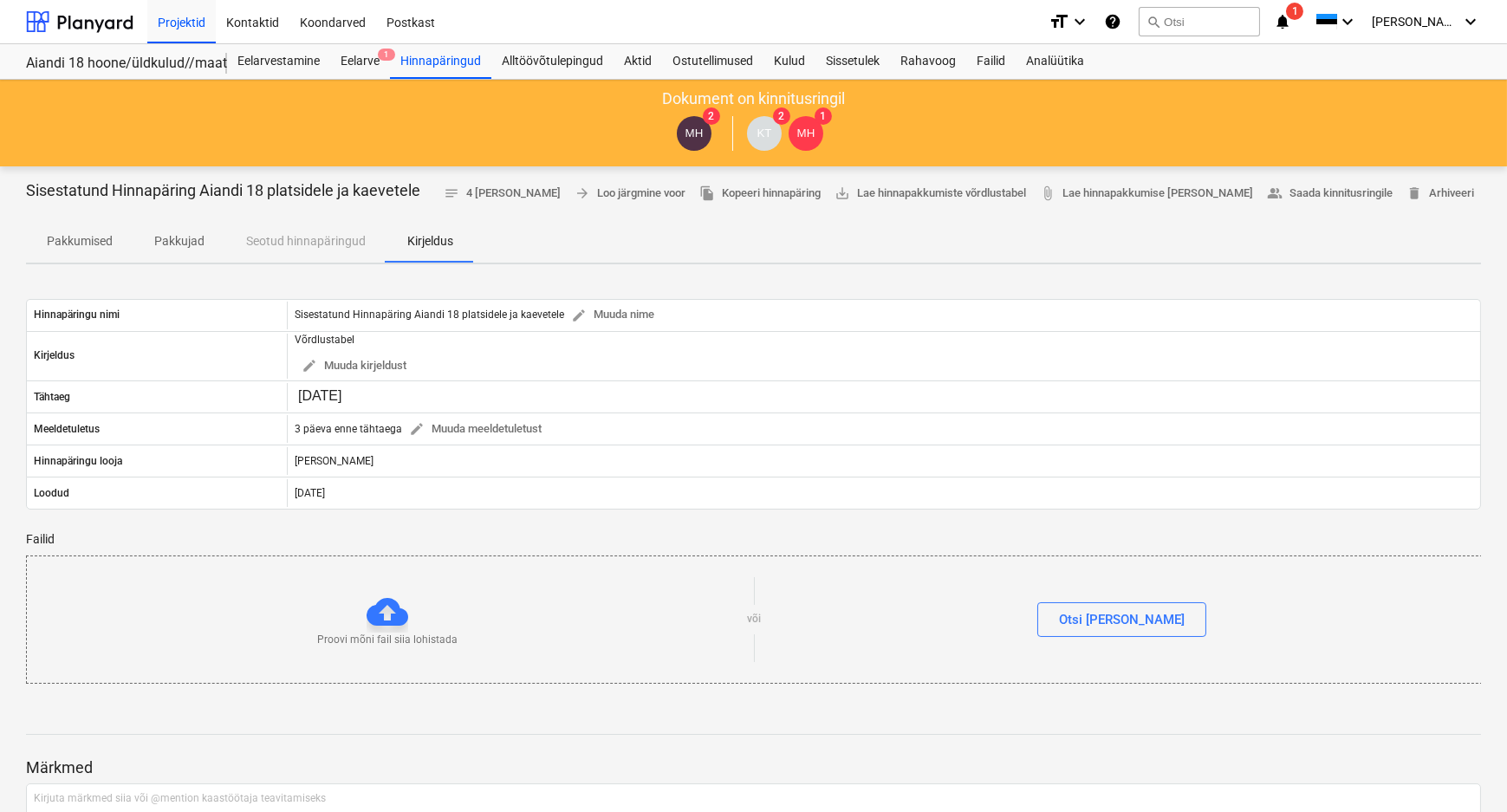
click at [180, 237] on p "Pakkujad" at bounding box center [179, 241] width 50 height 18
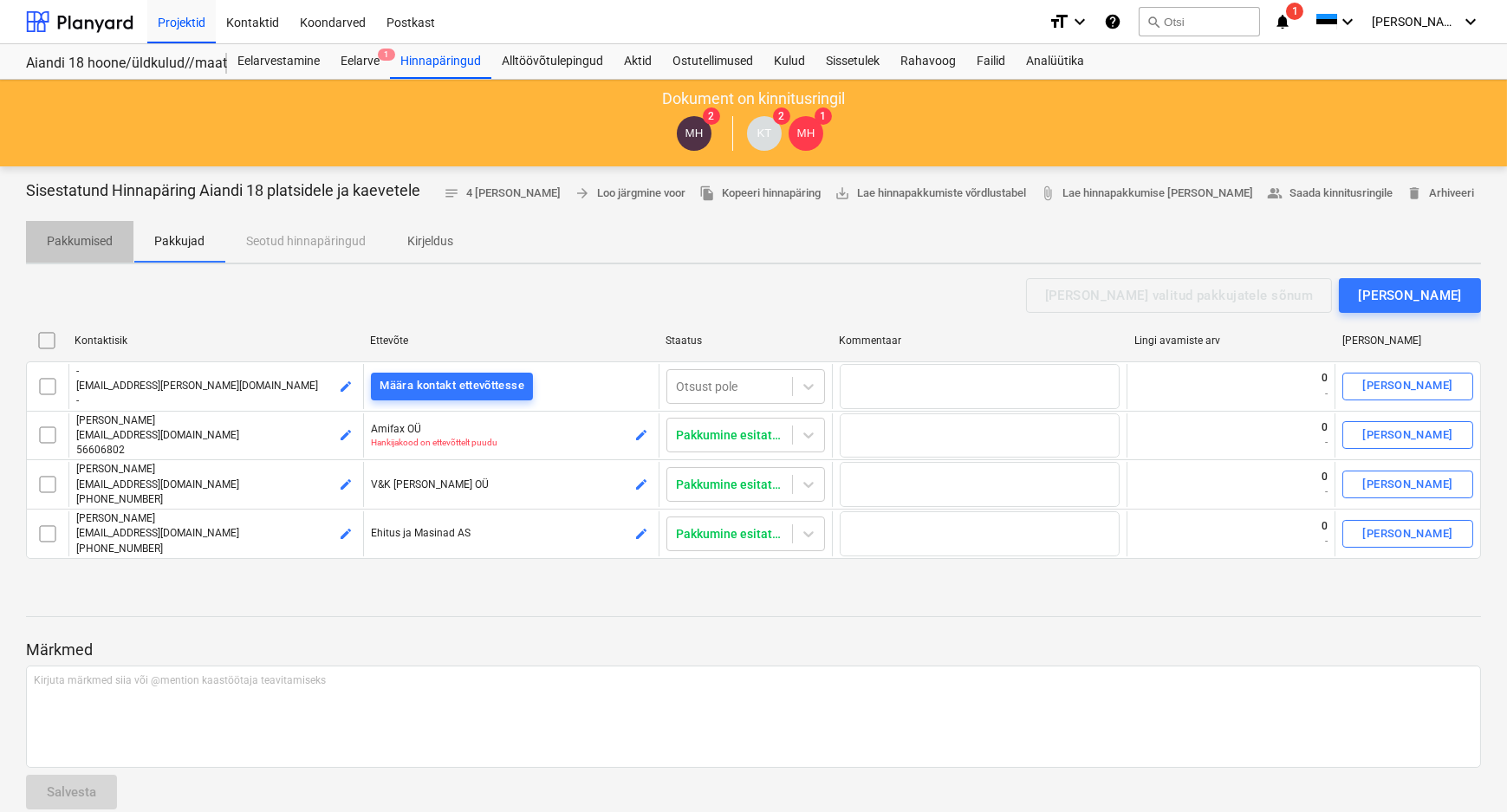
click at [65, 235] on p "Pakkumised" at bounding box center [79, 241] width 65 height 18
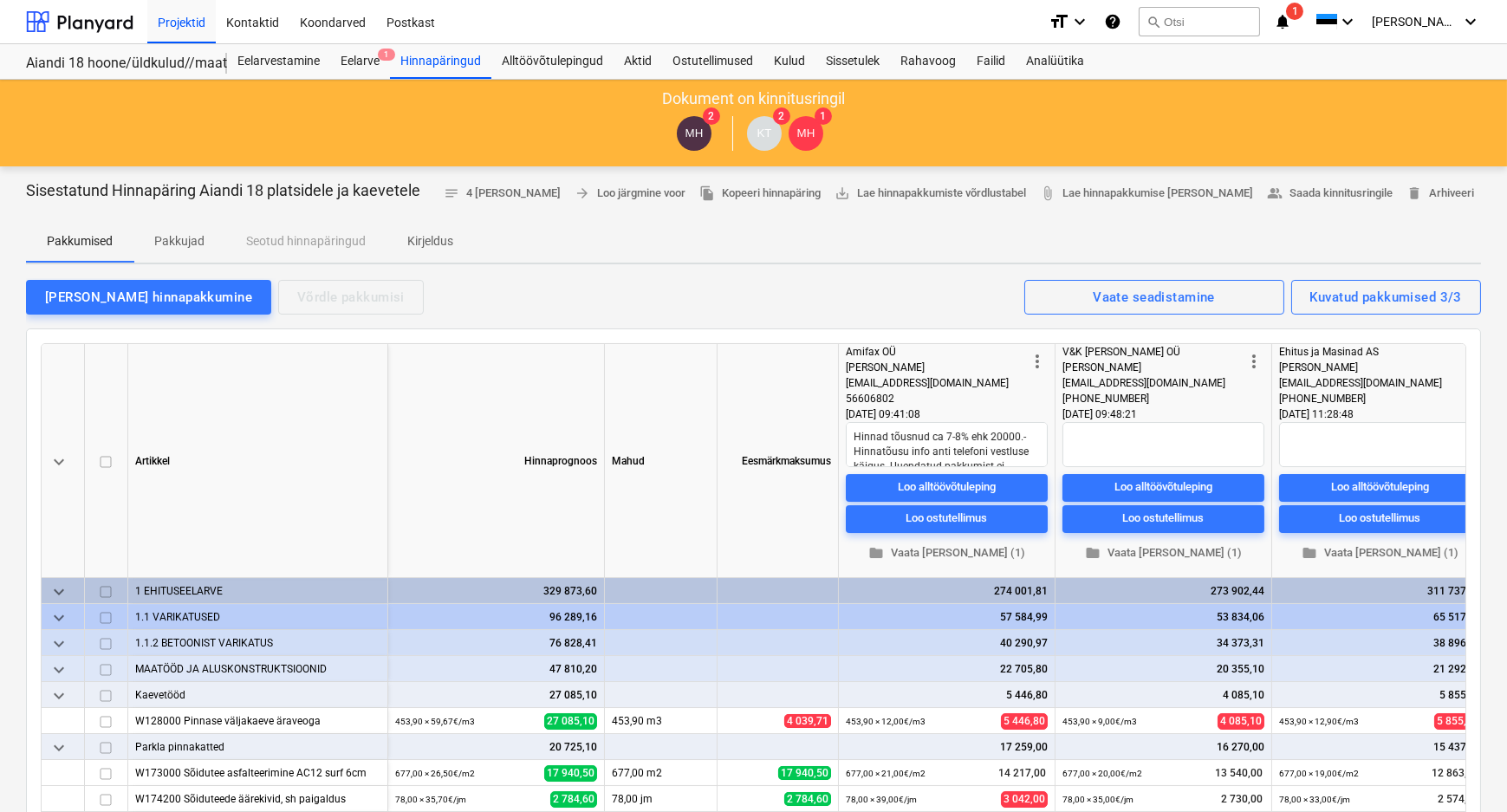
type textarea "x"
